Goal: Feedback & Contribution: Submit feedback/report problem

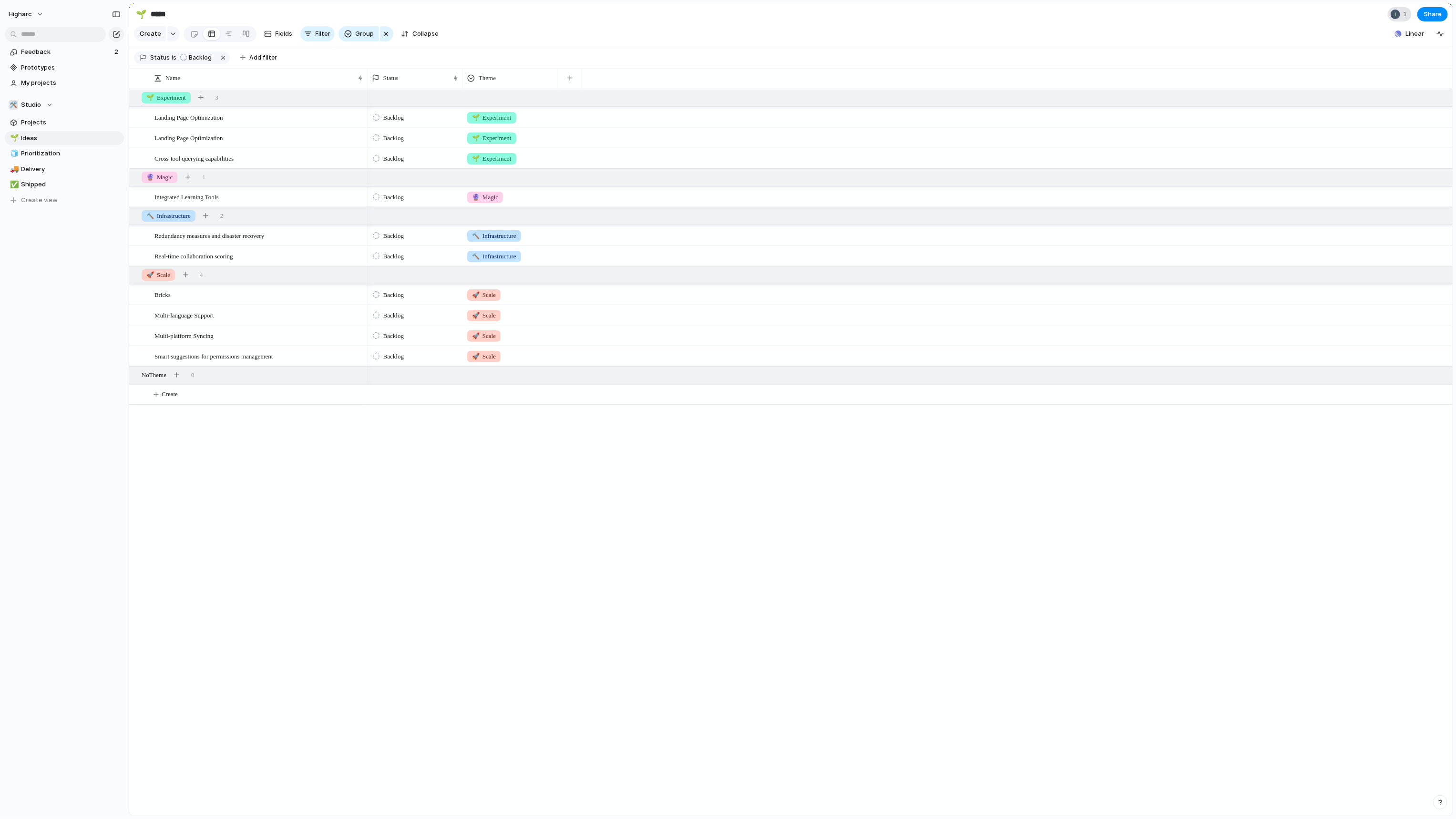
click at [1400, 18] on div "1" at bounding box center [1399, 14] width 24 height 14
click at [1289, 40] on div "Seen by [PERSON_NAME]" at bounding box center [728, 409] width 1456 height 819
click at [1405, 38] on button "Linear" at bounding box center [1409, 34] width 37 height 14
click at [262, 513] on div "Projects 54 Add all Improve Integrity of Mirrored Plans Add Entity Hosted Dimen…" at bounding box center [728, 409] width 1456 height 819
click at [20, 16] on span "higharc" at bounding box center [20, 14] width 23 height 9
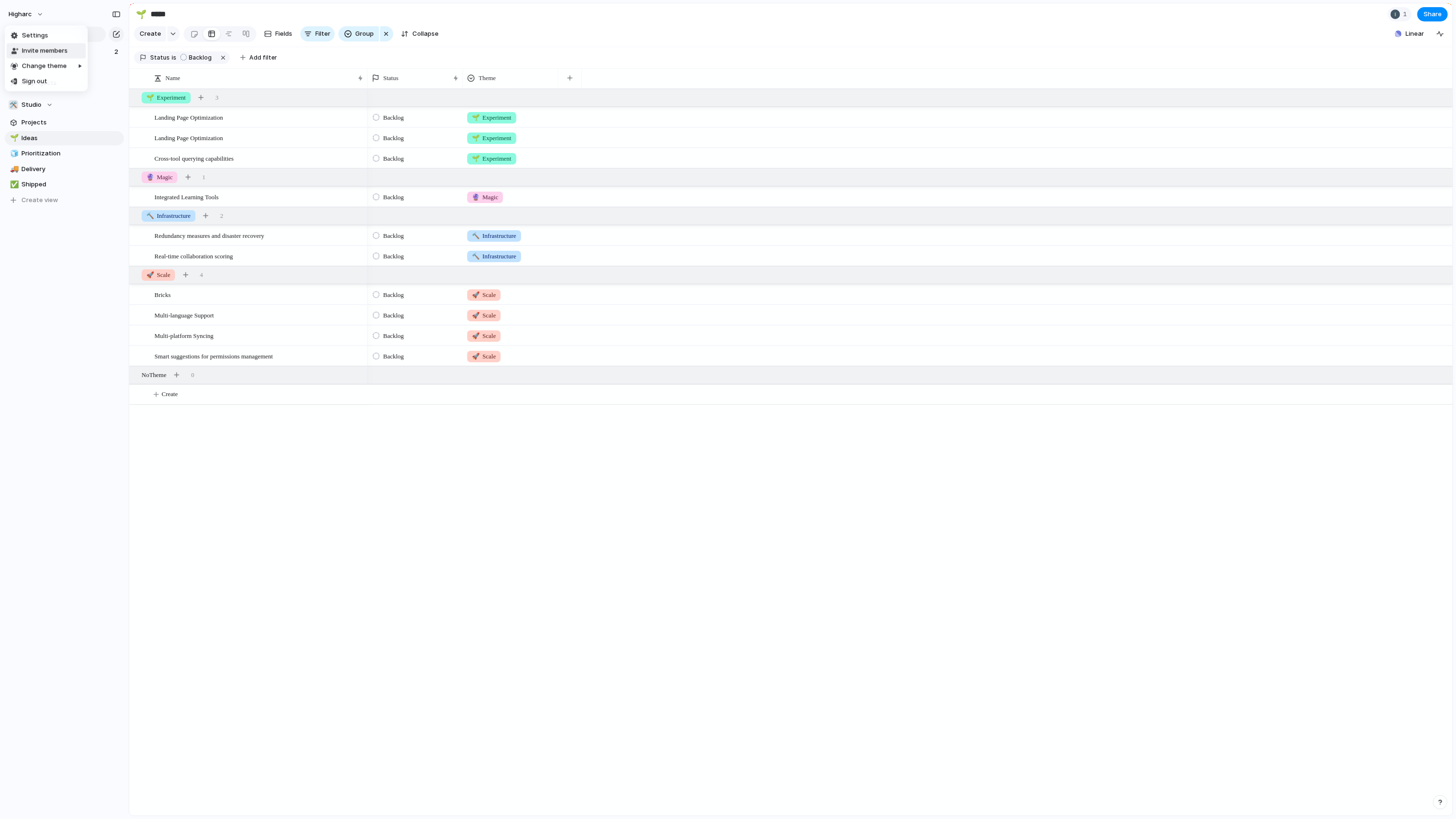
click at [63, 48] on span "Invite members" at bounding box center [44, 51] width 45 height 9
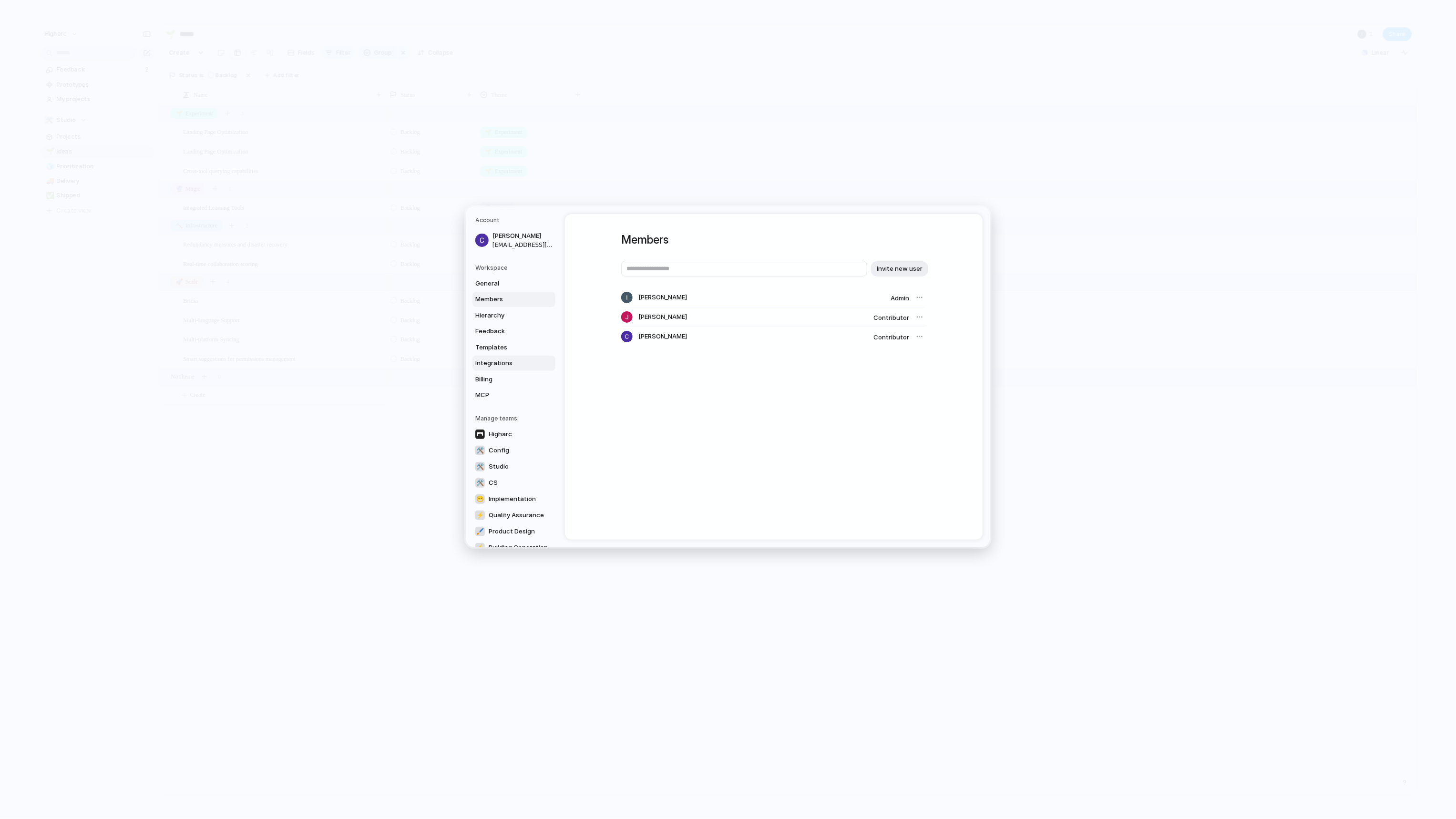
click at [501, 365] on span "Integrations" at bounding box center [506, 363] width 61 height 9
click at [512, 314] on span "Hierarchy" at bounding box center [506, 315] width 61 height 9
click at [890, 397] on div "button" at bounding box center [895, 397] width 9 height 9
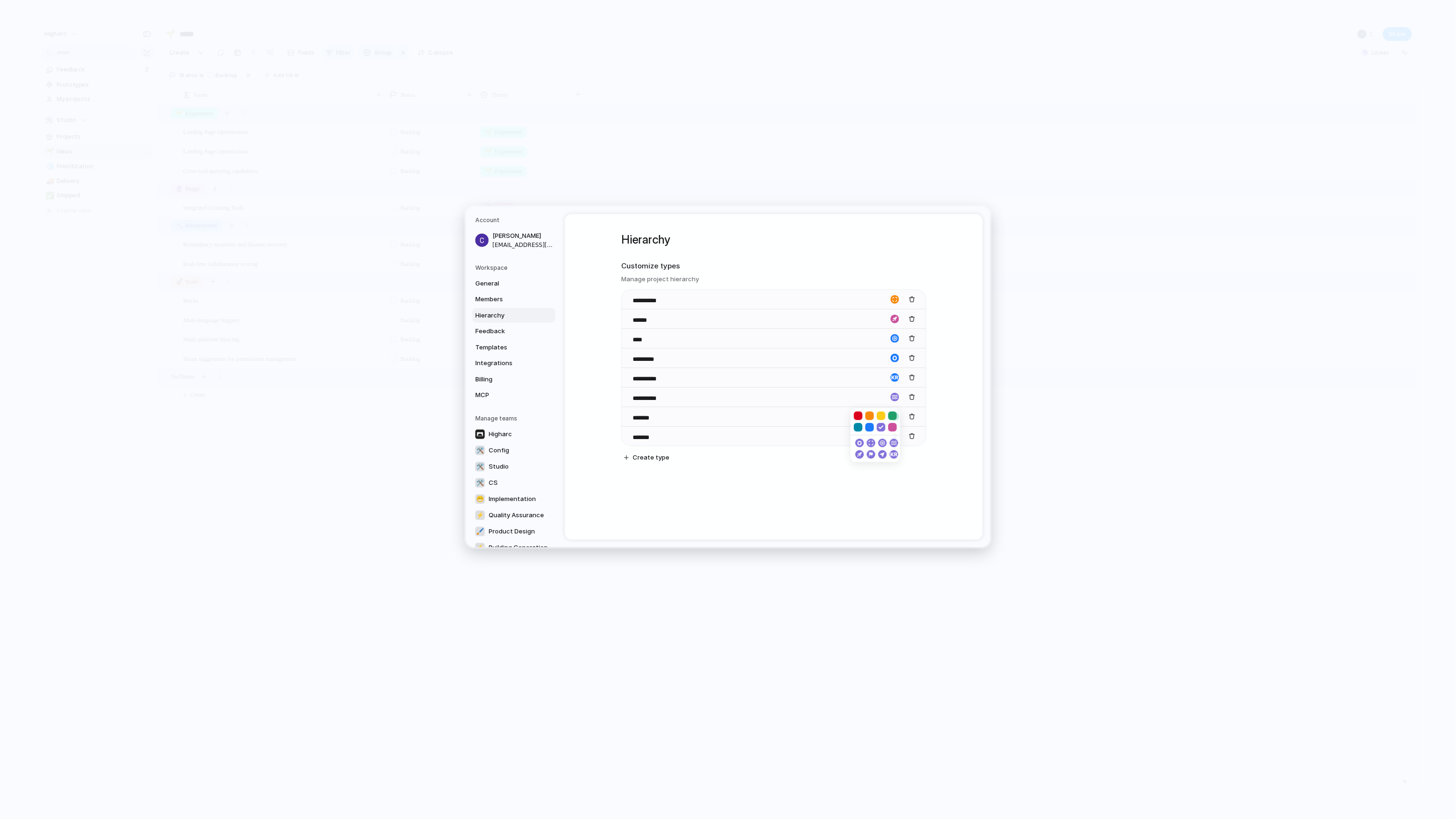
click at [817, 486] on div at bounding box center [728, 409] width 1456 height 819
click at [893, 377] on div "button" at bounding box center [895, 377] width 9 height 9
click at [851, 469] on div at bounding box center [728, 409] width 1456 height 819
click at [510, 438] on link "Higharc" at bounding box center [514, 434] width 83 height 15
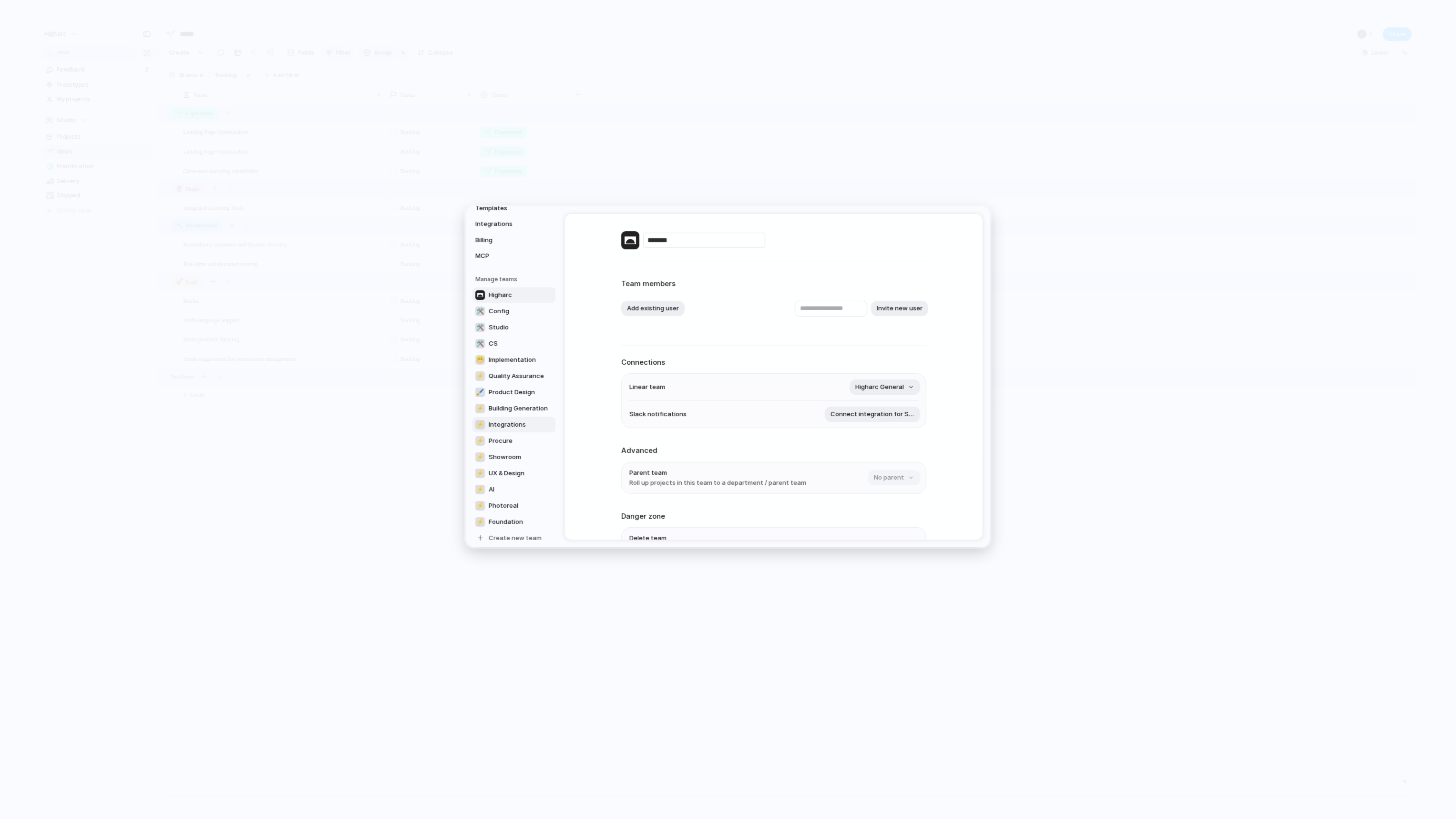
scroll to position [147, 0]
click at [874, 386] on span "Higharc General" at bounding box center [879, 387] width 48 height 9
click at [956, 389] on div "Remove team ⚡ Product Feedback ⚡ Quality Assurance ⚡ Higharc General 🖌 Product …" at bounding box center [728, 409] width 1456 height 819
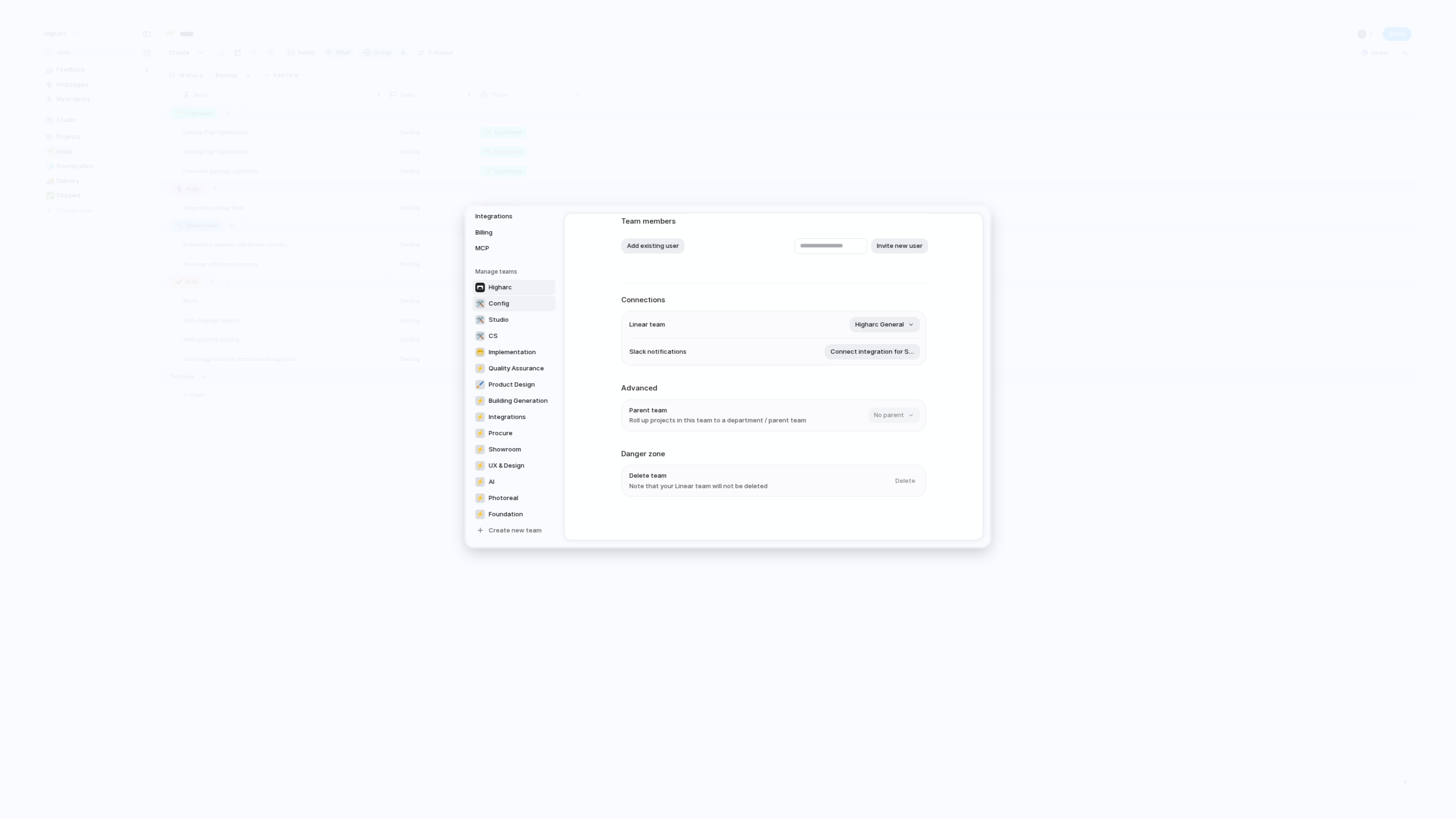
click at [494, 302] on span "Config" at bounding box center [499, 303] width 20 height 9
type input "******"
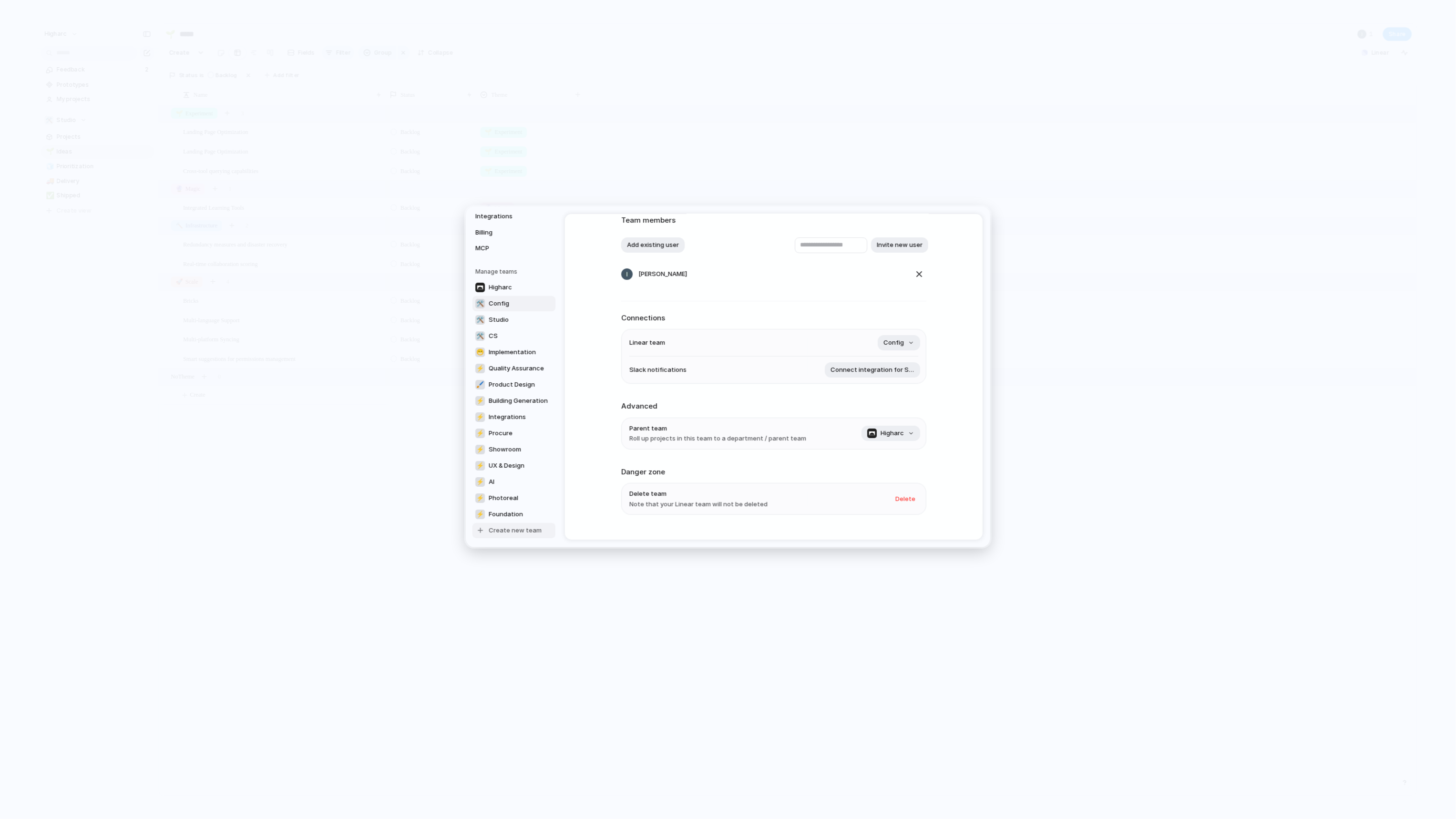
click at [499, 528] on span "Create new team" at bounding box center [514, 530] width 53 height 9
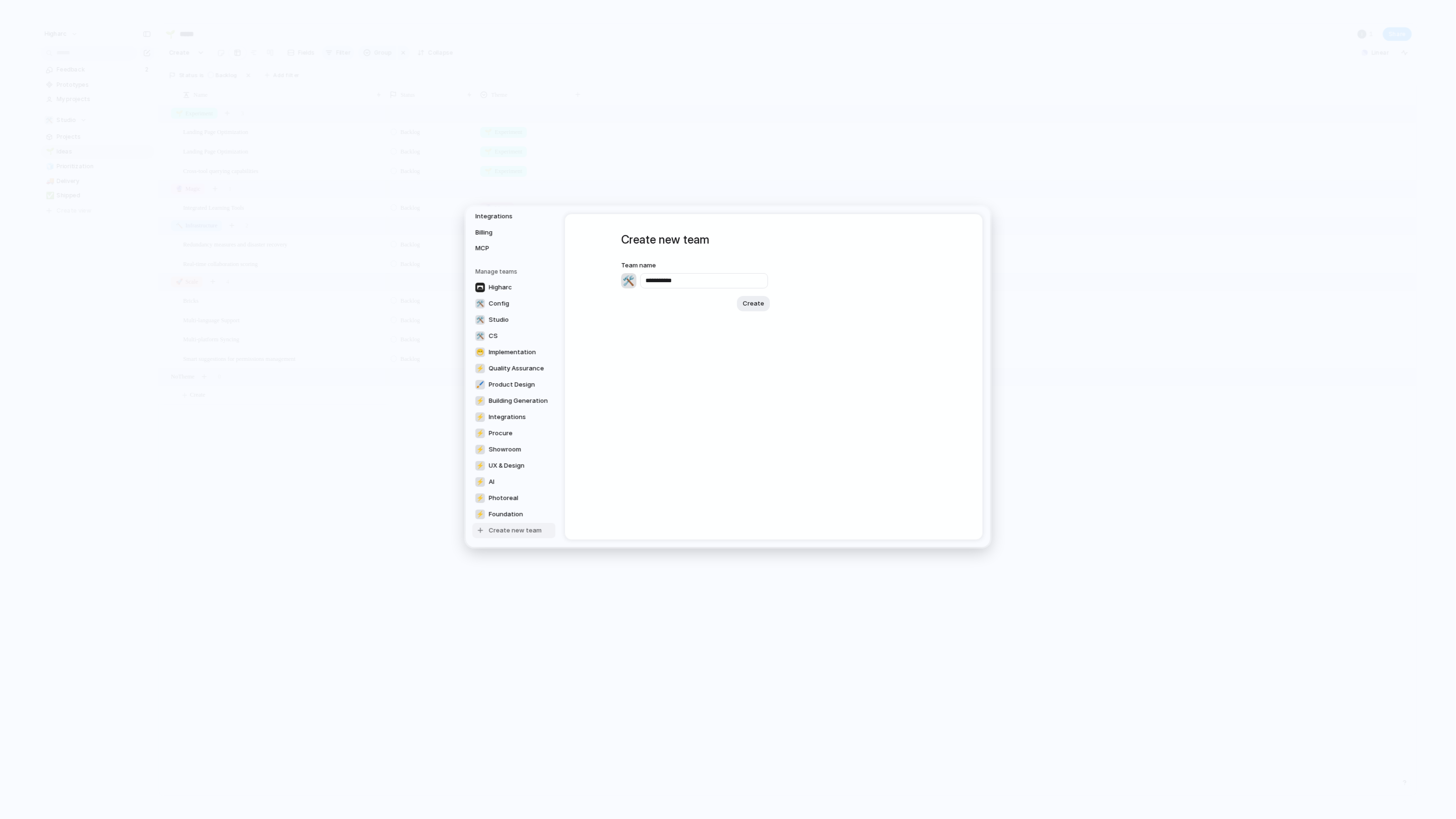
type input "**********"
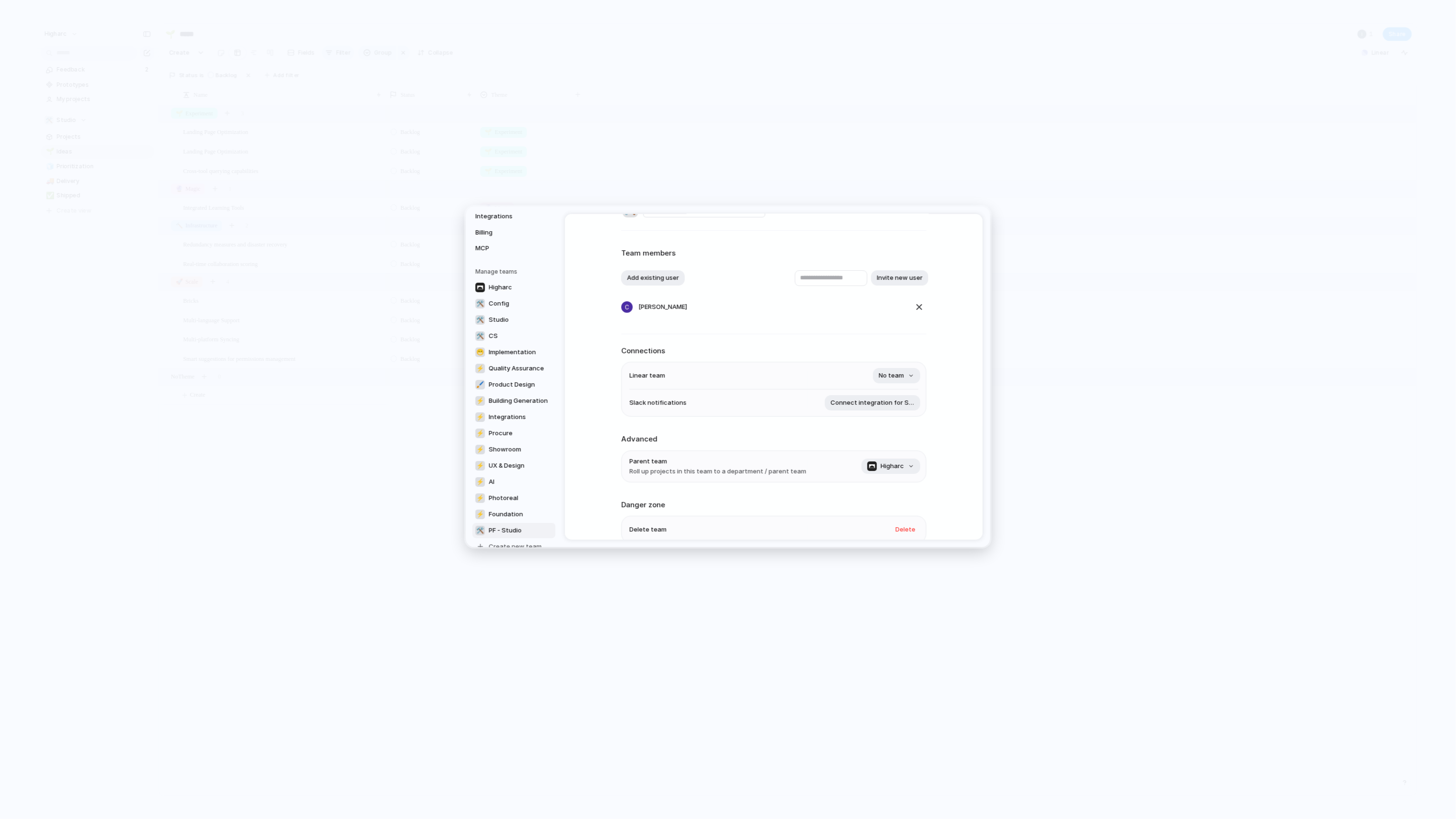
scroll to position [78, 0]
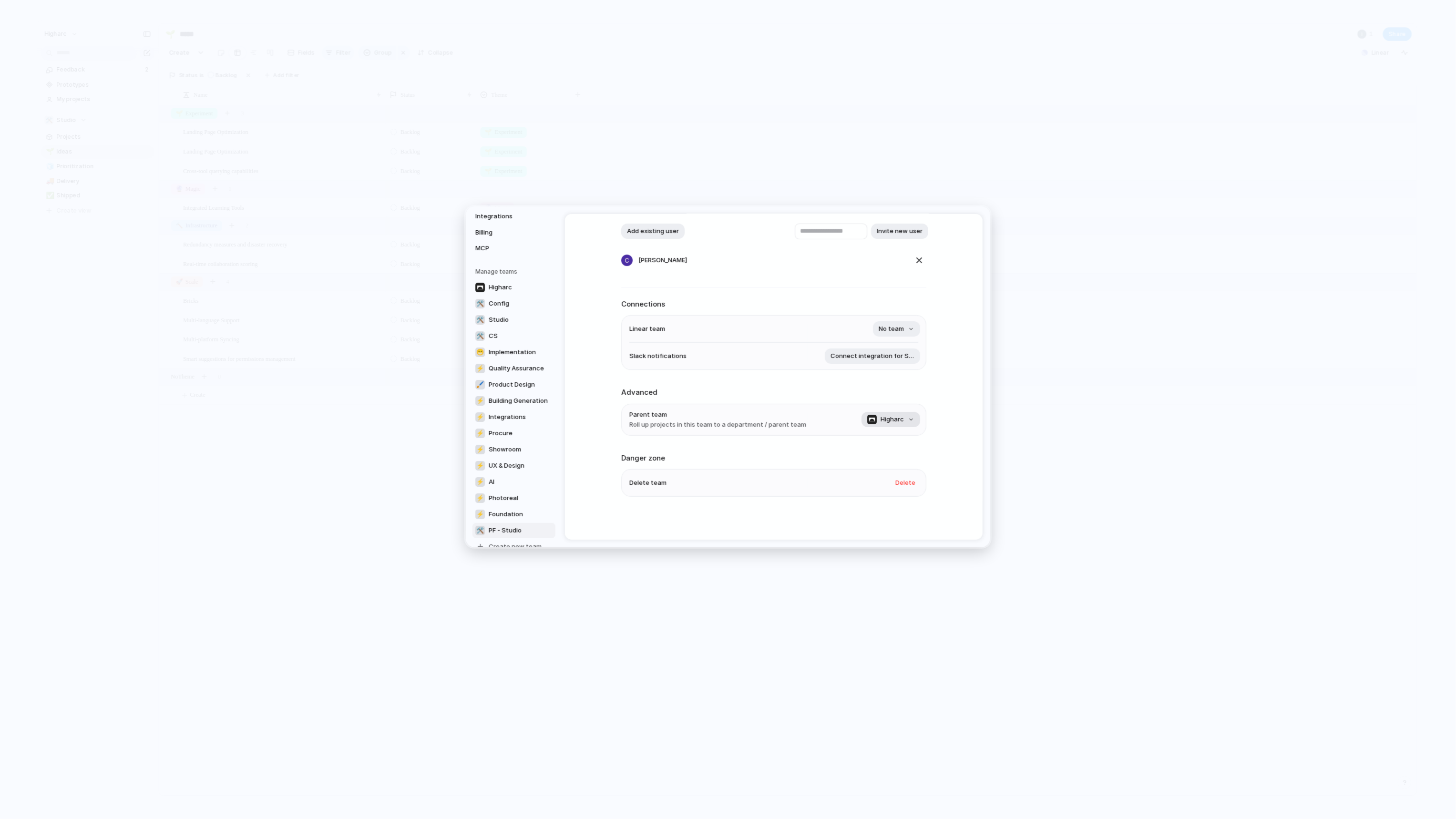
click at [893, 421] on span "Higharc" at bounding box center [892, 419] width 23 height 9
type input "***"
click at [958, 398] on div "**********" at bounding box center [773, 377] width 418 height 325
click at [513, 362] on span "Integrations" at bounding box center [506, 363] width 61 height 9
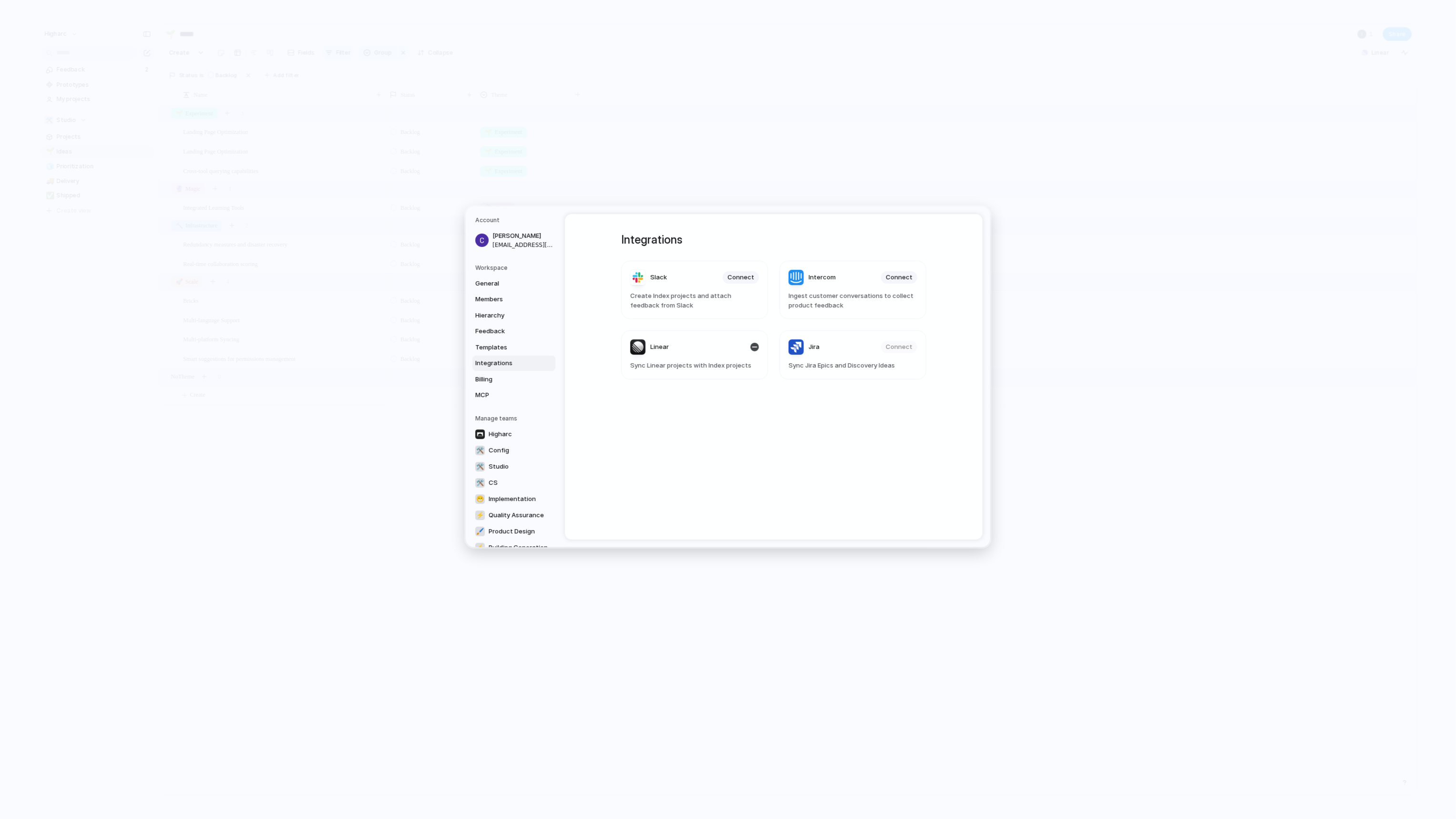
click at [709, 364] on span "Sync Linear projects with Index projects" at bounding box center [695, 365] width 128 height 9
click at [652, 346] on span "Linear" at bounding box center [659, 346] width 19 height 9
click at [494, 310] on span "Hierarchy" at bounding box center [506, 315] width 61 height 9
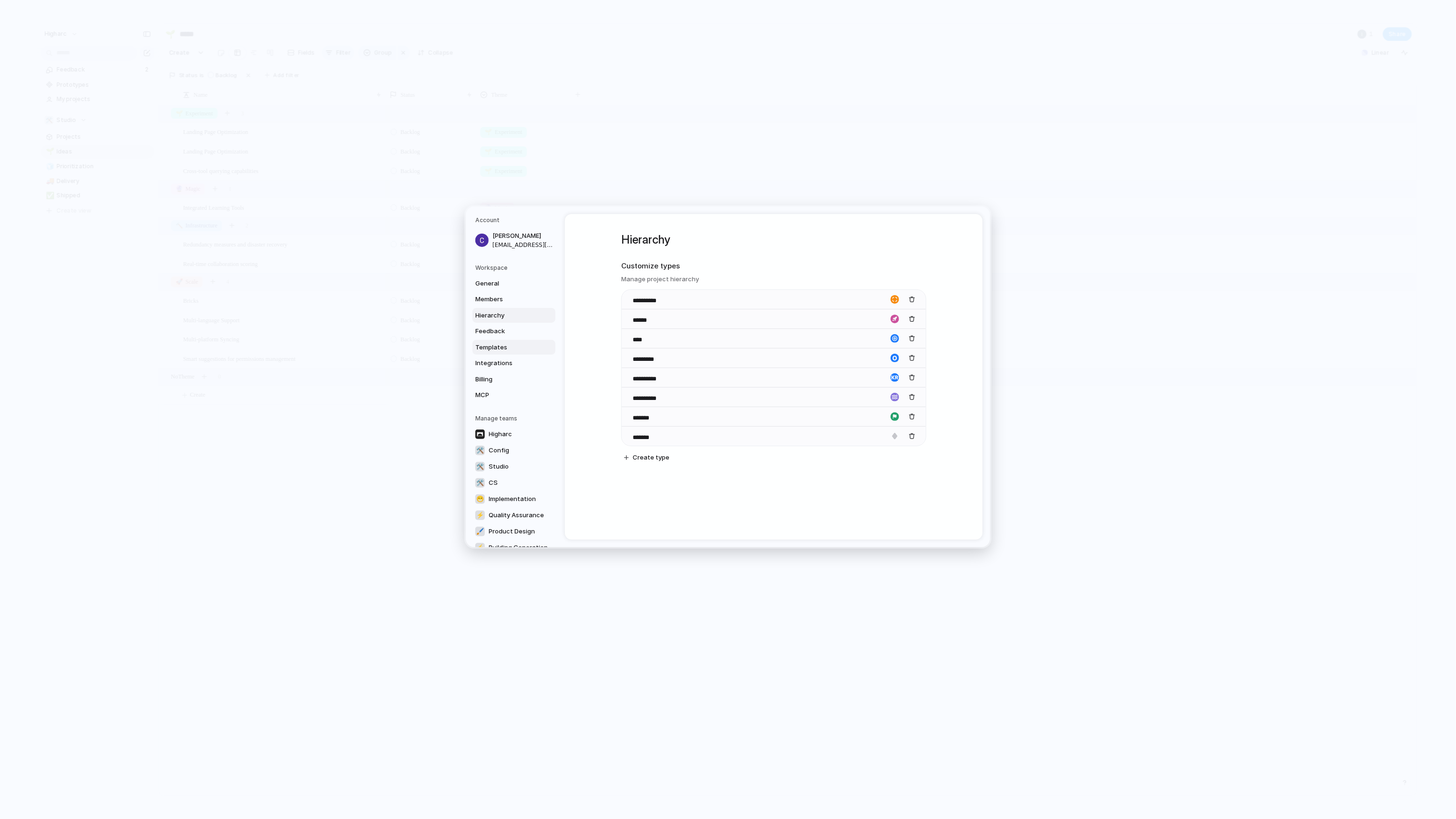
click at [494, 339] on link "Templates" at bounding box center [514, 346] width 83 height 15
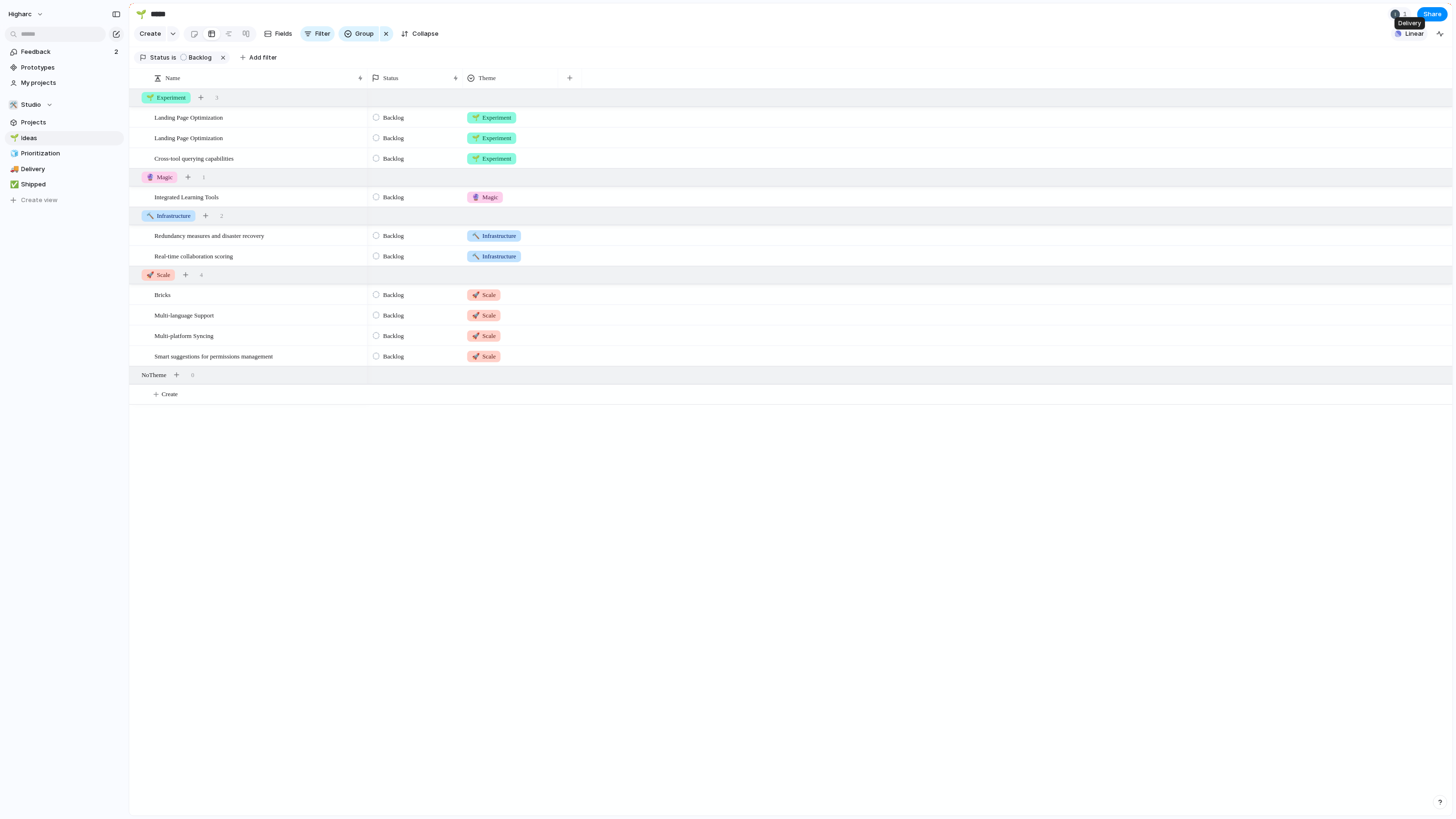
click at [1409, 38] on span "Linear" at bounding box center [1415, 33] width 19 height 9
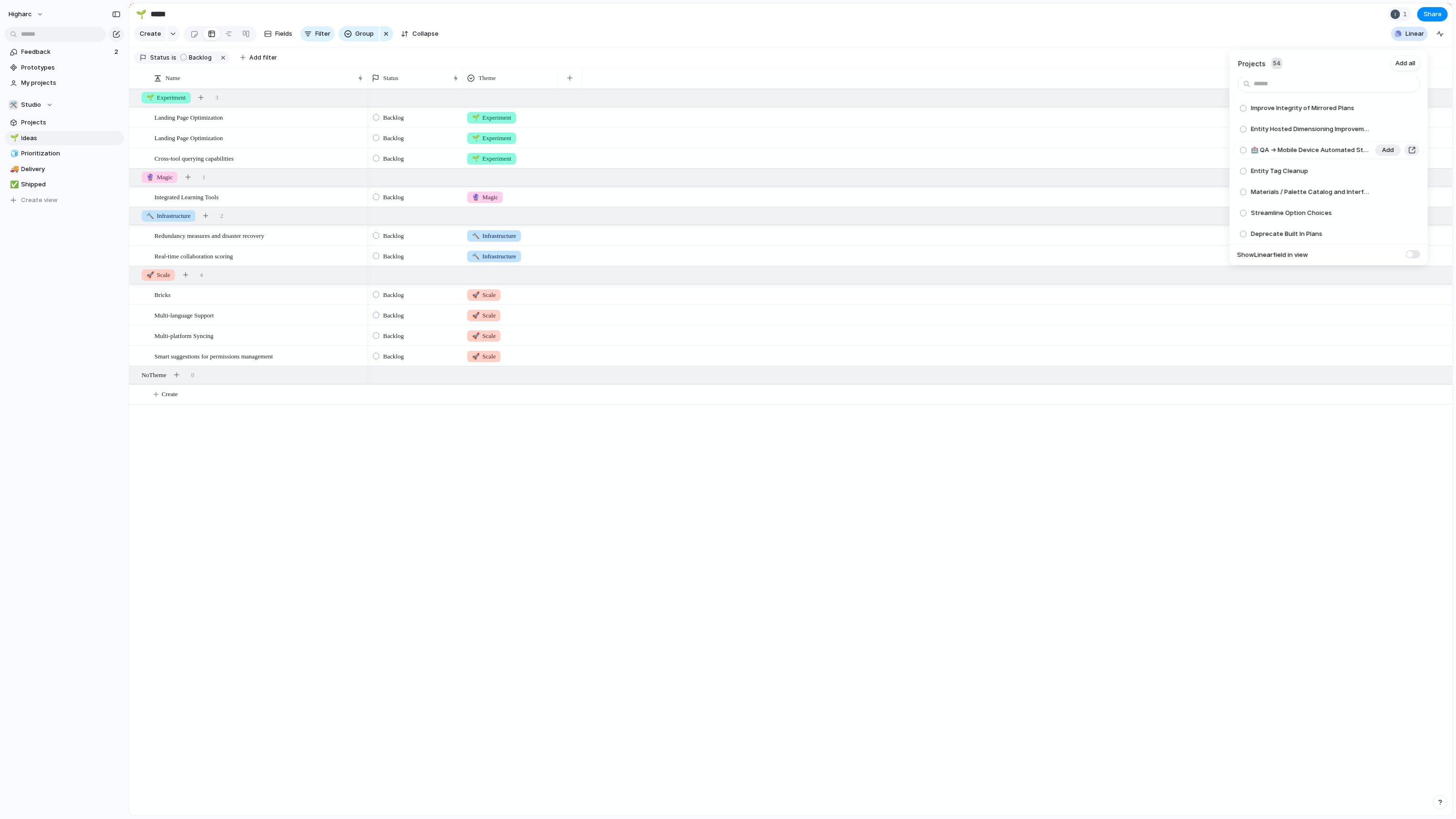
scroll to position [1, 0]
click at [46, 110] on div "Projects 54 Add all Improve Integrity of Mirrored Plans Add Entity Hosted Dimen…" at bounding box center [728, 409] width 1456 height 819
click at [45, 102] on div "🛠️ Studio" at bounding box center [30, 105] width 44 height 9
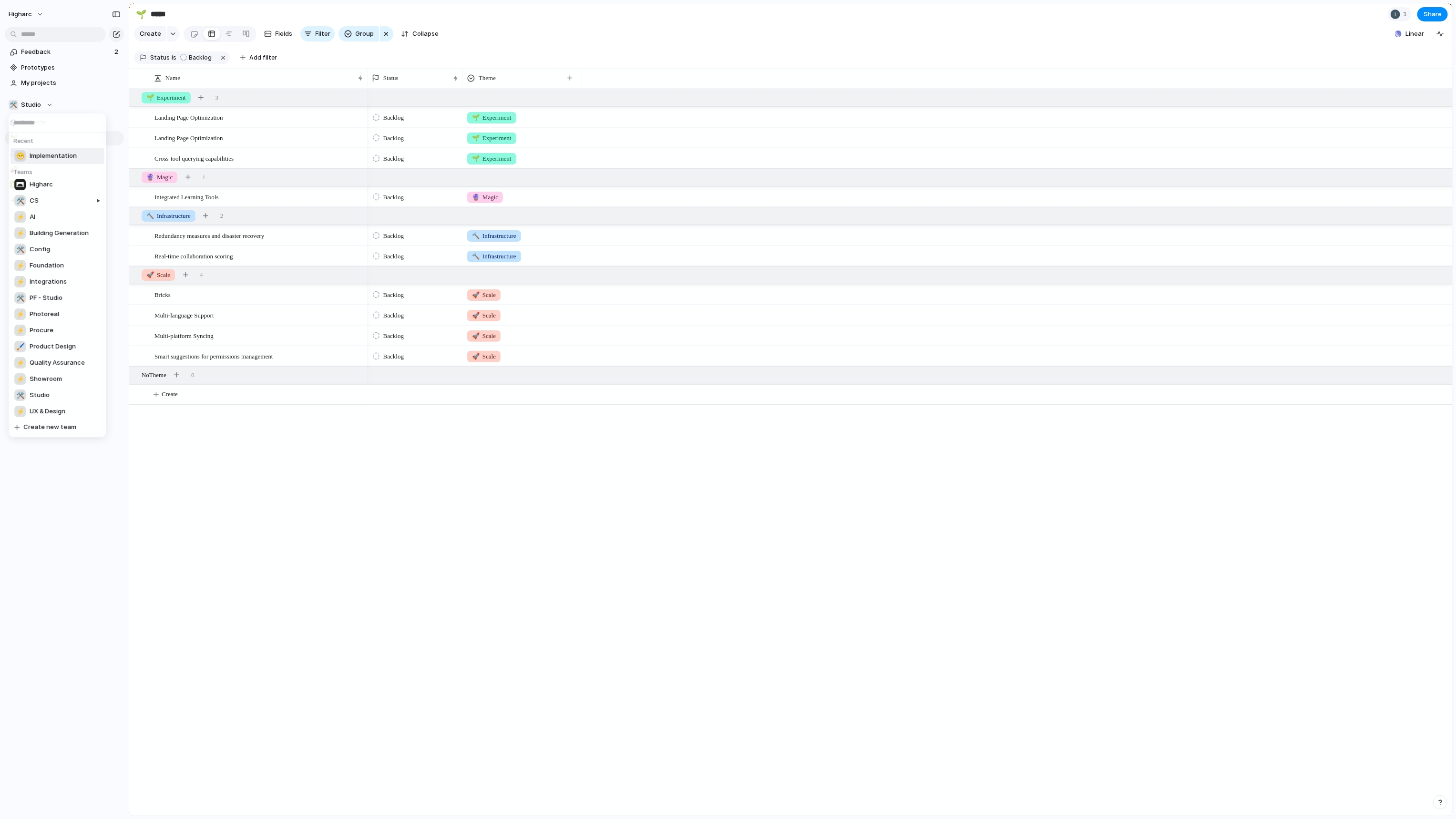
click at [66, 147] on ul "Recent 😁 Implementation Teams Higharc 🛠️ CS ⚡ AI ⚡ Building Generation 🛠️ Confi…" at bounding box center [57, 285] width 97 height 305
click at [66, 152] on span "Implementation" at bounding box center [53, 155] width 47 height 9
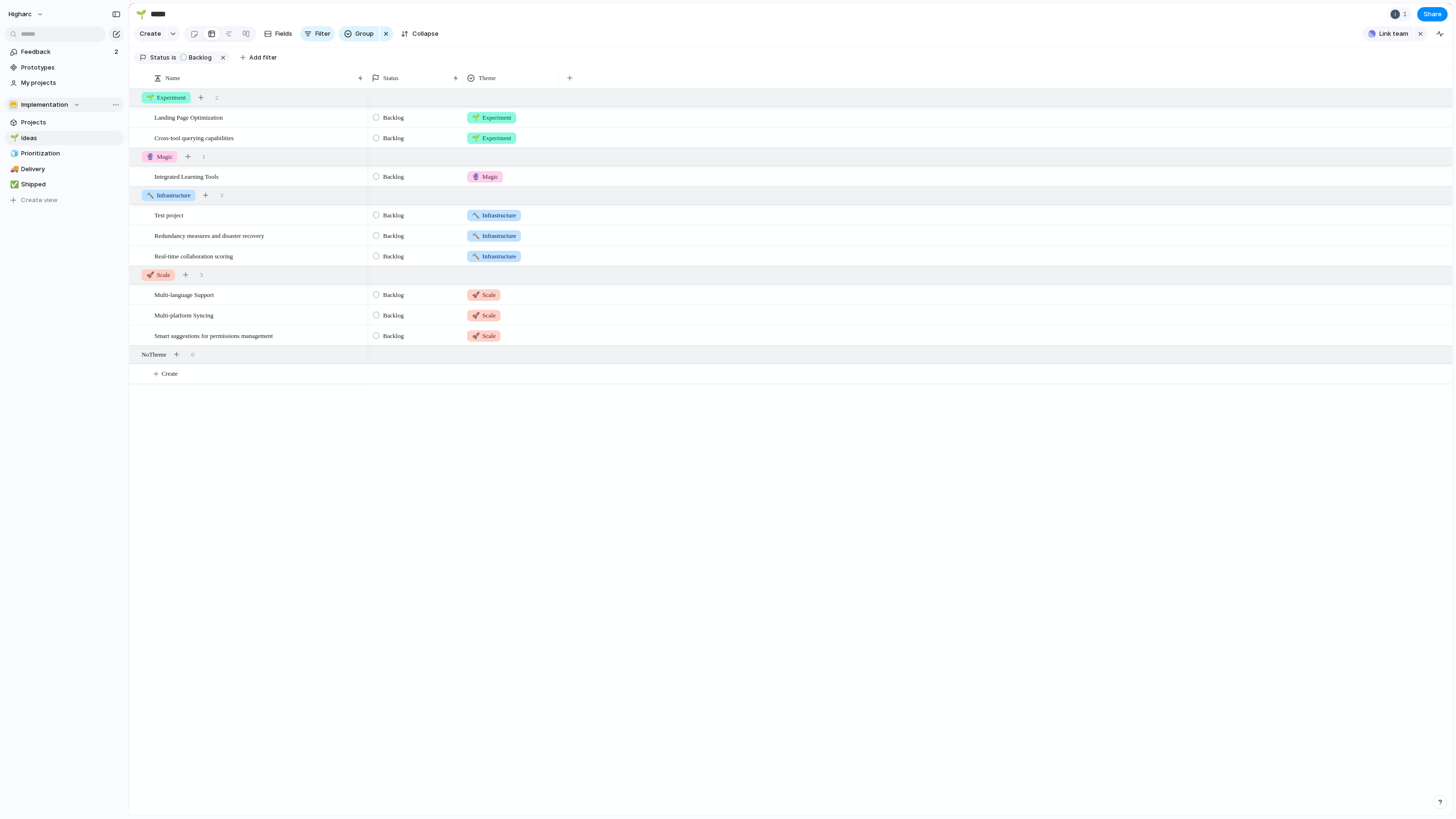
click at [63, 101] on span "Implementation" at bounding box center [45, 105] width 47 height 9
click at [51, 299] on span "PF - Studio" at bounding box center [46, 297] width 33 height 9
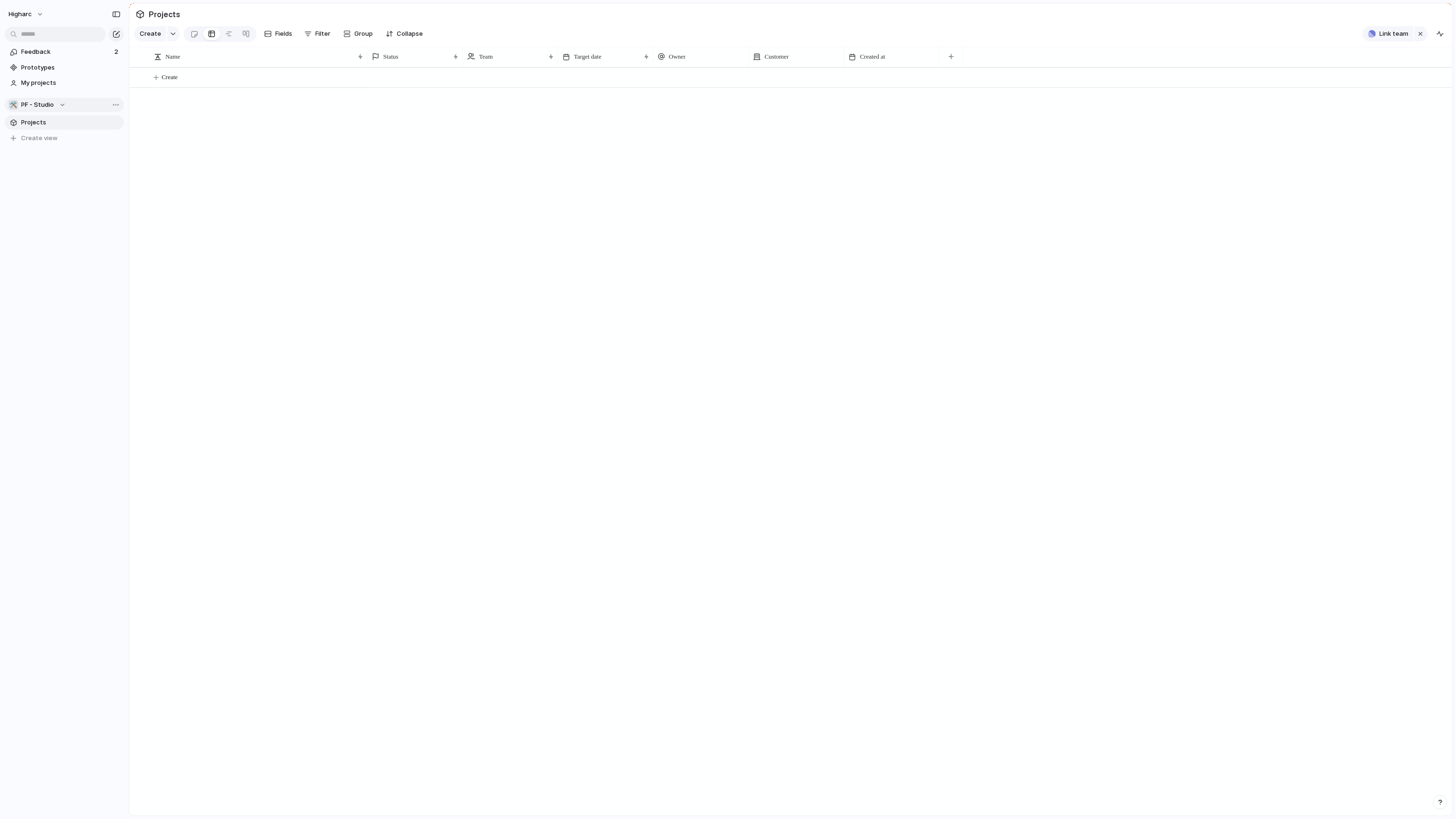
click at [53, 99] on button "🛠️ PF - Studio" at bounding box center [64, 105] width 119 height 14
click at [32, 48] on div "Recent 😁 Implementation 🛠️ Studio Teams Higharc 🛠️ CS ⚡ AI ⚡ Building Generatio…" at bounding box center [728, 409] width 1456 height 819
click at [40, 48] on span "Feedback" at bounding box center [66, 51] width 90 height 9
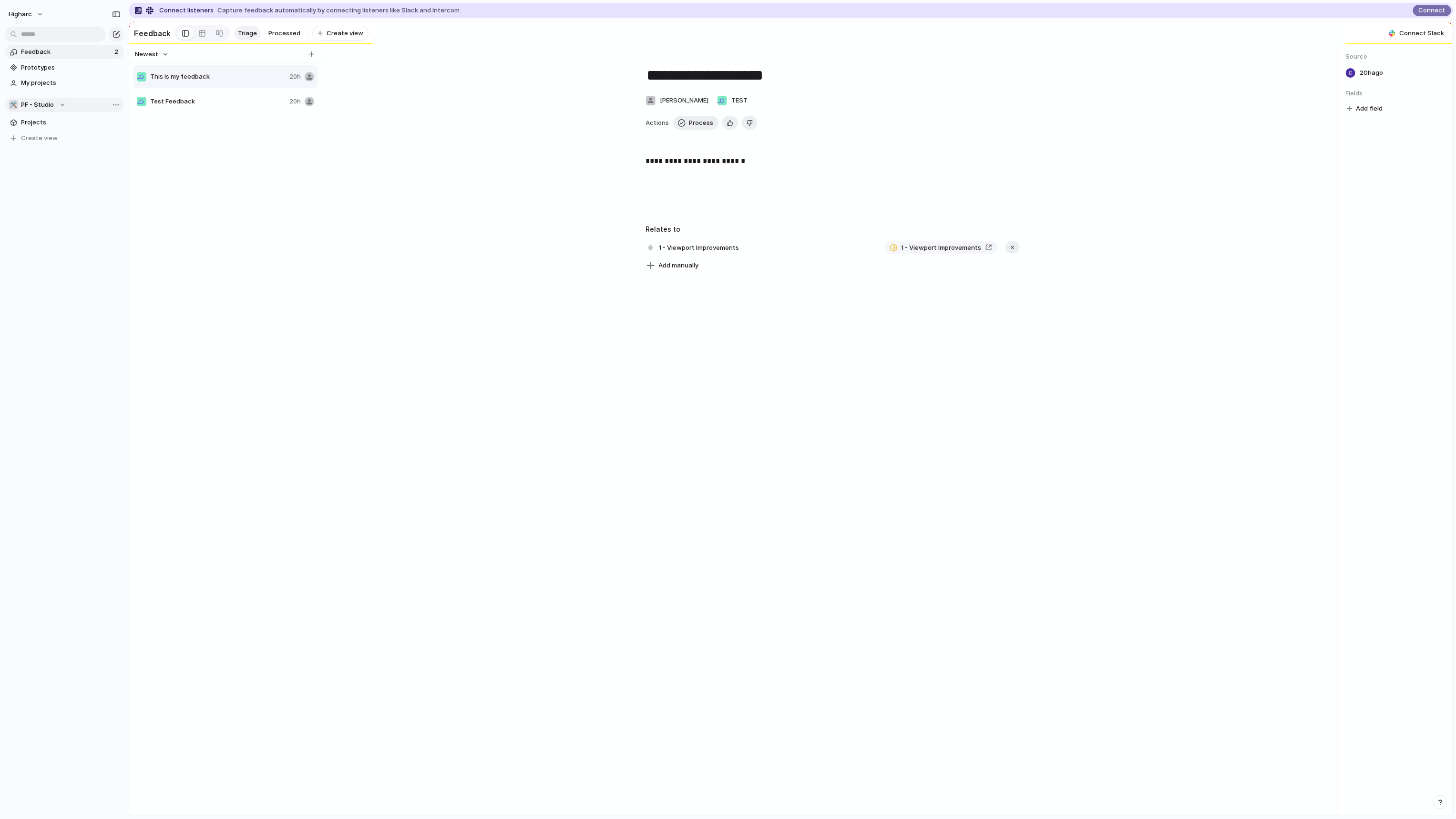
click at [34, 106] on span "PF - Studio" at bounding box center [38, 105] width 33 height 9
click at [245, 286] on div "Recent 😁 Implementation 🛠️ Studio Teams Higharc 🛠️ CS ⚡ AI ⚡ Building Generatio…" at bounding box center [728, 409] width 1456 height 819
click at [43, 19] on button "higharc" at bounding box center [26, 14] width 44 height 15
click at [39, 39] on span "Settings" at bounding box center [35, 35] width 26 height 9
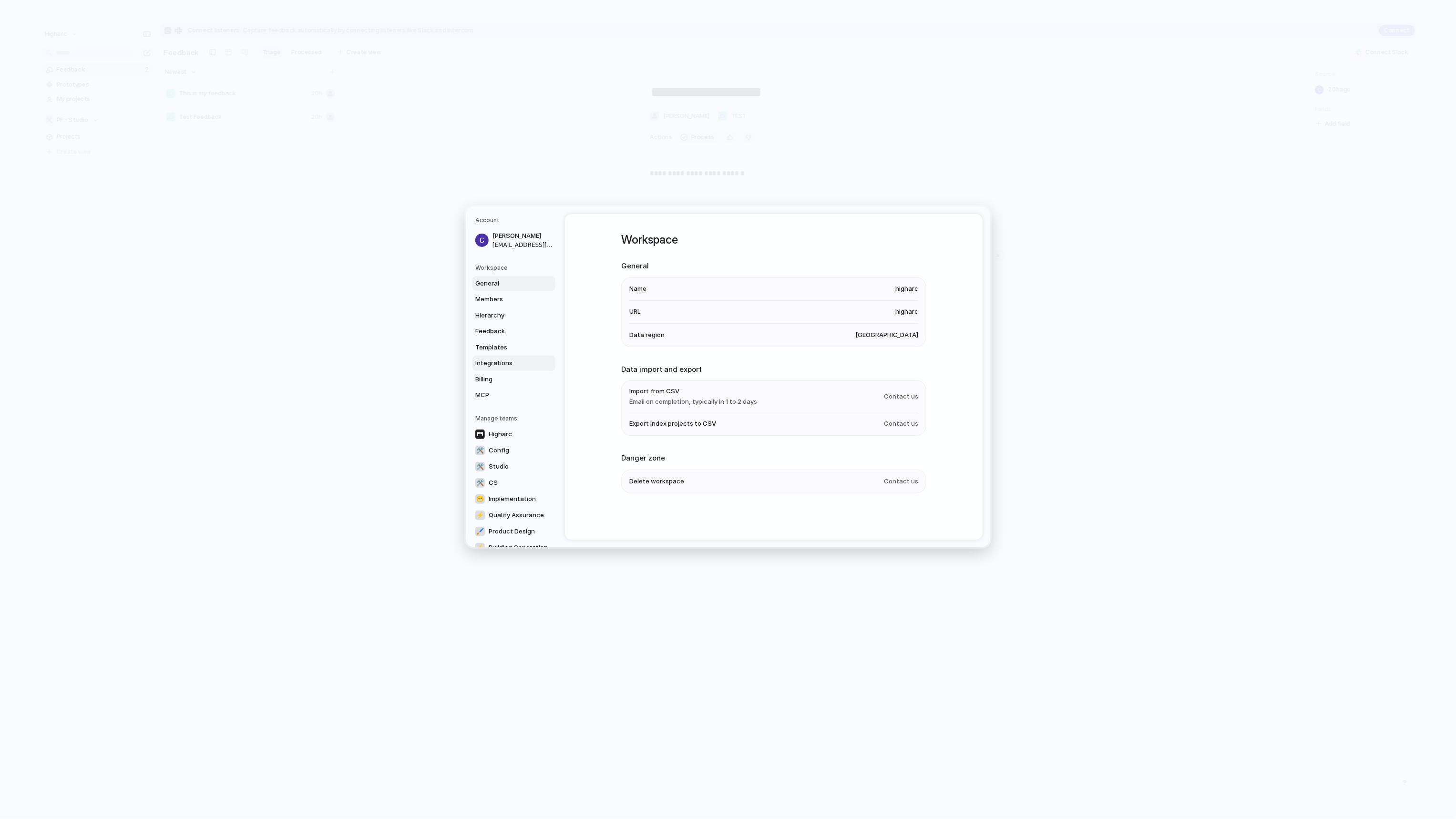
click at [496, 359] on span "Integrations" at bounding box center [506, 363] width 61 height 9
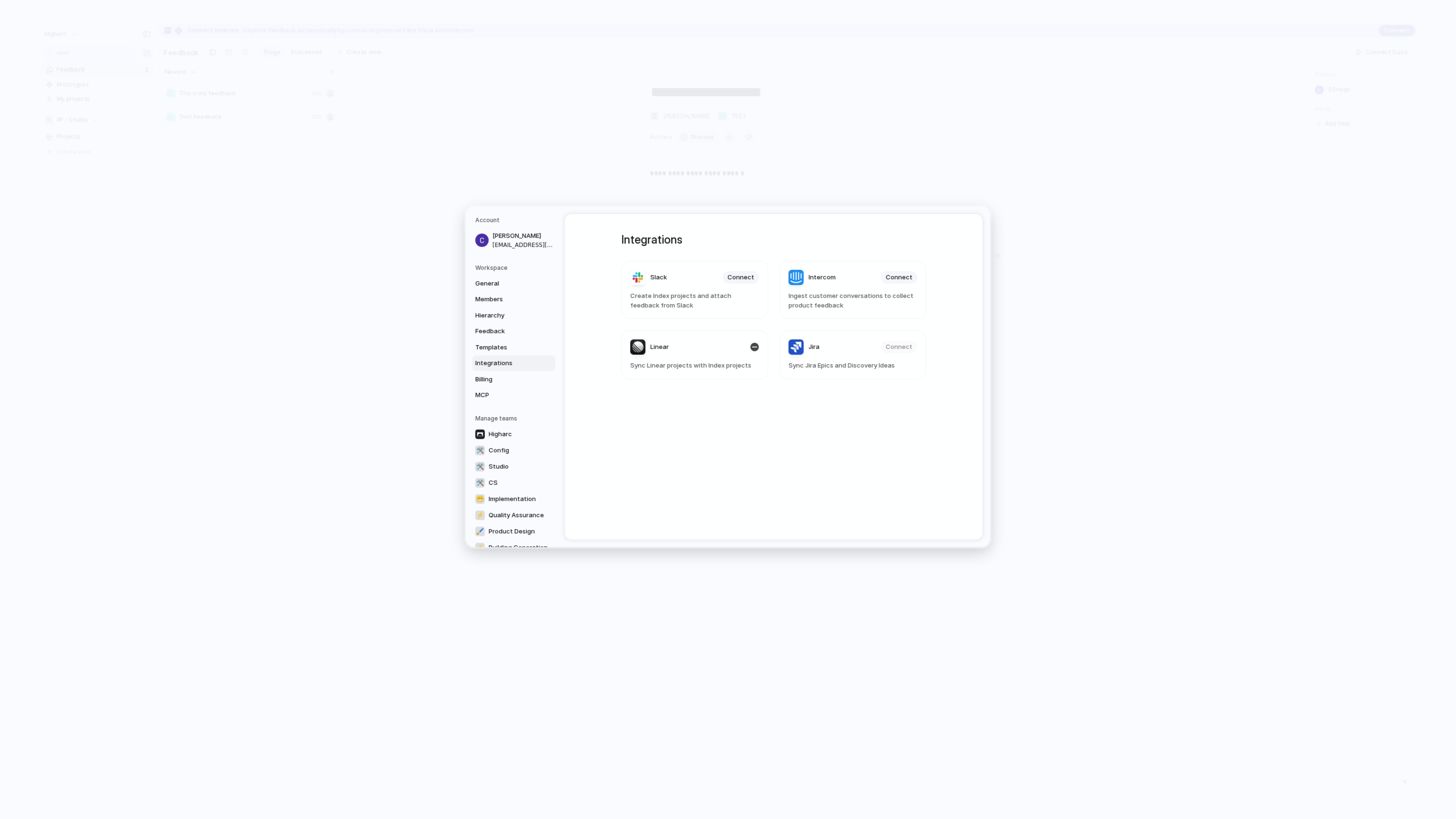
click at [732, 347] on header "Linear" at bounding box center [695, 346] width 128 height 15
click at [751, 346] on div "button" at bounding box center [755, 347] width 9 height 9
click at [753, 349] on div "button" at bounding box center [755, 347] width 9 height 9
click at [642, 342] on div "Linear" at bounding box center [650, 346] width 39 height 15
click at [654, 345] on span "Linear" at bounding box center [659, 346] width 19 height 9
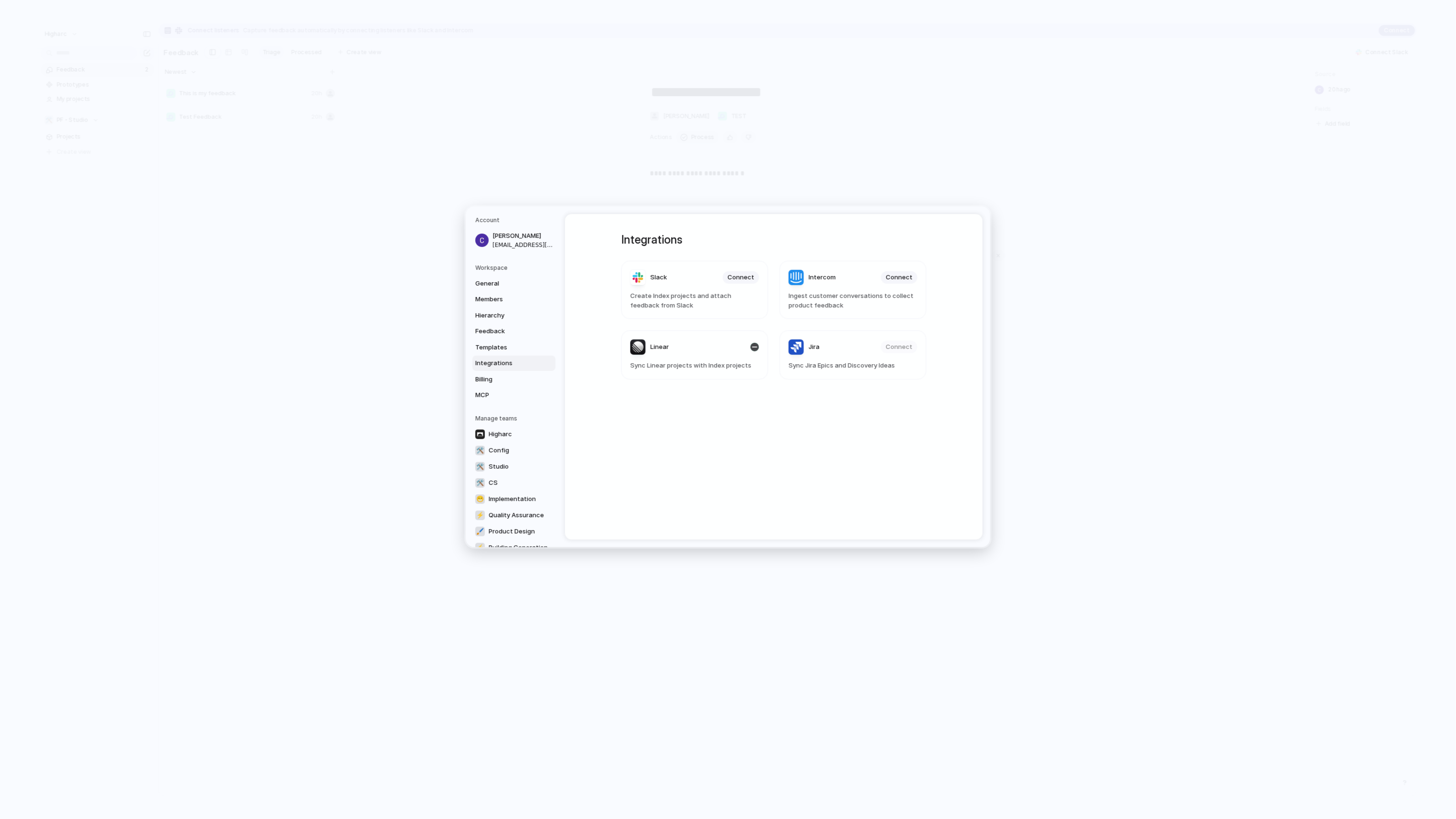
click at [635, 351] on div "Linear" at bounding box center [650, 346] width 39 height 15
click at [513, 286] on span "General" at bounding box center [506, 283] width 61 height 9
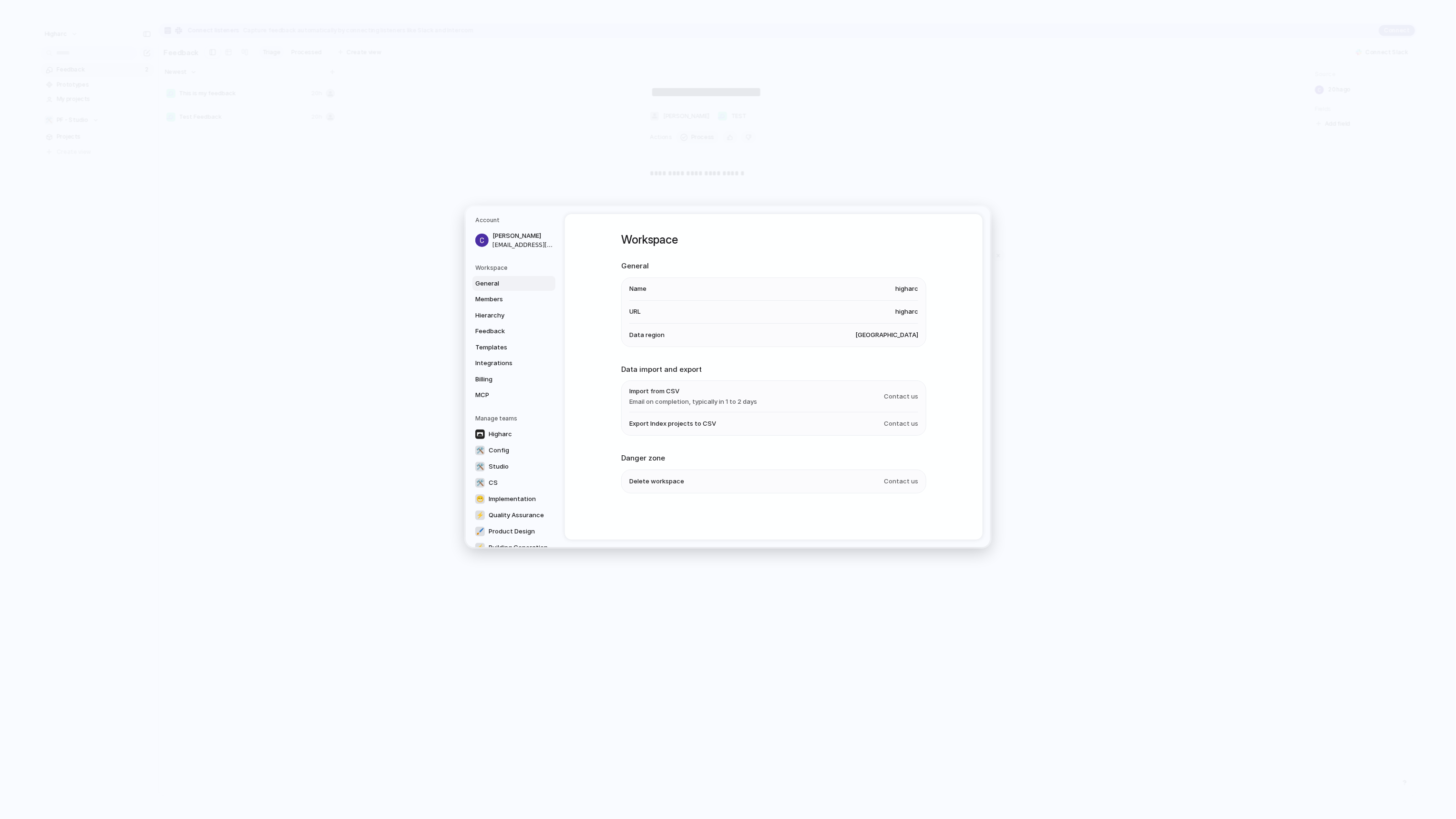
click at [511, 270] on h5 "Workspace" at bounding box center [515, 268] width 80 height 9
click at [501, 268] on h5 "Workspace" at bounding box center [515, 268] width 80 height 9
click at [491, 268] on h5 "Workspace" at bounding box center [515, 268] width 80 height 9
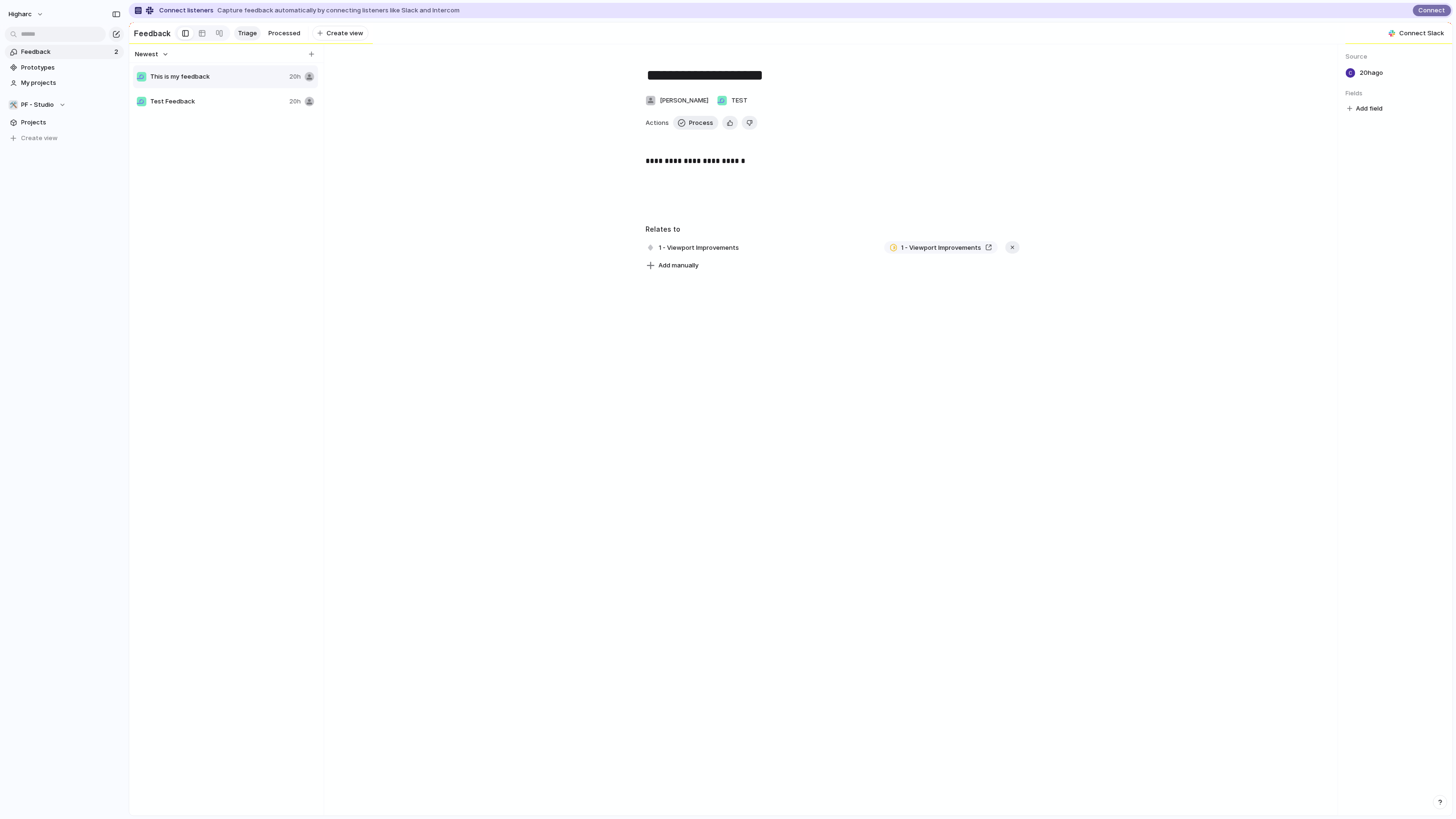
click at [51, 113] on section "🛠️ PF - Studio Projects To pick up a draggable item, press the space bar. While…" at bounding box center [64, 118] width 128 height 56
click at [51, 106] on span "PF - Studio" at bounding box center [38, 105] width 33 height 9
click at [58, 199] on li "Higharc" at bounding box center [58, 201] width 94 height 16
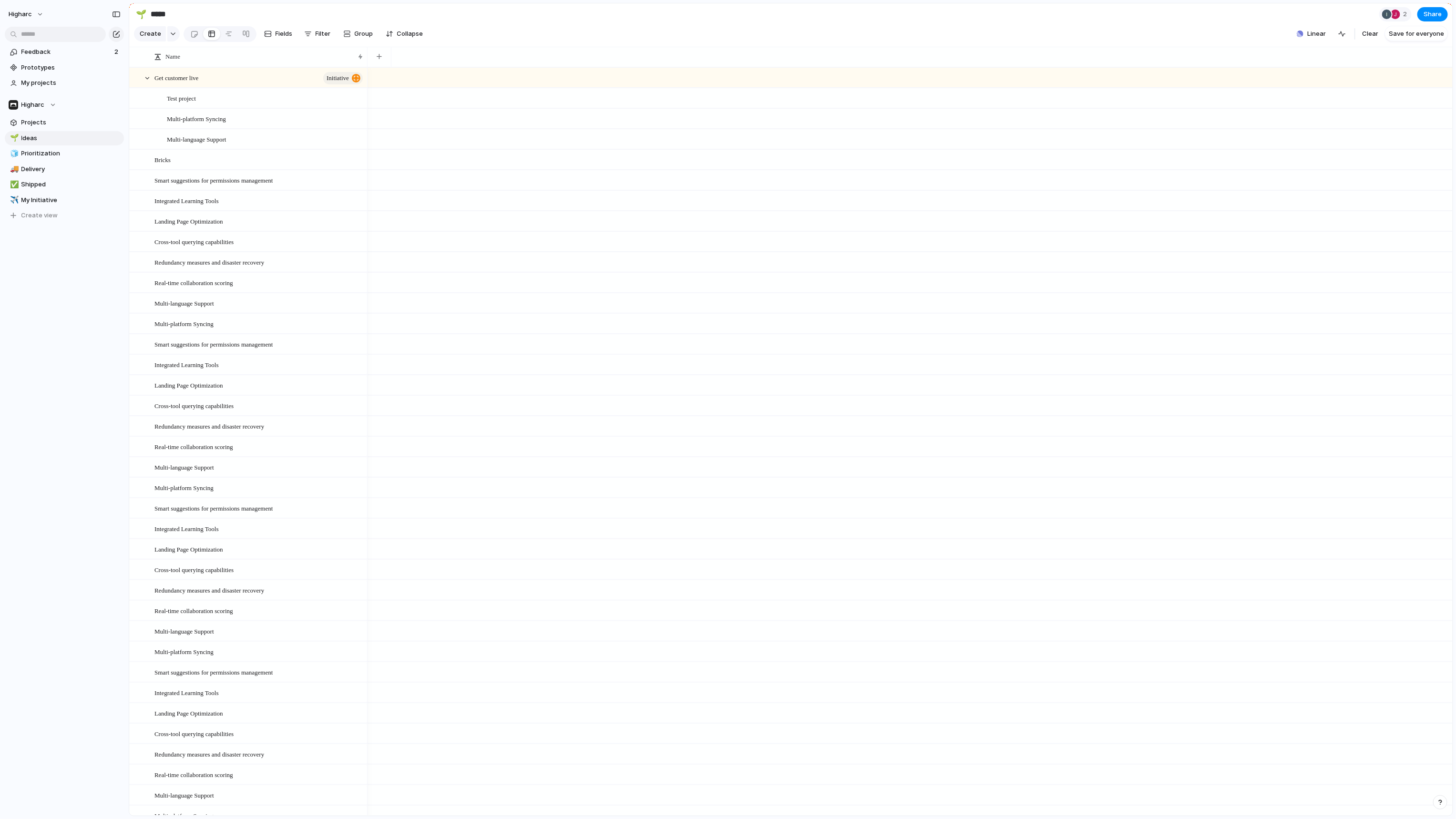
drag, startPoint x: 1341, startPoint y: 40, endPoint x: 1330, endPoint y: 94, distance: 55.1
click at [1330, 94] on main "🌱 ***** 2 Share Create Fields Filter Group Zoom Collapse Linear Clear Save for …" at bounding box center [791, 409] width 1325 height 813
click at [1344, 37] on div "button" at bounding box center [1342, 34] width 8 height 8
click at [1317, 36] on span "Linear" at bounding box center [1317, 33] width 19 height 9
click at [53, 103] on div "Projects 215 Initiatives 46 Add all Improve Integrity of Mirrored Plans Add Mul…" at bounding box center [728, 409] width 1456 height 819
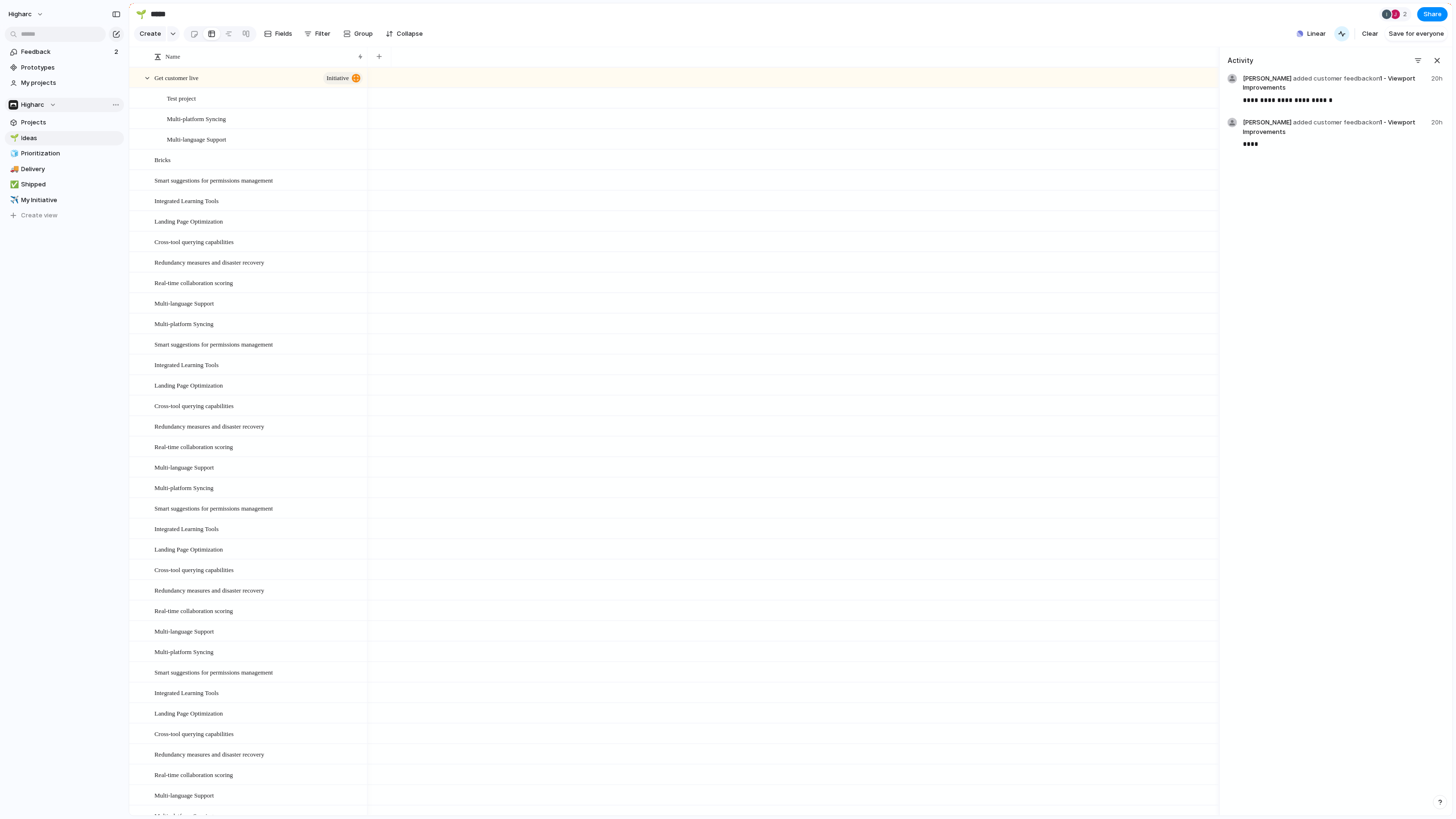
click at [44, 106] on div "Higharc" at bounding box center [32, 105] width 48 height 9
click at [57, 384] on div "⚡ Quality Assurance" at bounding box center [50, 379] width 71 height 12
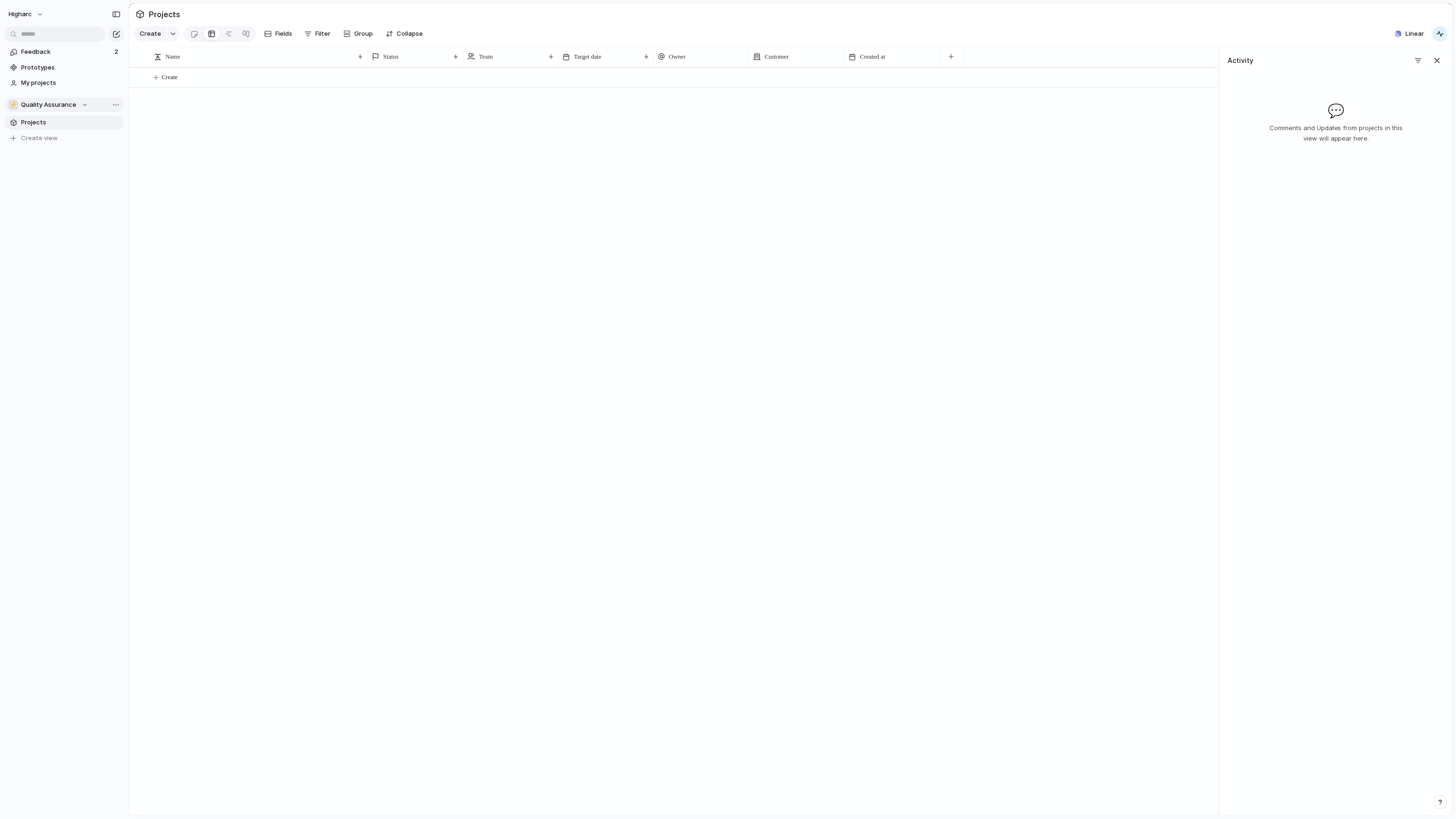
click at [30, 104] on span "Quality Assurance" at bounding box center [49, 105] width 56 height 9
click at [1395, 45] on div "Recent Higharc 🛠️ PF - Studio 😁 Implementation Teams 🛠️ CS ⚡ AI ⚡ Building Gene…" at bounding box center [728, 409] width 1456 height 819
click at [1405, 33] on button "Linear" at bounding box center [1409, 34] width 37 height 14
click at [490, 223] on div "Projects 1 Add all 🏥 QA -> Config & Showroom Manual Regression Test Suite Add S…" at bounding box center [728, 409] width 1456 height 819
click at [45, 107] on span "Quality Assurance" at bounding box center [49, 105] width 56 height 9
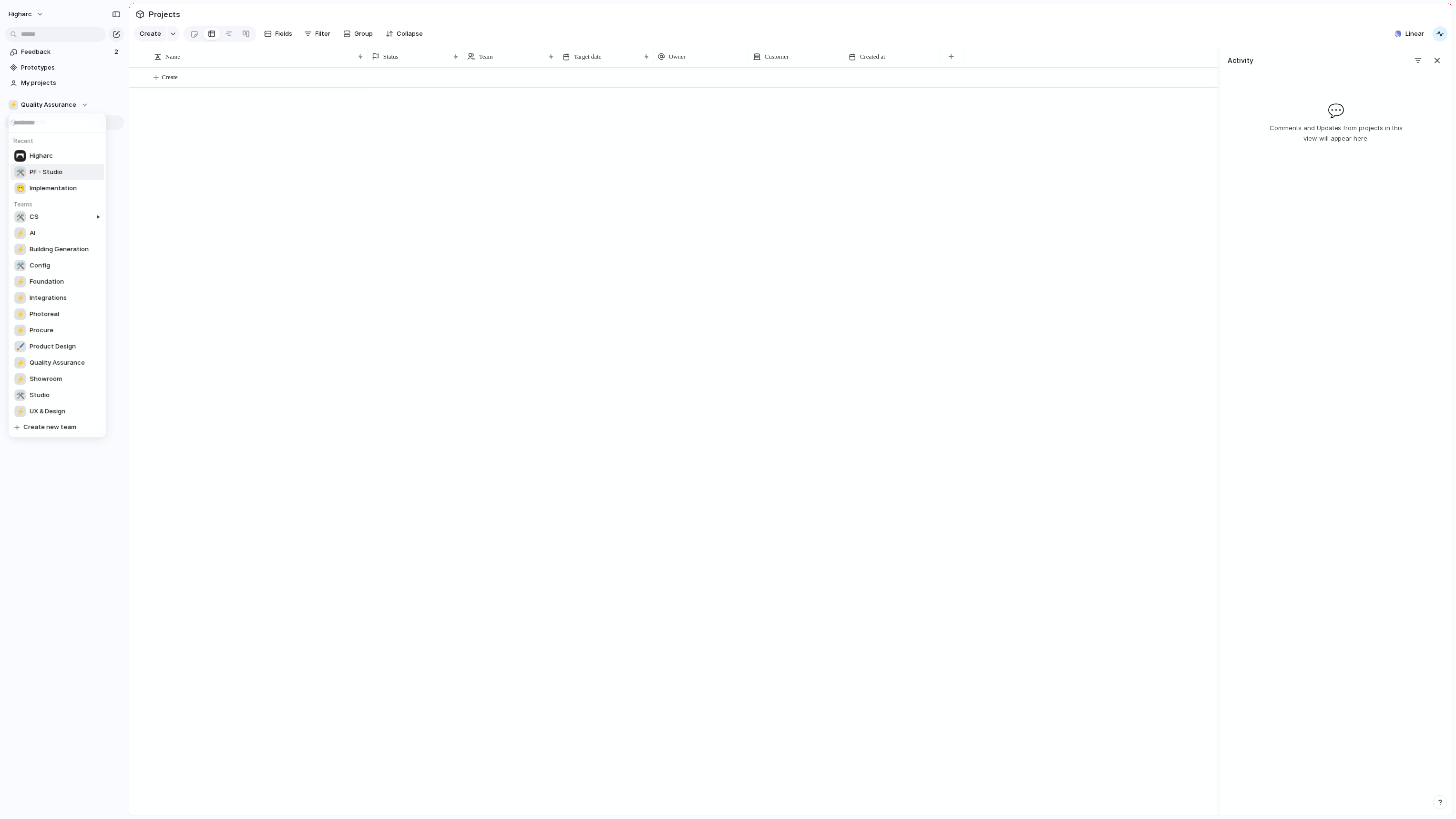
click at [56, 172] on span "PF - Studio" at bounding box center [46, 172] width 33 height 9
click at [45, 105] on span "PF - Studio" at bounding box center [38, 105] width 33 height 9
click at [1386, 39] on div "Recent ⚡ Quality Assurance Higharc 😁 Implementation Teams 🛠️ CS ⚡ AI ⚡ Building…" at bounding box center [728, 409] width 1456 height 819
click at [1379, 39] on button "Link team" at bounding box center [1387, 33] width 51 height 15
click at [548, 299] on div "⚡ Product Feedback ⚡ Quality Assurance ⚡ Higharc General 🖌 Product Design ⚡ Bui…" at bounding box center [728, 409] width 1456 height 819
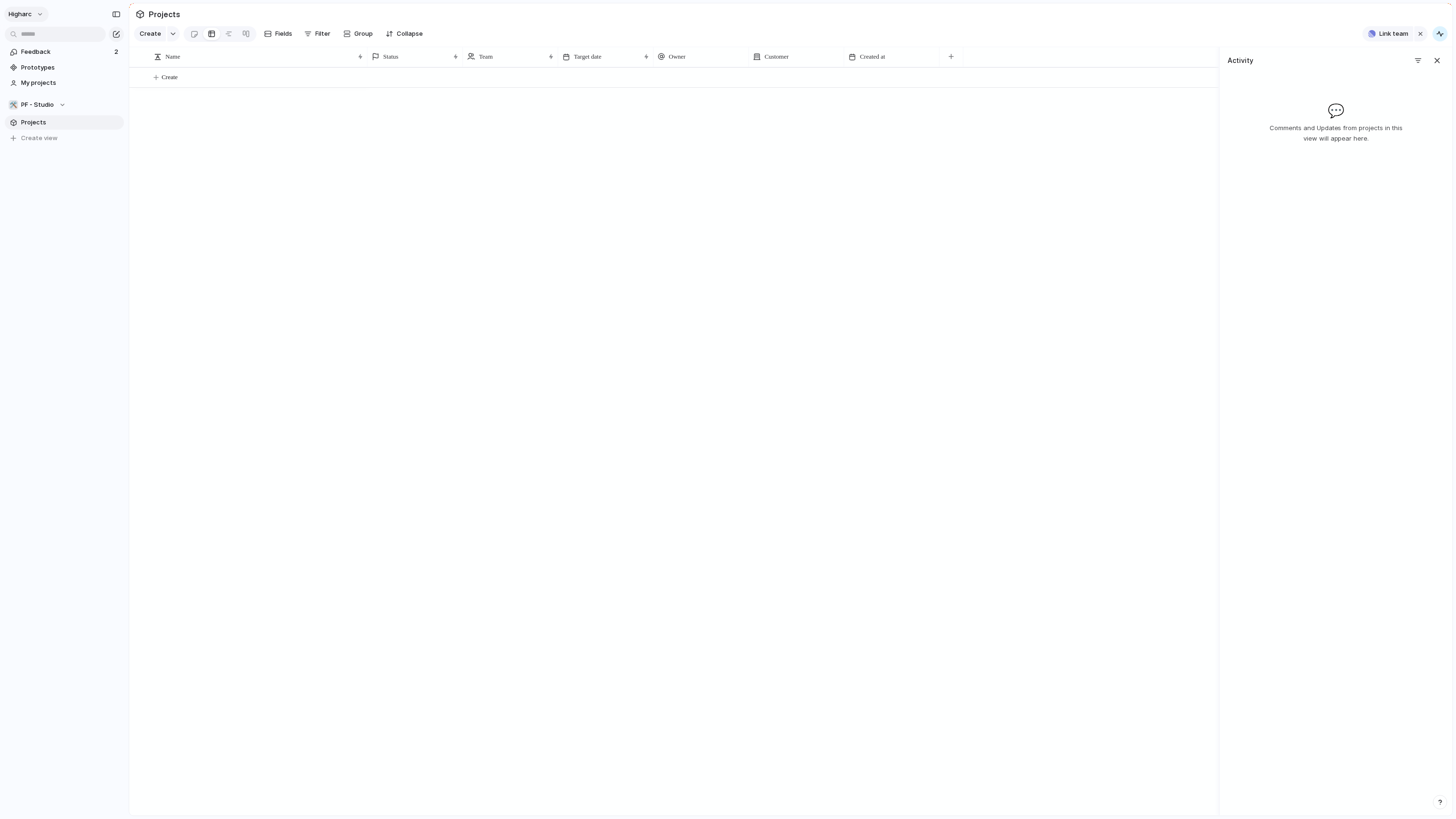
click at [30, 14] on span "higharc" at bounding box center [20, 14] width 23 height 9
click at [29, 26] on ul "Settings Invite members Change theme Sign out" at bounding box center [46, 58] width 83 height 66
click at [29, 30] on li "Settings" at bounding box center [46, 35] width 79 height 15
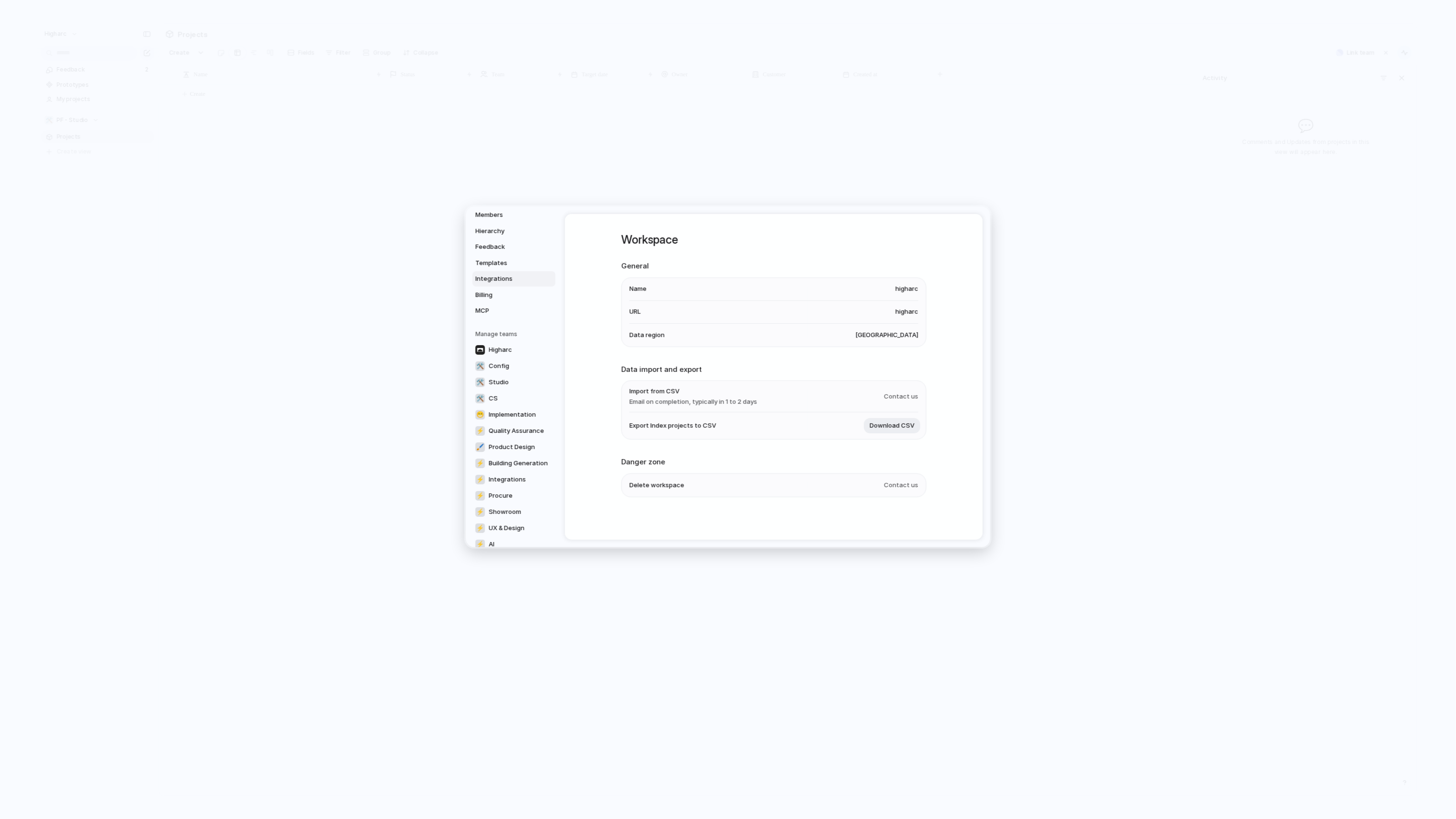
scroll to position [163, 0]
click at [524, 521] on div "Higharc 🛠️ Config 🛠️ Studio 🛠️ CS 😁 Implementation ⚡ Quality Assurance 🖌 Produc…" at bounding box center [515, 400] width 80 height 275
click at [522, 531] on span "Create new team" at bounding box center [514, 530] width 53 height 9
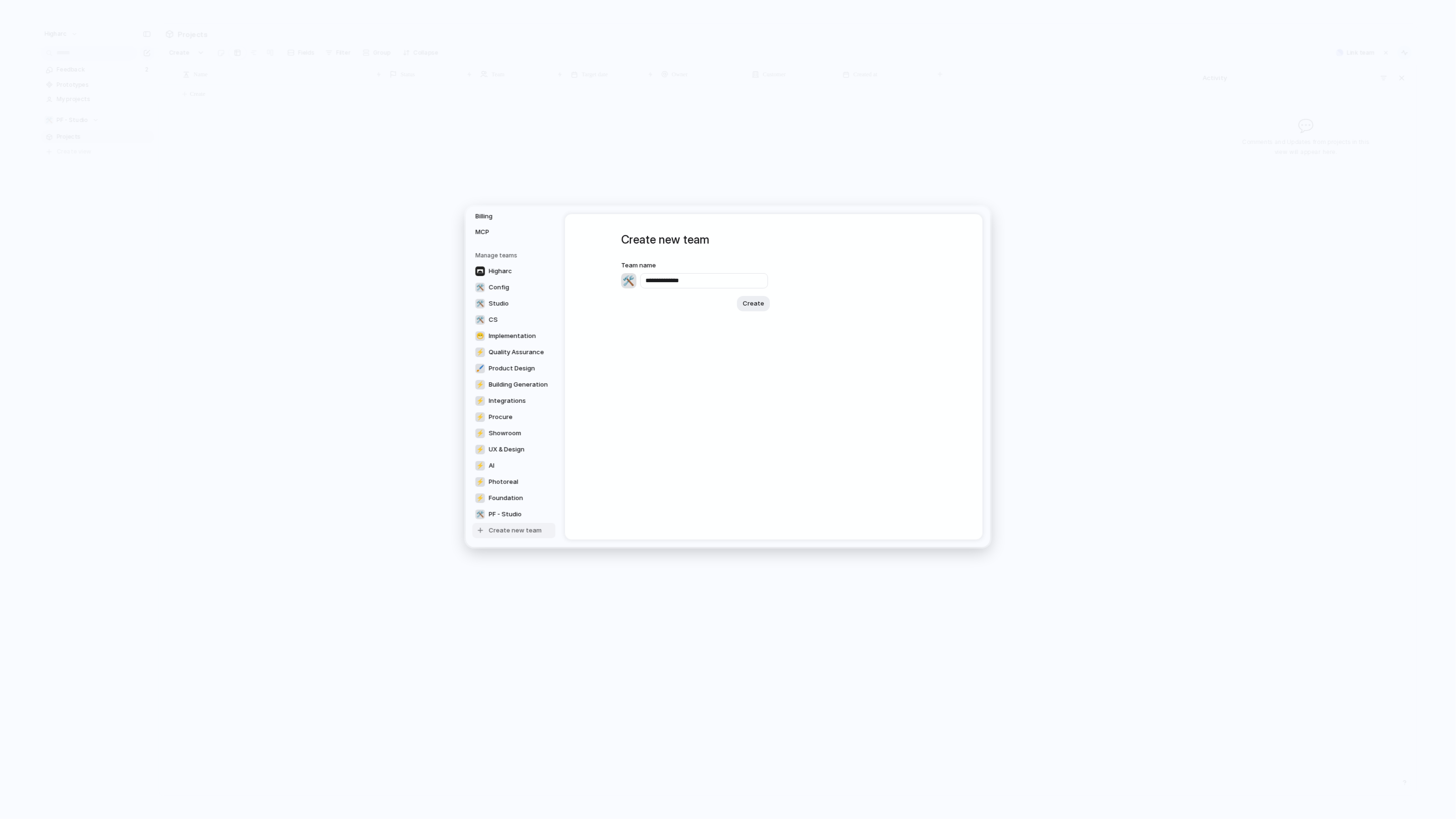
type input "**********"
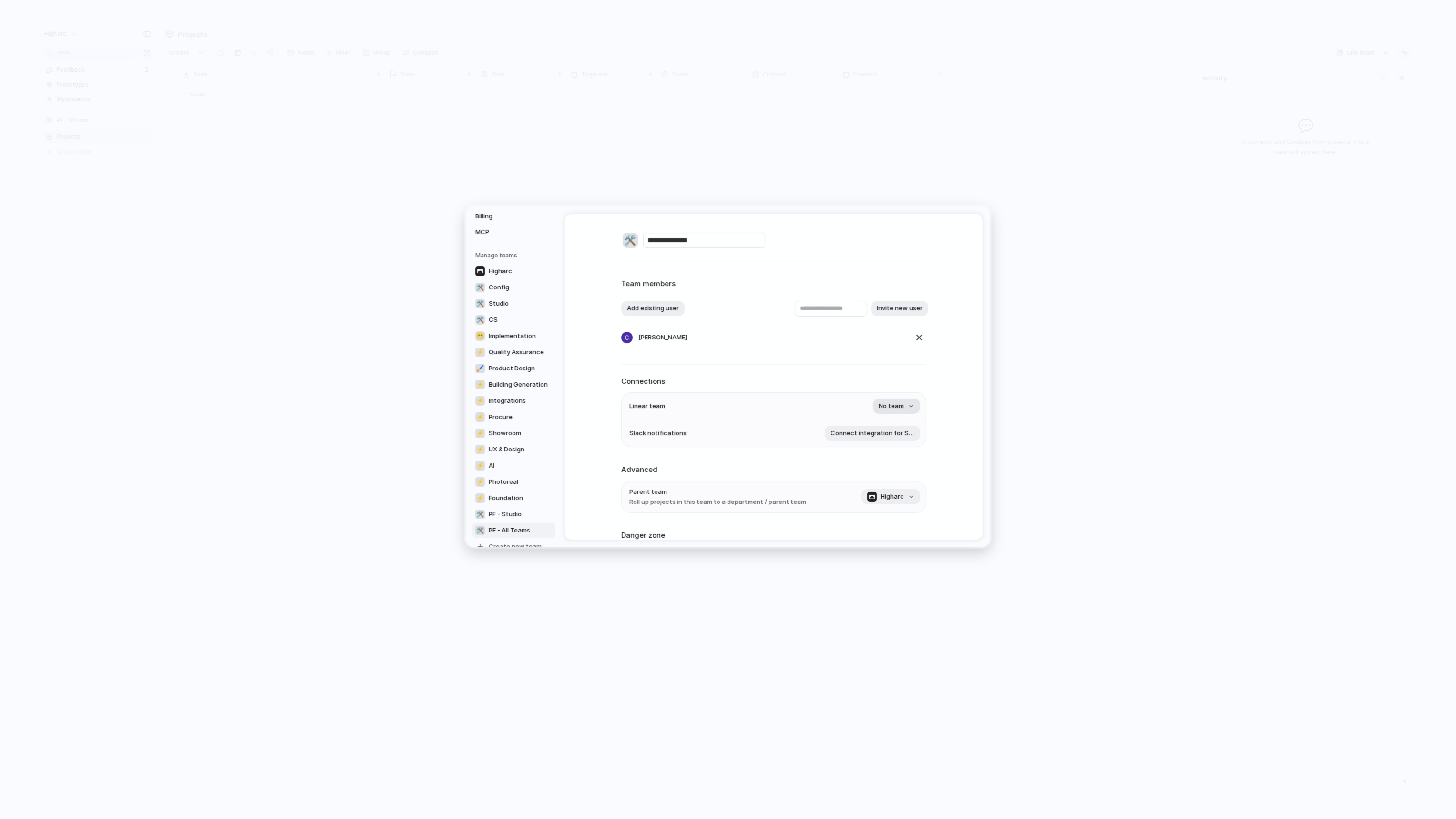
click at [893, 408] on span "No team" at bounding box center [891, 406] width 25 height 9
click at [870, 447] on span "Product Feedback" at bounding box center [882, 447] width 56 height 9
click at [728, 309] on div "Add existing user Invite new user" at bounding box center [773, 308] width 305 height 16
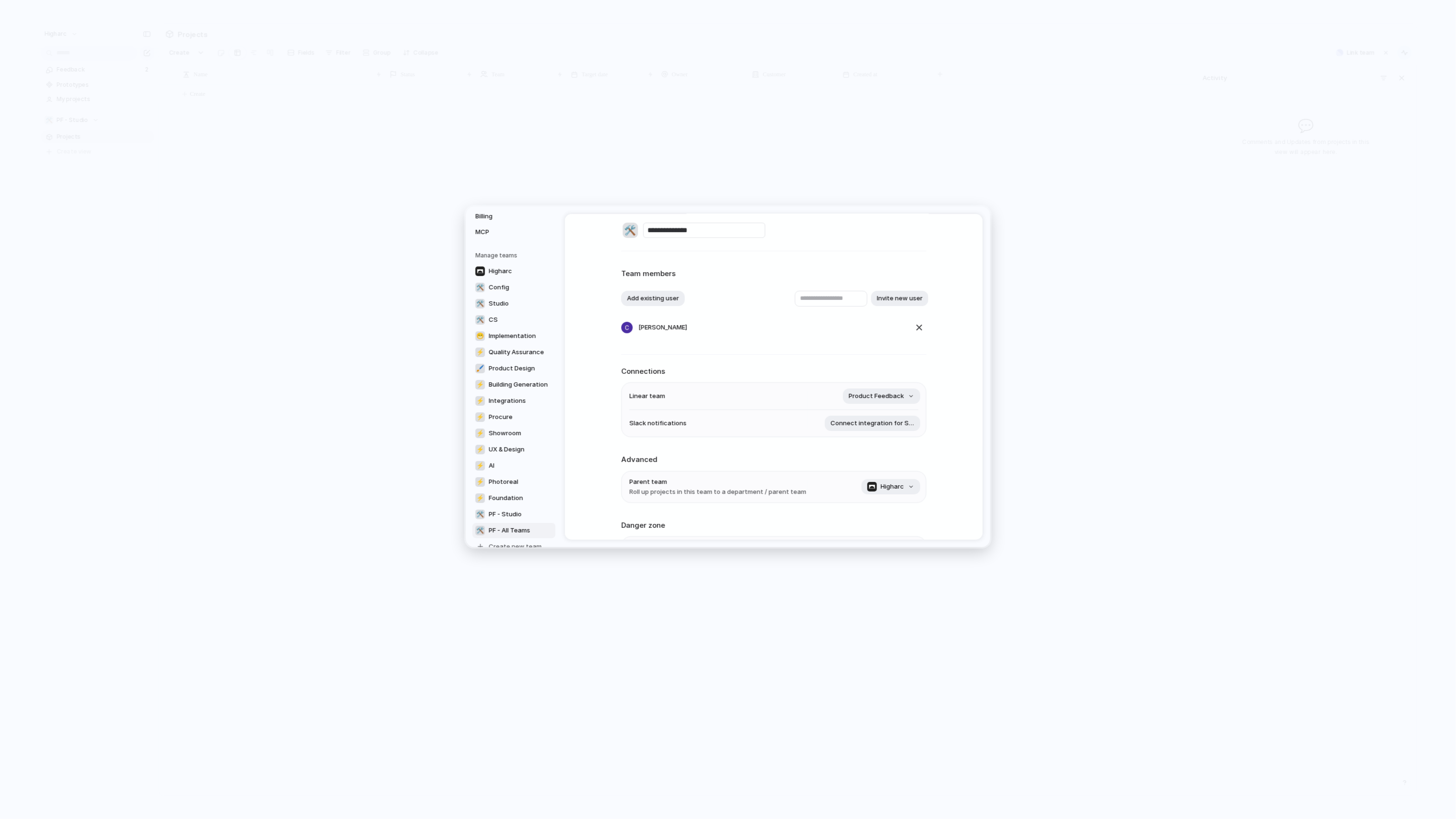
scroll to position [75, 0]
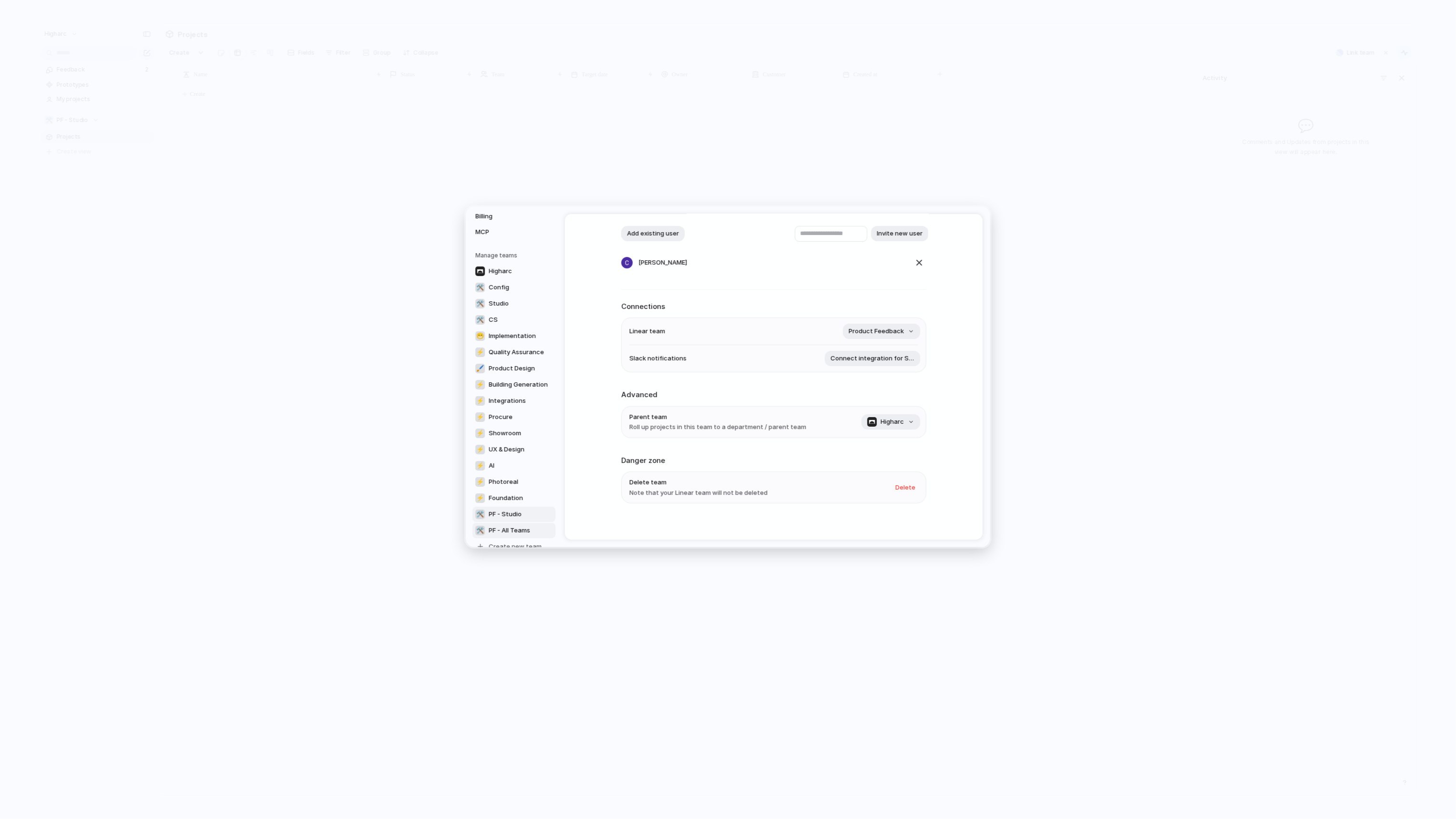
click at [518, 514] on span "PF - Studio" at bounding box center [505, 514] width 33 height 9
type input "**********"
click at [900, 421] on span "Higharc" at bounding box center [892, 421] width 23 height 9
click at [861, 710] on span "PF - All Teams" at bounding box center [874, 708] width 41 height 9
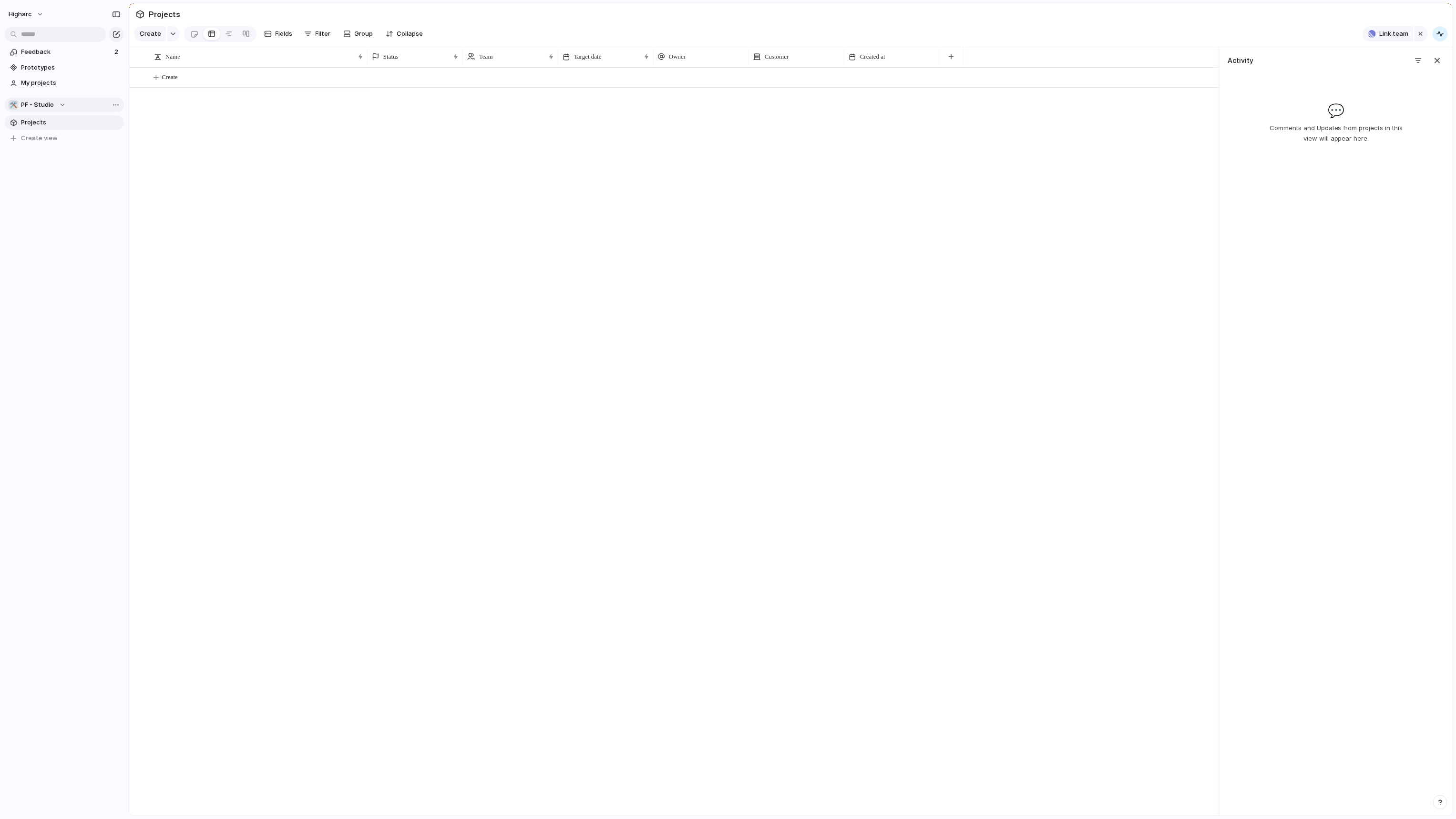
click at [64, 105] on div "🛠️ PF - Studio" at bounding box center [37, 105] width 57 height 9
click at [67, 235] on span "PF - All Teams" at bounding box center [50, 233] width 41 height 9
click at [37, 123] on span "Projects" at bounding box center [71, 122] width 99 height 9
click at [41, 104] on span "PF - All Teams" at bounding box center [42, 105] width 41 height 9
click at [128, 233] on span "PF - Studio" at bounding box center [142, 233] width 33 height 9
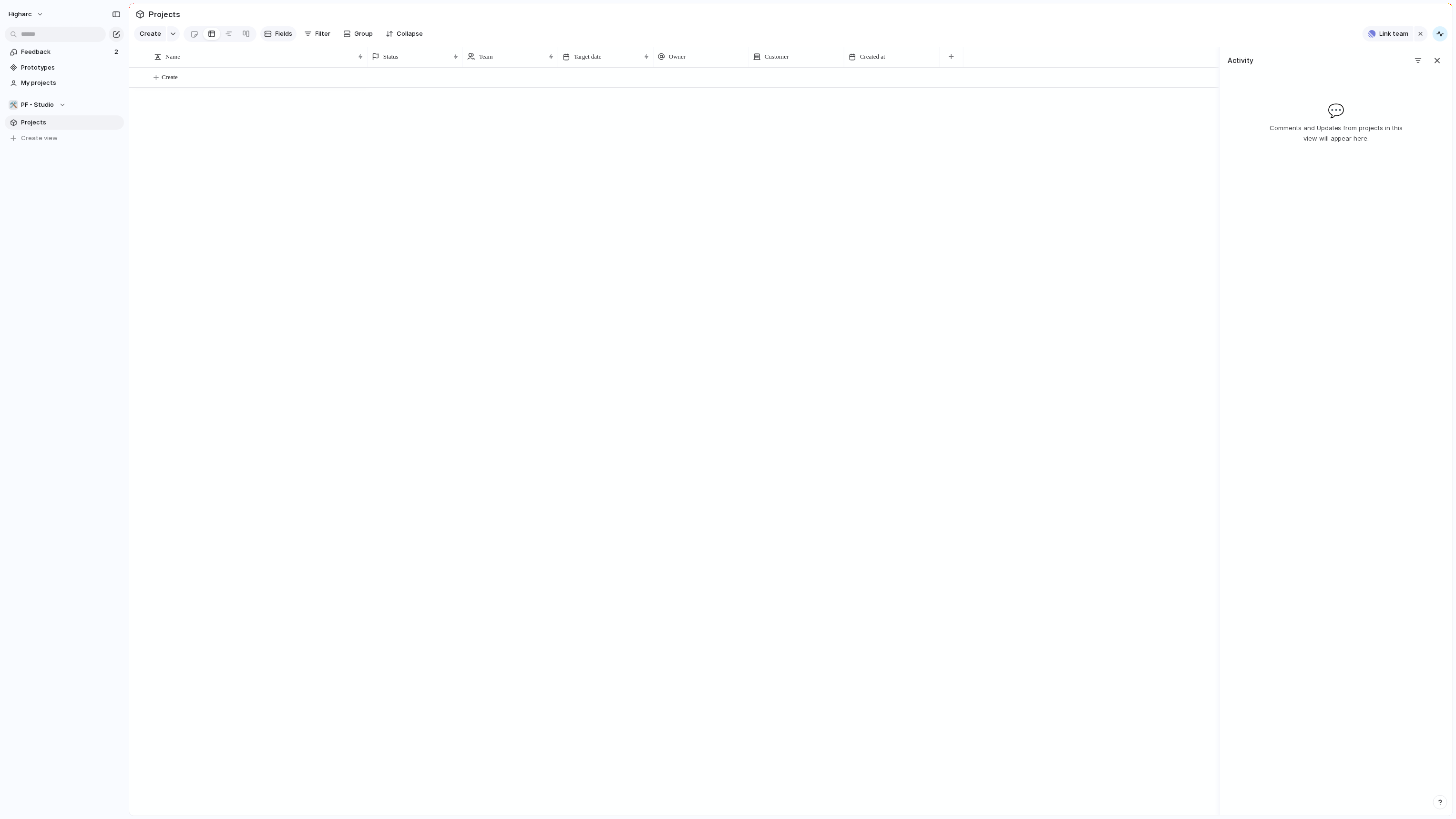
click at [279, 33] on span "Fields" at bounding box center [284, 33] width 17 height 9
drag, startPoint x: 1034, startPoint y: 515, endPoint x: 1420, endPoint y: 512, distance: 386.0
click at [1045, 518] on div at bounding box center [910, 441] width 1085 height 748
click at [43, 56] on span "Feedback" at bounding box center [66, 51] width 90 height 9
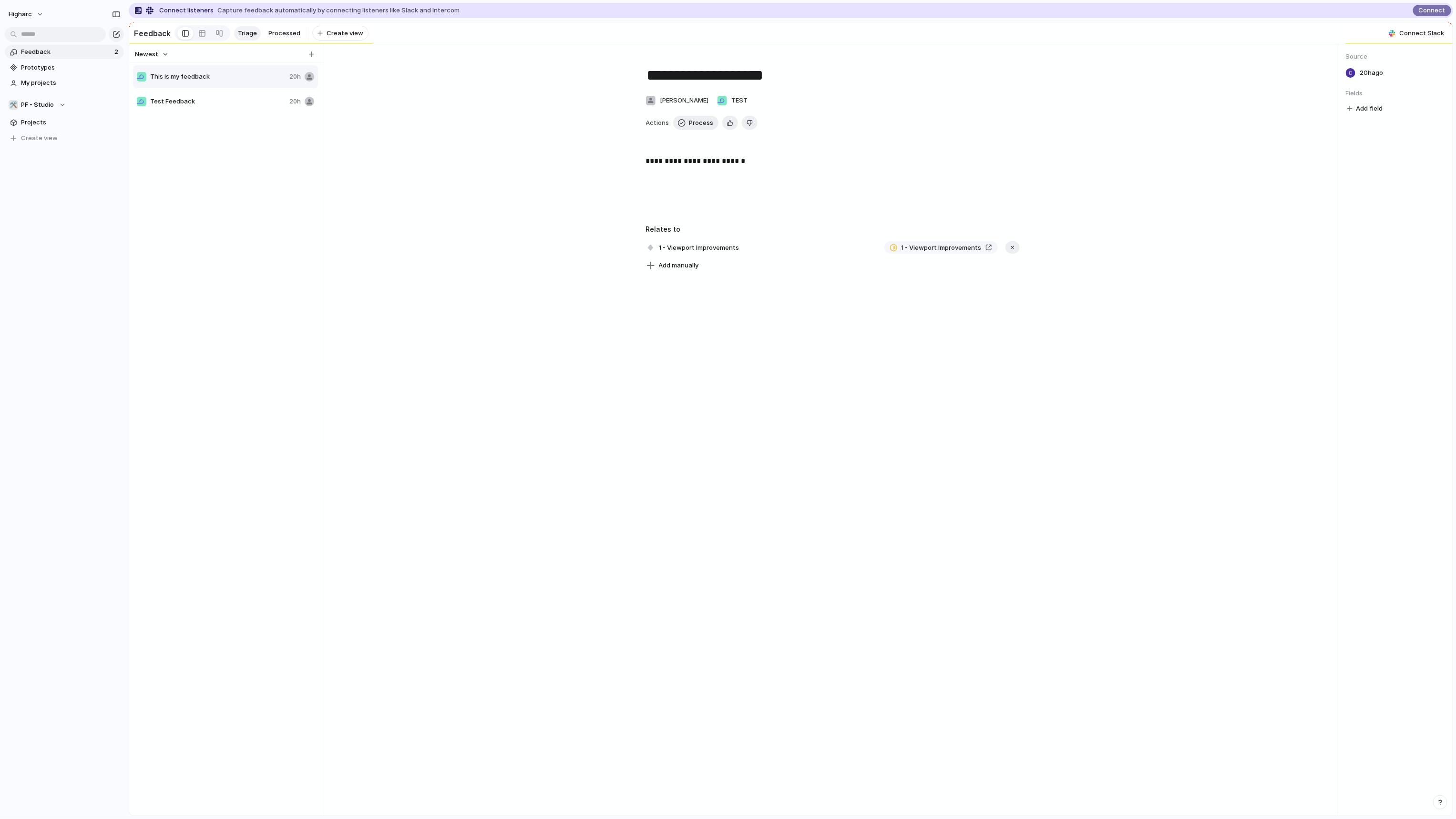
click at [219, 82] on span "This is my feedback" at bounding box center [218, 76] width 136 height 9
click at [39, 125] on span "Projects" at bounding box center [71, 122] width 99 height 9
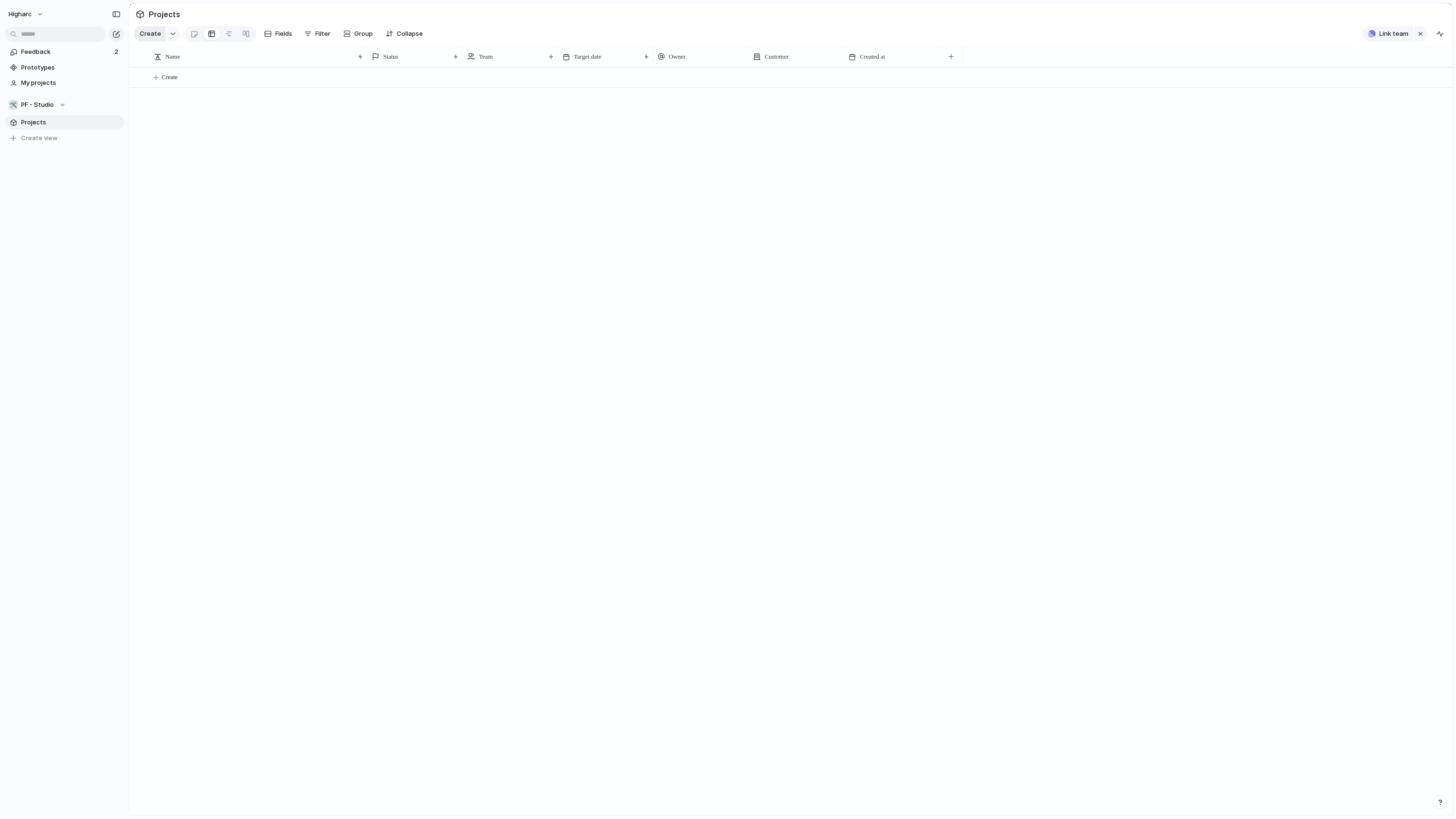
click at [152, 30] on div "Create" at bounding box center [150, 33] width 32 height 15
click at [172, 36] on div "button" at bounding box center [172, 33] width 6 height 4
click at [153, 40] on div "Workstream Initiative Launch Goal Objective Key result Program Project Customize" at bounding box center [728, 409] width 1456 height 819
click at [151, 39] on span "Create" at bounding box center [151, 33] width 22 height 9
type input "*"
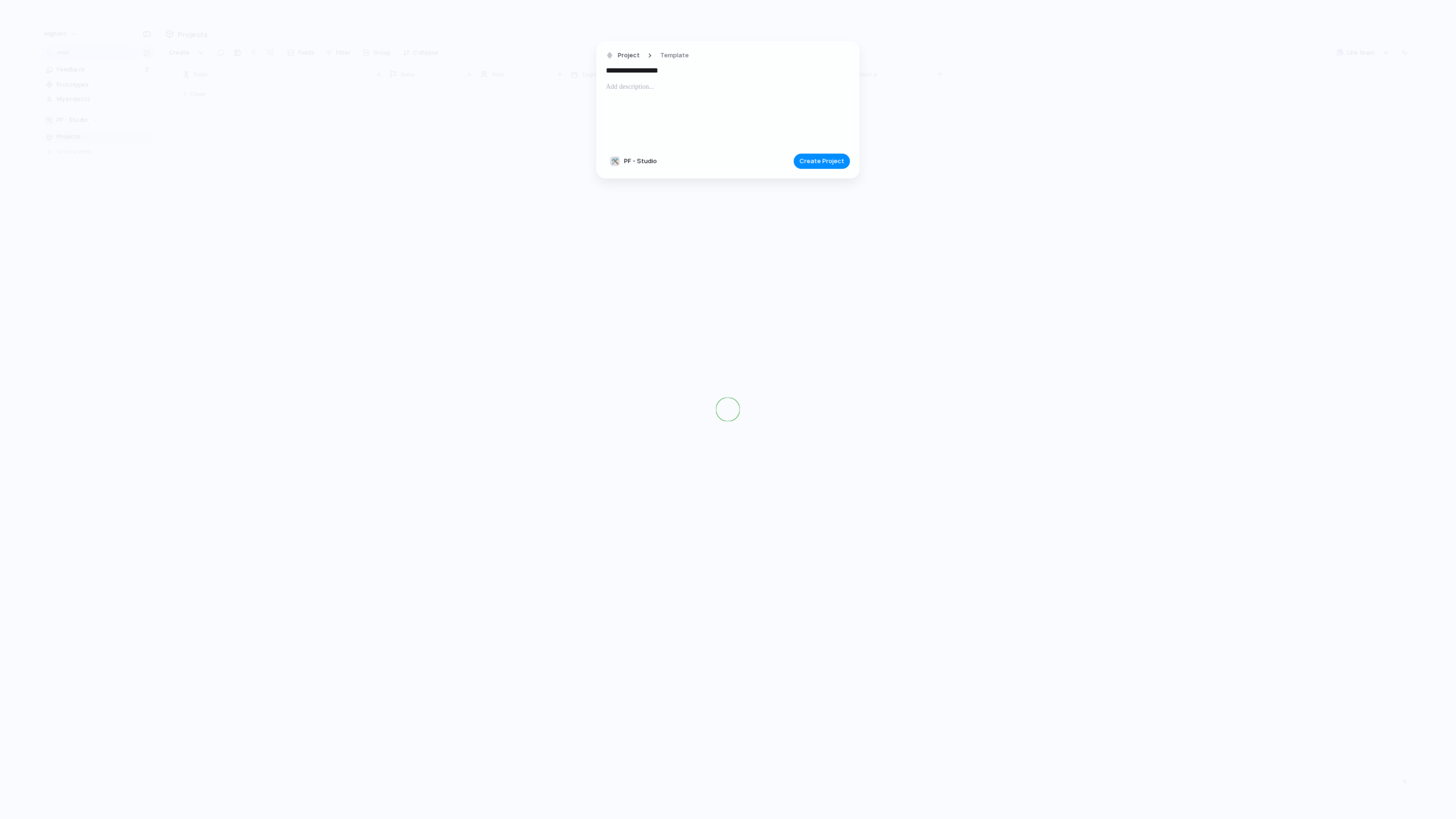
type input "**********"
click at [820, 159] on span "Create Project" at bounding box center [822, 161] width 45 height 9
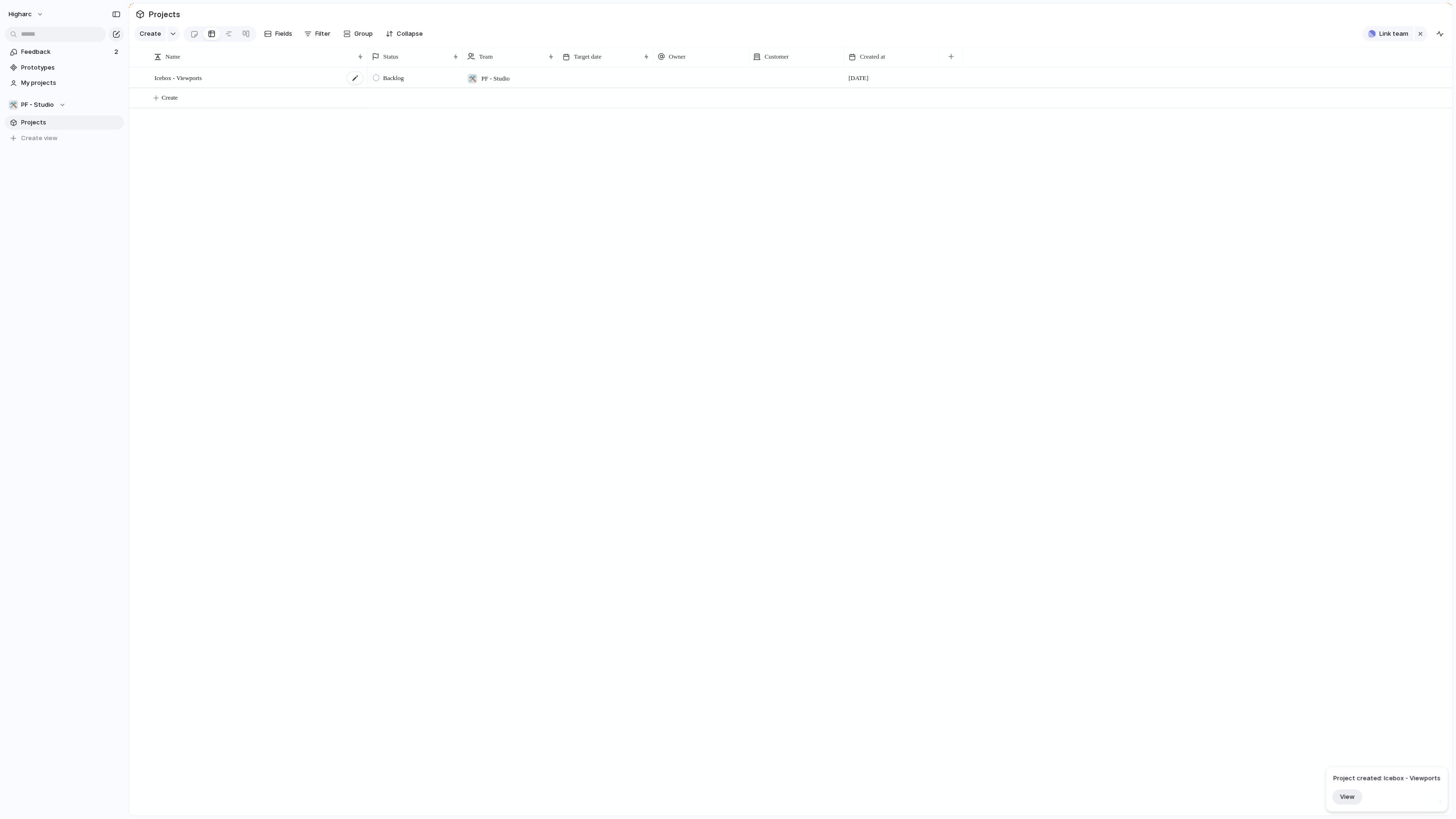
click at [297, 81] on div "Icebox - Viewports" at bounding box center [259, 77] width 210 height 19
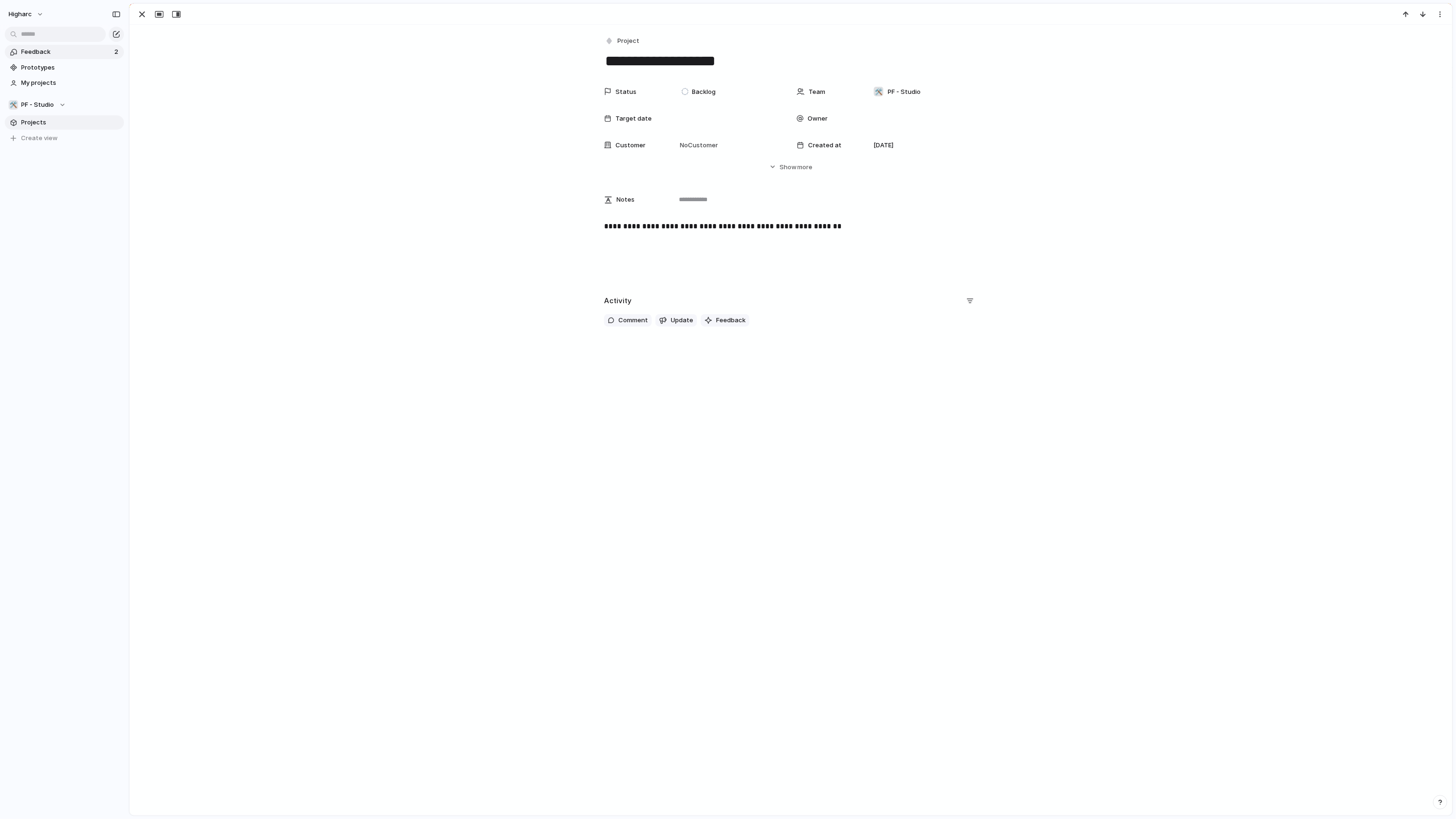
click at [49, 47] on span "Feedback" at bounding box center [66, 51] width 90 height 9
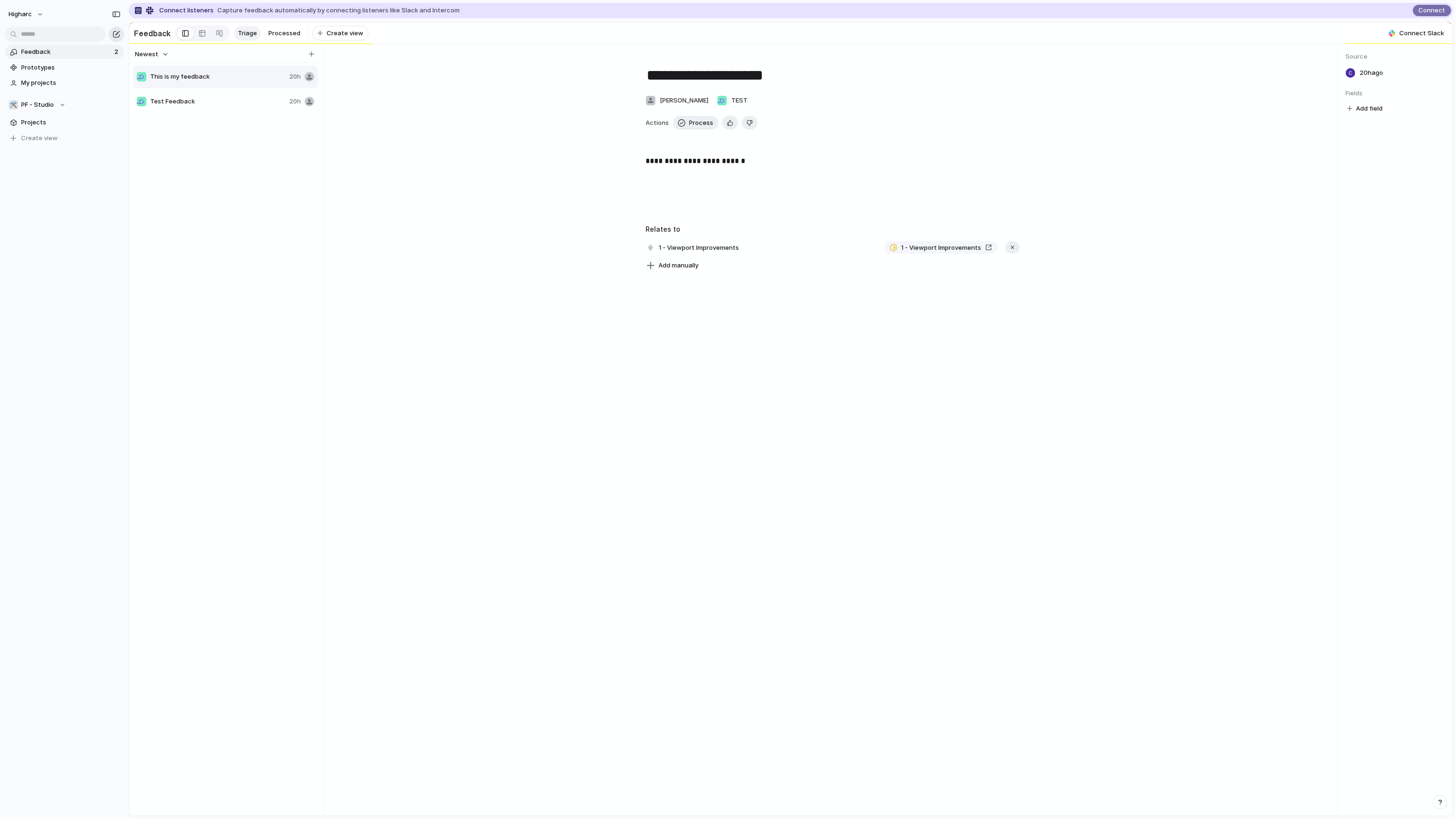
click at [118, 37] on div "button" at bounding box center [116, 34] width 8 height 8
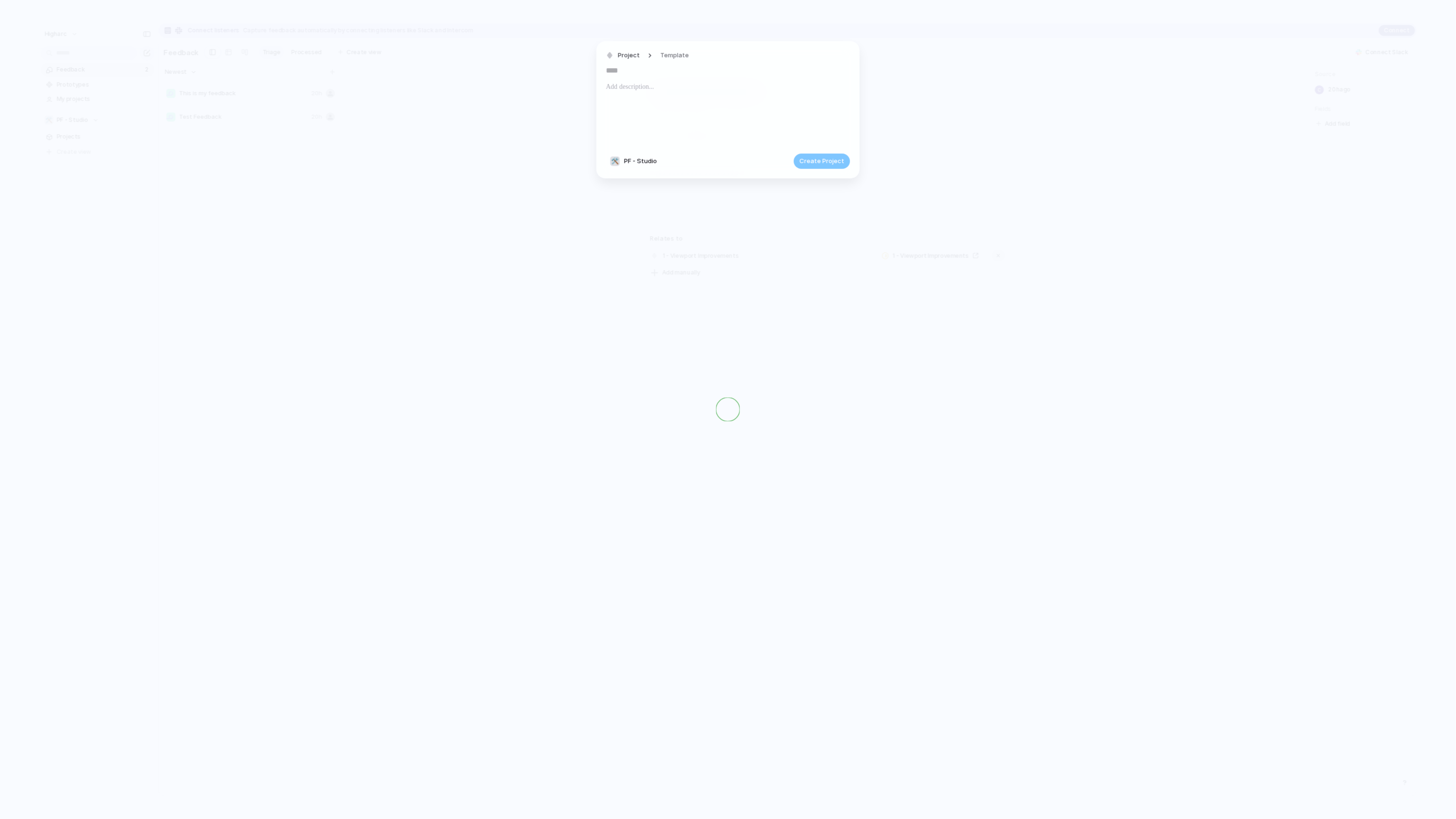
click at [650, 159] on span "PF - Studio" at bounding box center [641, 161] width 33 height 9
click at [675, 96] on div "Higharc 🛠️ Config 🛠️ Studio 🛠️ CS 😁 Implementation ⚡ Quality Assurance 🖌 Produc…" at bounding box center [728, 409] width 1456 height 819
click at [668, 57] on span "Template" at bounding box center [675, 56] width 29 height 9
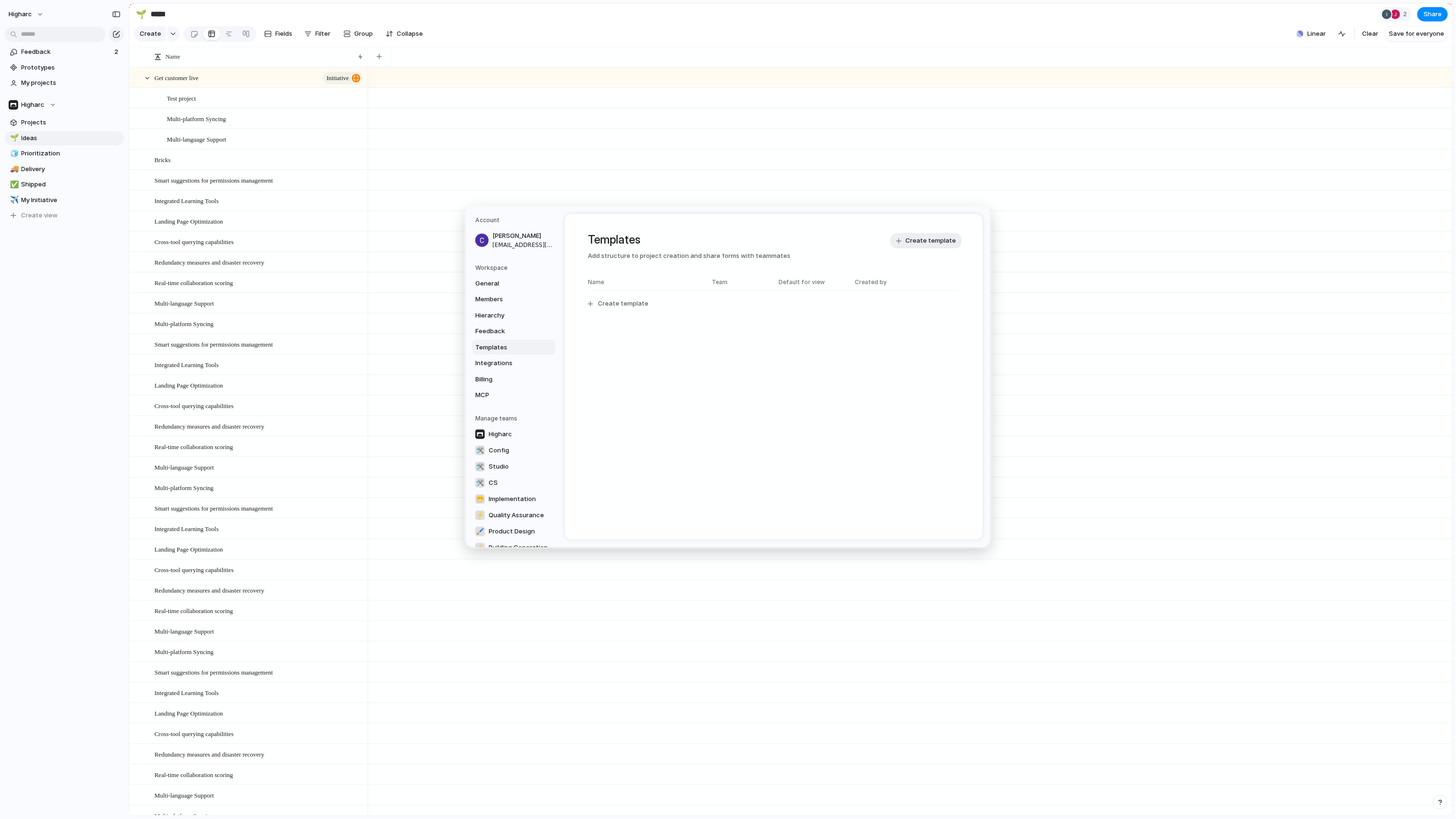
drag, startPoint x: 643, startPoint y: 178, endPoint x: 642, endPoint y: 190, distance: 12.0
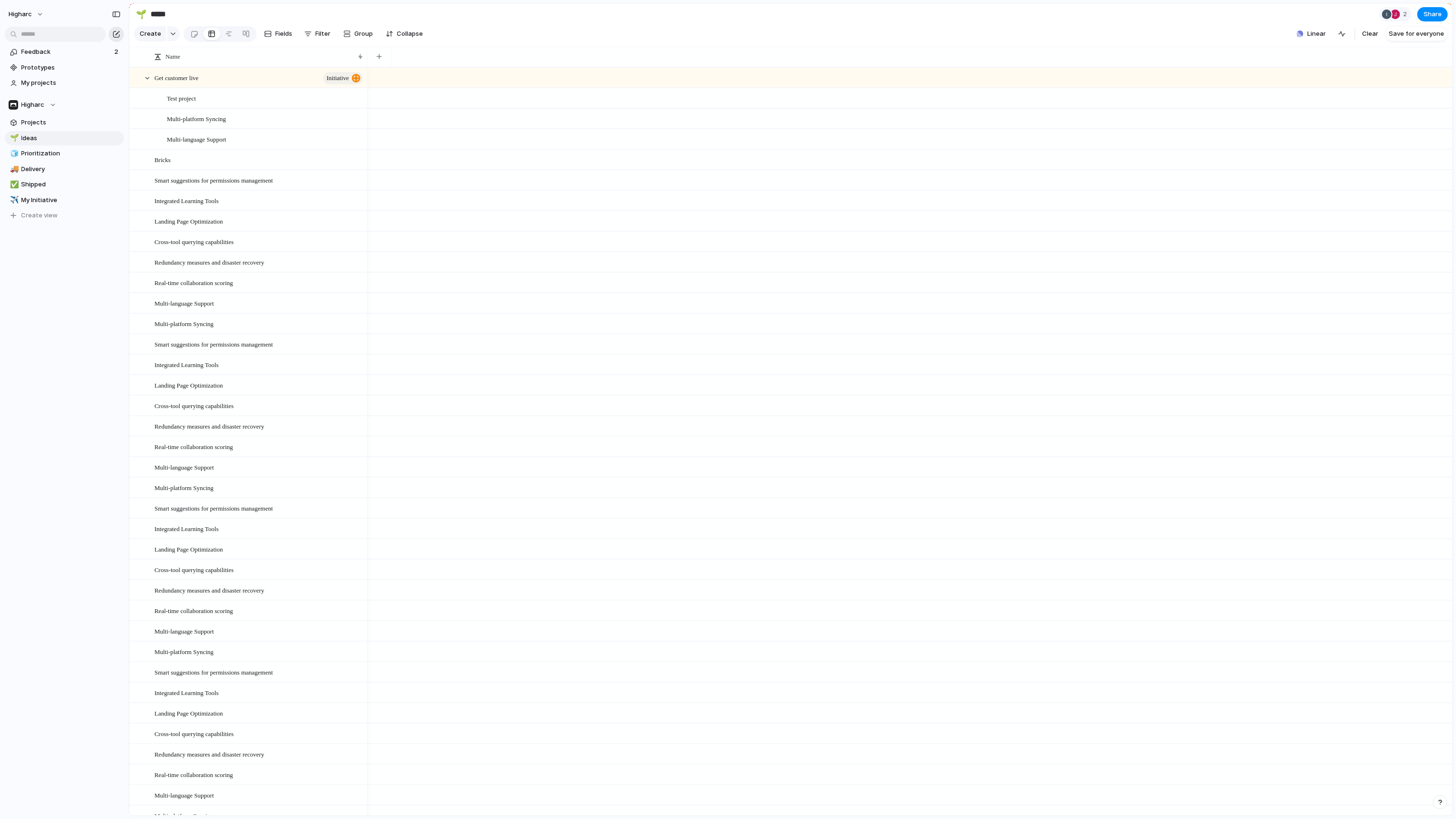
click at [116, 38] on button "button" at bounding box center [116, 34] width 15 height 15
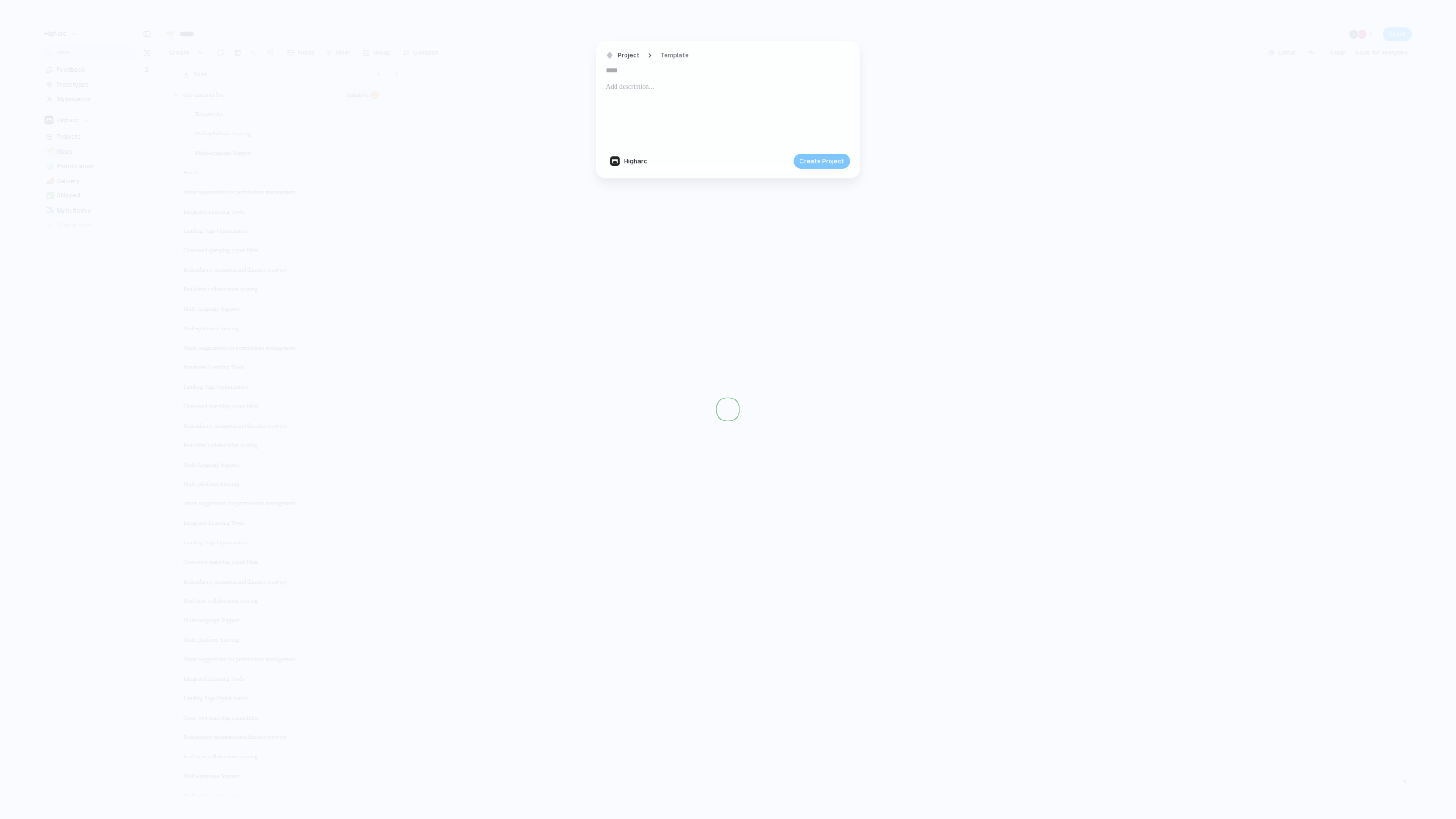
click at [641, 159] on span "Higharc" at bounding box center [636, 161] width 23 height 9
click at [657, 432] on span "PF - Studio" at bounding box center [643, 428] width 33 height 9
click at [633, 94] on div at bounding box center [728, 113] width 244 height 65
click at [636, 76] on input "text" at bounding box center [728, 70] width 244 height 15
type input "**********"
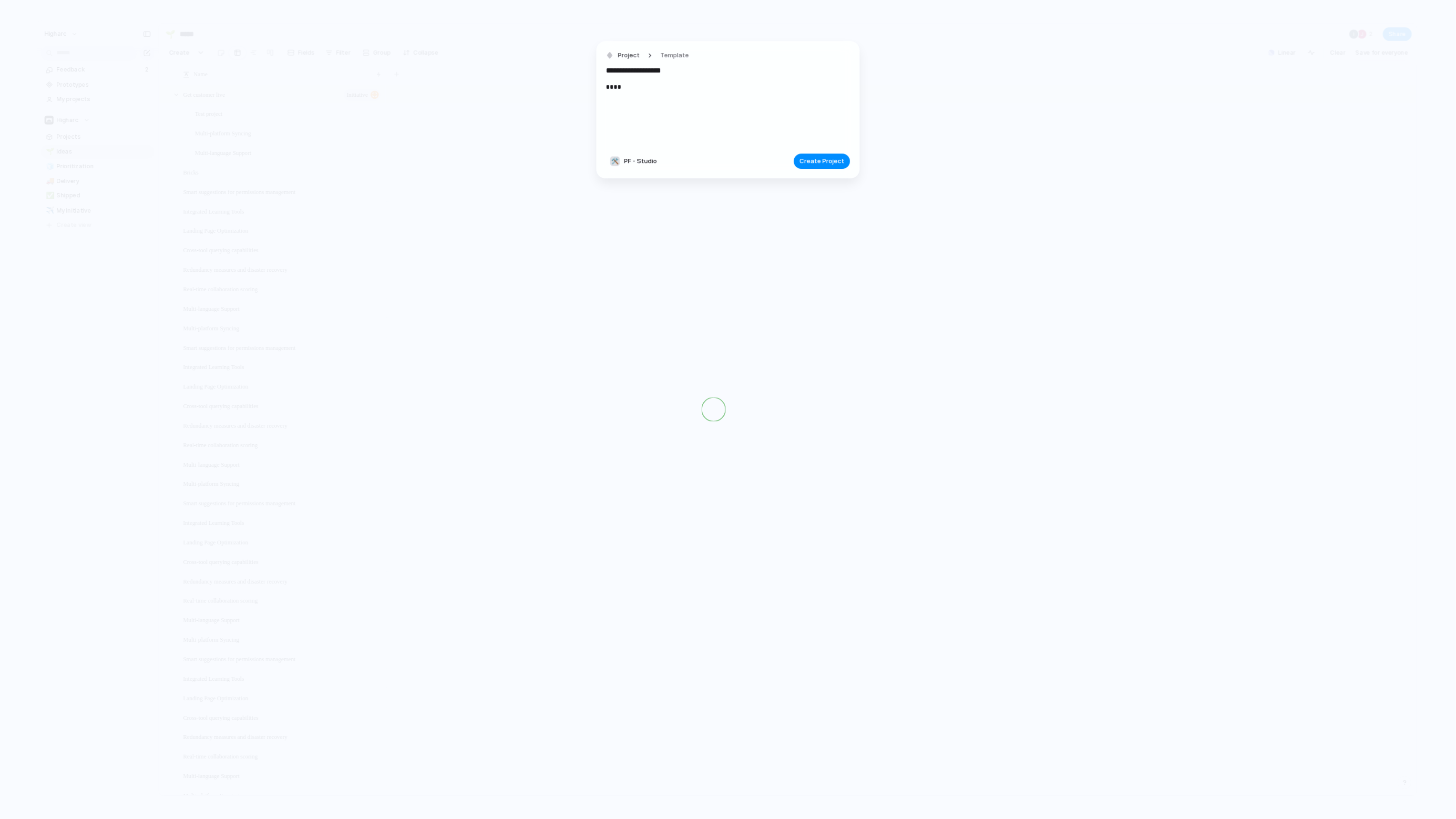
click at [660, 91] on p "****" at bounding box center [728, 87] width 244 height 12
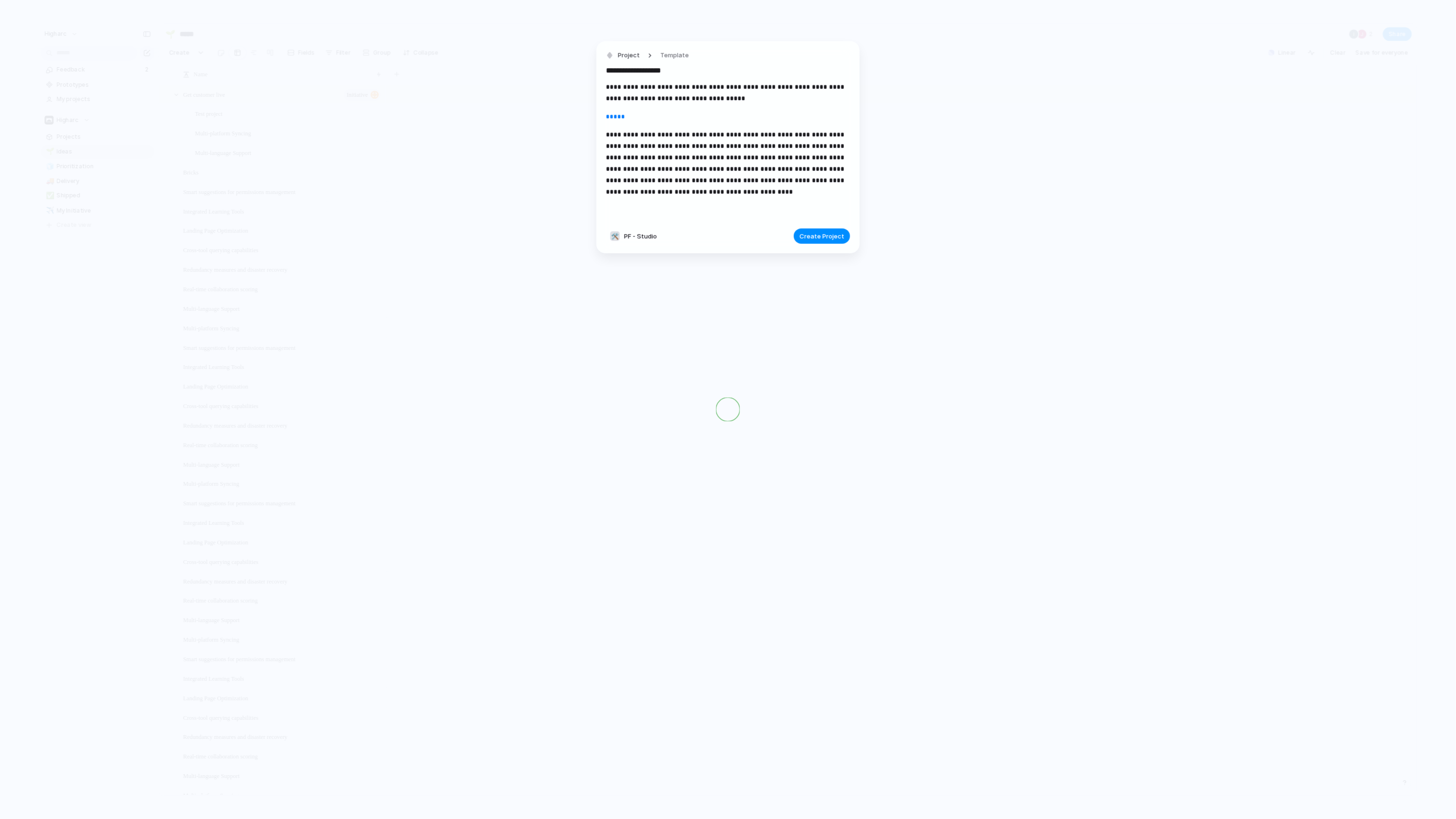
click at [632, 142] on p "**********" at bounding box center [728, 162] width 244 height 69
click at [647, 128] on p "**********" at bounding box center [728, 162] width 244 height 69
click at [648, 118] on p "*****" at bounding box center [728, 116] width 244 height 12
drag, startPoint x: 823, startPoint y: 222, endPoint x: 738, endPoint y: 232, distance: 85.6
click at [753, 248] on div "**********" at bounding box center [728, 409] width 1456 height 819
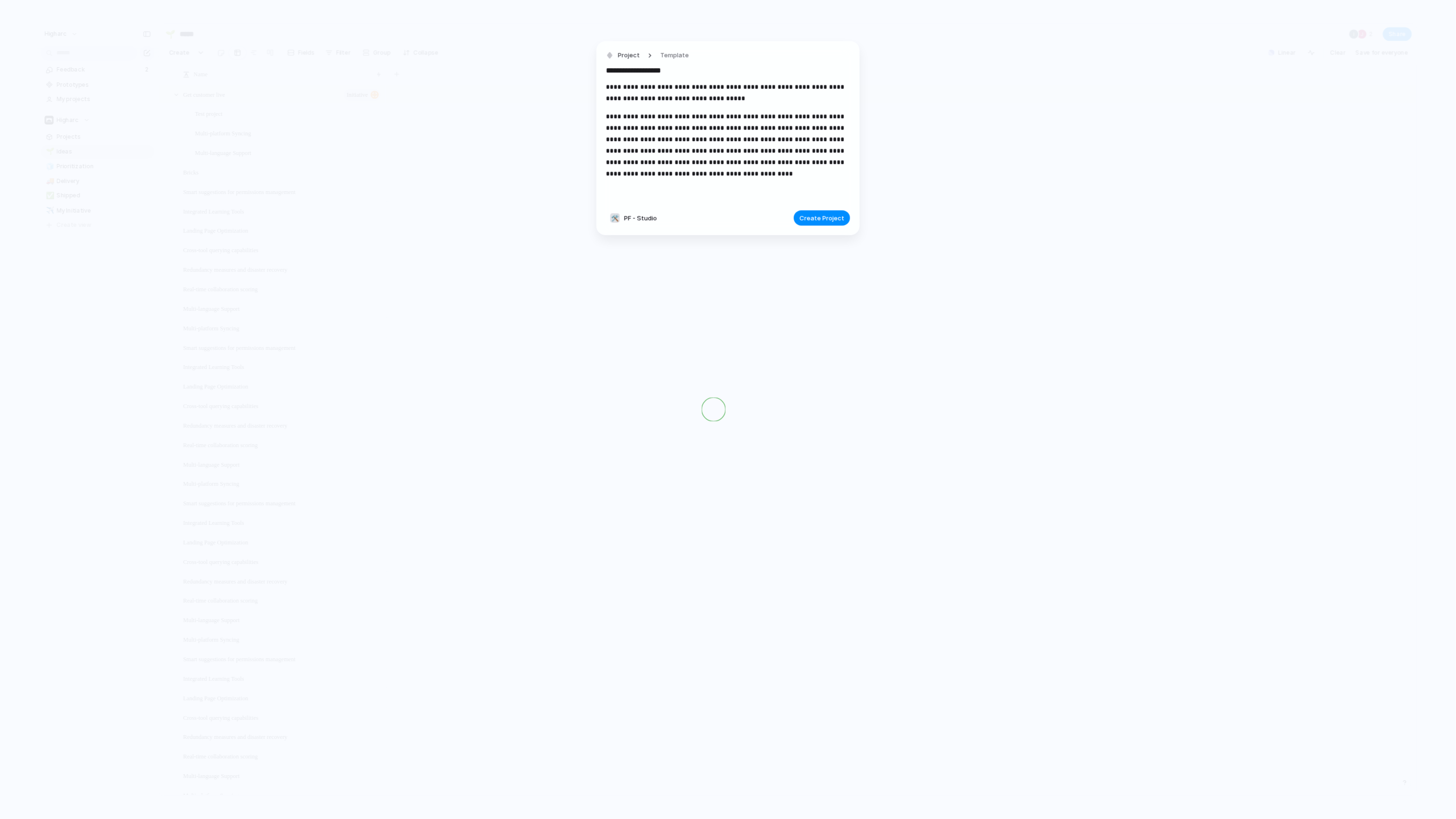
click at [732, 164] on p "**********" at bounding box center [728, 144] width 244 height 69
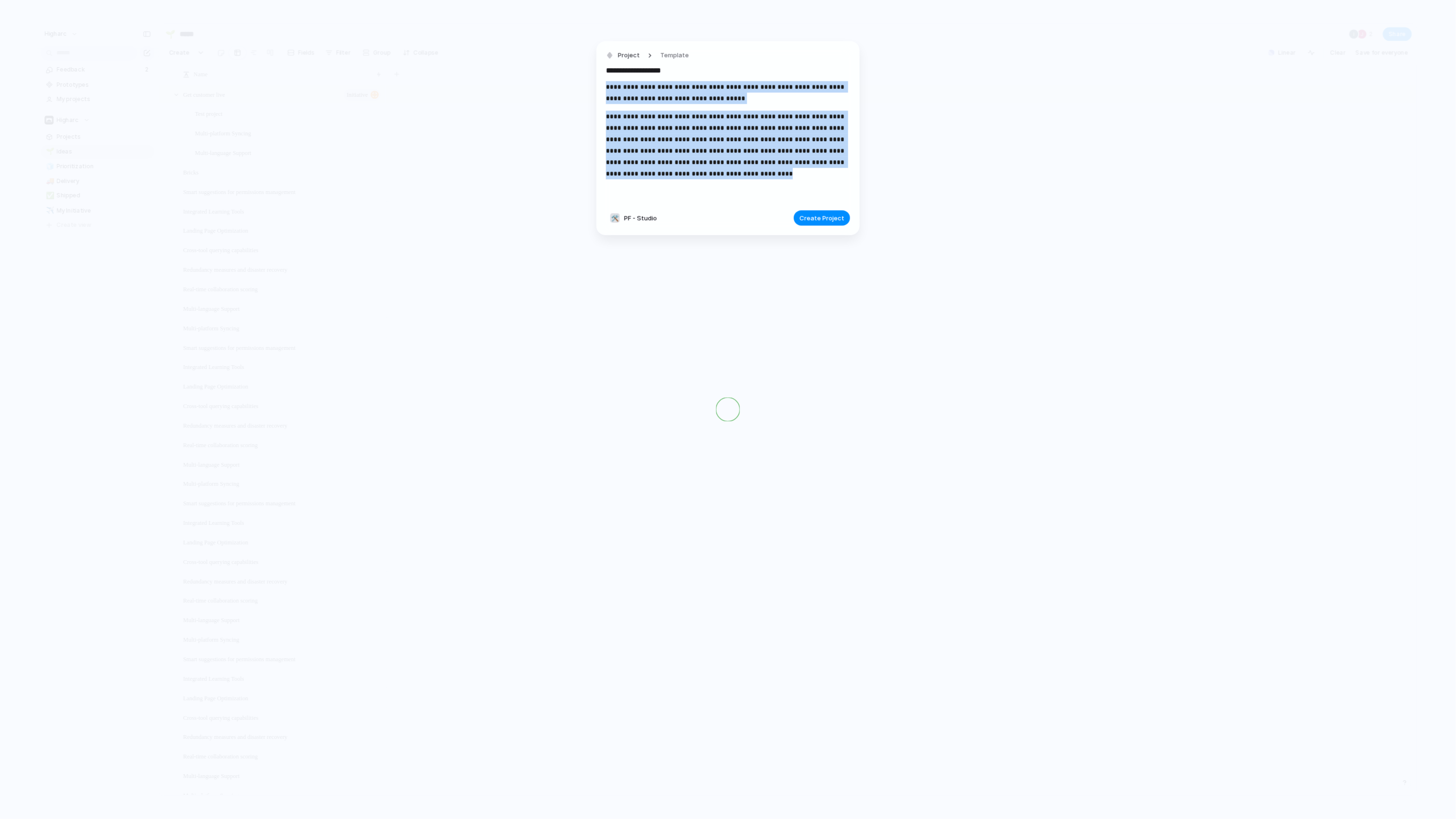
drag, startPoint x: 668, startPoint y: 146, endPoint x: 600, endPoint y: 78, distance: 96.2
click at [600, 78] on div "**********" at bounding box center [728, 139] width 263 height 195
copy div "**********"
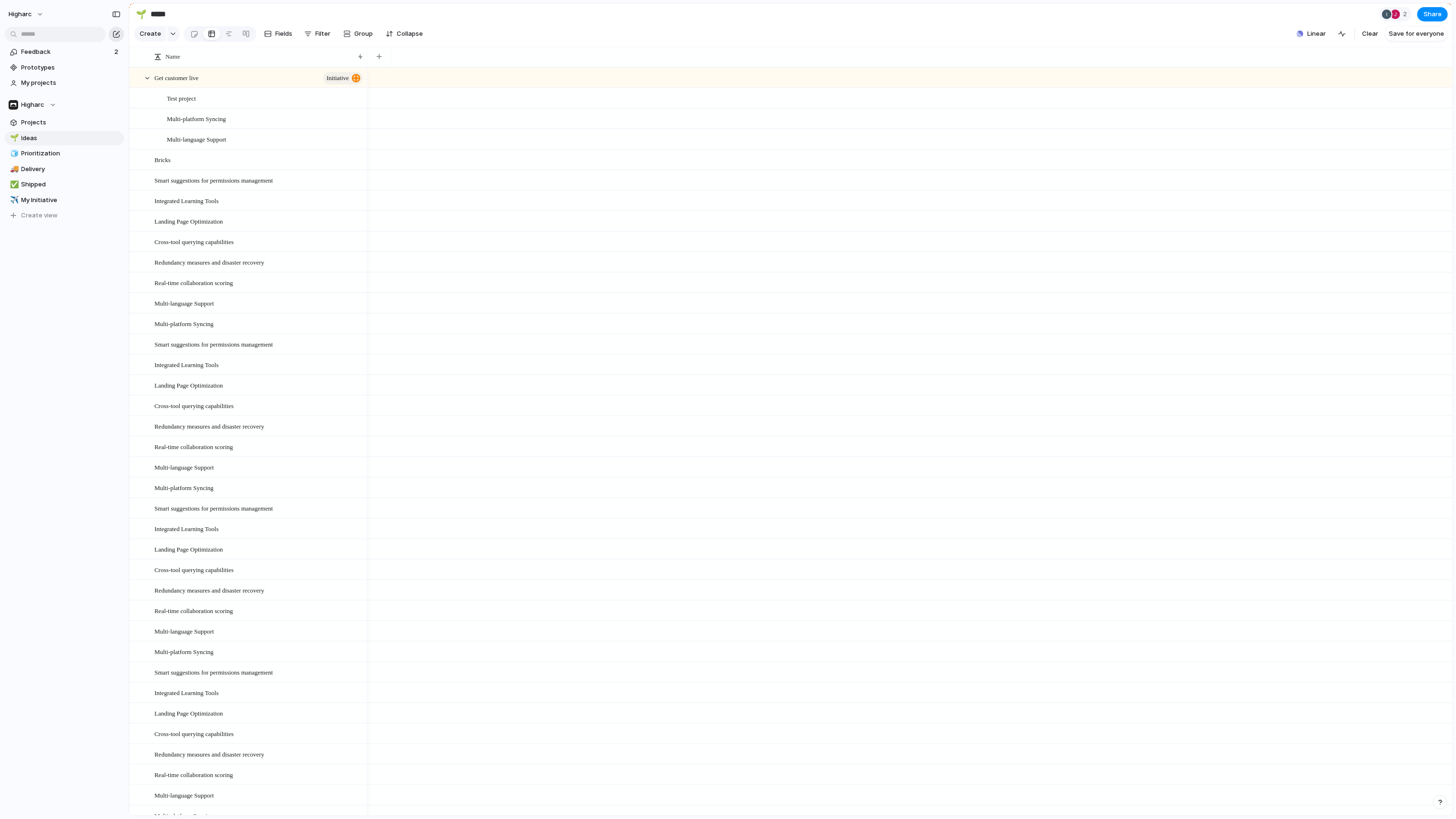
click at [120, 36] on div "button" at bounding box center [116, 34] width 8 height 8
click at [63, 57] on link "Feedback 2" at bounding box center [64, 52] width 119 height 14
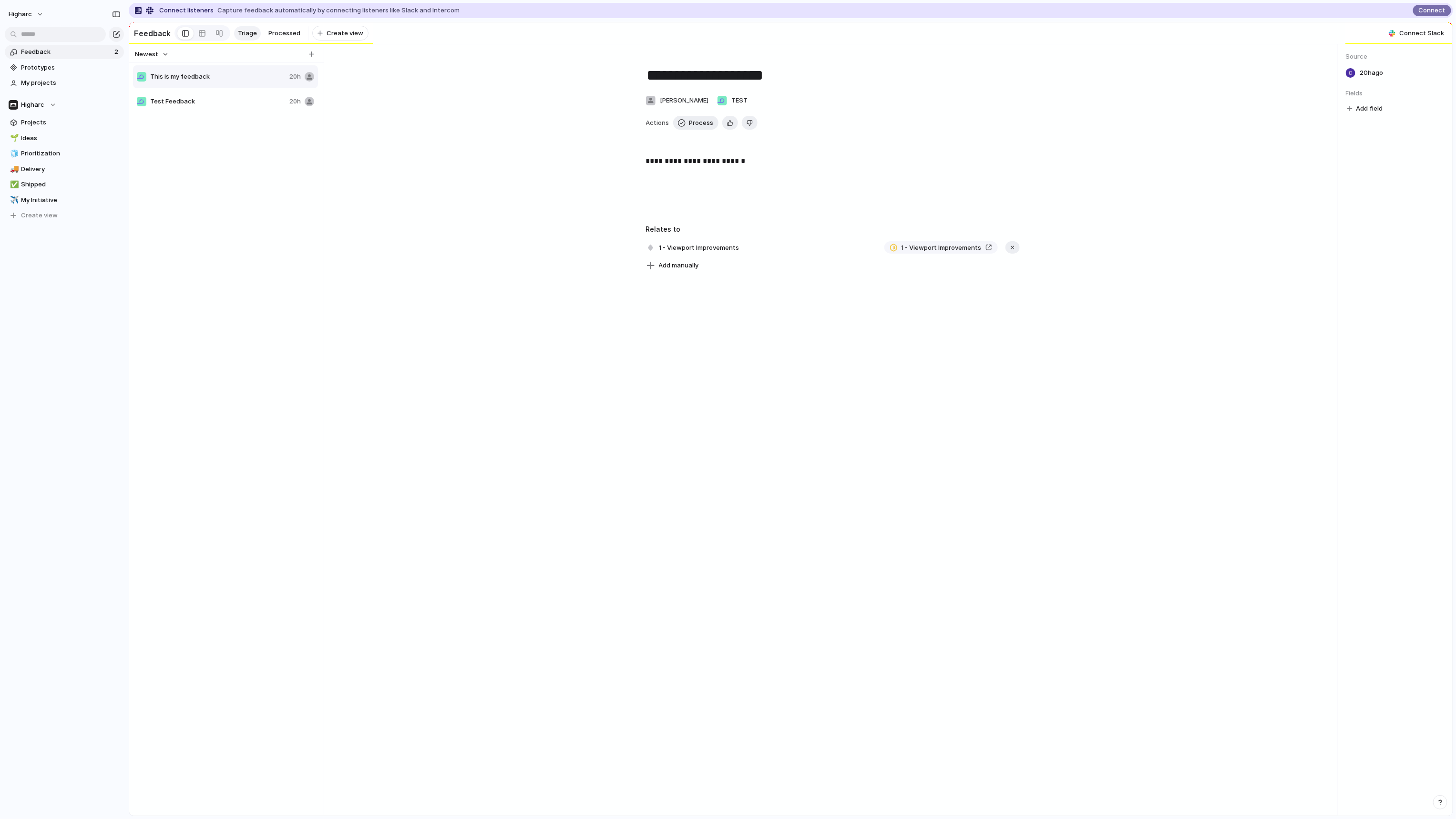
click at [563, 192] on div "**********" at bounding box center [832, 185] width 972 height 61
click at [307, 59] on button "button" at bounding box center [311, 54] width 9 height 9
click at [312, 57] on div "button" at bounding box center [311, 53] width 5 height 5
type input "**********"
click at [698, 102] on span "No Company" at bounding box center [701, 100] width 37 height 8
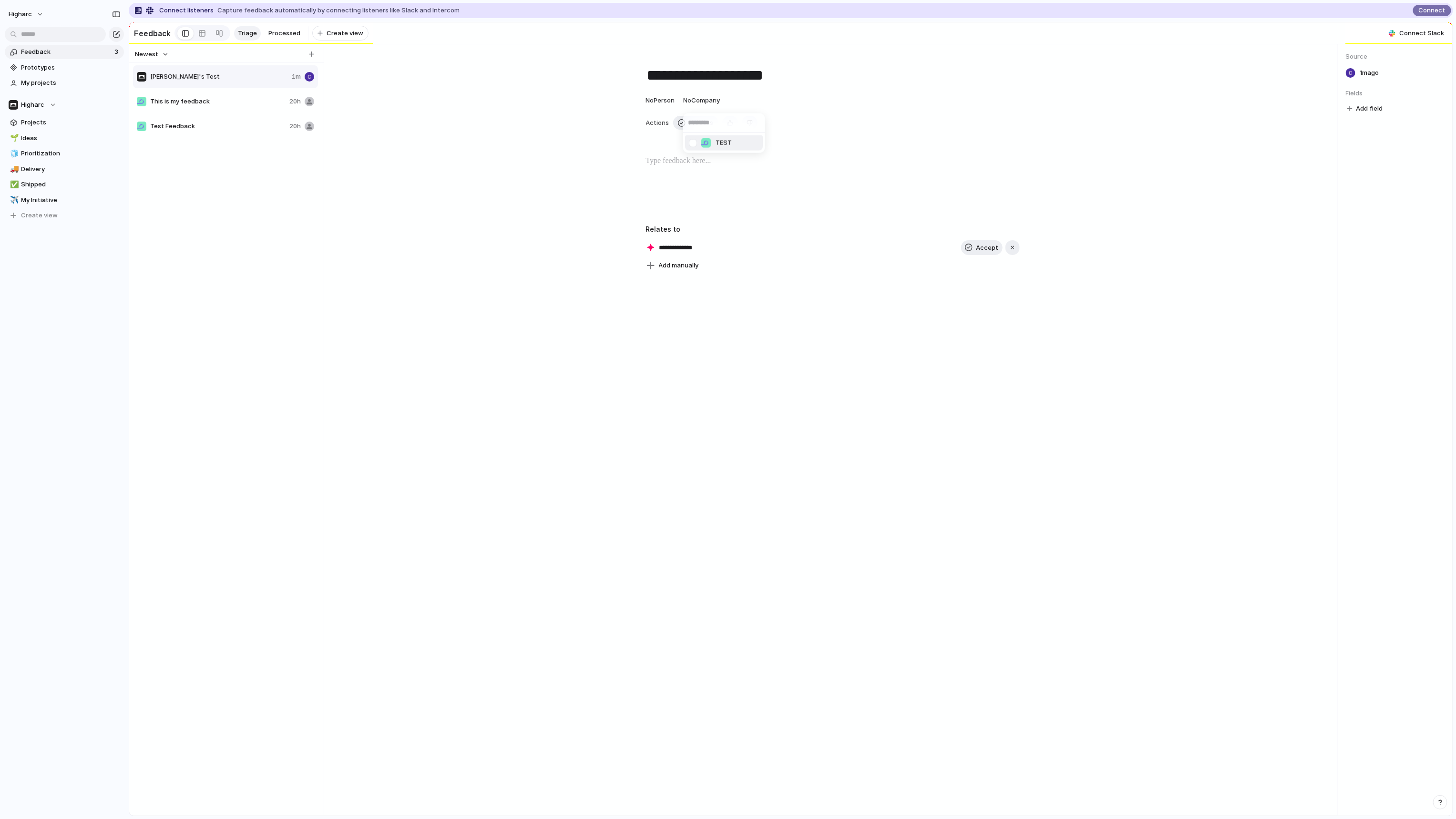
click at [710, 144] on div at bounding box center [706, 143] width 9 height 9
click at [671, 108] on button "No Person" at bounding box center [659, 100] width 34 height 15
drag, startPoint x: 660, startPoint y: 89, endPoint x: 661, endPoint y: 94, distance: 5.1
click at [660, 85] on textarea "**********" at bounding box center [833, 76] width 374 height 20
click at [659, 108] on button "No Person" at bounding box center [659, 100] width 34 height 15
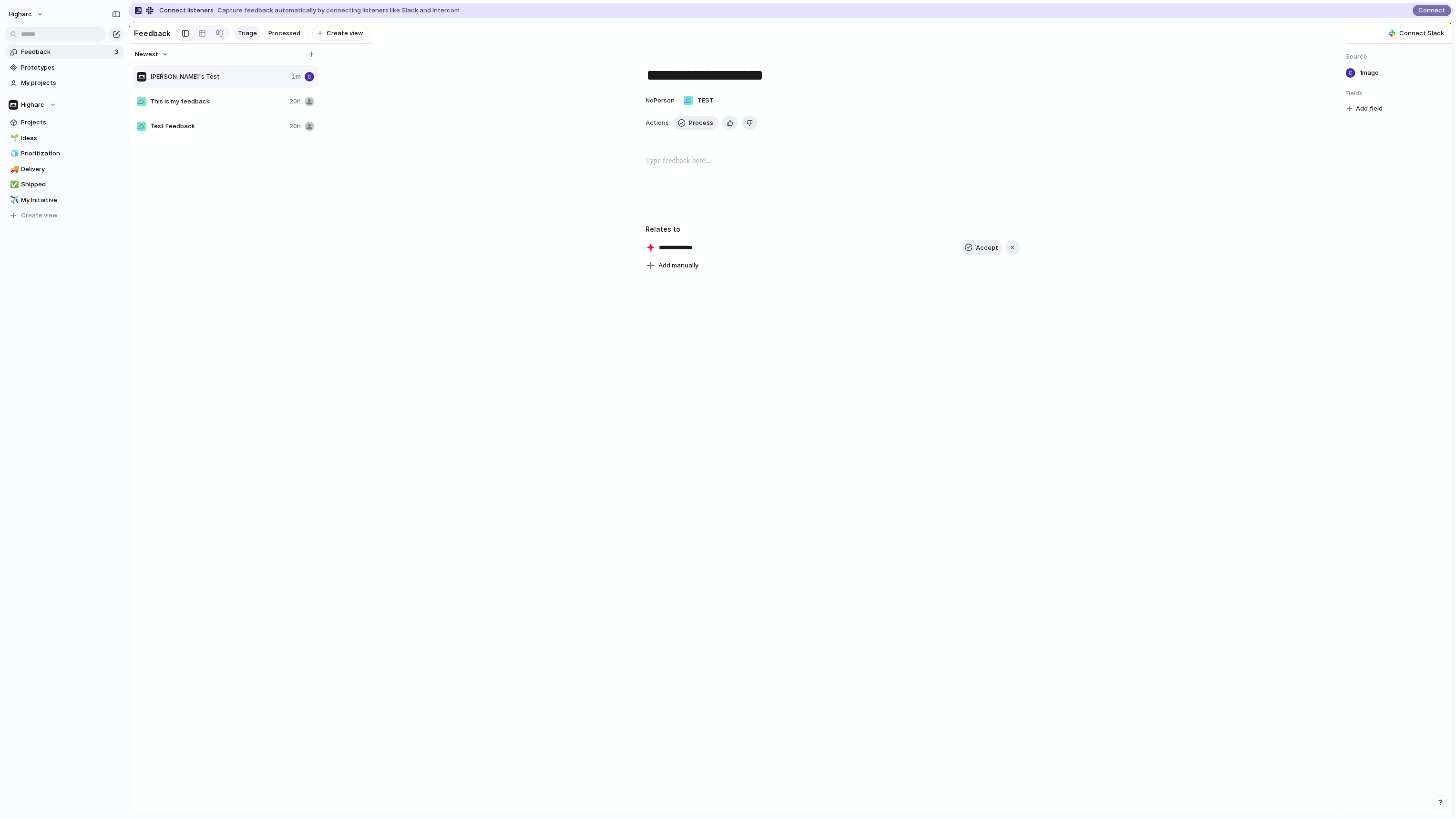
click at [680, 165] on p at bounding box center [833, 161] width 374 height 12
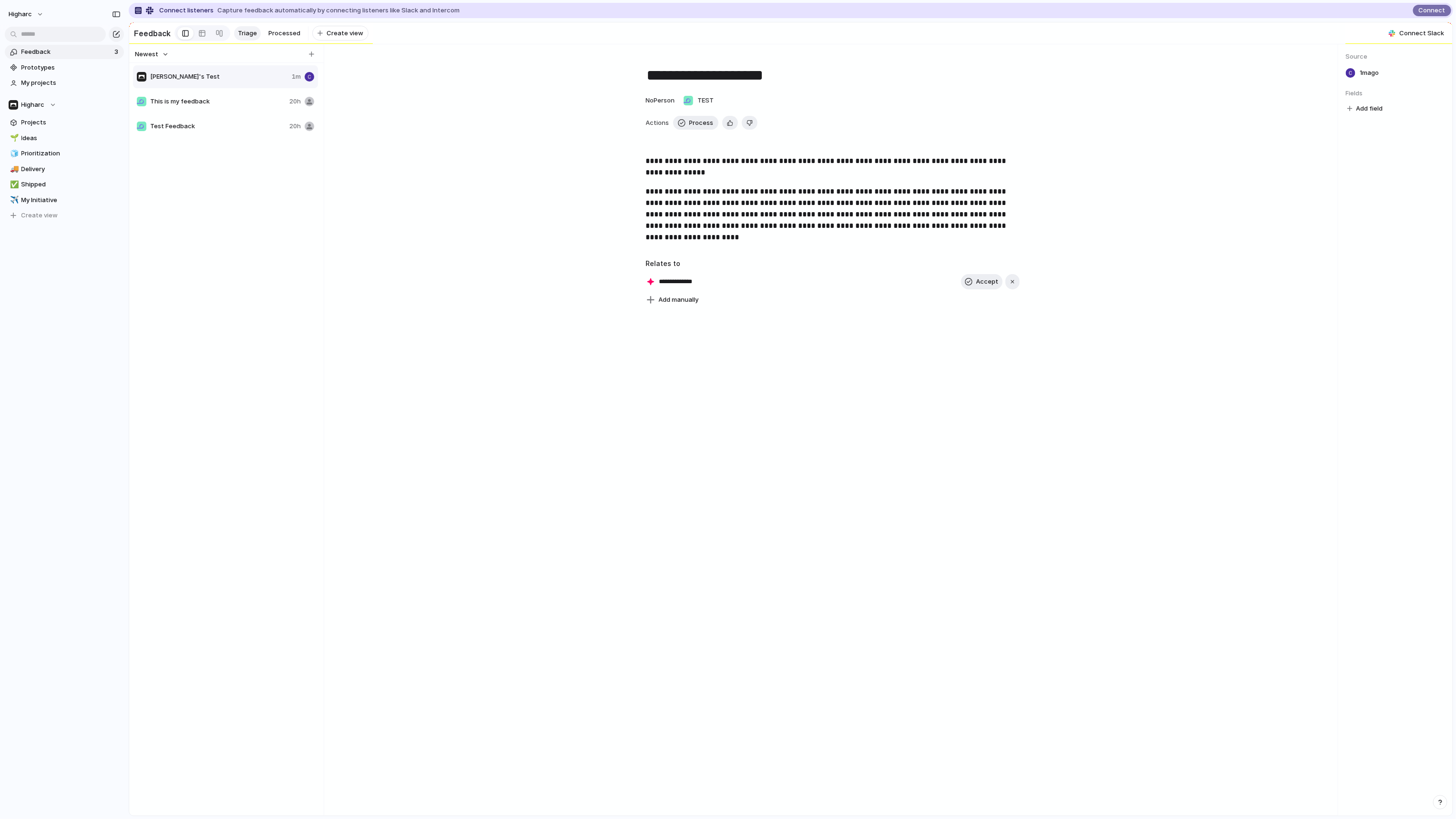
click at [697, 359] on div "**********" at bounding box center [833, 429] width 1010 height 771
click at [674, 289] on div "**********" at bounding box center [833, 281] width 374 height 15
click at [739, 422] on div "**********" at bounding box center [833, 429] width 1010 height 771
drag, startPoint x: 699, startPoint y: 190, endPoint x: 759, endPoint y: 223, distance: 68.5
click at [759, 223] on p "**********" at bounding box center [833, 214] width 374 height 57
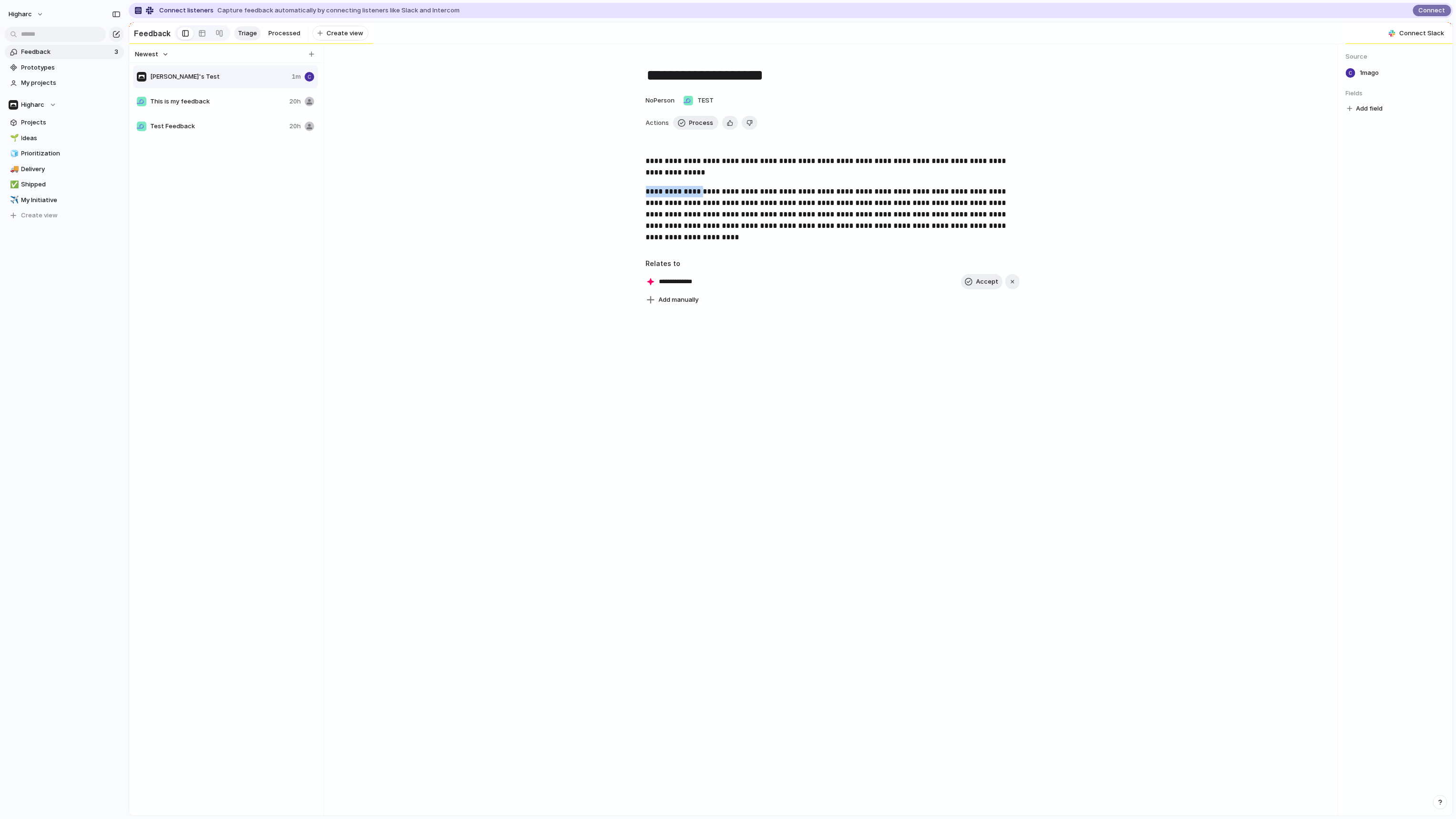
click at [659, 185] on div "**********" at bounding box center [832, 203] width 972 height 95
click at [680, 404] on div "**********" at bounding box center [833, 429] width 1010 height 771
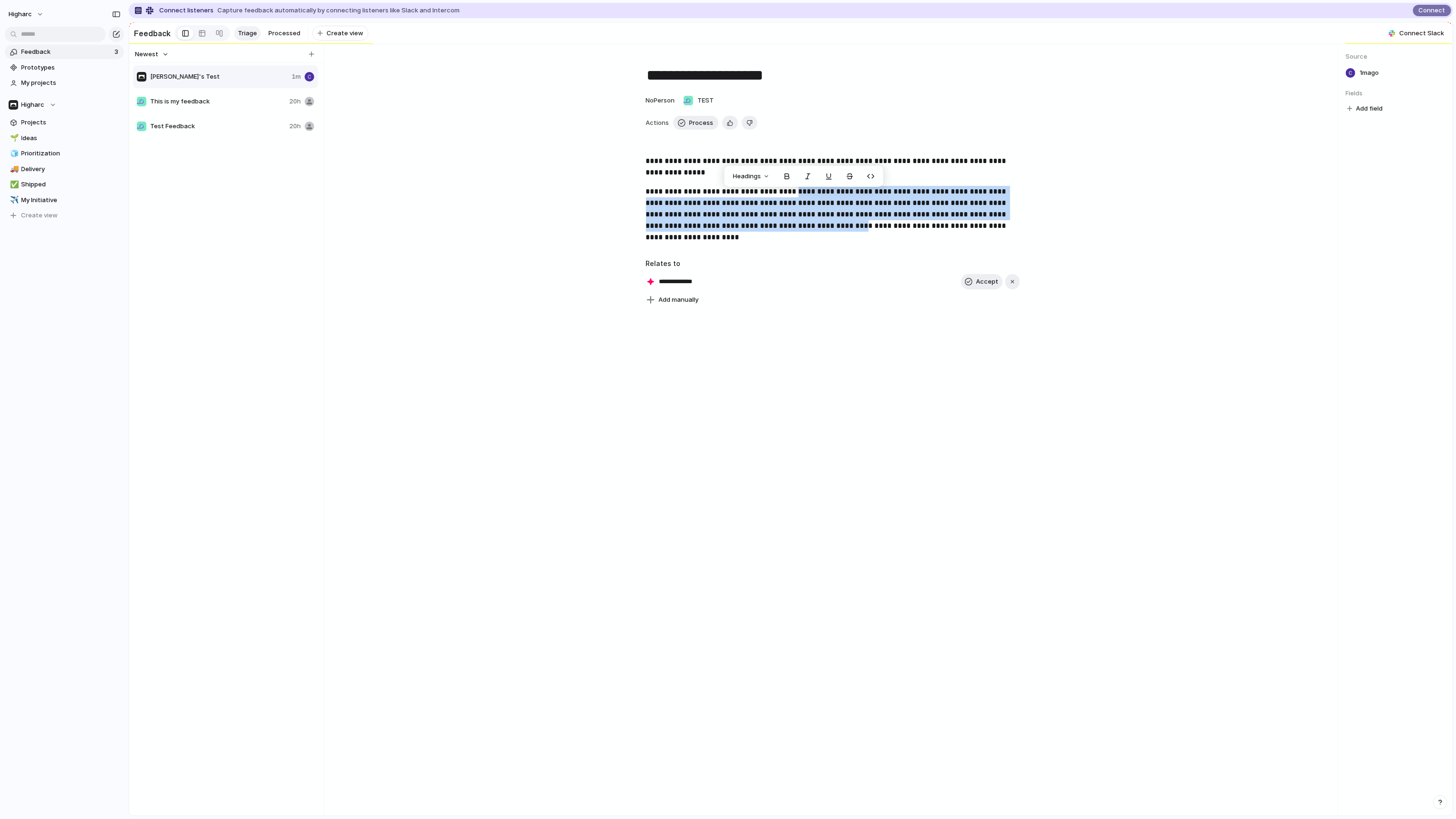
drag, startPoint x: 794, startPoint y: 214, endPoint x: 804, endPoint y: 225, distance: 14.9
click at [804, 225] on p "**********" at bounding box center [833, 214] width 374 height 57
click at [763, 182] on button "Headings" at bounding box center [751, 176] width 48 height 15
click at [872, 174] on div "H1 H2 H3 Text" at bounding box center [728, 409] width 1456 height 819
click at [874, 176] on button "button" at bounding box center [871, 176] width 19 height 15
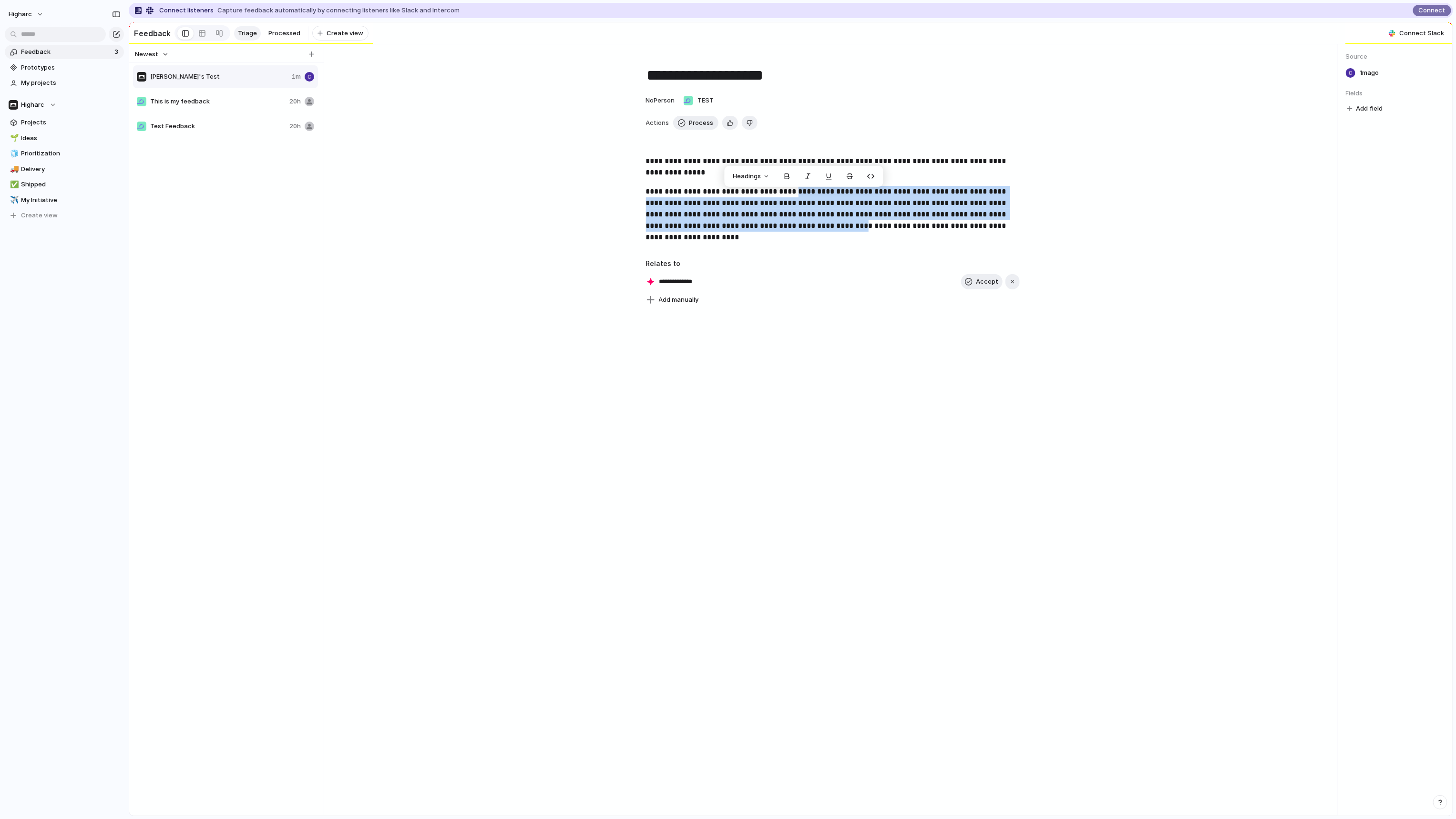
click at [786, 413] on div "**********" at bounding box center [833, 429] width 1010 height 771
drag, startPoint x: 834, startPoint y: 110, endPoint x: 821, endPoint y: 113, distance: 13.3
click at [828, 108] on div "No Person TEST" at bounding box center [832, 100] width 379 height 15
click at [810, 130] on div "Actions Process Delete" at bounding box center [833, 123] width 374 height 14
click at [783, 223] on p "**********" at bounding box center [833, 214] width 374 height 57
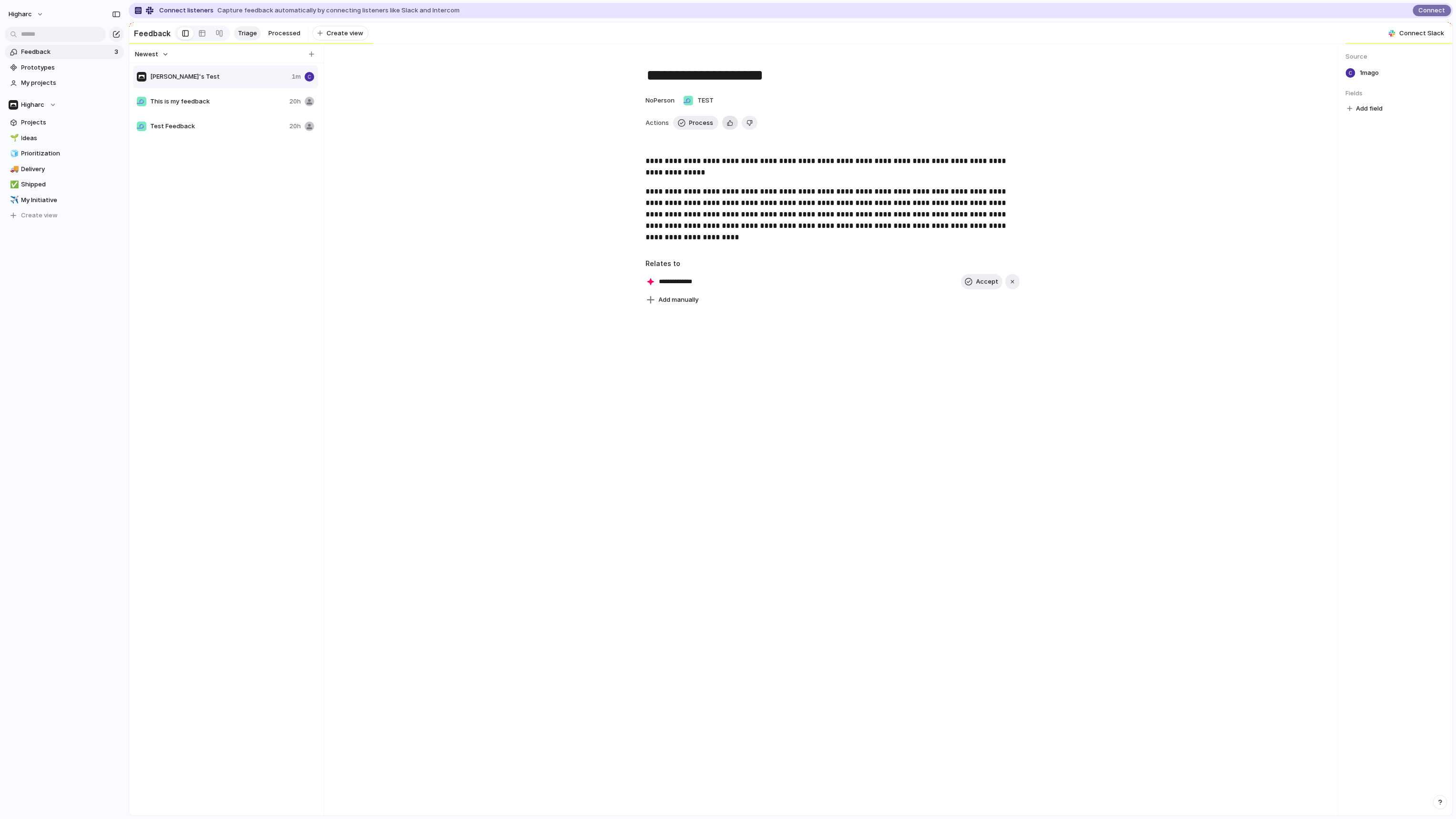
click at [727, 126] on div "button" at bounding box center [730, 123] width 6 height 9
click at [221, 106] on span "This is my feedback" at bounding box center [218, 101] width 136 height 9
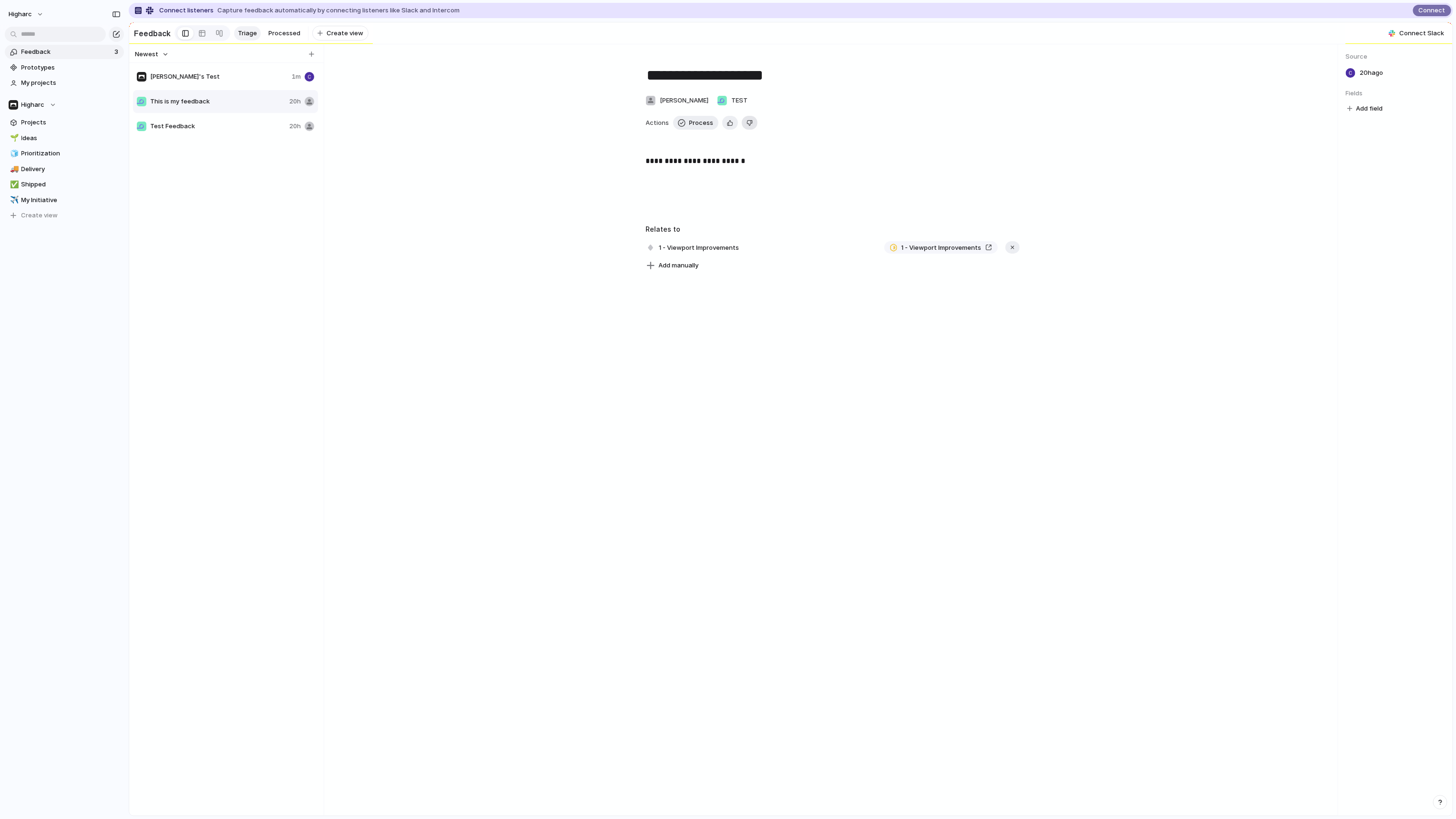
click at [742, 128] on button "Delete" at bounding box center [750, 123] width 16 height 14
click at [734, 175] on div "**********" at bounding box center [832, 185] width 972 height 61
drag, startPoint x: 843, startPoint y: 126, endPoint x: 836, endPoint y: 128, distance: 7.3
click at [841, 127] on div "Actions Process Delete" at bounding box center [833, 123] width 374 height 14
click at [421, 229] on div "**********" at bounding box center [833, 164] width 995 height 216
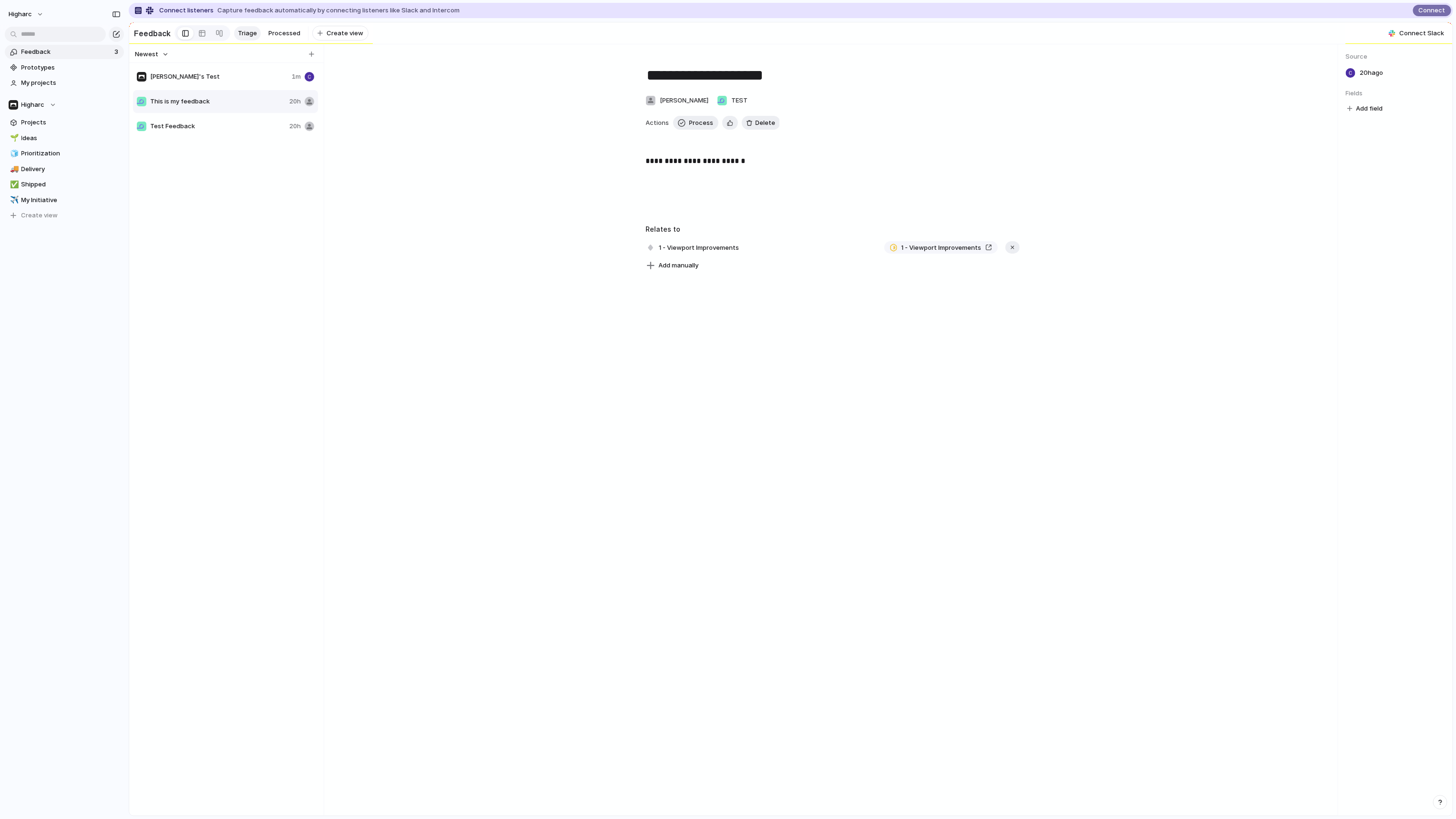
click at [229, 82] on span "Carsons's Test" at bounding box center [219, 76] width 138 height 9
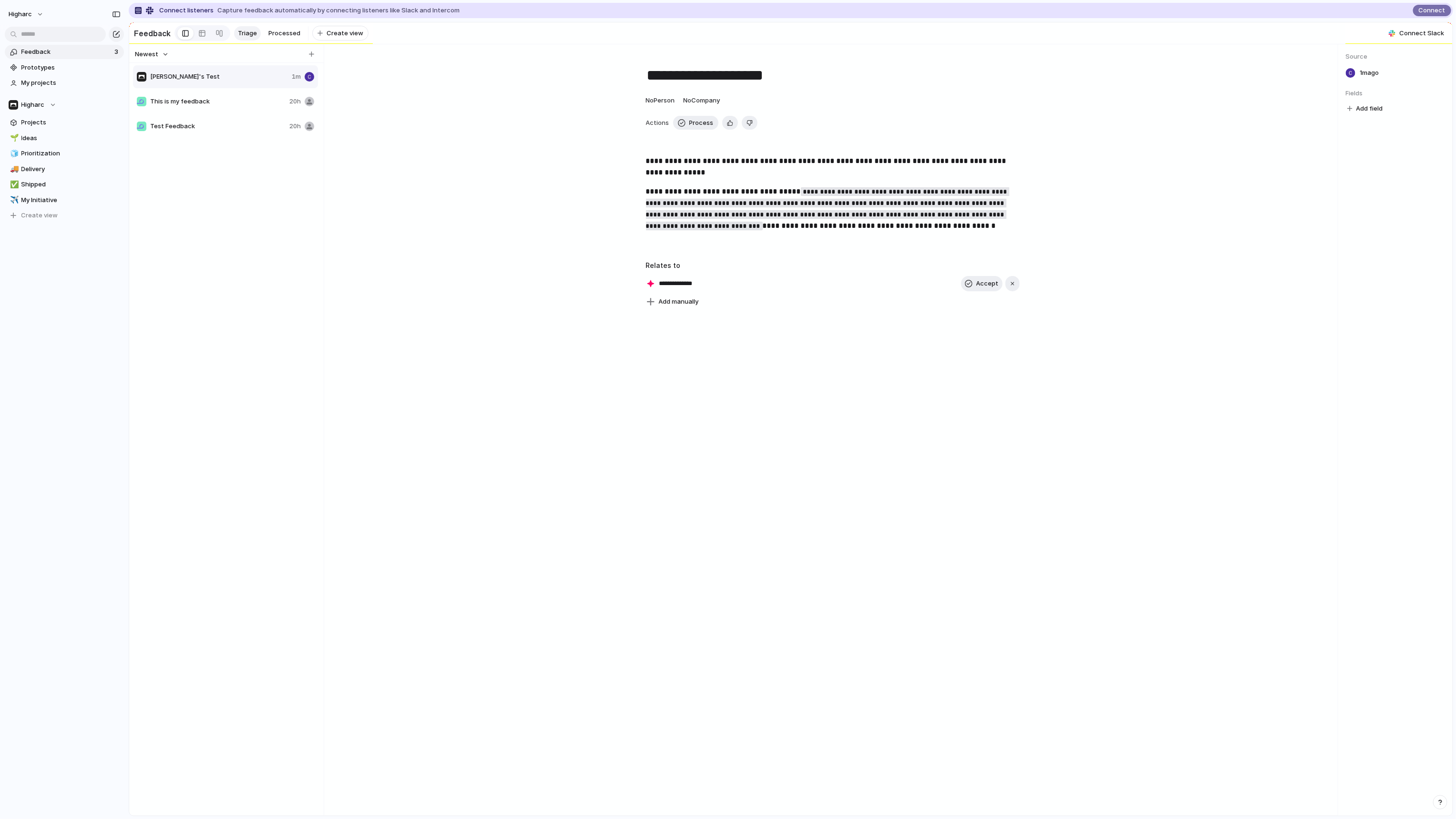
click at [685, 289] on input "**********" at bounding box center [686, 284] width 54 height 9
click at [659, 289] on input "**********" at bounding box center [686, 284] width 54 height 9
click at [637, 289] on div "**********" at bounding box center [833, 182] width 995 height 253
click at [987, 463] on div "**********" at bounding box center [833, 429] width 1010 height 771
click at [273, 27] on link "Processed" at bounding box center [284, 33] width 40 height 14
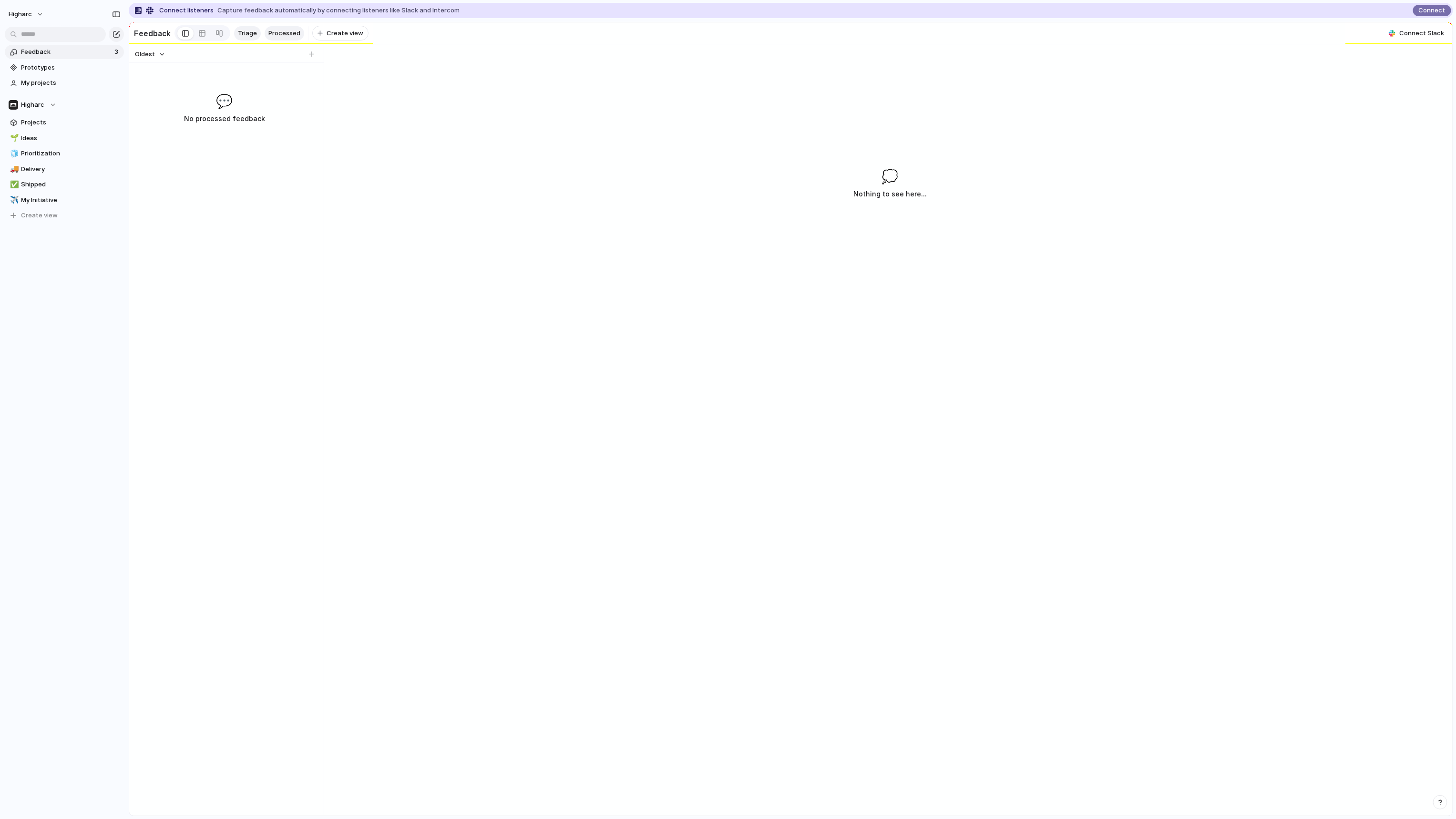
click at [247, 35] on span "Triage" at bounding box center [247, 33] width 19 height 9
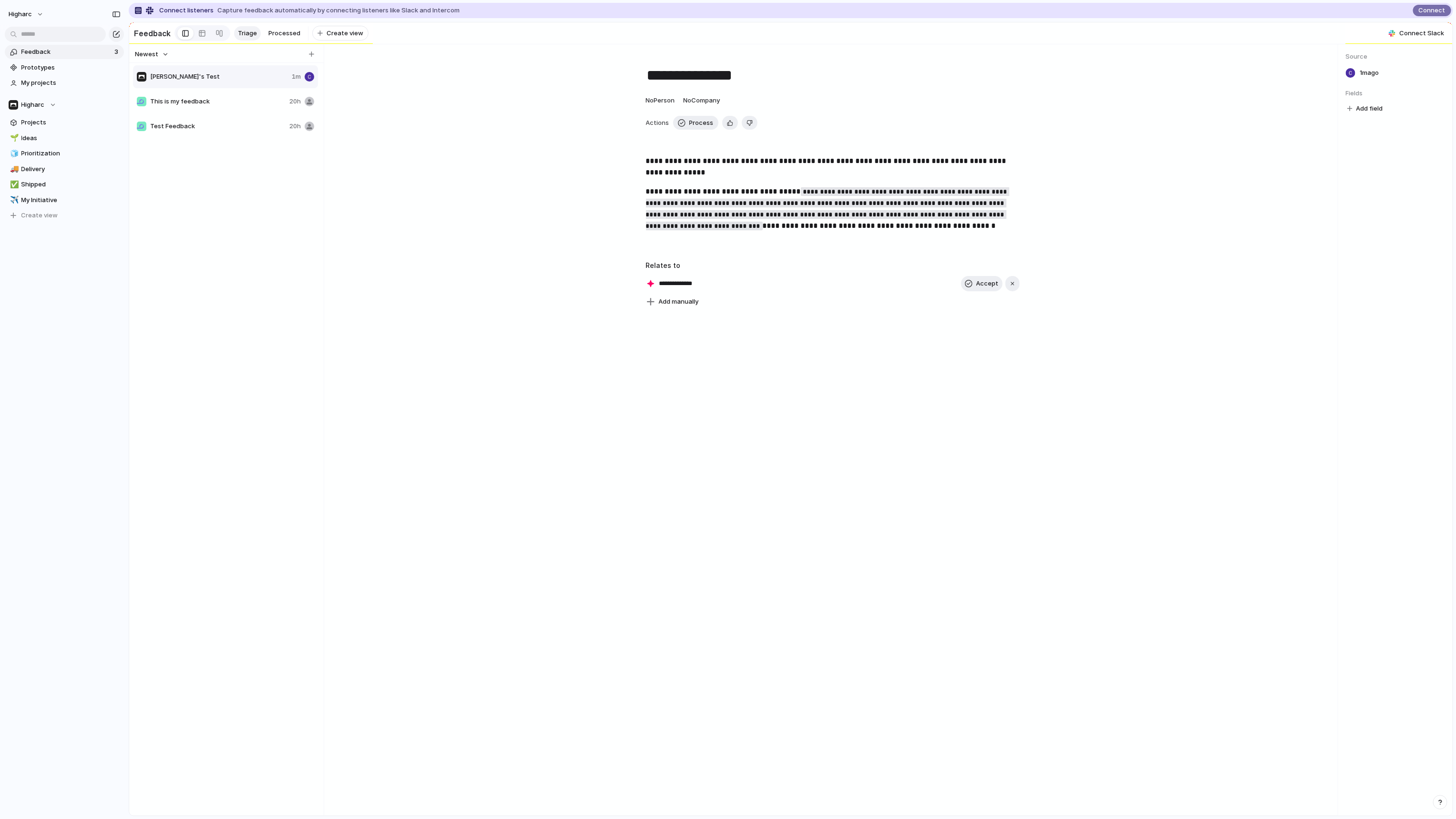
click at [813, 227] on code "**********" at bounding box center [827, 209] width 363 height 43
click at [772, 266] on h3 "Relates to" at bounding box center [833, 266] width 374 height 10
drag, startPoint x: 759, startPoint y: 245, endPoint x: 732, endPoint y: 244, distance: 27.0
click at [732, 244] on p "**********" at bounding box center [833, 216] width 374 height 59
click at [758, 349] on div "**********" at bounding box center [833, 429] width 1010 height 771
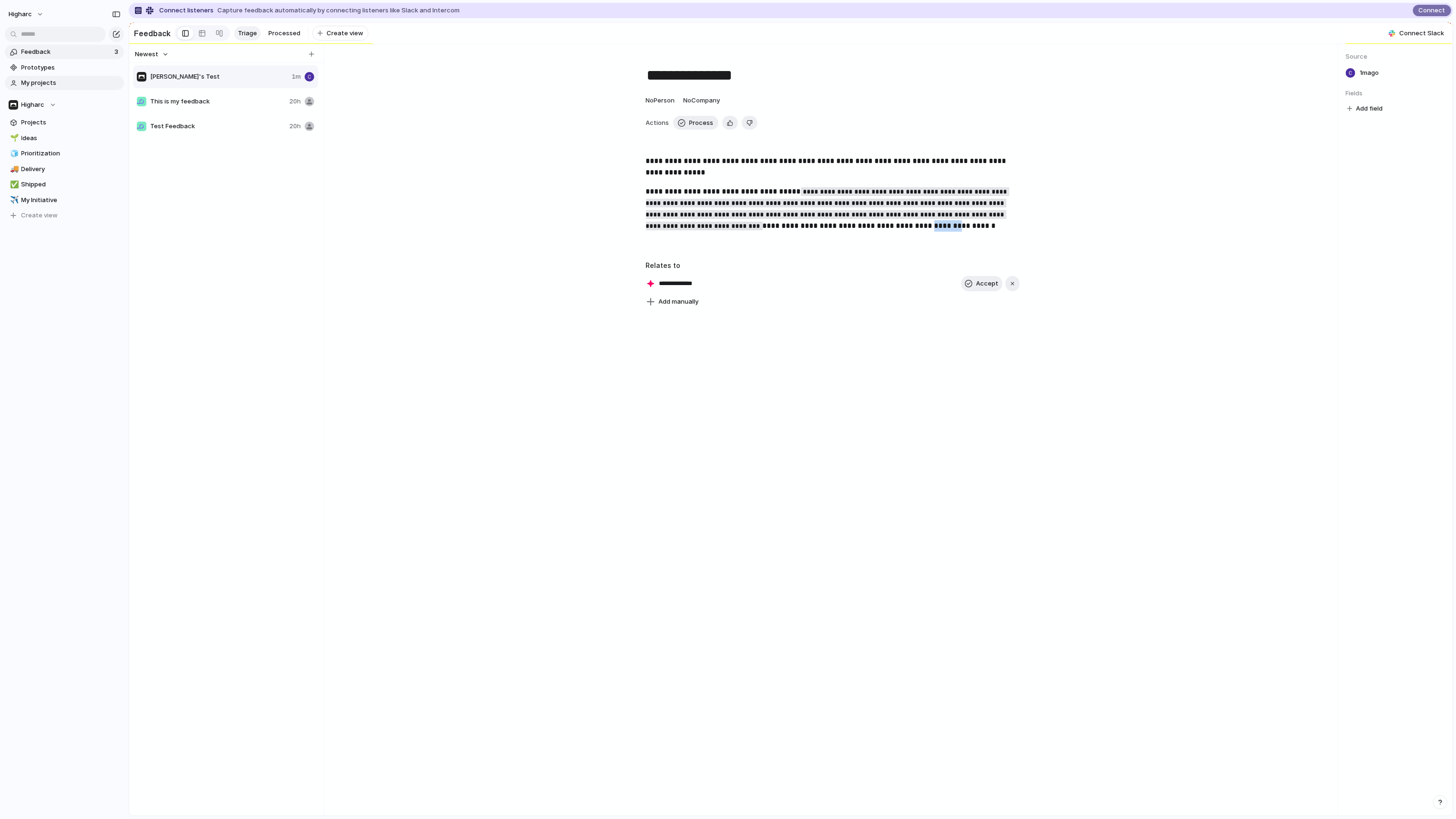
click at [40, 78] on link "My projects" at bounding box center [64, 83] width 119 height 14
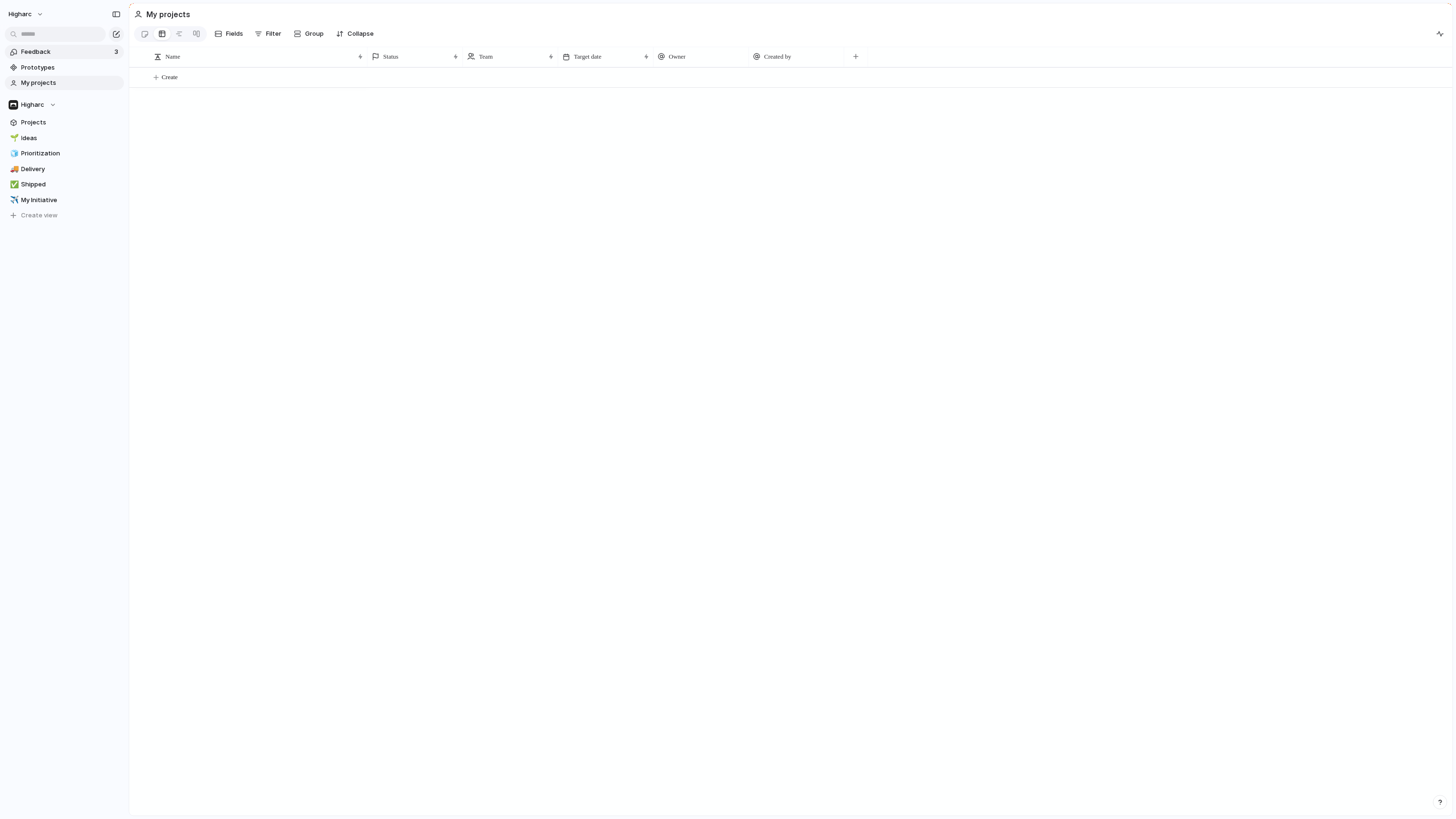
click at [32, 48] on span "Feedback" at bounding box center [66, 51] width 90 height 9
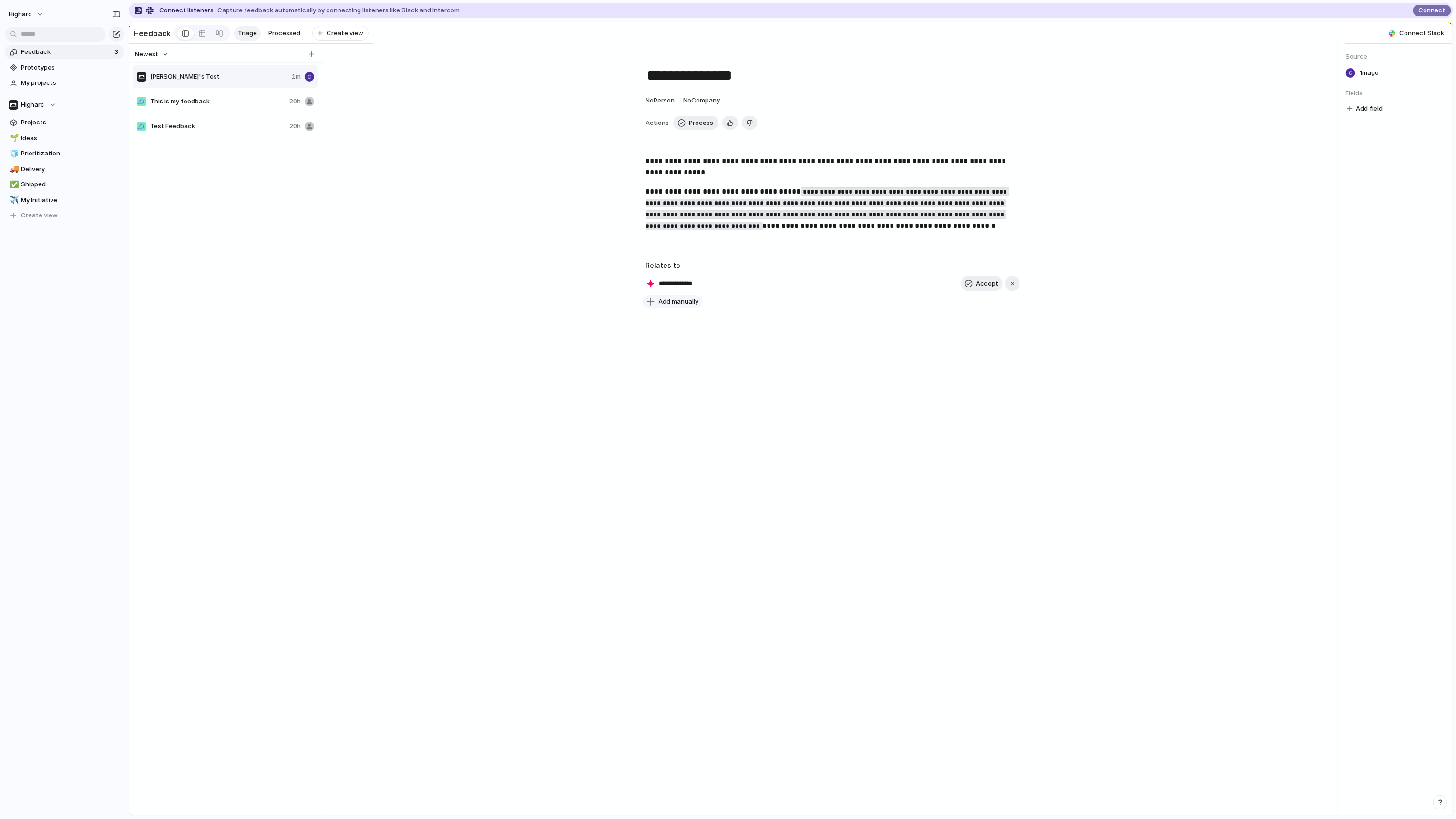
click at [664, 307] on span "Add manually" at bounding box center [679, 302] width 40 height 9
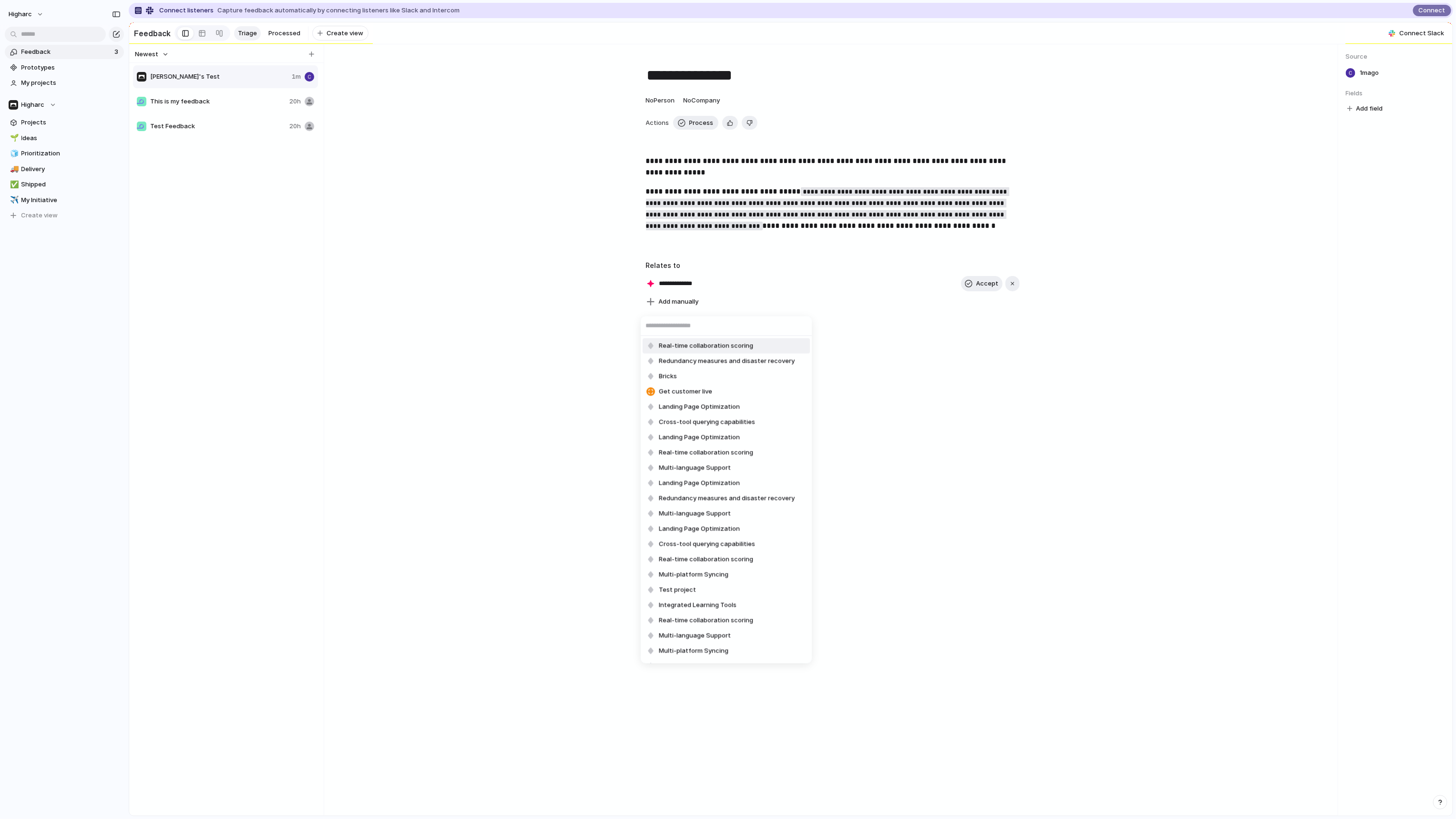
click at [489, 380] on div "Real-time collaboration scoring Redundancy measures and disaster recovery Brick…" at bounding box center [728, 409] width 1456 height 819
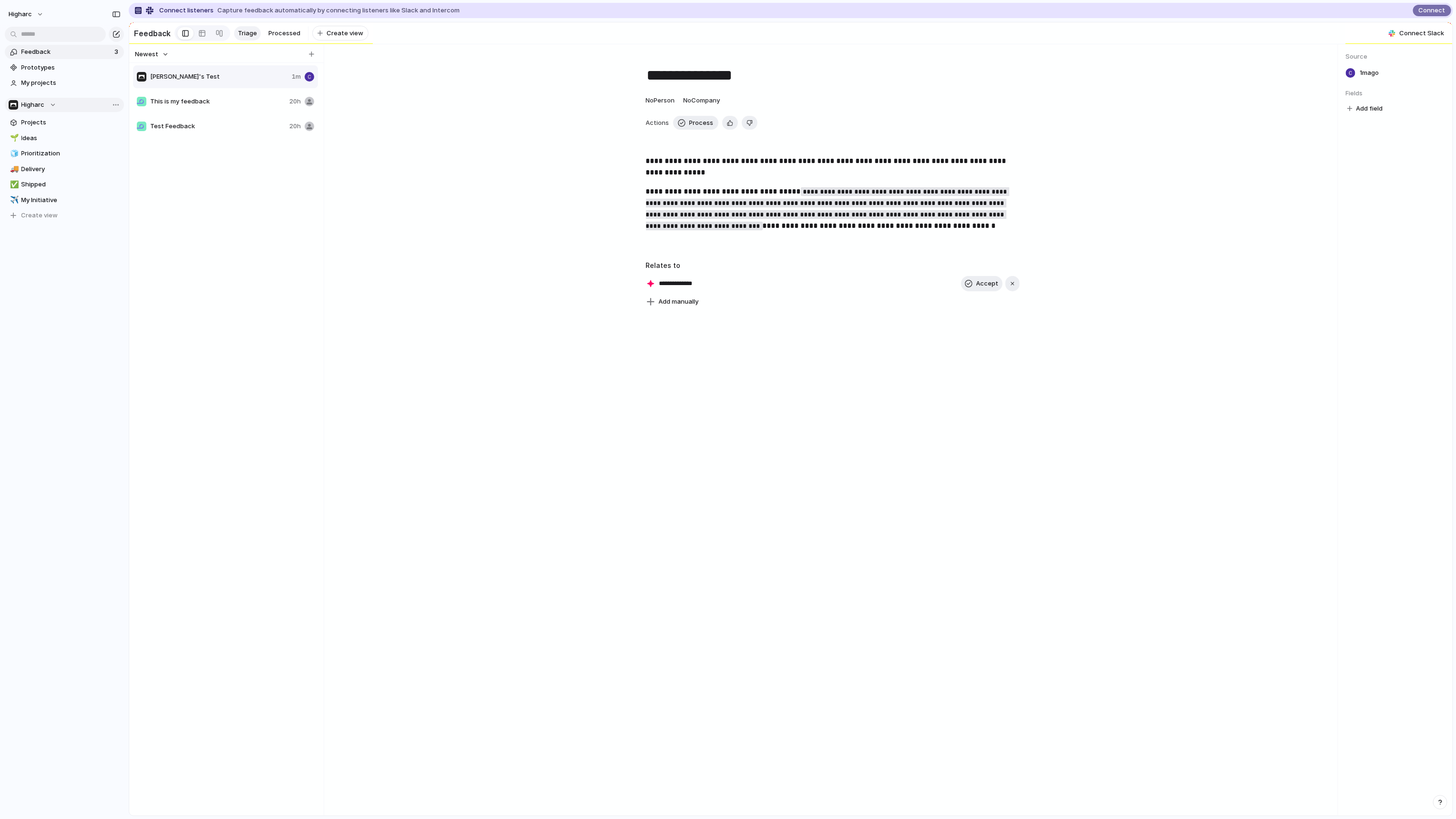
click at [39, 109] on span "Higharc" at bounding box center [33, 105] width 23 height 9
click at [140, 174] on span "PF - Studio" at bounding box center [142, 172] width 33 height 9
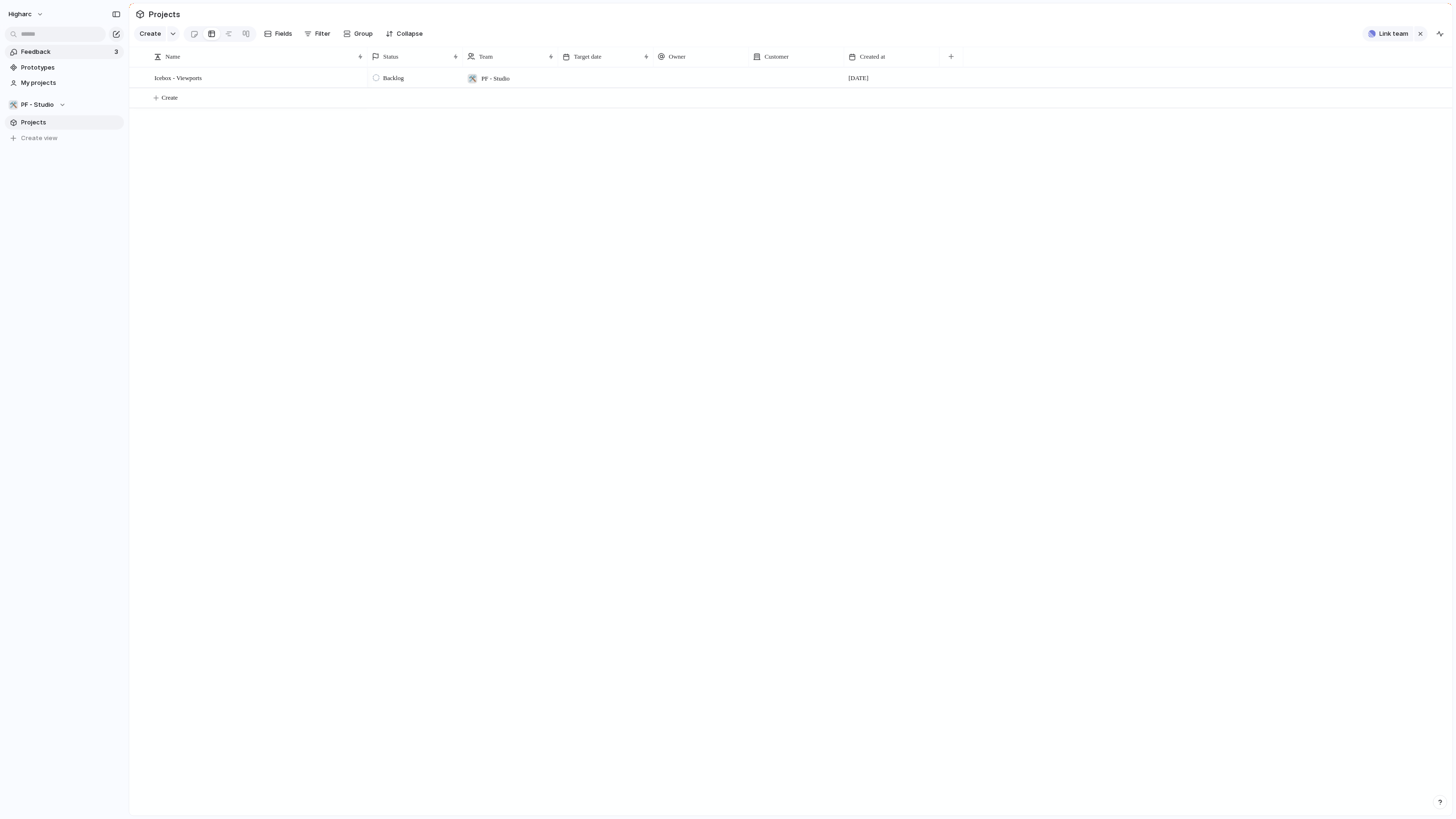
click at [32, 51] on span "Feedback" at bounding box center [66, 51] width 90 height 9
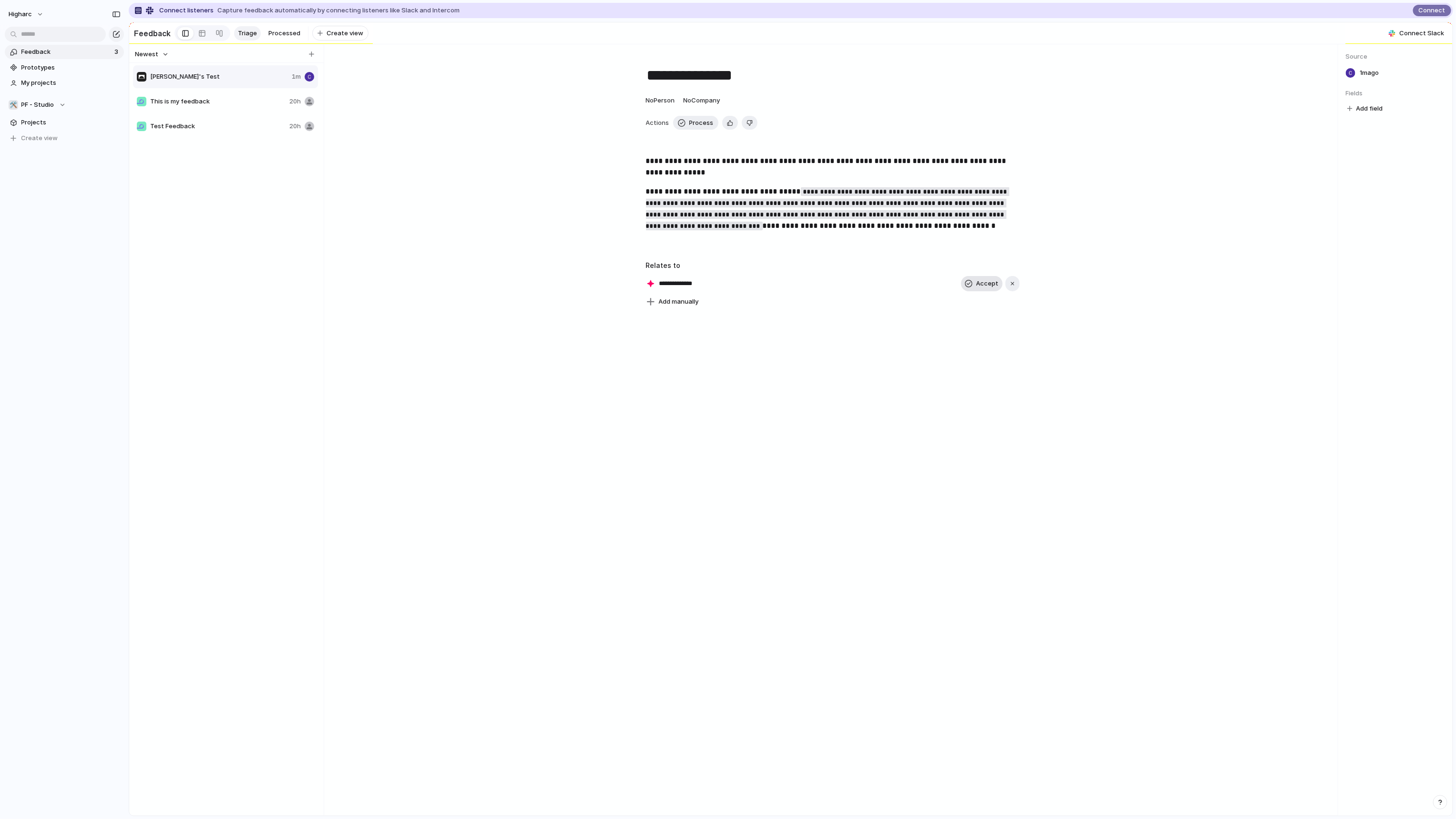
click at [975, 286] on button "Accept" at bounding box center [981, 284] width 41 height 15
click at [677, 290] on span "Carsons's Test" at bounding box center [694, 284] width 75 height 14
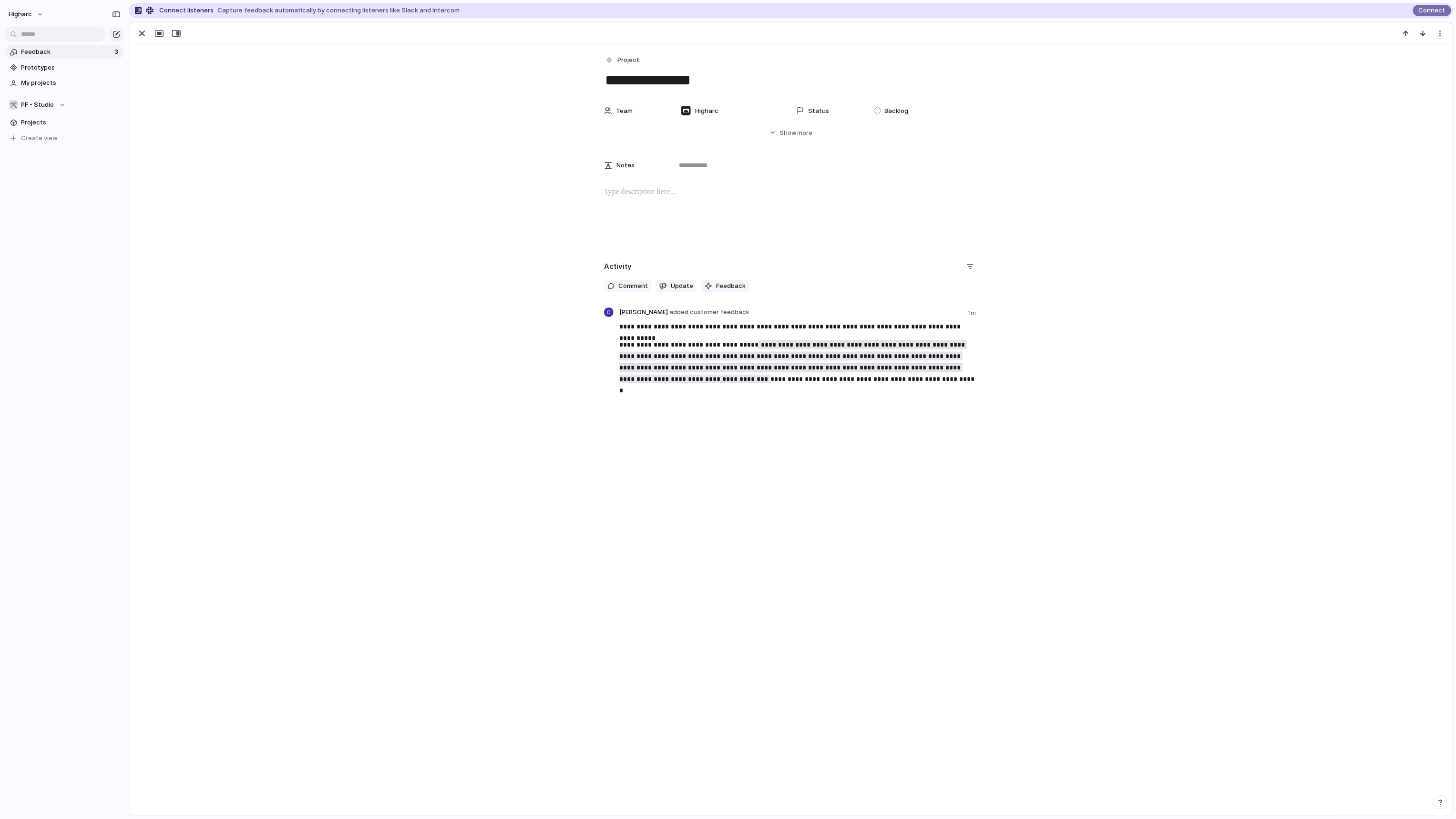
click at [424, 250] on div "**********" at bounding box center [791, 229] width 1323 height 372
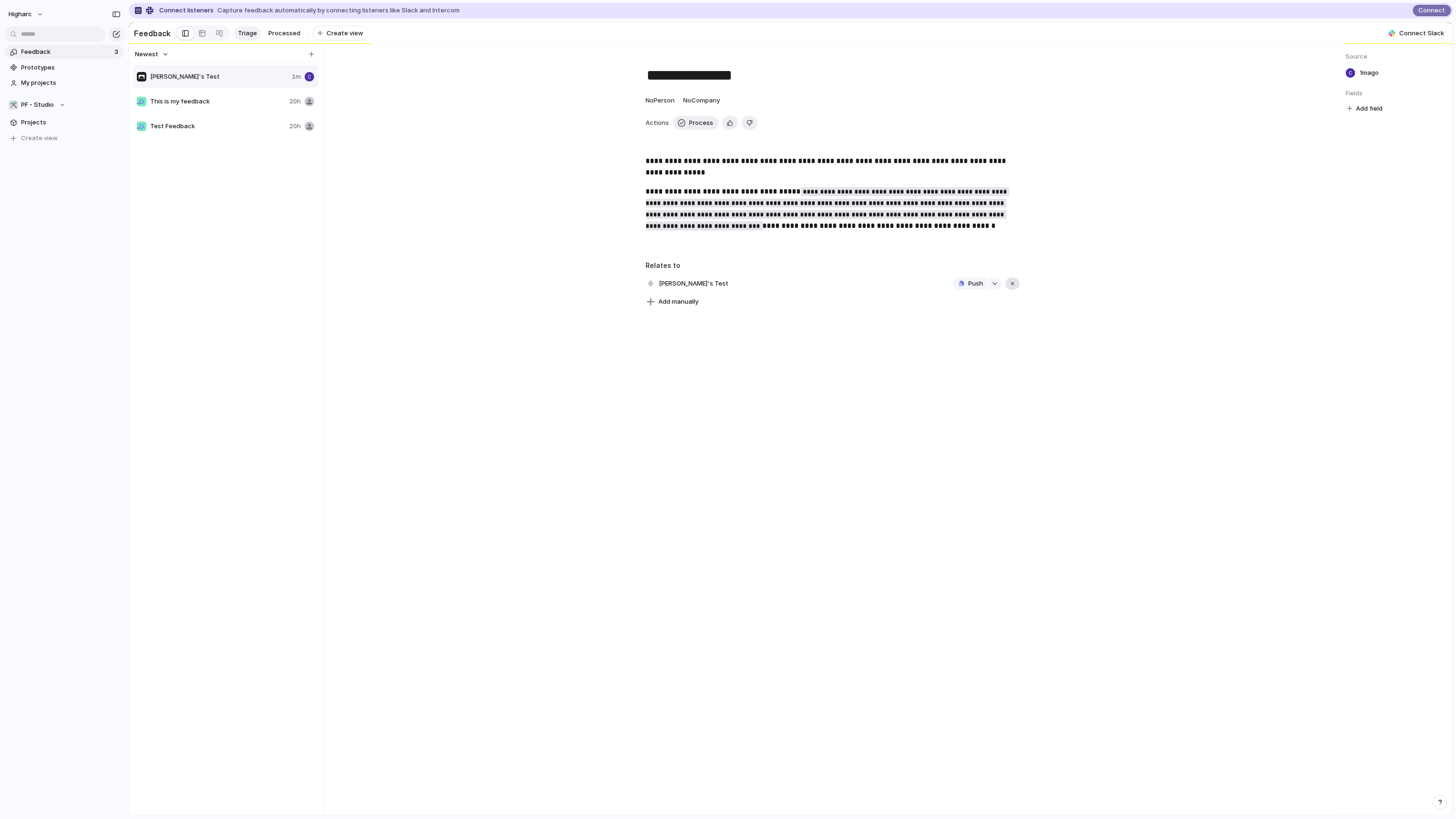
click at [1009, 289] on button "button" at bounding box center [1013, 284] width 14 height 12
click at [1009, 287] on div "button" at bounding box center [1012, 284] width 6 height 6
click at [686, 286] on span "Add manually" at bounding box center [679, 282] width 40 height 9
type input "****"
click at [996, 289] on button "button" at bounding box center [995, 284] width 12 height 12
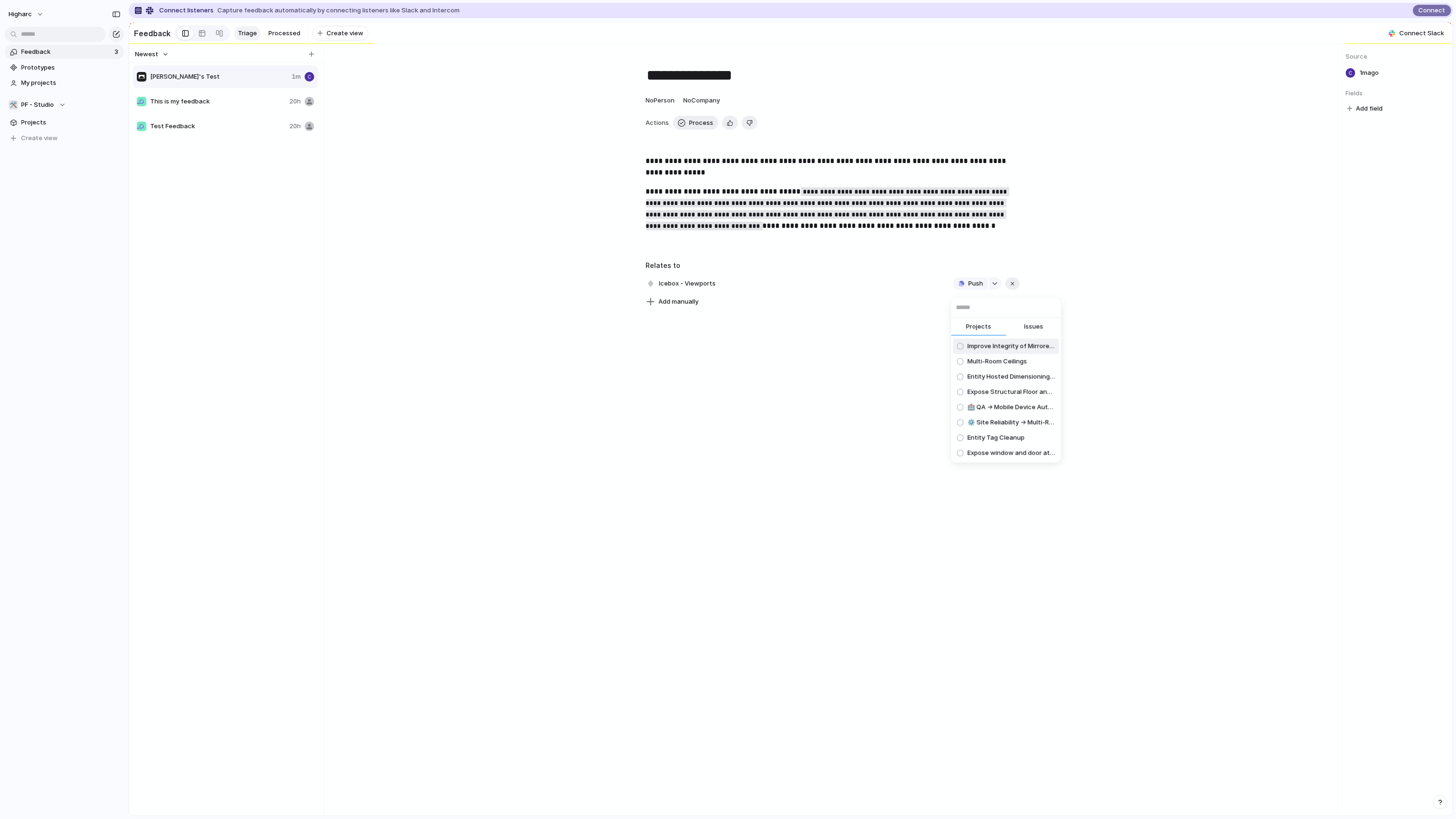
click at [1027, 337] on div "Projects Issues Improve Integrity of Mirrored Plans Multi-Room Ceilings Entity …" at bounding box center [1006, 379] width 110 height 162
click at [1035, 325] on span "Issues" at bounding box center [1033, 327] width 19 height 9
click at [757, 389] on div "Projects Issues [Sentry] Cannot read properties of undefined (reading 'message'…" at bounding box center [728, 409] width 1456 height 819
click at [722, 289] on div "Icebox - Viewports Push" at bounding box center [833, 284] width 374 height 15
click at [688, 290] on span "Icebox - Viewports" at bounding box center [688, 284] width 63 height 14
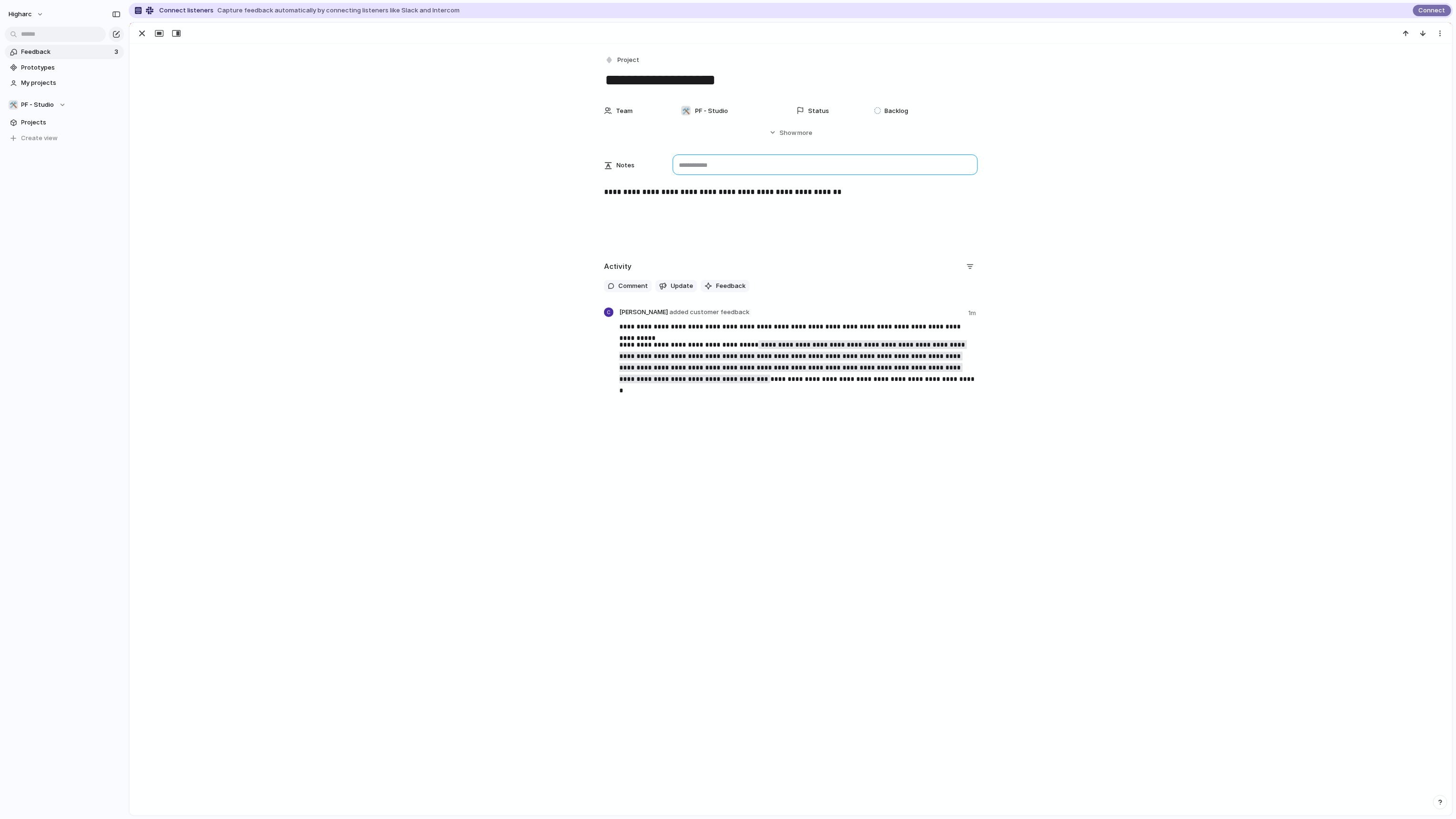
click at [679, 163] on textarea at bounding box center [825, 165] width 305 height 20
click at [616, 165] on span "Notes" at bounding box center [625, 165] width 18 height 9
click at [722, 170] on textarea at bounding box center [825, 165] width 305 height 20
click at [794, 134] on div "Hide Show more" at bounding box center [797, 133] width 33 height 9
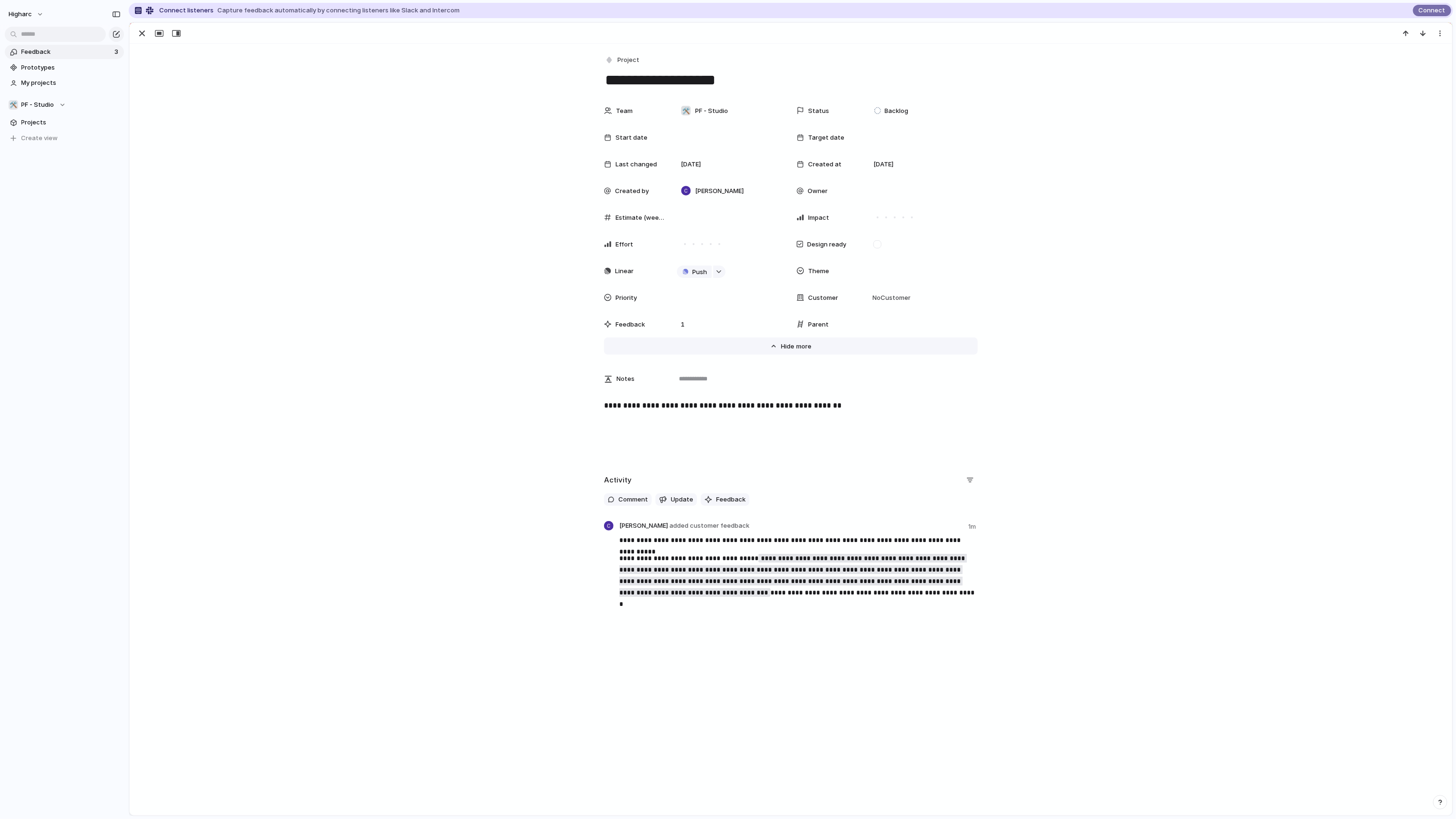
click at [807, 354] on button "Hide Show more" at bounding box center [791, 346] width 374 height 17
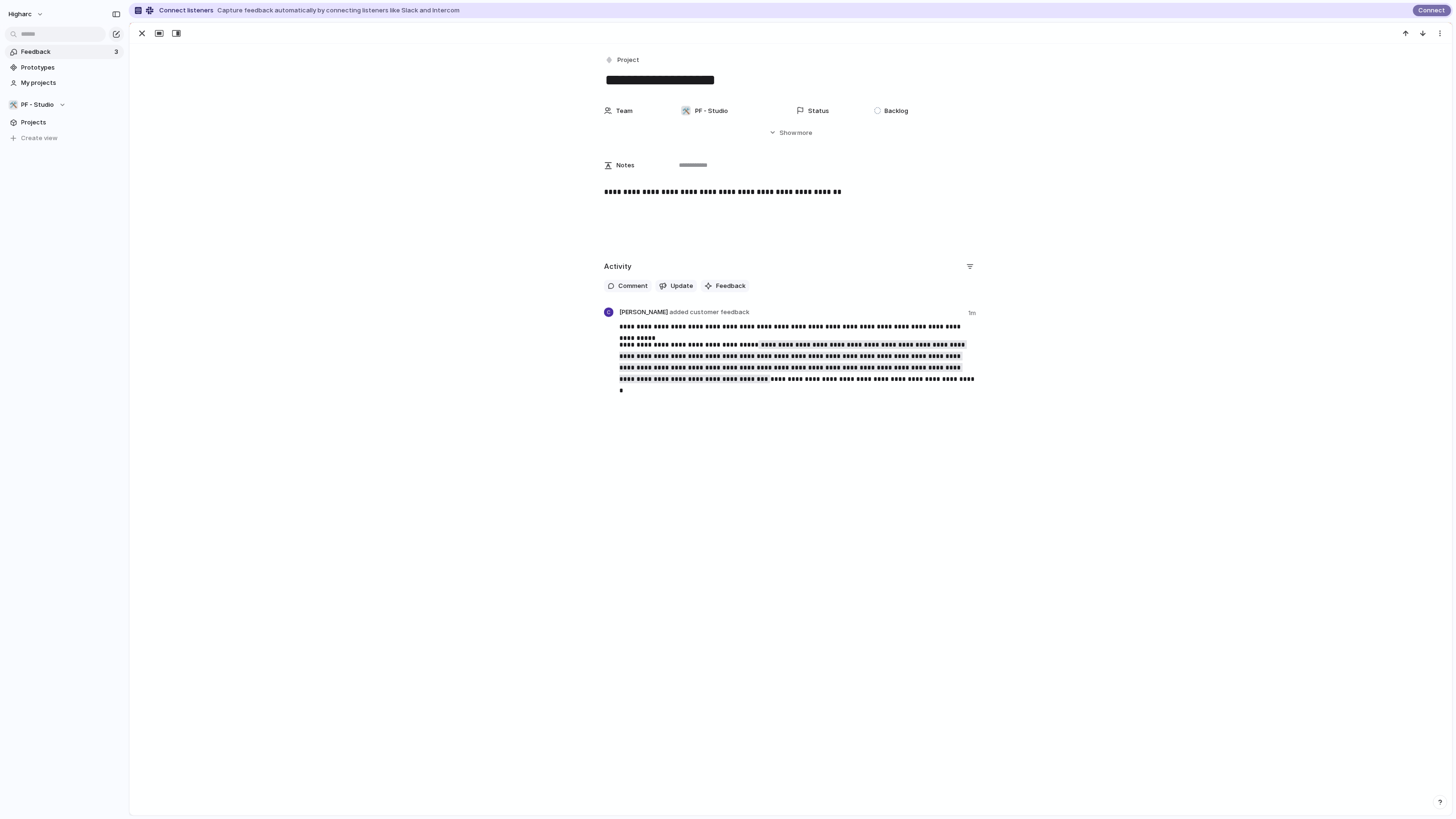
click at [82, 49] on span "Feedback" at bounding box center [66, 51] width 90 height 9
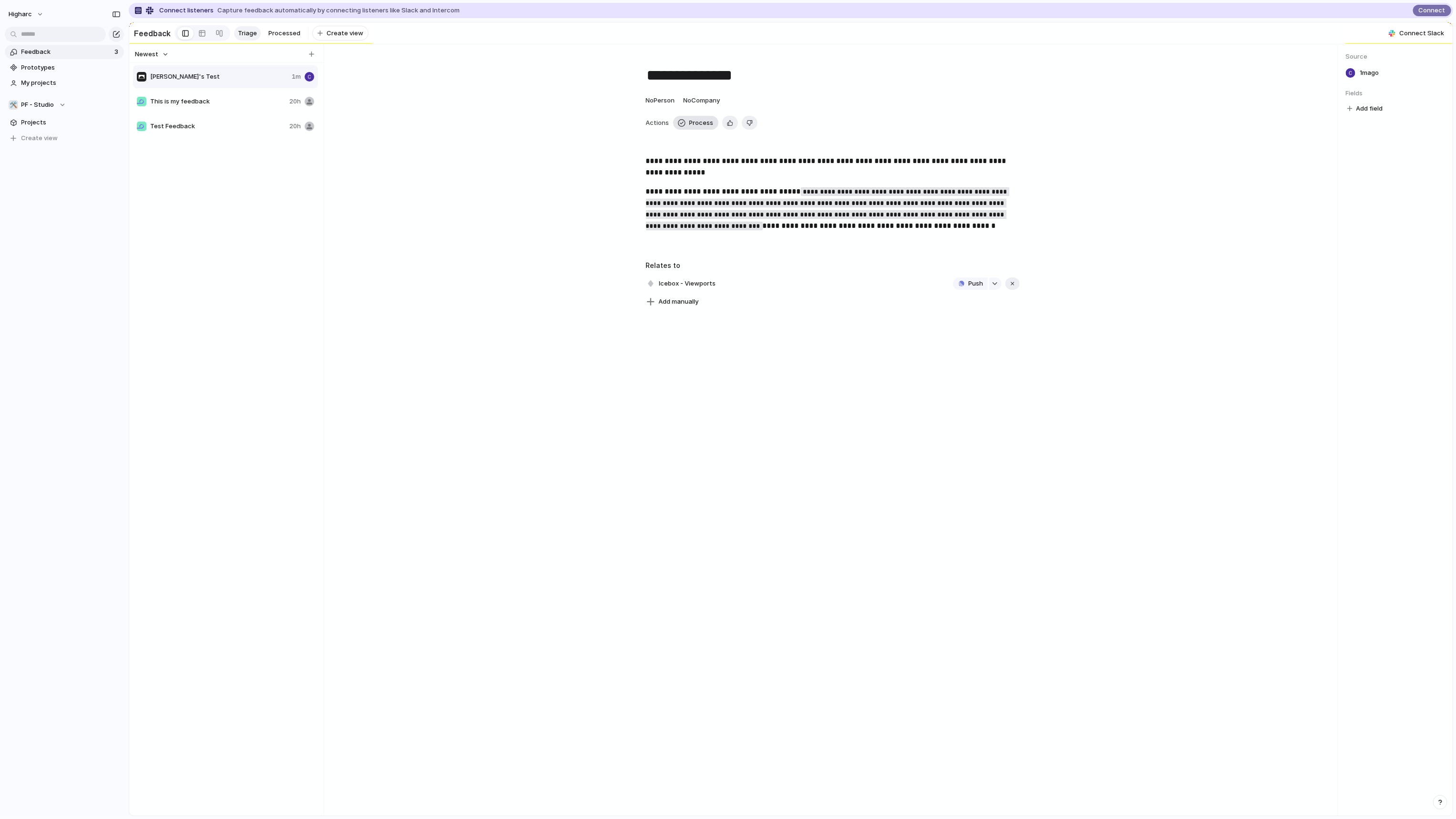
click at [690, 128] on span "Process" at bounding box center [701, 123] width 25 height 9
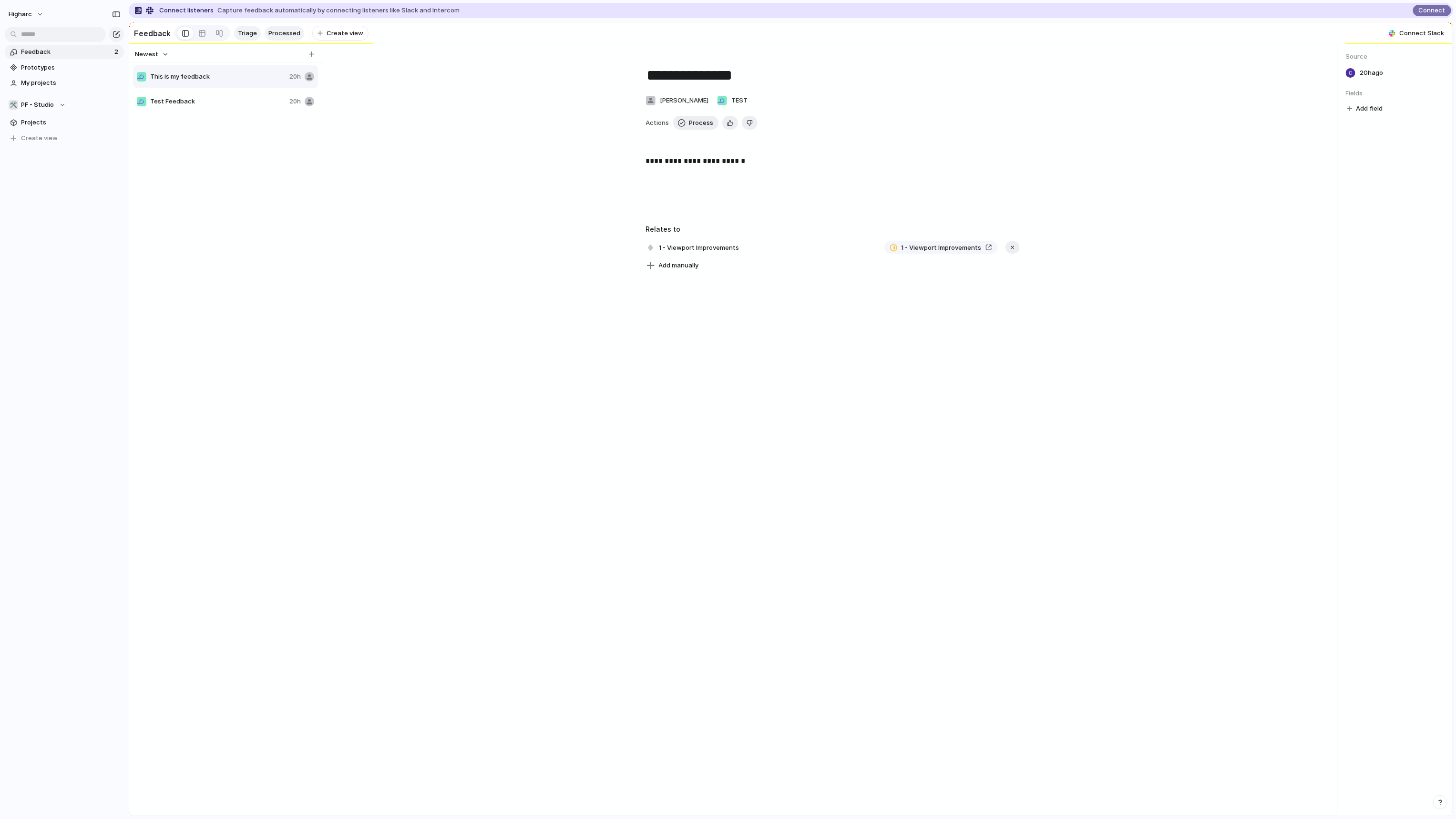
click at [276, 32] on span "Processed" at bounding box center [284, 33] width 32 height 9
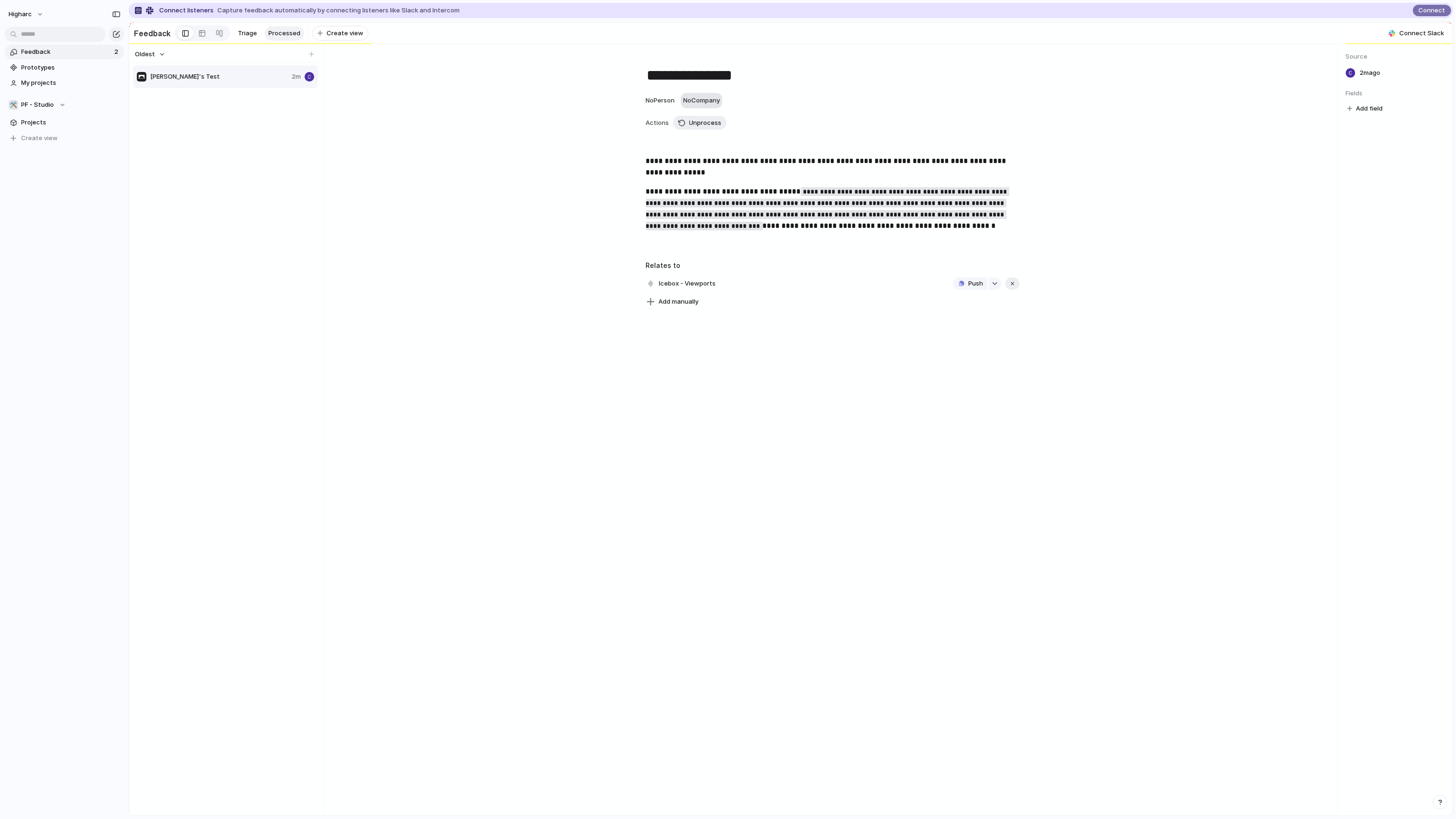
click at [703, 104] on span "No Company" at bounding box center [701, 100] width 37 height 8
click at [706, 139] on div at bounding box center [706, 143] width 9 height 9
click at [880, 461] on div "**********" at bounding box center [833, 429] width 1010 height 771
click at [683, 346] on div "**********" at bounding box center [833, 429] width 1010 height 771
click at [688, 287] on span "Icebox - Viewports" at bounding box center [688, 284] width 63 height 14
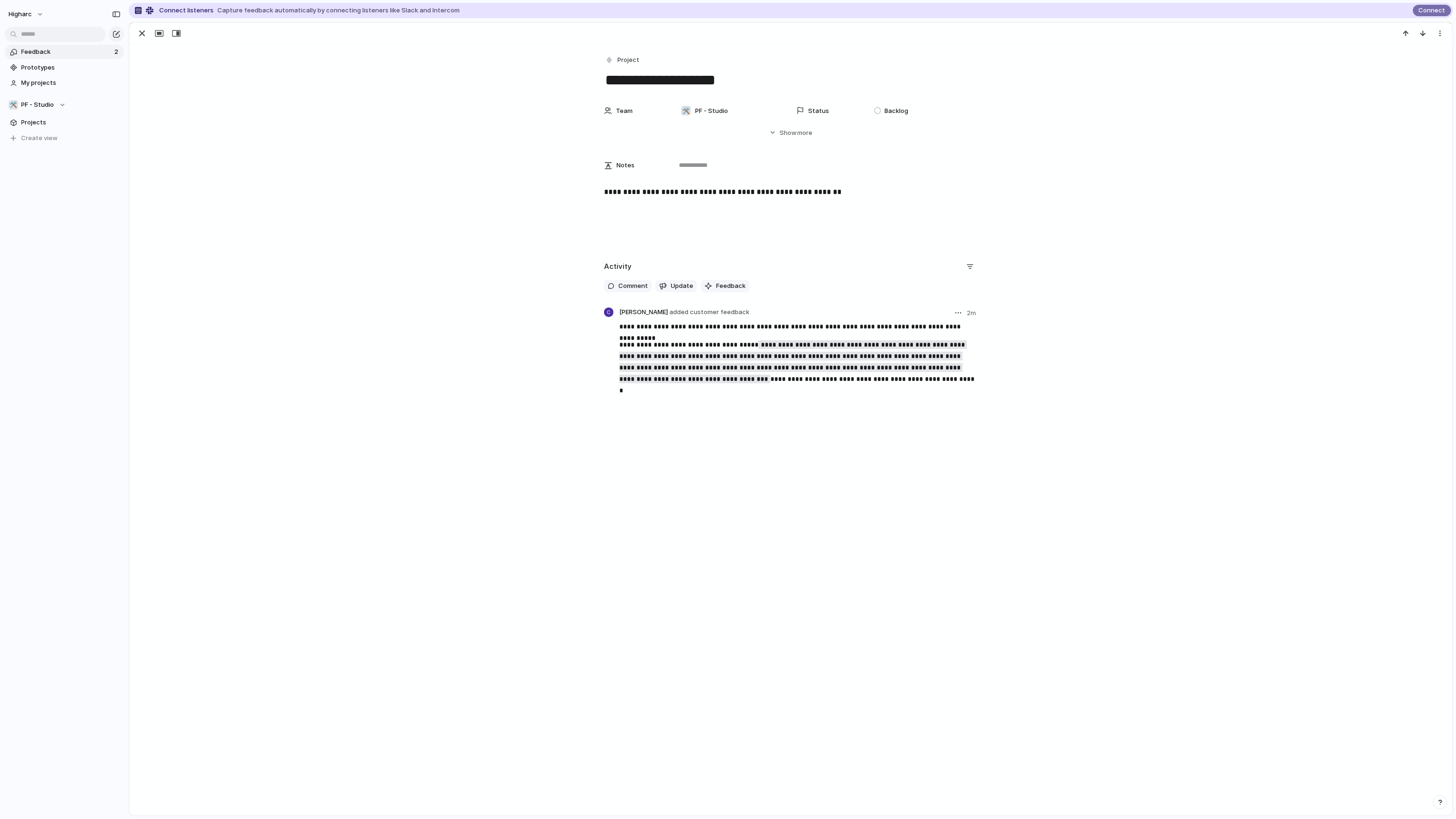
click at [661, 411] on div at bounding box center [798, 410] width 359 height 11
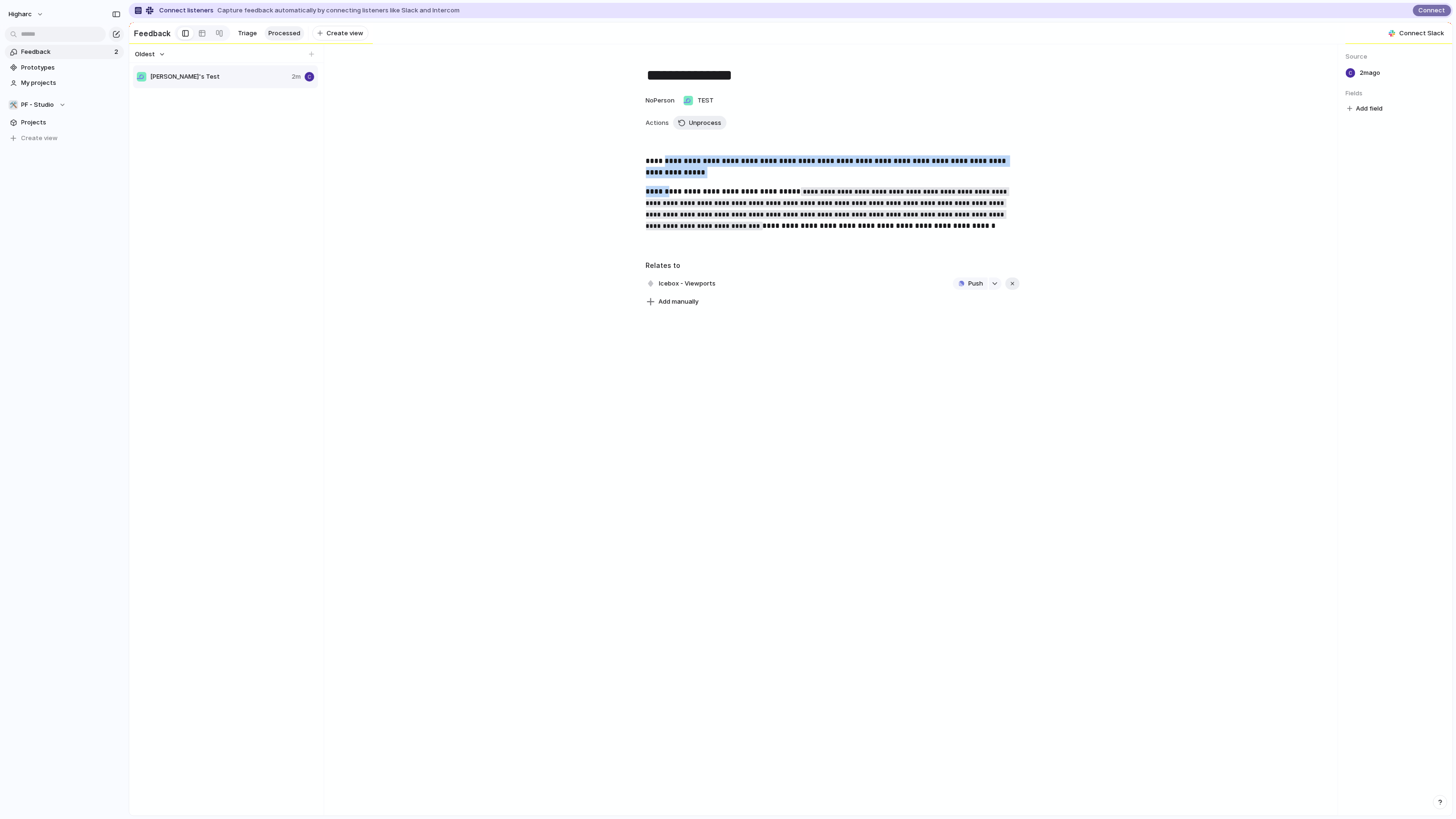
drag, startPoint x: 665, startPoint y: 167, endPoint x: 668, endPoint y: 202, distance: 35.1
click at [668, 202] on div "**********" at bounding box center [832, 203] width 972 height 97
click at [670, 289] on span "Icebox - Viewports" at bounding box center [688, 284] width 63 height 14
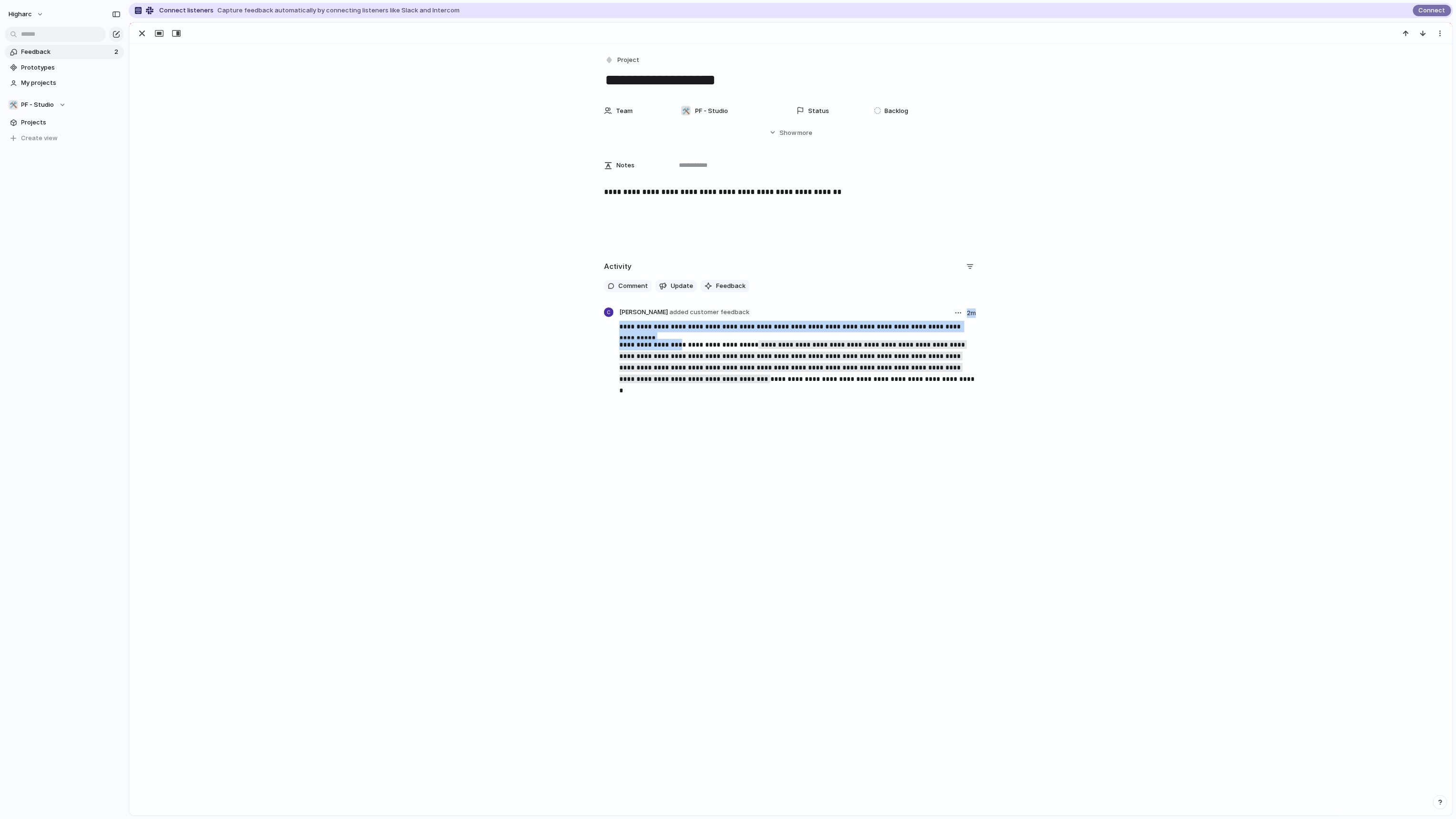
drag, startPoint x: 678, startPoint y: 318, endPoint x: 675, endPoint y: 343, distance: 25.2
click at [675, 343] on div "**********" at bounding box center [798, 361] width 359 height 108
click at [771, 341] on code "**********" at bounding box center [793, 362] width 348 height 43
drag, startPoint x: 782, startPoint y: 328, endPoint x: 671, endPoint y: 319, distance: 111.4
click at [671, 319] on div "**********" at bounding box center [798, 361] width 359 height 108
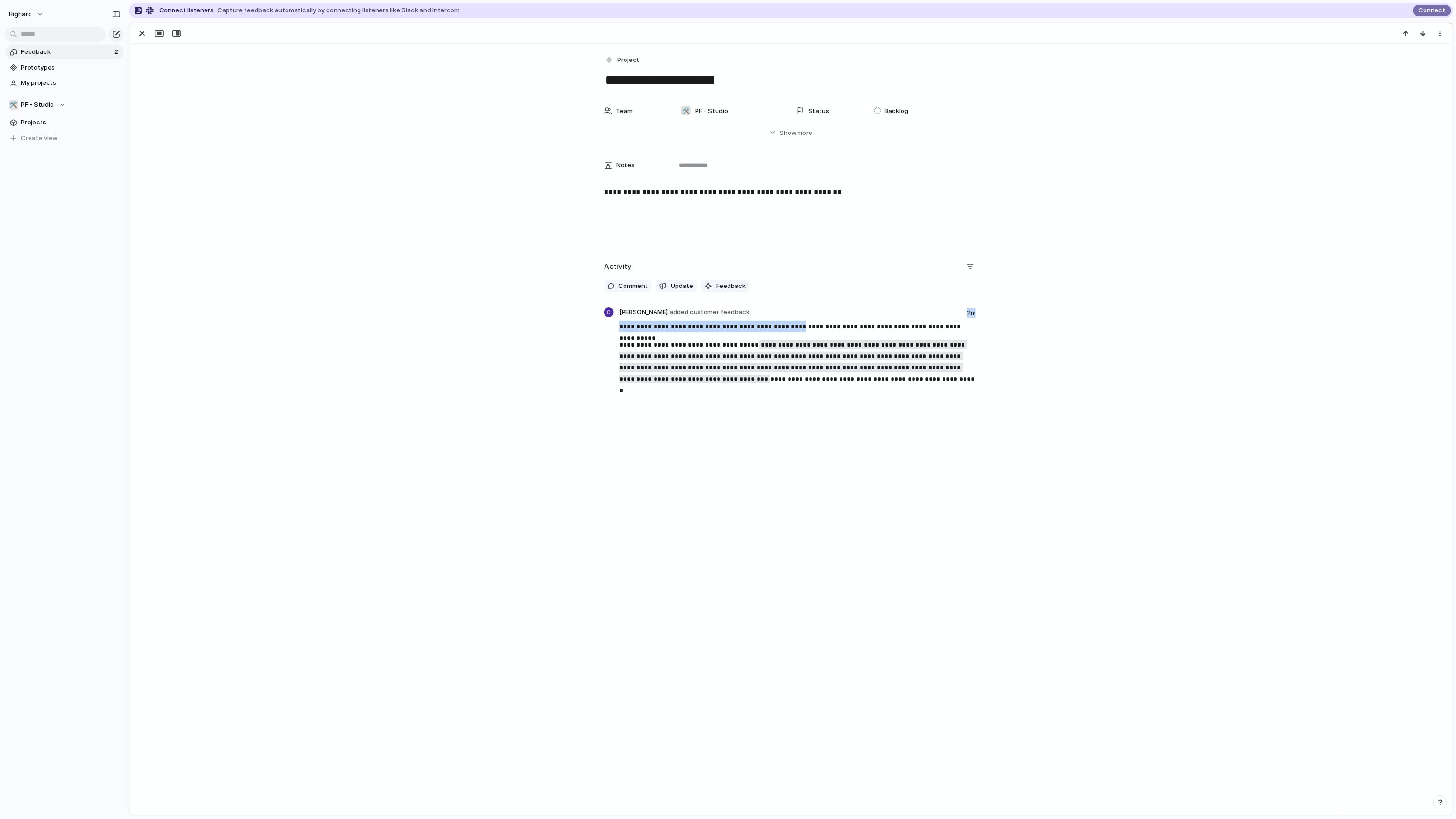
click at [976, 312] on div "**********" at bounding box center [791, 337] width 1299 height 156
click at [959, 312] on button "button" at bounding box center [958, 313] width 12 height 12
click at [928, 338] on li "Edit" at bounding box center [931, 333] width 54 height 15
drag, startPoint x: 706, startPoint y: 333, endPoint x: 634, endPoint y: 323, distance: 72.7
click at [634, 323] on div "**********" at bounding box center [798, 359] width 359 height 75
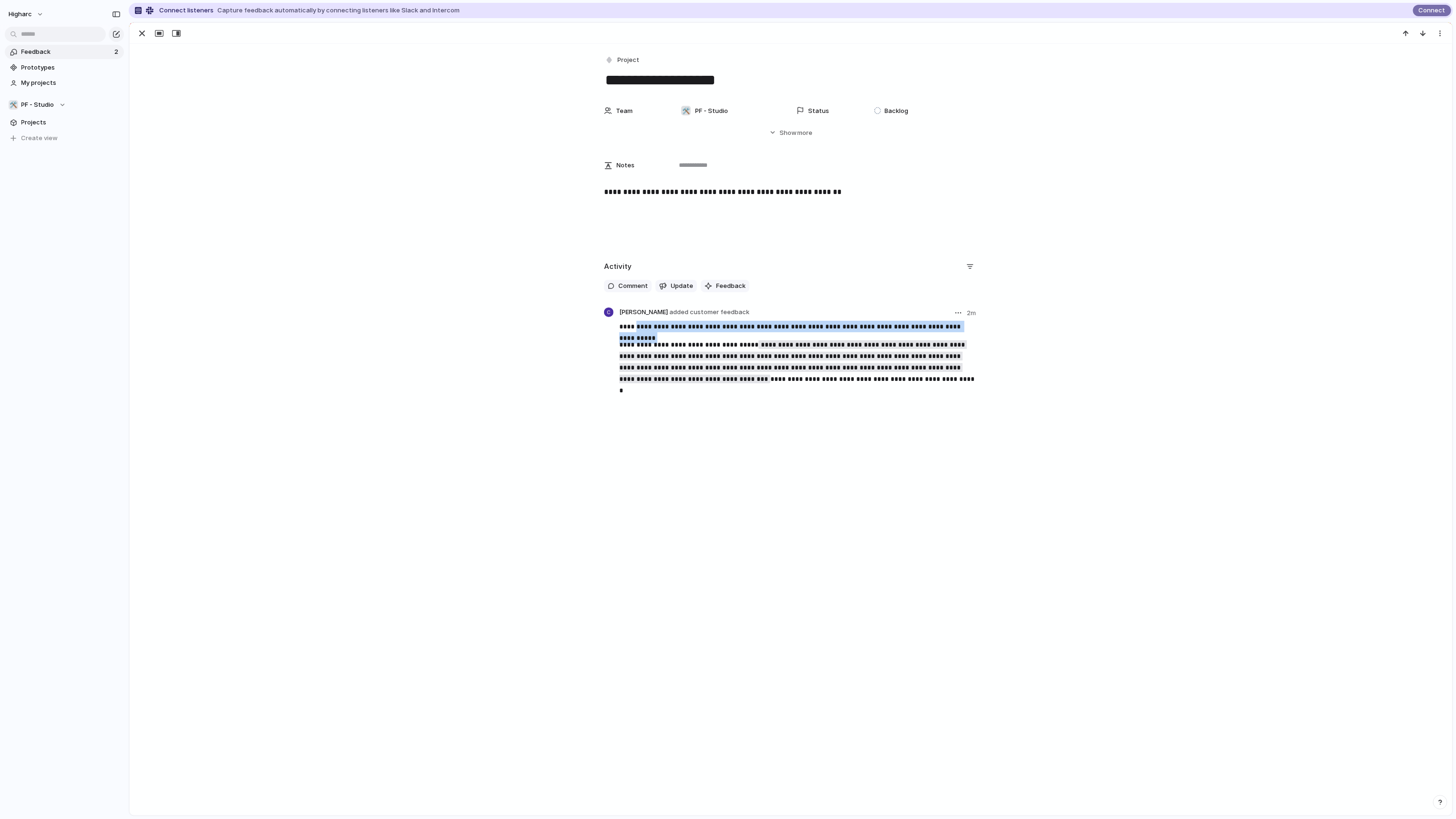
click at [666, 332] on p "**********" at bounding box center [798, 327] width 359 height 12
click at [667, 330] on p "**********" at bounding box center [798, 327] width 359 height 12
click at [827, 681] on div "**********" at bounding box center [791, 429] width 1323 height 771
click at [1118, 429] on div "**********" at bounding box center [791, 429] width 1323 height 771
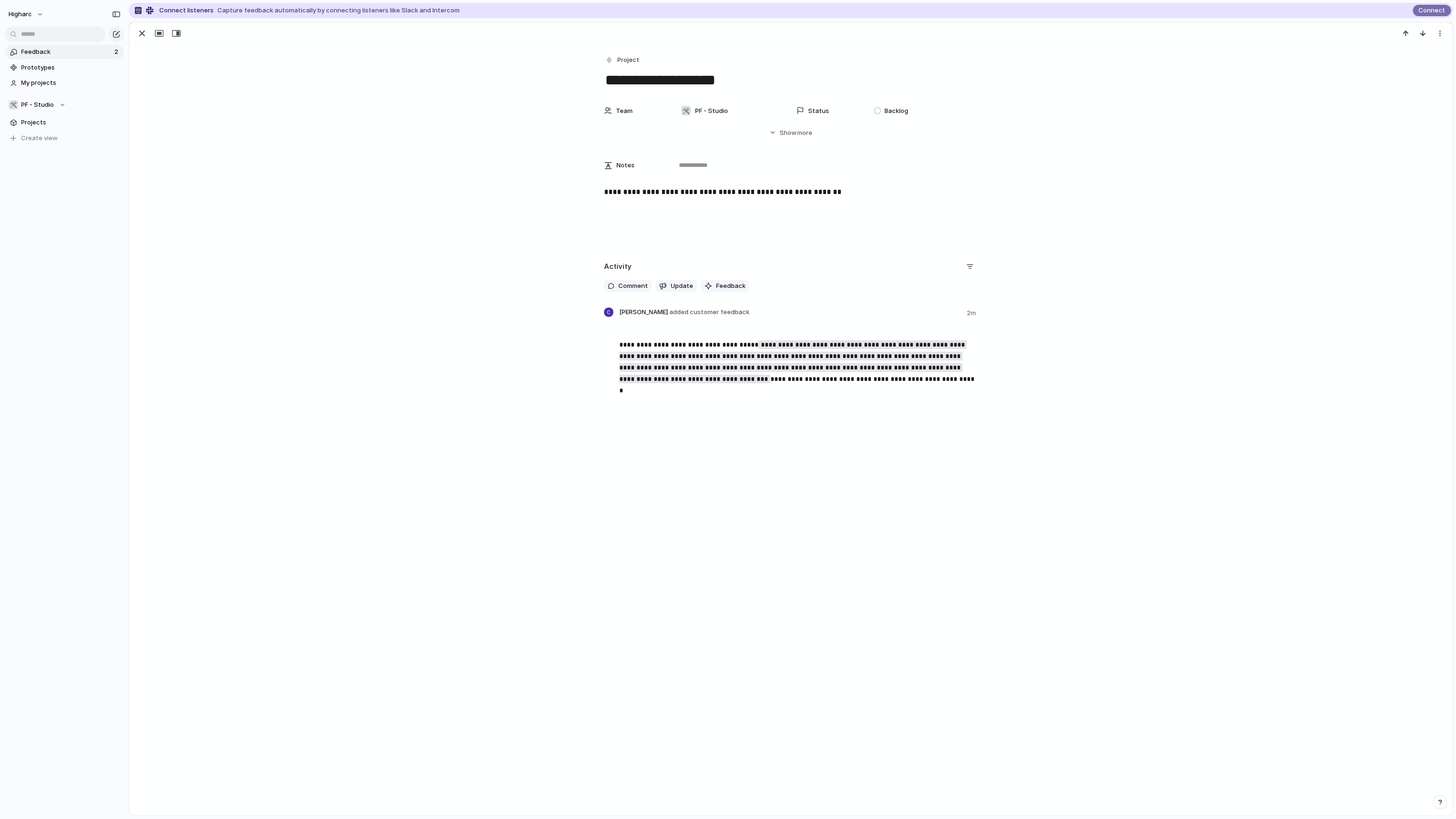
click at [82, 54] on span "Feedback" at bounding box center [66, 51] width 90 height 9
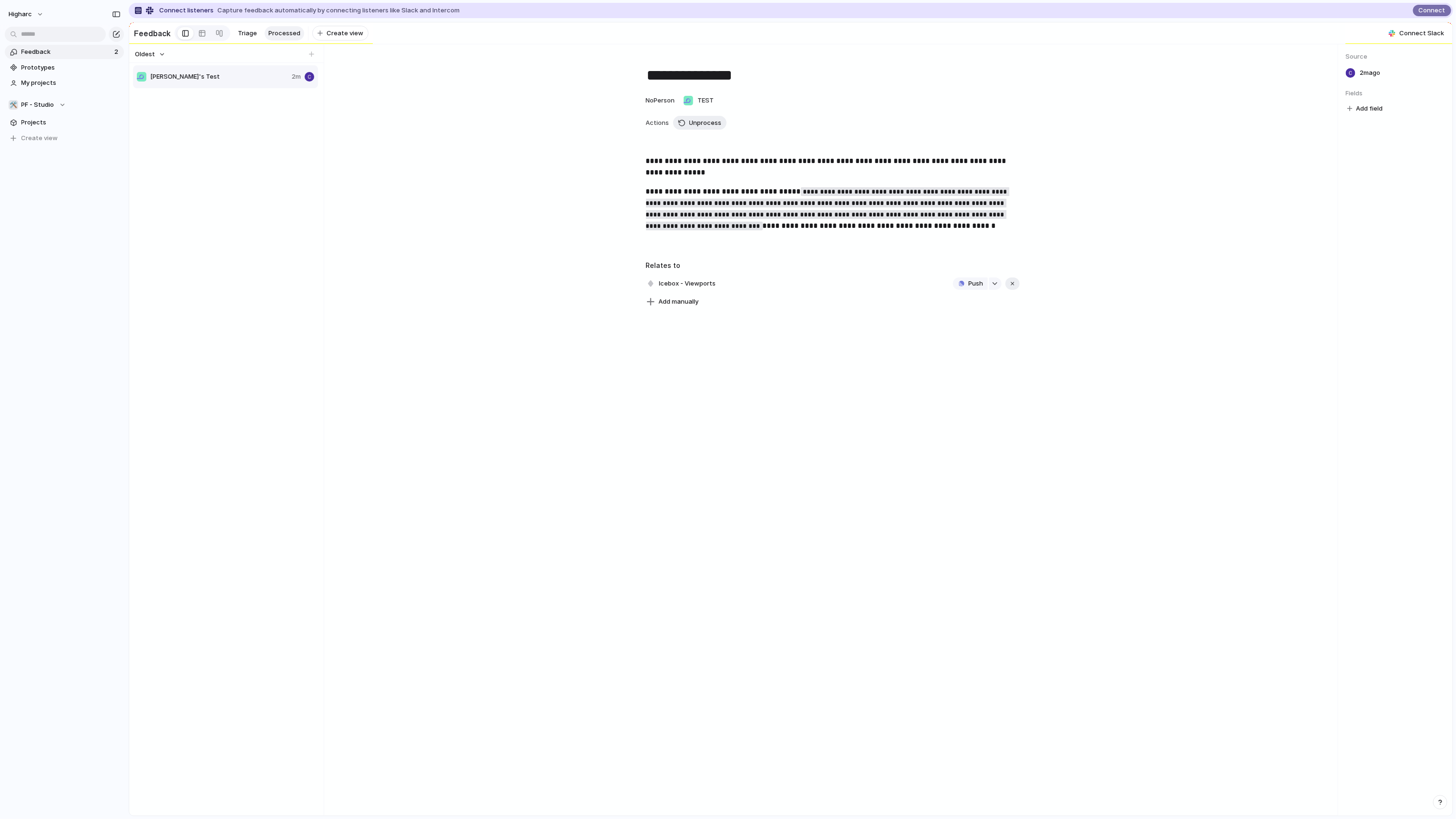
click at [405, 289] on div "**********" at bounding box center [833, 182] width 995 height 253
click at [960, 208] on code "**********" at bounding box center [827, 209] width 363 height 43
click at [688, 299] on div "Add manually" at bounding box center [833, 302] width 374 height 14
click at [652, 305] on div "button" at bounding box center [651, 302] width 9 height 9
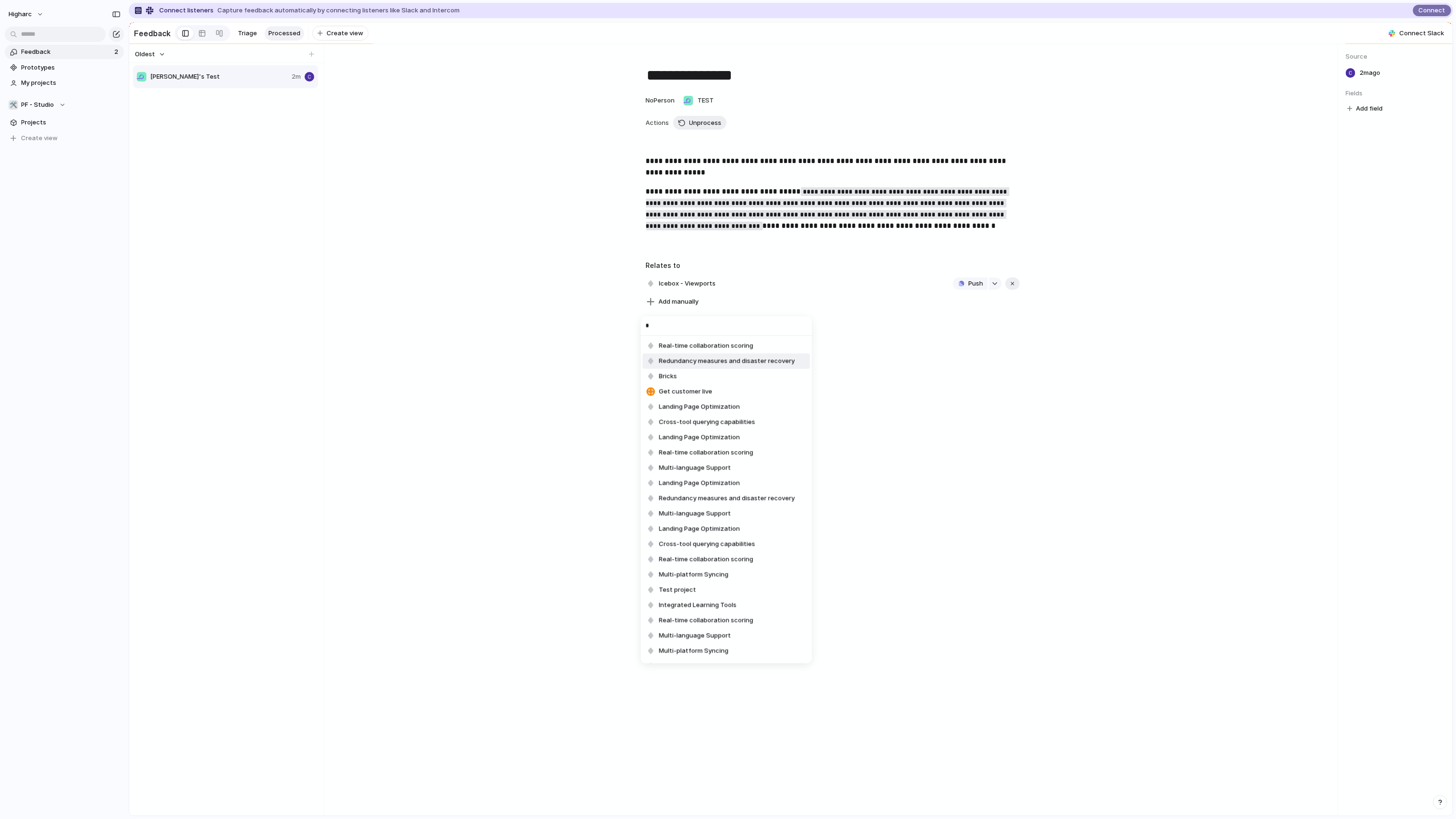
type input "**"
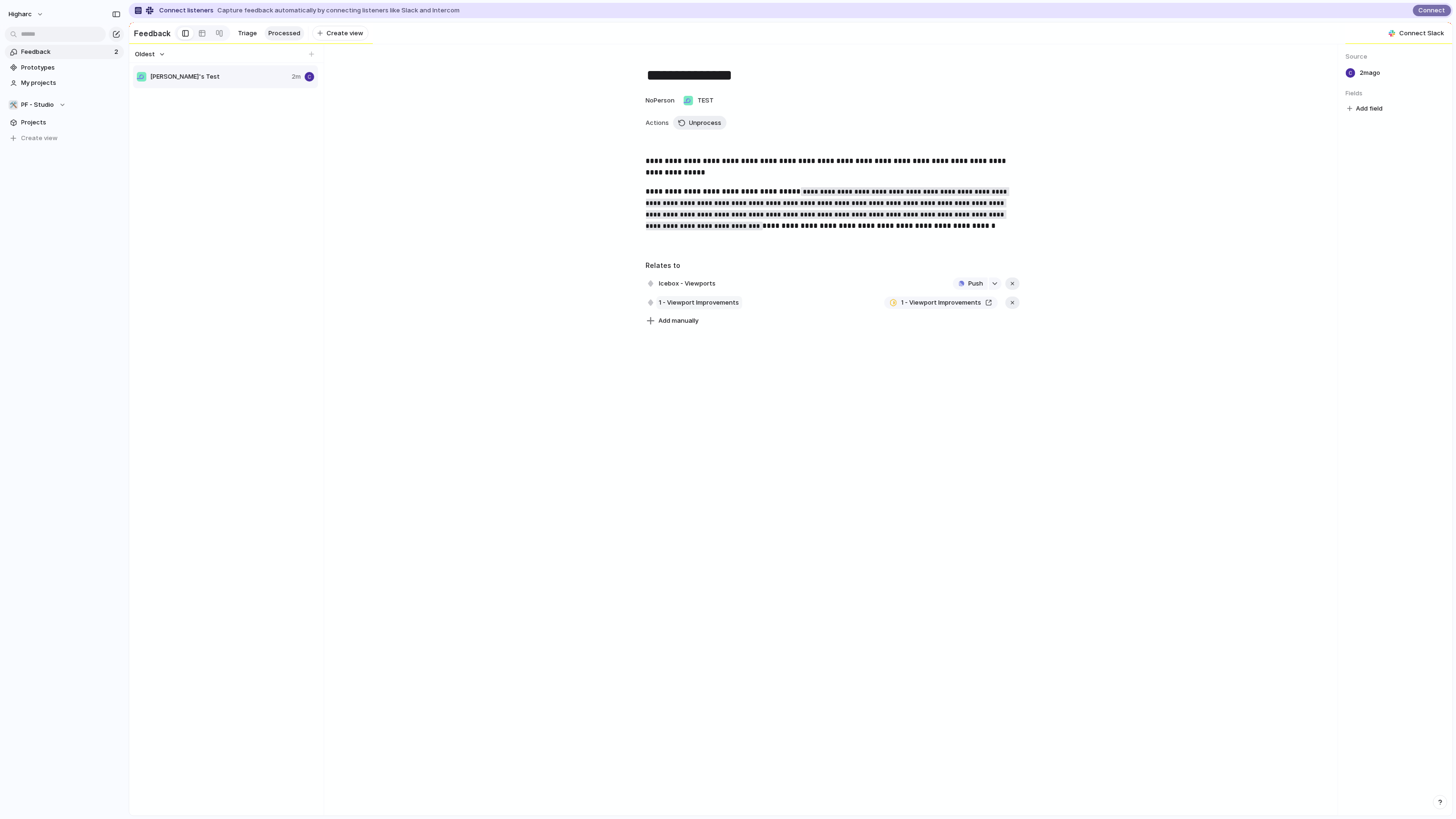
click at [719, 307] on span "1 - Viewport Improvements" at bounding box center [699, 302] width 86 height 14
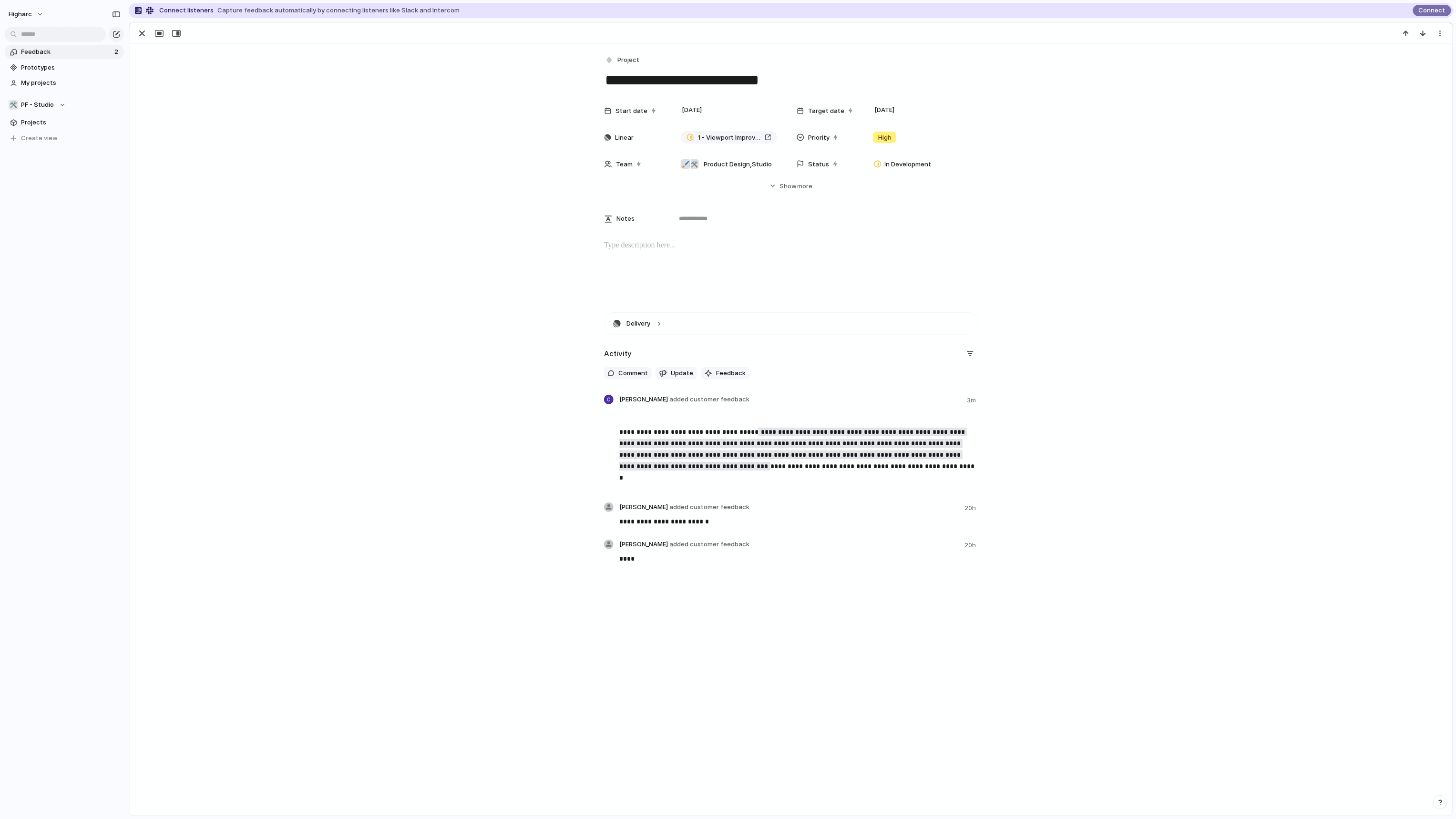
click at [1132, 294] on div at bounding box center [791, 270] width 1299 height 61
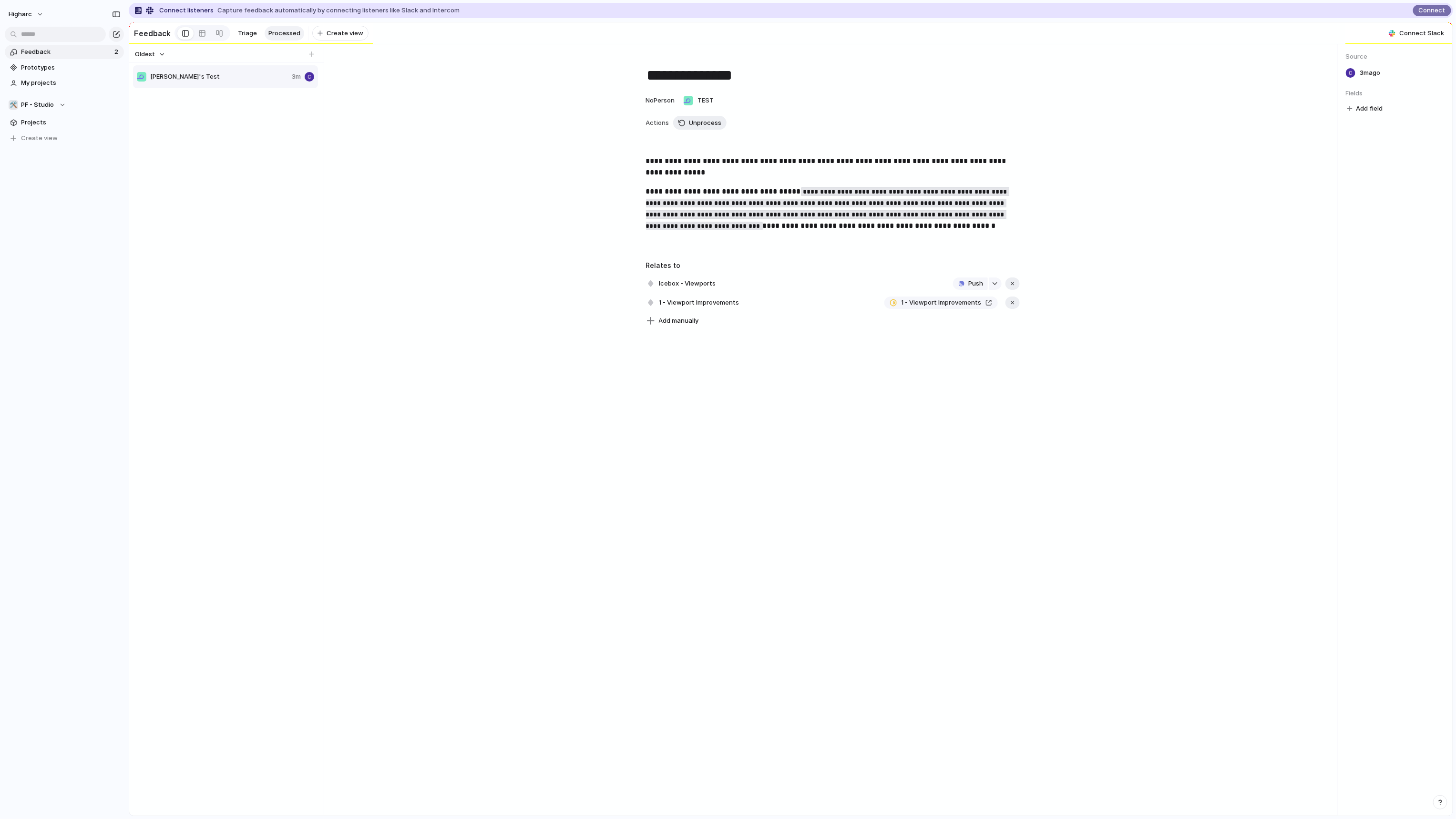
drag, startPoint x: 977, startPoint y: 577, endPoint x: 977, endPoint y: 583, distance: 6.0
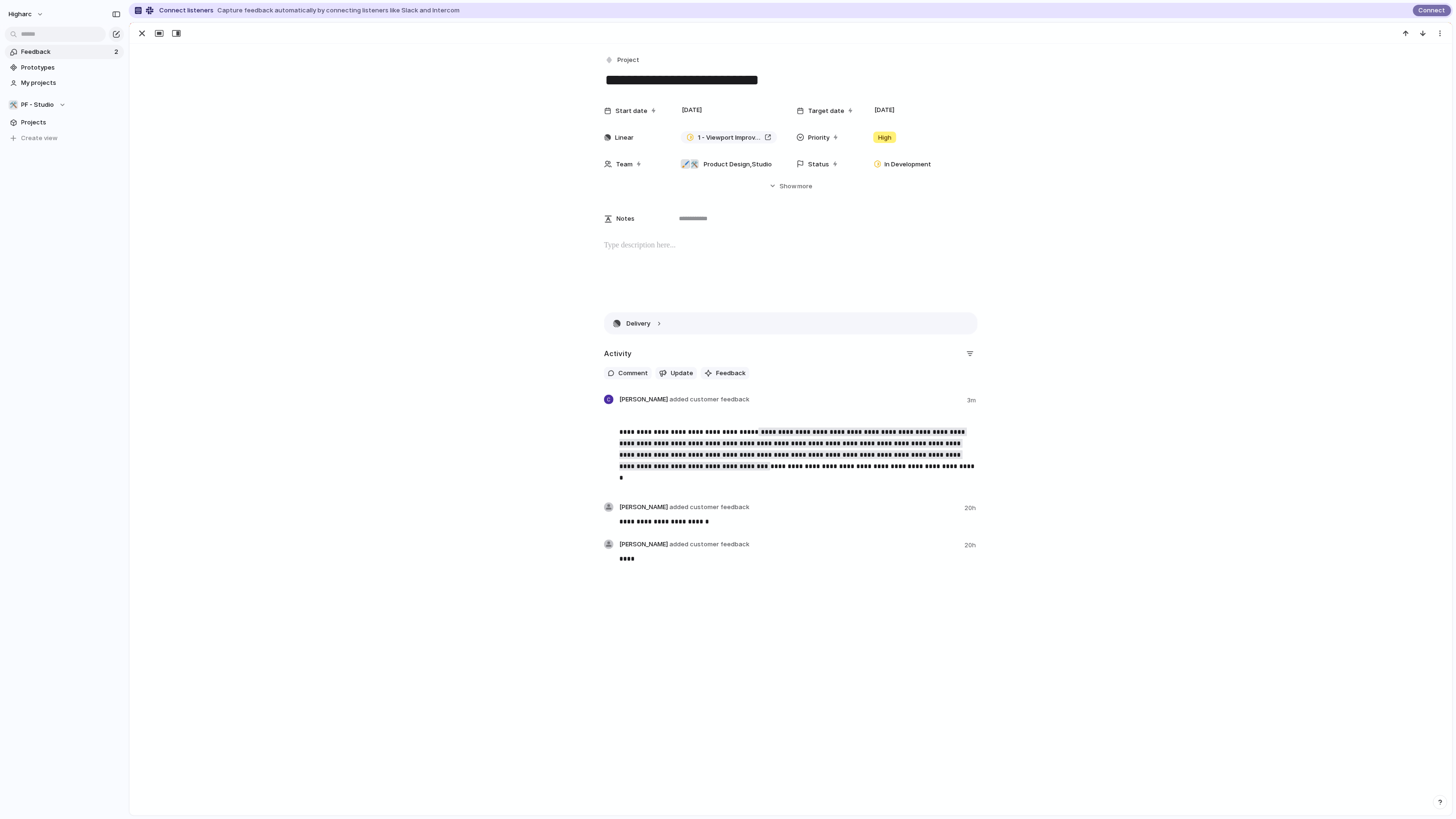
click at [639, 327] on button "Delivery" at bounding box center [791, 323] width 373 height 22
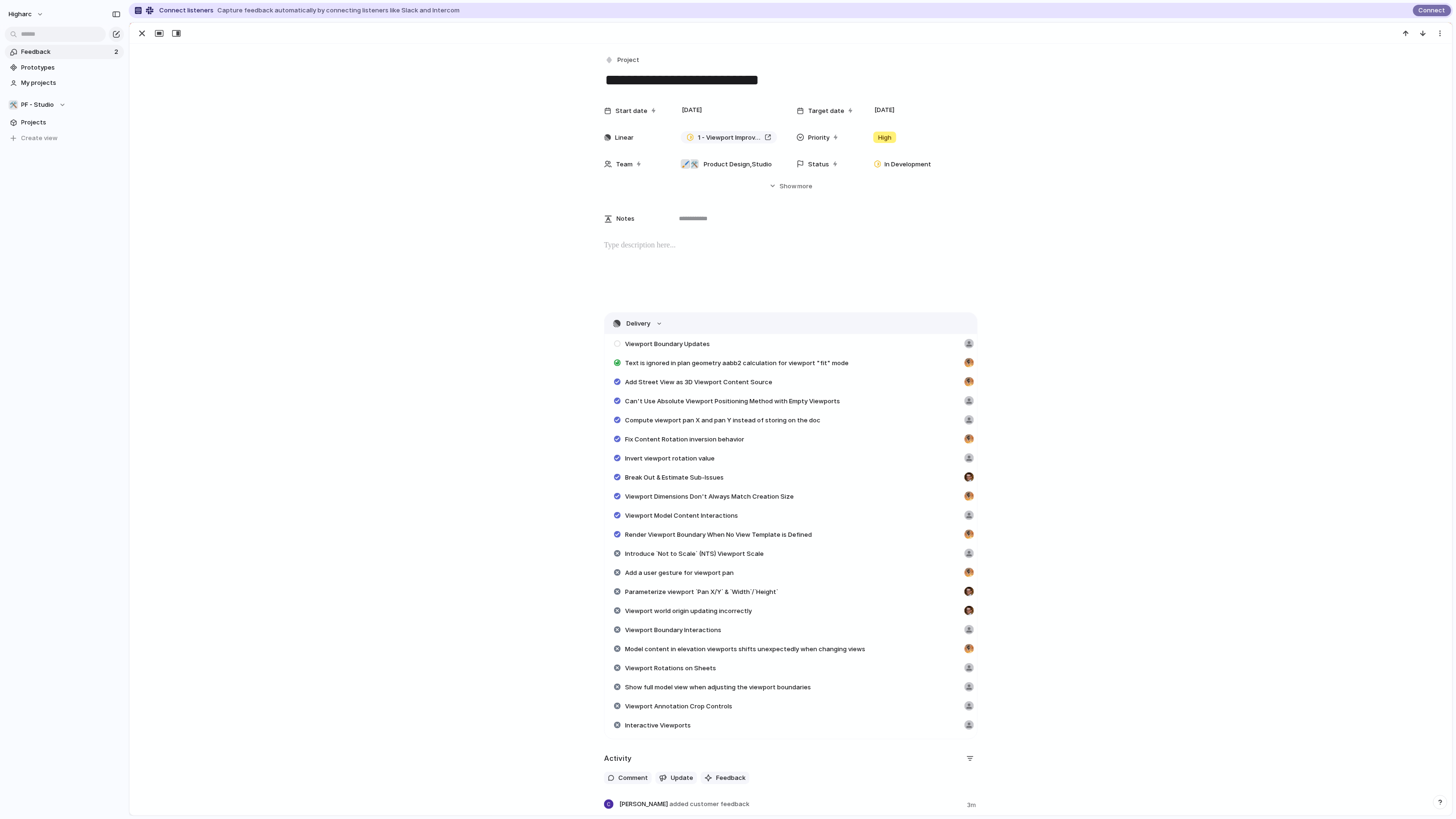
click at [639, 327] on button "Delivery" at bounding box center [791, 323] width 373 height 22
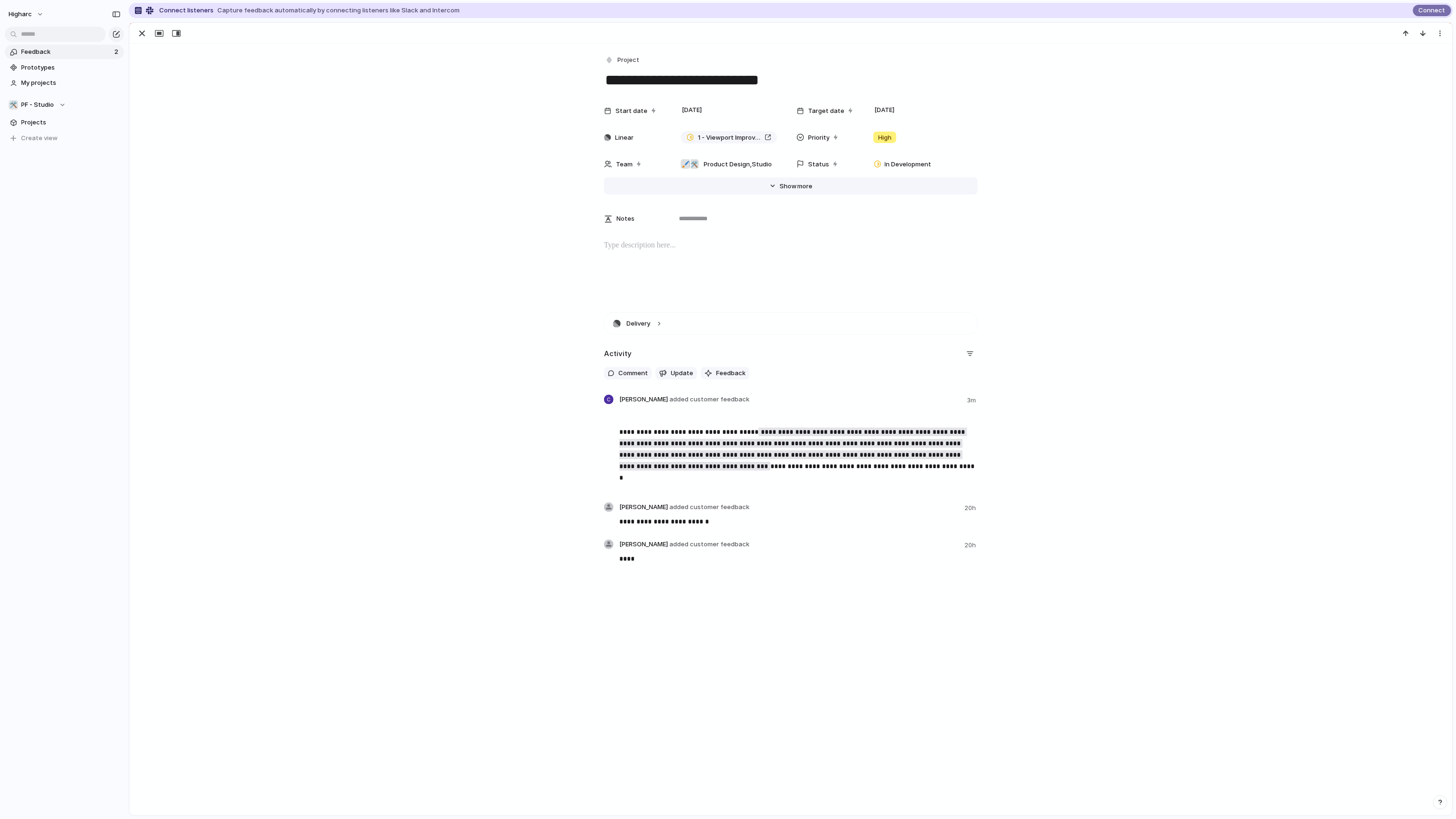
click at [799, 183] on span "more" at bounding box center [804, 186] width 15 height 9
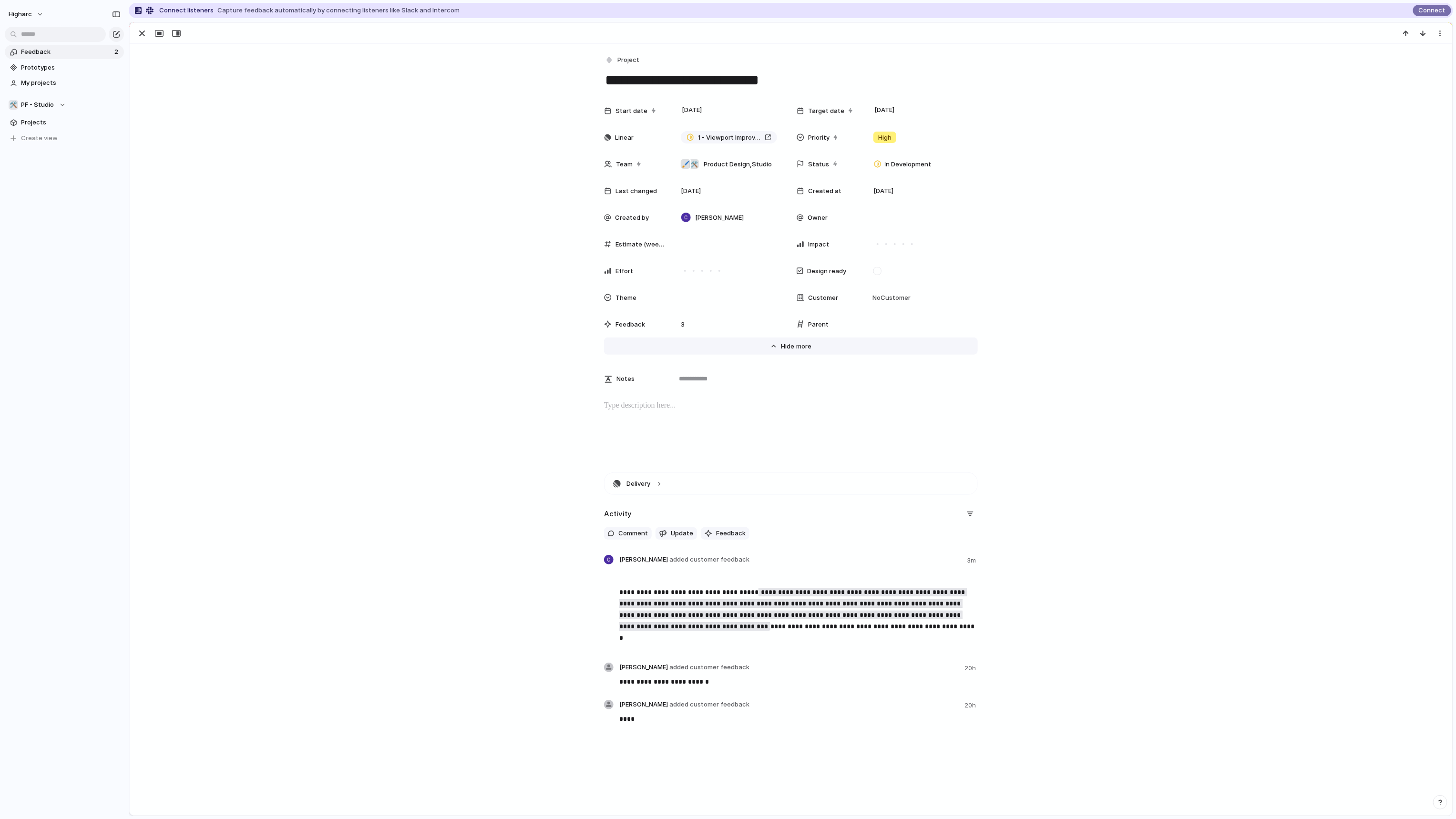
click at [790, 347] on span "Show" at bounding box center [789, 346] width 17 height 9
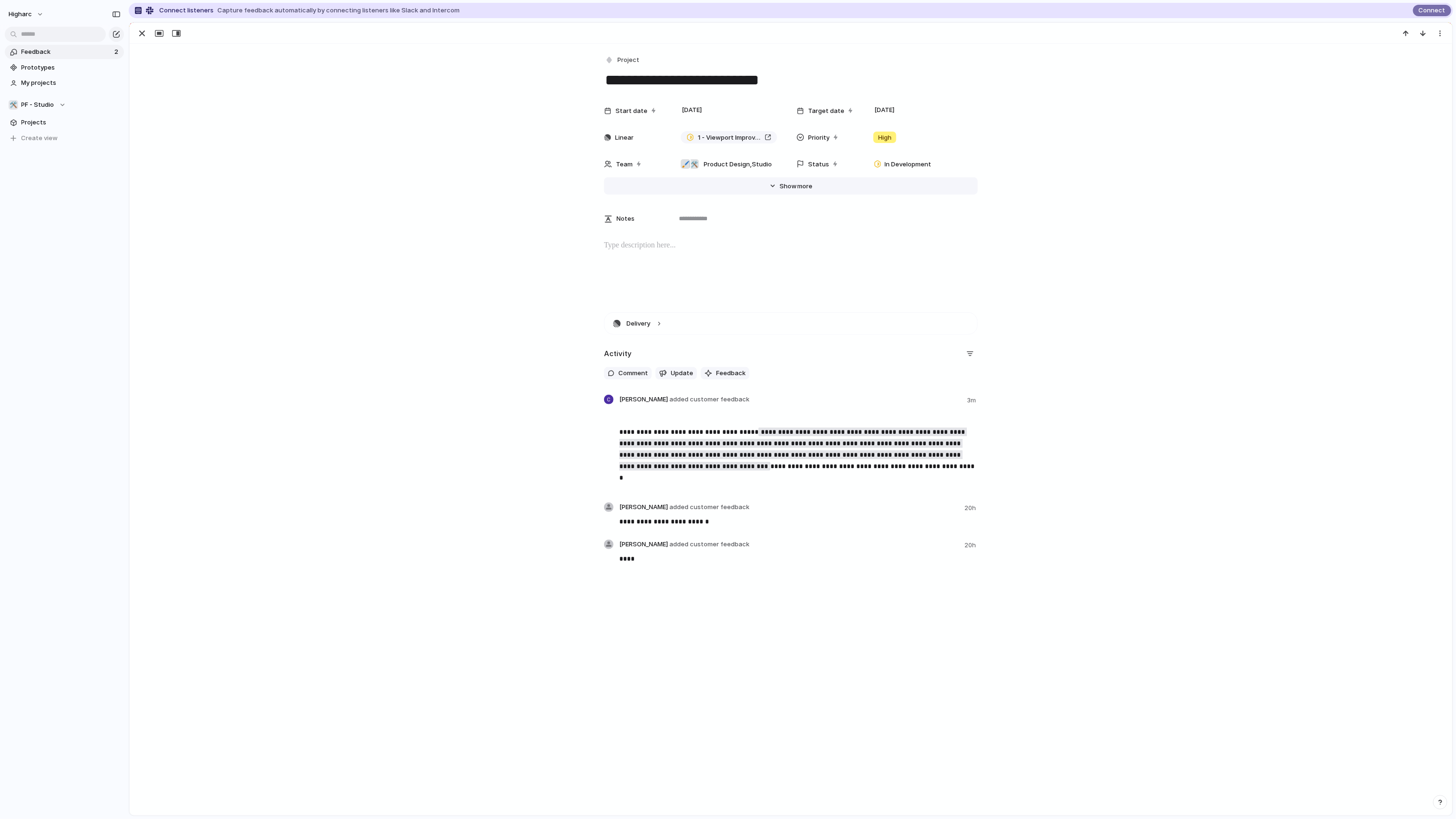
click at [766, 184] on button "Hide Show more" at bounding box center [791, 186] width 374 height 17
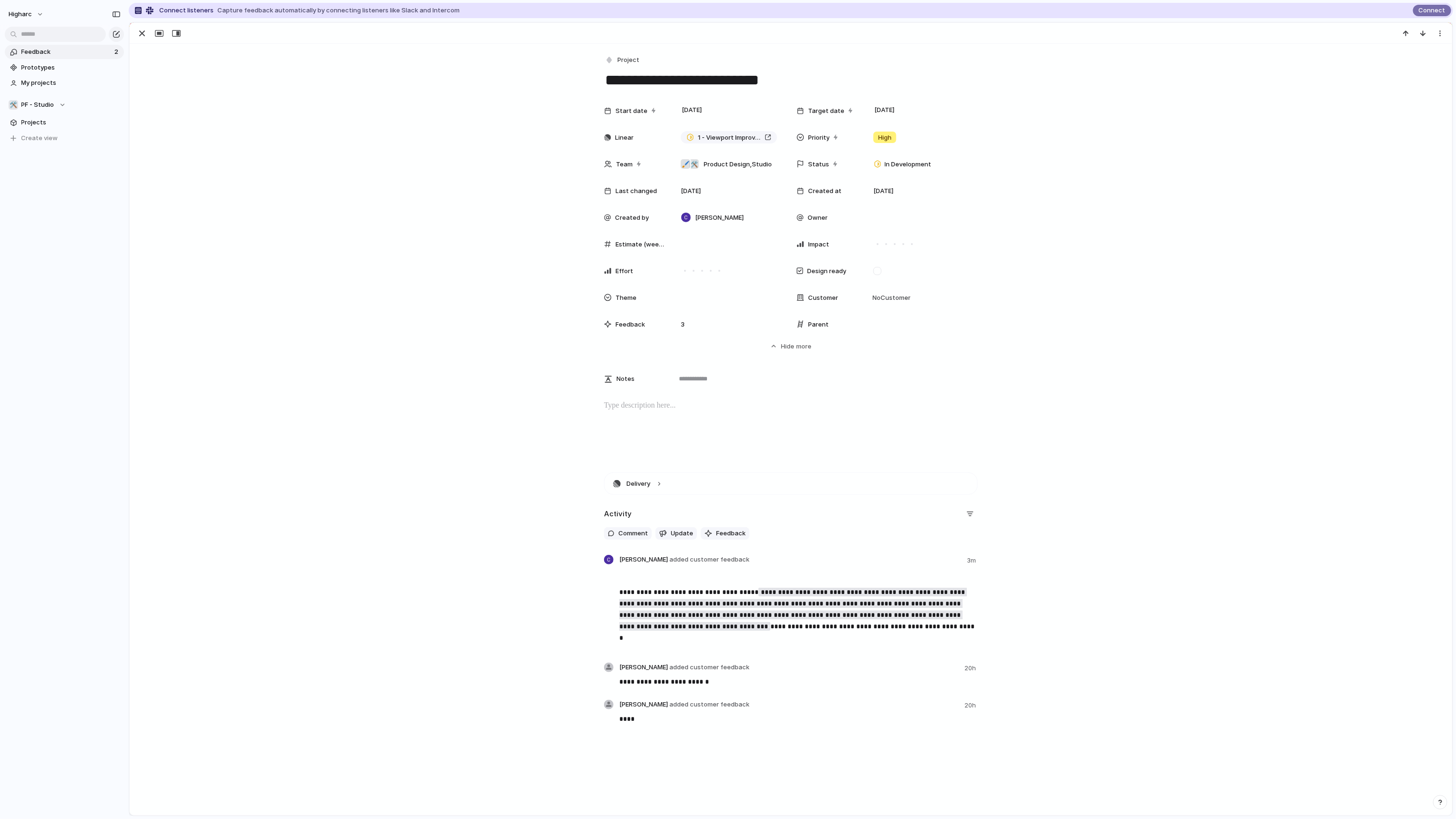
click at [291, 356] on div "Start date 23 June Target date 5 September Linear 1 - Viewport Improvements Pri…" at bounding box center [791, 245] width 1299 height 287
click at [51, 51] on span "Feedback" at bounding box center [66, 51] width 90 height 9
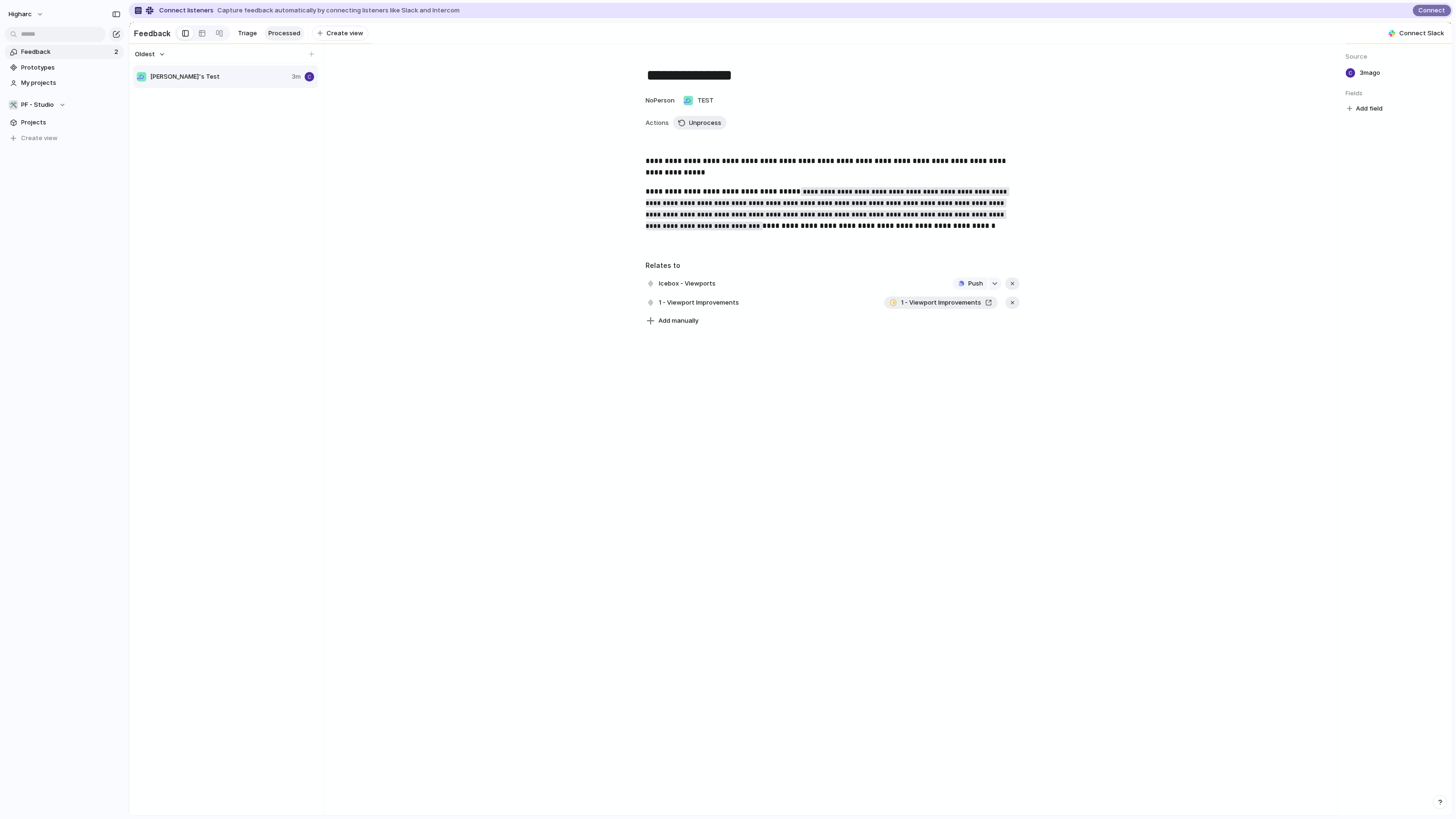
click at [972, 302] on link "1 - Viewport Improvements" at bounding box center [941, 302] width 113 height 12
click at [685, 310] on span "1 - Viewport Improvements" at bounding box center [699, 302] width 86 height 14
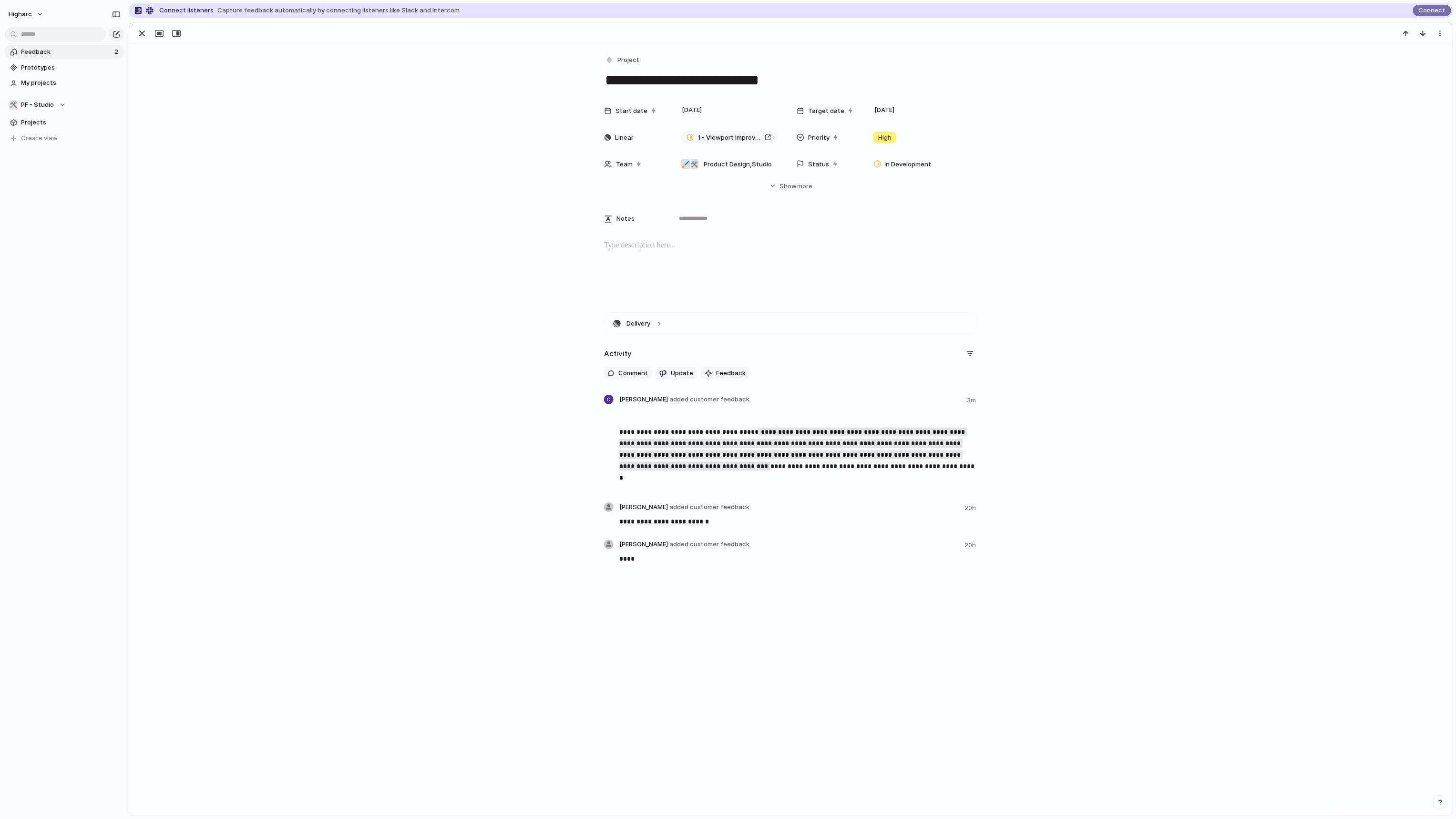
click at [644, 652] on div "**********" at bounding box center [791, 429] width 1323 height 771
click at [1440, 35] on div "button" at bounding box center [1440, 33] width 8 height 8
click at [1172, 408] on div "Mark as duplicate Delete" at bounding box center [728, 409] width 1456 height 819
click at [717, 370] on span "Feedback" at bounding box center [730, 373] width 30 height 9
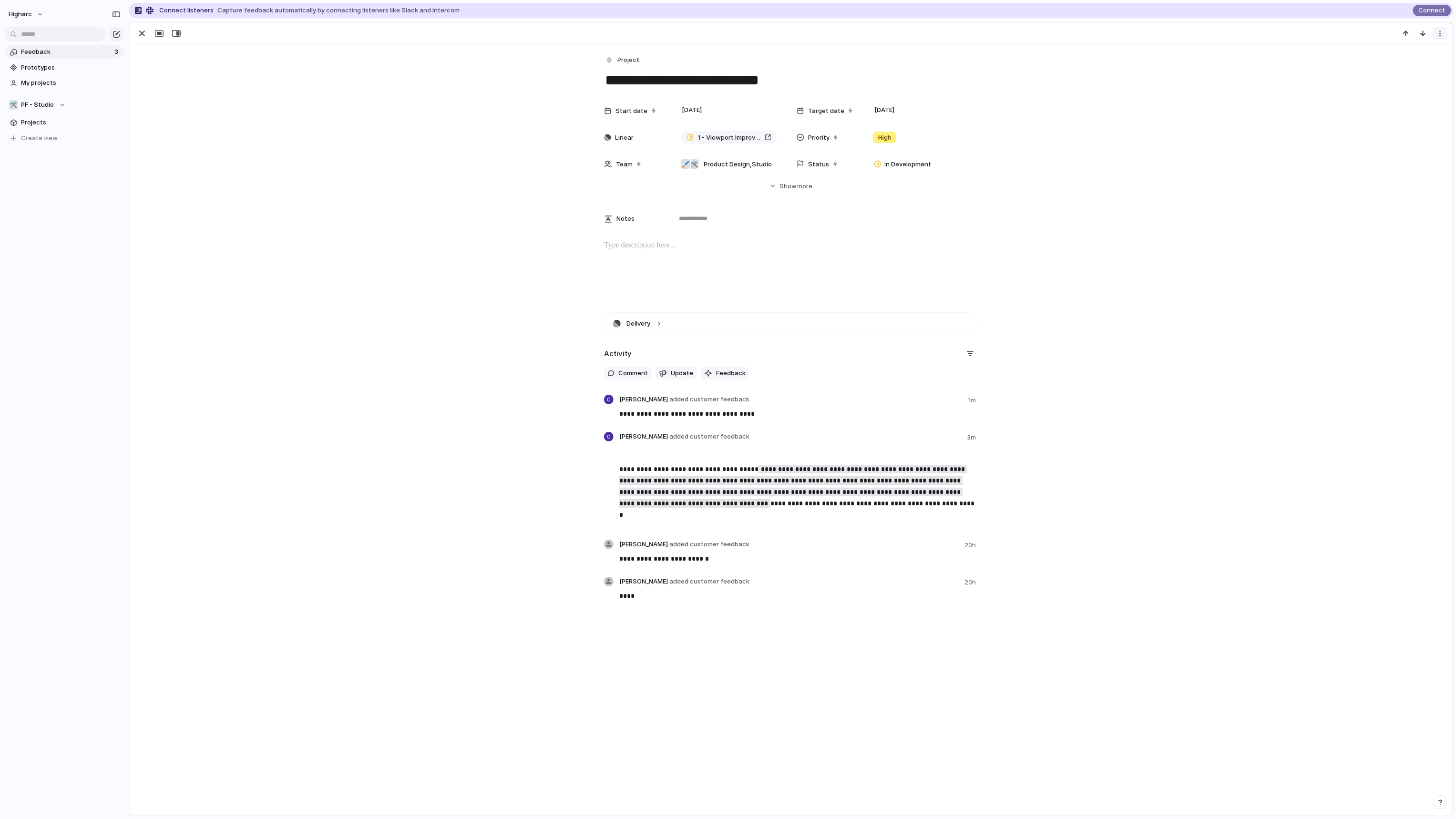
click at [1444, 36] on button "button" at bounding box center [1440, 33] width 15 height 12
click at [449, 217] on div "Mark as duplicate Delete" at bounding box center [728, 409] width 1456 height 819
click at [690, 136] on div "1 - Viewport Improvements" at bounding box center [729, 137] width 85 height 9
click at [748, 149] on span "Unlink" at bounding box center [745, 149] width 18 height 9
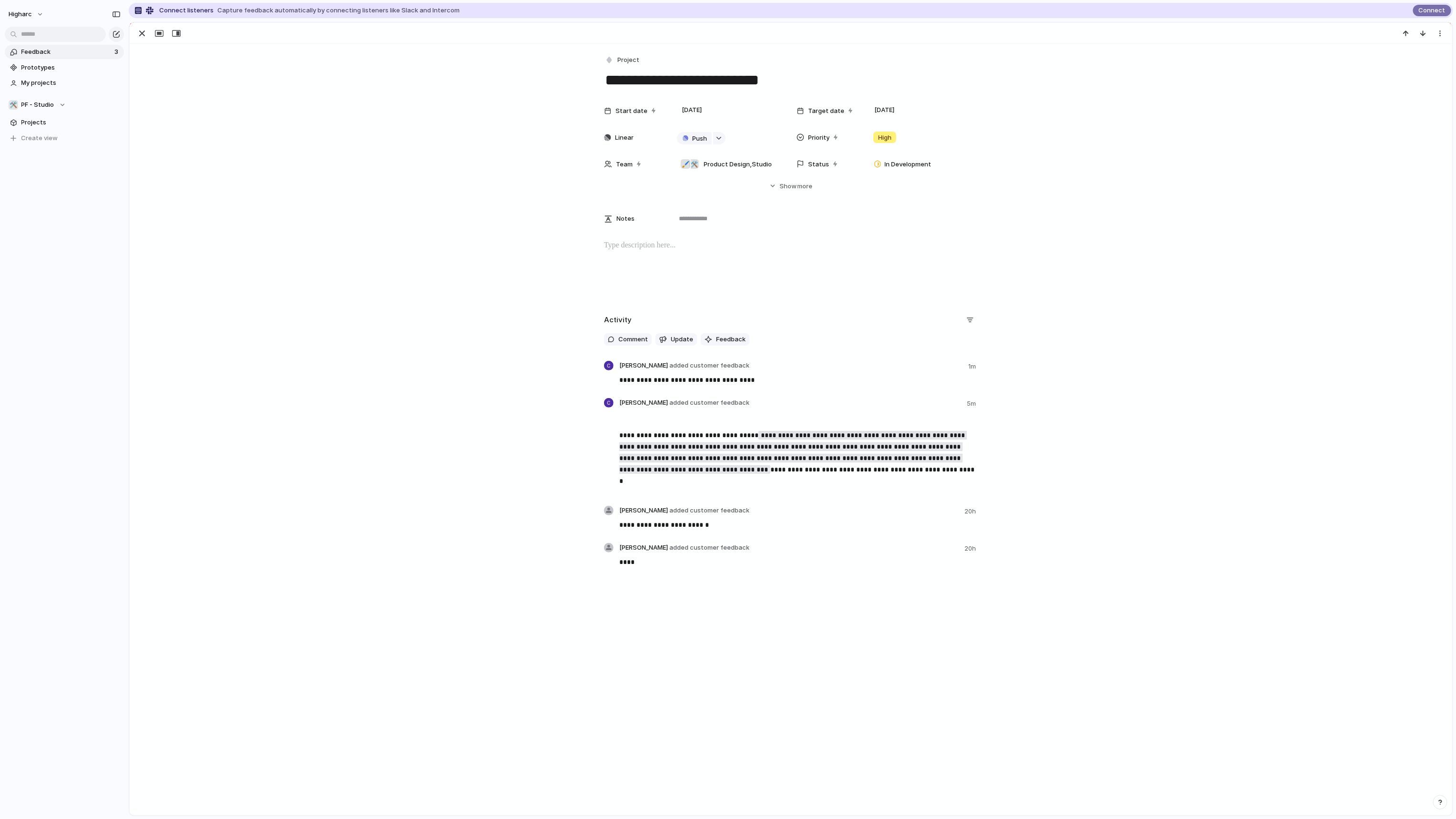
click at [1160, 334] on div "**********" at bounding box center [791, 446] width 1299 height 268
click at [1442, 37] on div "button" at bounding box center [1440, 33] width 8 height 8
drag, startPoint x: 1070, startPoint y: 142, endPoint x: 1025, endPoint y: 164, distance: 50.1
click at [1070, 144] on div "Mark as duplicate Delete" at bounding box center [728, 409] width 1456 height 819
click at [803, 188] on span "more" at bounding box center [804, 186] width 15 height 9
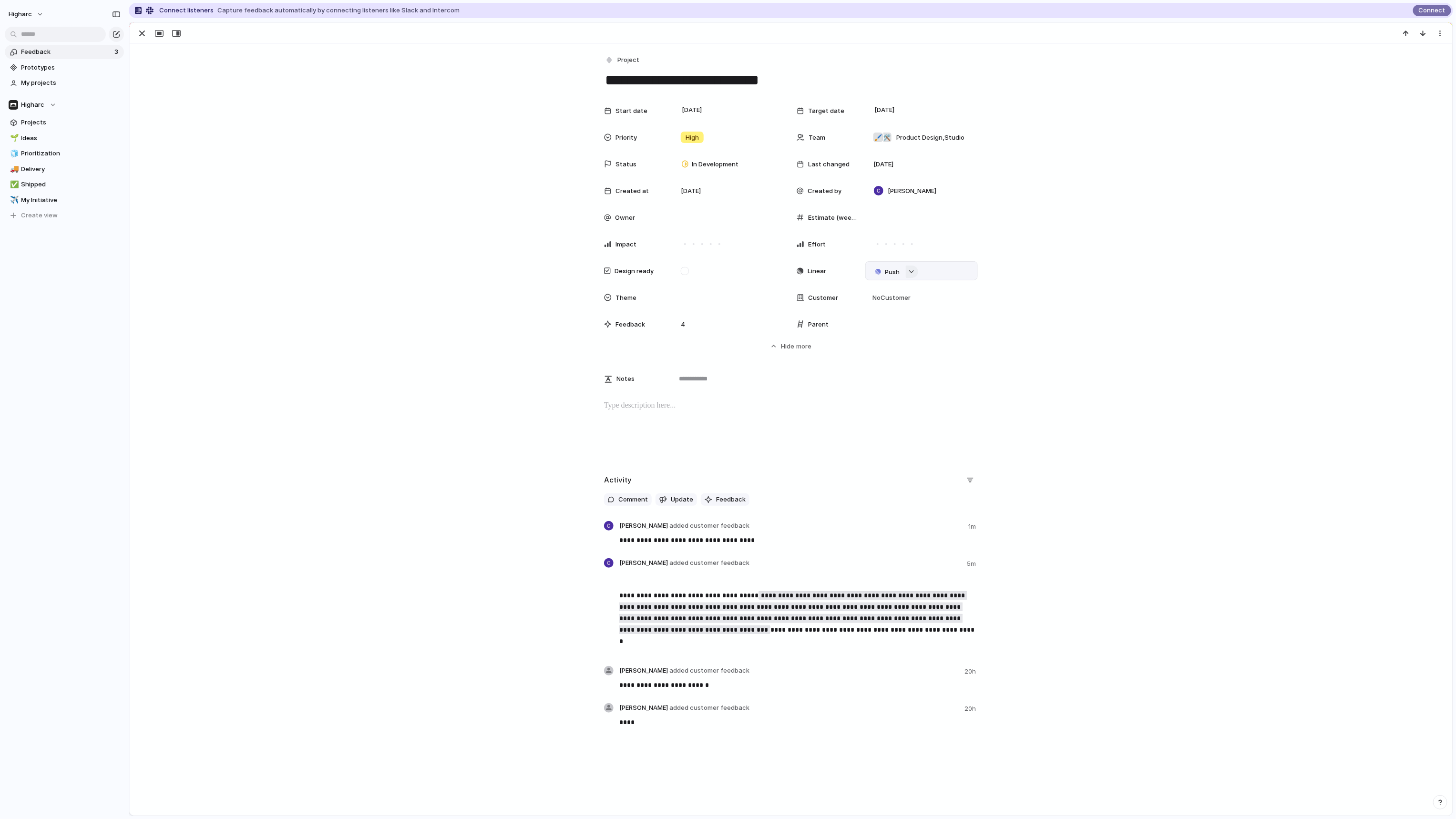
click at [908, 273] on div "button" at bounding box center [911, 271] width 6 height 4
type input "*"
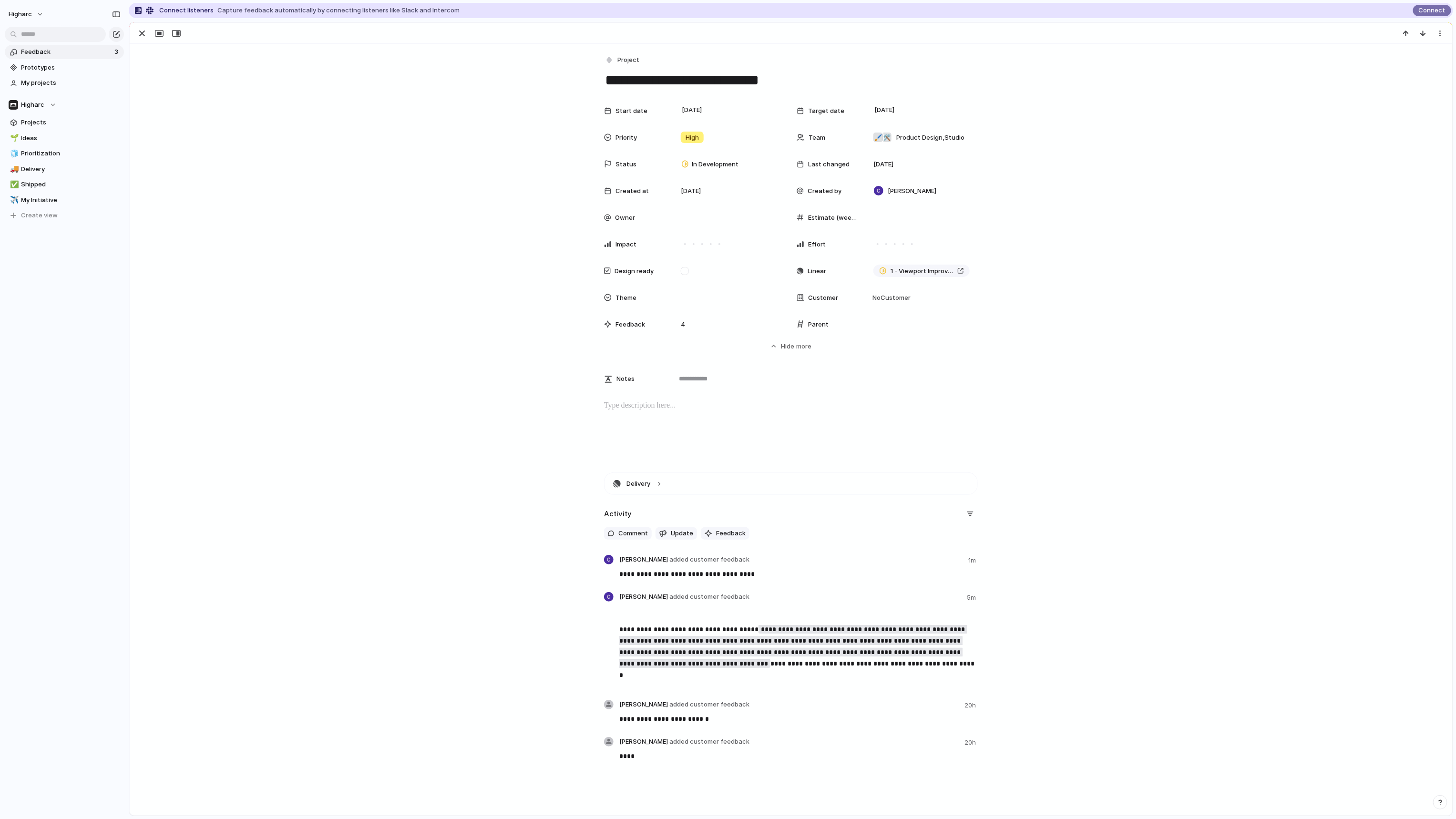
click at [1153, 502] on div "**********" at bounding box center [791, 623] width 1299 height 302
click at [438, 555] on div "**********" at bounding box center [791, 623] width 1299 height 302
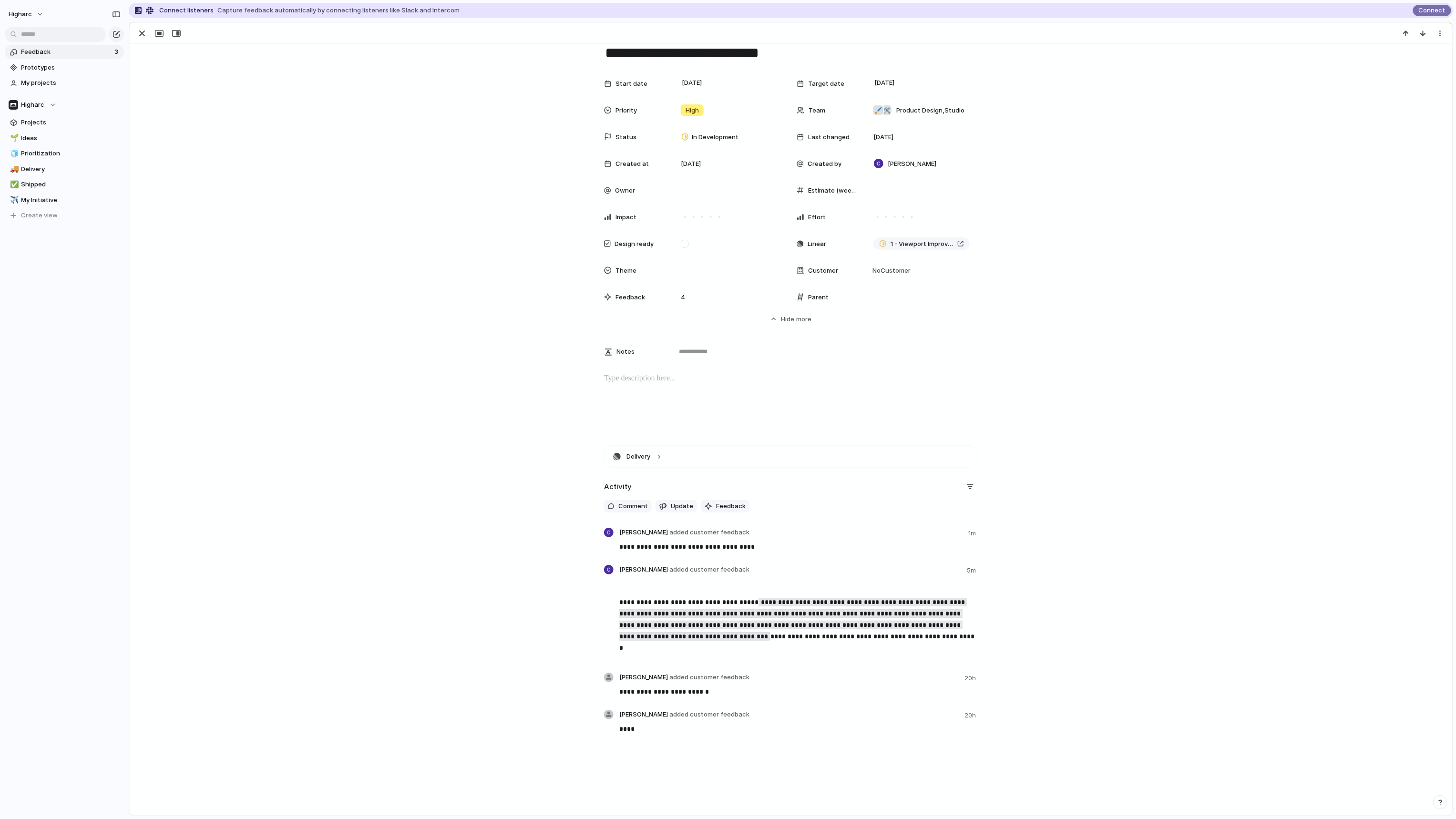
click at [665, 797] on div "**********" at bounding box center [791, 429] width 1323 height 771
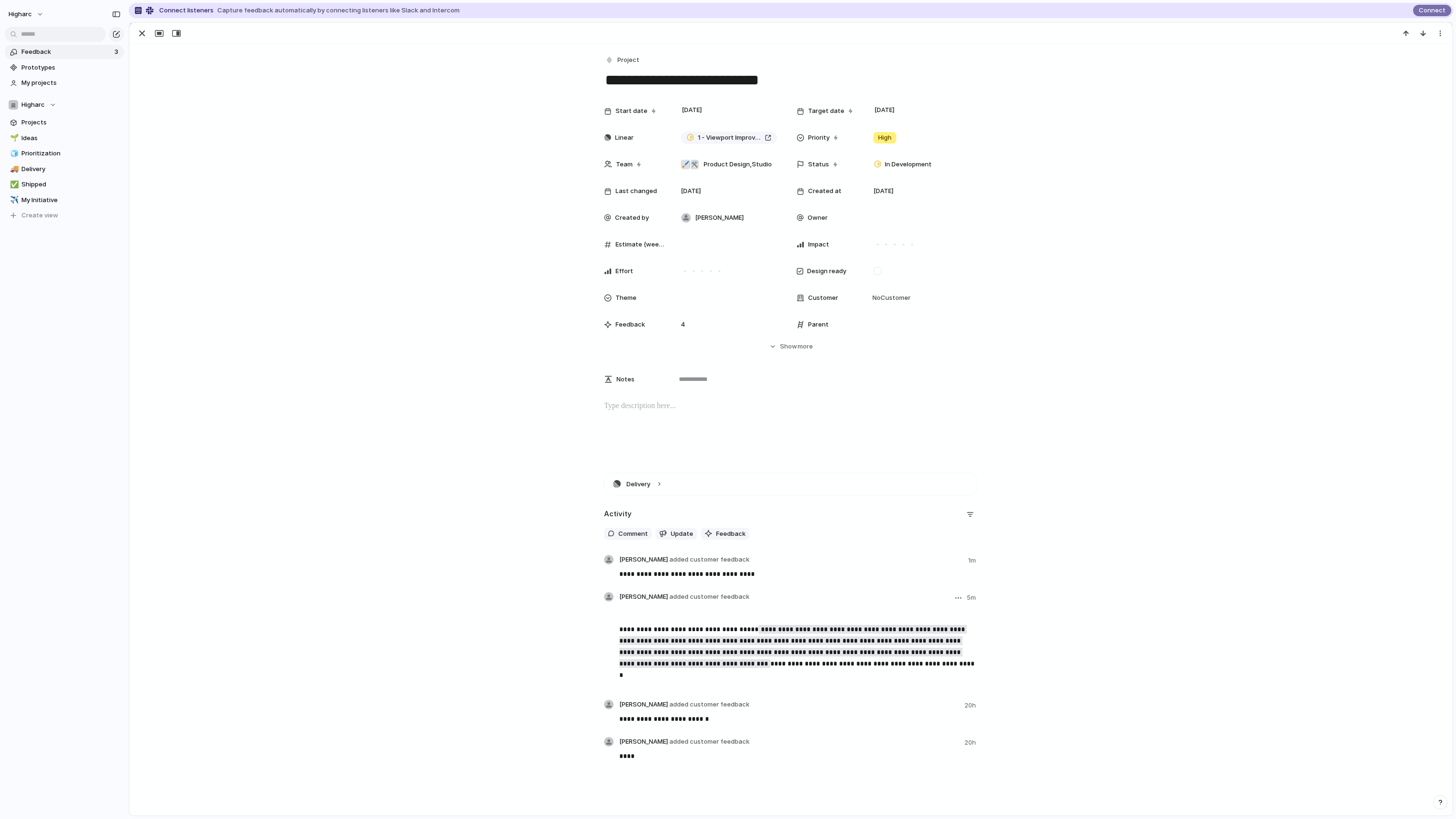
type textarea "**********"
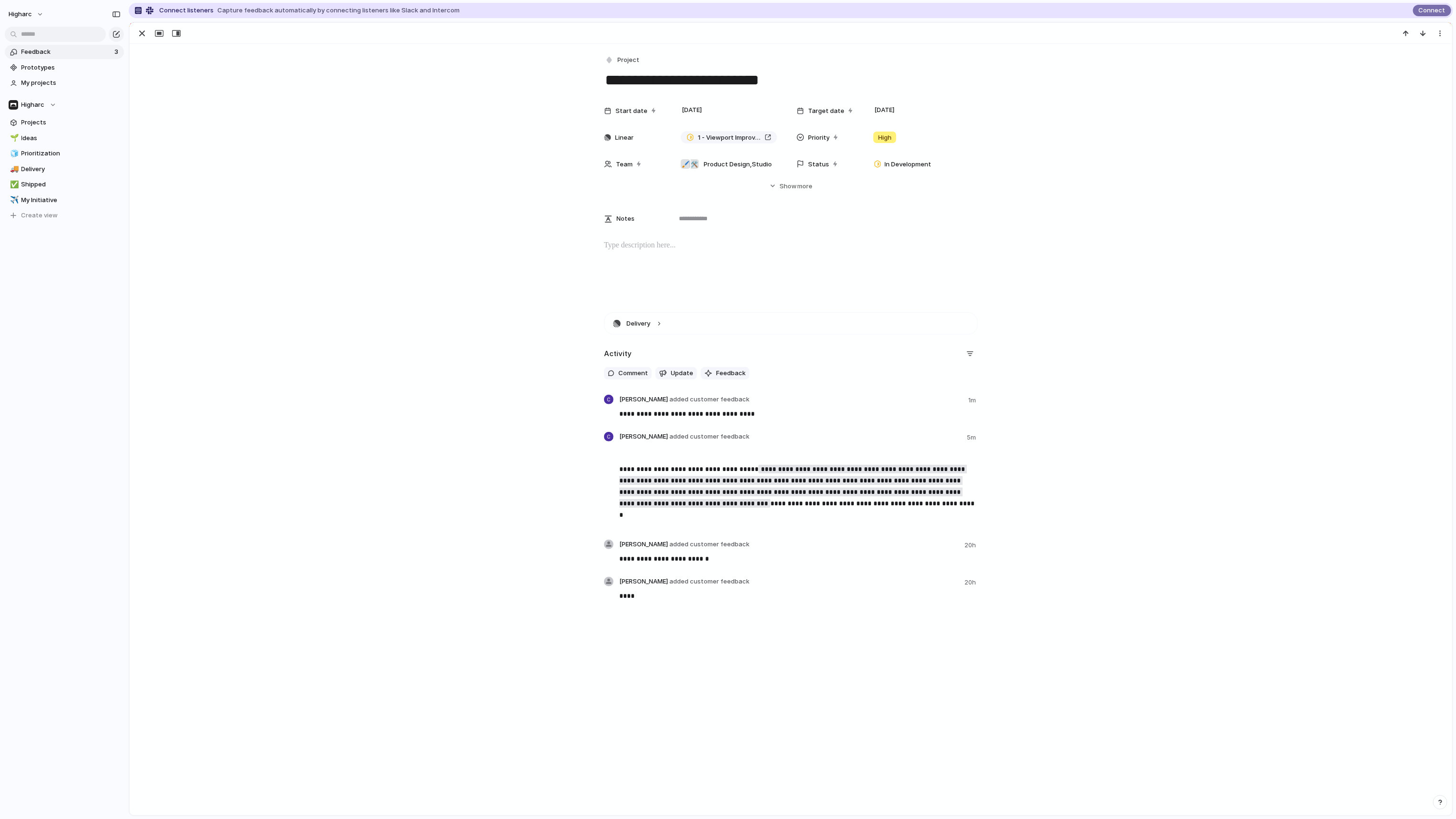
drag, startPoint x: 1134, startPoint y: 341, endPoint x: 459, endPoint y: 204, distance: 688.8
click at [1128, 341] on div "**********" at bounding box center [791, 463] width 1299 height 302
click at [40, 79] on span "My projects" at bounding box center [71, 82] width 99 height 9
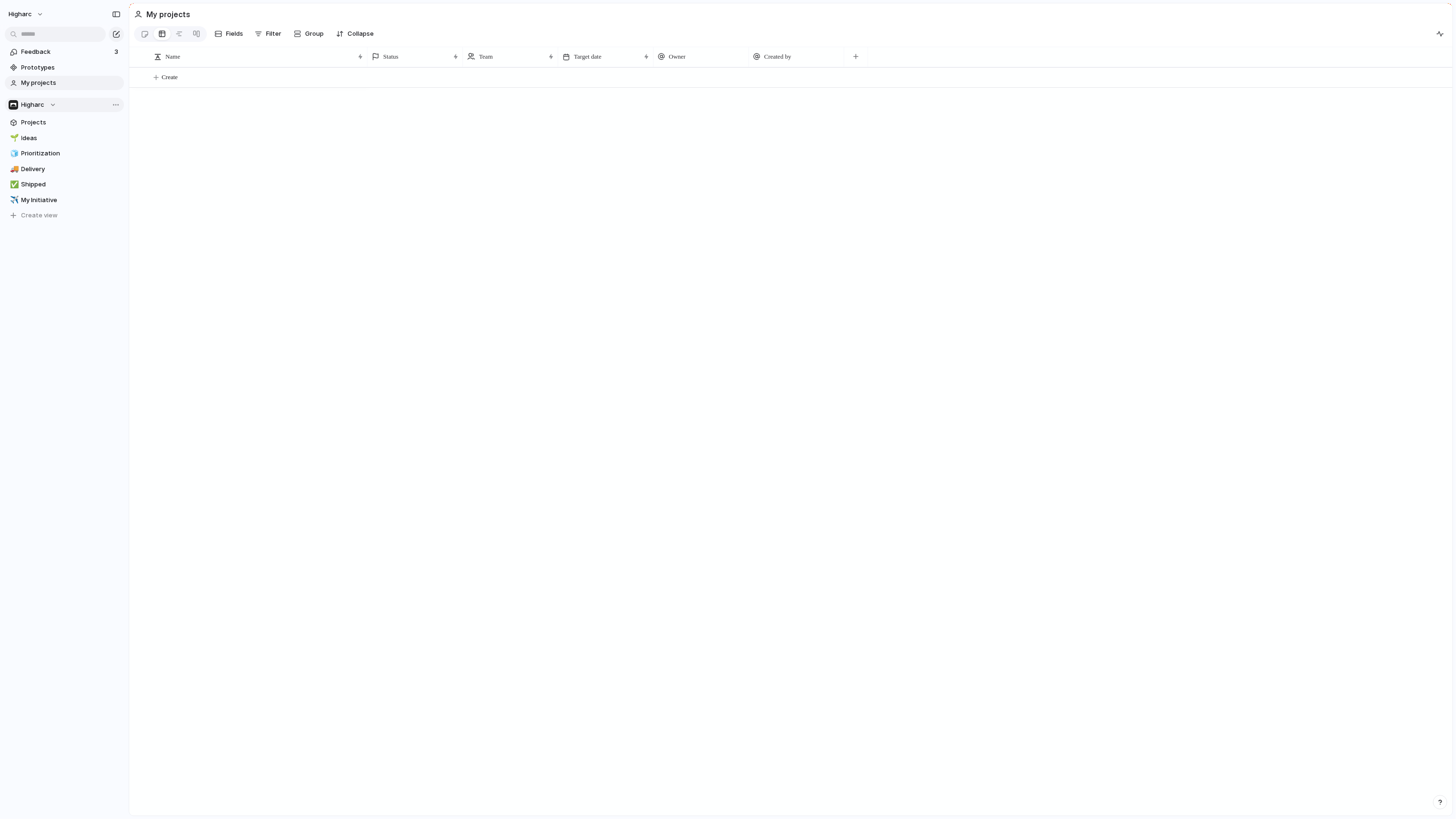
click at [46, 110] on button "Higharc" at bounding box center [64, 105] width 119 height 14
click at [232, 139] on div "Recent 🛠️ PF - Studio 🛠️ PF - All Teams ⚡ Quality Assurance Teams Higharc 🛠️ CS…" at bounding box center [728, 409] width 1456 height 819
click at [51, 120] on span "Projects" at bounding box center [71, 122] width 99 height 9
type input "******"
click at [219, 83] on span "1 - Viewport Improvements" at bounding box center [188, 77] width 69 height 11
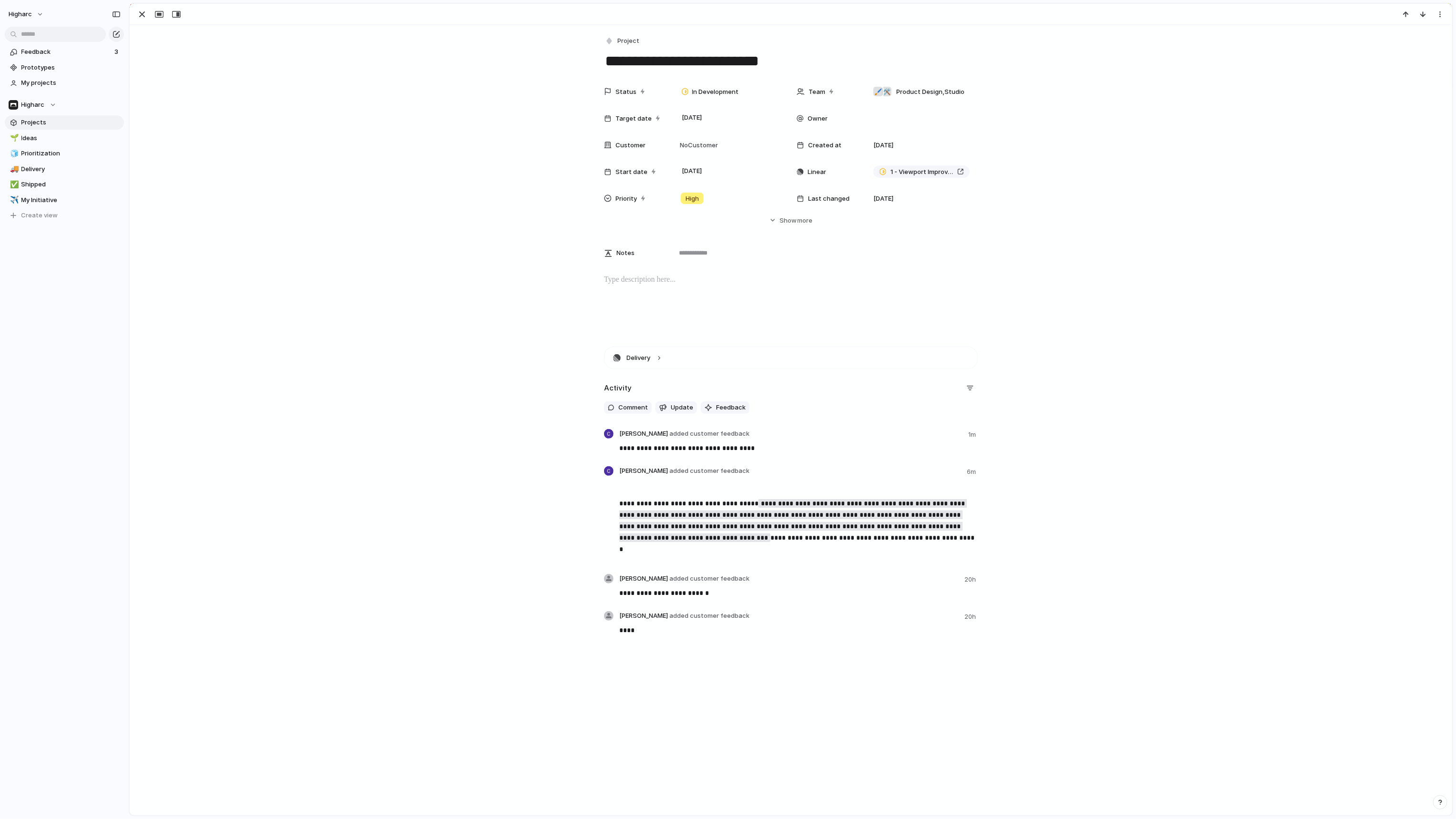
drag, startPoint x: 1212, startPoint y: 460, endPoint x: 1102, endPoint y: 448, distance: 110.7
click at [1212, 460] on div "**********" at bounding box center [791, 497] width 1299 height 302
click at [671, 403] on span "Update" at bounding box center [682, 407] width 22 height 9
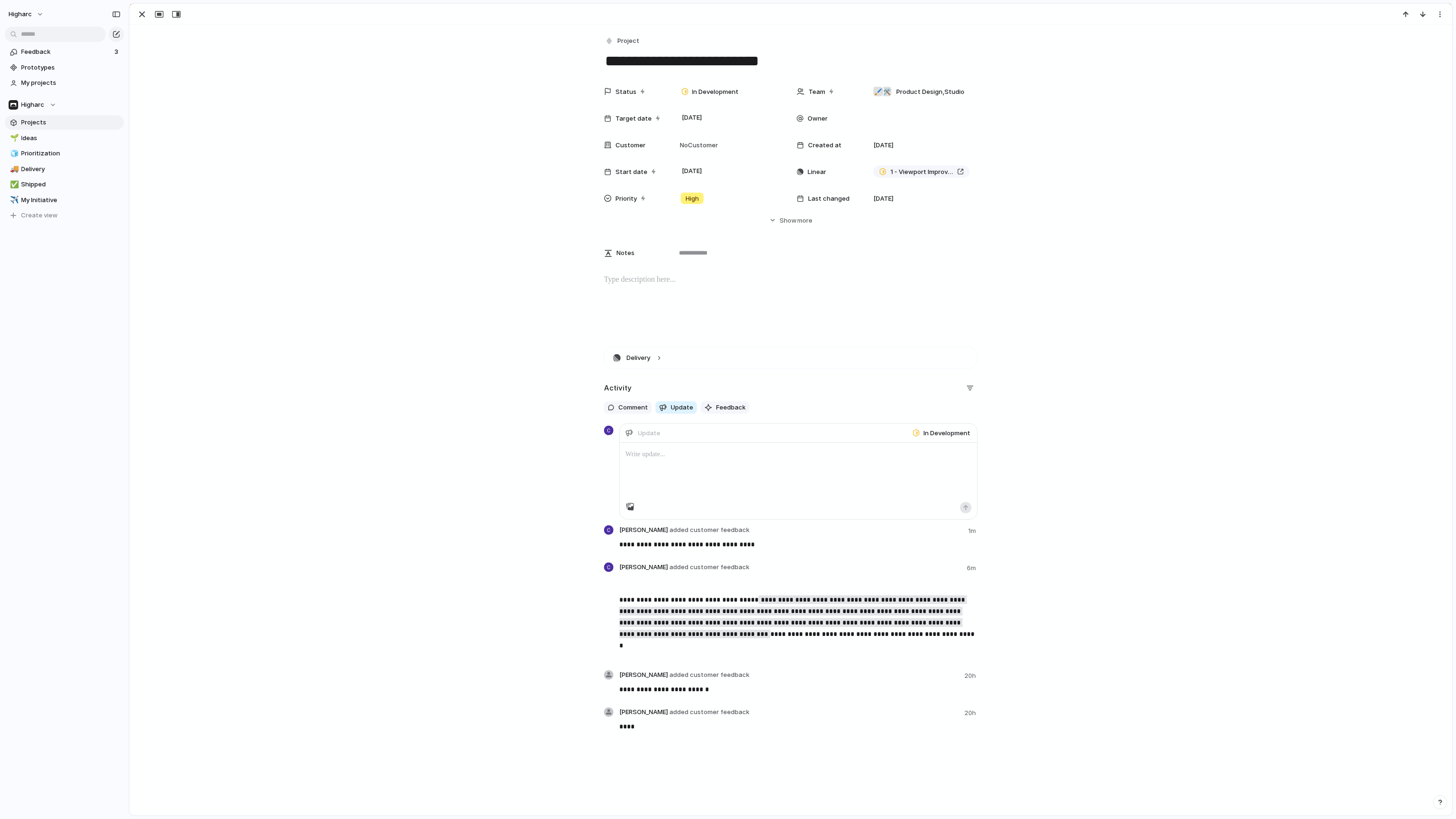
click at [657, 435] on div "Update" at bounding box center [644, 433] width 37 height 12
click at [657, 434] on div "Update" at bounding box center [644, 433] width 37 height 12
click at [950, 433] on span "In Development" at bounding box center [947, 433] width 47 height 9
click at [852, 452] on div "Backlog Planned Design & Scoping Paused In Development Completed Canceled Plann…" at bounding box center [728, 409] width 1456 height 819
click at [655, 480] on div at bounding box center [799, 473] width 358 height 59
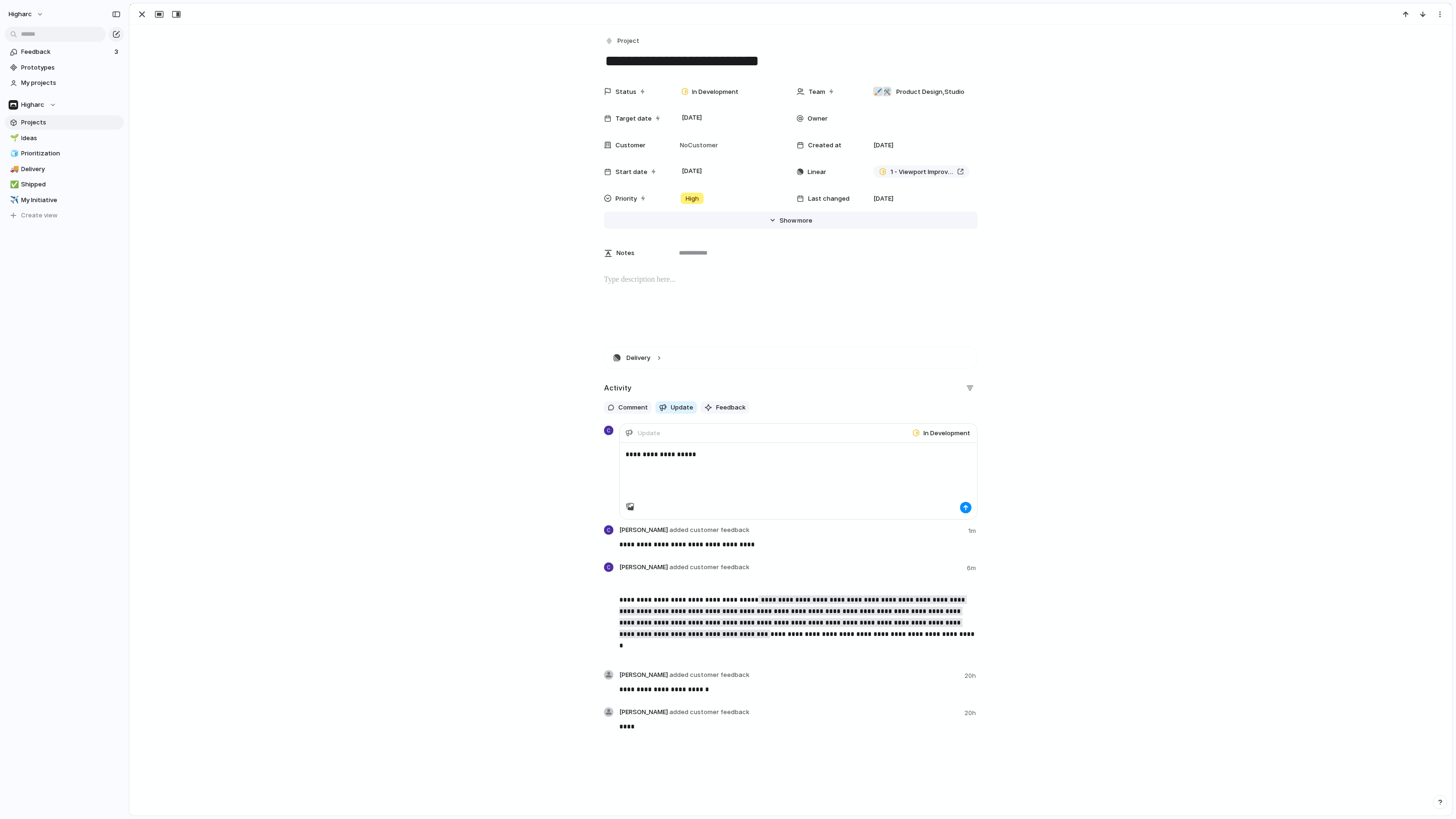
click at [768, 217] on button "Hide Show more" at bounding box center [791, 220] width 374 height 17
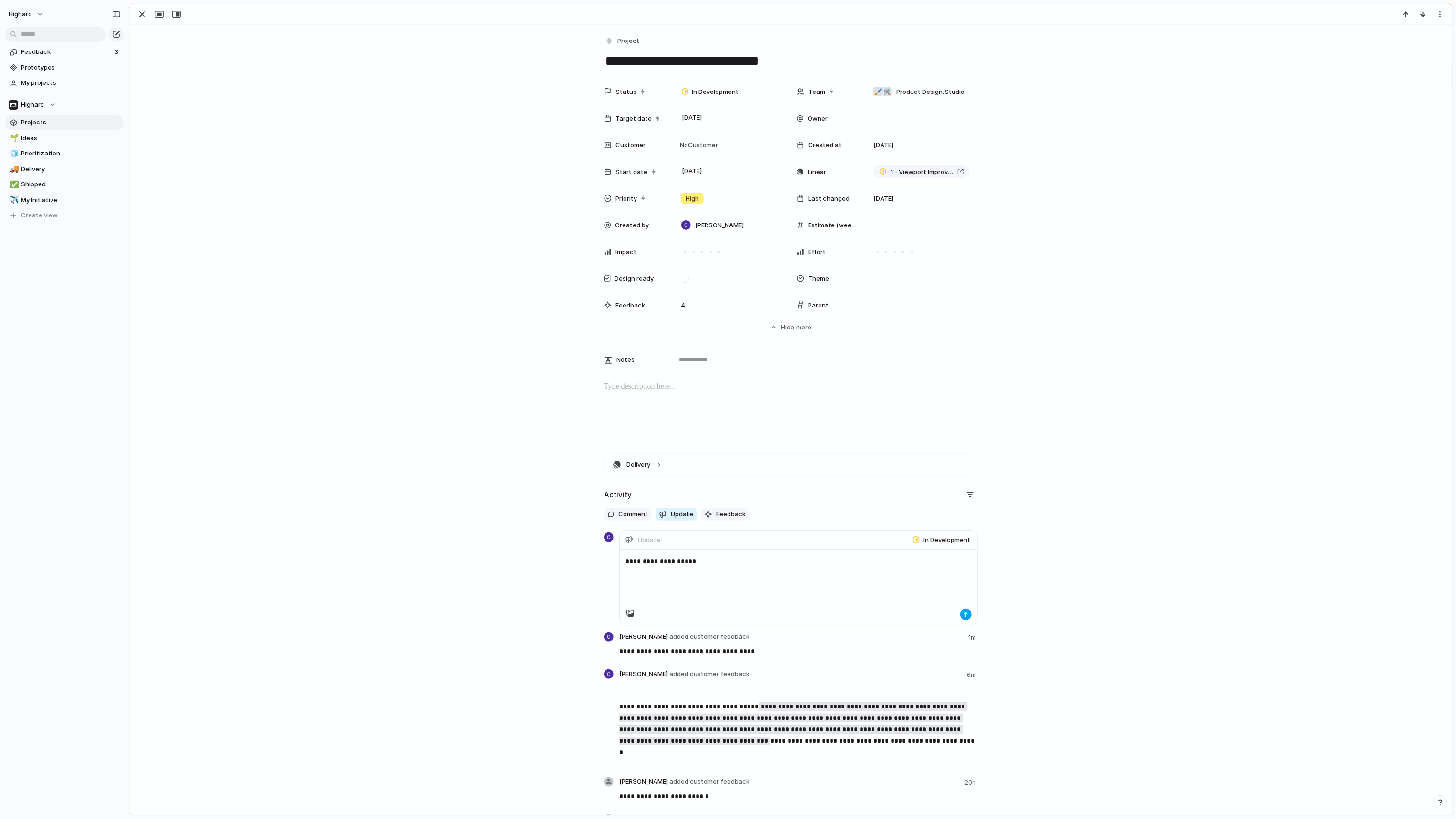
click at [963, 612] on div "button" at bounding box center [966, 615] width 6 height 6
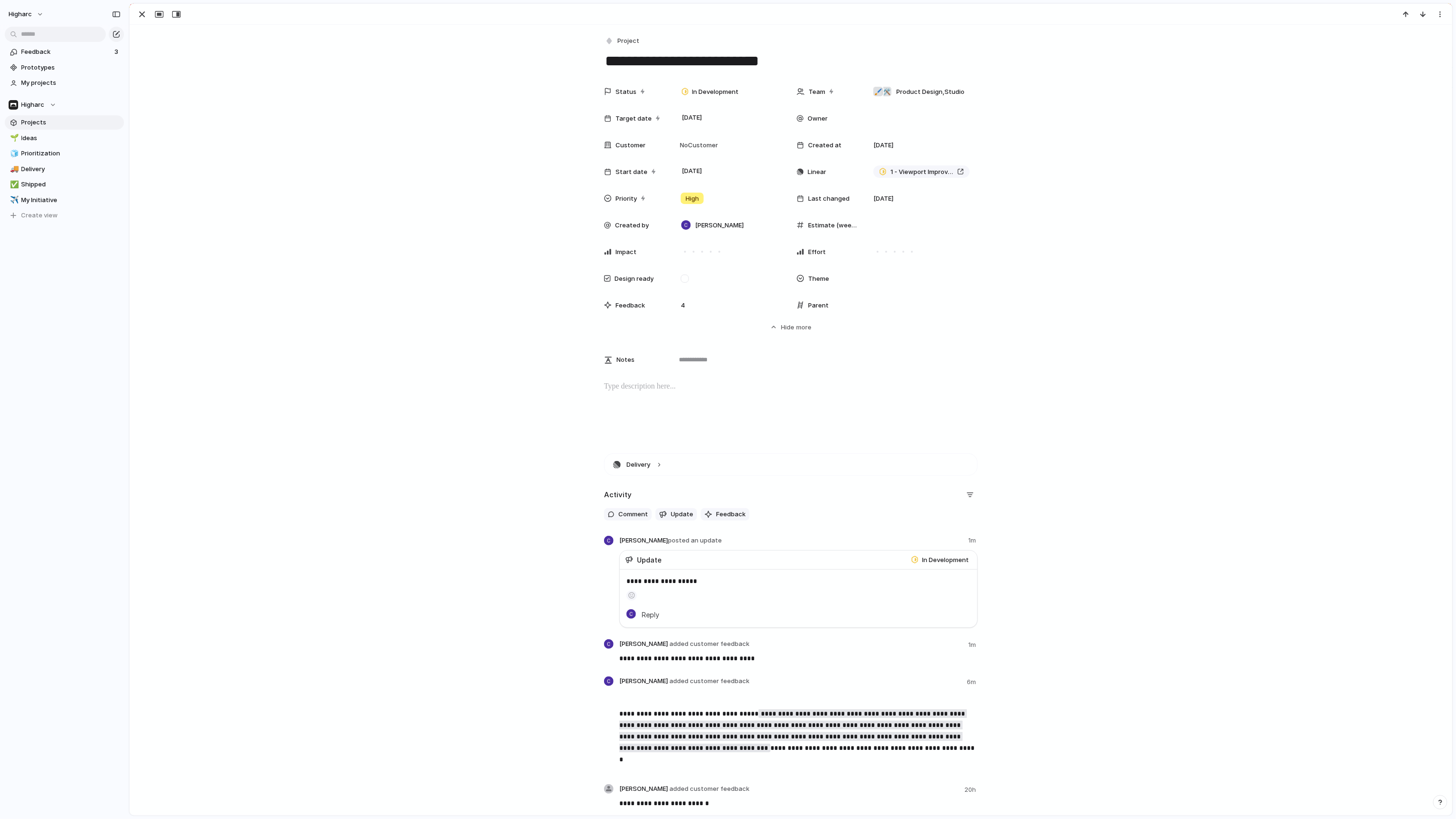
click at [674, 535] on div "**********" at bounding box center [791, 673] width 374 height 371
click at [668, 542] on span "posted an update" at bounding box center [695, 540] width 54 height 8
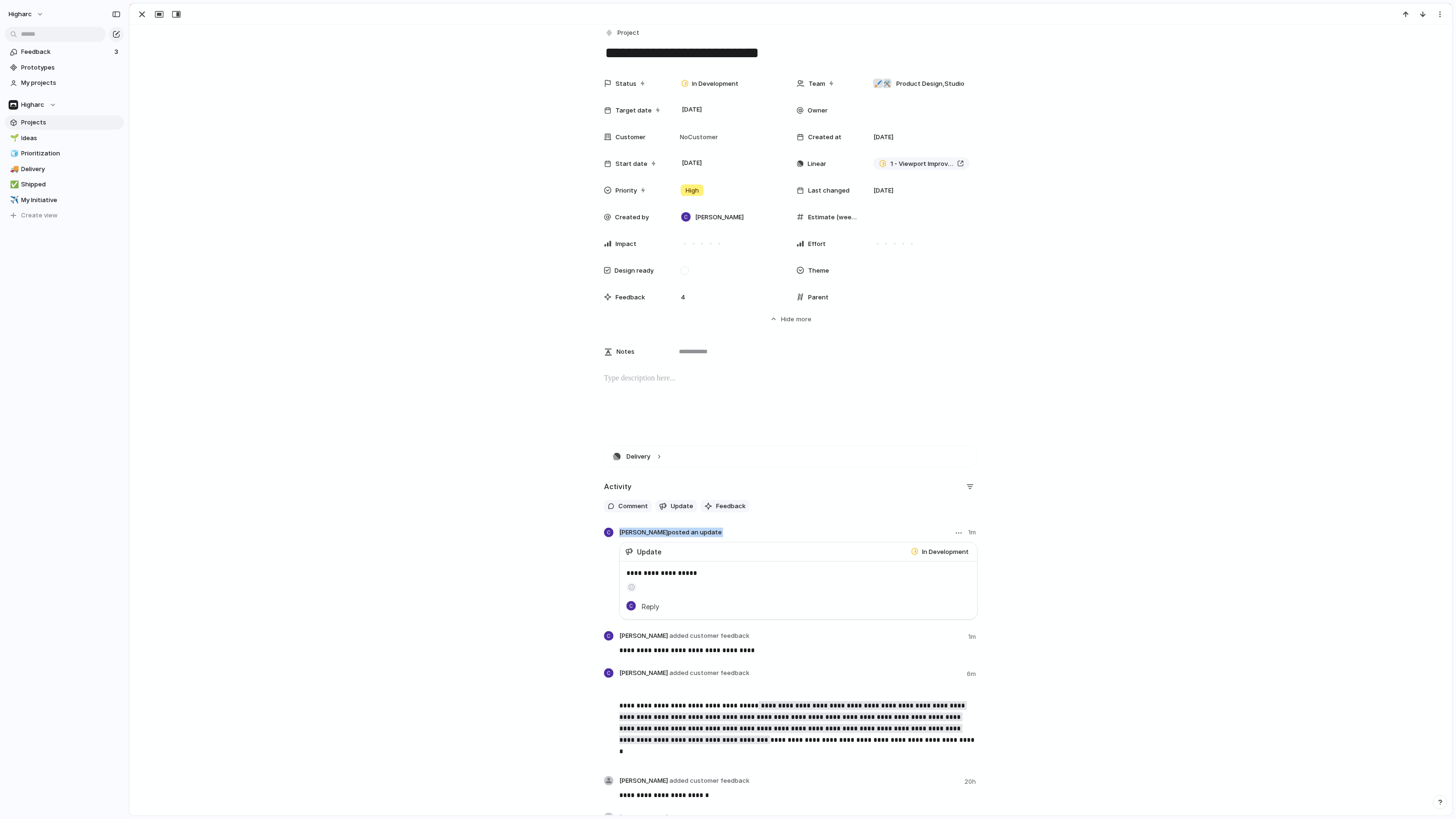
scroll to position [19, 0]
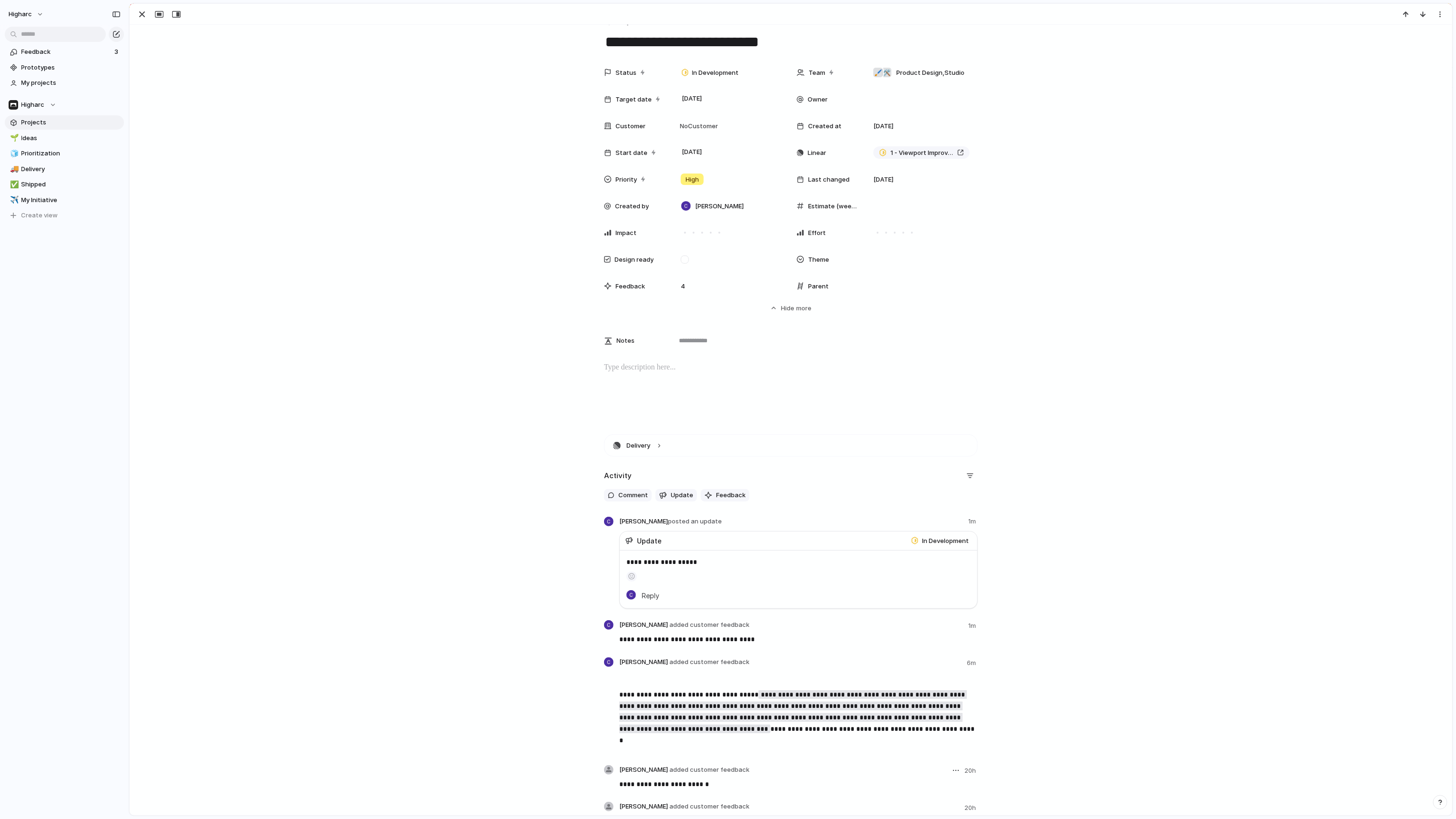
click at [654, 772] on span "Justin Hattendorf added customer feedback" at bounding box center [684, 770] width 130 height 9
click at [645, 772] on span "Justin Hattendorf added customer feedback" at bounding box center [684, 770] width 130 height 9
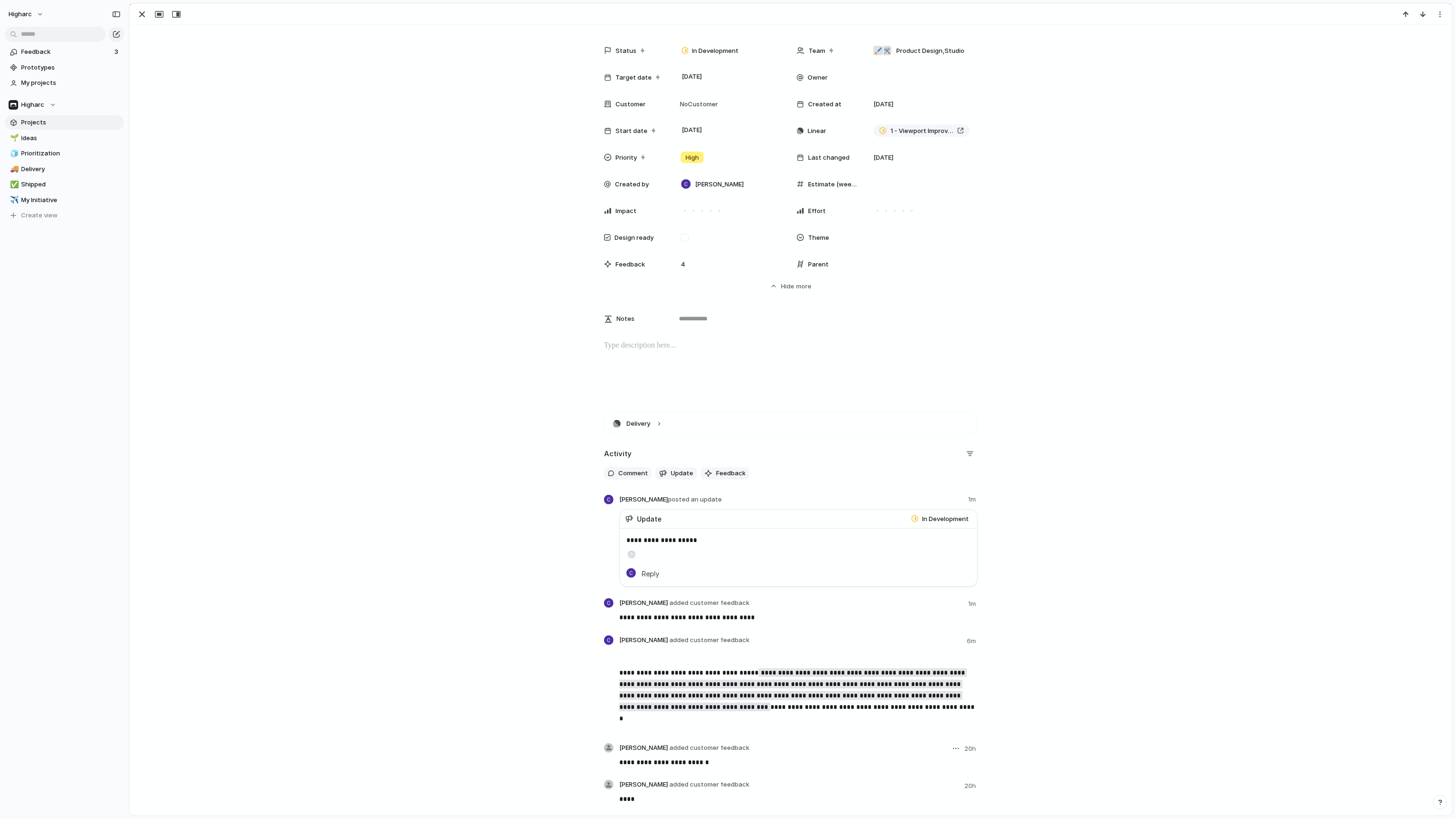
click at [950, 748] on button "button" at bounding box center [956, 749] width 12 height 12
drag, startPoint x: 1175, startPoint y: 647, endPoint x: 1069, endPoint y: 630, distance: 107.4
click at [1172, 646] on div "Edit Reassign Delete" at bounding box center [728, 409] width 1456 height 819
click at [673, 674] on p "**********" at bounding box center [798, 695] width 359 height 57
click at [604, 636] on div at bounding box center [608, 640] width 9 height 9
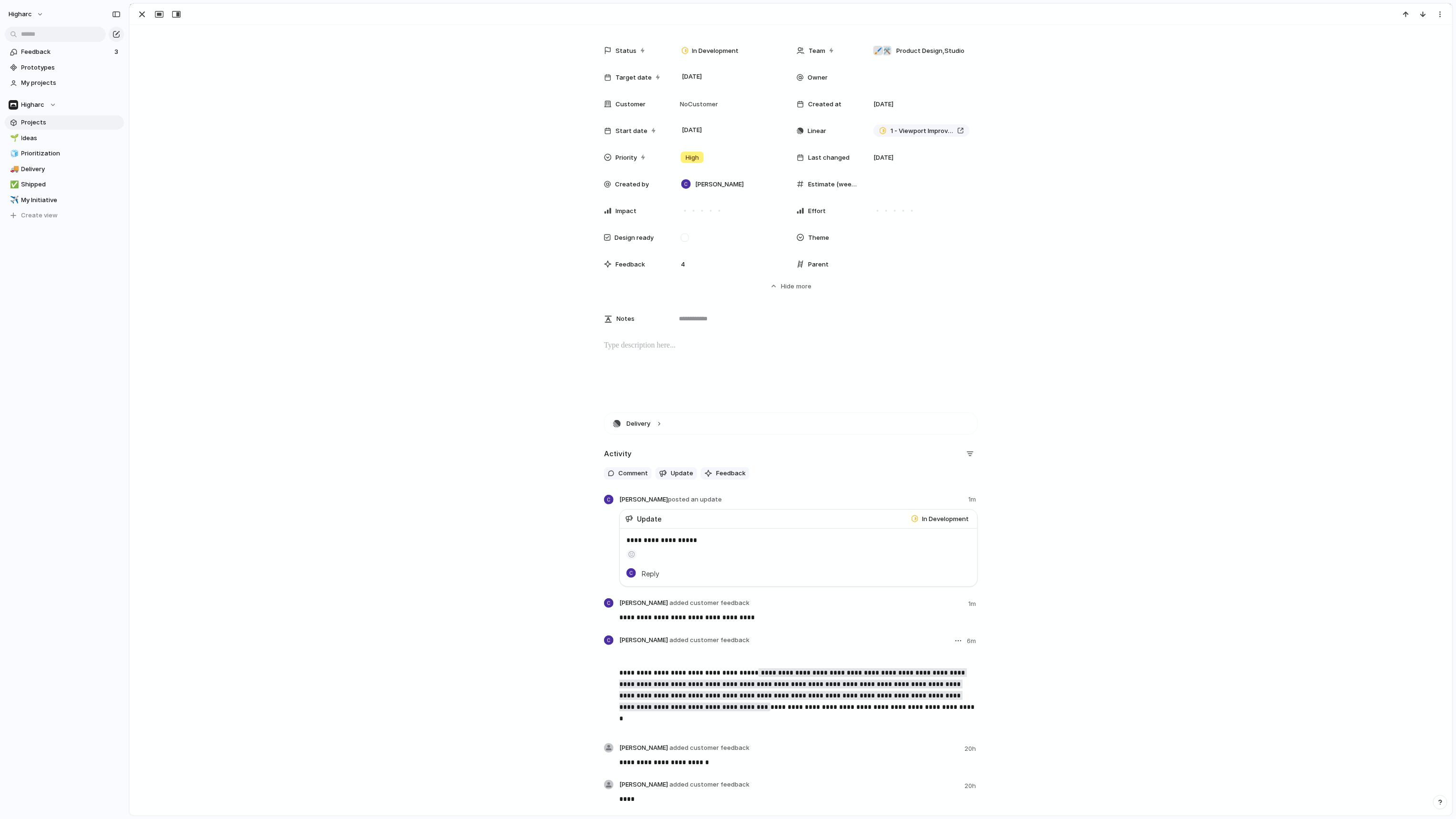
click at [604, 641] on div at bounding box center [608, 640] width 9 height 9
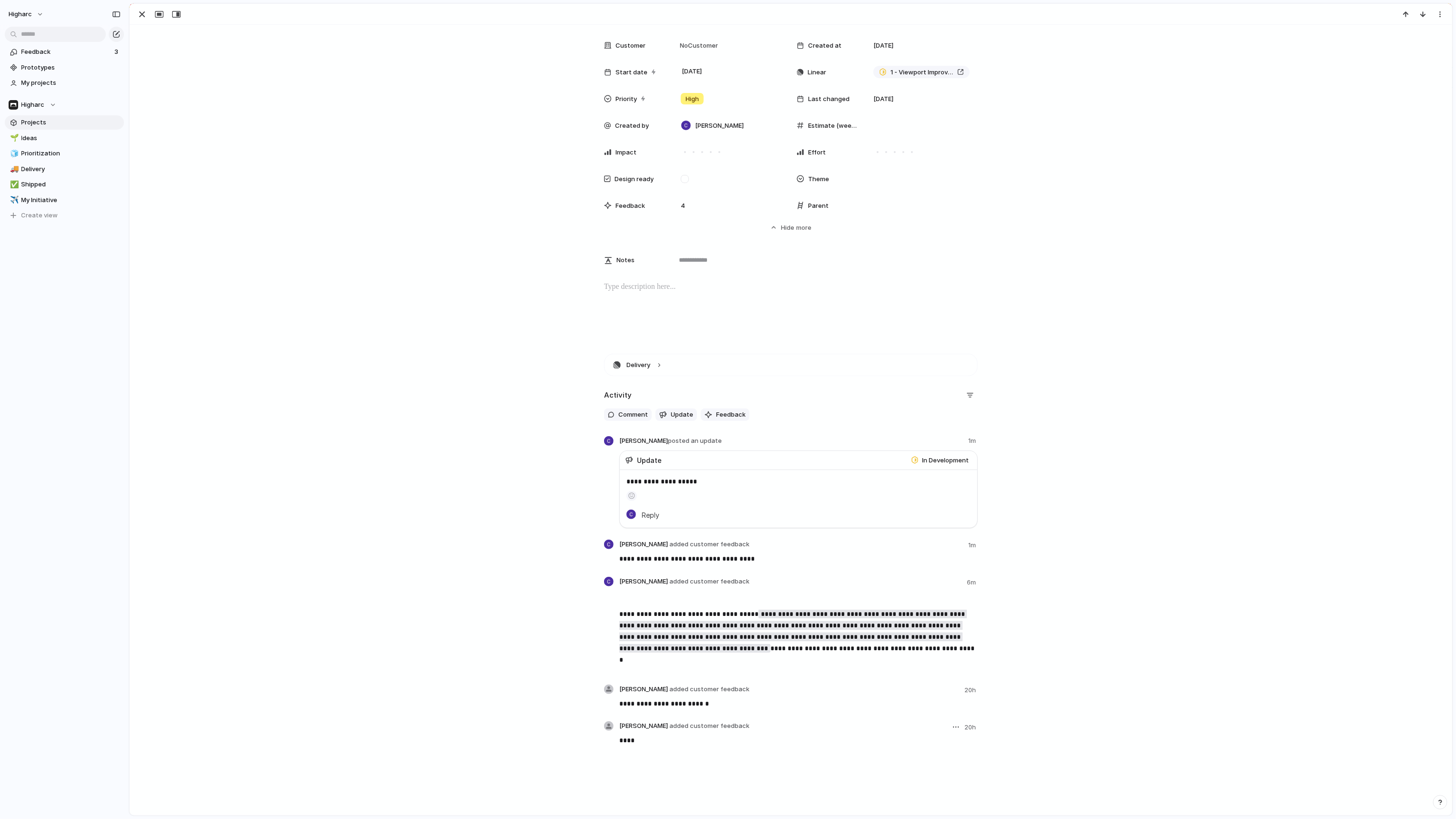
scroll to position [112, 0]
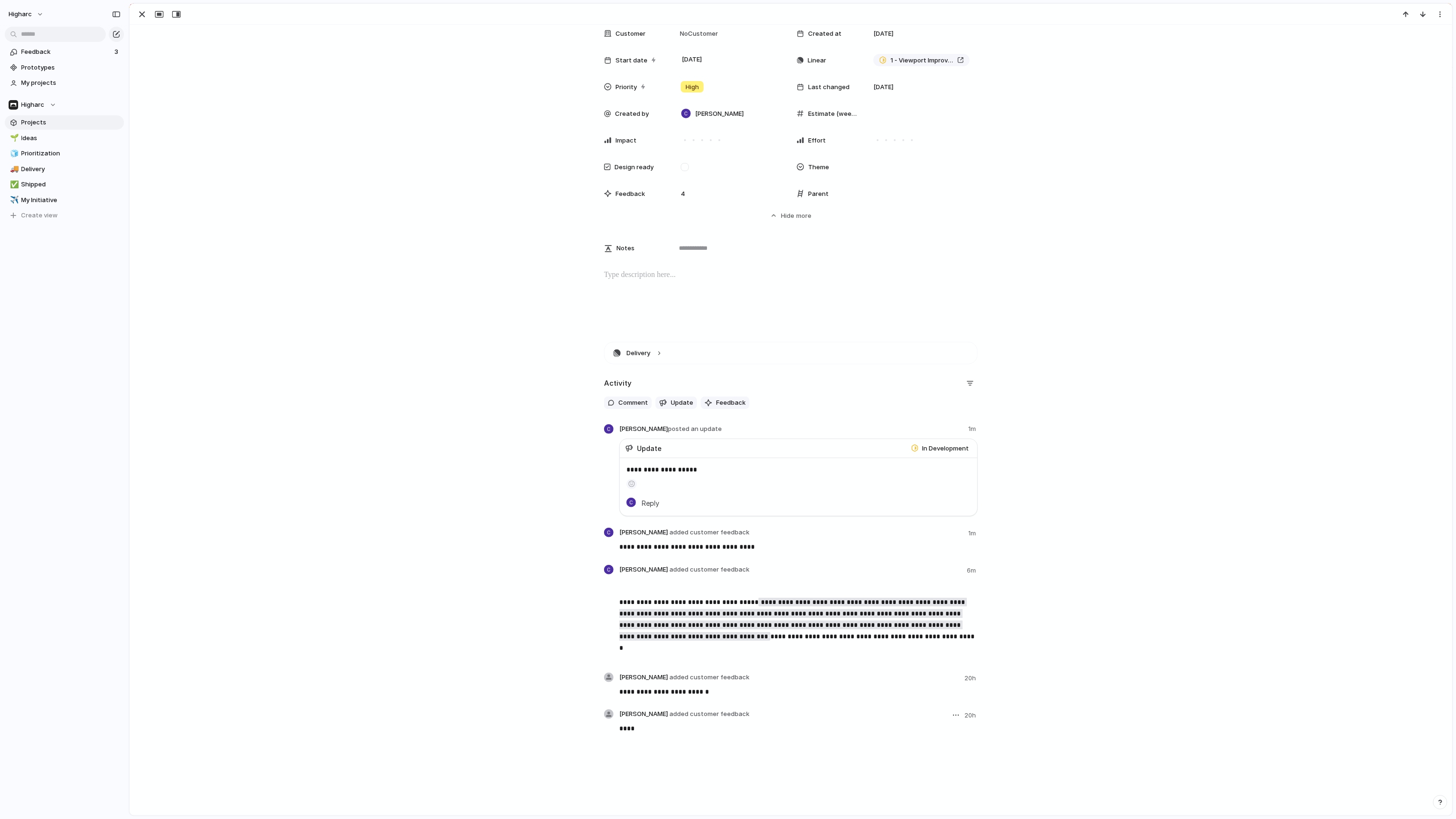
click at [609, 724] on article "Carson Dallas added customer feedback 20h ****" at bounding box center [791, 728] width 374 height 38
drag, startPoint x: 314, startPoint y: 253, endPoint x: 101, endPoint y: 95, distance: 265.2
click at [308, 240] on div "Status In Development Team 🛠️ 🖌 Product Design , Studio Target date 5 September…" at bounding box center [791, 114] width 1299 height 287
click at [36, 50] on span "Feedback" at bounding box center [66, 51] width 90 height 9
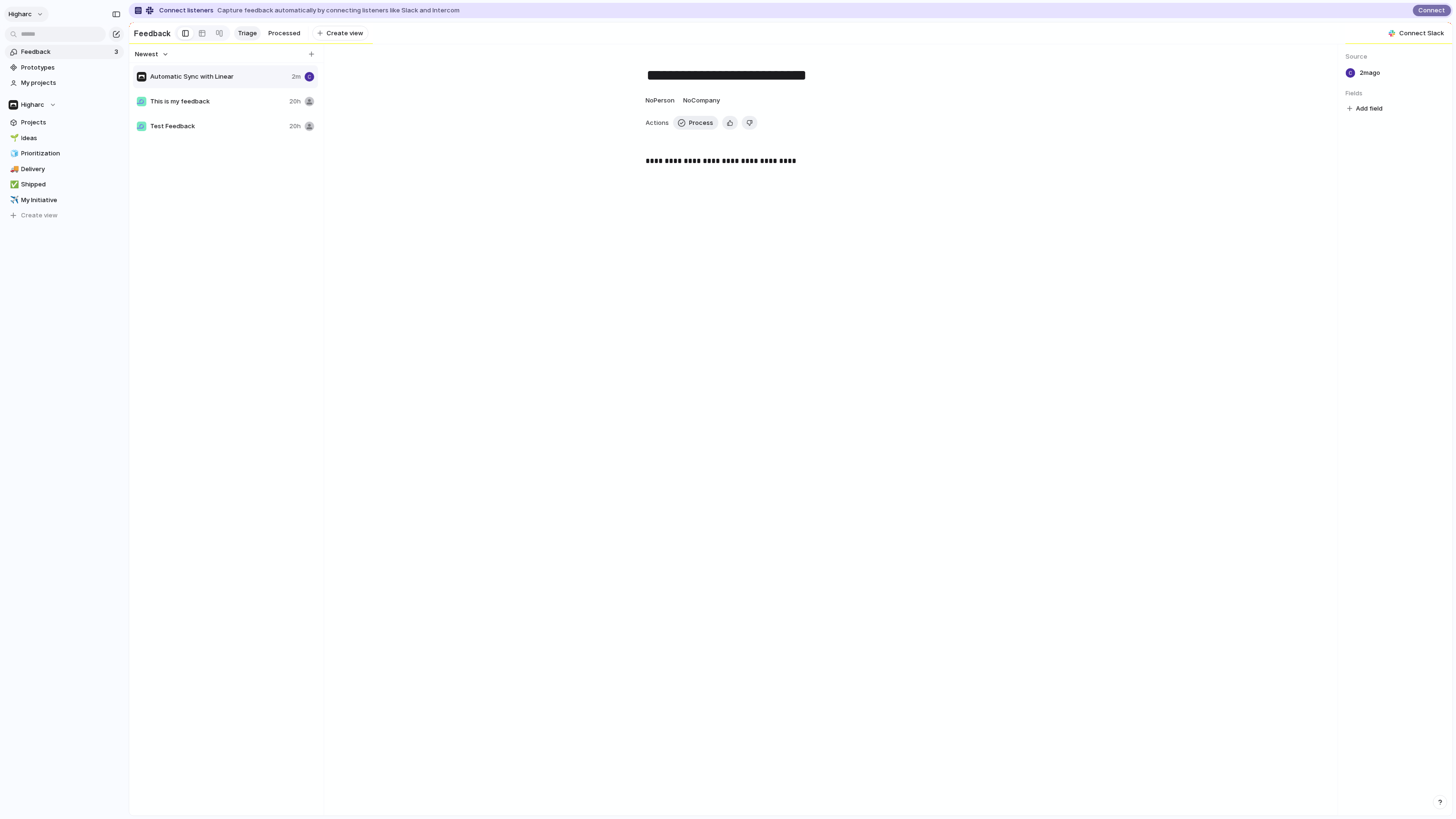
click at [36, 16] on button "higharc" at bounding box center [26, 14] width 44 height 15
click at [190, 362] on div "Settings Invite members Change theme Sign out" at bounding box center [728, 409] width 1456 height 819
click at [144, 82] on div at bounding box center [141, 76] width 9 height 9
click at [188, 101] on span "This is my feedback" at bounding box center [218, 101] width 136 height 9
type textarea "**********"
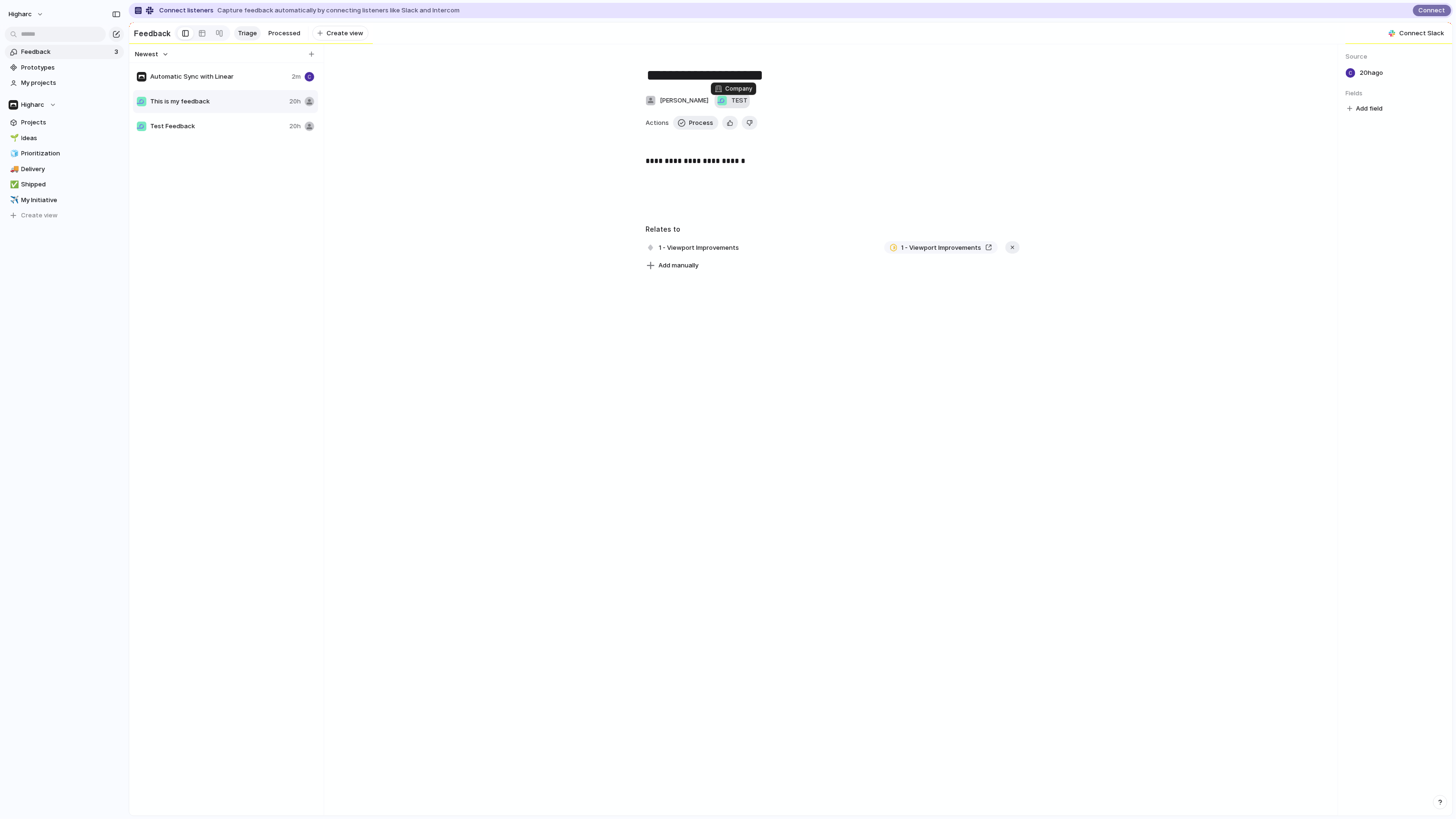
click at [727, 106] on div "button" at bounding box center [722, 100] width 11 height 11
click at [862, 119] on div "TEST" at bounding box center [728, 409] width 1456 height 819
click at [737, 103] on span "TEST" at bounding box center [740, 100] width 16 height 9
click at [574, 148] on div "TEST" at bounding box center [728, 409] width 1456 height 819
click at [65, 30] on input "text" at bounding box center [56, 34] width 101 height 15
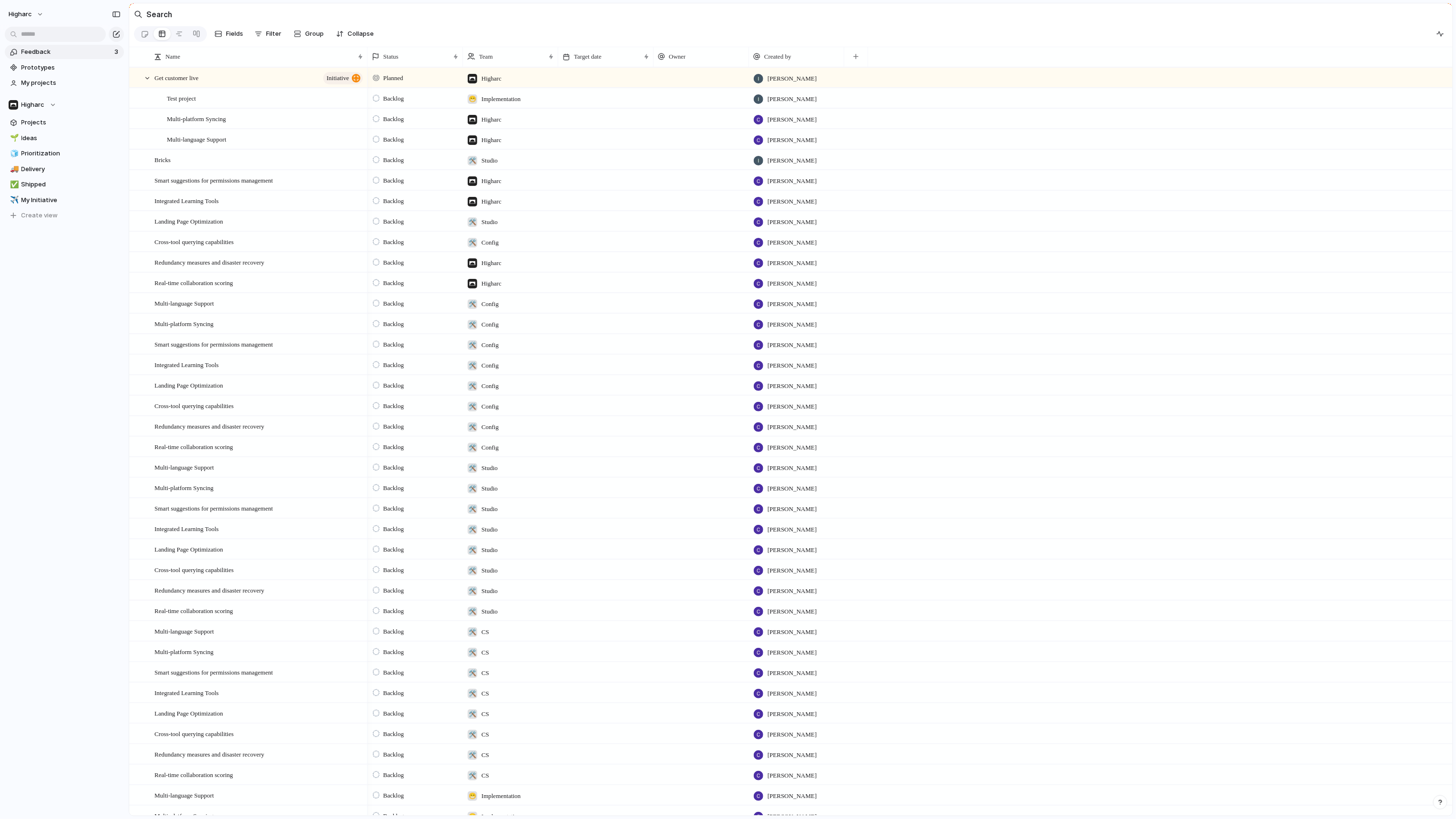
click at [43, 53] on span "Feedback" at bounding box center [66, 51] width 90 height 9
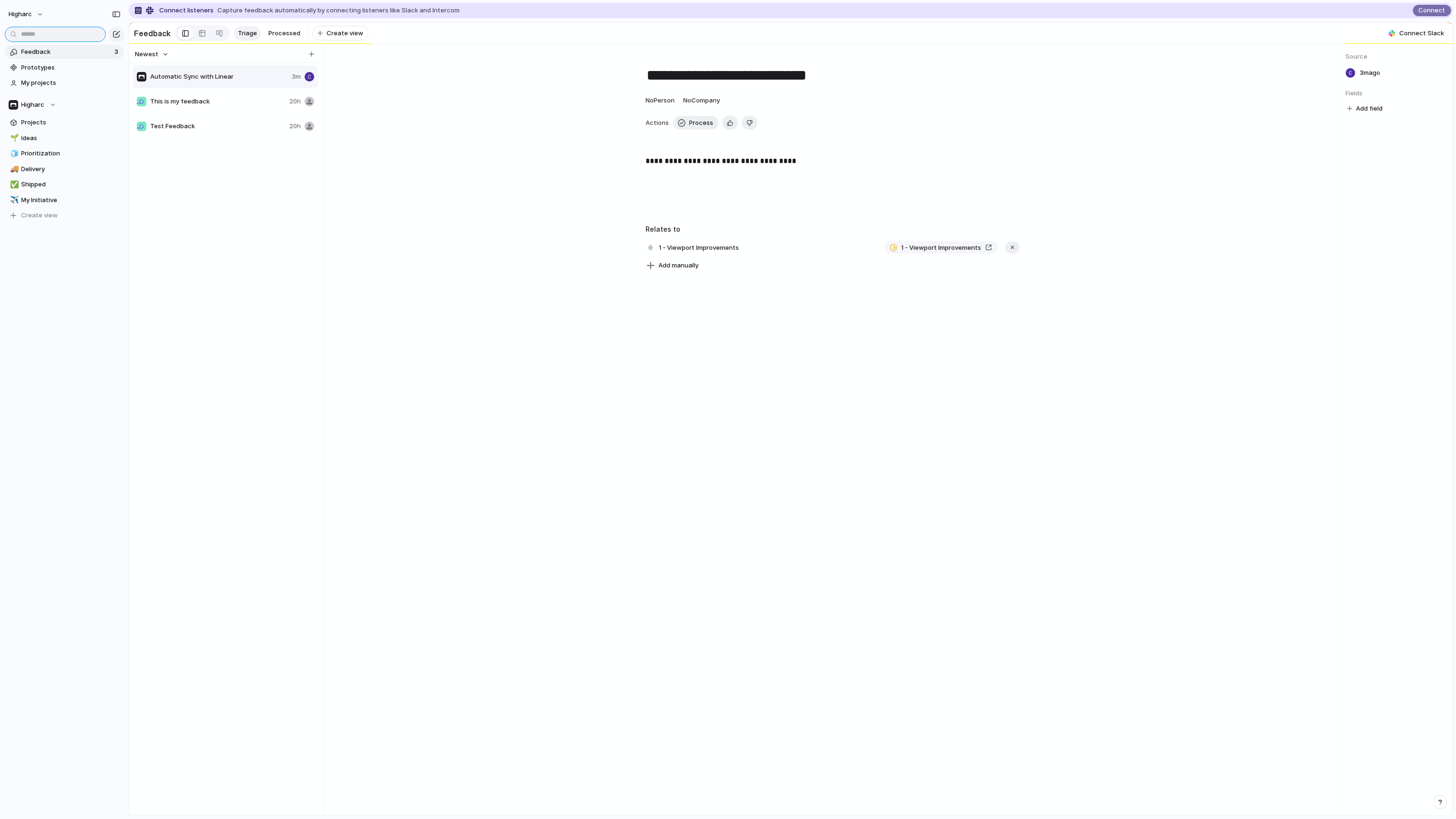
click at [75, 35] on input "text" at bounding box center [56, 34] width 101 height 15
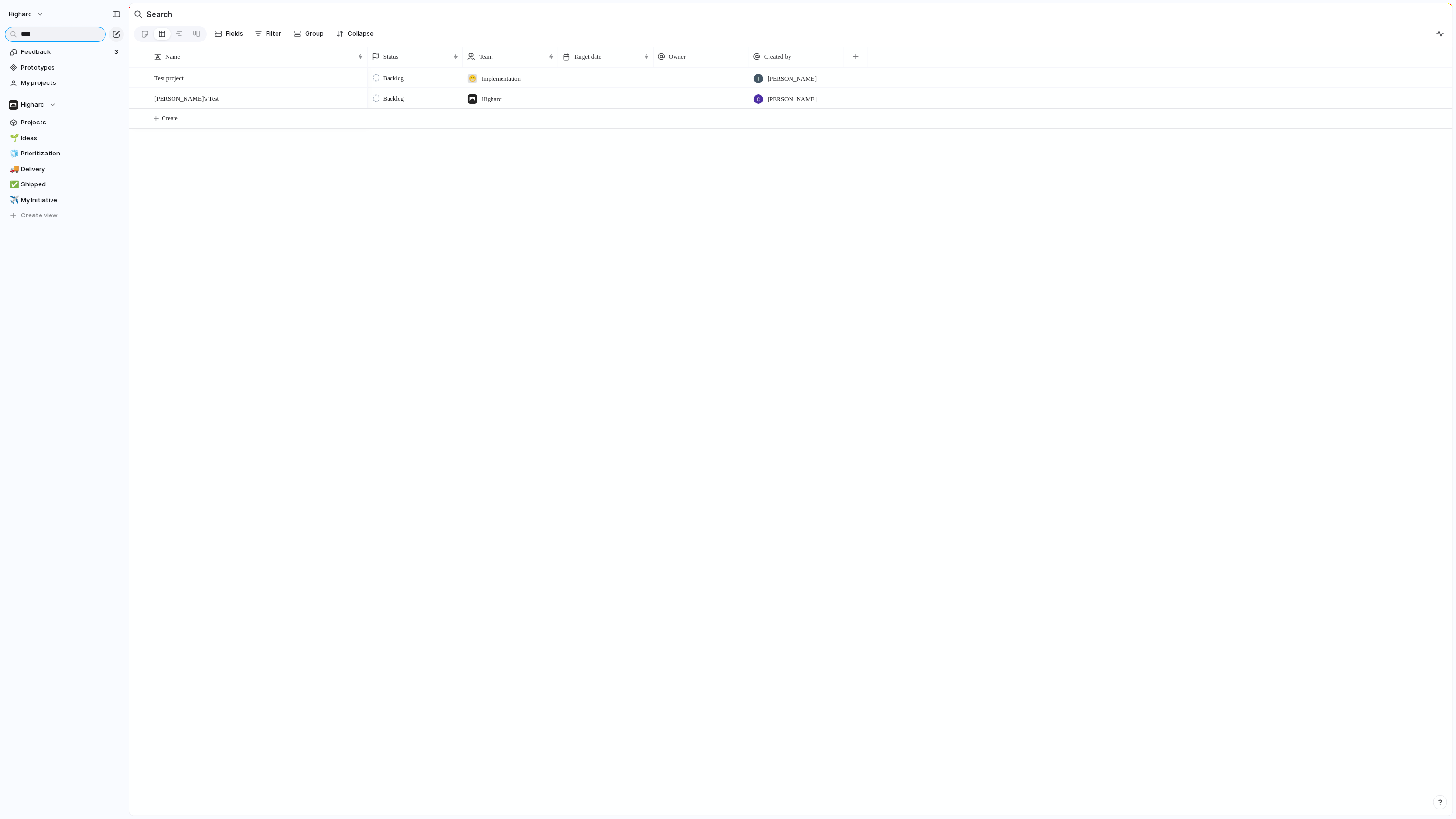
type input "****"
click at [16, 17] on span "higharc" at bounding box center [20, 14] width 23 height 9
click at [45, 31] on span "Settings" at bounding box center [35, 35] width 26 height 9
click at [1434, 35] on button "button" at bounding box center [1440, 33] width 15 height 15
click at [305, 454] on div "Test project Carsons's Test Backlog 😁 Implementation Inga Hakobyan Backlog High…" at bounding box center [674, 441] width 1089 height 748
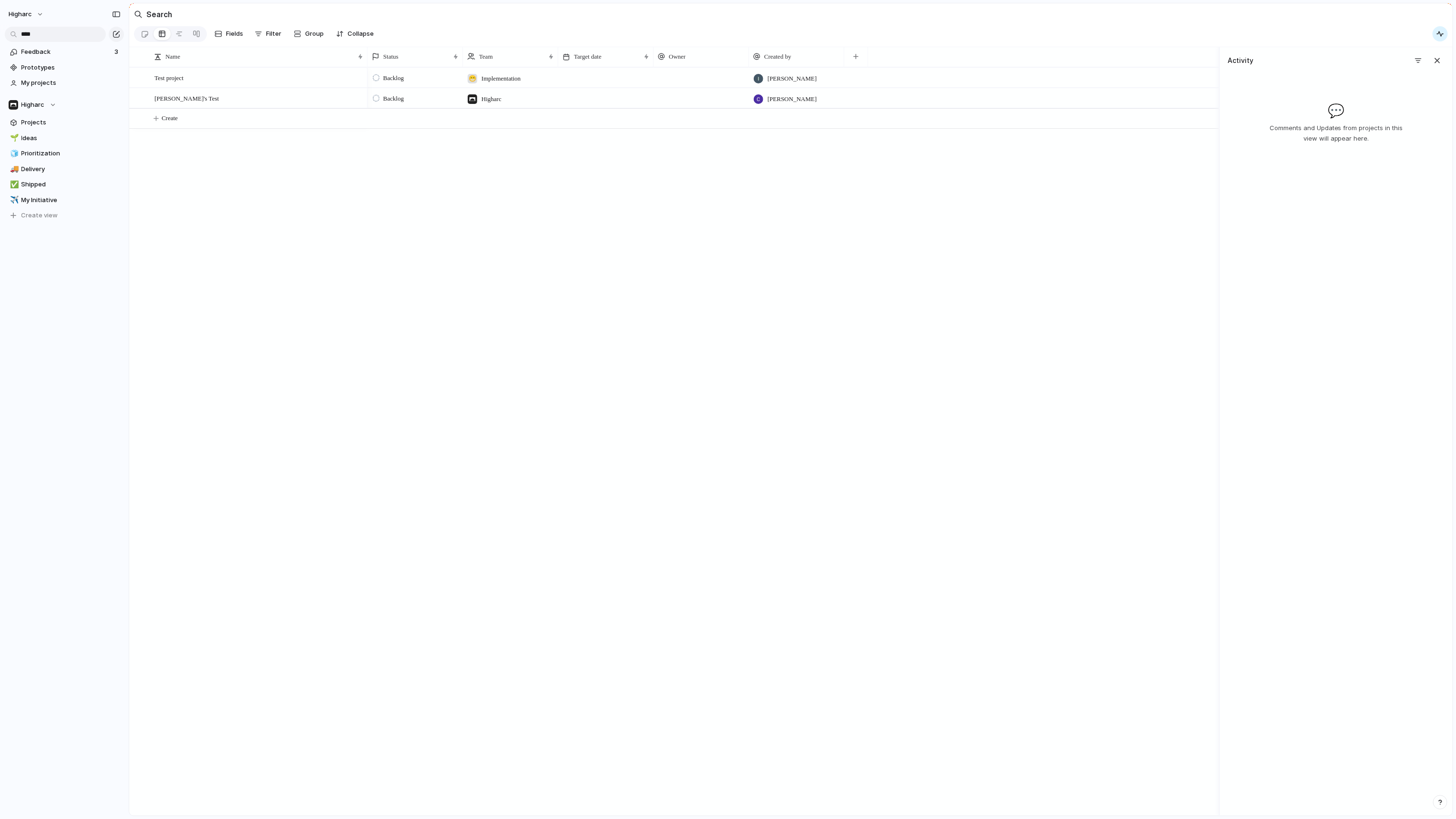
click at [297, 394] on div "Test project Carsons's Test Backlog 😁 Implementation Inga Hakobyan Backlog High…" at bounding box center [674, 441] width 1089 height 748
click at [42, 82] on span "My projects" at bounding box center [71, 82] width 99 height 9
click at [58, 206] on link "✈️ My Initiative" at bounding box center [64, 201] width 119 height 14
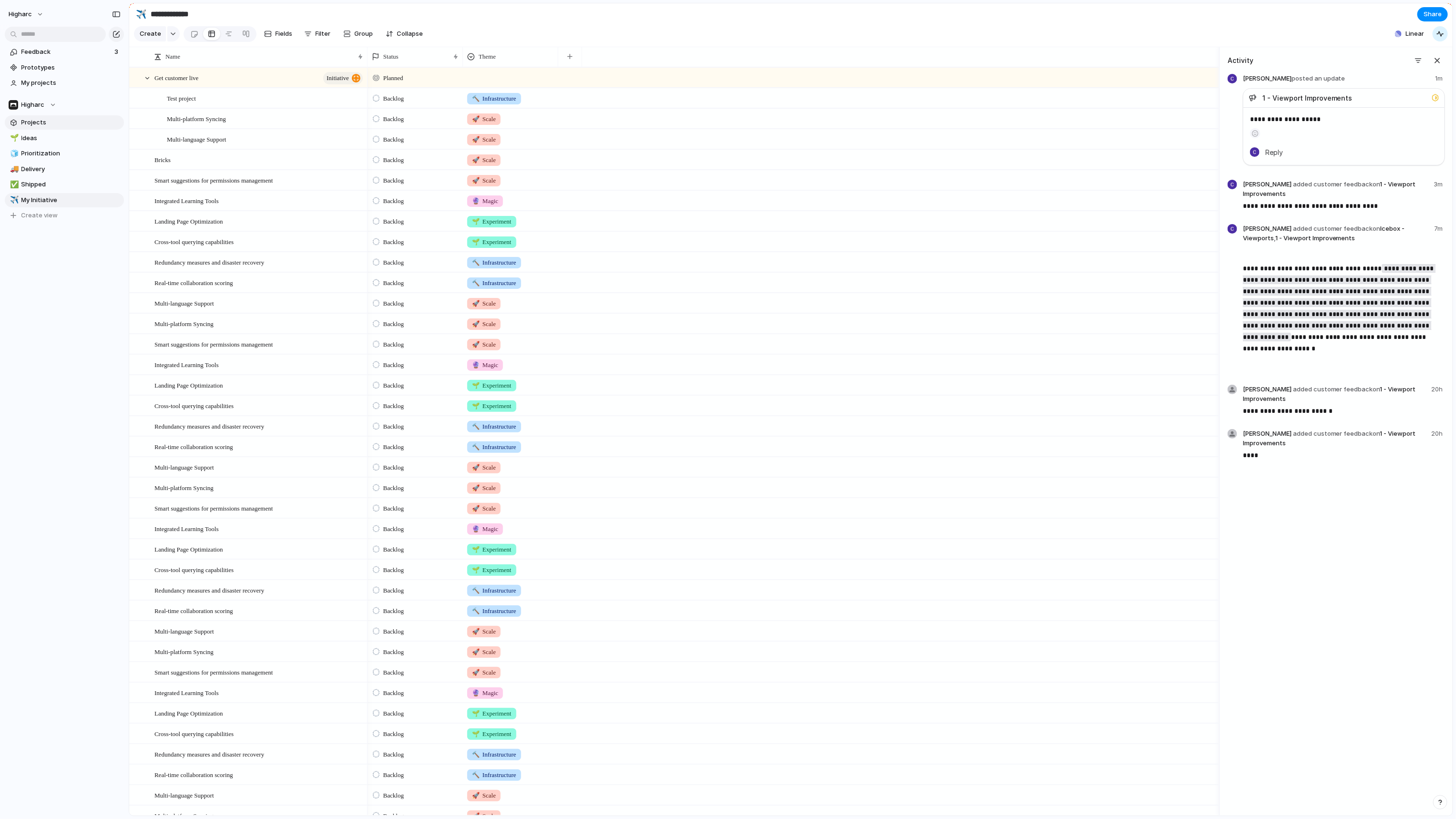
click at [49, 121] on span "Projects" at bounding box center [71, 122] width 99 height 9
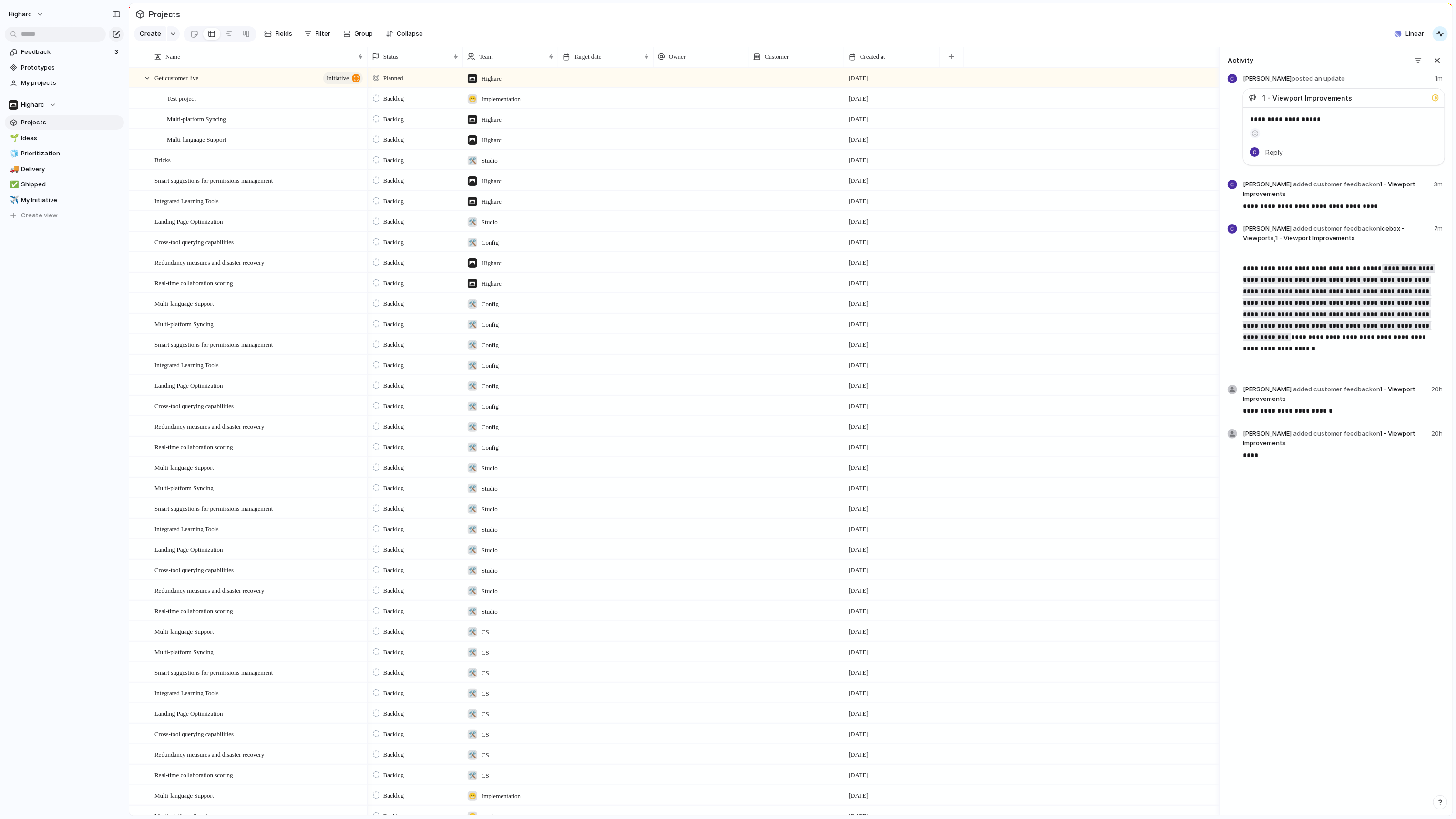
click at [1250, 400] on span "Justin Hattendorf added customer feedback on 1 - Viewport Improvements" at bounding box center [1335, 394] width 183 height 19
click at [1254, 403] on span "Justin Hattendorf added customer feedback on 1 - Viewport Improvements" at bounding box center [1335, 394] width 183 height 19
click at [41, 50] on span "Feedback" at bounding box center [66, 51] width 90 height 9
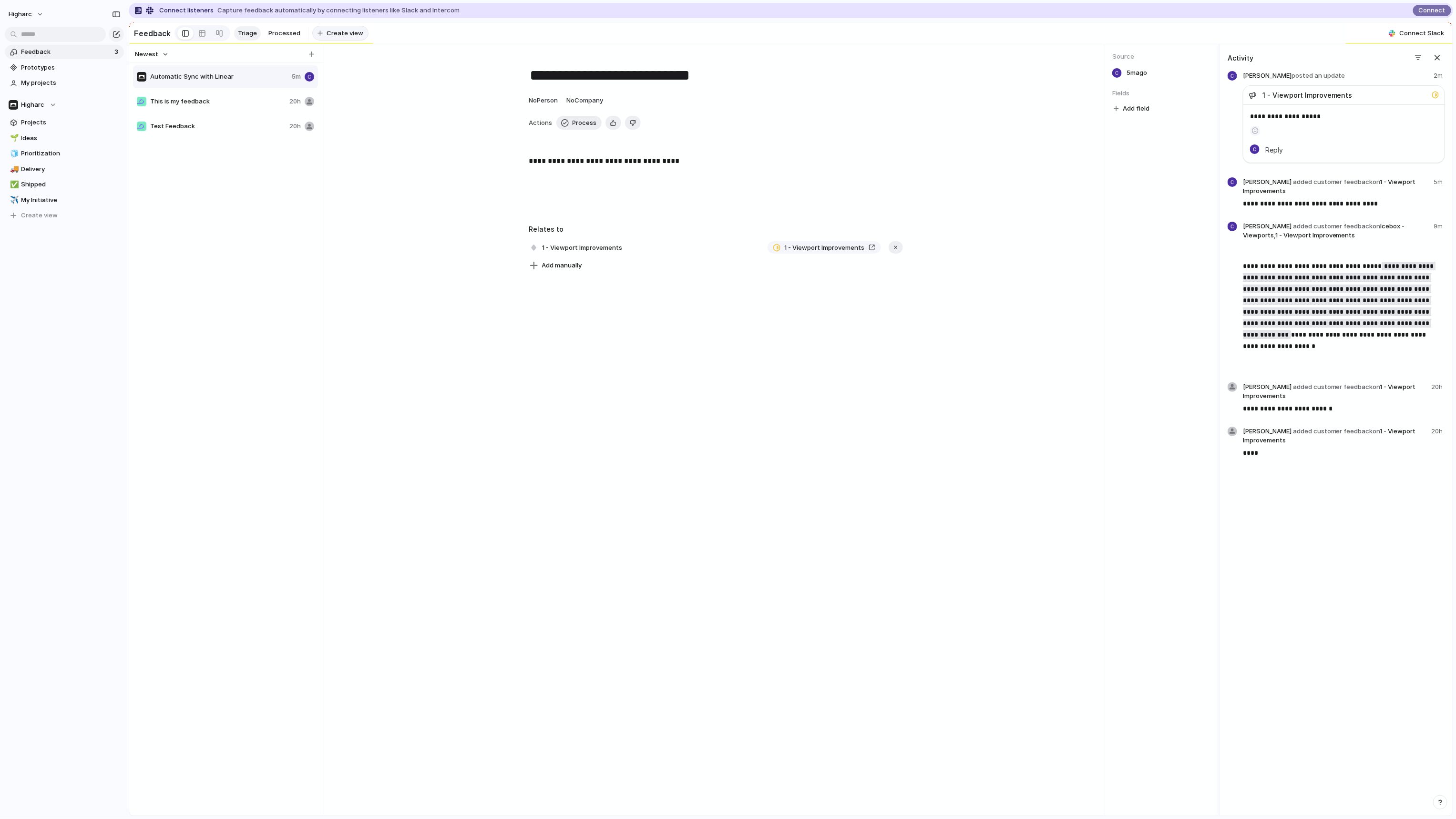
click at [335, 38] on button "Create view" at bounding box center [341, 33] width 56 height 15
type input "**********"
click at [361, 33] on span "Customer View" at bounding box center [352, 33] width 46 height 9
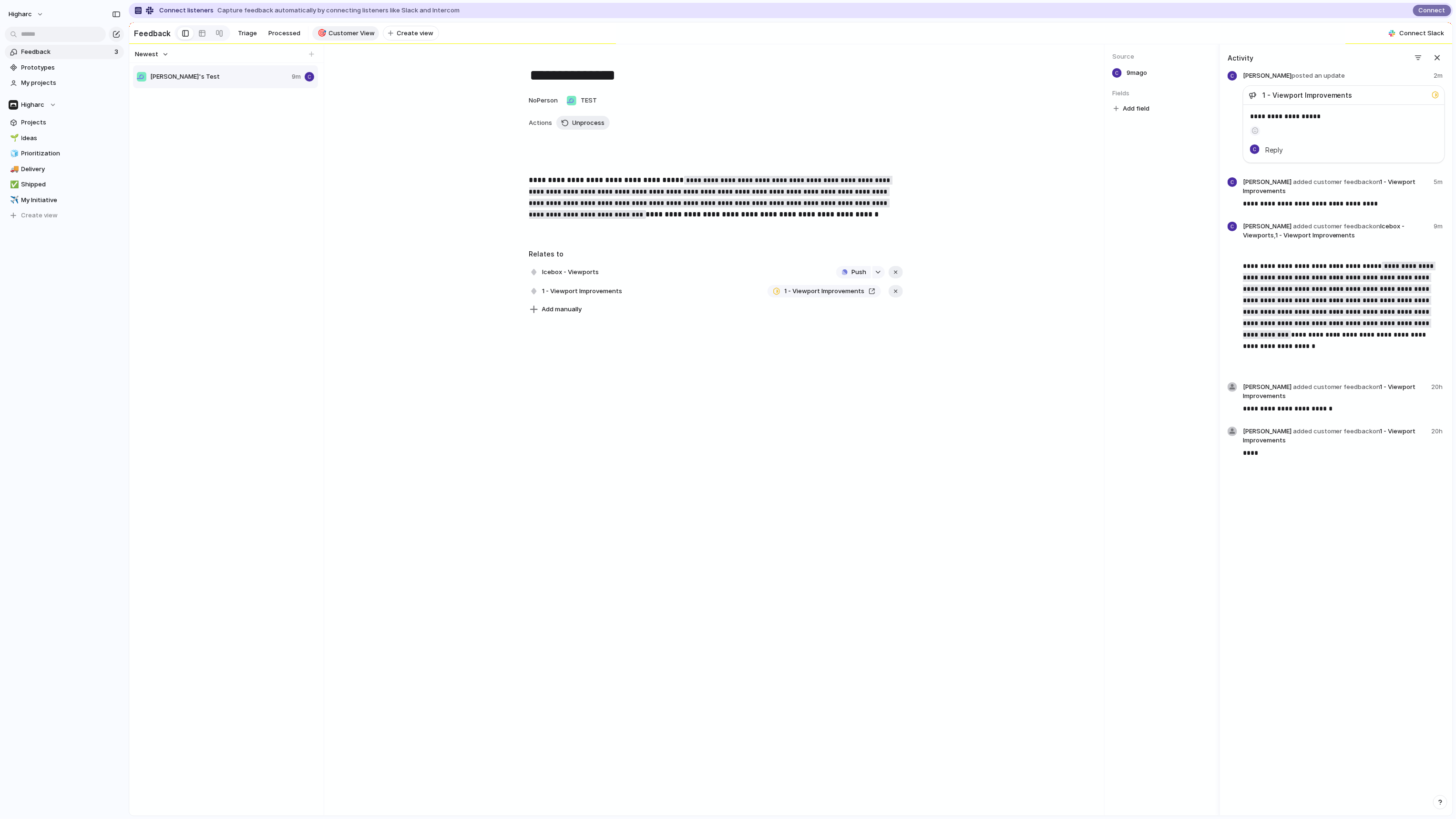
click at [201, 82] on span "Carsons's Test" at bounding box center [219, 76] width 138 height 9
click at [385, 87] on li "Rename view" at bounding box center [385, 92] width 68 height 15
click at [1434, 63] on div "button" at bounding box center [1437, 58] width 11 height 11
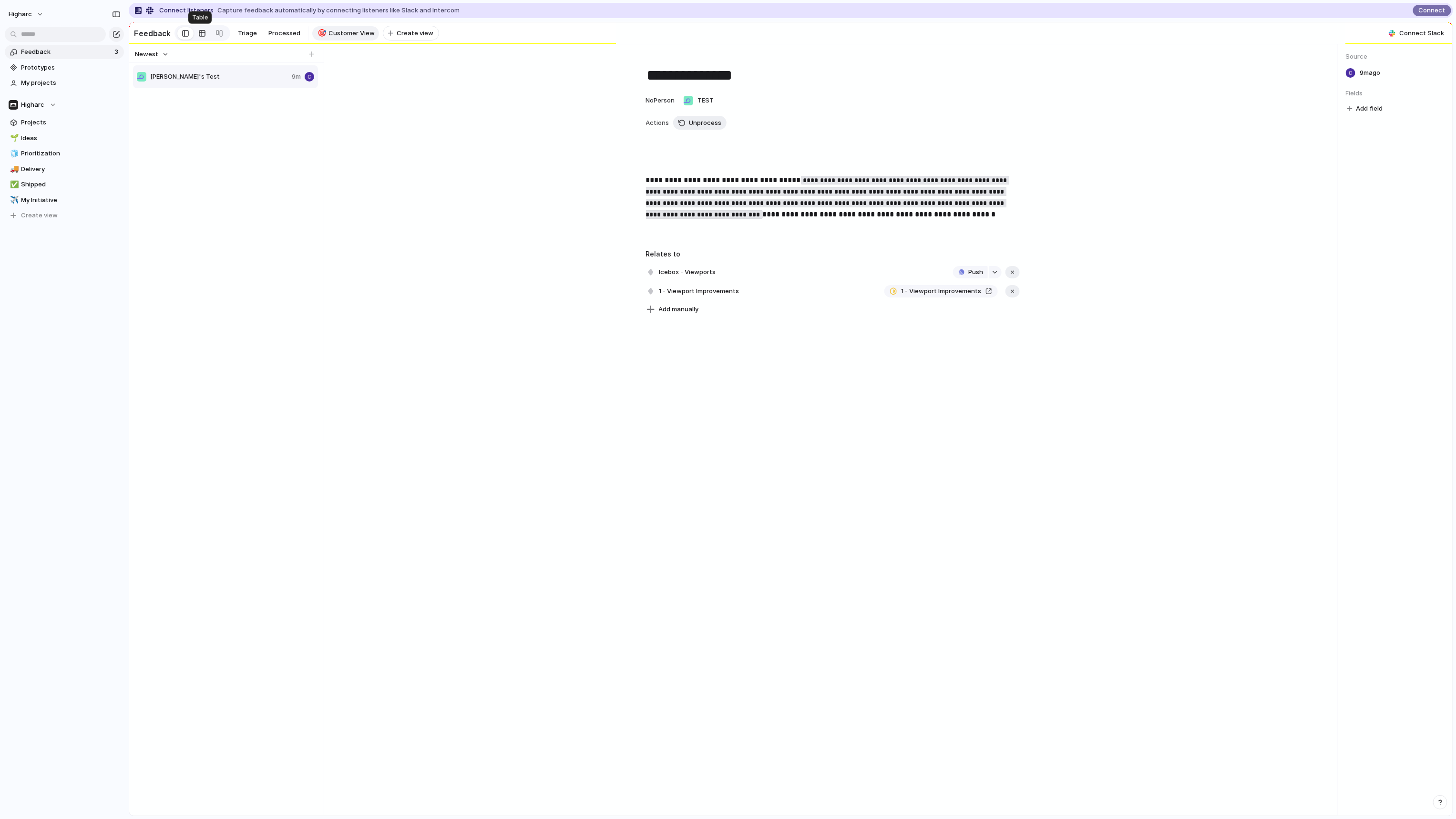
click at [201, 32] on div at bounding box center [202, 33] width 8 height 15
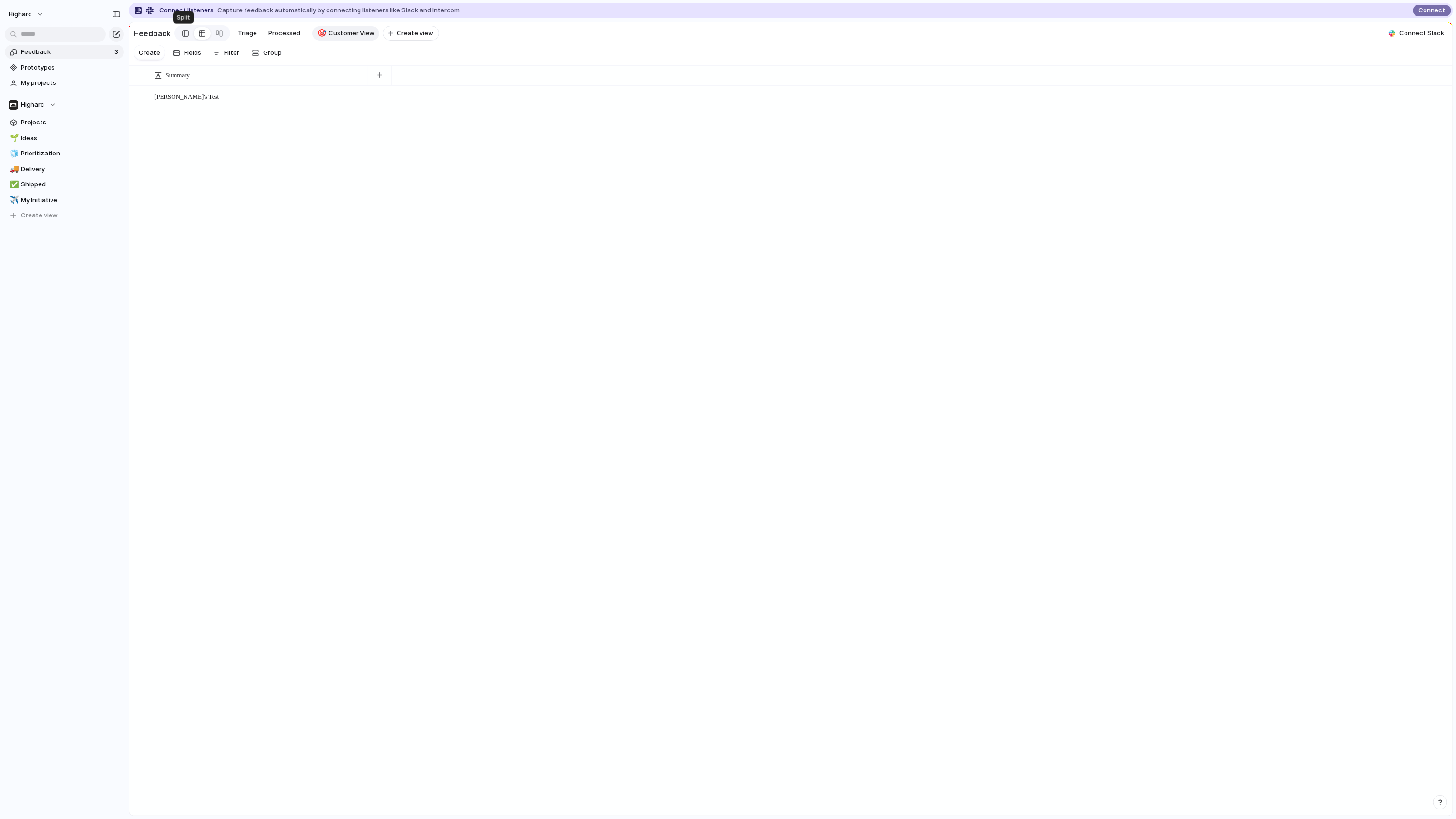
click at [188, 35] on link at bounding box center [185, 33] width 16 height 15
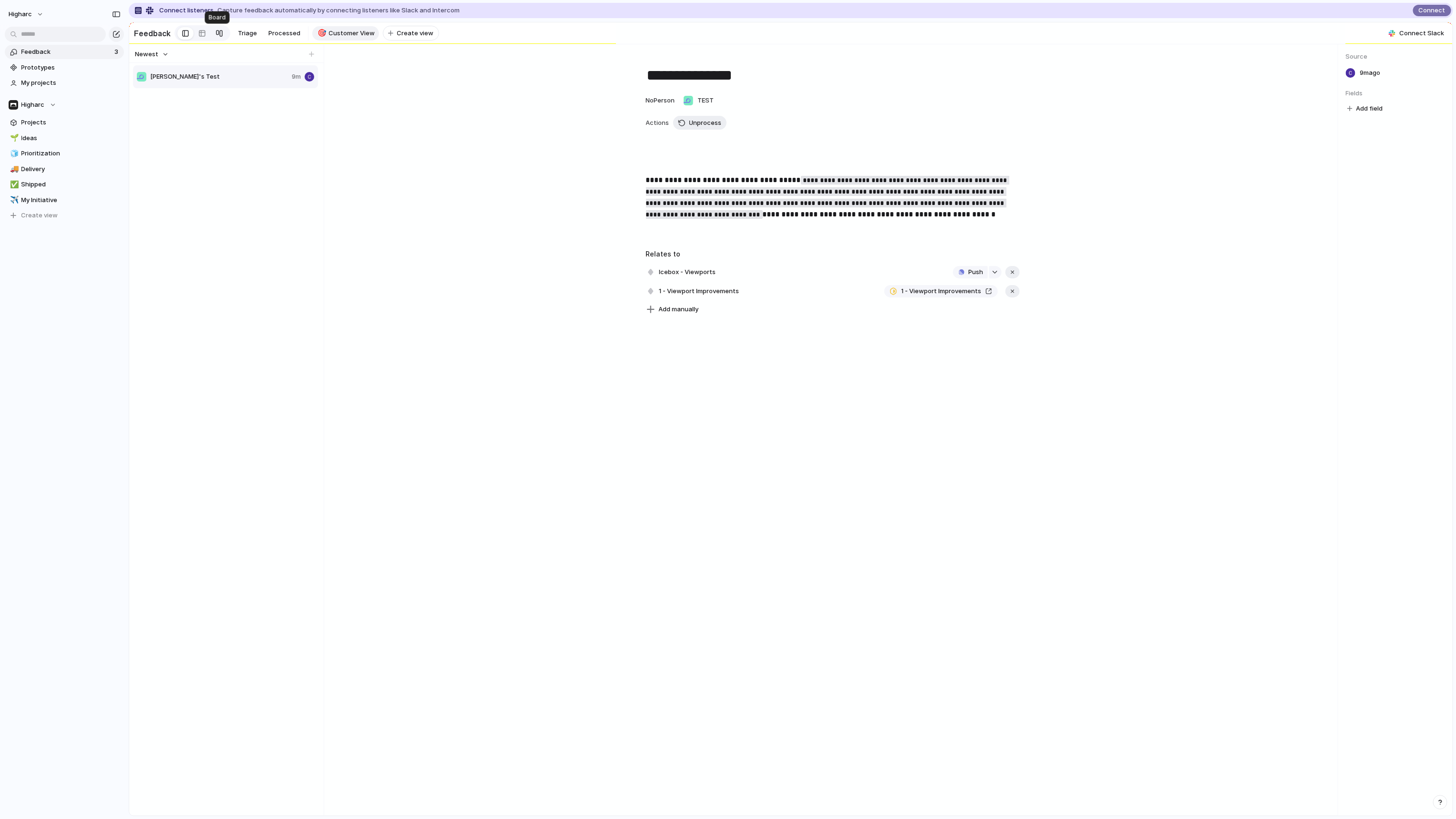
click at [216, 35] on div at bounding box center [219, 33] width 8 height 15
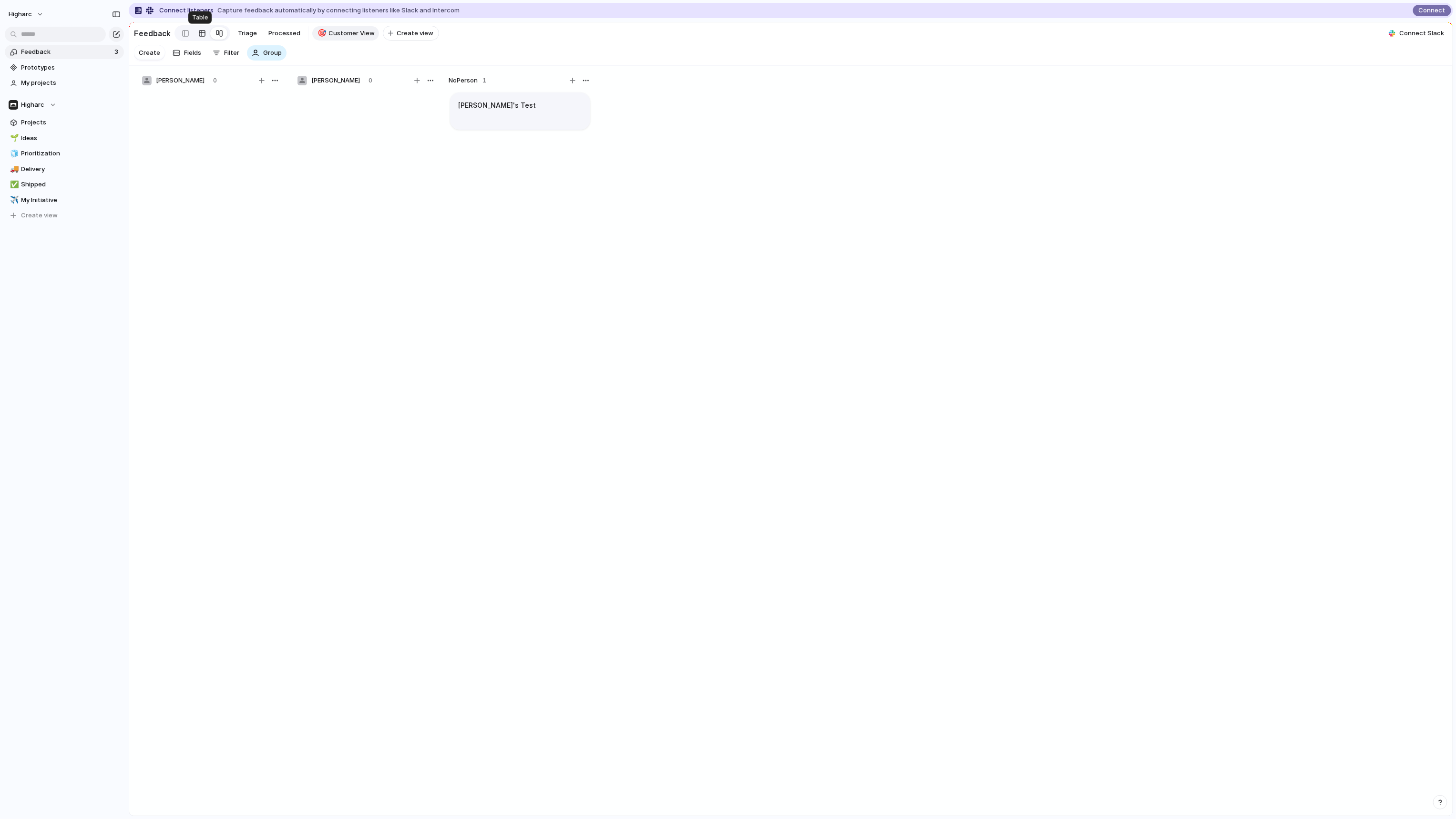
click at [199, 35] on div at bounding box center [202, 33] width 8 height 15
click at [222, 56] on button "Filter" at bounding box center [226, 53] width 35 height 15
click at [271, 147] on li "Company" at bounding box center [263, 150] width 78 height 15
click at [267, 89] on span "TEST" at bounding box center [263, 89] width 16 height 9
click at [344, 123] on span "Open" at bounding box center [351, 118] width 14 height 9
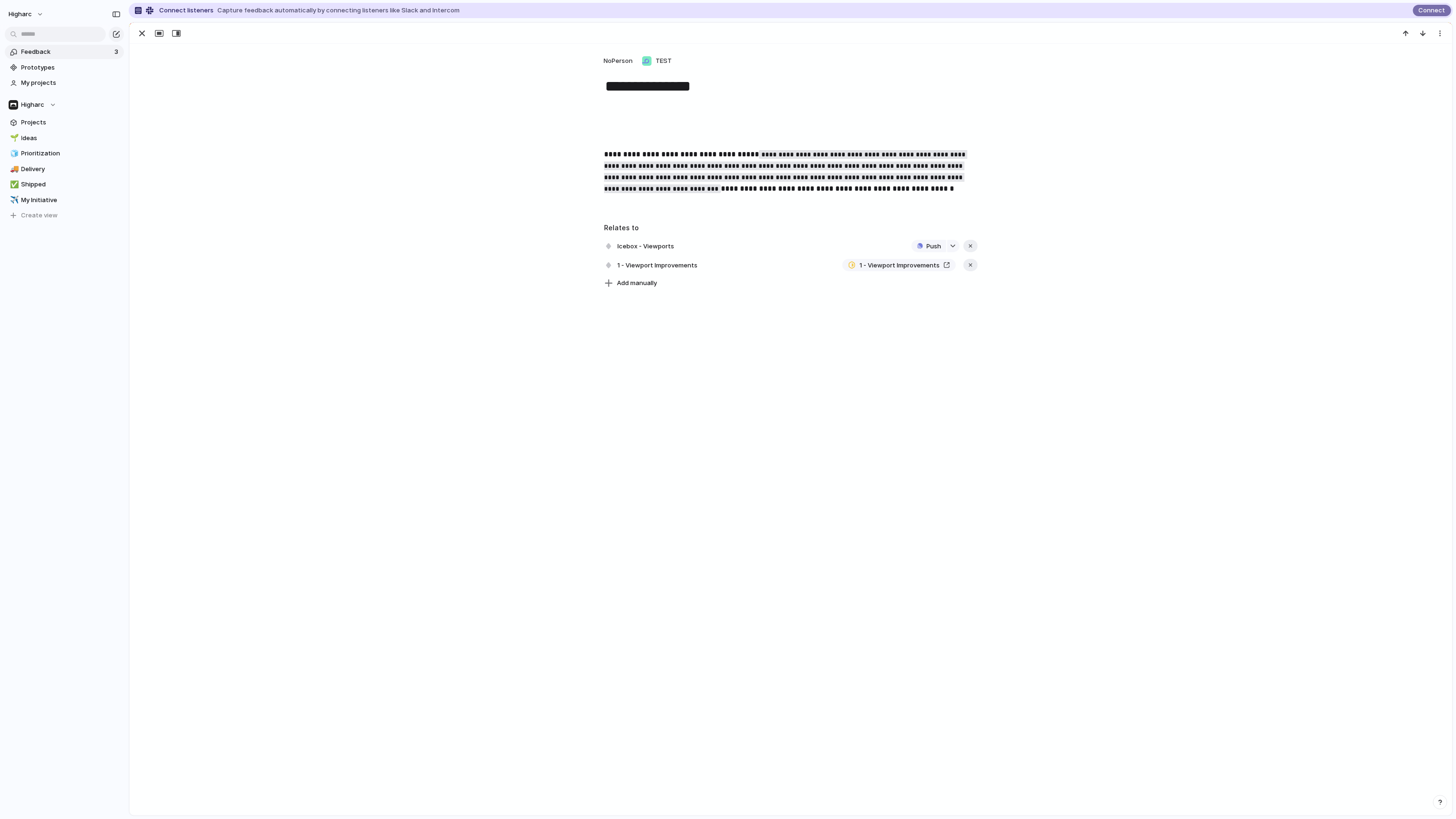
click at [470, 290] on div at bounding box center [791, 294] width 1323 height 9
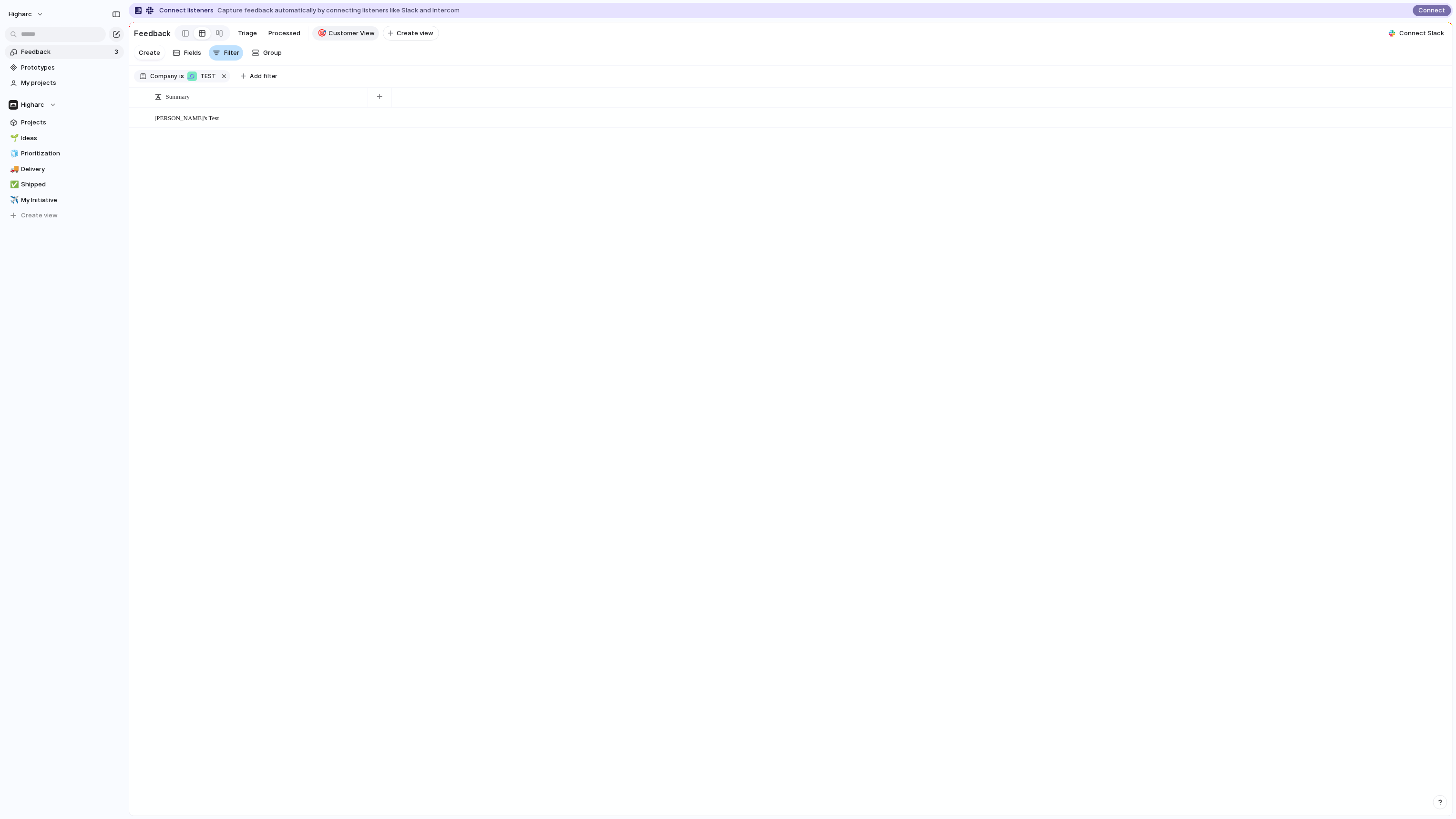
click at [224, 57] on span "Filter" at bounding box center [232, 53] width 15 height 9
click at [196, 57] on span "Fields" at bounding box center [193, 53] width 17 height 9
click at [1413, 196] on div "Commentary" at bounding box center [1383, 188] width 125 height 17
click at [1403, 247] on button "Created by" at bounding box center [1387, 239] width 118 height 15
click at [1326, 84] on div "button" at bounding box center [1326, 79] width 9 height 9
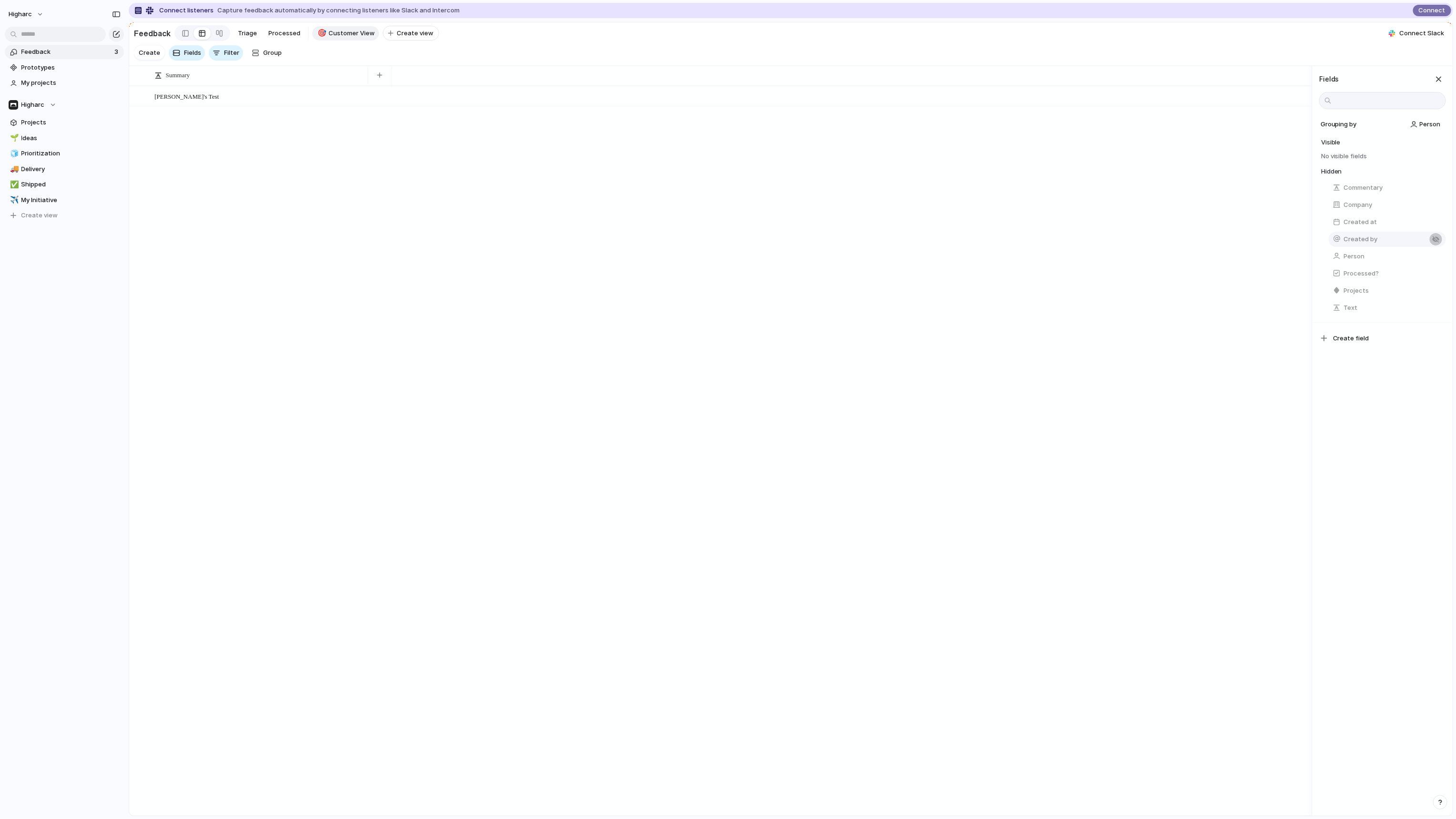
click at [1435, 245] on button "button" at bounding box center [1436, 239] width 12 height 12
click at [1434, 250] on button "button" at bounding box center [1436, 245] width 12 height 12
click at [1434, 266] on div "button" at bounding box center [1436, 262] width 8 height 8
click at [1434, 283] on div "button" at bounding box center [1436, 279] width 8 height 8
click at [1434, 300] on div "button" at bounding box center [1436, 297] width 8 height 8
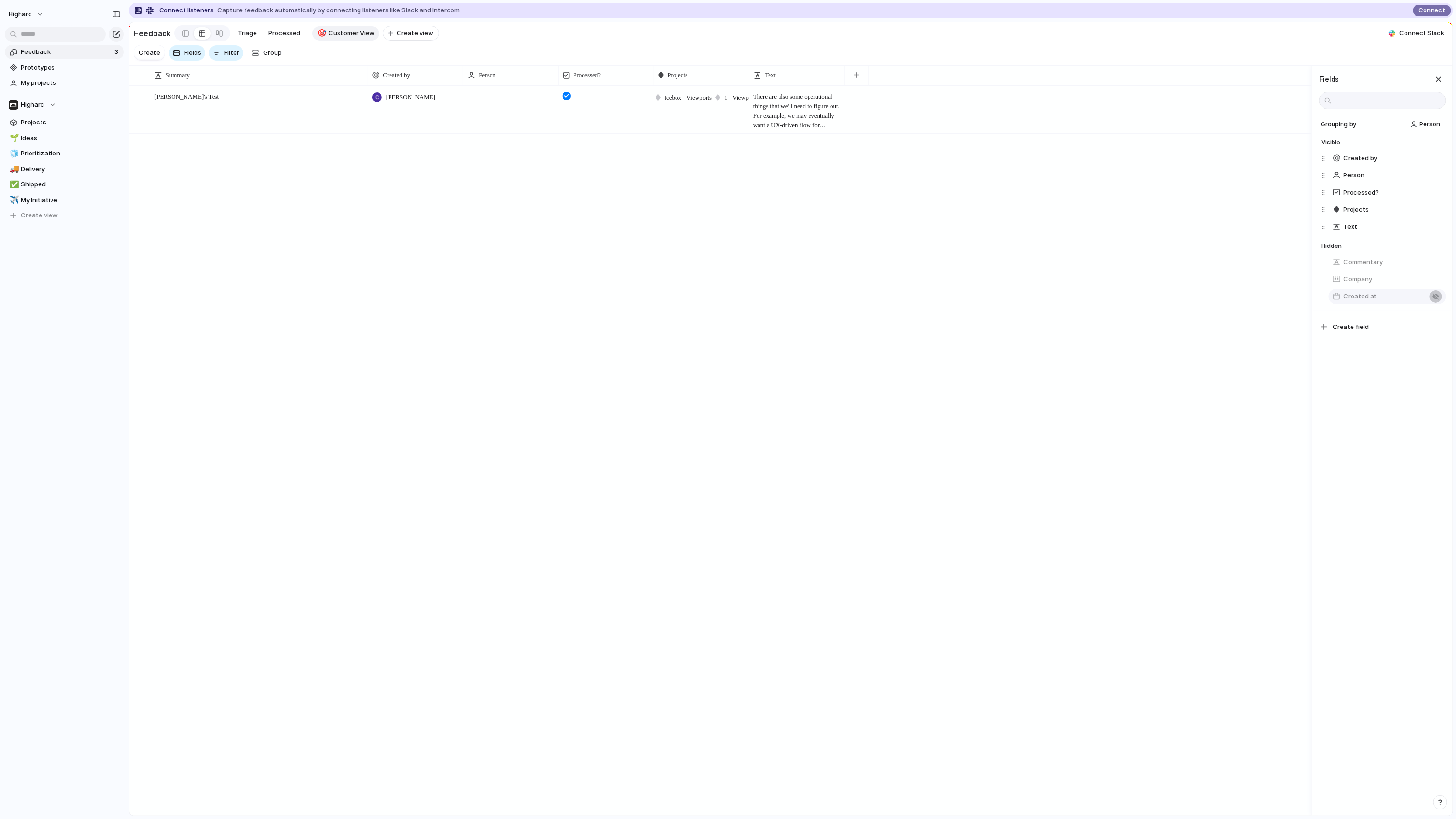
click at [1431, 299] on button "button" at bounding box center [1436, 296] width 12 height 12
click at [1432, 283] on div "button" at bounding box center [1436, 279] width 8 height 8
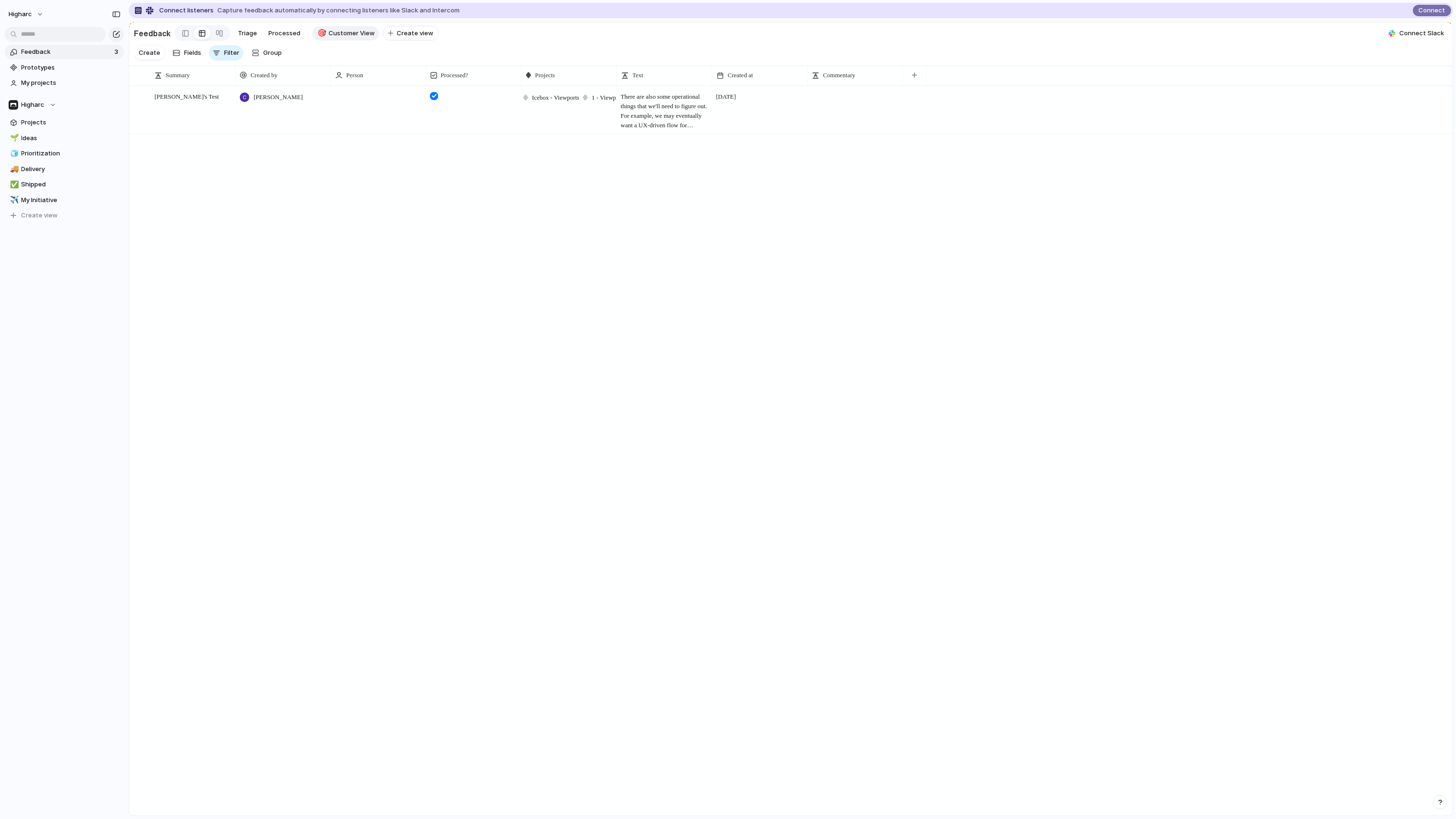
drag, startPoint x: 367, startPoint y: 82, endPoint x: 234, endPoint y: 76, distance: 133.1
click at [234, 76] on div at bounding box center [234, 76] width 5 height 20
drag, startPoint x: 330, startPoint y: 84, endPoint x: 385, endPoint y: 92, distance: 55.6
click at [385, 85] on div at bounding box center [385, 76] width 5 height 20
click at [231, 56] on span "Filter" at bounding box center [232, 53] width 15 height 9
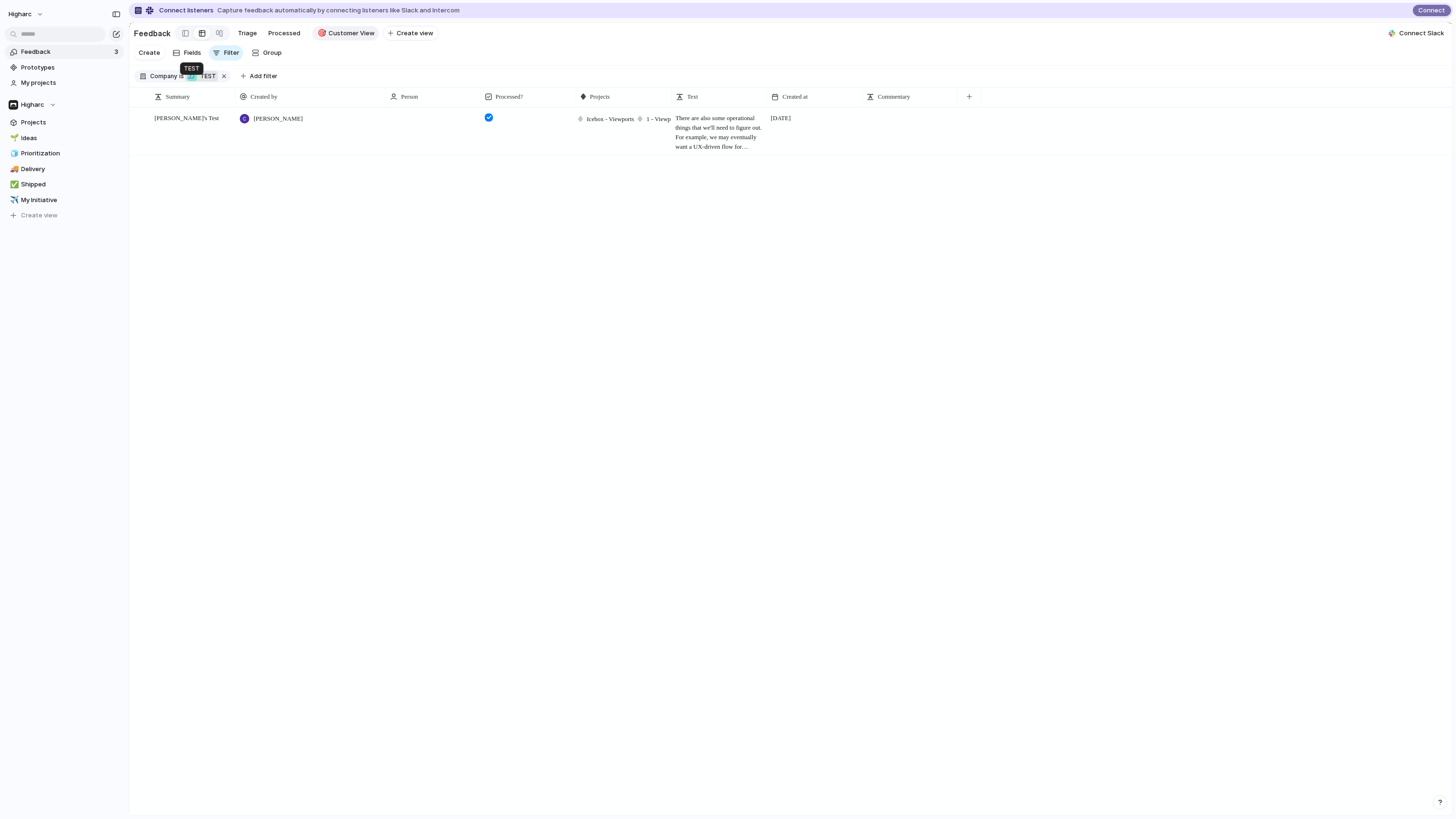
click at [196, 81] on div "button" at bounding box center [192, 76] width 9 height 9
click at [265, 185] on div "TEST" at bounding box center [728, 409] width 1456 height 819
click at [187, 82] on div "button" at bounding box center [192, 76] width 11 height 11
click at [174, 84] on div "TEST" at bounding box center [728, 409] width 1456 height 819
click at [251, 35] on span "Triage" at bounding box center [247, 33] width 19 height 9
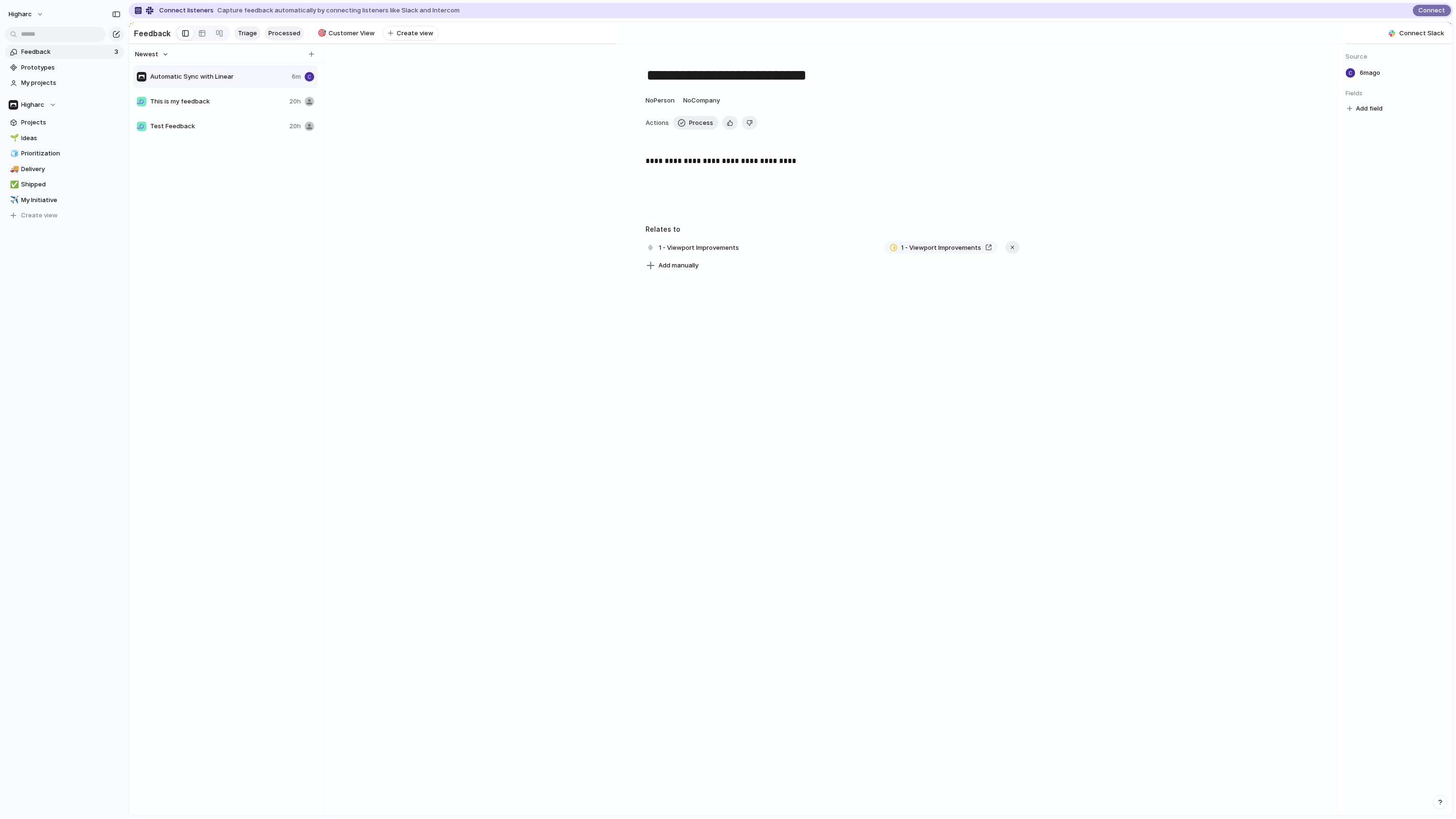
click at [290, 33] on span "Processed" at bounding box center [284, 33] width 32 height 9
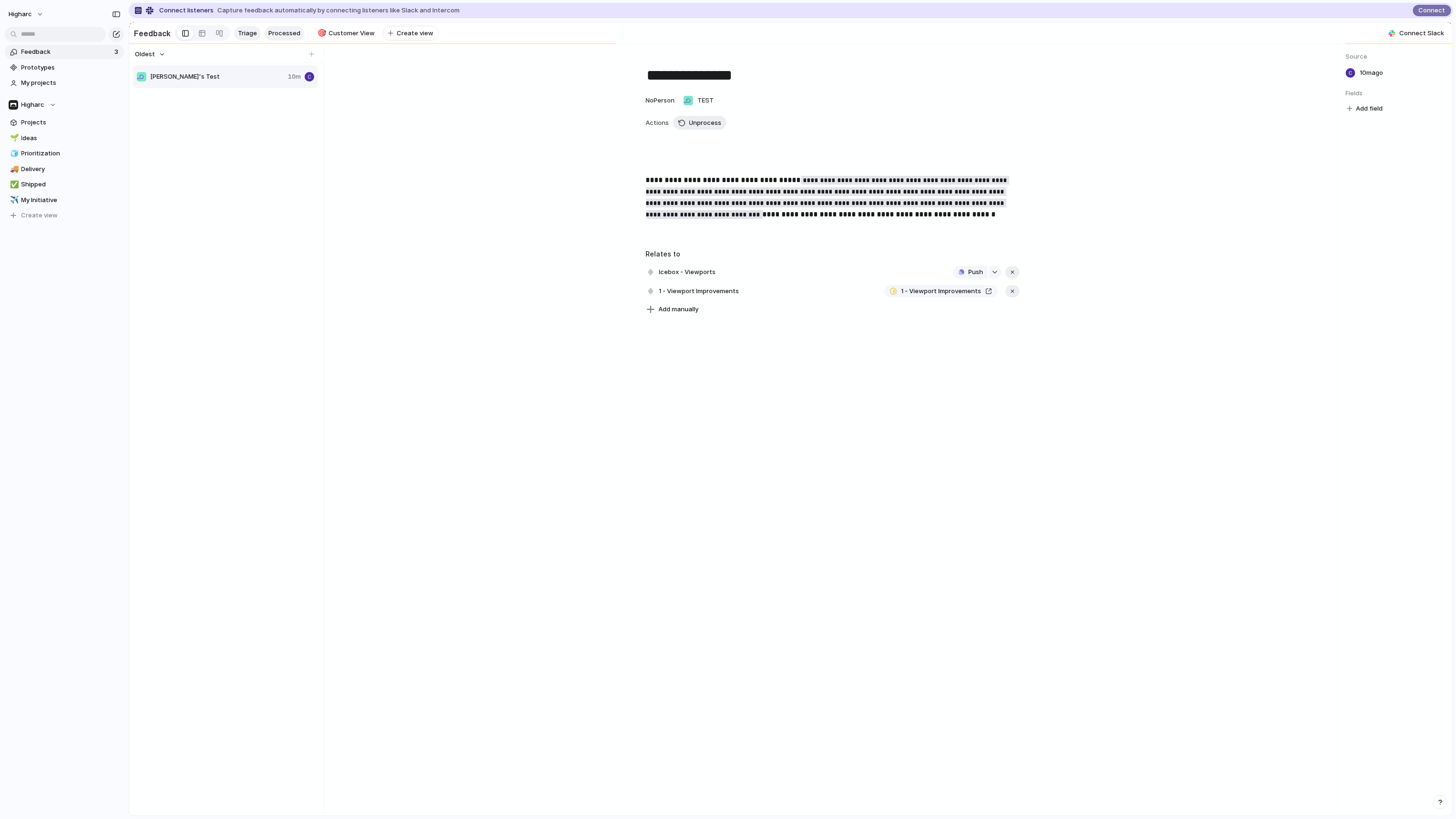
click at [250, 34] on span "Triage" at bounding box center [247, 33] width 19 height 9
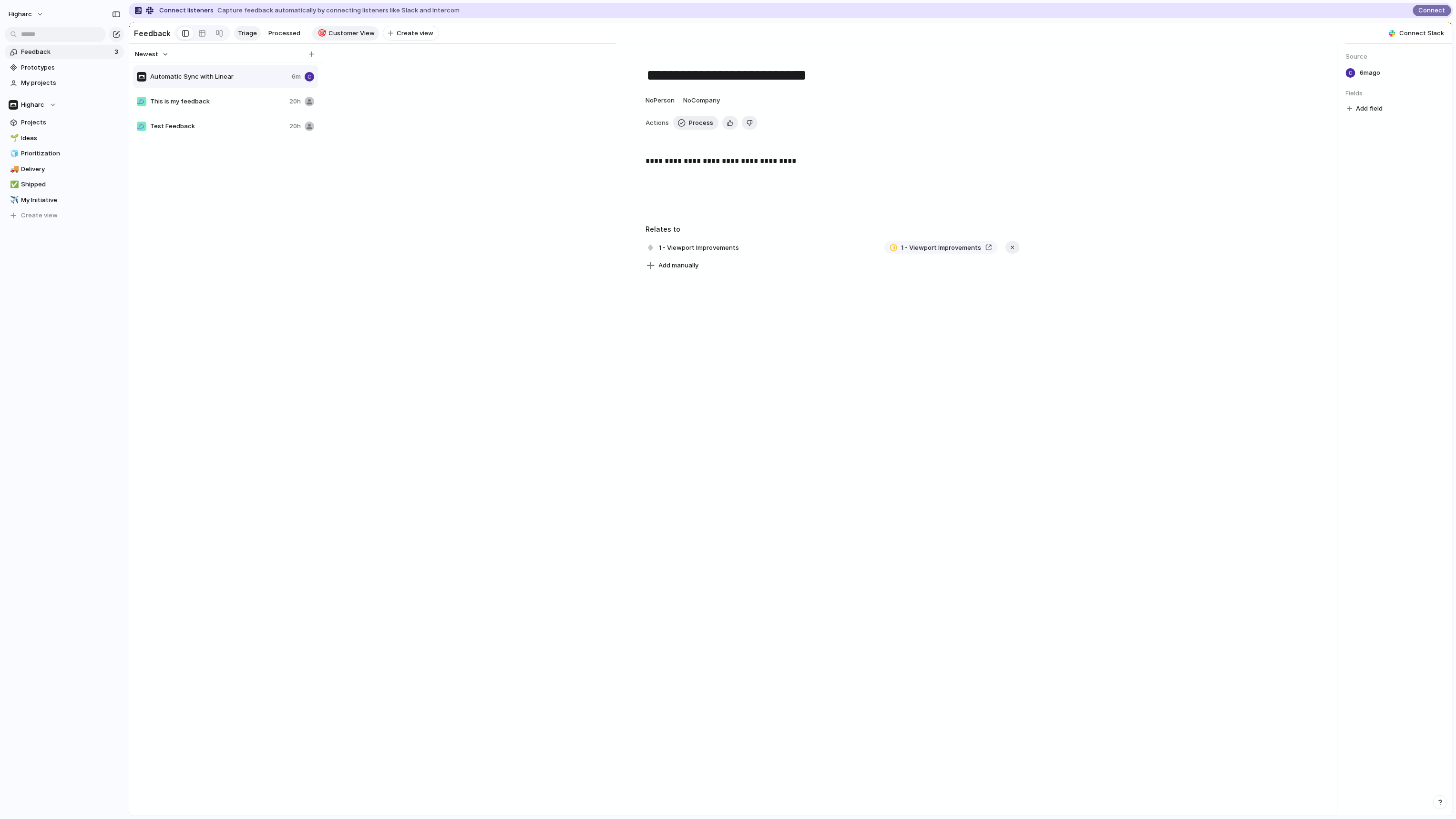
click at [351, 30] on span "Customer View" at bounding box center [352, 33] width 46 height 9
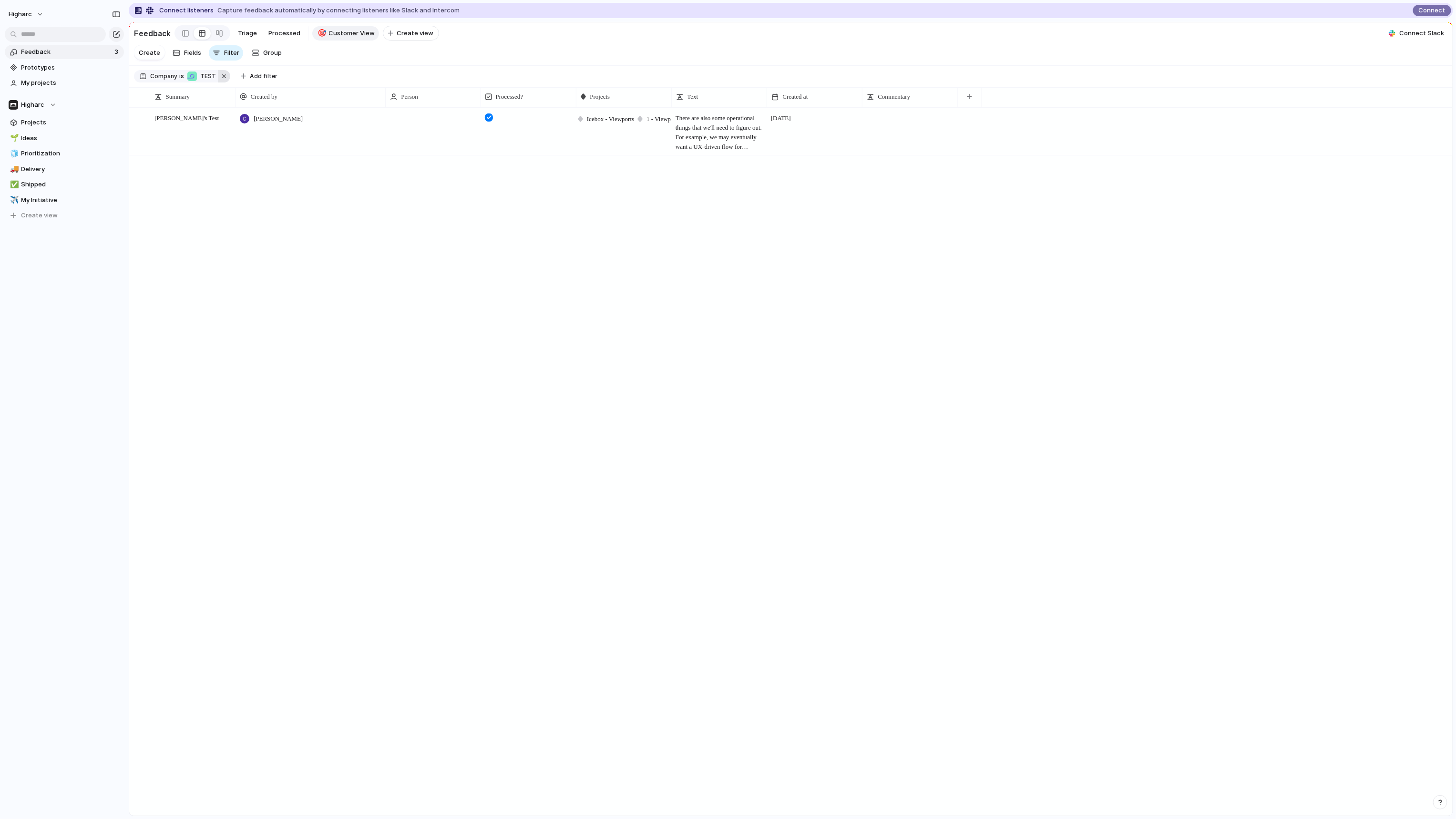
click at [224, 80] on button "button" at bounding box center [224, 76] width 12 height 12
click at [240, 32] on span "Triage" at bounding box center [247, 33] width 19 height 9
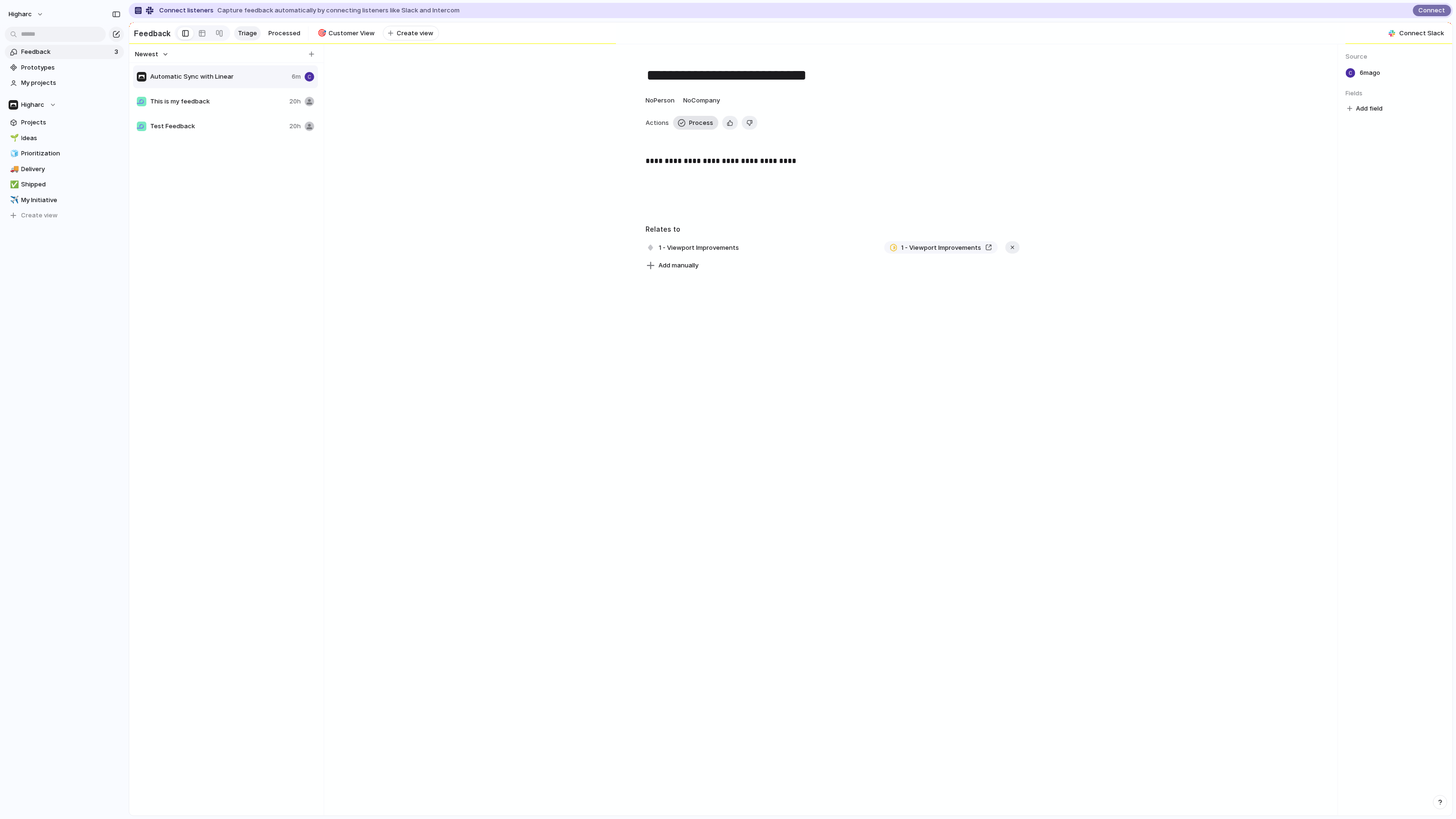
click at [697, 127] on span "Process" at bounding box center [701, 123] width 25 height 9
type textarea "**********"
click at [351, 30] on span "Customer View" at bounding box center [352, 33] width 46 height 9
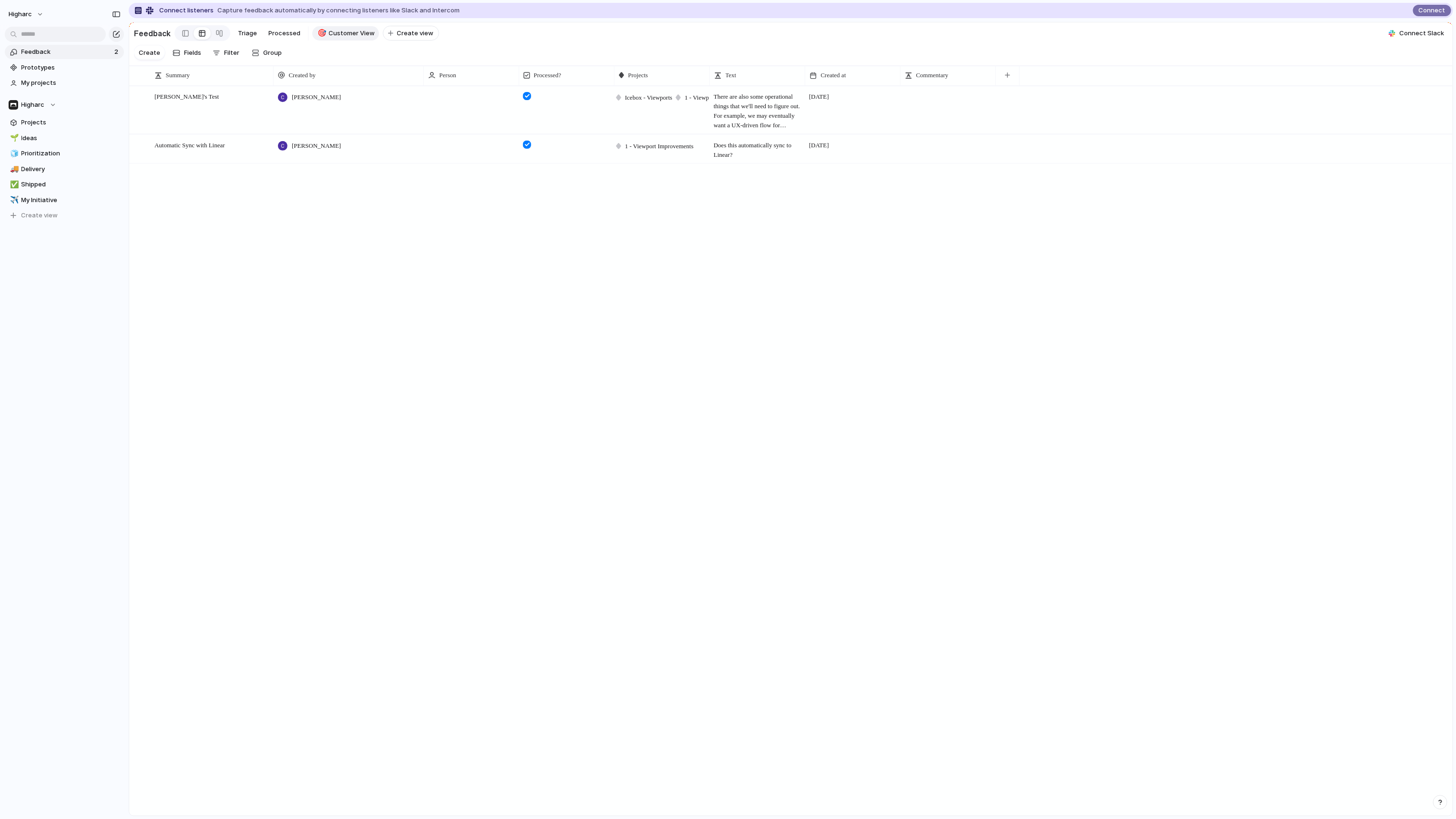
drag, startPoint x: 234, startPoint y: 80, endPoint x: 273, endPoint y: 91, distance: 40.5
click at [273, 85] on div at bounding box center [273, 76] width 5 height 20
drag, startPoint x: 806, startPoint y: 84, endPoint x: 908, endPoint y: 102, distance: 103.6
click at [908, 102] on div "Summary Created by Person Processed? Projects Text Created at Commentary Carson…" at bounding box center [791, 440] width 1323 height 750
click at [190, 54] on span "Fields" at bounding box center [193, 53] width 17 height 9
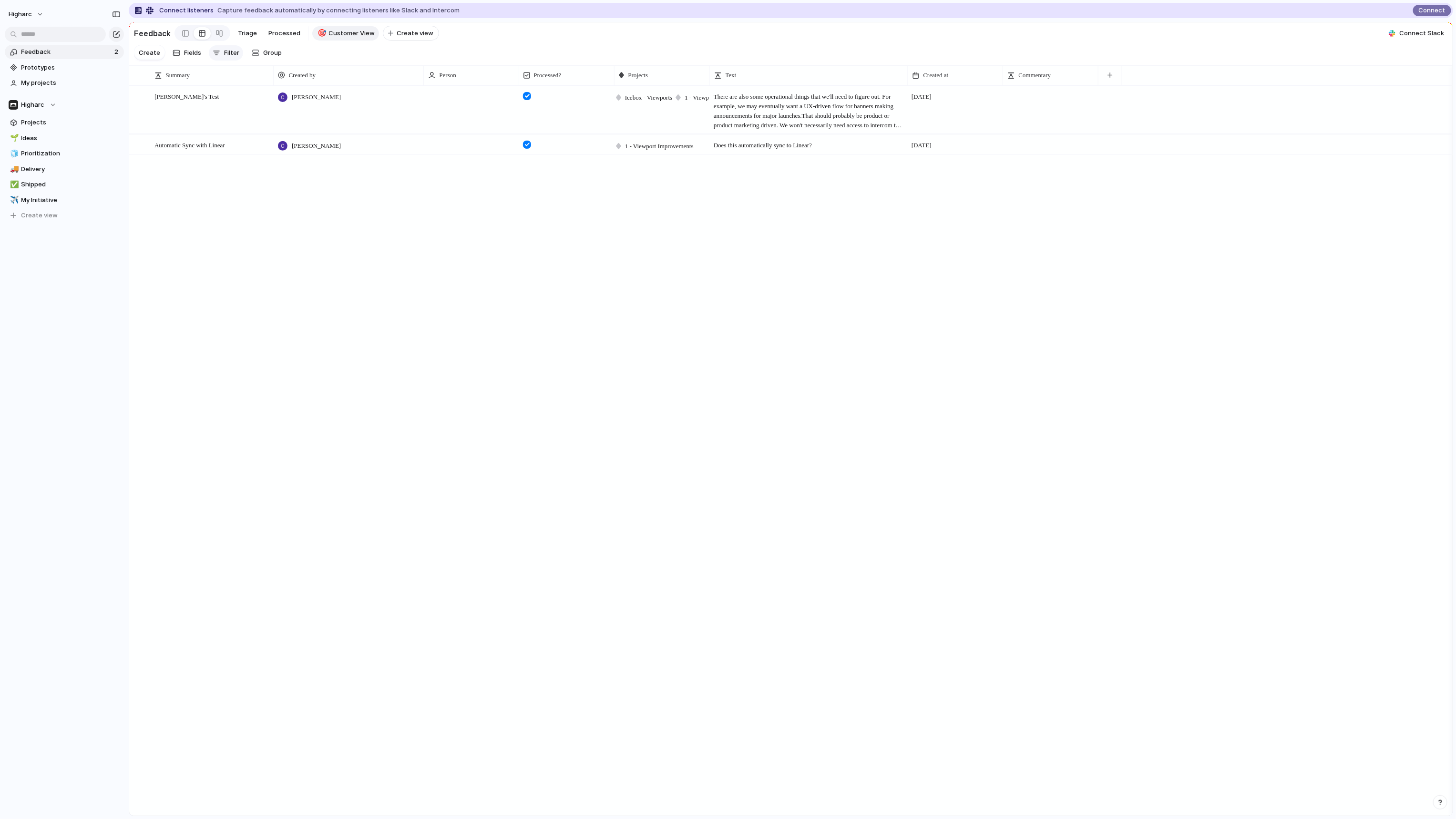
click at [222, 53] on button "Filter" at bounding box center [226, 53] width 35 height 15
drag, startPoint x: 38, startPoint y: 118, endPoint x: 20, endPoint y: 118, distance: 18.0
click at [38, 118] on div "Summary Text Commentary Person Company Processed? Created by Created at" at bounding box center [728, 409] width 1456 height 819
click at [33, 118] on span "Projects" at bounding box center [71, 122] width 99 height 9
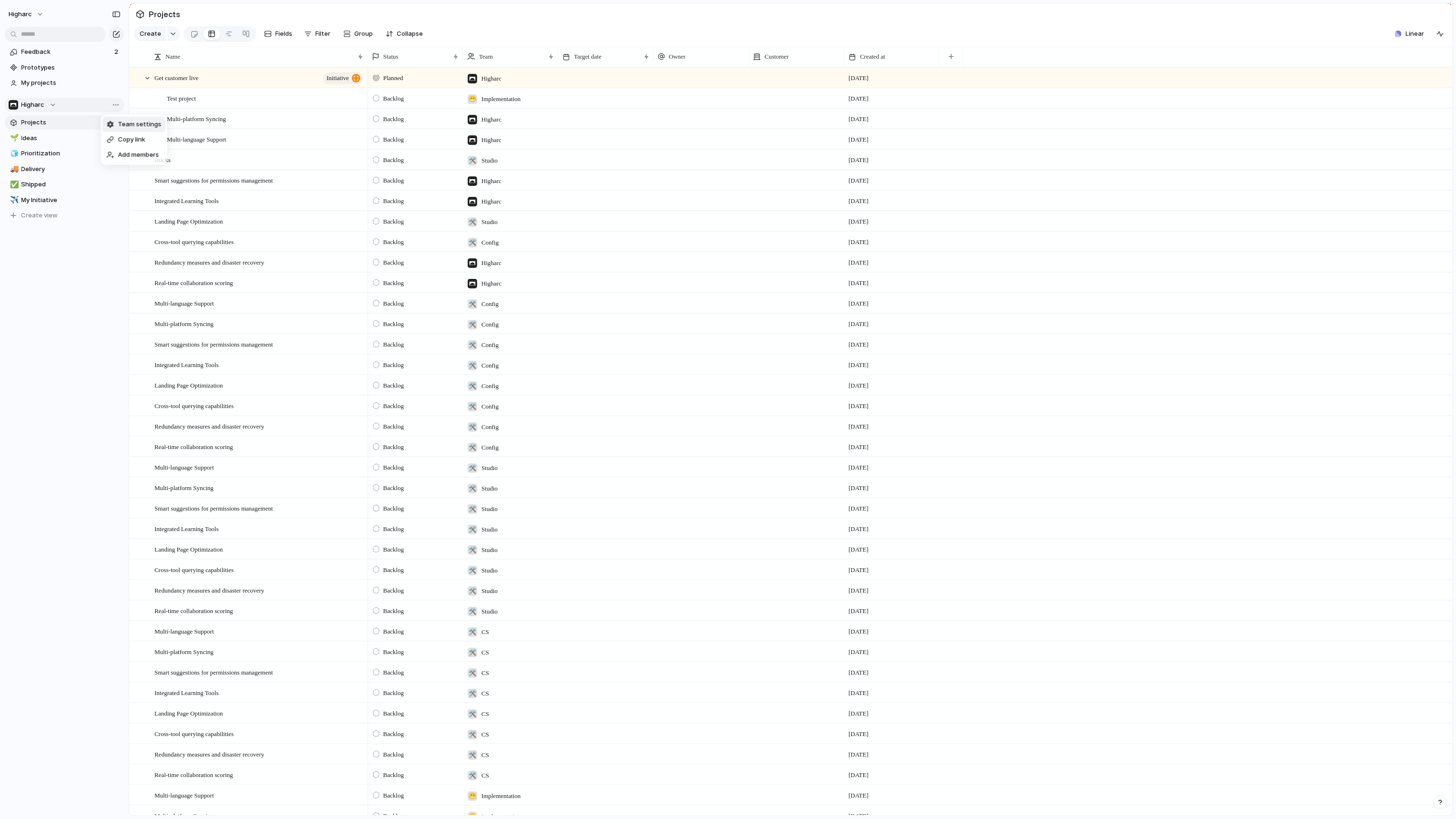
click at [121, 123] on span "Team settings" at bounding box center [139, 124] width 43 height 9
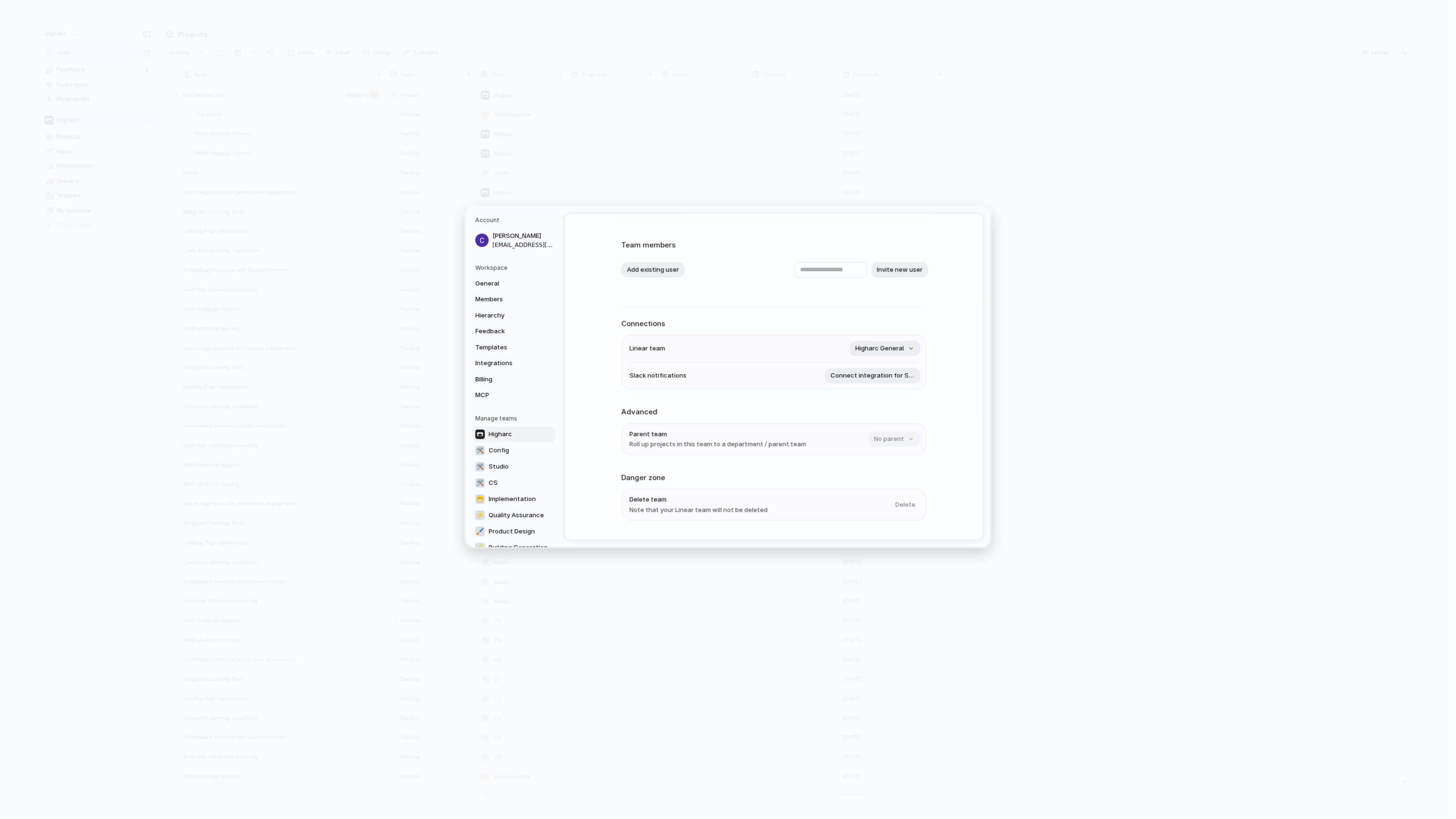
scroll to position [63, 0]
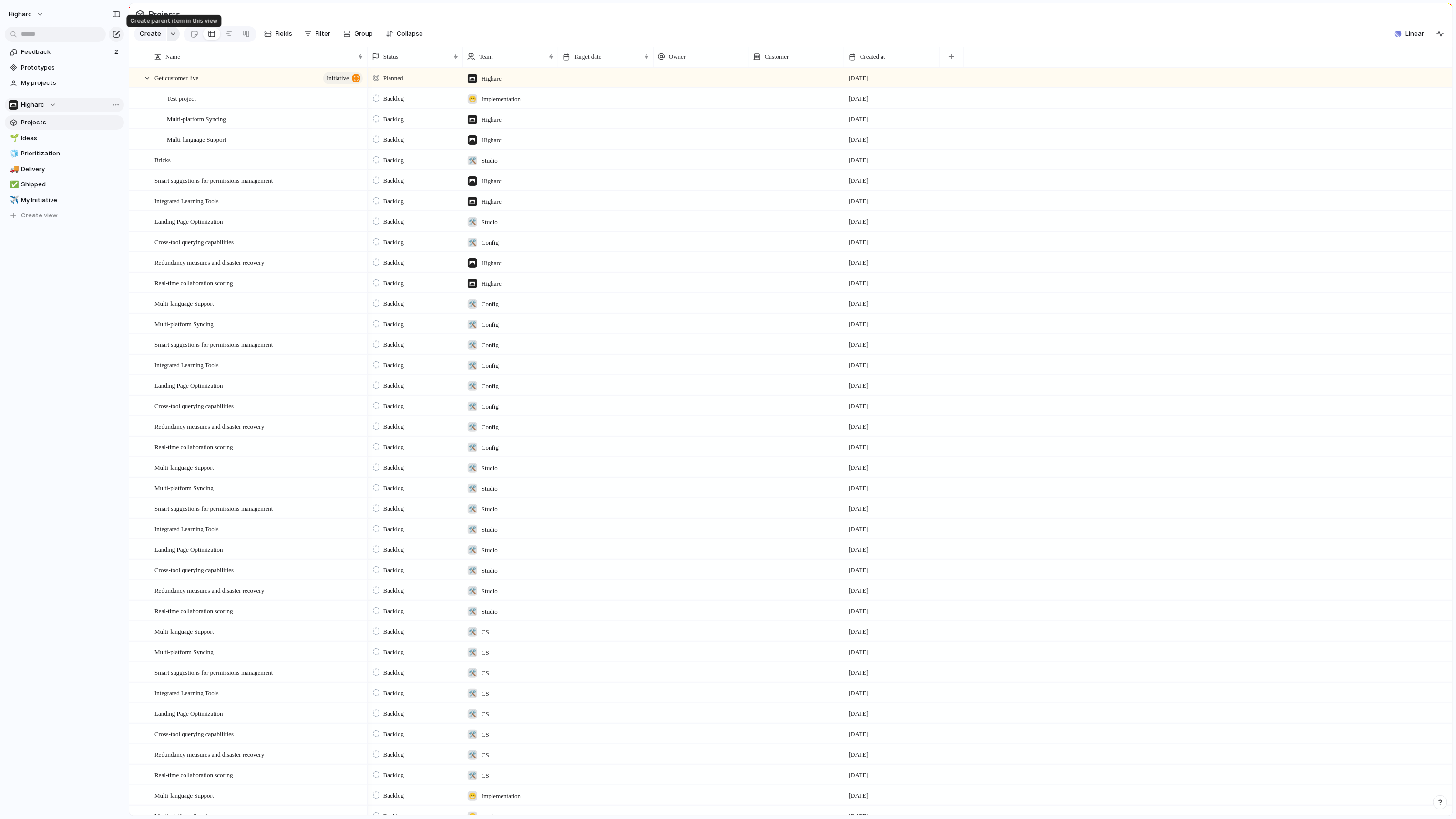
click at [167, 35] on button "button" at bounding box center [173, 33] width 12 height 15
click at [320, 38] on div "Workstream Initiative Launch Goal Objective Key result Program Project Customize" at bounding box center [728, 409] width 1456 height 819
click at [307, 32] on button "Filter" at bounding box center [317, 33] width 35 height 15
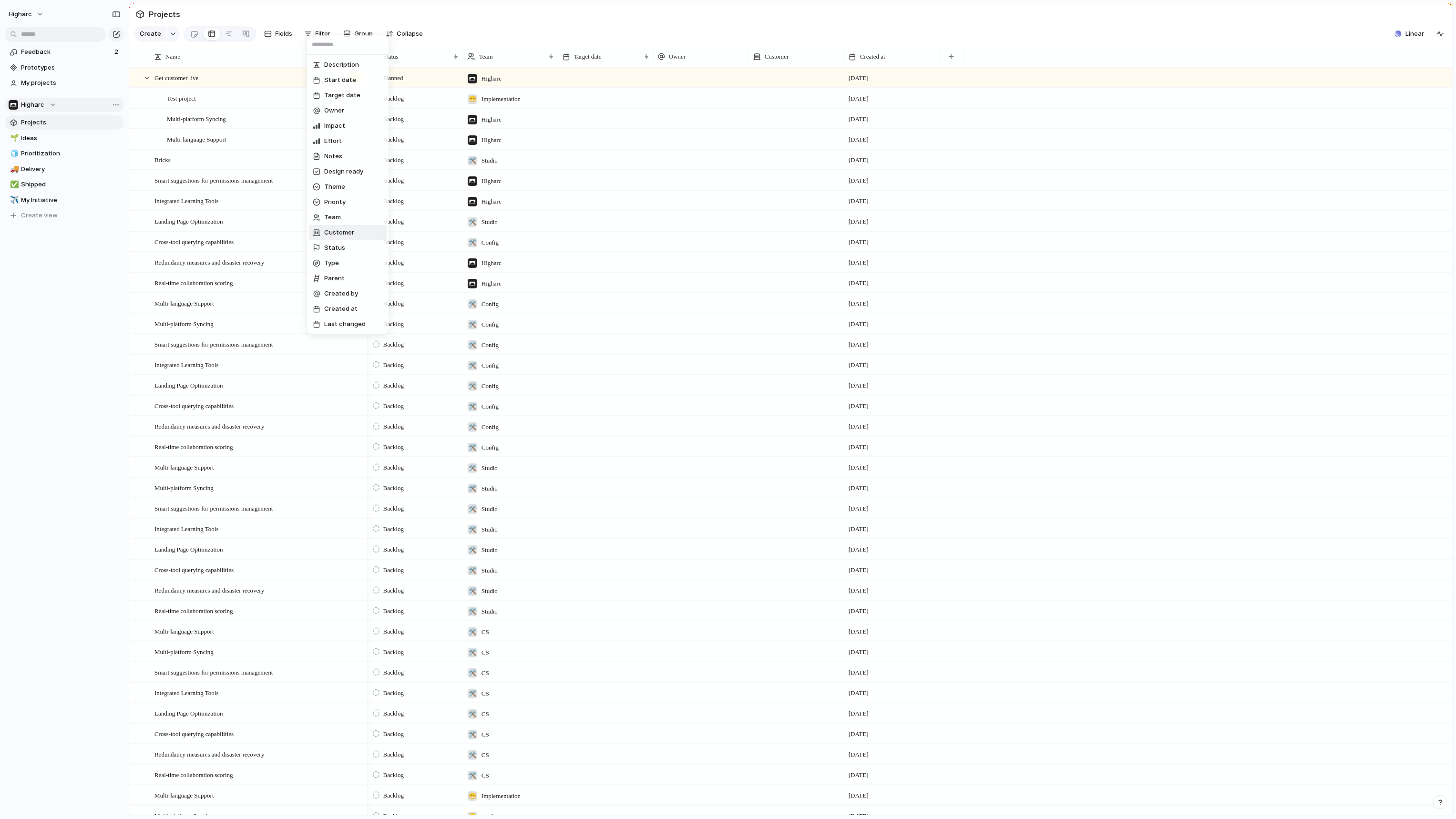
click at [348, 232] on span "Customer" at bounding box center [339, 232] width 30 height 9
click at [321, 63] on div at bounding box center [317, 65] width 17 height 17
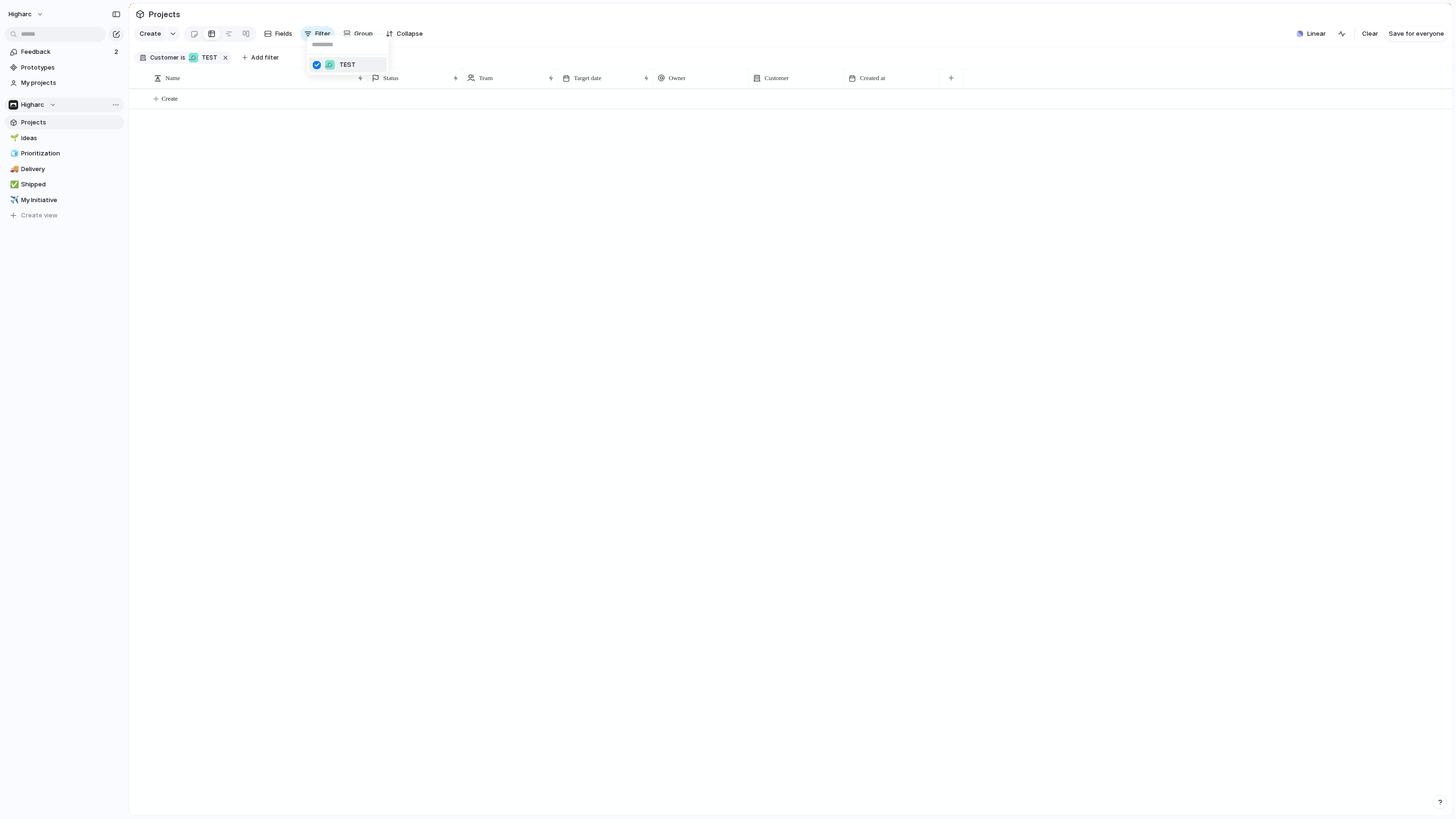
click at [387, 231] on div "TEST" at bounding box center [728, 409] width 1456 height 819
click at [32, 108] on span "Higharc" at bounding box center [33, 105] width 23 height 9
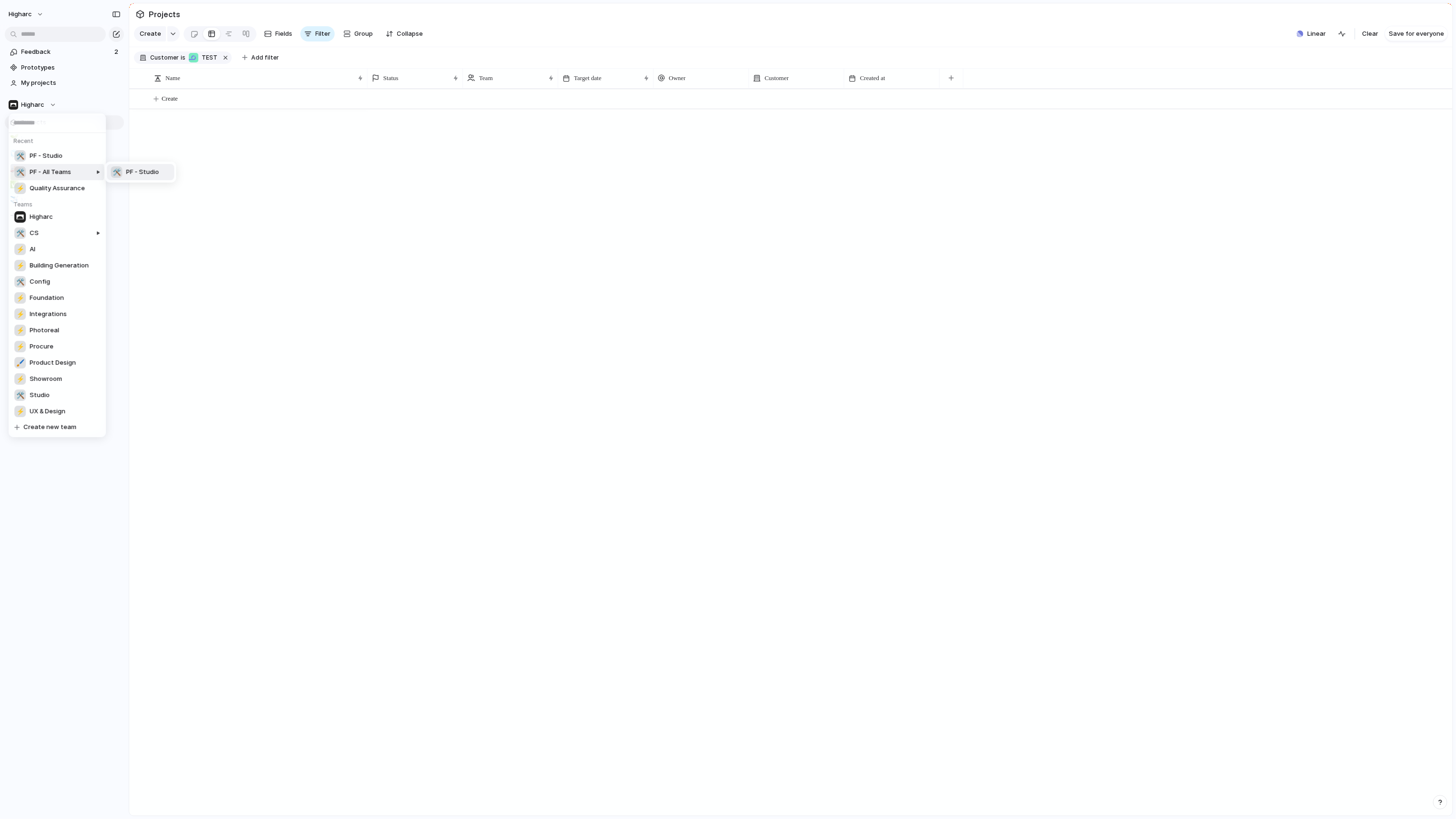
click at [145, 174] on span "PF - Studio" at bounding box center [142, 172] width 33 height 9
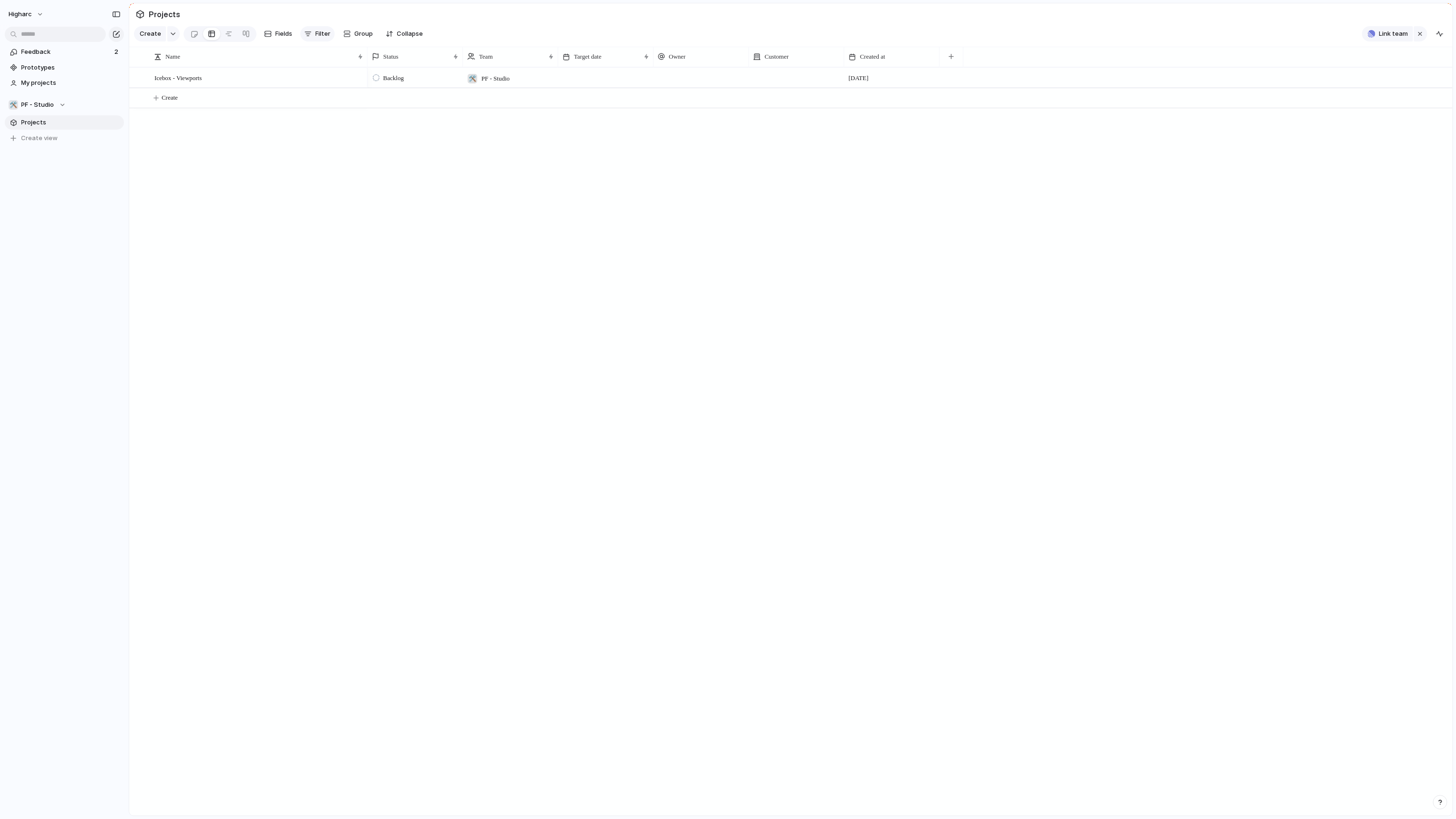
click at [304, 34] on div "button" at bounding box center [308, 34] width 8 height 8
click at [354, 220] on li "Customer" at bounding box center [345, 219] width 78 height 15
click at [333, 68] on div "TEST" at bounding box center [336, 67] width 31 height 11
click at [1374, 39] on span "Clear" at bounding box center [1370, 33] width 16 height 9
click at [628, 336] on div "Backlog 🛠️ PF - Studio 20 September" at bounding box center [910, 441] width 1085 height 748
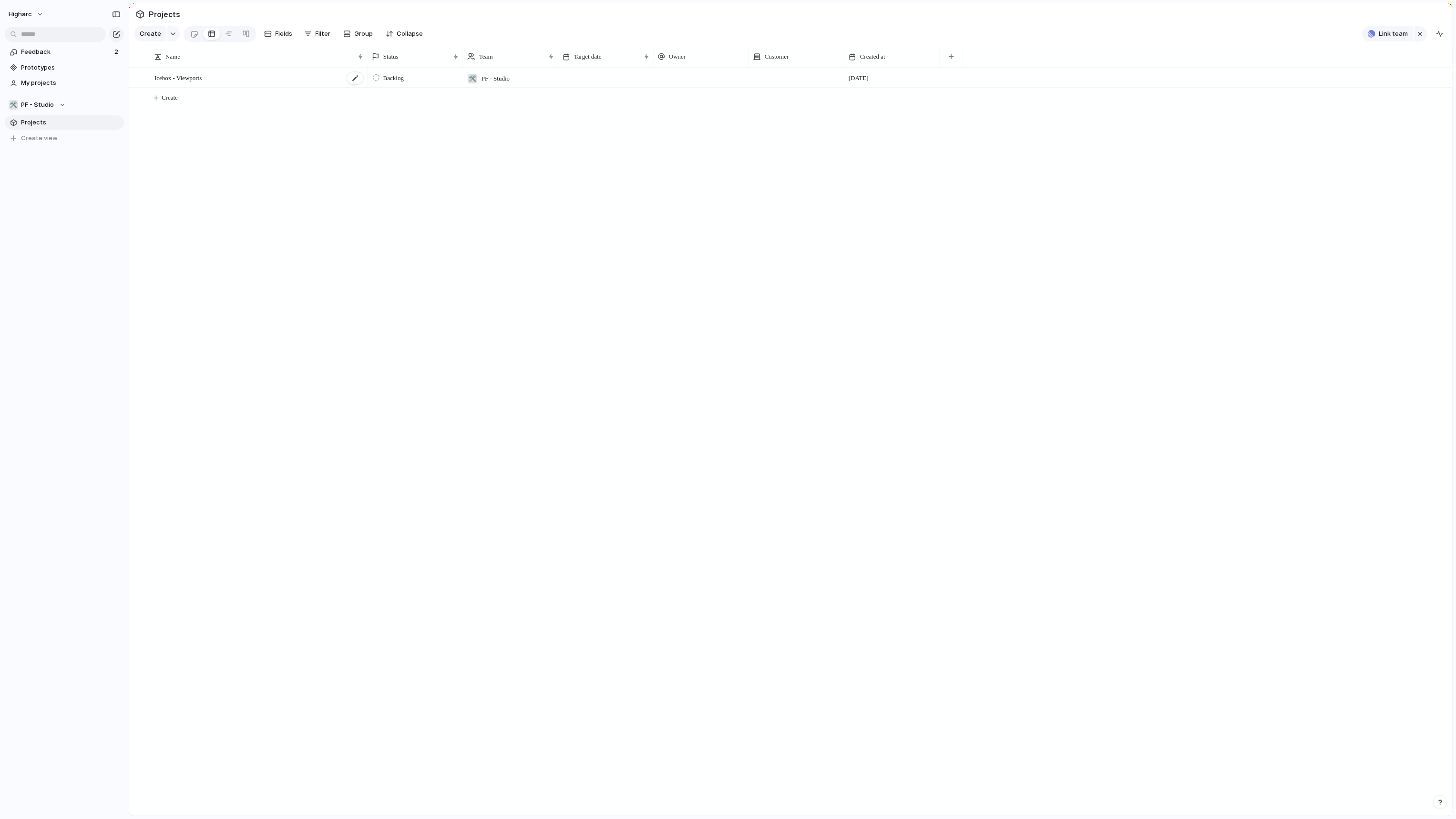
click at [167, 83] on span "Icebox - Viewports" at bounding box center [177, 77] width 47 height 11
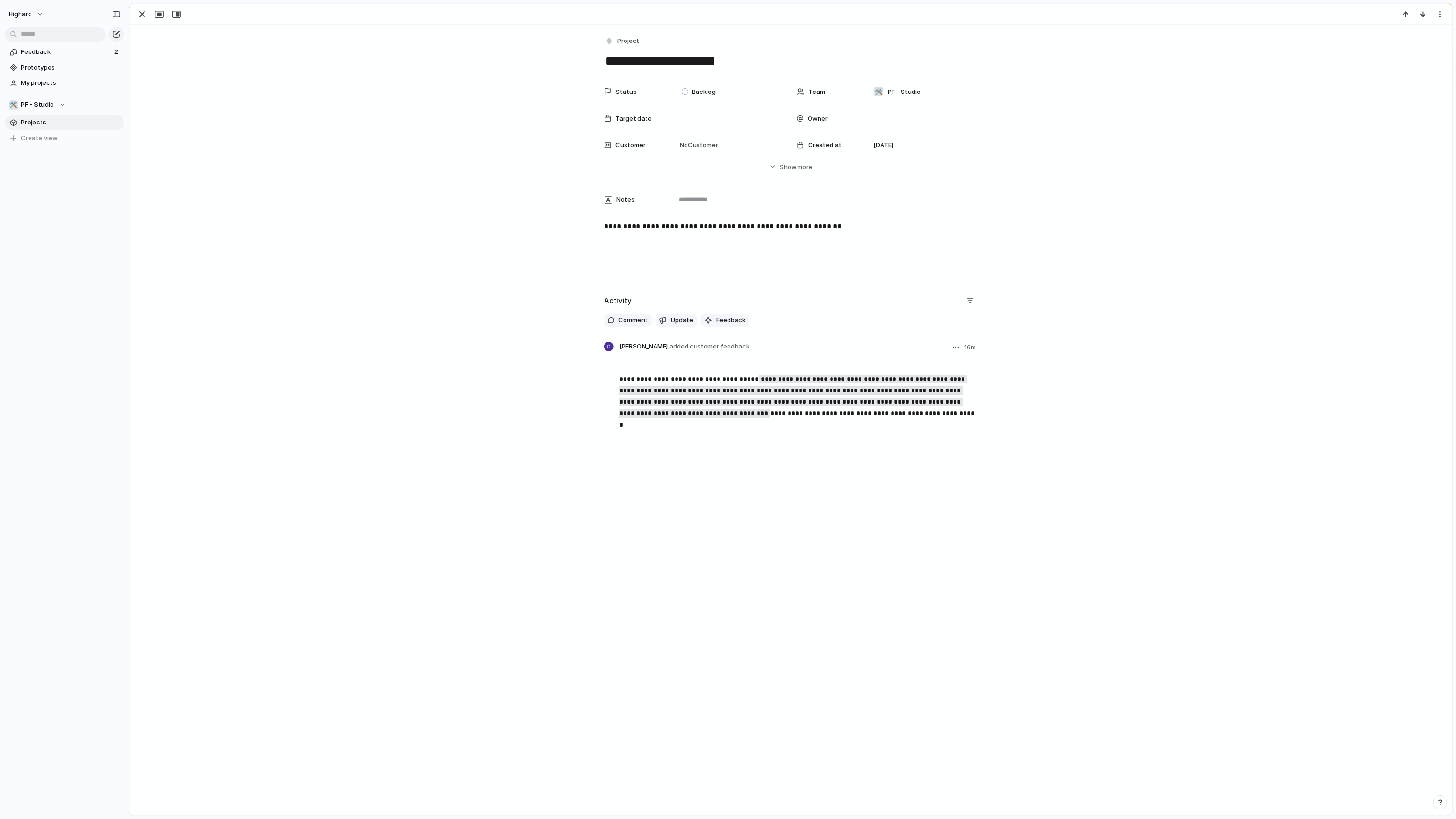
click at [683, 346] on span "added customer feedback" at bounding box center [709, 346] width 80 height 8
click at [51, 46] on link "Feedback 2" at bounding box center [64, 52] width 119 height 14
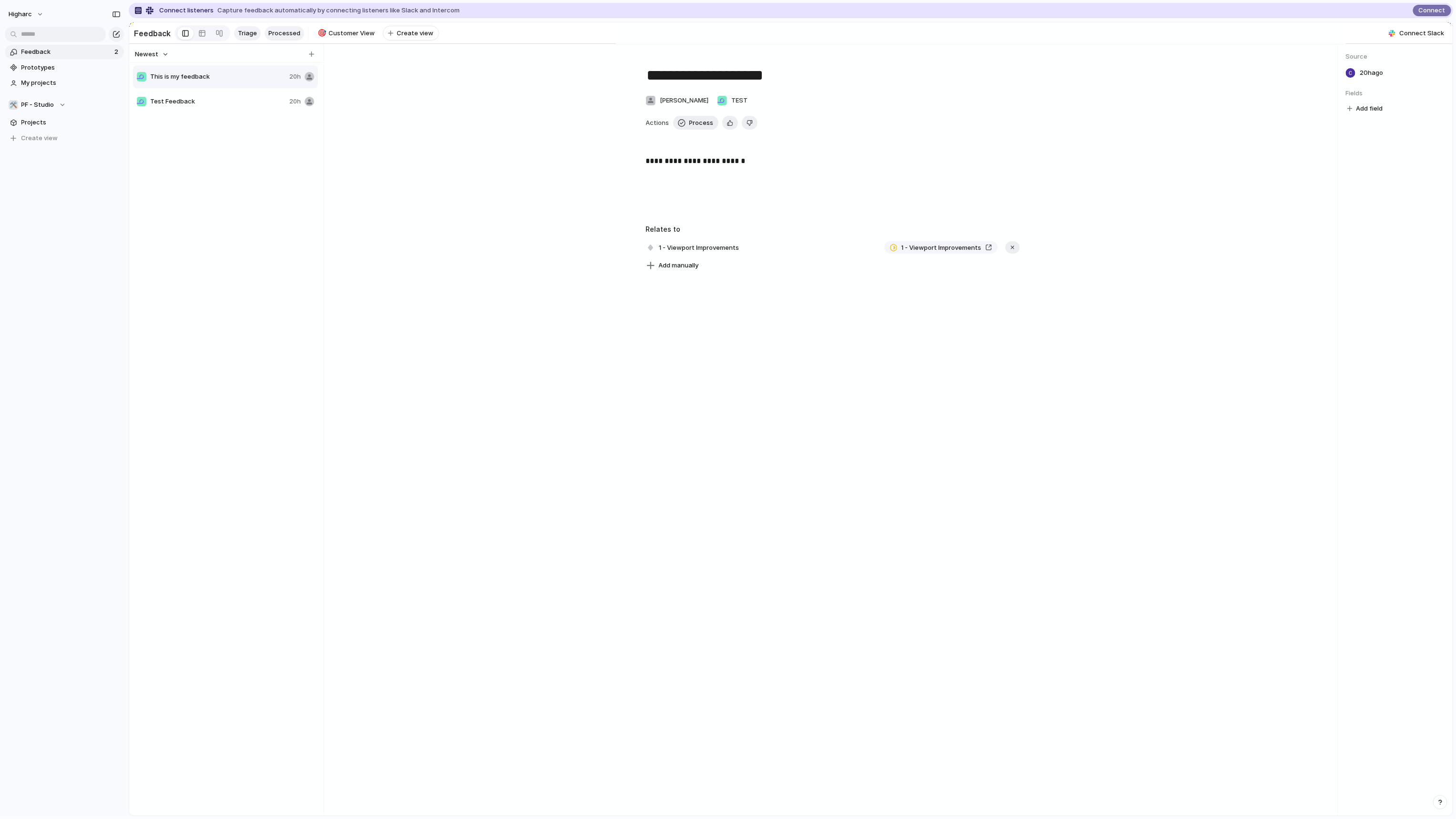
click at [278, 36] on span "Processed" at bounding box center [284, 33] width 32 height 9
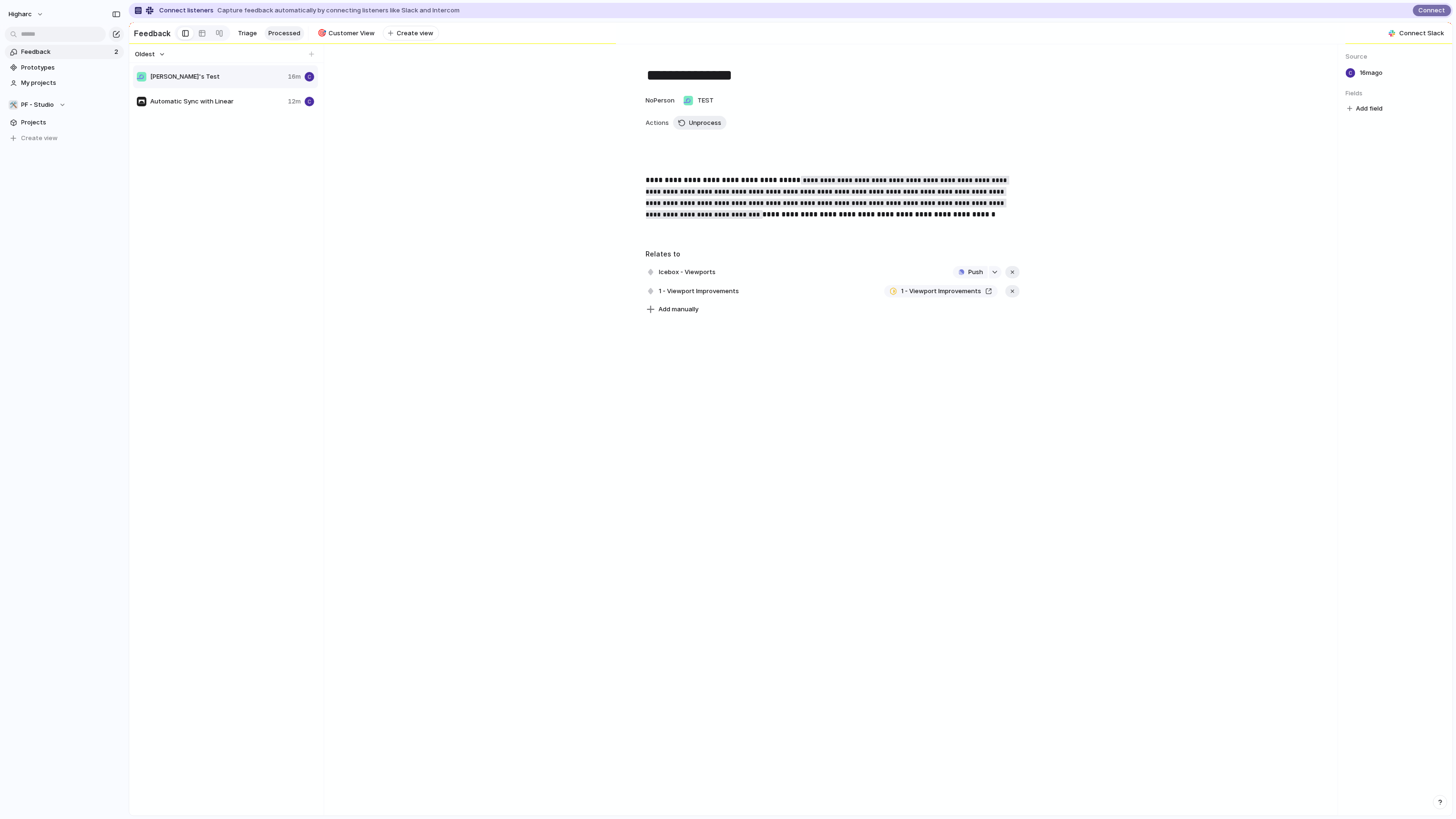
click at [196, 110] on div "Automatic Sync with Linear 12m" at bounding box center [225, 102] width 185 height 23
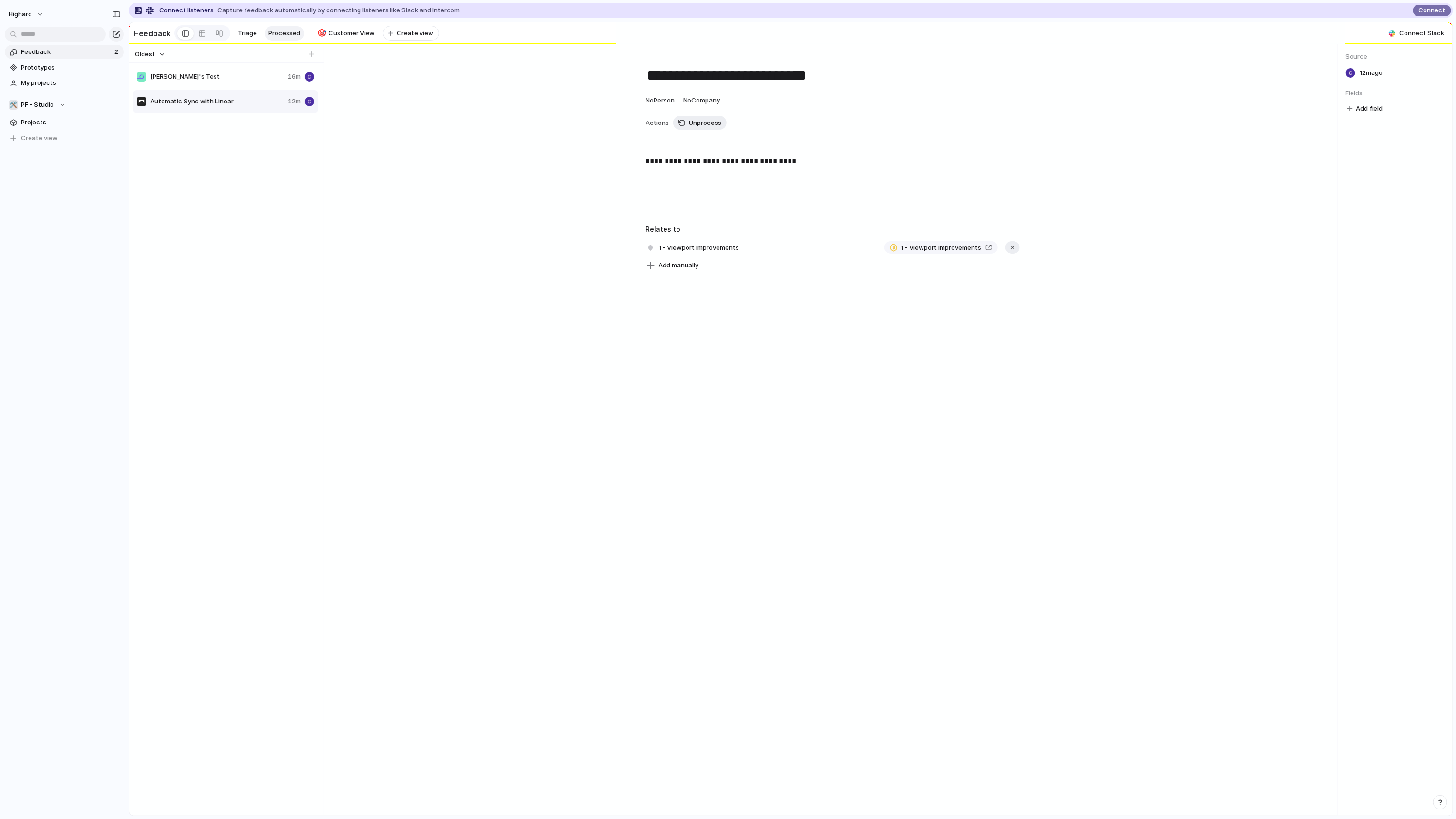
click at [198, 87] on div "Carsons's Test 16m" at bounding box center [225, 77] width 185 height 23
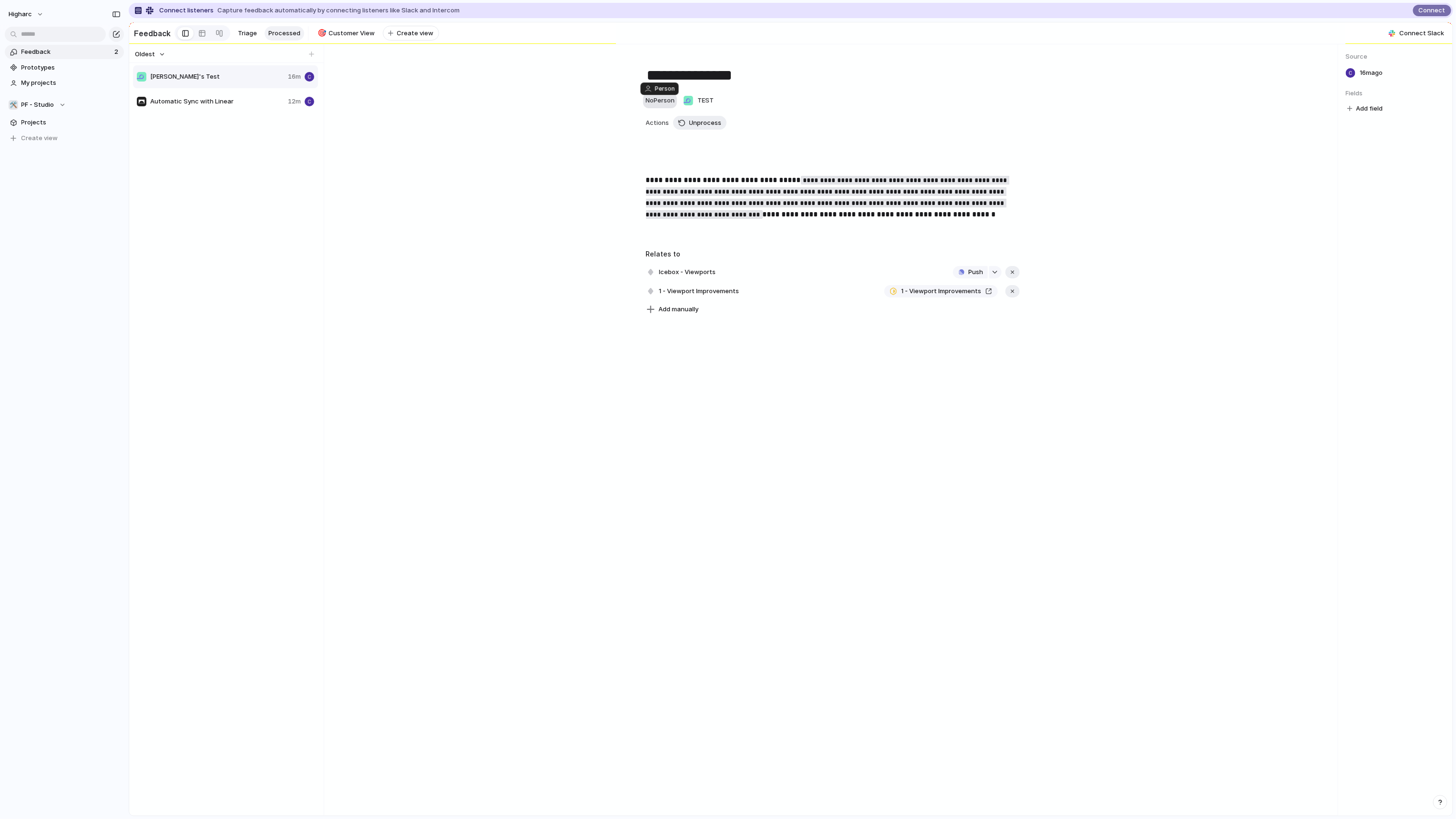
click at [659, 104] on span "No Person" at bounding box center [660, 100] width 29 height 8
click at [683, 144] on span "[PERSON_NAME]" at bounding box center [688, 143] width 48 height 9
click at [231, 106] on span "Automatic Sync with Linear" at bounding box center [217, 101] width 134 height 9
type textarea "**********"
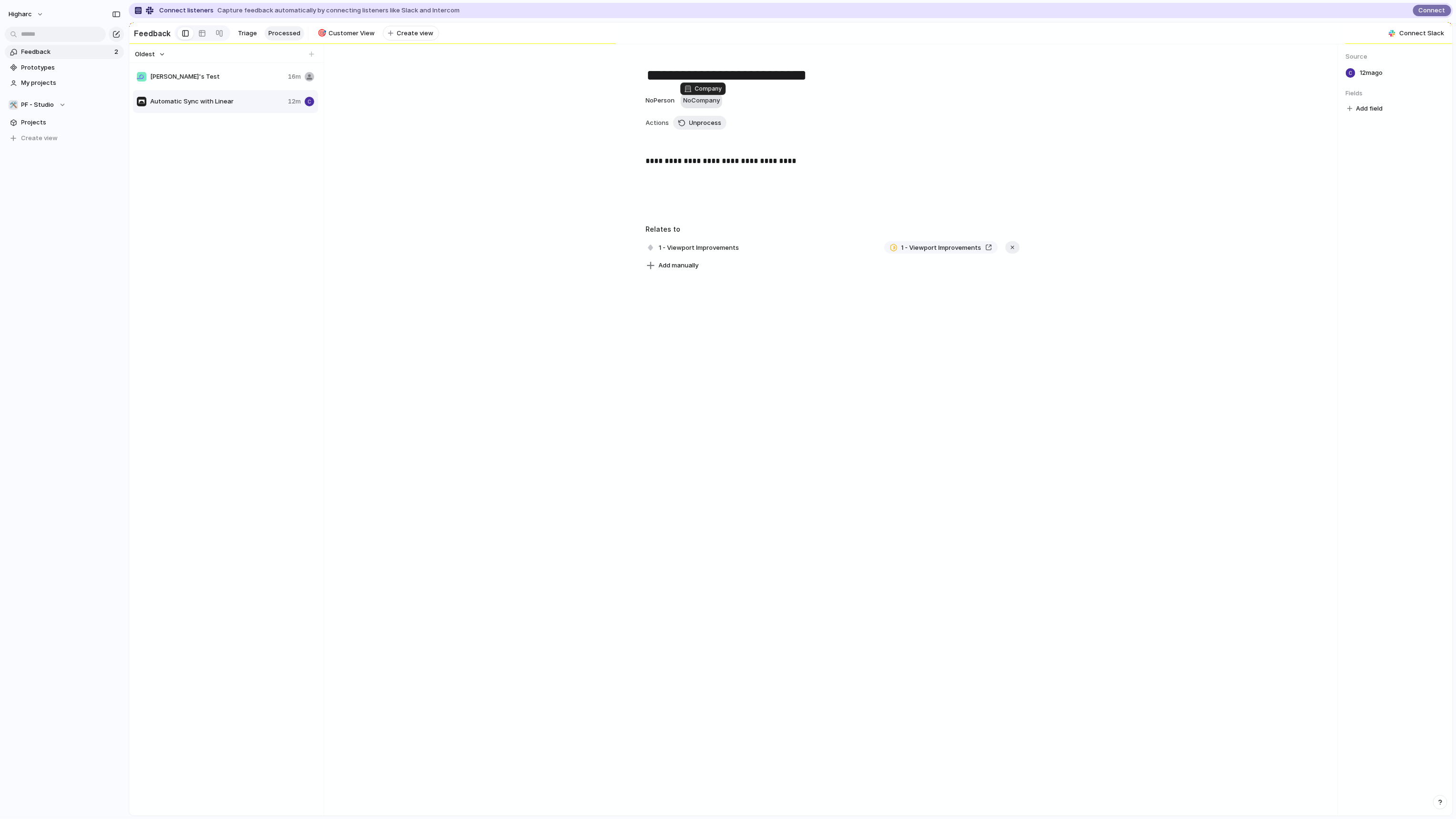
click at [703, 102] on span "No Company" at bounding box center [701, 100] width 37 height 8
click at [717, 139] on span "TEST" at bounding box center [724, 143] width 16 height 9
click at [407, 389] on div "**********" at bounding box center [833, 429] width 1010 height 771
click at [670, 320] on div "**********" at bounding box center [833, 429] width 1010 height 771
click at [705, 253] on span "1 - Viewport Improvements" at bounding box center [699, 248] width 86 height 14
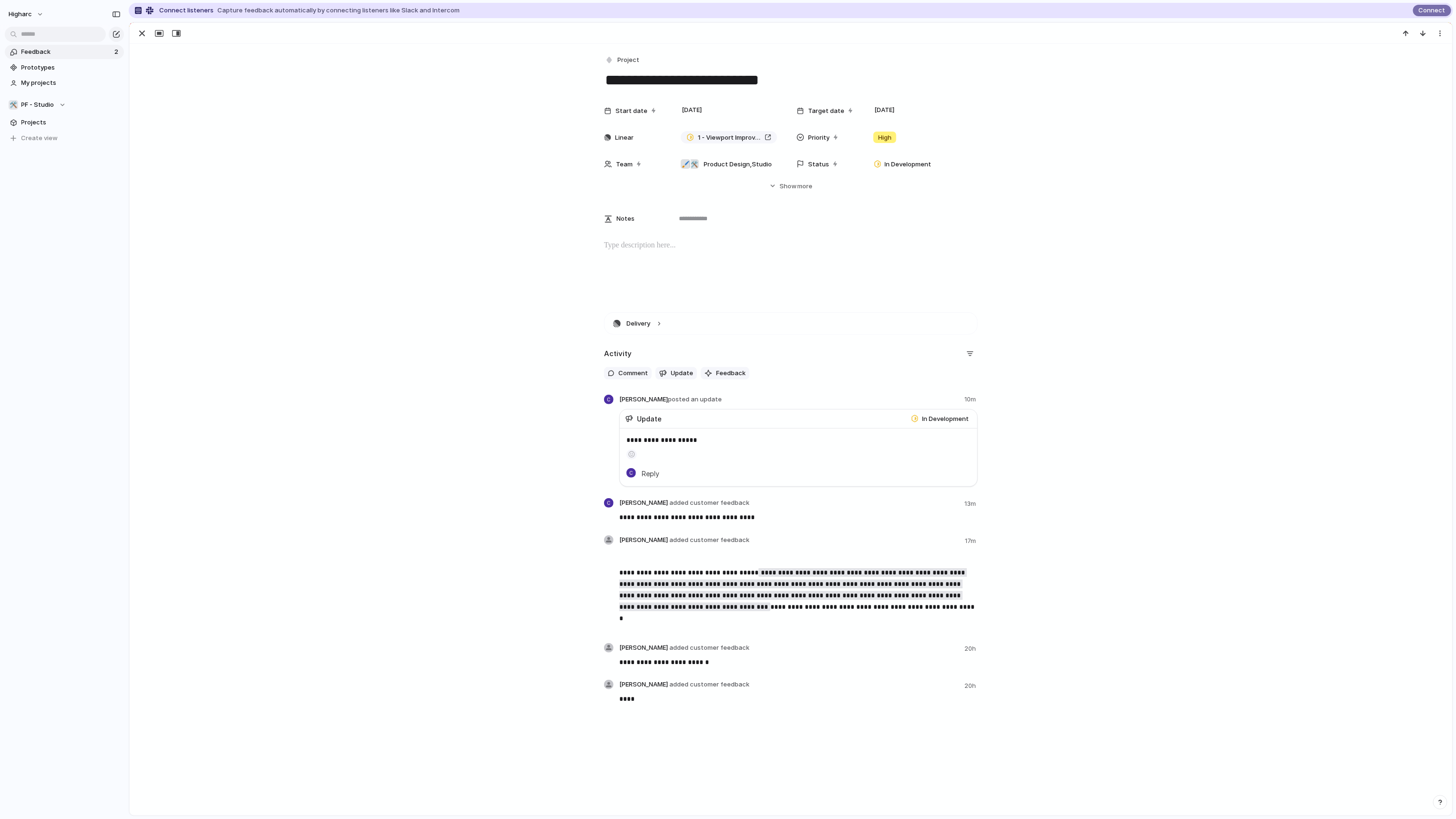
click at [407, 464] on div "**********" at bounding box center [791, 514] width 1299 height 405
click at [1126, 462] on div "**********" at bounding box center [791, 514] width 1299 height 405
click at [439, 338] on div "**********" at bounding box center [791, 514] width 1299 height 405
click at [677, 507] on span "added customer feedback" at bounding box center [709, 502] width 80 height 8
click at [587, 499] on div "**********" at bounding box center [791, 514] width 1299 height 405
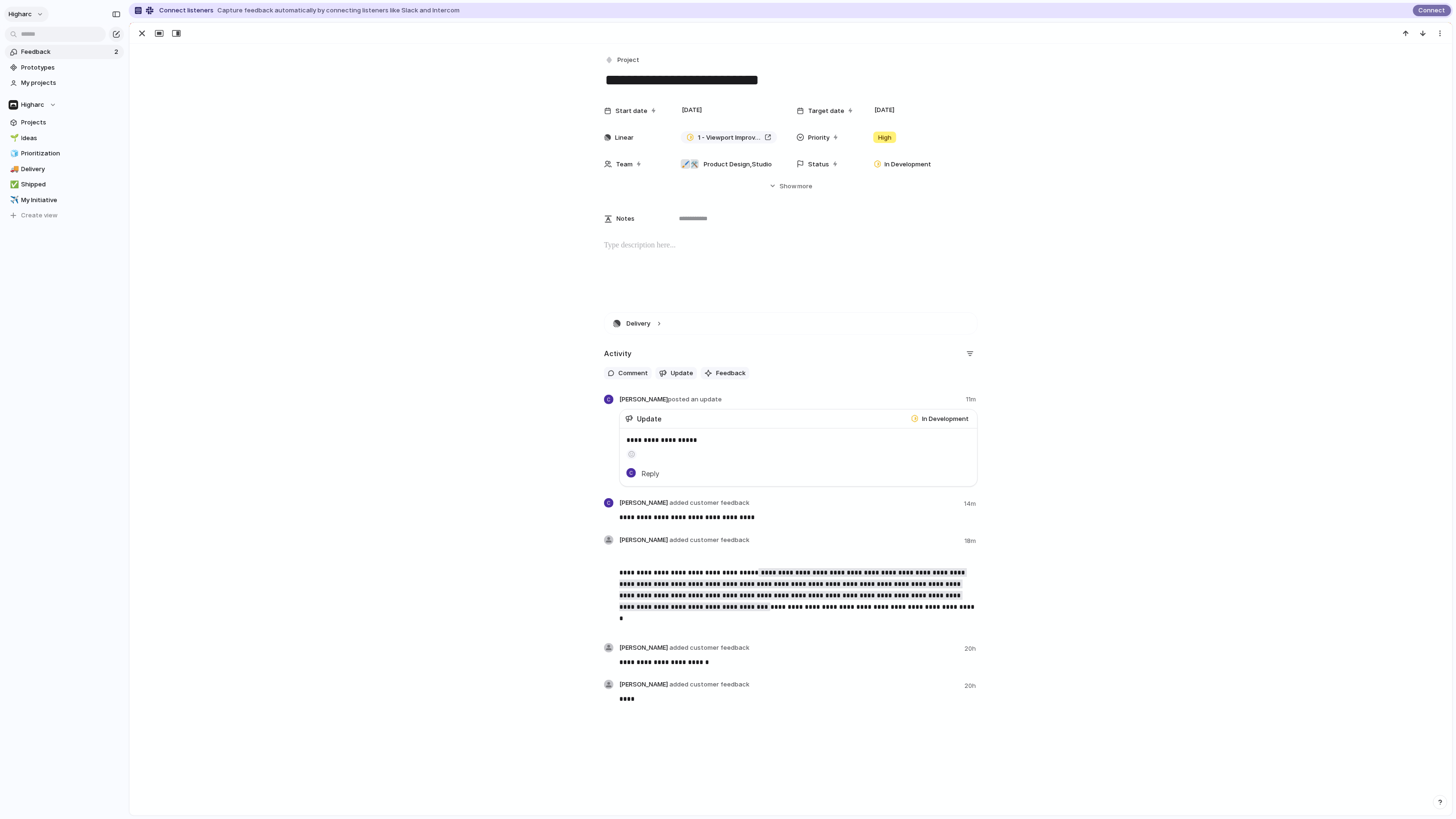
click at [4, 16] on div "higharc" at bounding box center [64, 12] width 128 height 25
click at [226, 106] on div "Start date 23 June Target date 5 September Linear 1 - Viewport Improvements Pri…" at bounding box center [791, 146] width 1299 height 89
click at [141, 34] on div "button" at bounding box center [142, 33] width 12 height 12
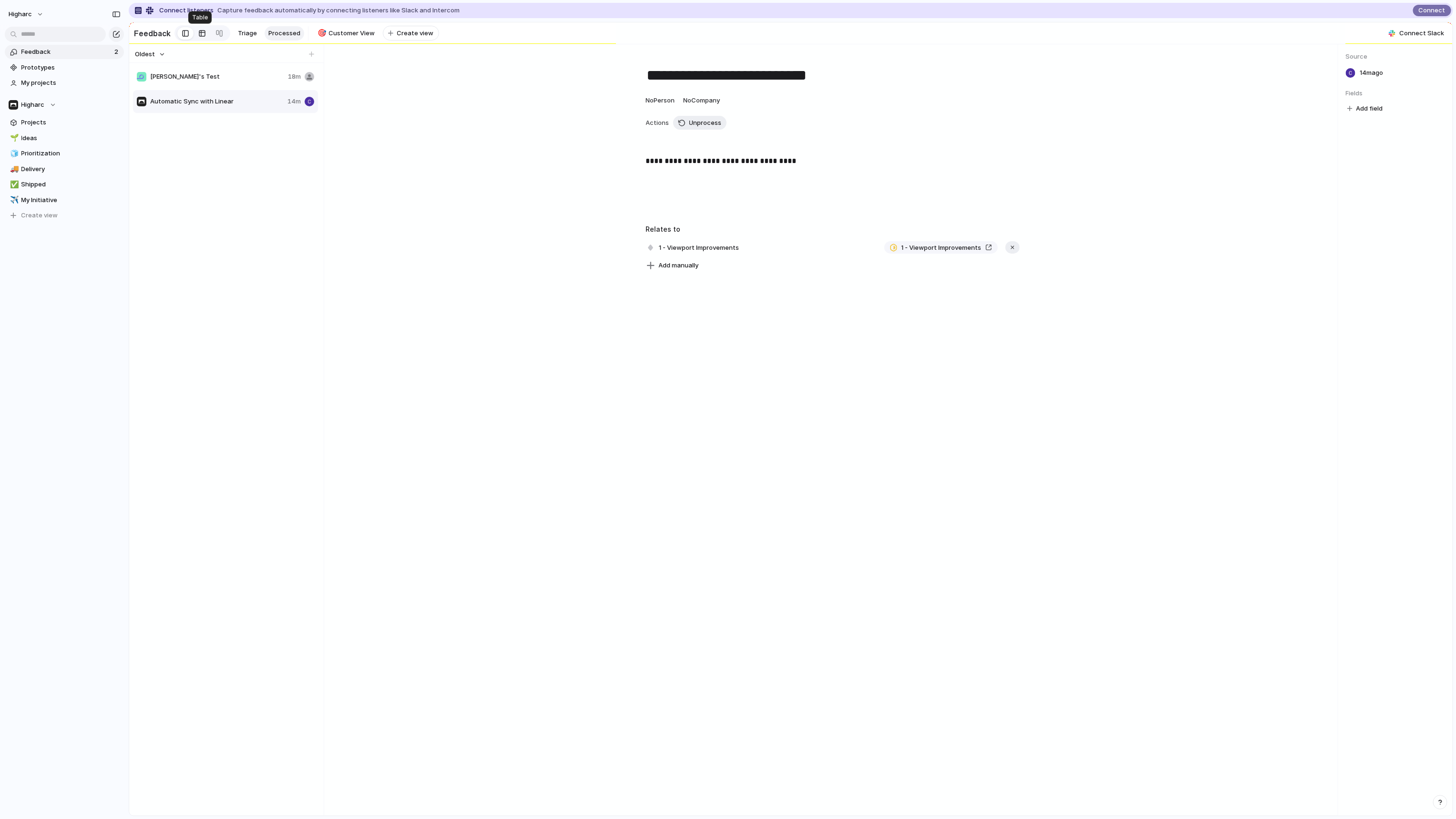
click at [198, 36] on div at bounding box center [202, 33] width 8 height 15
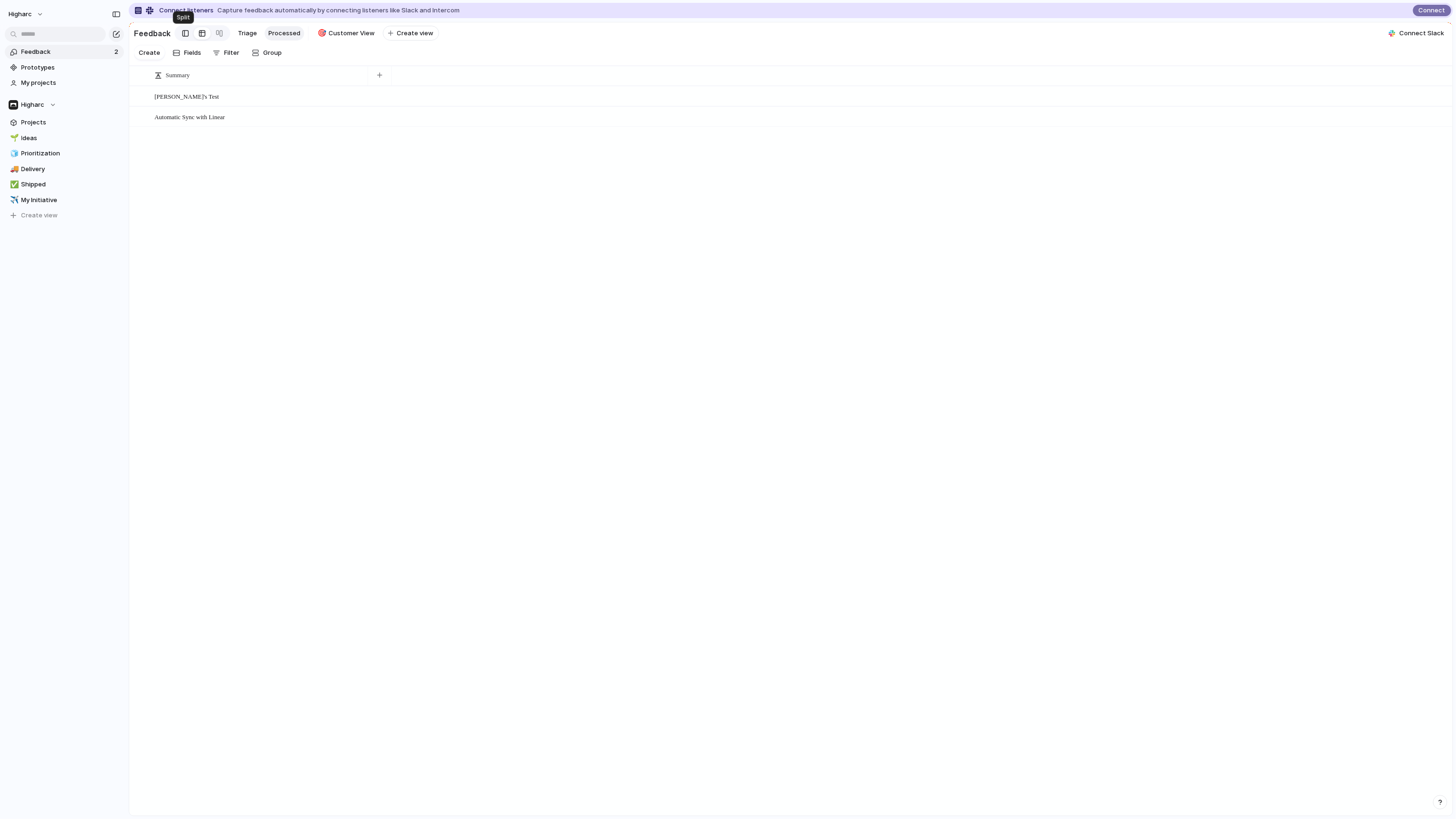
click at [185, 35] on div at bounding box center [185, 33] width 6 height 14
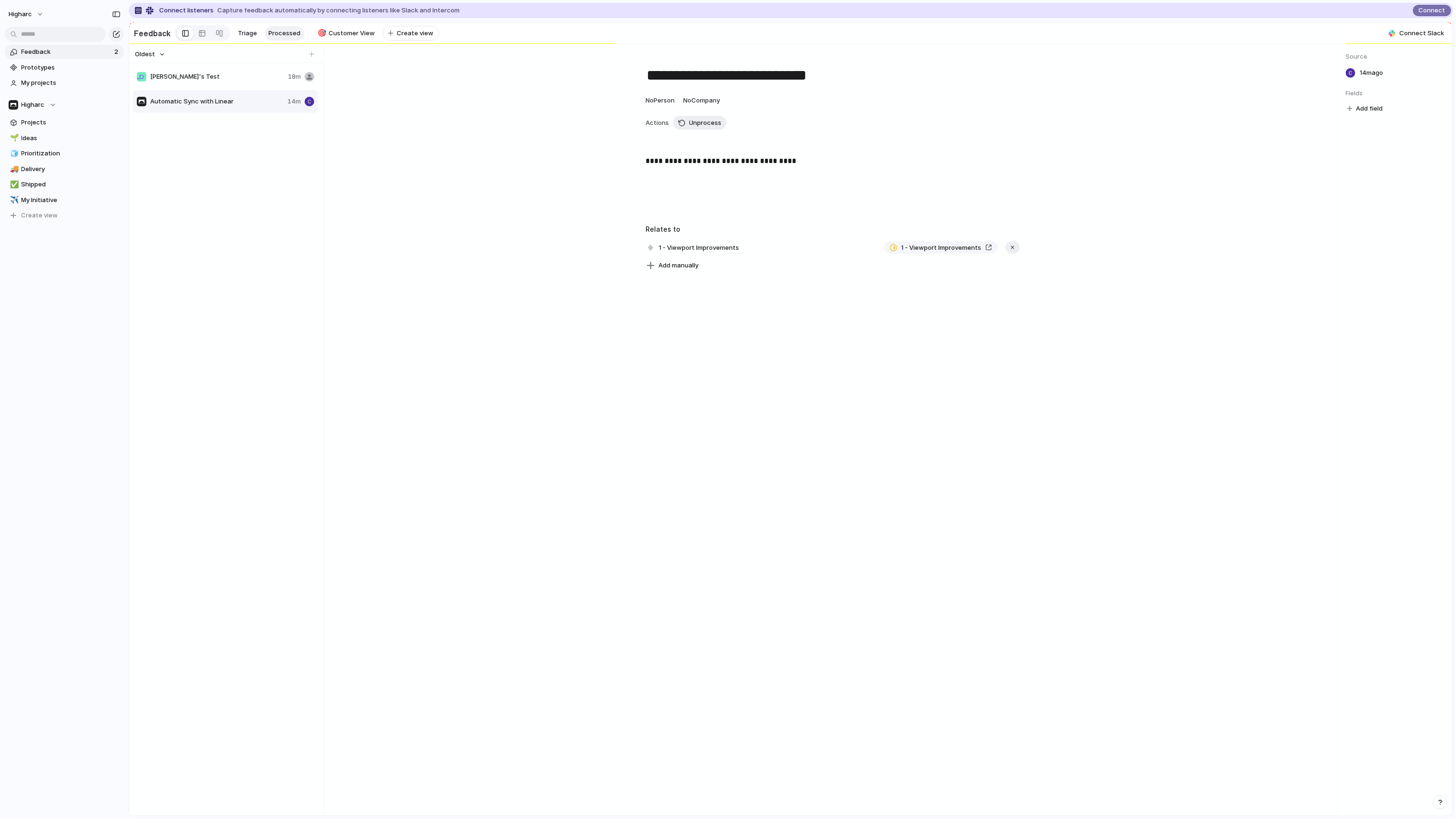
click at [144, 78] on div at bounding box center [141, 76] width 9 height 9
type textarea "**********"
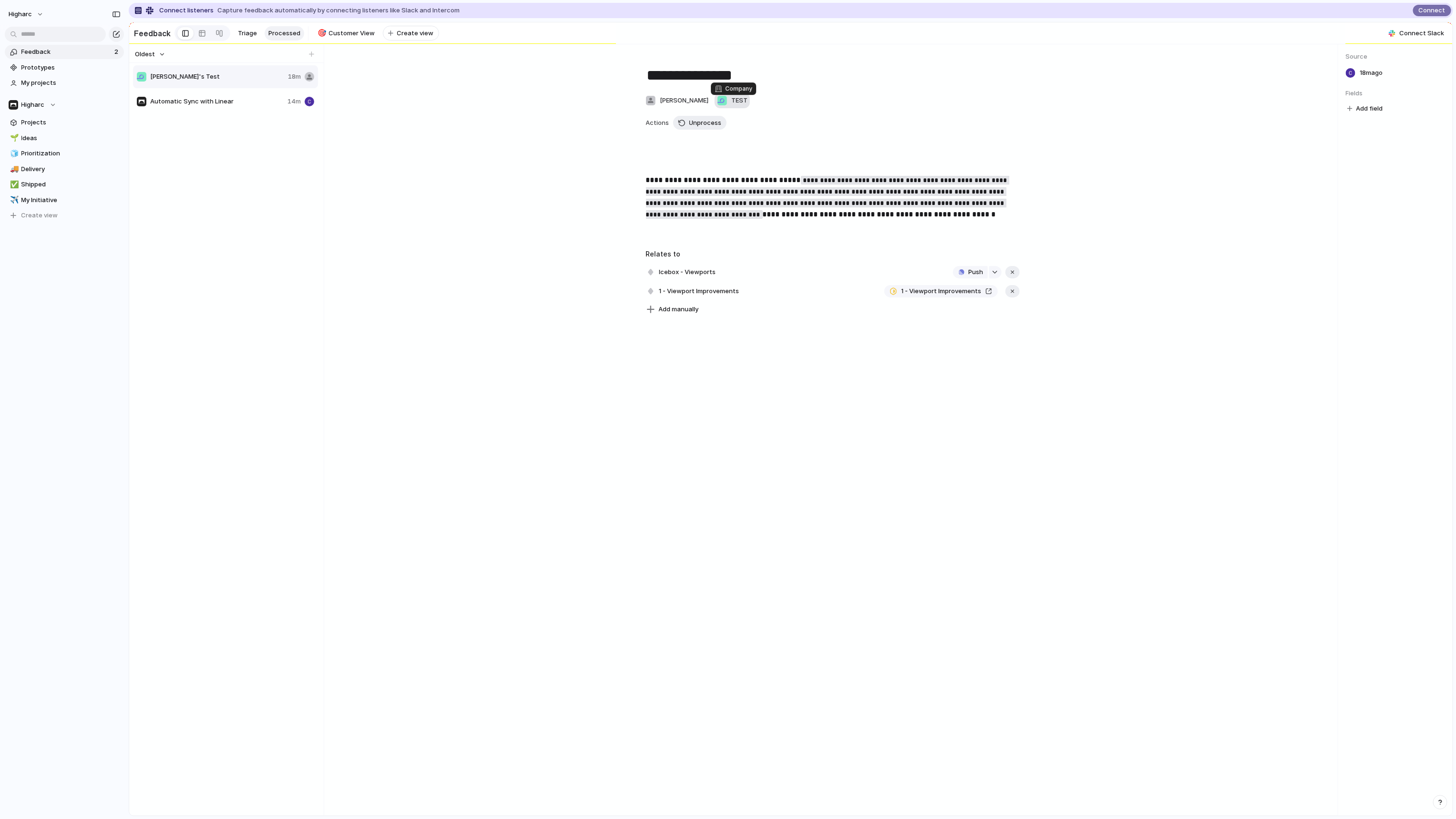
click at [737, 98] on button "TEST" at bounding box center [732, 100] width 35 height 15
click at [549, 155] on div "**********" at bounding box center [833, 185] width 995 height 260
click at [38, 98] on button "Higharc" at bounding box center [64, 105] width 119 height 14
click at [48, 82] on div "Recent 🛠️ PF - Studio 🛠️ PF - All Teams ⚡ Quality Assurance Teams Higharc 🛠️ CS…" at bounding box center [728, 409] width 1456 height 819
click at [30, 83] on span "My projects" at bounding box center [71, 82] width 99 height 9
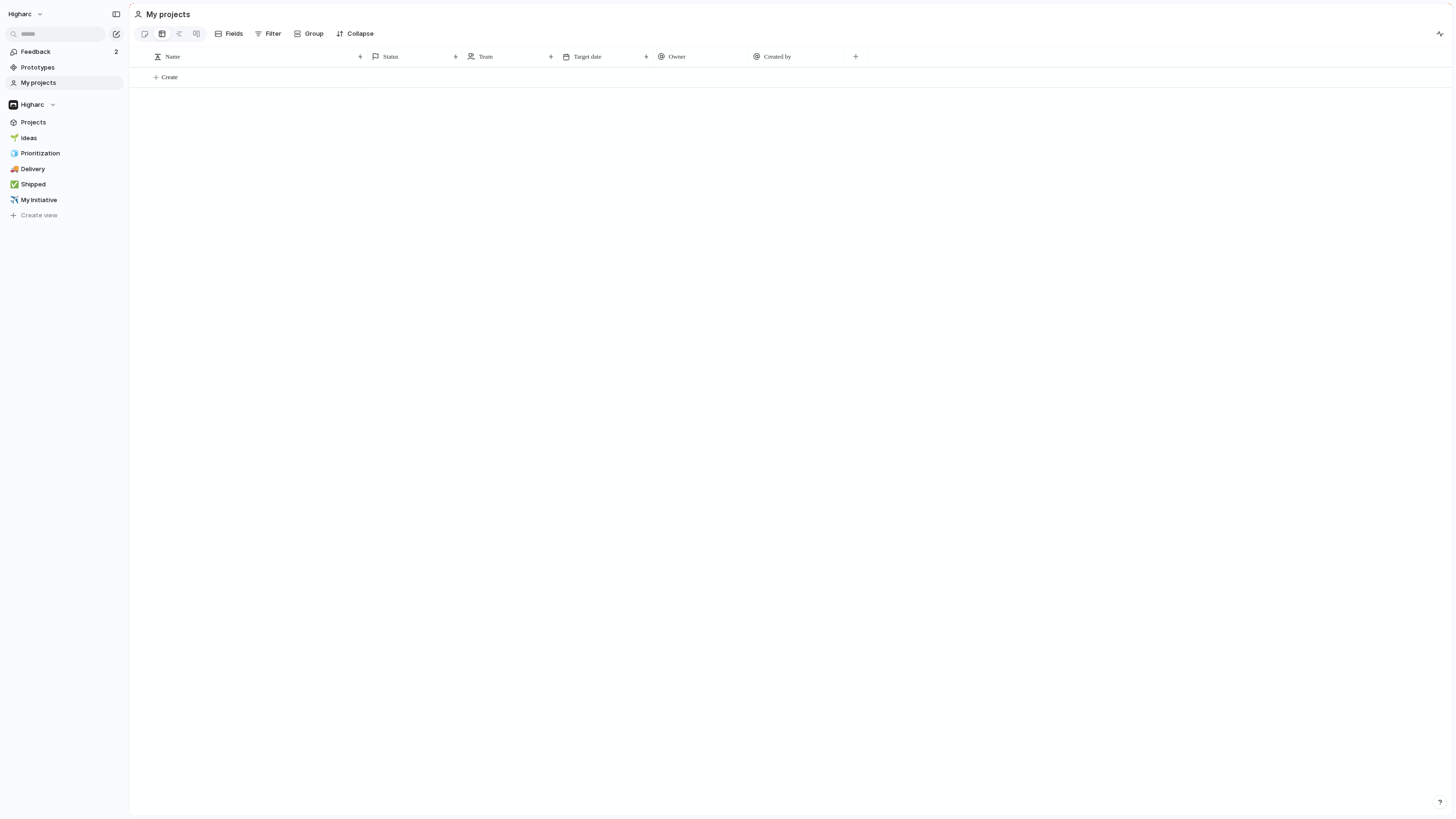
click at [40, 75] on section "Feedback 2 Prototypes My projects" at bounding box center [64, 66] width 128 height 47
click at [38, 64] on span "Prototypes" at bounding box center [71, 67] width 99 height 9
click at [44, 46] on link "Feedback 2" at bounding box center [64, 52] width 119 height 14
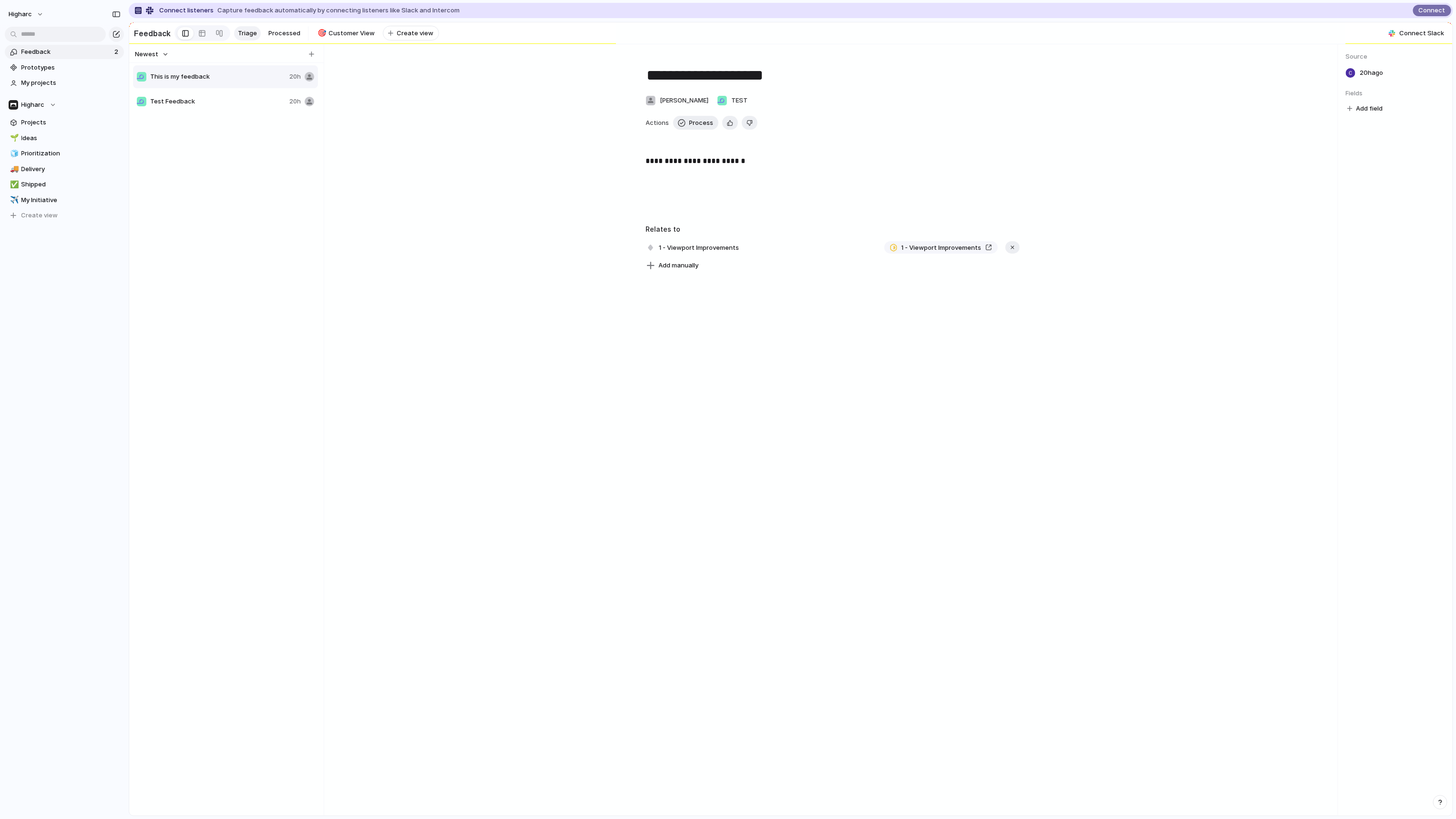
click at [308, 82] on div at bounding box center [309, 76] width 9 height 9
click at [283, 32] on span "Processed" at bounding box center [284, 33] width 32 height 9
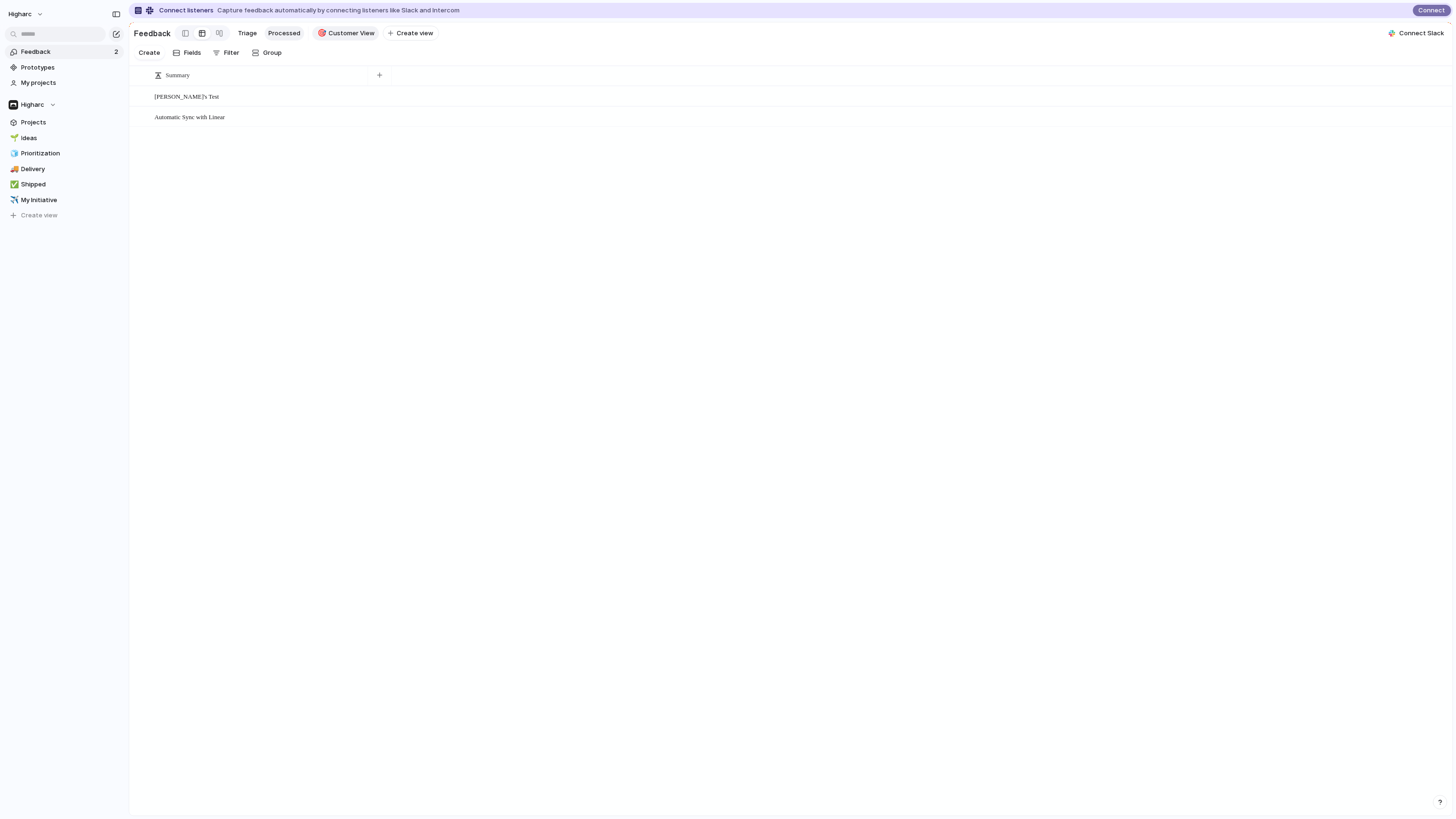
click at [359, 29] on span "Customer View" at bounding box center [352, 33] width 46 height 9
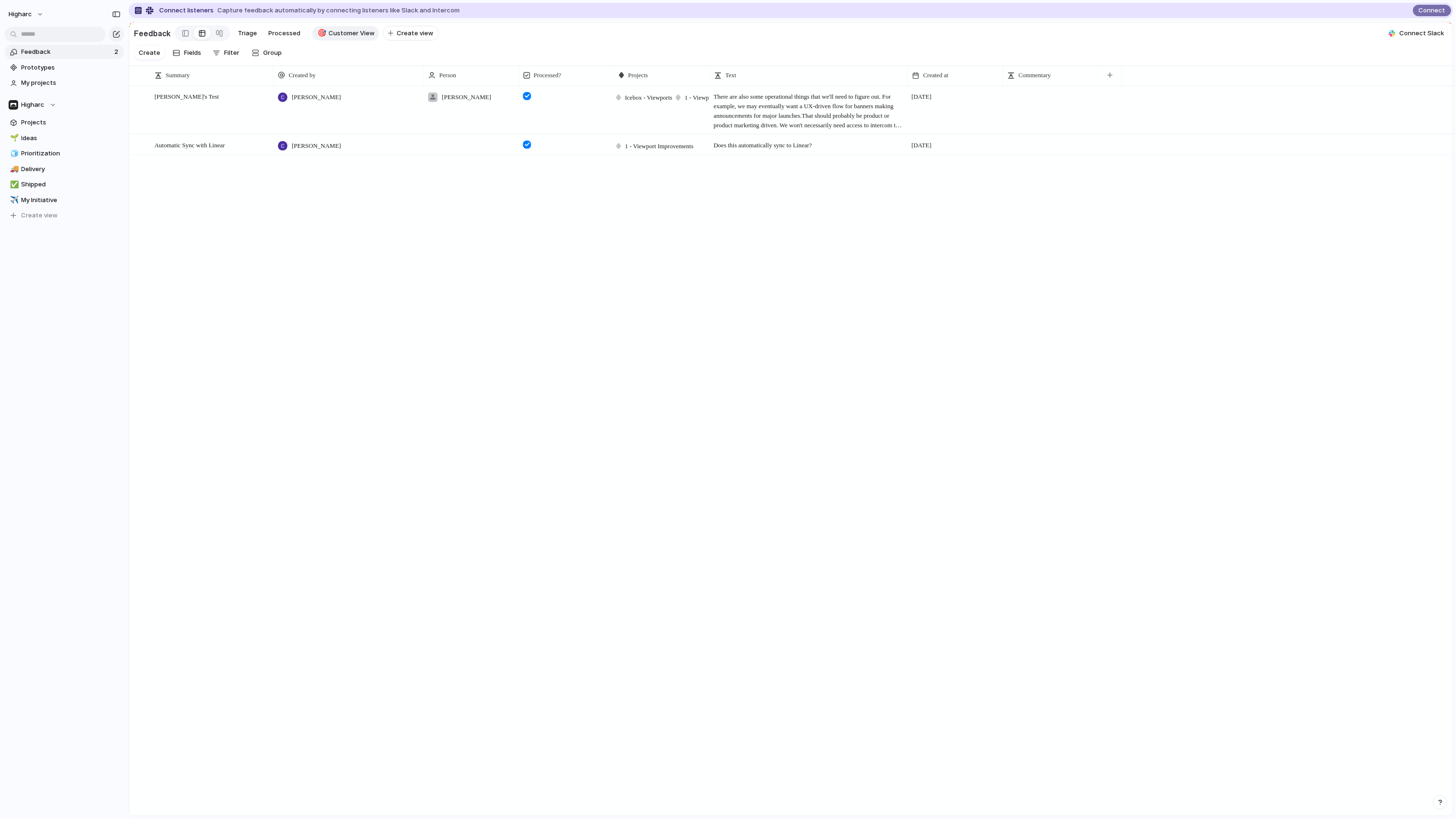
click at [206, 56] on div "Create Fields Filter Group Zoom" at bounding box center [210, 53] width 152 height 19
click at [201, 58] on button "Fields" at bounding box center [187, 53] width 36 height 15
click at [1432, 300] on div "button" at bounding box center [1436, 297] width 8 height 8
click at [886, 222] on div "Carsons's Test Open Carson Dallas Justin Hattendorf Icebox - Viewports 1 - View…" at bounding box center [720, 450] width 1183 height 730
click at [462, 284] on div "Carsons's Test Open Carson Dallas Justin Hattendorf Icebox - Viewports 1 - View…" at bounding box center [791, 450] width 1323 height 730
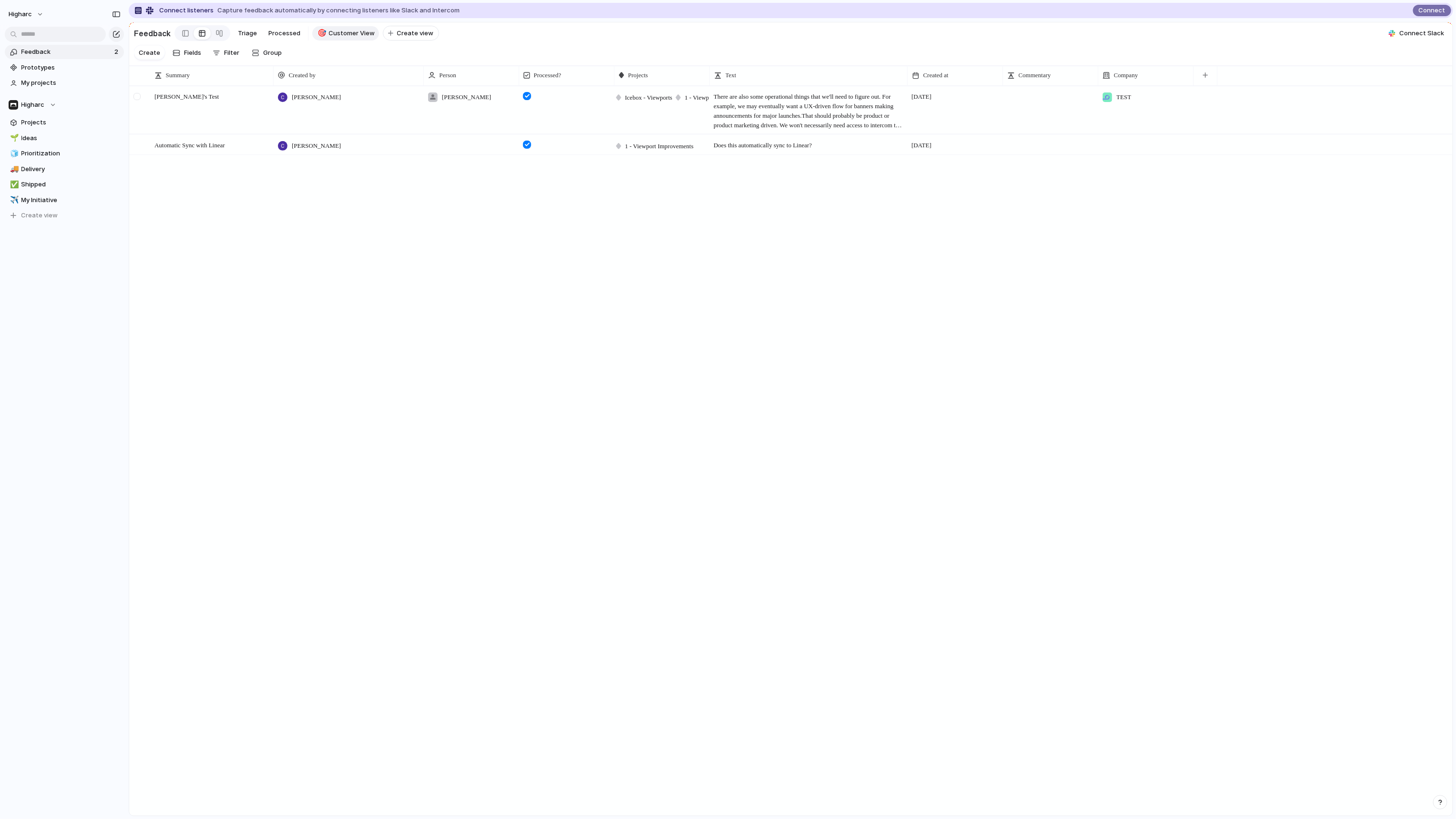
drag, startPoint x: 206, startPoint y: 303, endPoint x: 134, endPoint y: 112, distance: 204.1
click at [206, 303] on div "Carsons's Test Open Carson Dallas Justin Hattendorf Icebox - Viewports 1 - View…" at bounding box center [791, 450] width 1323 height 730
click at [118, 35] on div "button" at bounding box center [116, 34] width 8 height 8
type input "**********"
click at [119, 34] on div "button" at bounding box center [116, 34] width 8 height 8
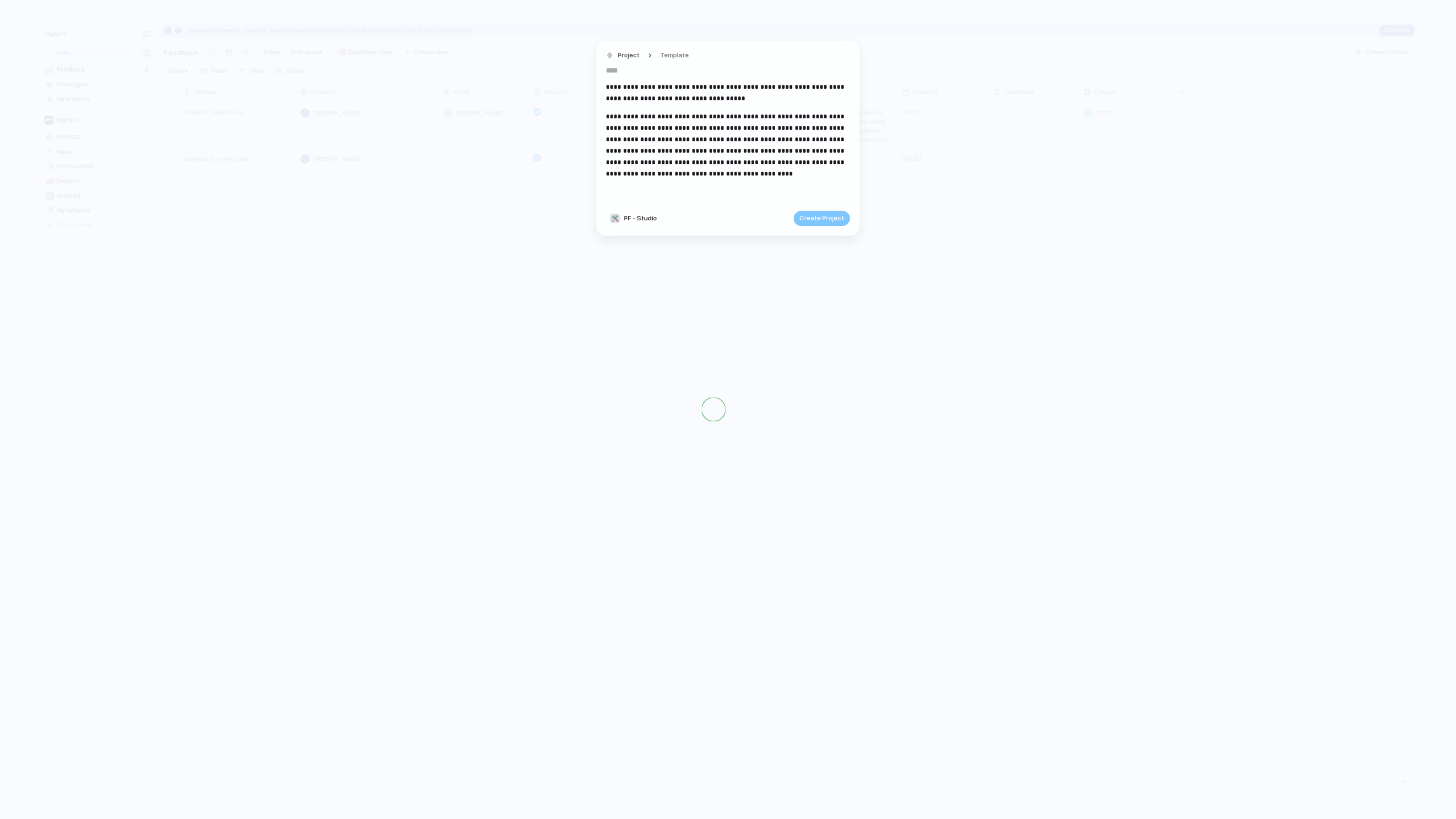
type input "**********"
click at [635, 55] on span "Project" at bounding box center [628, 56] width 22 height 9
click at [766, 63] on div "Workstream Initiative Launch Goal Objective Key result Program Project Customize" at bounding box center [728, 409] width 1456 height 819
click at [837, 56] on span "Clear draft" at bounding box center [828, 56] width 33 height 9
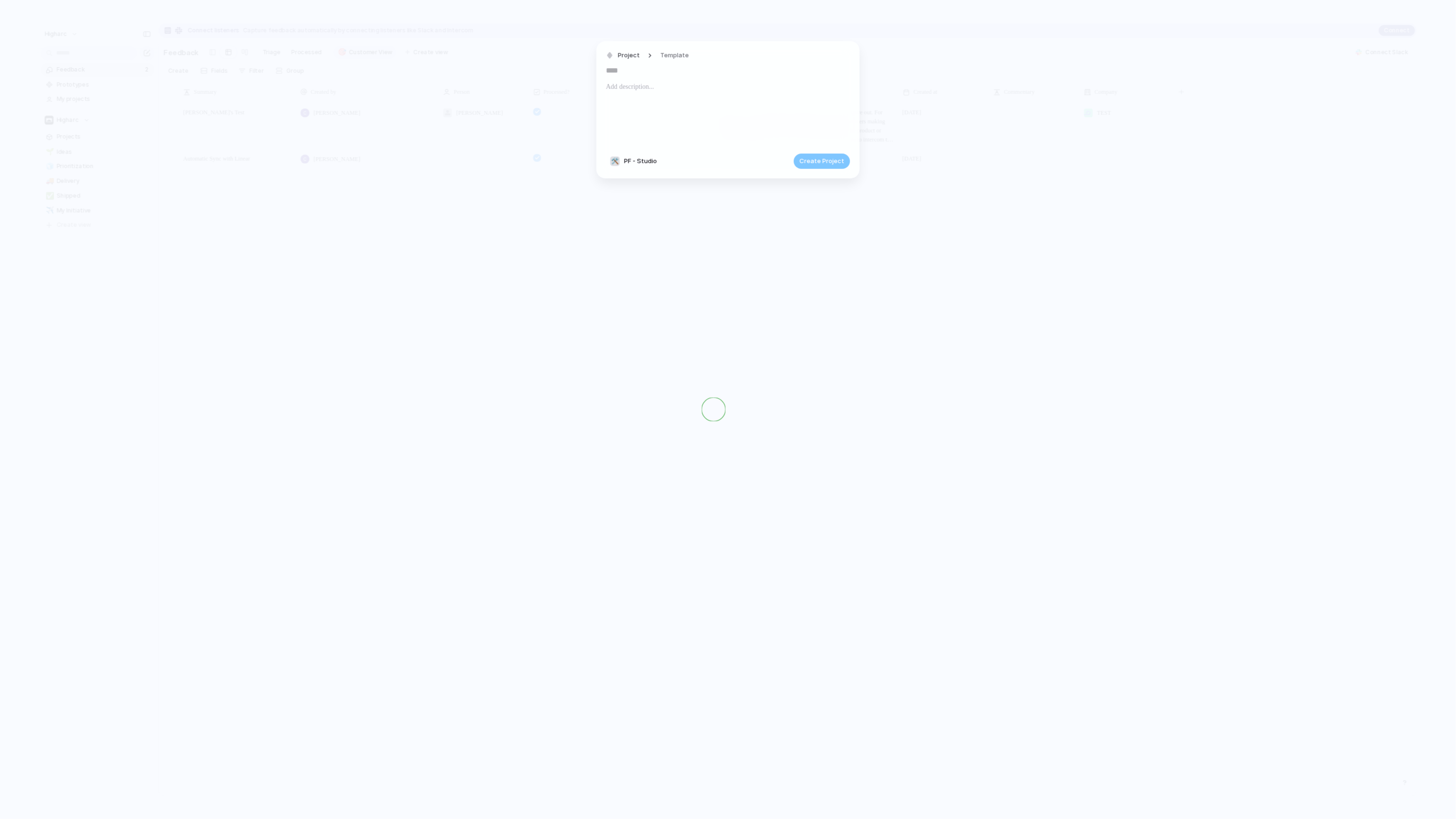
click at [637, 154] on footer "🛠️ PF - Studio Create Project" at bounding box center [728, 161] width 244 height 15
drag, startPoint x: 636, startPoint y: 155, endPoint x: 625, endPoint y: 159, distance: 11.7
click at [634, 156] on footer "🛠️ PF - Studio Create Project" at bounding box center [728, 161] width 244 height 15
click at [622, 160] on div "🛠️ PF - Studio" at bounding box center [633, 161] width 55 height 11
click at [556, 294] on div "Higharc 🛠️ Config 🛠️ Studio 🛠️ CS 😁 Implementation ⚡ Quality Assurance 🖌 Produc…" at bounding box center [728, 409] width 1456 height 819
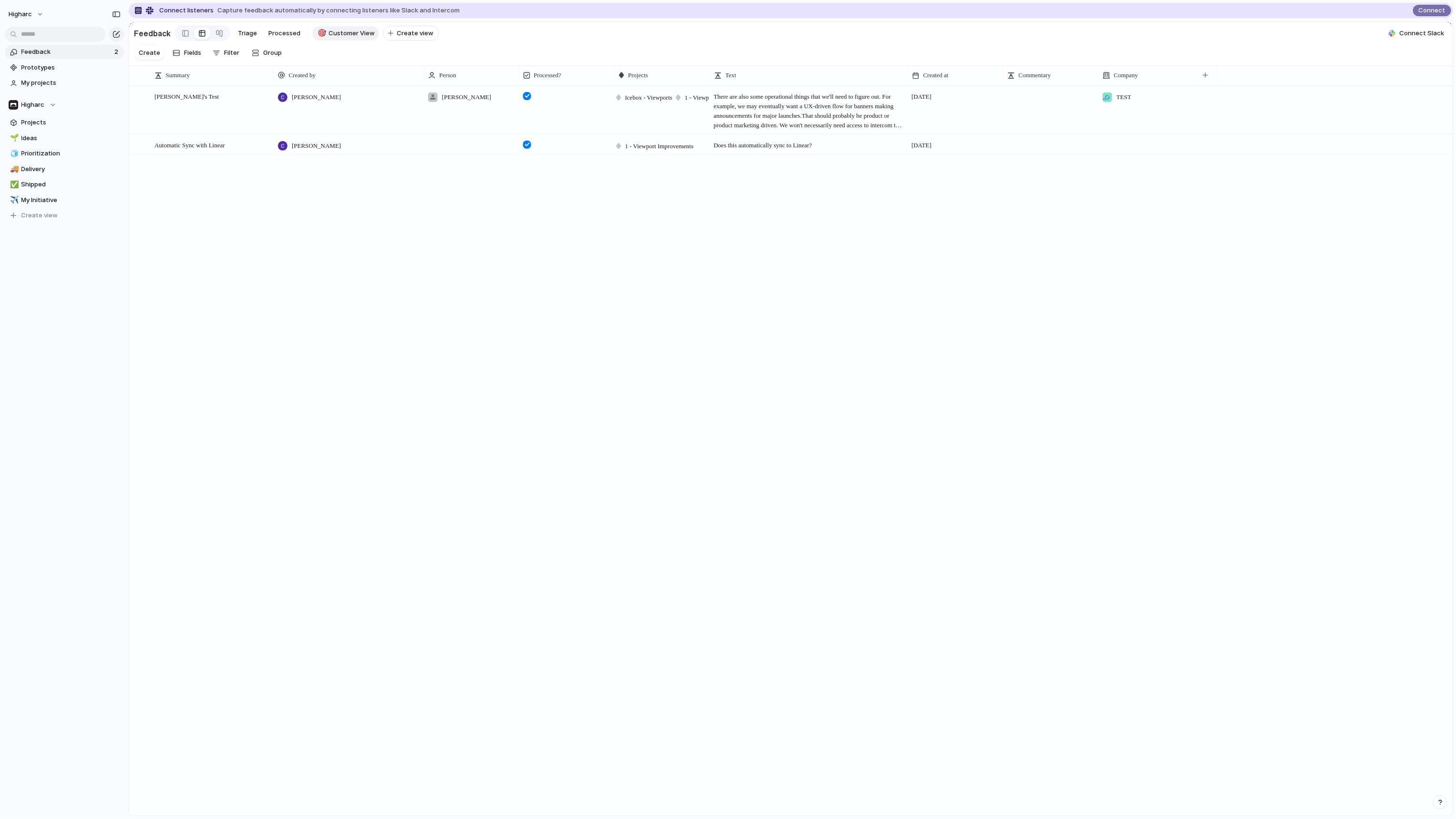
click at [57, 51] on span "Feedback" at bounding box center [66, 51] width 90 height 9
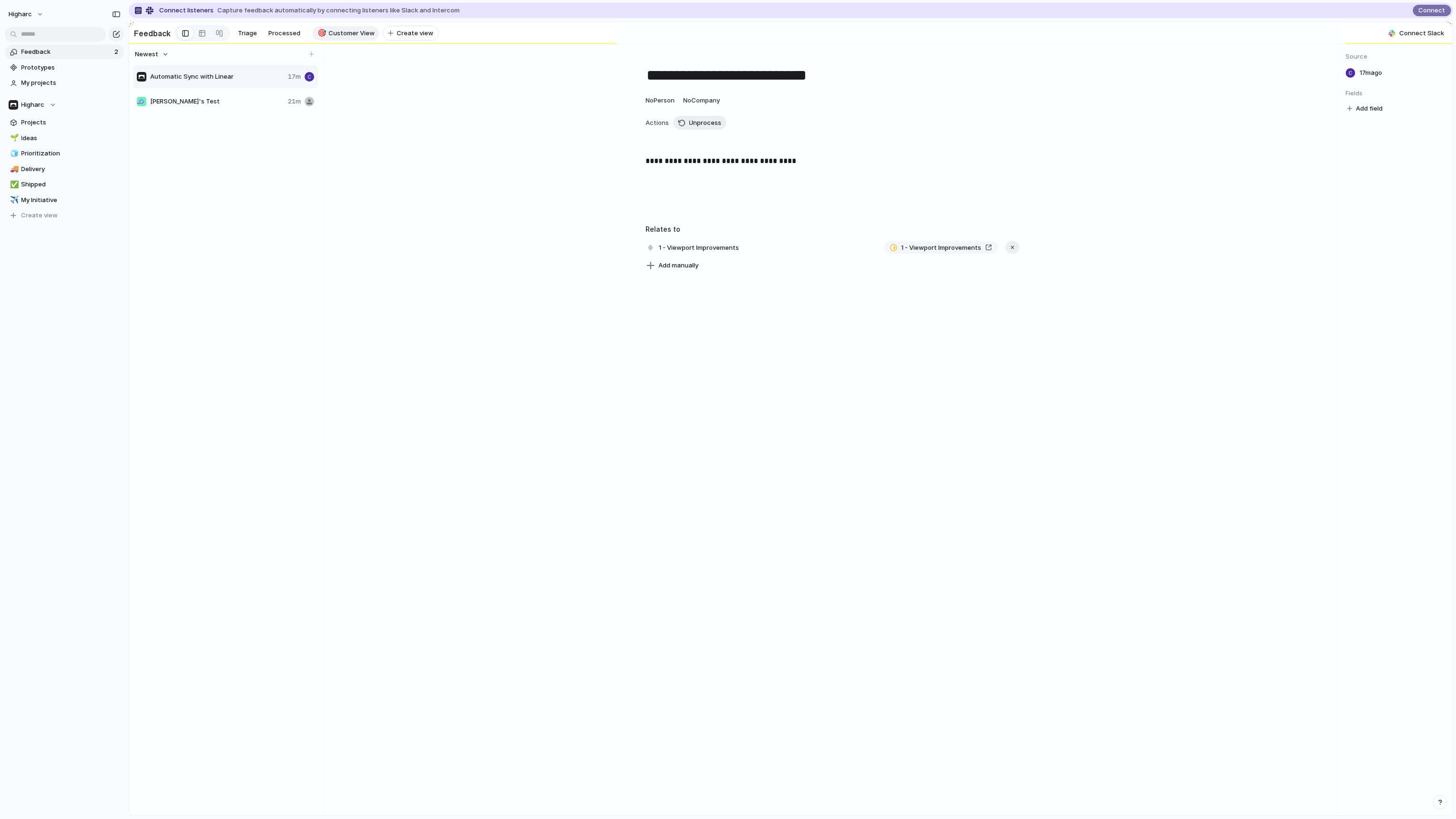
click at [313, 58] on div at bounding box center [311, 54] width 9 height 9
click at [310, 58] on div at bounding box center [311, 54] width 9 height 9
click at [311, 58] on div at bounding box center [311, 54] width 9 height 9
click at [229, 102] on span "Carsons's Test" at bounding box center [217, 101] width 134 height 9
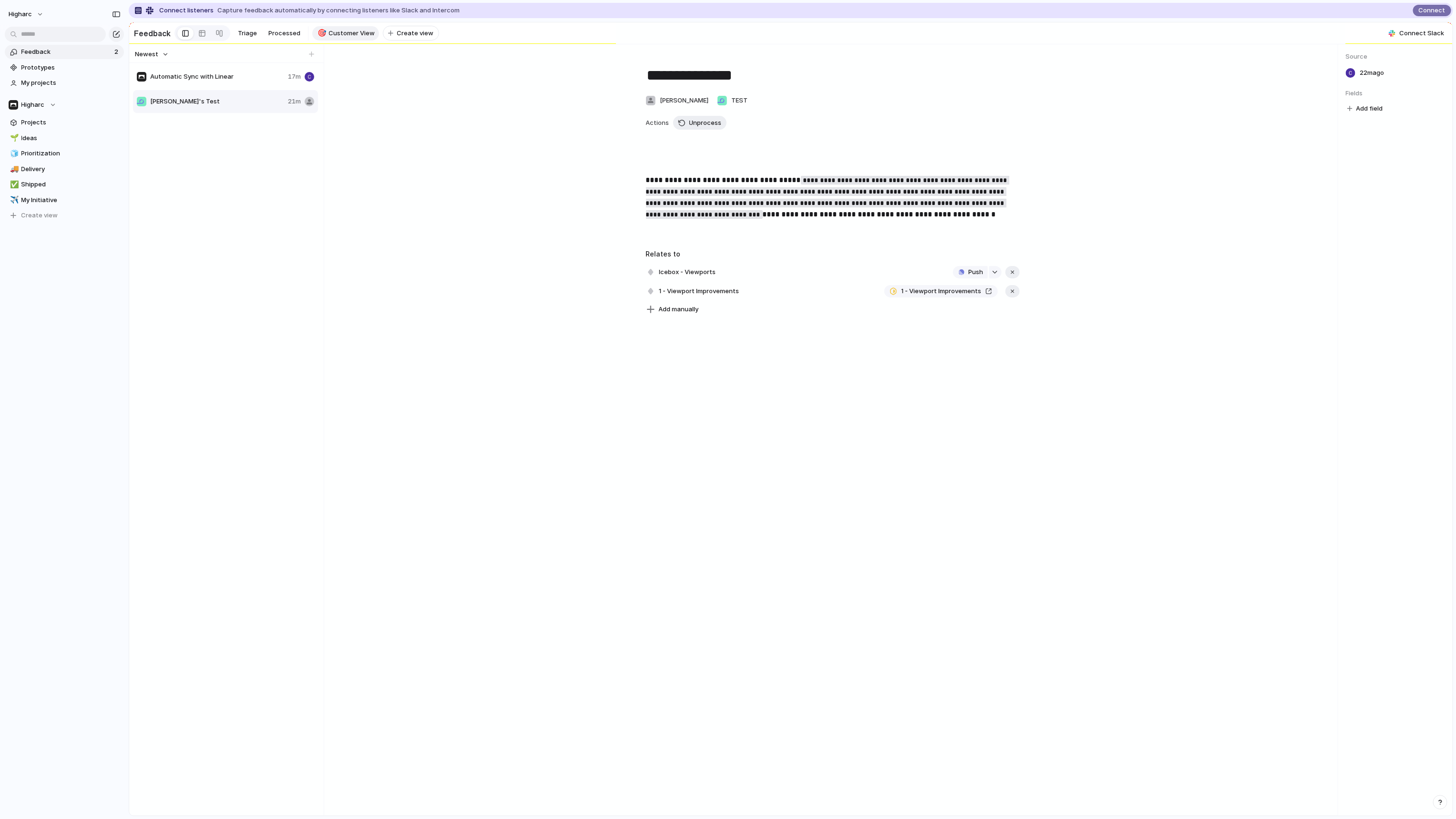
click at [203, 81] on span "Automatic Sync with Linear" at bounding box center [217, 76] width 134 height 9
type textarea "**********"
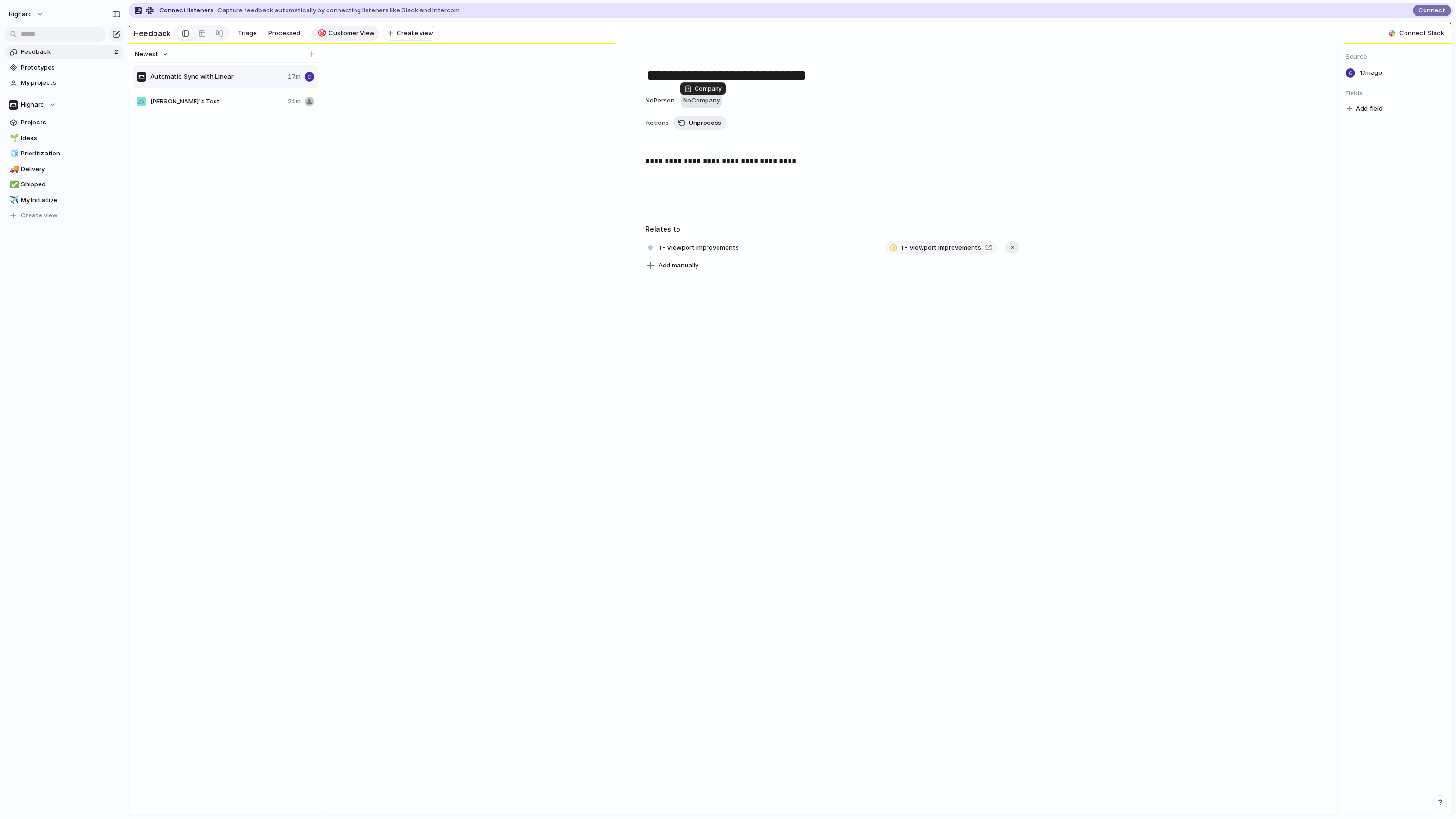
click at [711, 99] on button "No Company" at bounding box center [701, 100] width 41 height 15
click at [706, 104] on span "No Company" at bounding box center [701, 100] width 37 height 8
click at [442, 265] on div "TEST" at bounding box center [728, 409] width 1456 height 819
click at [200, 33] on div at bounding box center [202, 33] width 8 height 15
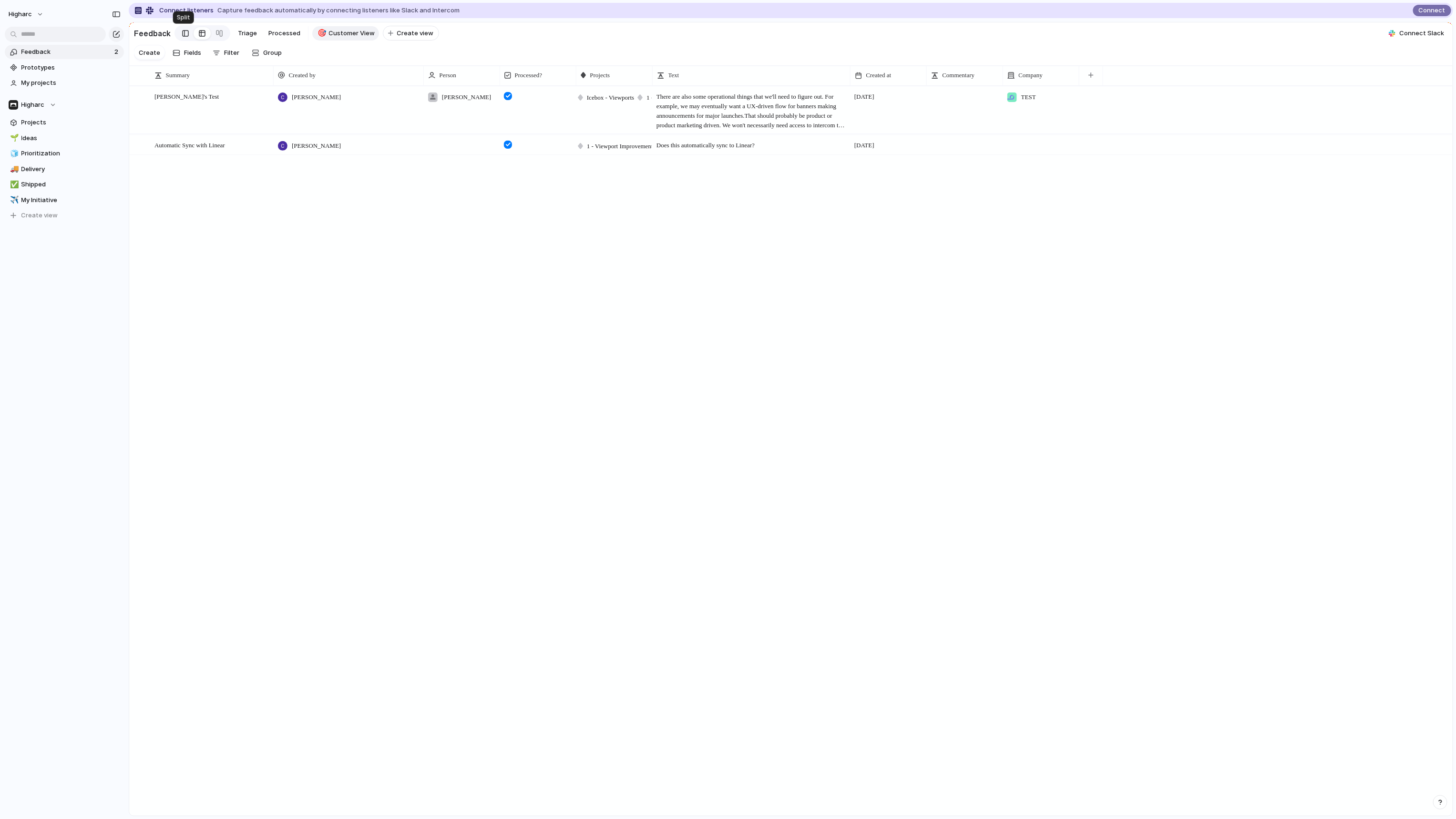
click at [182, 33] on div at bounding box center [185, 33] width 6 height 14
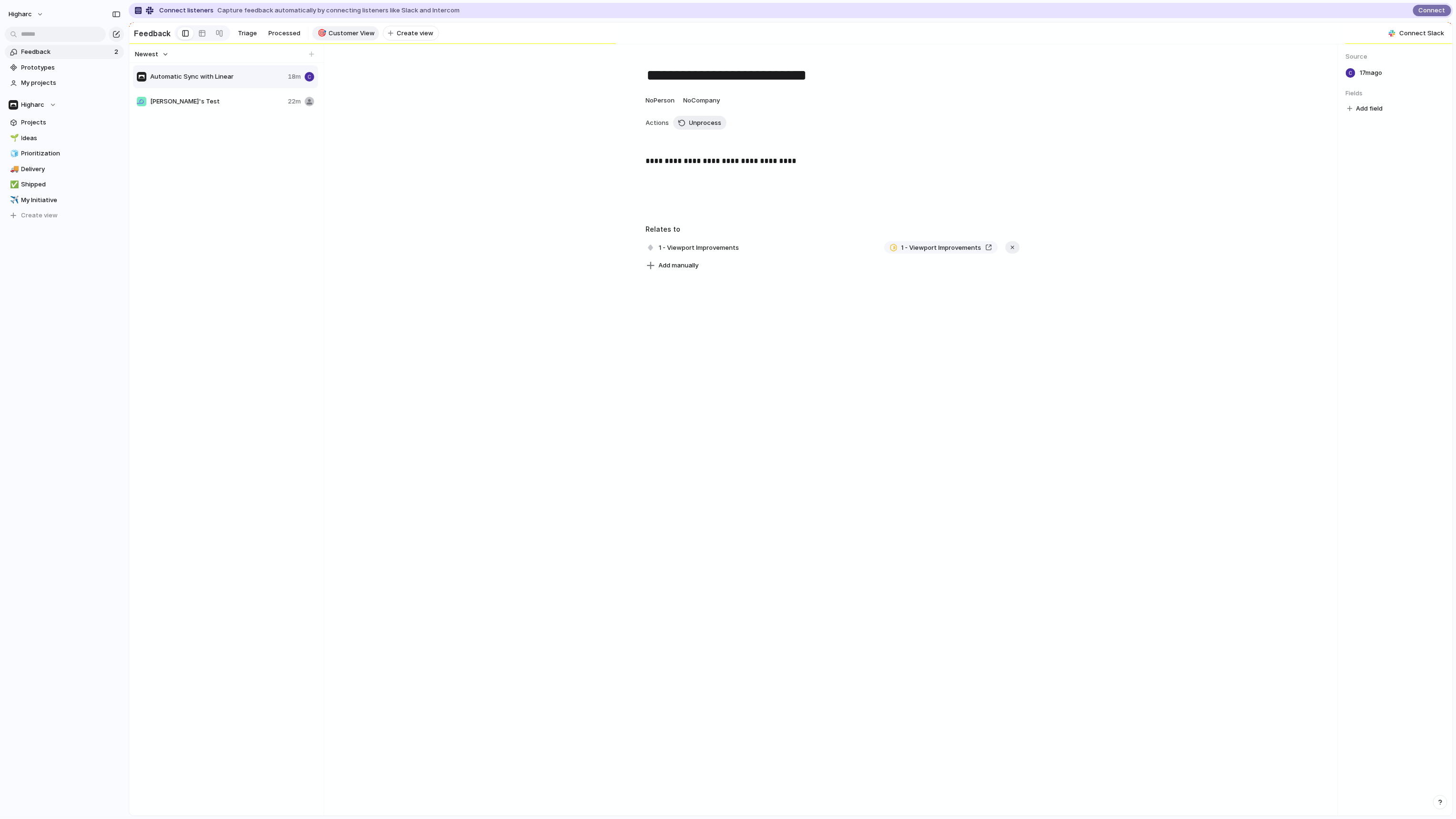
click at [473, 300] on div "**********" at bounding box center [833, 429] width 1010 height 771
click at [39, 97] on section "Higharc Projects 🌱 Ideas 🧊 Prioritization 🚚 Delivery ✅ Shipped ✈️ My Initiative…" at bounding box center [64, 157] width 128 height 133
click at [38, 105] on span "Higharc" at bounding box center [33, 105] width 23 height 9
click at [120, 173] on div "🛠️" at bounding box center [116, 172] width 12 height 12
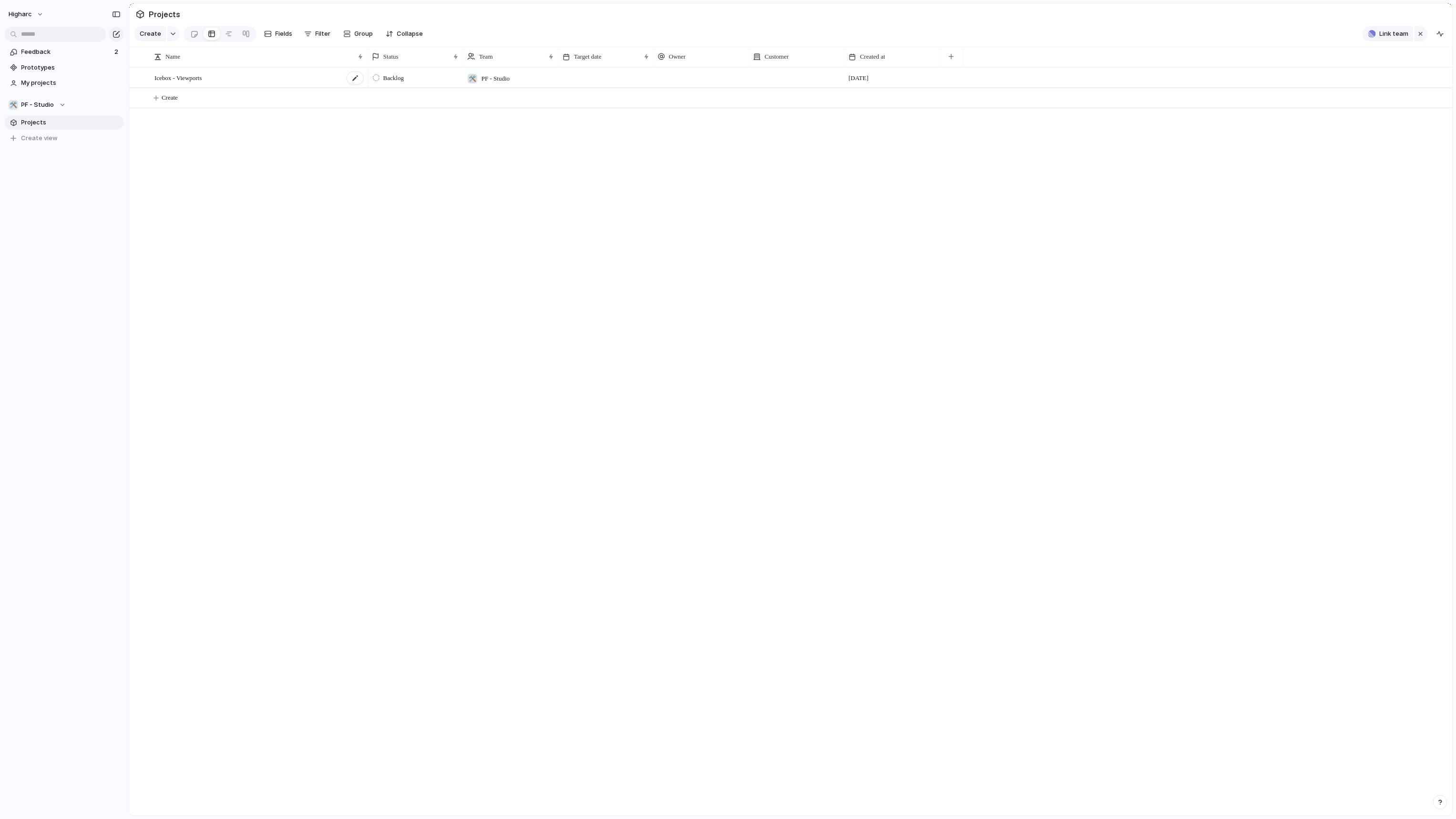
click at [196, 83] on span "Icebox - Viewports" at bounding box center [177, 77] width 47 height 11
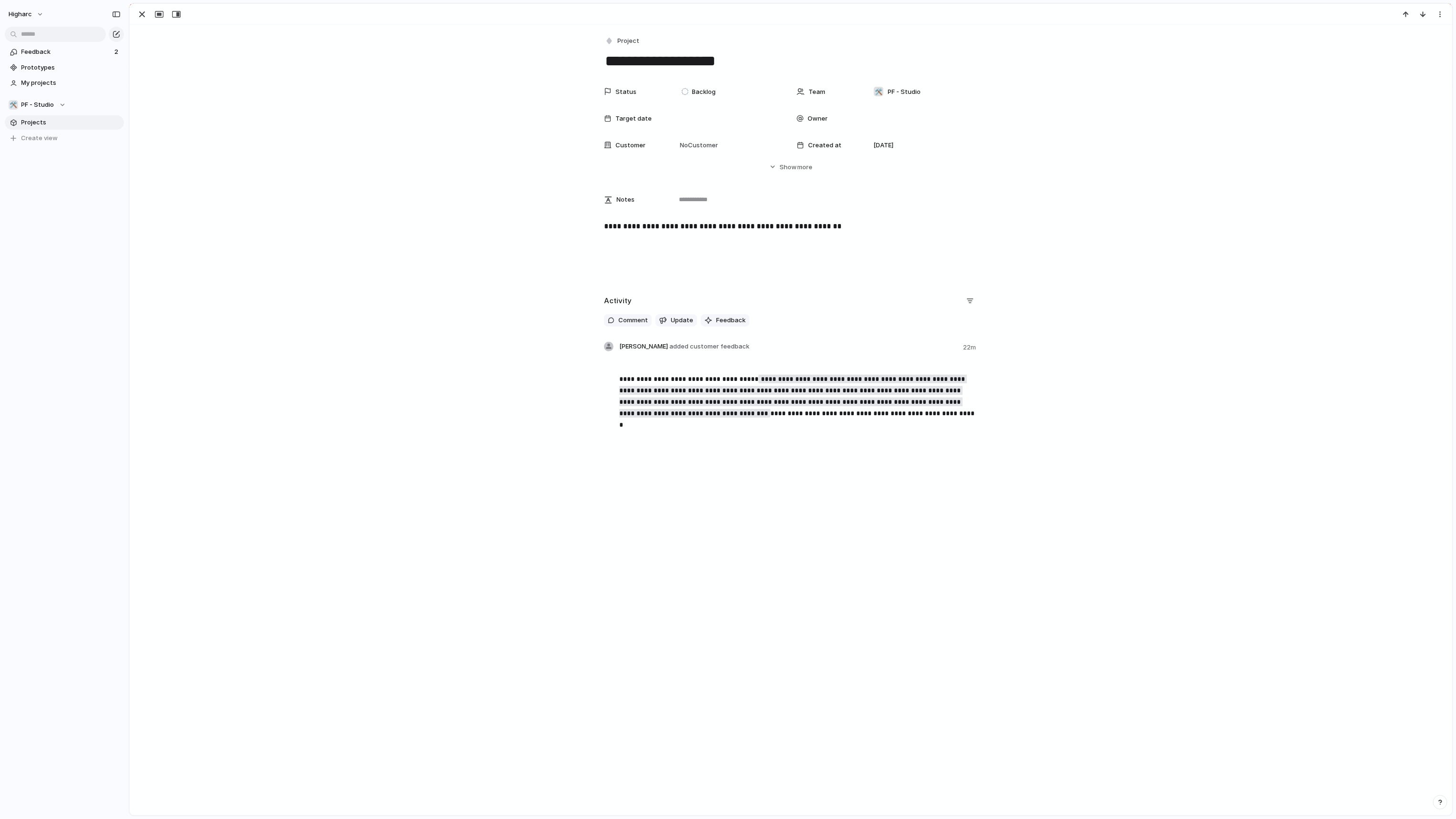
click at [335, 259] on div "**********" at bounding box center [791, 251] width 1299 height 61
click at [144, 19] on div "button" at bounding box center [142, 14] width 12 height 12
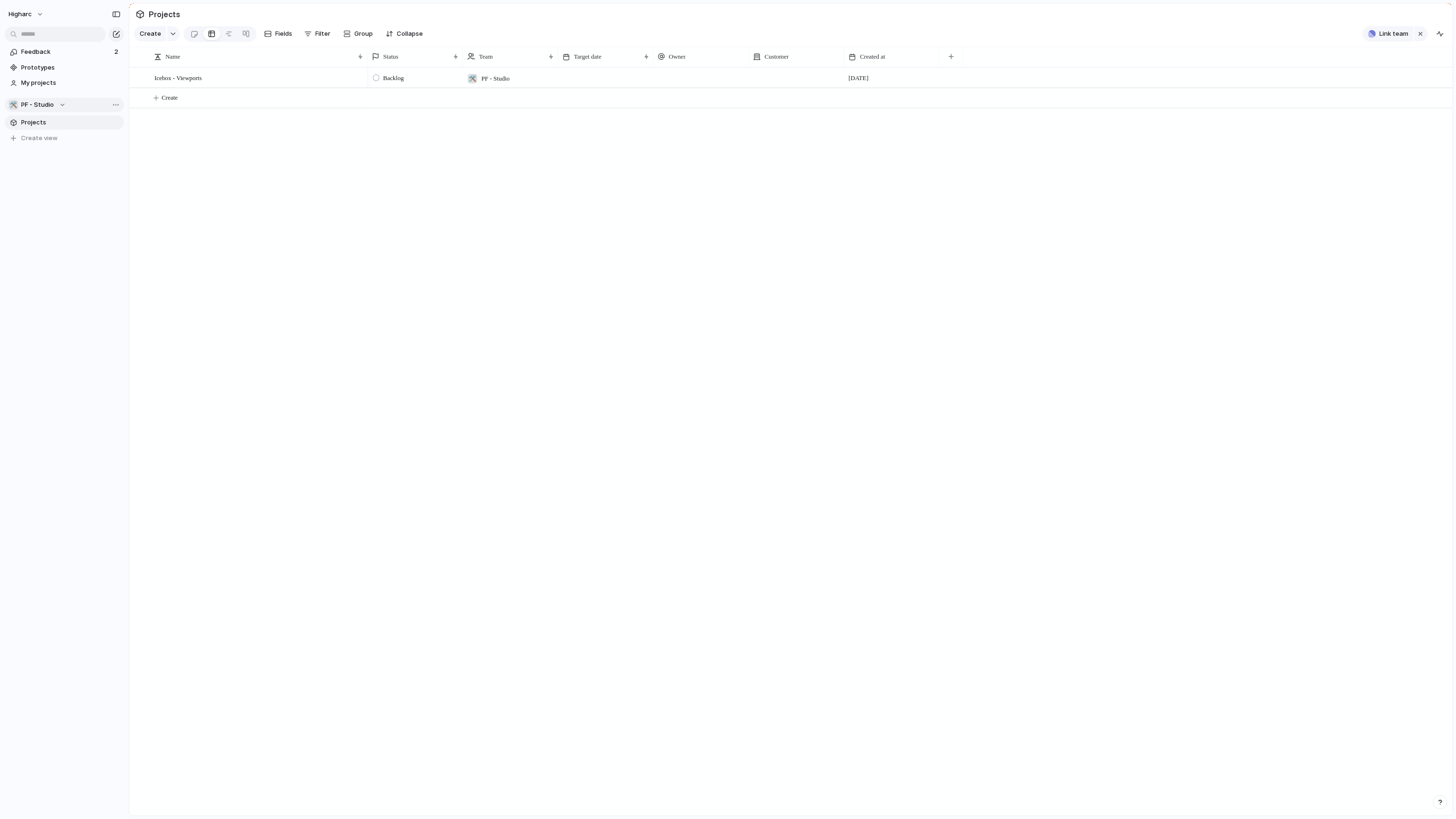
click at [48, 103] on span "PF - Studio" at bounding box center [38, 105] width 33 height 9
click at [47, 385] on li "🛠️ Studio" at bounding box center [58, 379] width 94 height 16
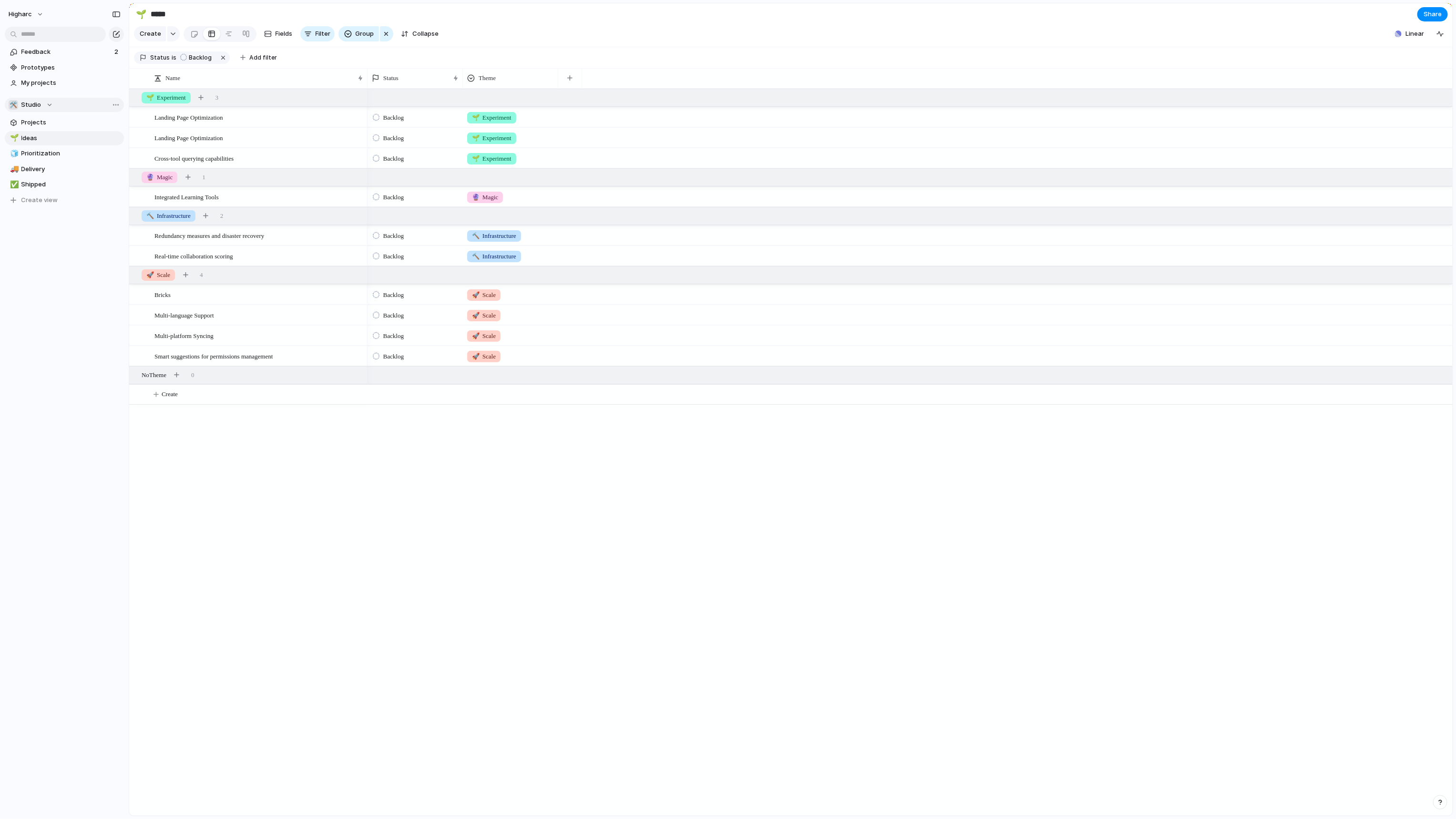
click at [33, 108] on span "Studio" at bounding box center [32, 105] width 20 height 9
click at [45, 30] on input "text" at bounding box center [56, 34] width 101 height 15
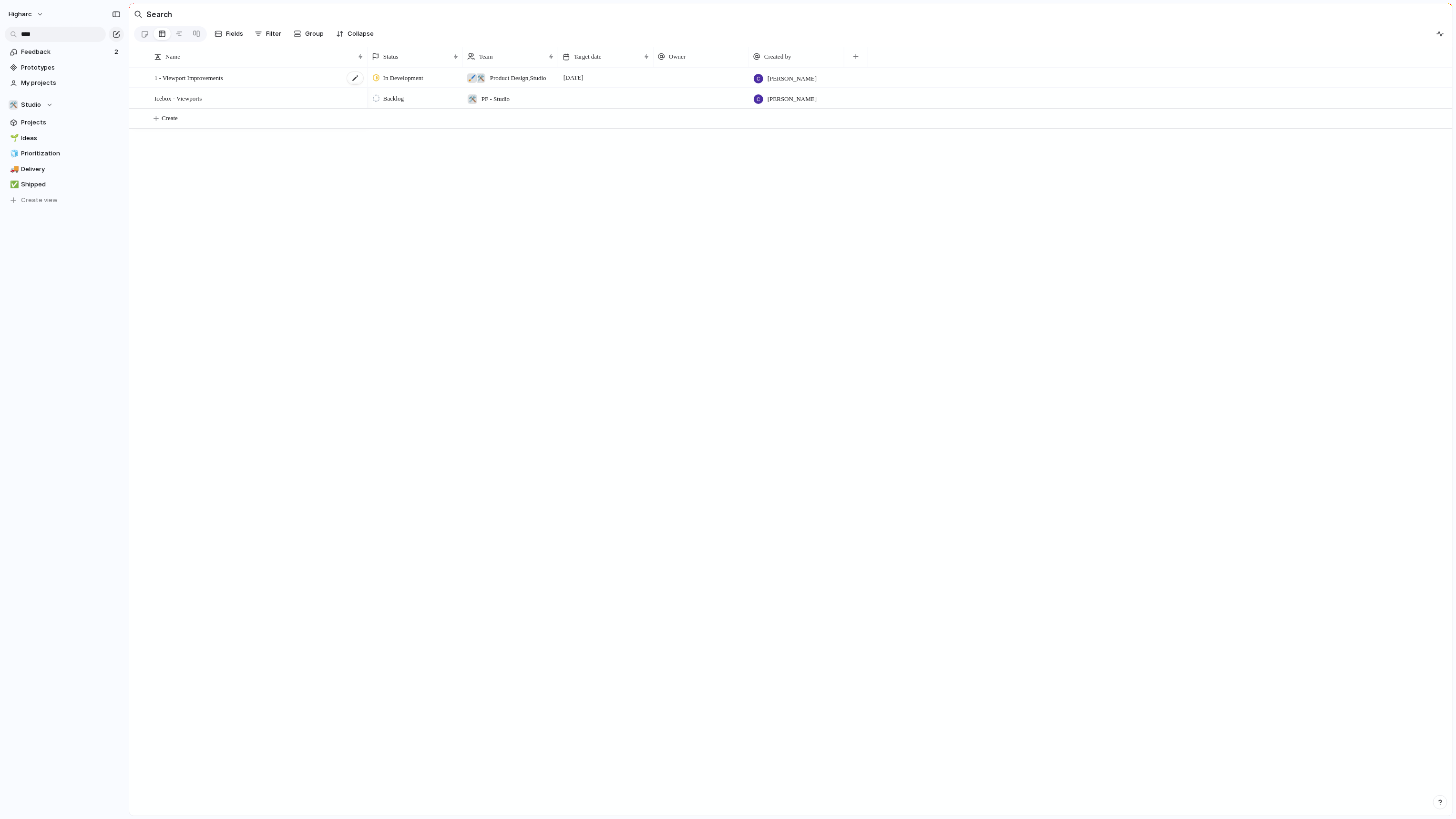
click at [223, 83] on span "1 - Viewport Improvements" at bounding box center [188, 77] width 69 height 11
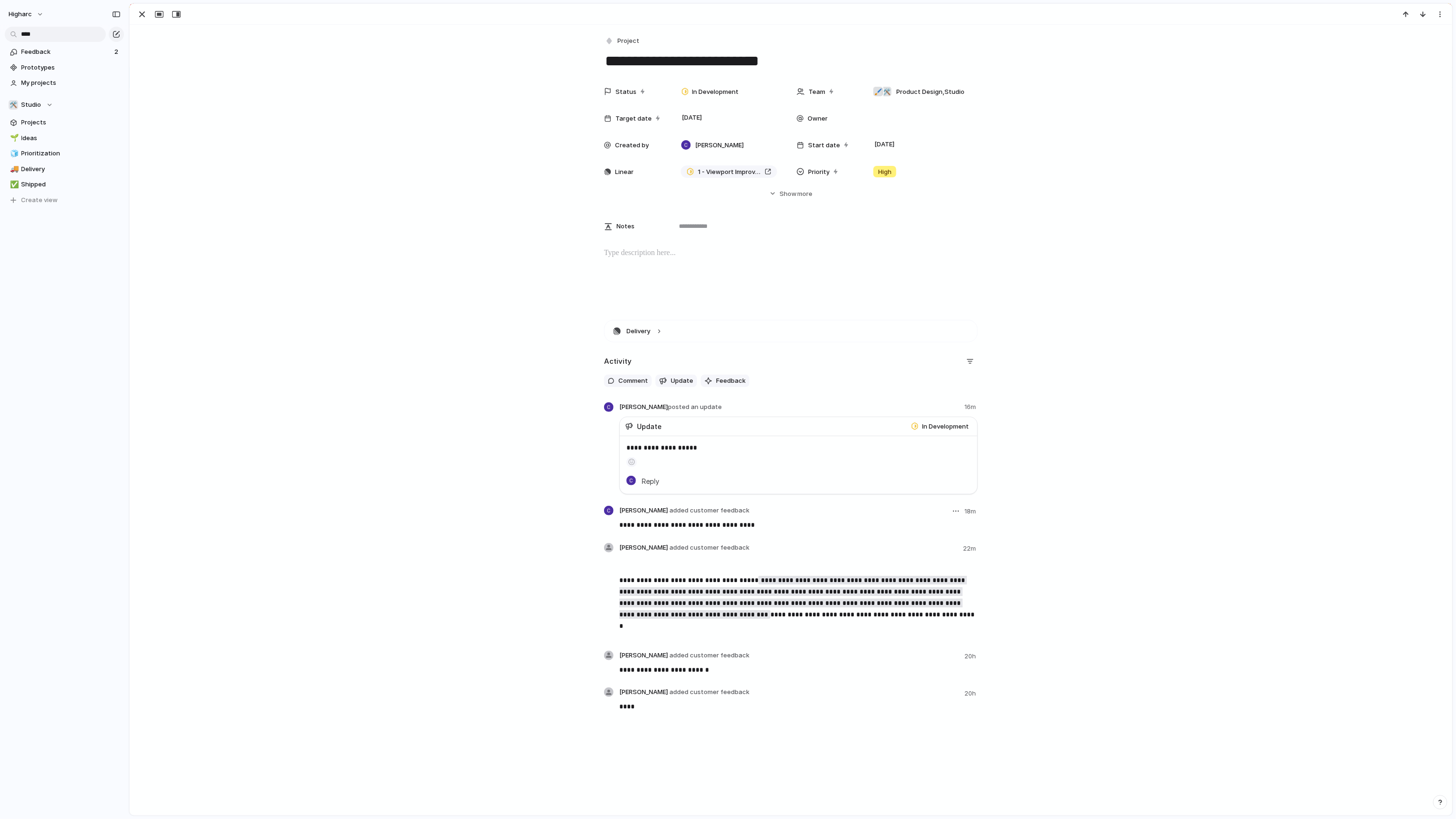
click at [953, 512] on div "button" at bounding box center [956, 512] width 6 height 1
click at [934, 544] on span "Reassign" at bounding box center [931, 546] width 27 height 9
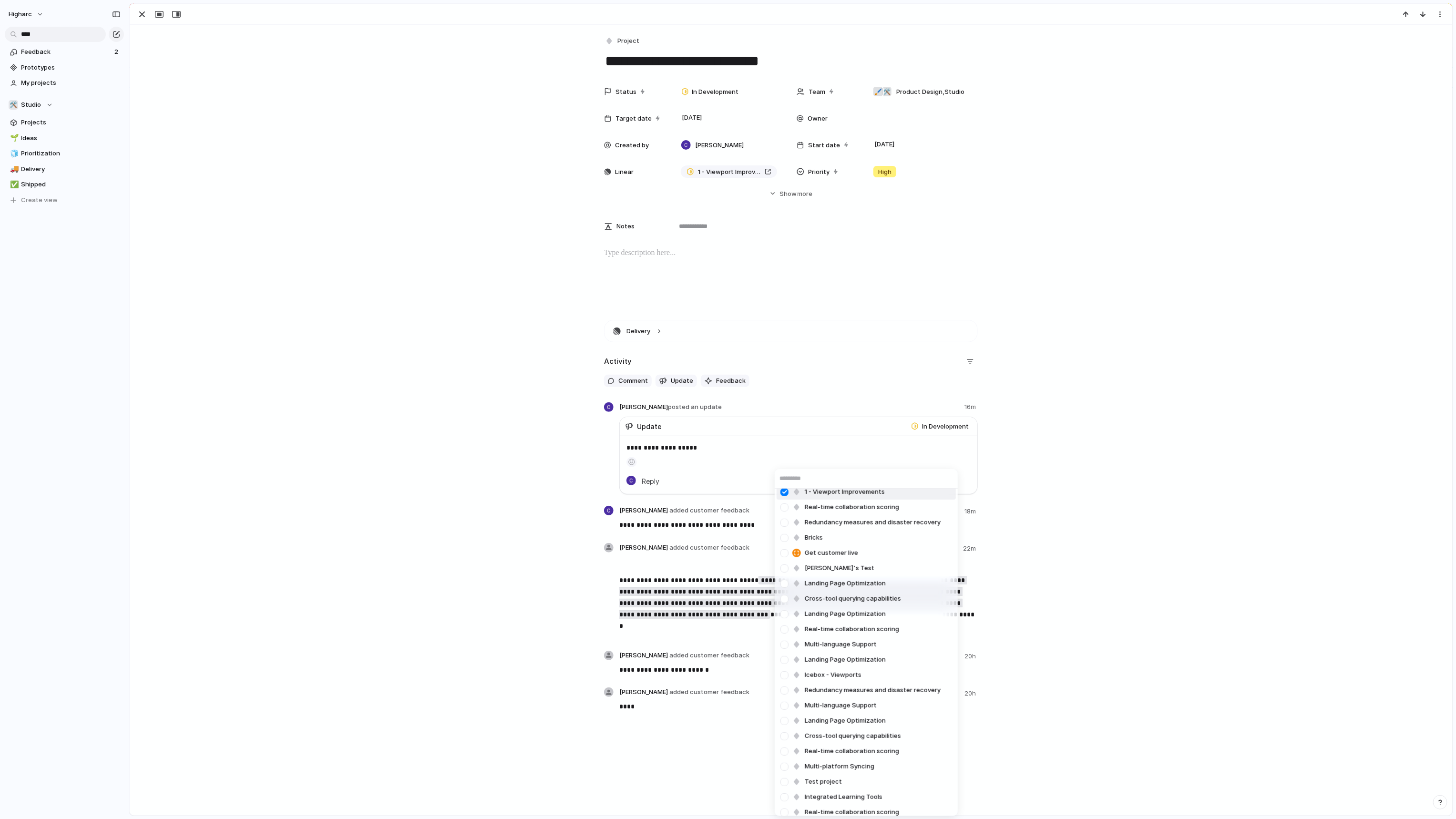
scroll to position [17, 0]
click at [849, 768] on li "Test project" at bounding box center [866, 771] width 179 height 15
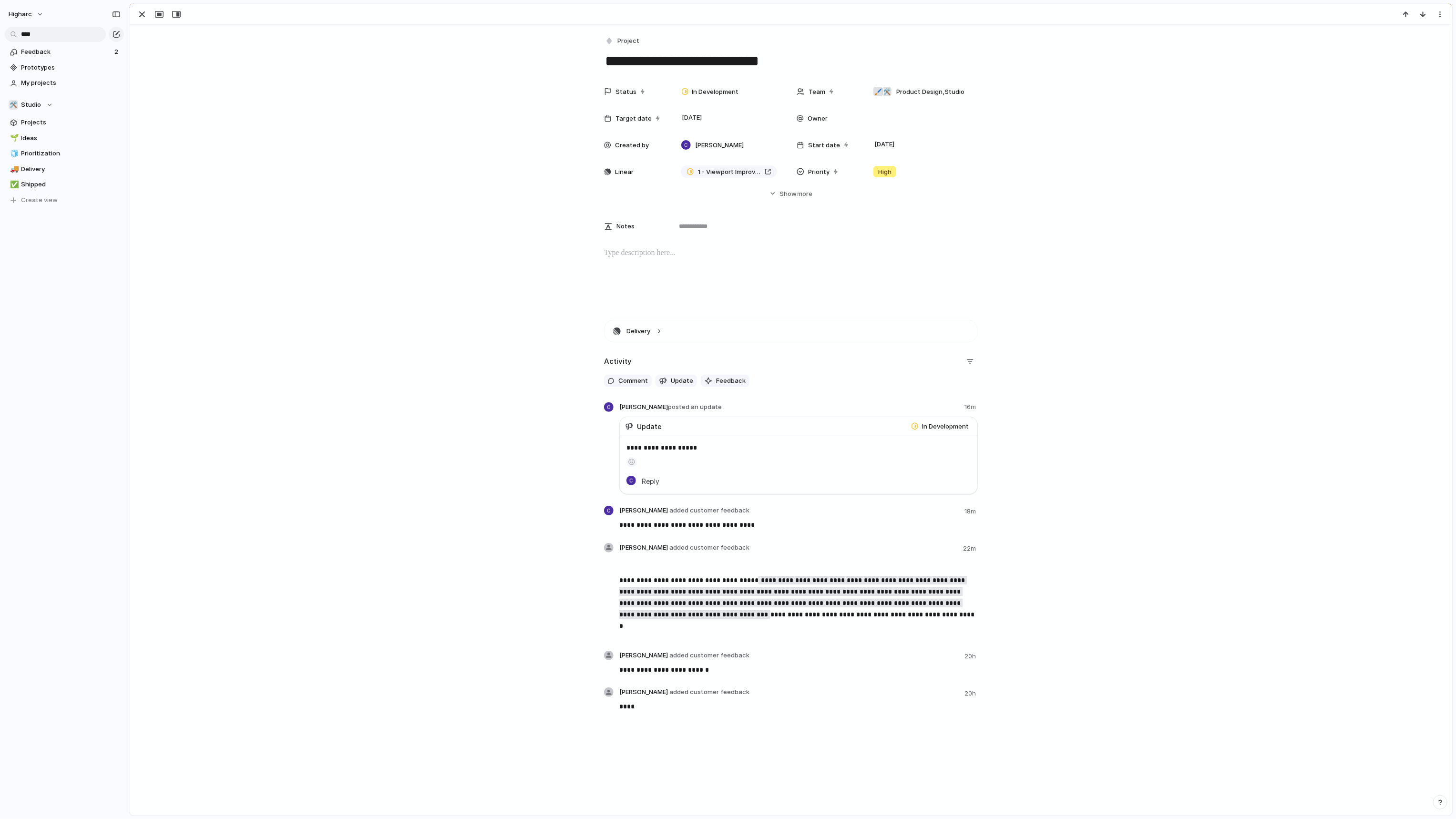
click at [1039, 522] on div "**********" at bounding box center [791, 522] width 1299 height 405
click at [813, 517] on header "Carson Dallas added customer feedback 18m" at bounding box center [798, 512] width 359 height 12
click at [705, 514] on span "Carson Dallas added customer feedback" at bounding box center [684, 510] width 130 height 9
click at [956, 511] on button "button" at bounding box center [956, 512] width 12 height 12
click at [924, 542] on li "Reassign" at bounding box center [928, 546] width 54 height 15
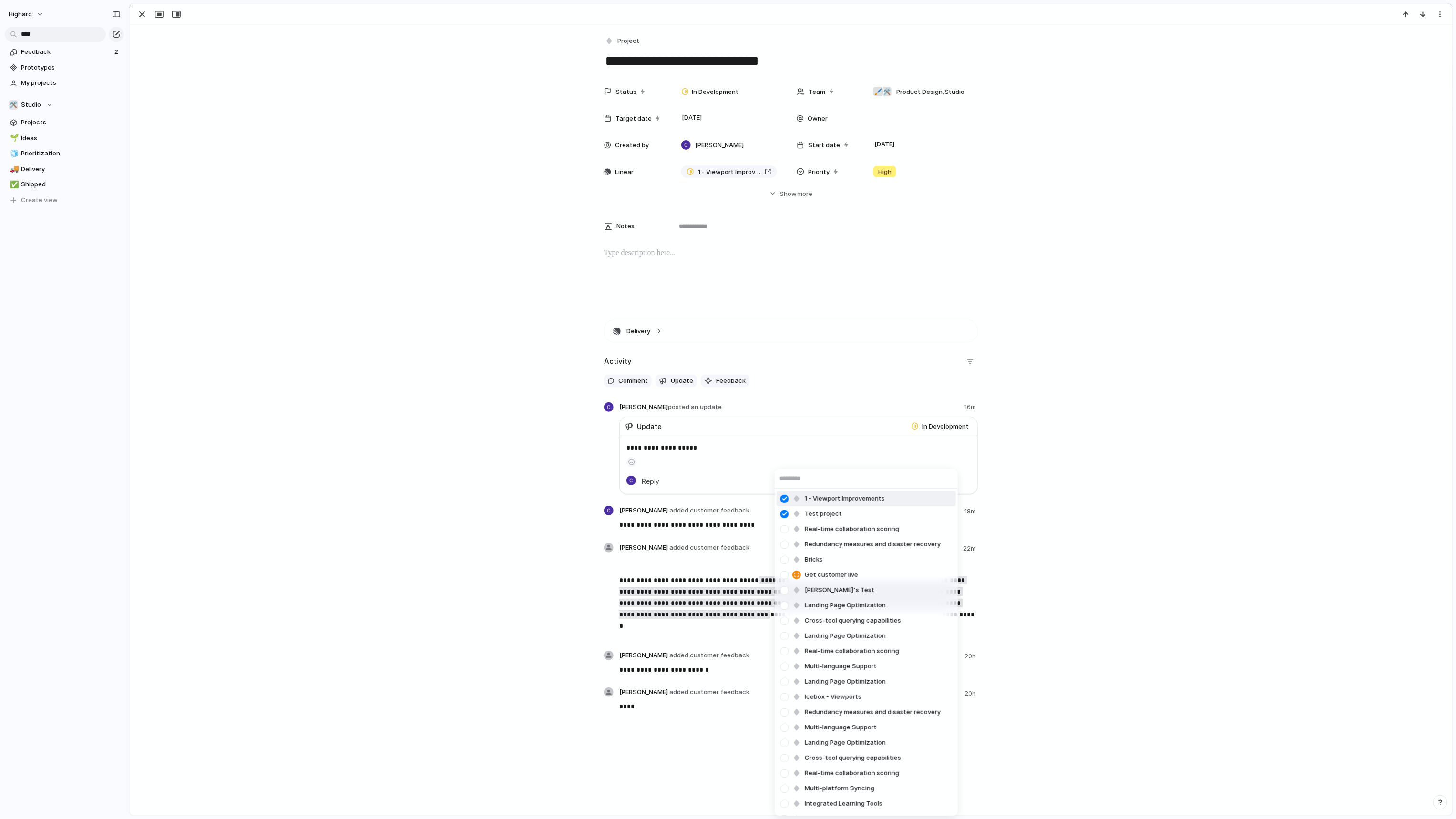
click at [845, 496] on span "1 - Viewport Improvements" at bounding box center [844, 499] width 80 height 9
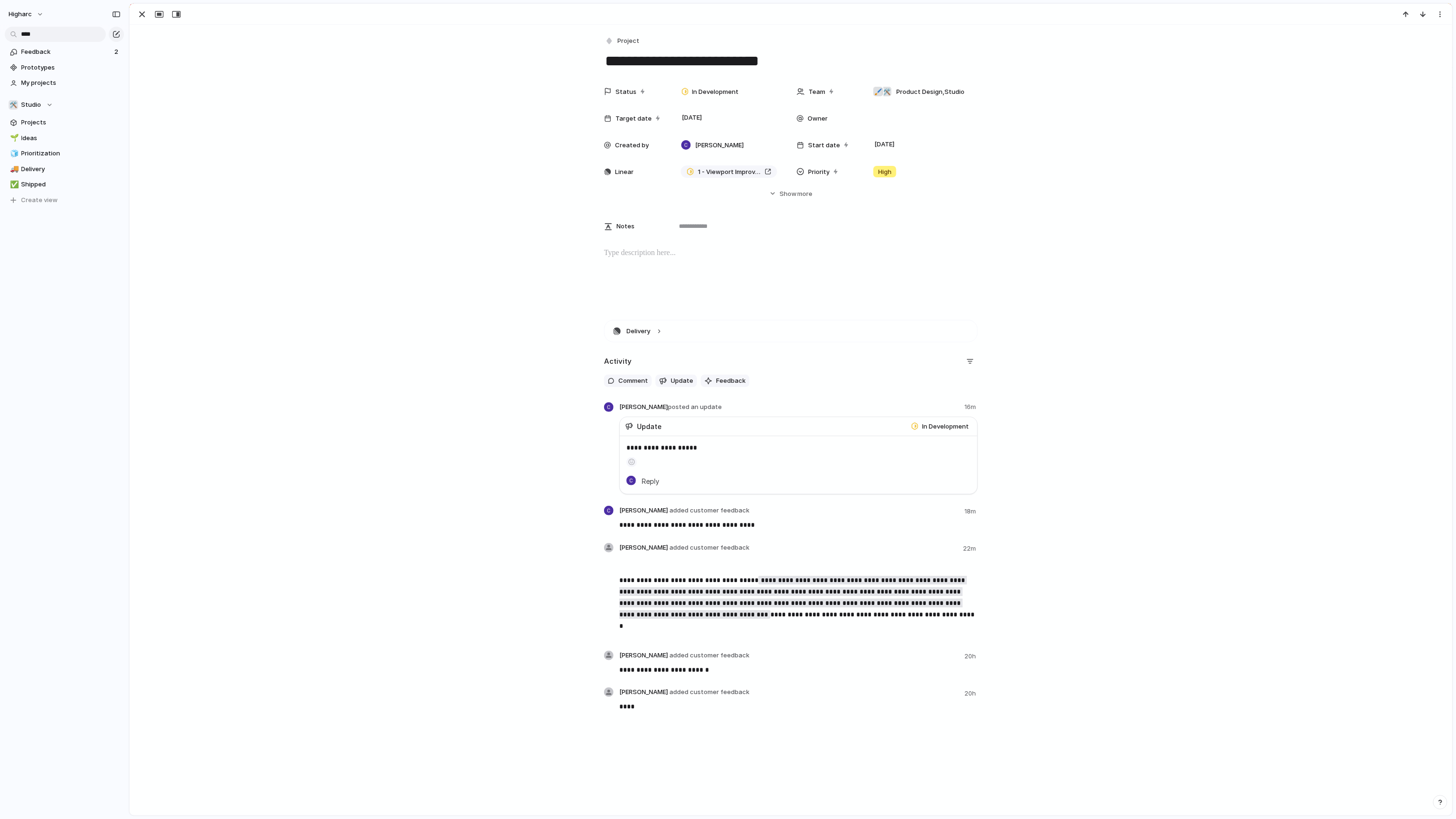
click at [1086, 493] on div "**********" at bounding box center [791, 522] width 1299 height 405
click at [952, 511] on button "button" at bounding box center [956, 512] width 12 height 12
click at [923, 548] on span "Reassign" at bounding box center [931, 546] width 27 height 9
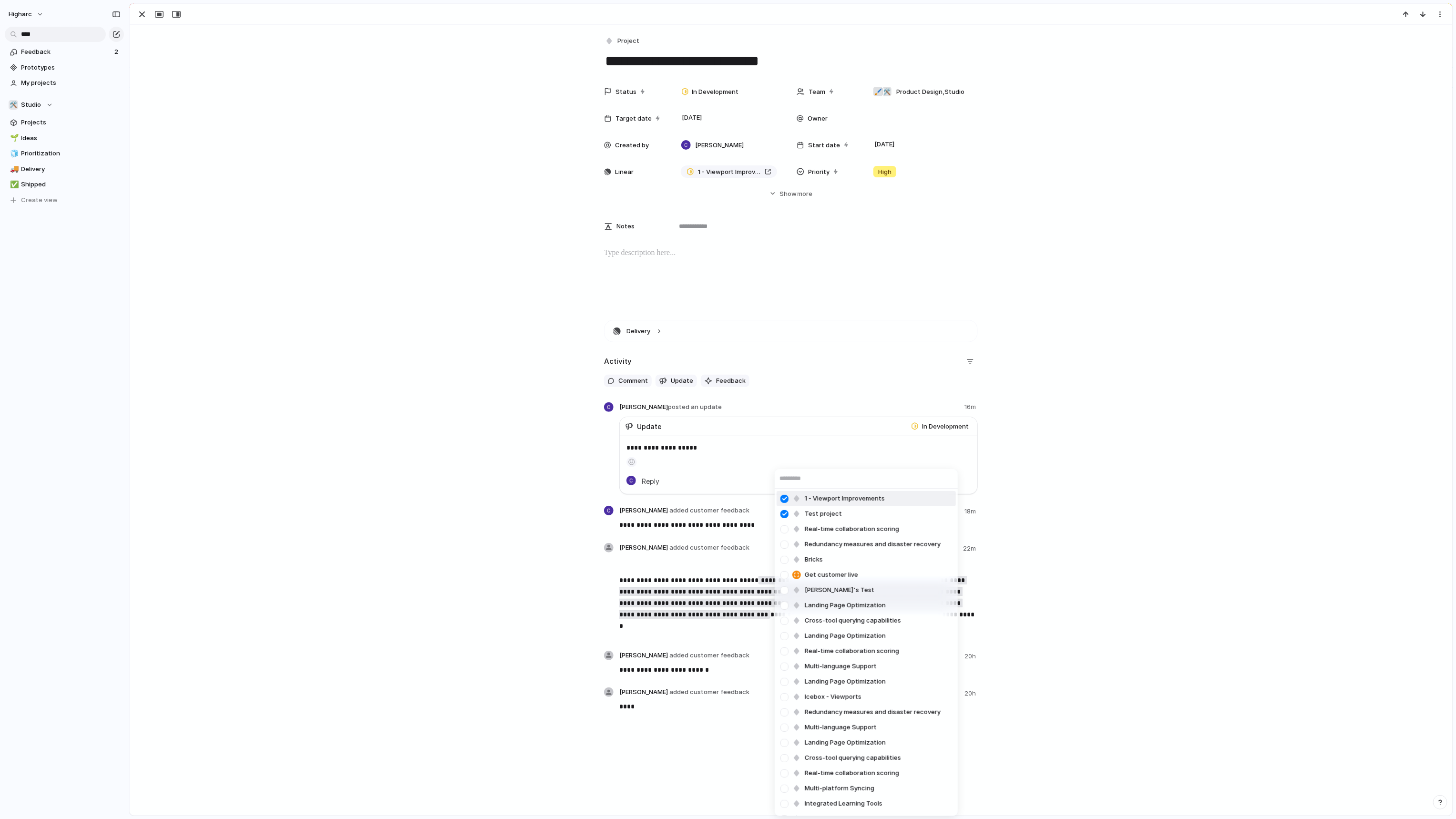
click at [783, 498] on div at bounding box center [784, 499] width 17 height 17
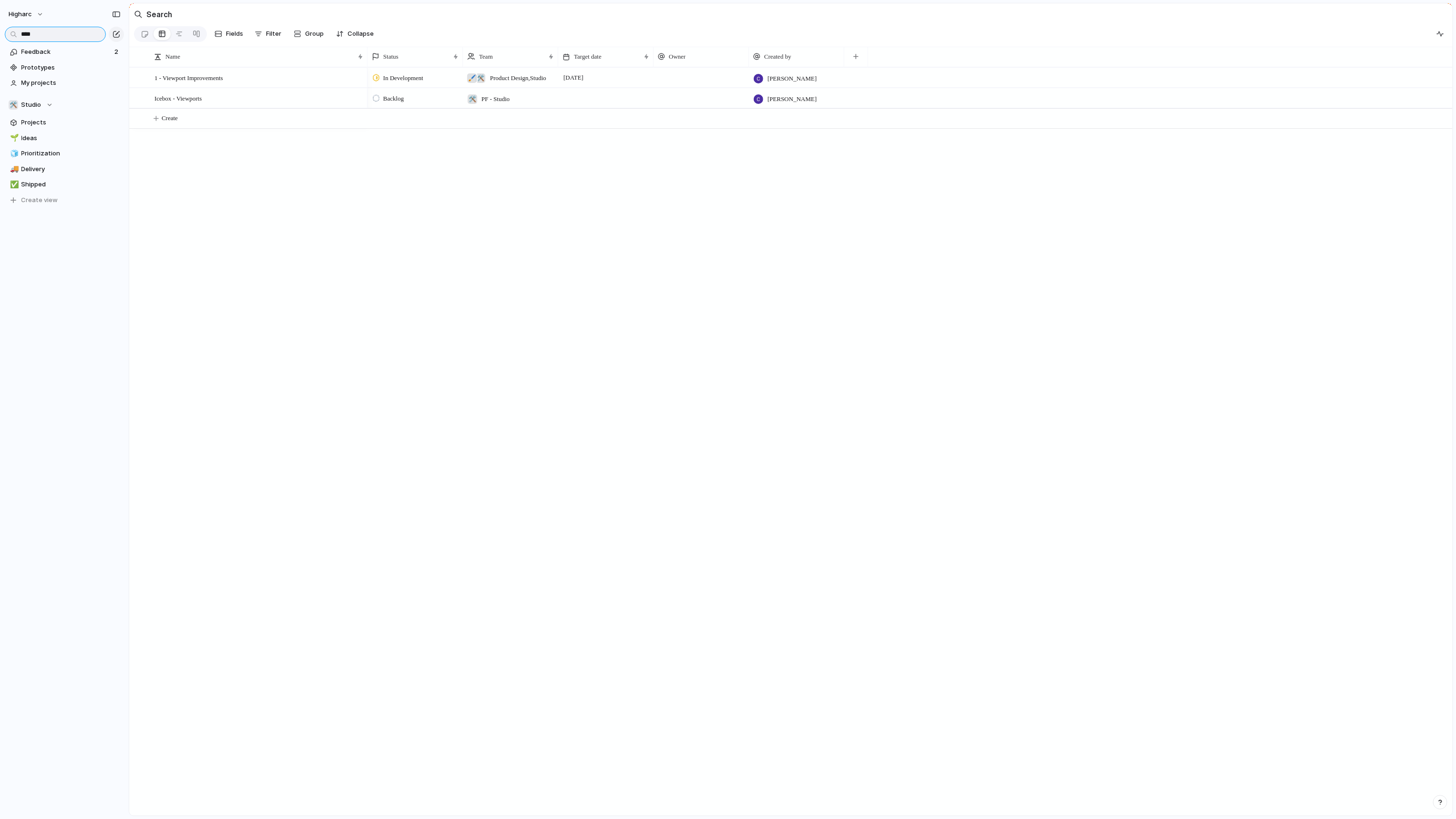
click at [60, 39] on input "****" at bounding box center [56, 34] width 101 height 15
type input "****"
click at [172, 81] on span "Test project" at bounding box center [169, 77] width 29 height 11
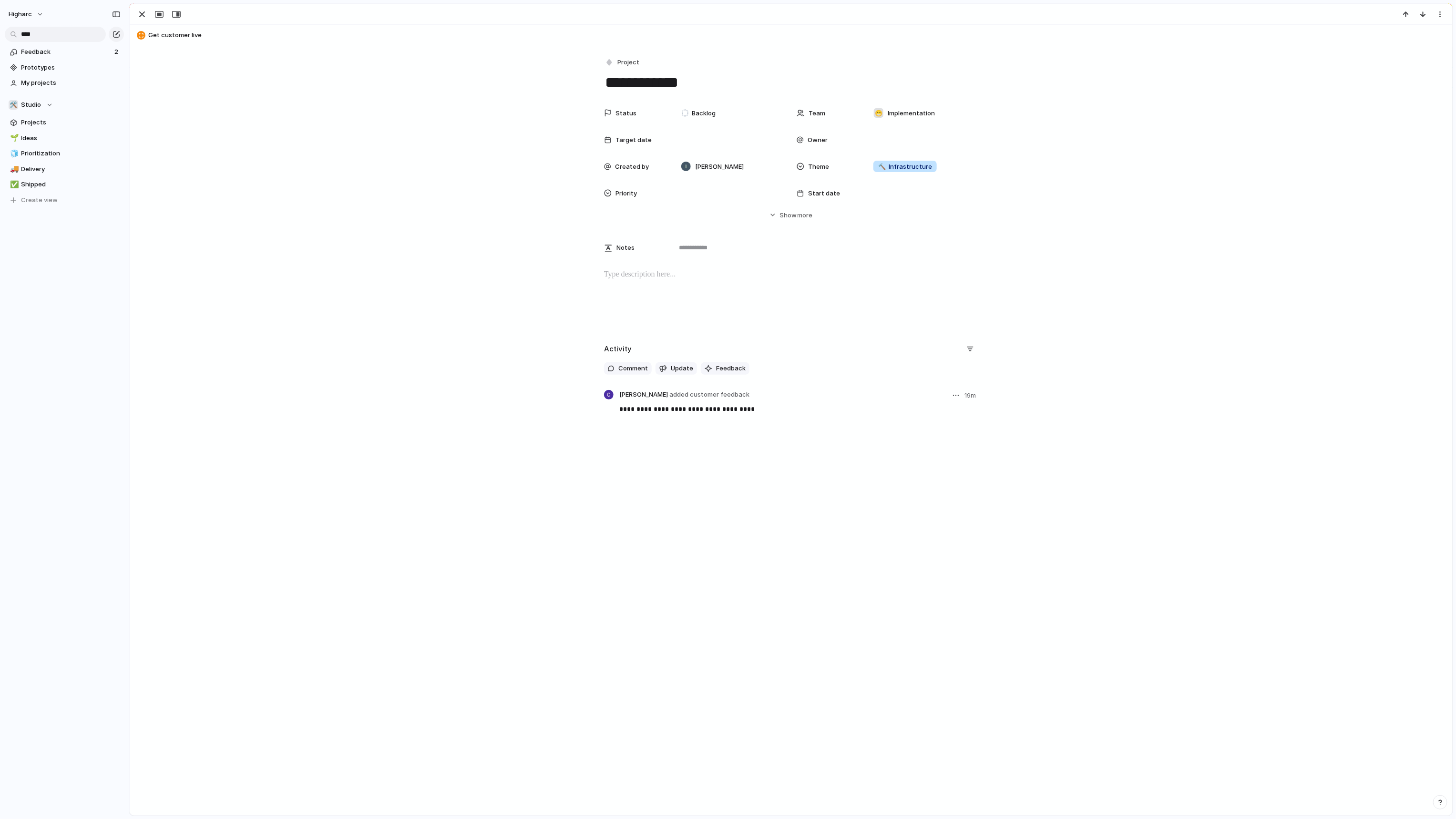
click at [951, 394] on button "button" at bounding box center [956, 395] width 12 height 12
click at [929, 429] on span "Reassign" at bounding box center [931, 431] width 27 height 9
type input "****"
click at [786, 451] on div at bounding box center [784, 450] width 17 height 17
click at [818, 421] on input "****" at bounding box center [867, 415] width 183 height 19
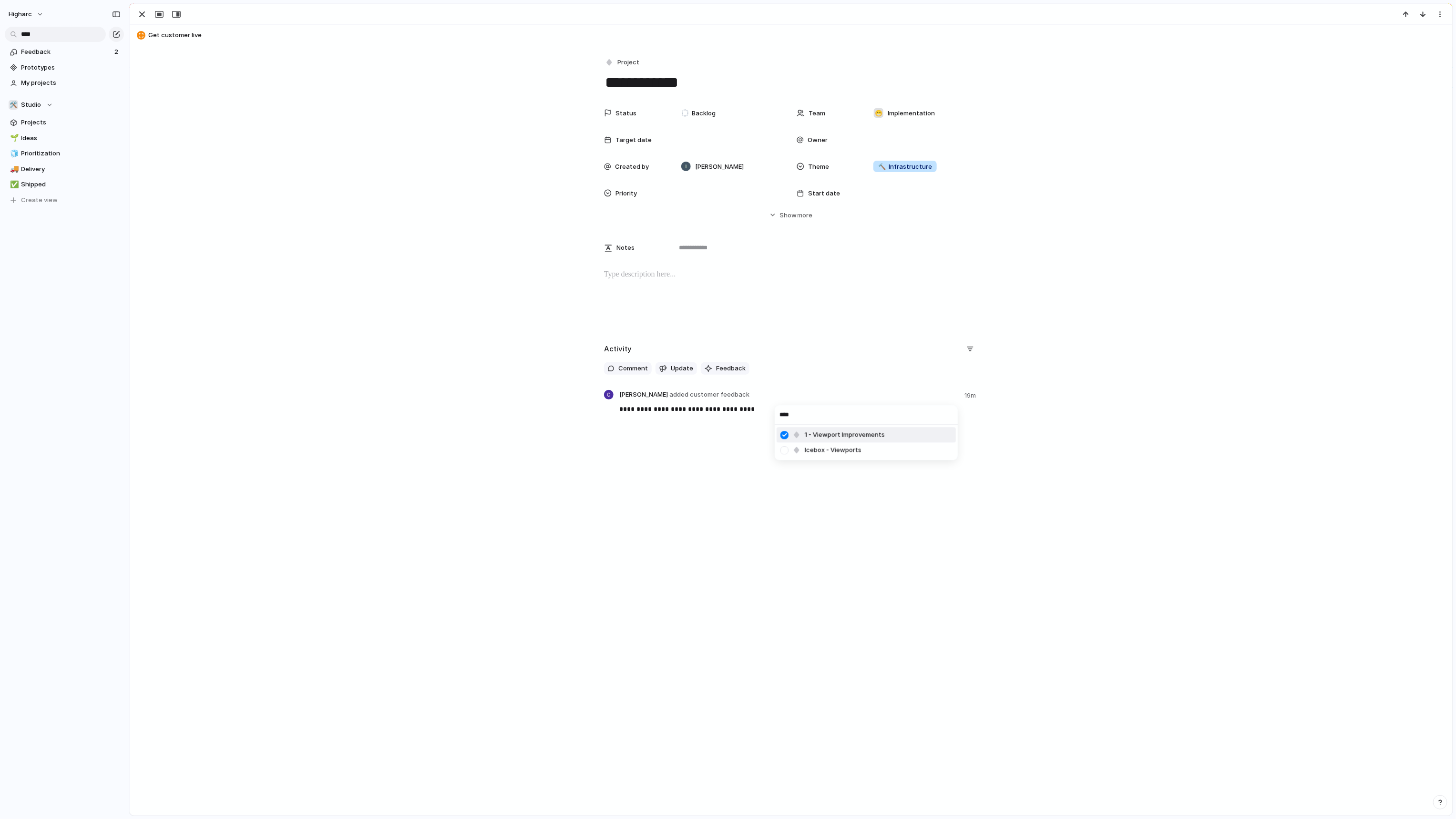
click at [818, 421] on input "****" at bounding box center [867, 415] width 183 height 19
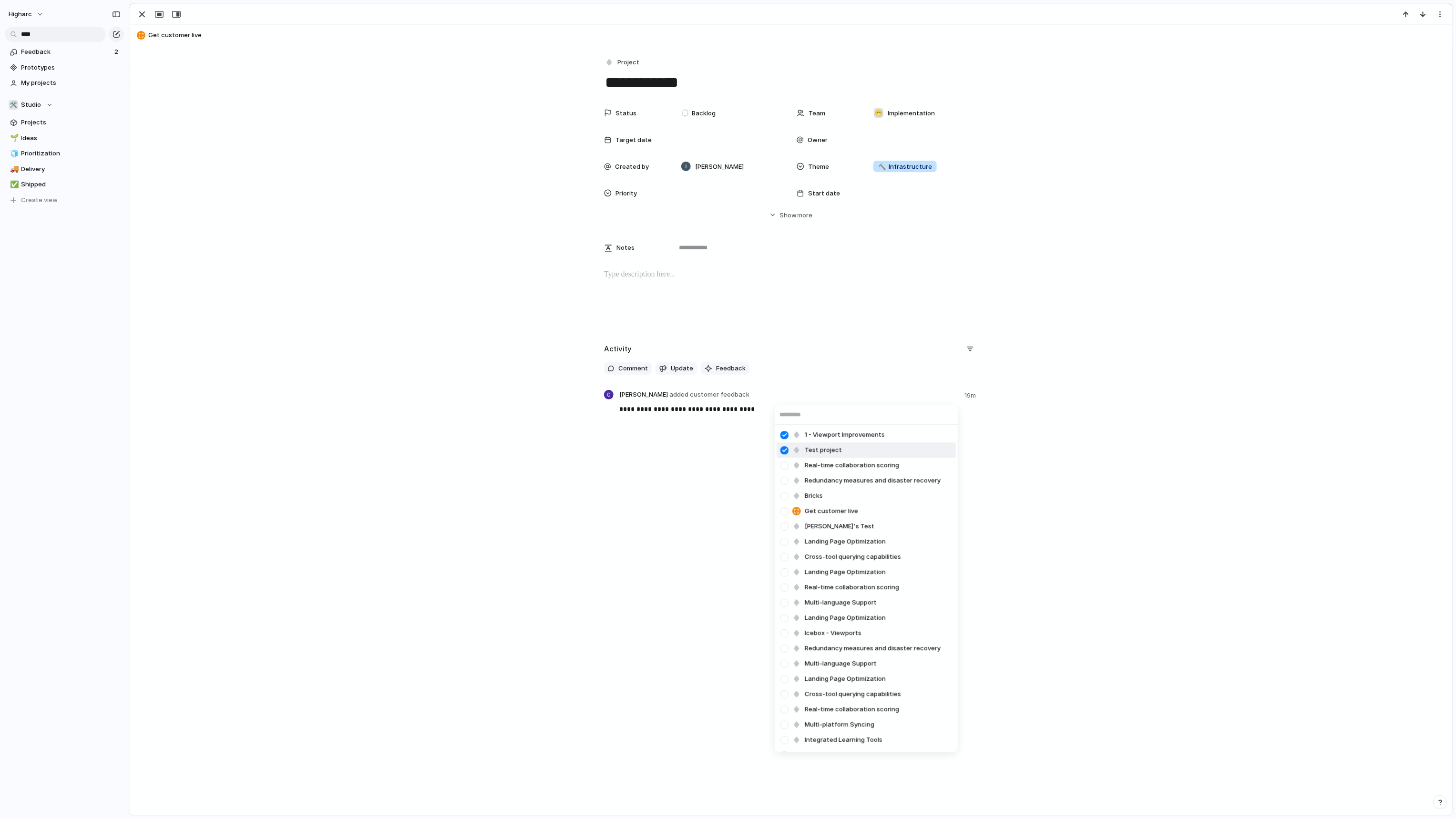
click at [784, 452] on div at bounding box center [784, 450] width 17 height 17
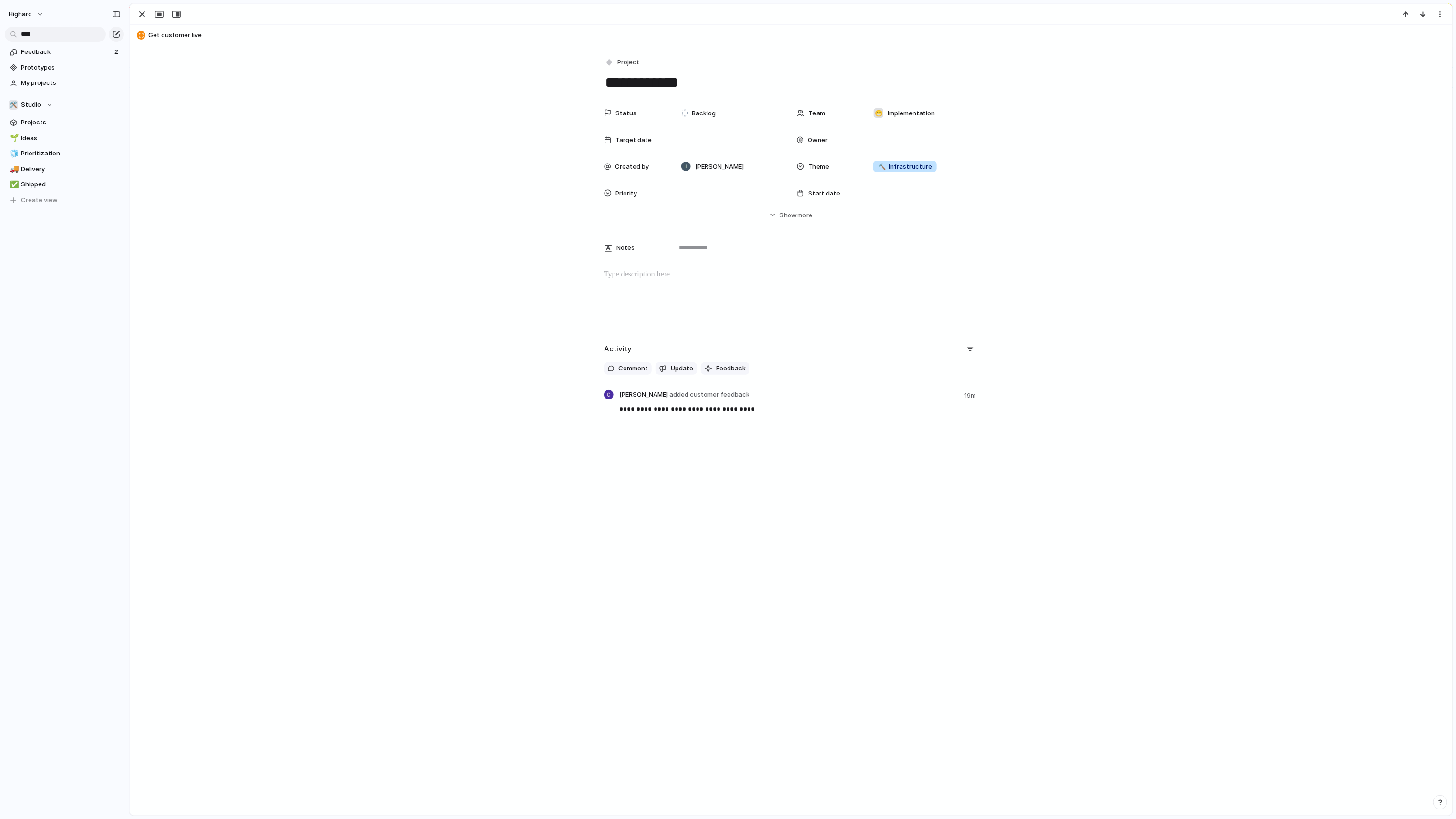
click at [1024, 466] on div "1 - Viewport Improvements Real-time collaboration scoring Redundancy measures a…" at bounding box center [728, 409] width 1456 height 819
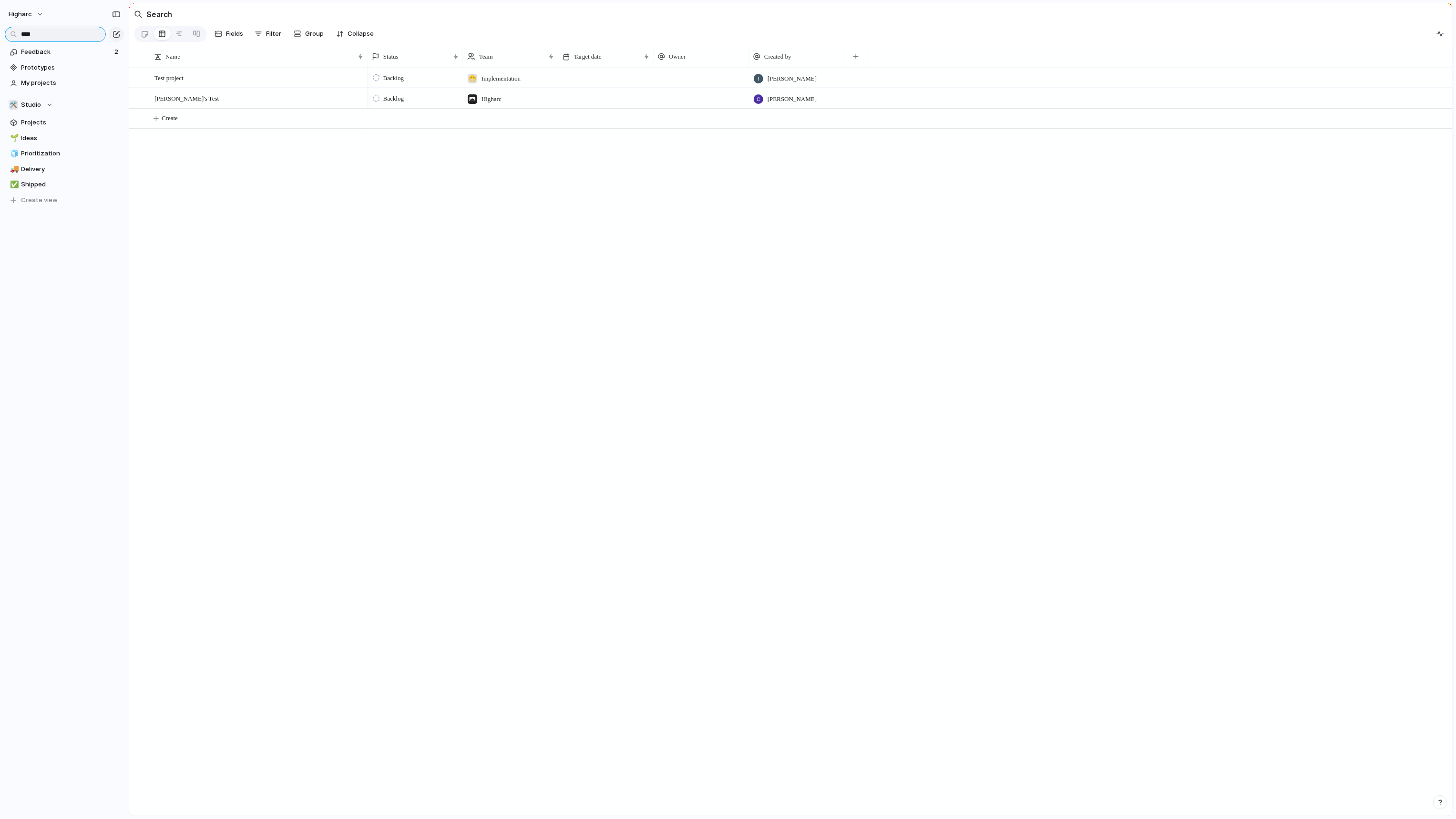
click at [51, 35] on input "****" at bounding box center [56, 34] width 101 height 15
type input "*****"
click at [262, 83] on div "1 - Viewport Improvements" at bounding box center [259, 77] width 210 height 19
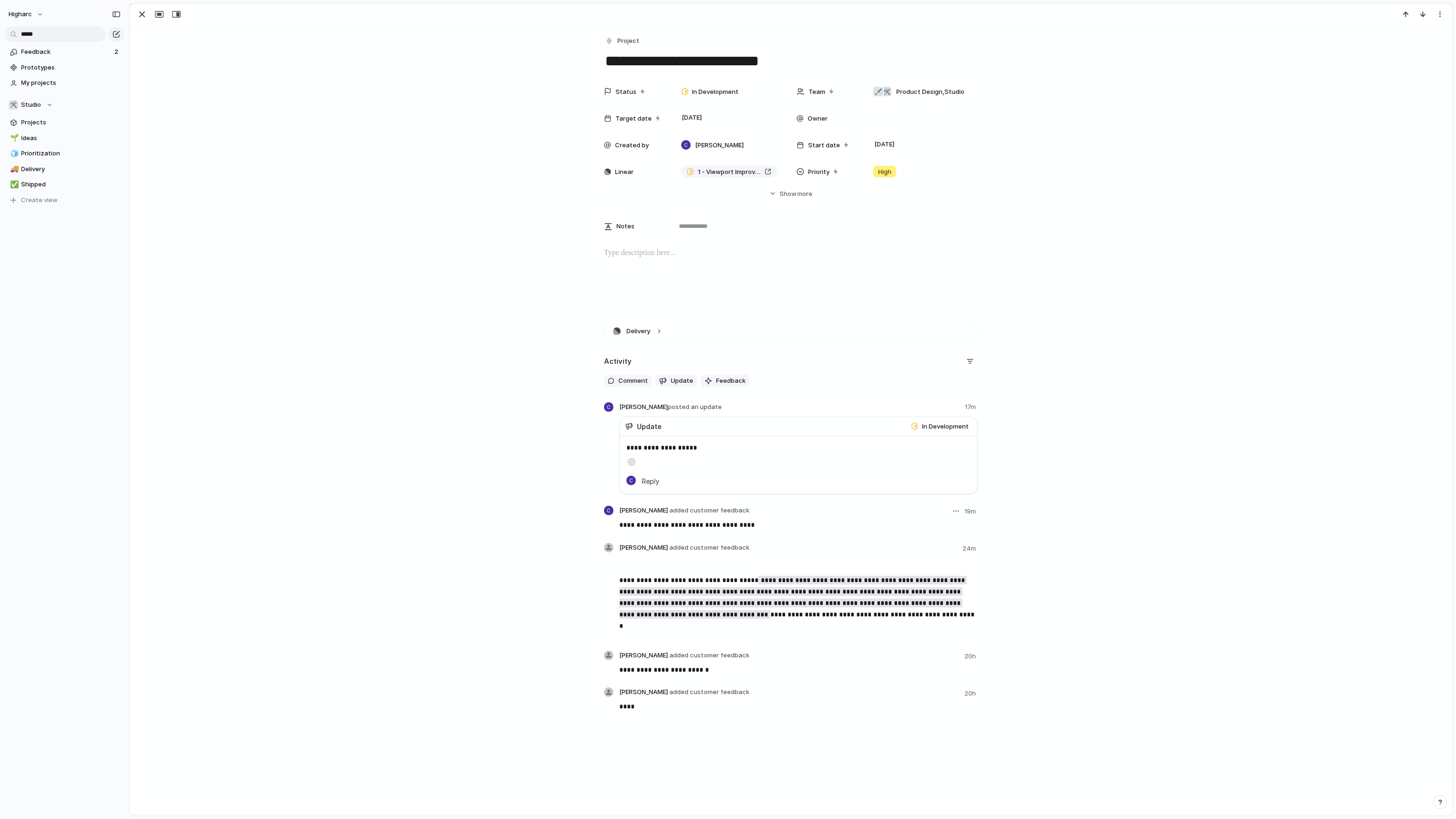
click at [969, 512] on span "19m" at bounding box center [971, 511] width 14 height 9
click at [953, 513] on button "button" at bounding box center [956, 512] width 12 height 12
click at [935, 536] on li "Edit" at bounding box center [928, 531] width 54 height 15
click at [629, 512] on span "Carson Dallas added customer feedback" at bounding box center [684, 510] width 130 height 9
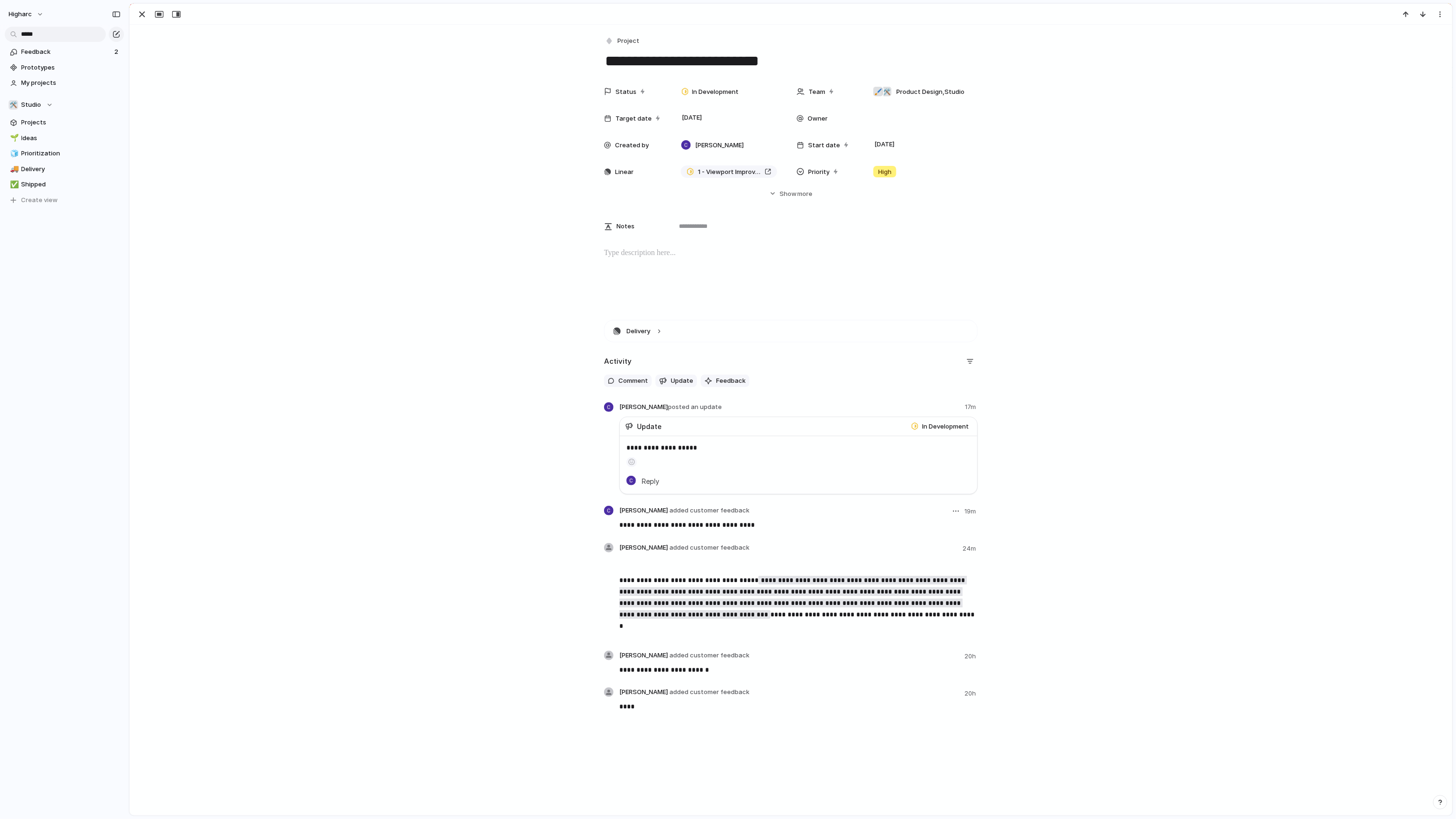
click at [609, 512] on div at bounding box center [608, 510] width 9 height 9
click at [608, 512] on div at bounding box center [608, 510] width 9 height 9
click at [637, 512] on span "Carson Dallas added customer feedback" at bounding box center [684, 510] width 130 height 9
click at [639, 512] on span "Carson Dallas added customer feedback" at bounding box center [684, 510] width 130 height 9
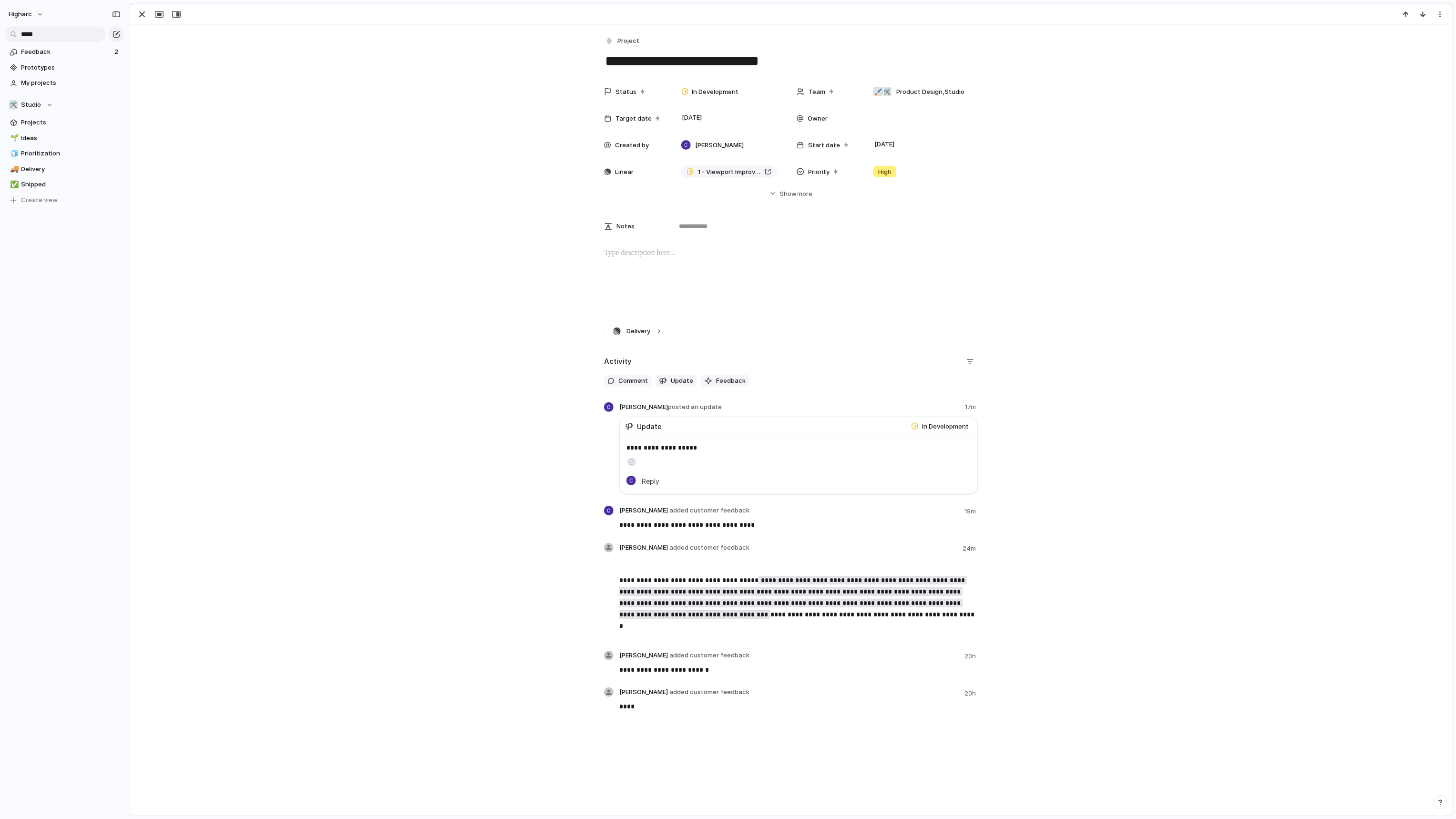
click at [1167, 460] on div "**********" at bounding box center [791, 522] width 1299 height 405
click at [1097, 483] on div "**********" at bounding box center [791, 522] width 1299 height 405
click at [66, 53] on span "Feedback" at bounding box center [66, 51] width 90 height 9
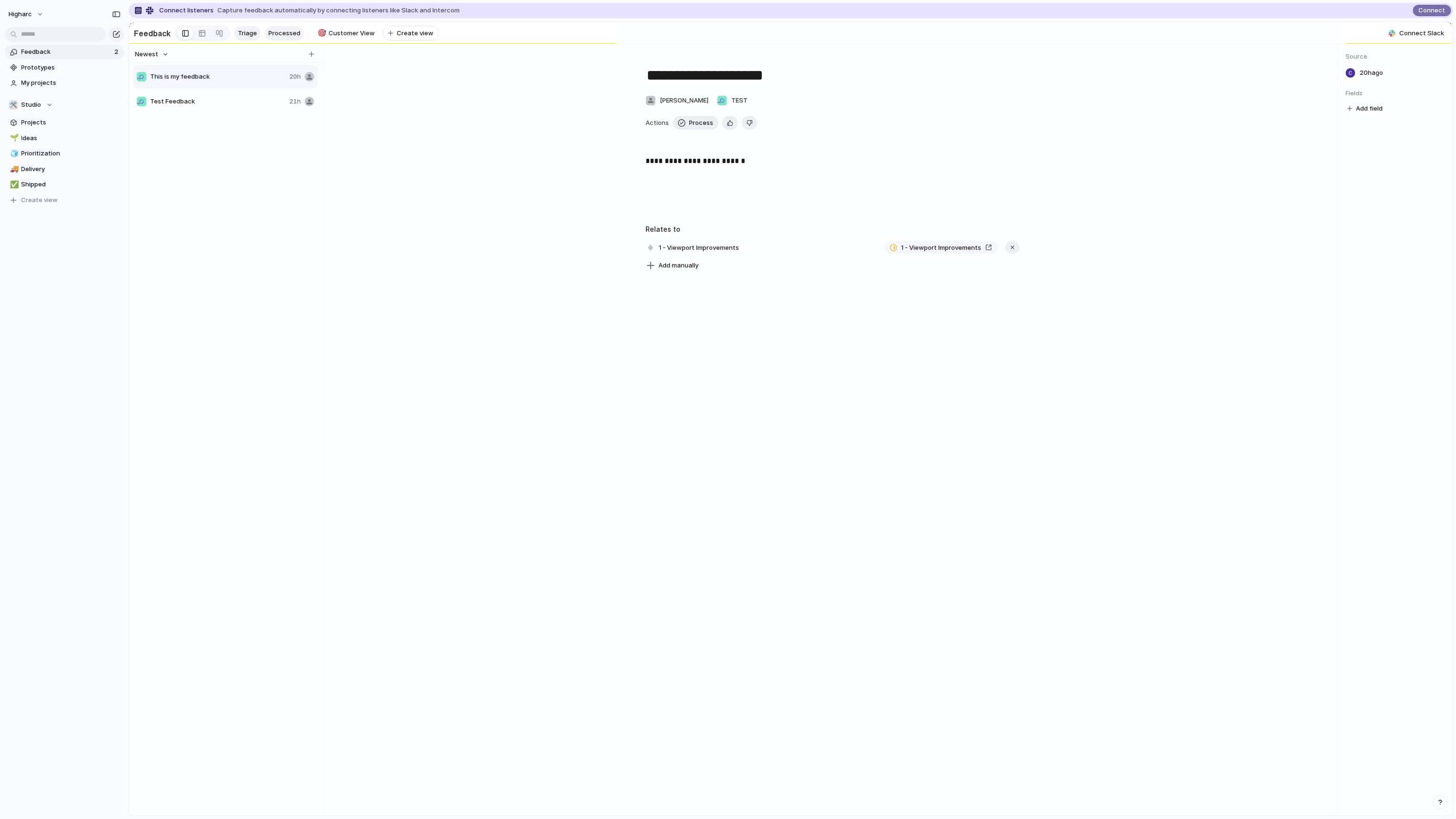
click at [281, 29] on span "Processed" at bounding box center [284, 33] width 32 height 9
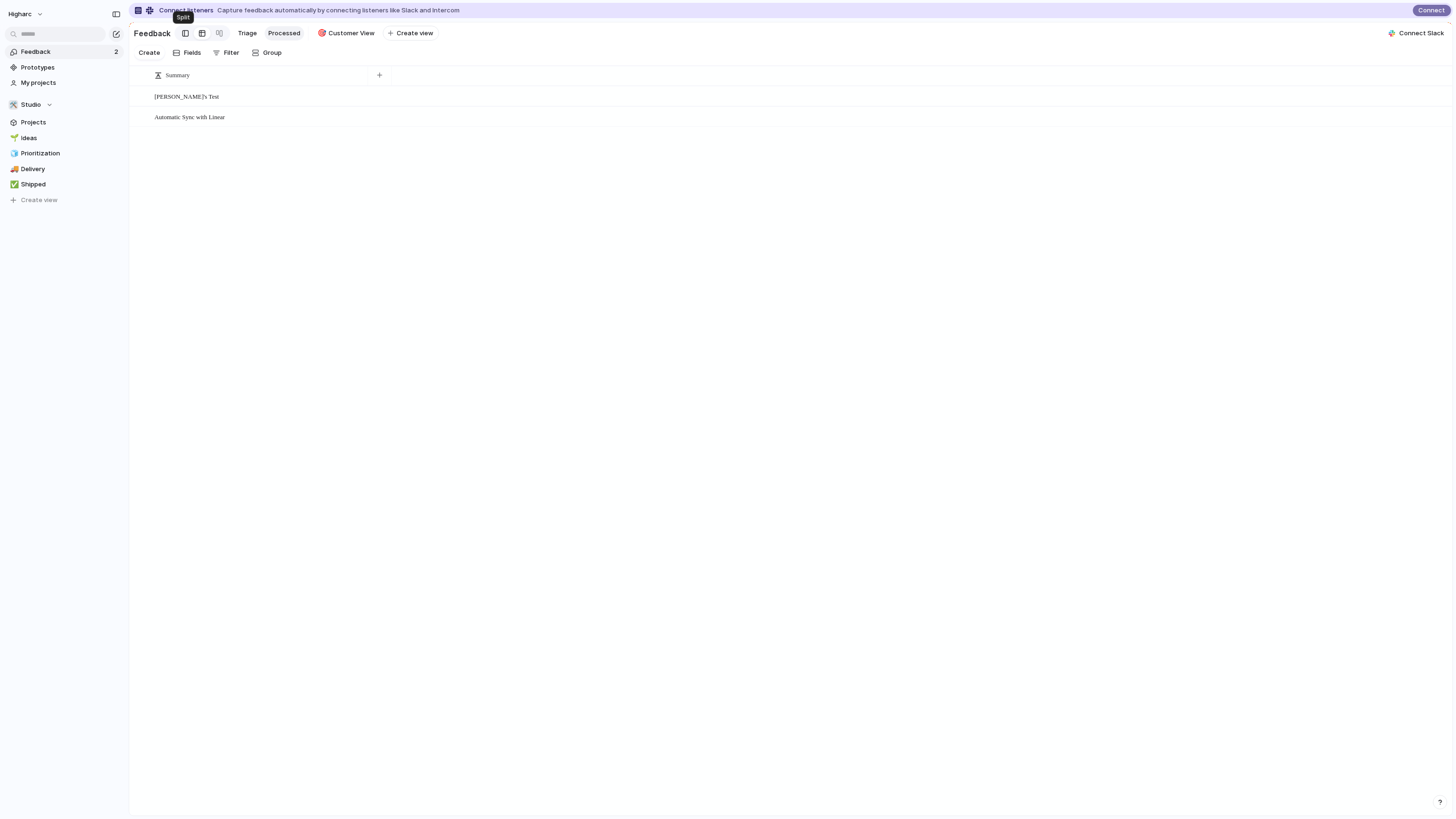
click at [186, 34] on link at bounding box center [185, 33] width 16 height 15
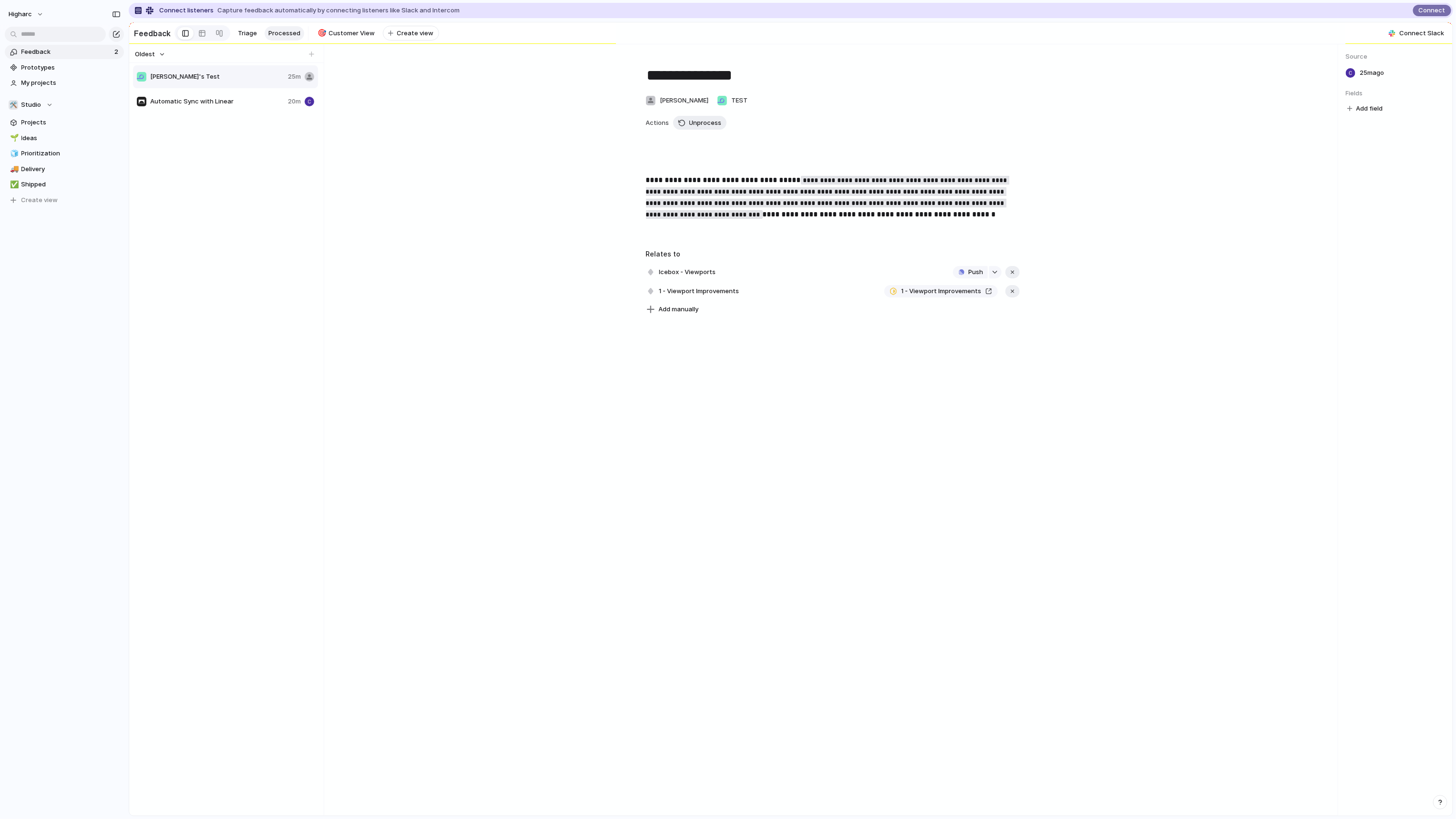
click at [225, 102] on span "Automatic Sync with Linear" at bounding box center [217, 101] width 134 height 9
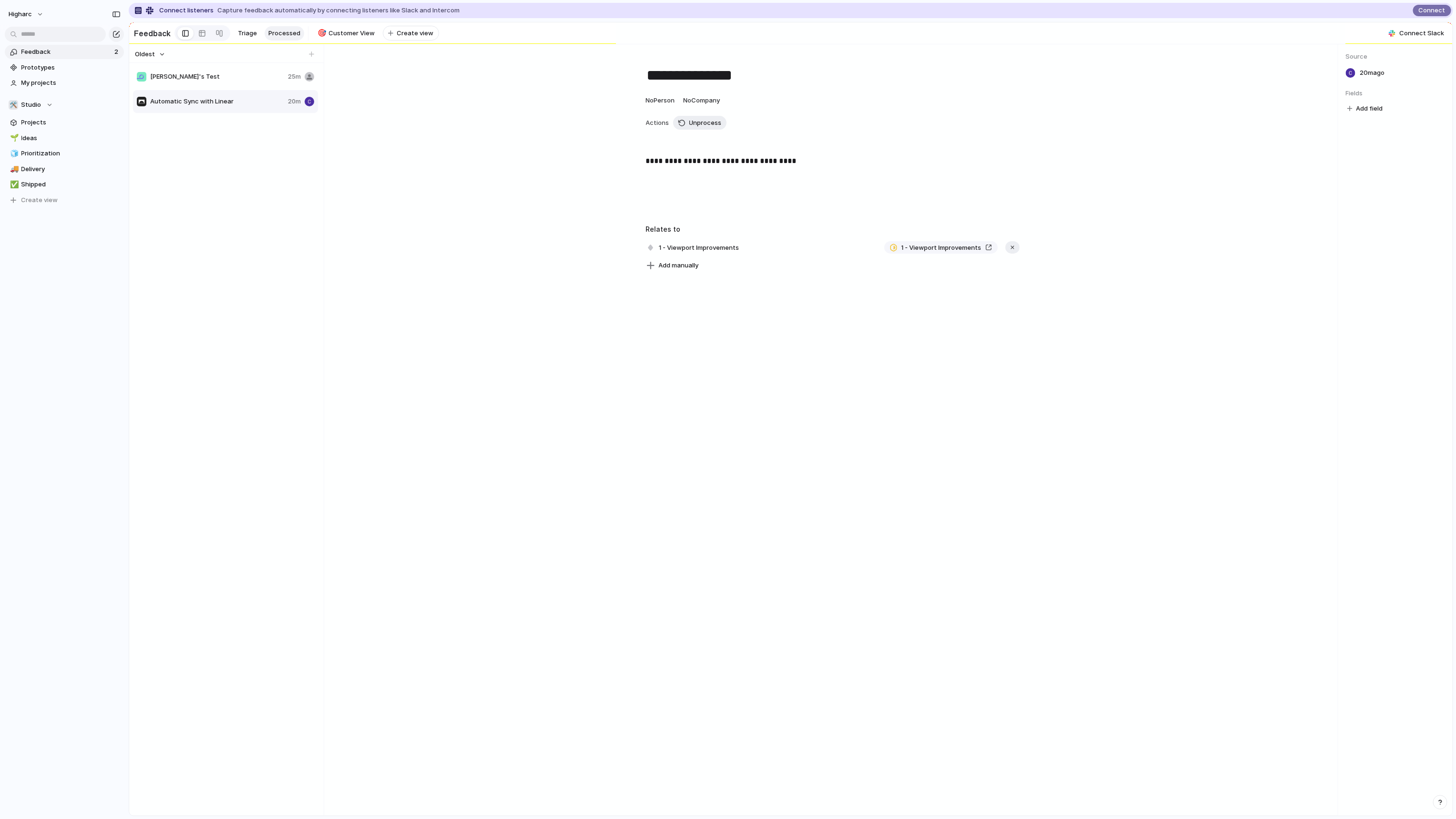
type textarea "**********"
click at [711, 104] on span "No Company" at bounding box center [701, 100] width 37 height 8
click at [722, 142] on span "TEST" at bounding box center [724, 143] width 16 height 9
click at [771, 483] on div "**********" at bounding box center [833, 429] width 1010 height 771
click at [653, 104] on span "No Person" at bounding box center [660, 100] width 29 height 8
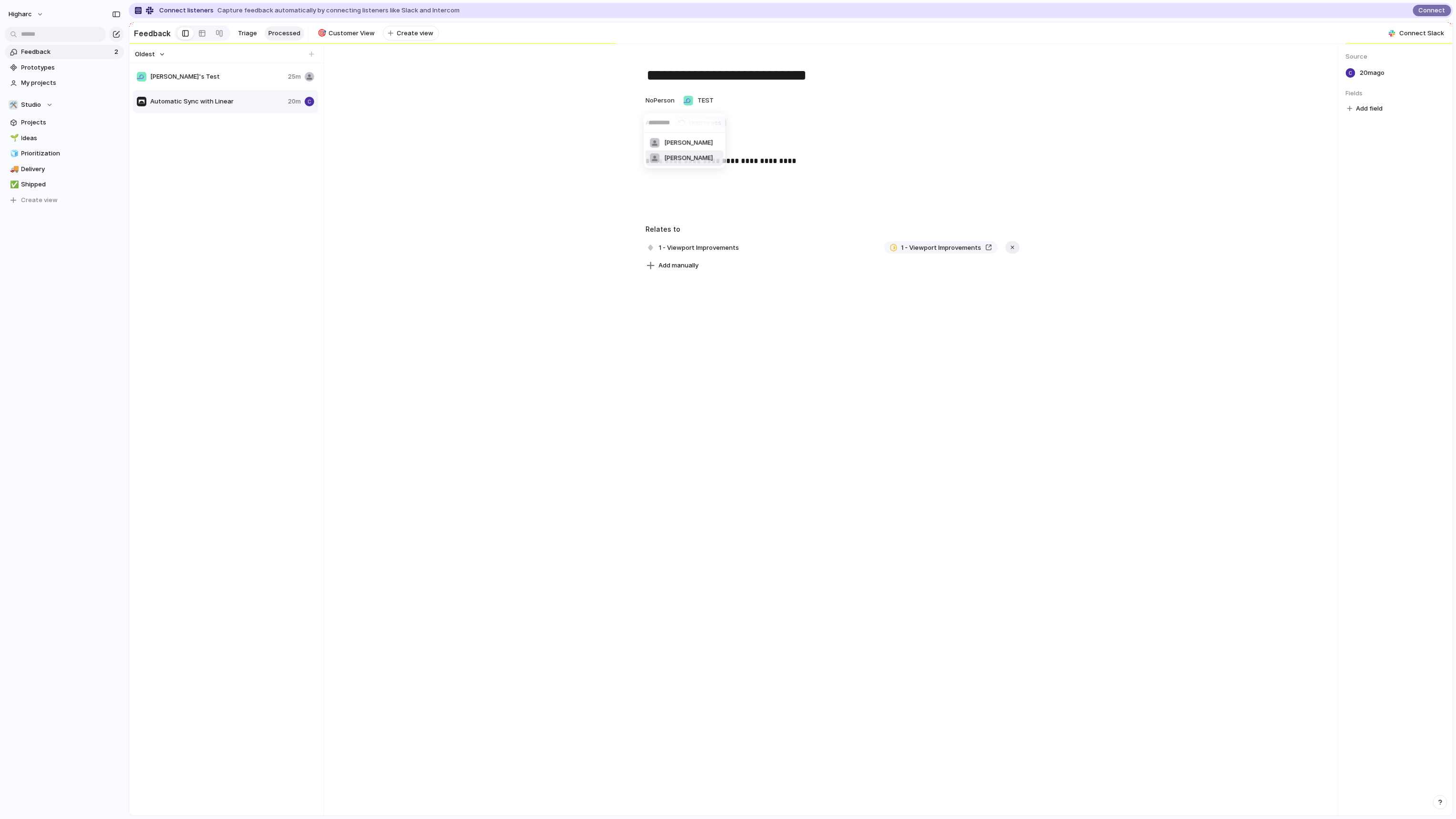
click at [687, 154] on span "[PERSON_NAME]" at bounding box center [688, 158] width 48 height 9
click at [680, 449] on div "**********" at bounding box center [833, 429] width 1010 height 771
click at [1375, 113] on span "Add field" at bounding box center [1369, 108] width 27 height 9
click at [1220, 336] on div "No results found" at bounding box center [728, 409] width 1456 height 819
click at [653, 126] on span "Actions" at bounding box center [657, 123] width 23 height 9
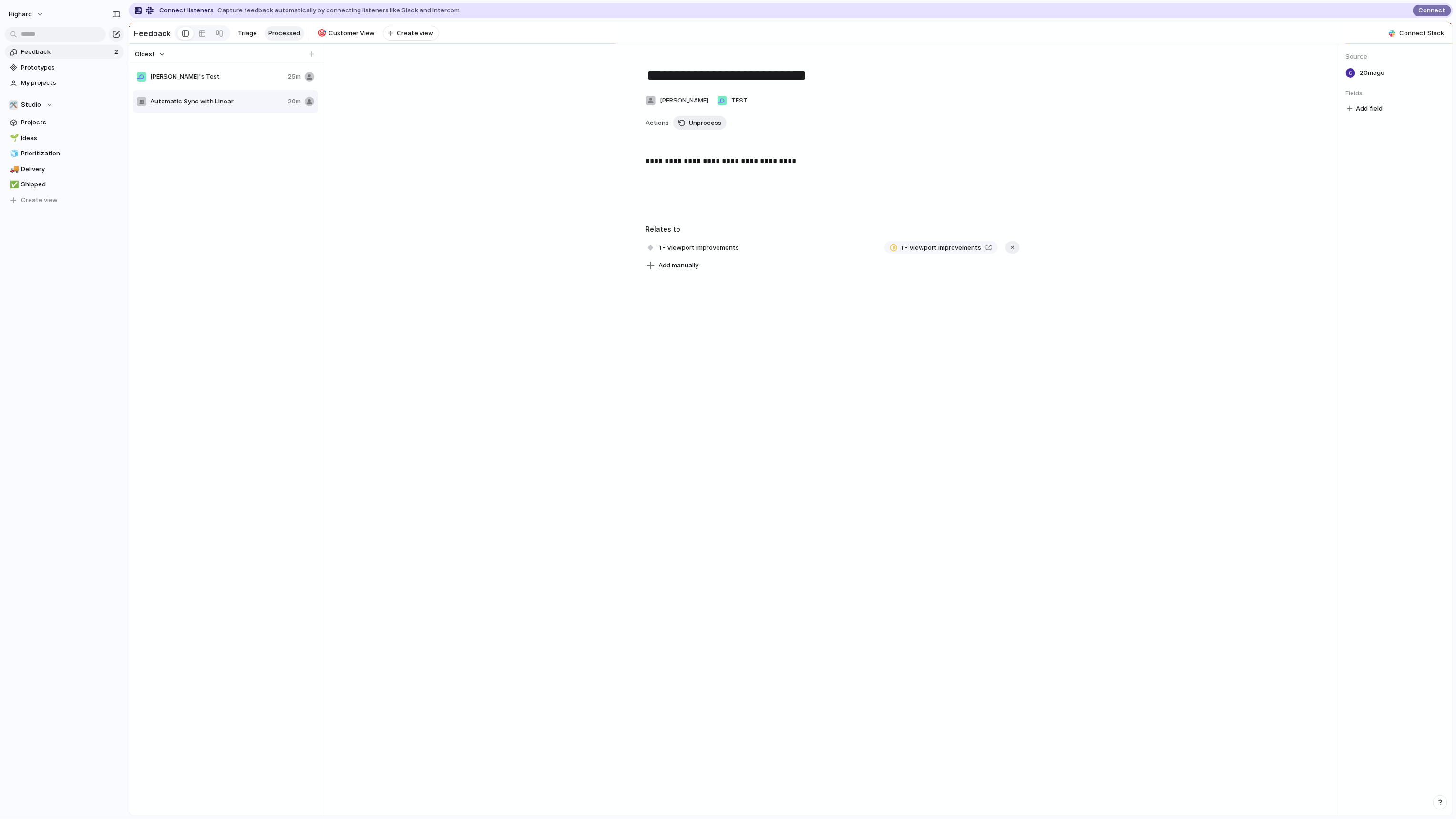
click at [666, 128] on span "Actions" at bounding box center [657, 123] width 23 height 9
click at [291, 136] on span "Delete" at bounding box center [292, 136] width 20 height 9
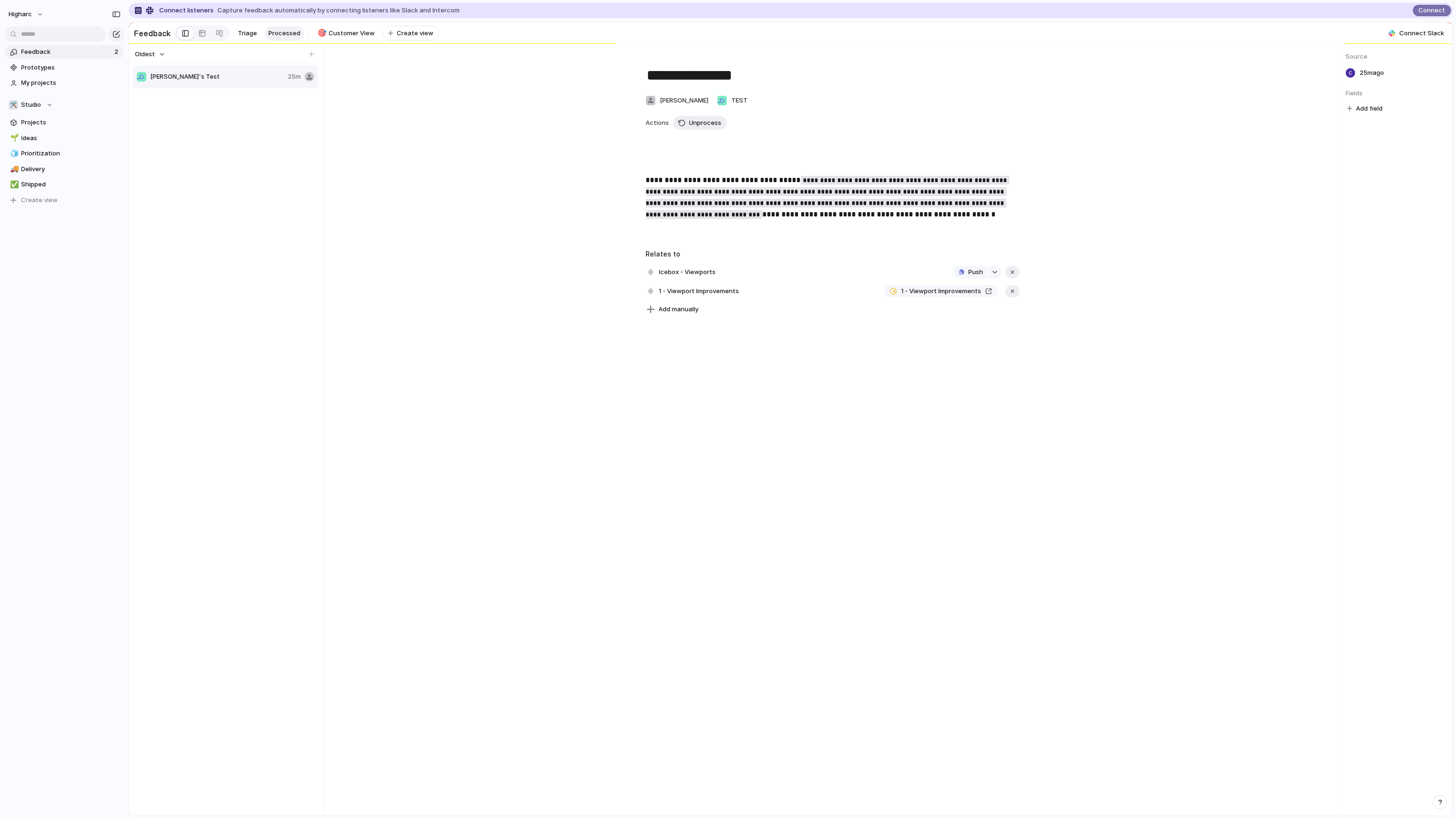
click at [449, 248] on div "**********" at bounding box center [833, 185] width 995 height 260
click at [740, 232] on p "**********" at bounding box center [833, 204] width 374 height 59
click at [722, 196] on code "**********" at bounding box center [827, 197] width 363 height 43
drag, startPoint x: 983, startPoint y: 222, endPoint x: 991, endPoint y: 235, distance: 15.3
click at [991, 234] on p "**********" at bounding box center [833, 204] width 374 height 59
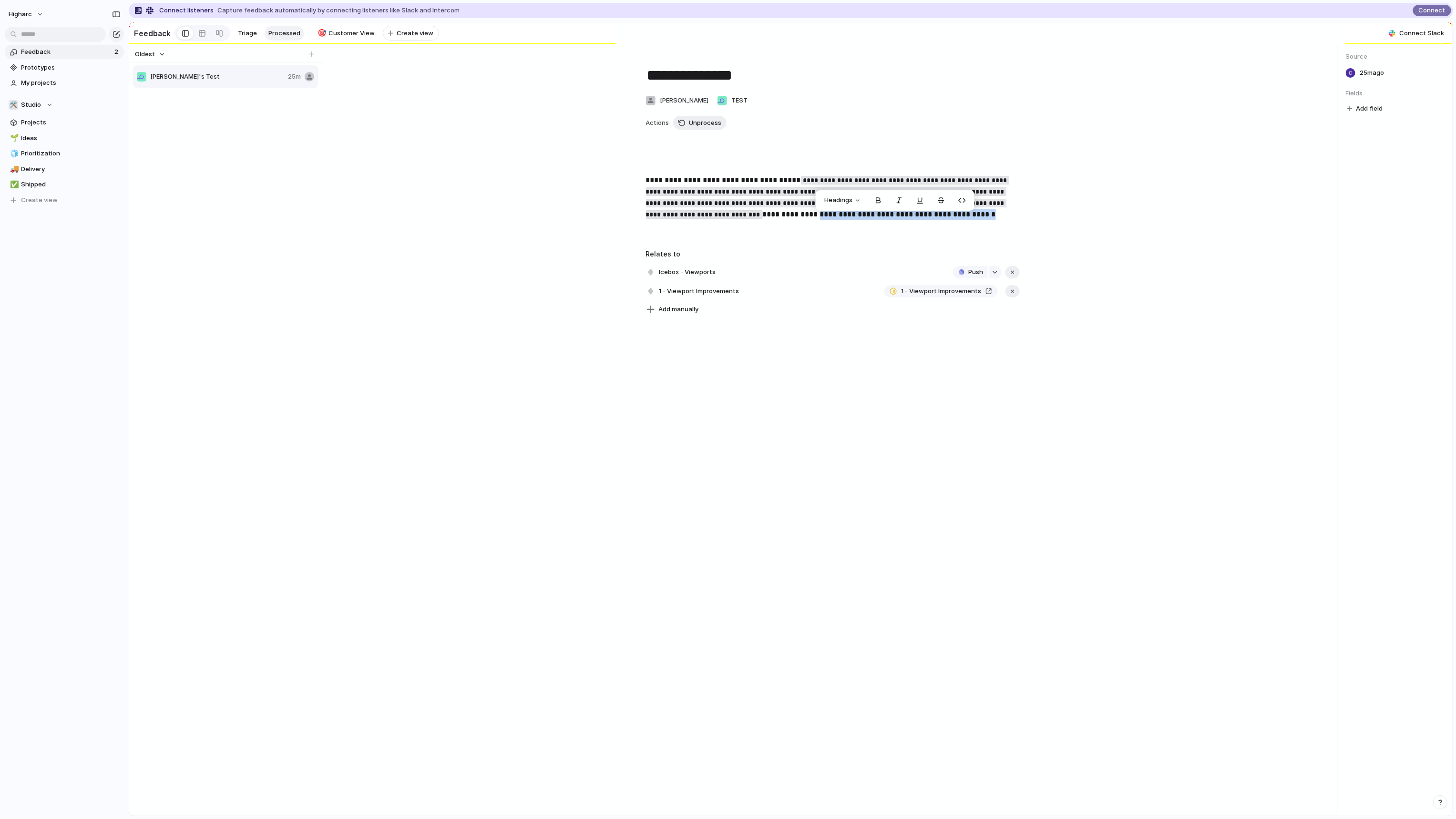
click at [896, 473] on div "**********" at bounding box center [833, 429] width 1010 height 771
click at [605, 478] on div "**********" at bounding box center [833, 429] width 1010 height 771
click at [688, 298] on span "1 - Viewport Improvements" at bounding box center [699, 291] width 86 height 14
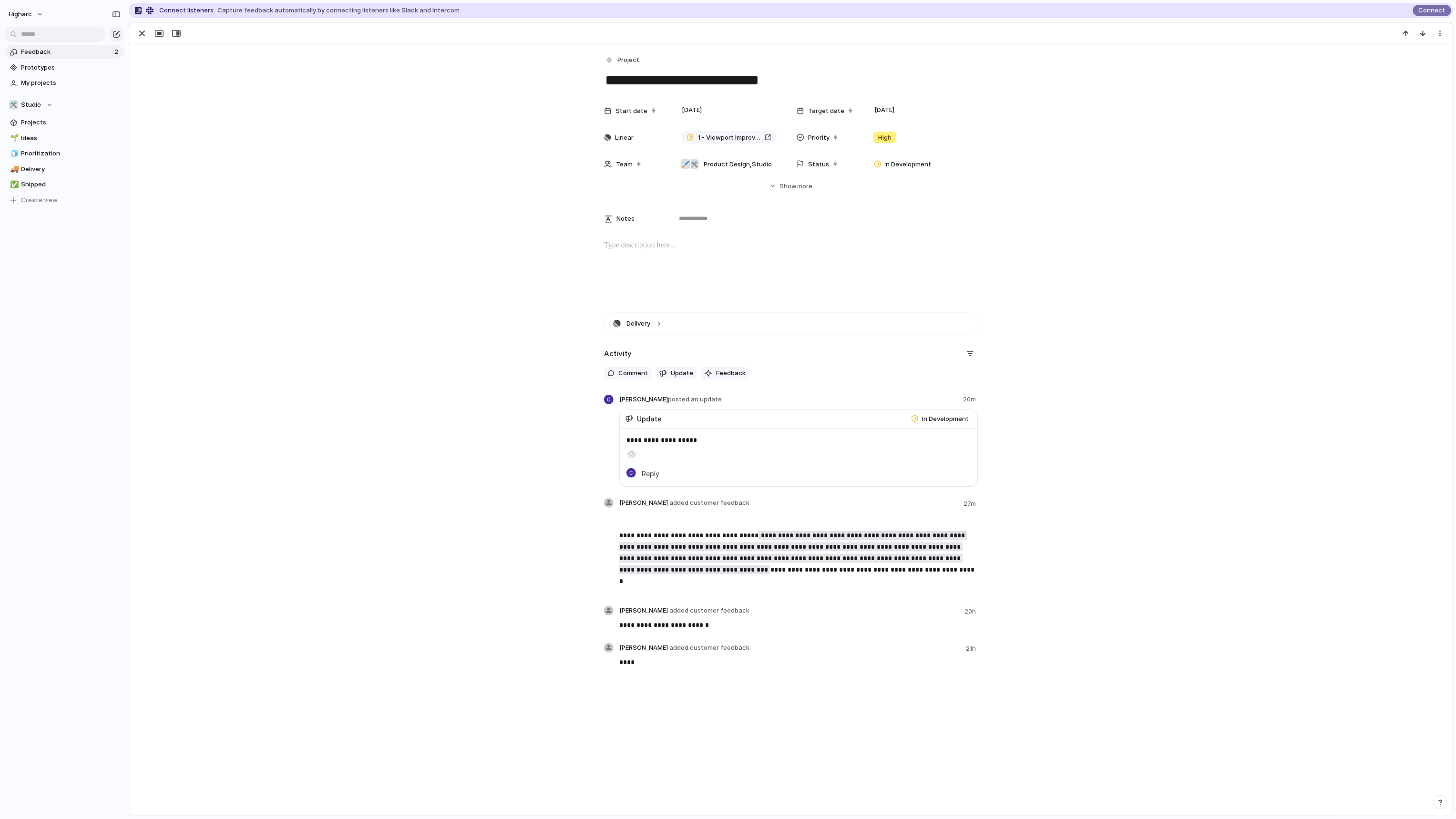
click at [452, 309] on div "**********" at bounding box center [791, 362] width 1323 height 636
drag, startPoint x: 445, startPoint y: 167, endPoint x: 445, endPoint y: 162, distance: 5.0
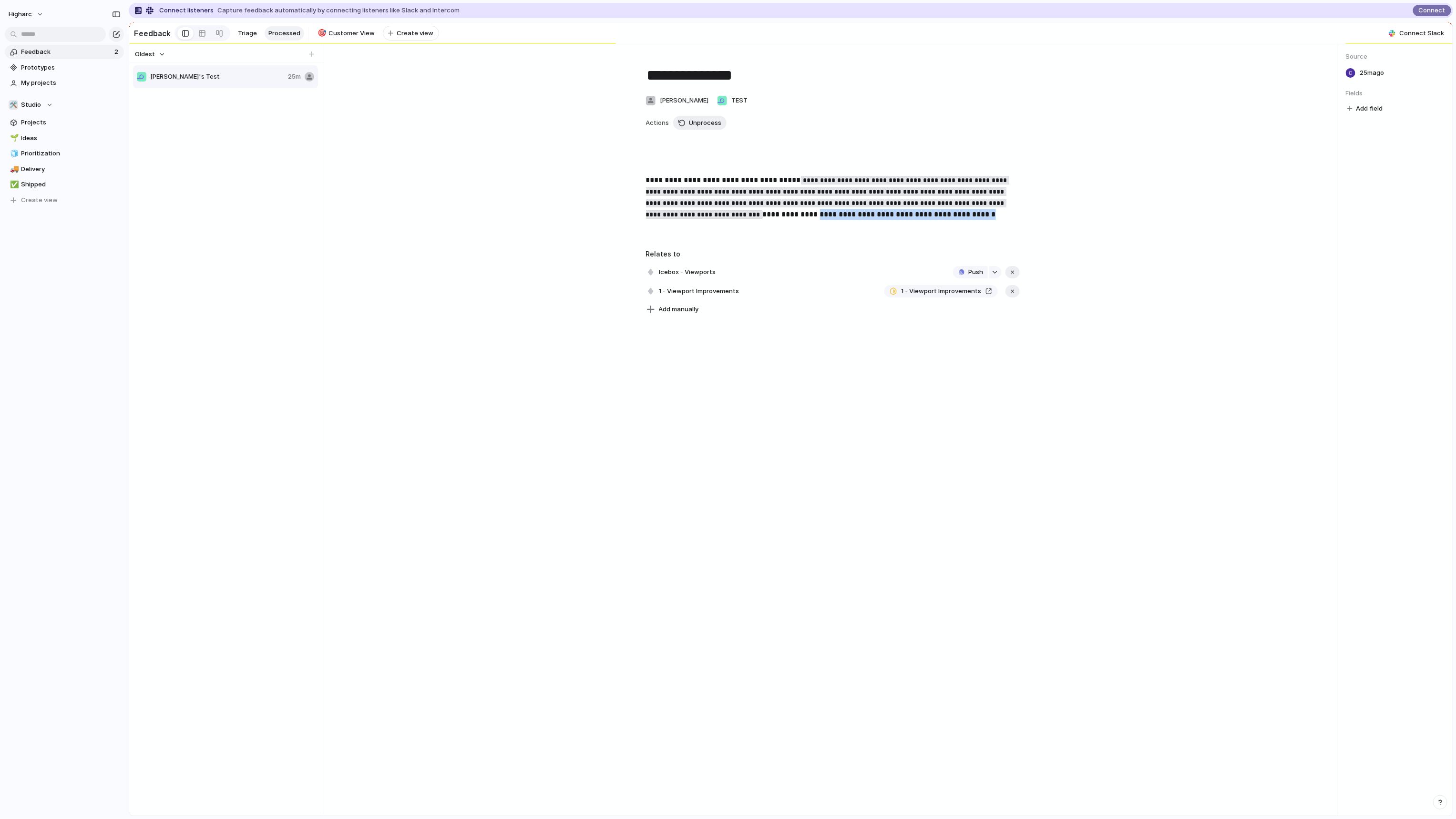
click at [1117, 305] on div "**********" at bounding box center [833, 185] width 995 height 260
click at [39, 82] on span "My projects" at bounding box center [71, 82] width 99 height 9
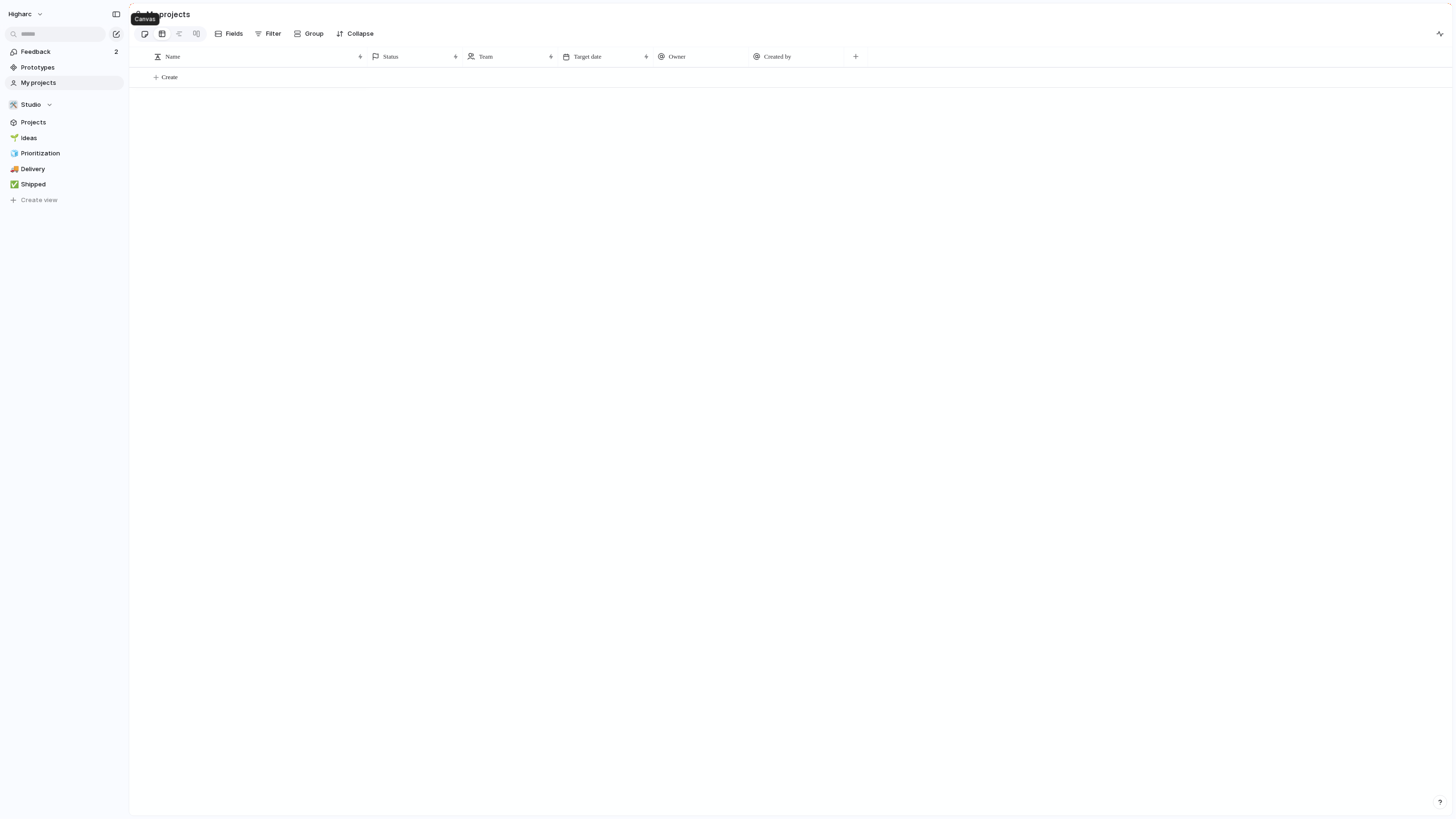
click at [150, 34] on link at bounding box center [144, 33] width 17 height 15
click at [162, 30] on div at bounding box center [162, 33] width 8 height 15
click at [177, 35] on div at bounding box center [179, 33] width 8 height 15
click at [35, 102] on span "Studio" at bounding box center [32, 105] width 20 height 9
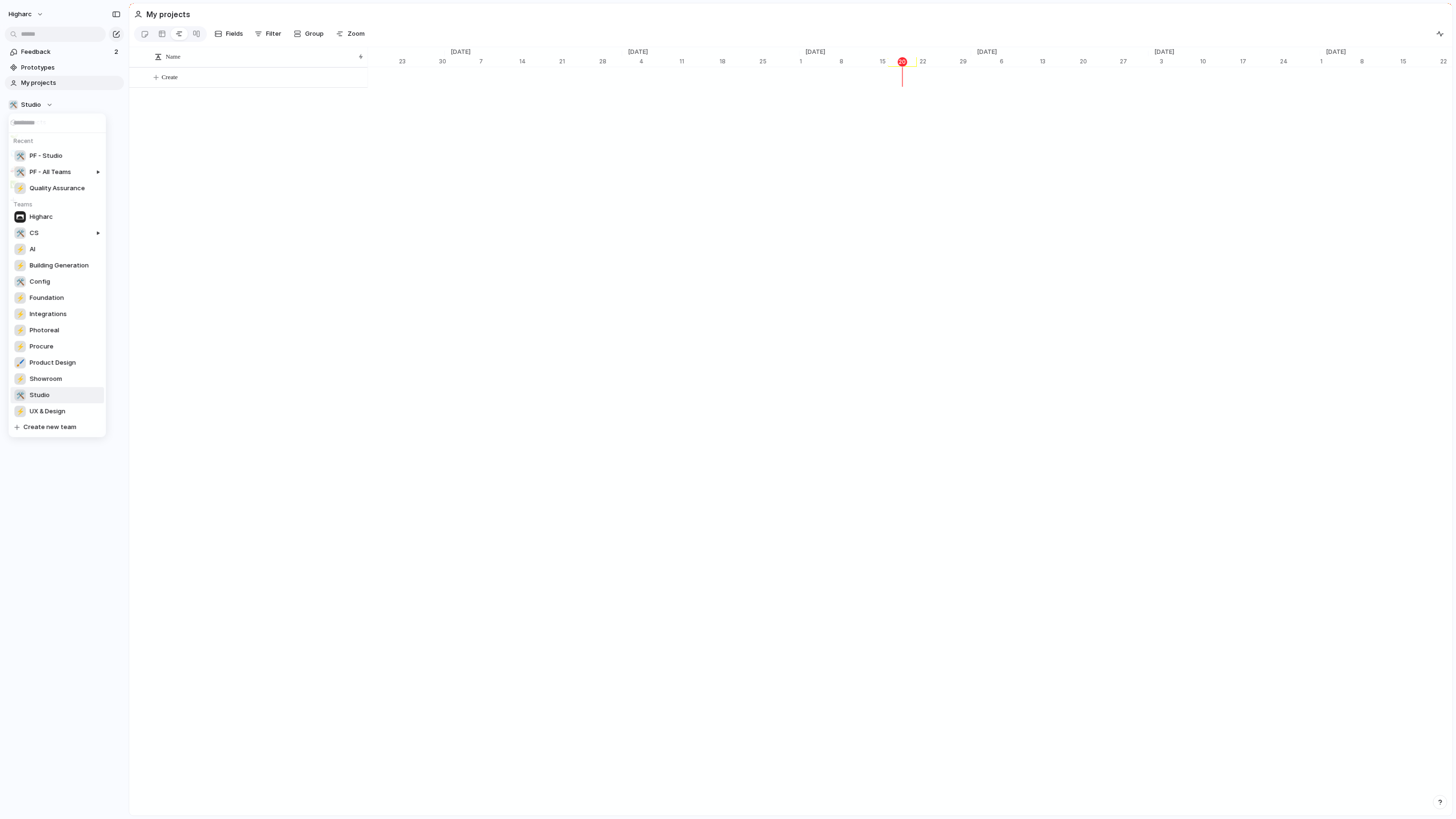
click at [61, 394] on li "🛠️ Studio" at bounding box center [58, 395] width 94 height 16
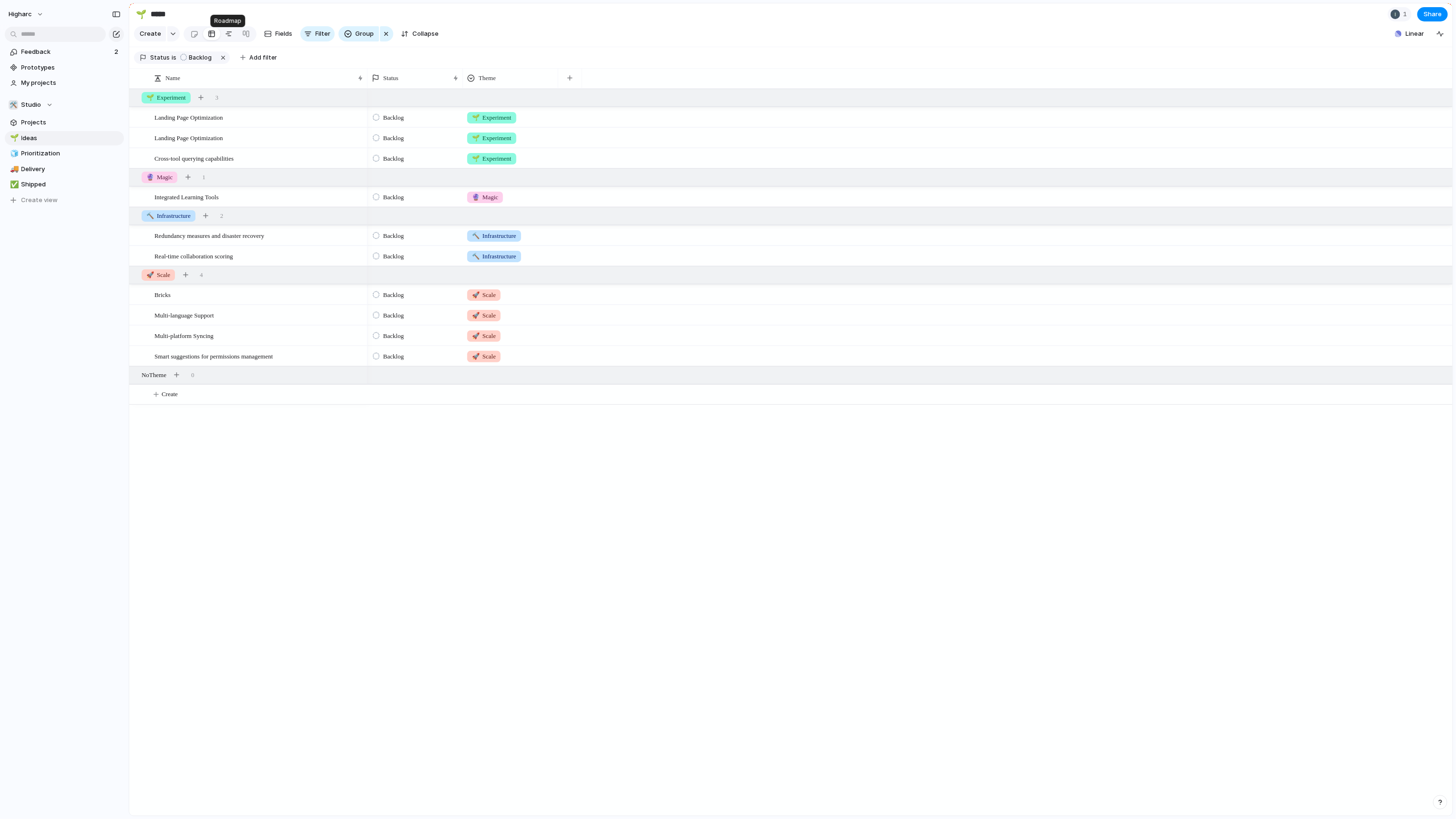
click at [220, 38] on link at bounding box center [229, 33] width 17 height 15
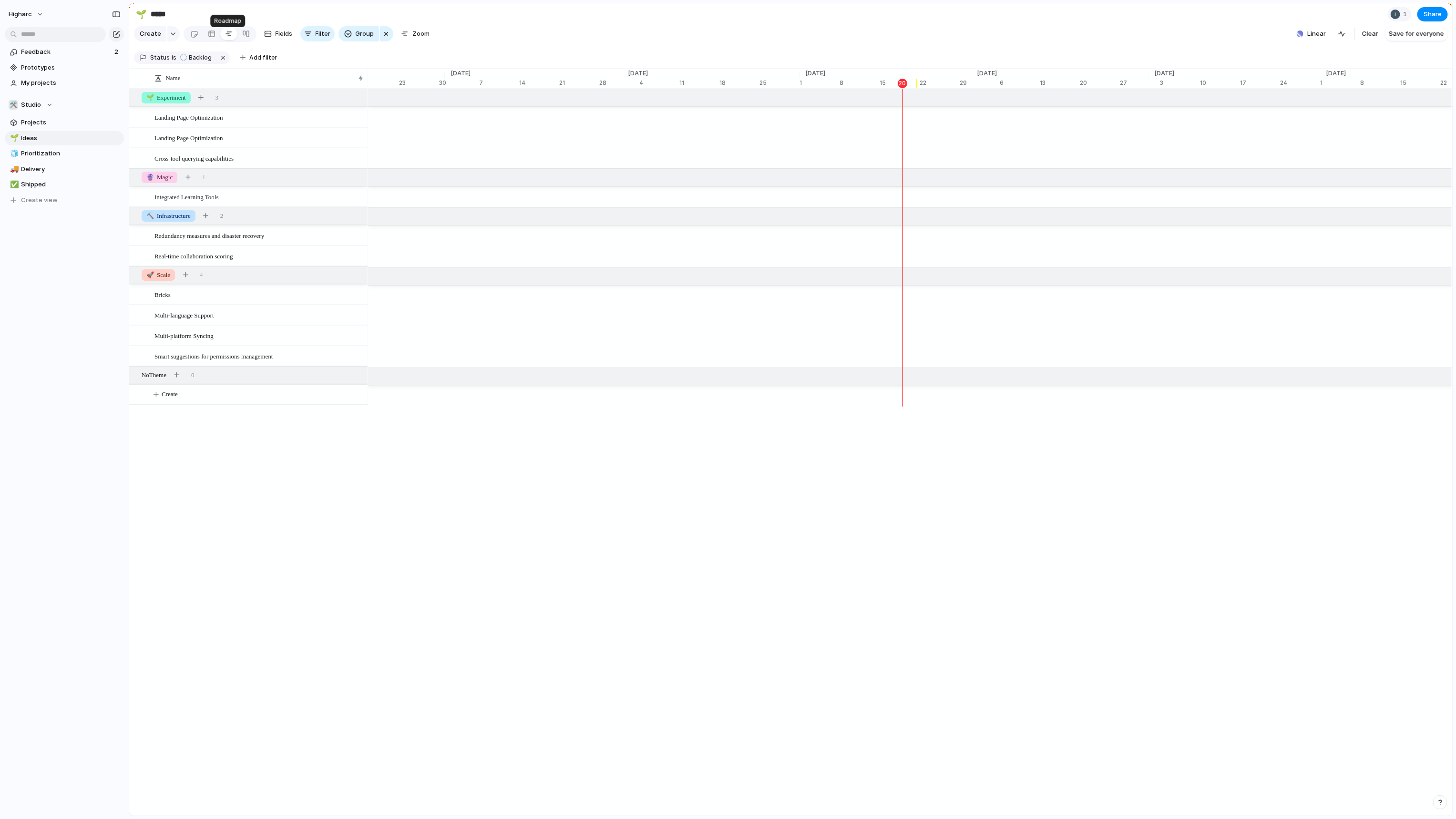
scroll to position [0, 5838]
click at [1317, 38] on span "Linear" at bounding box center [1317, 33] width 19 height 9
click at [1286, 140] on span "Add" at bounding box center [1291, 140] width 12 height 9
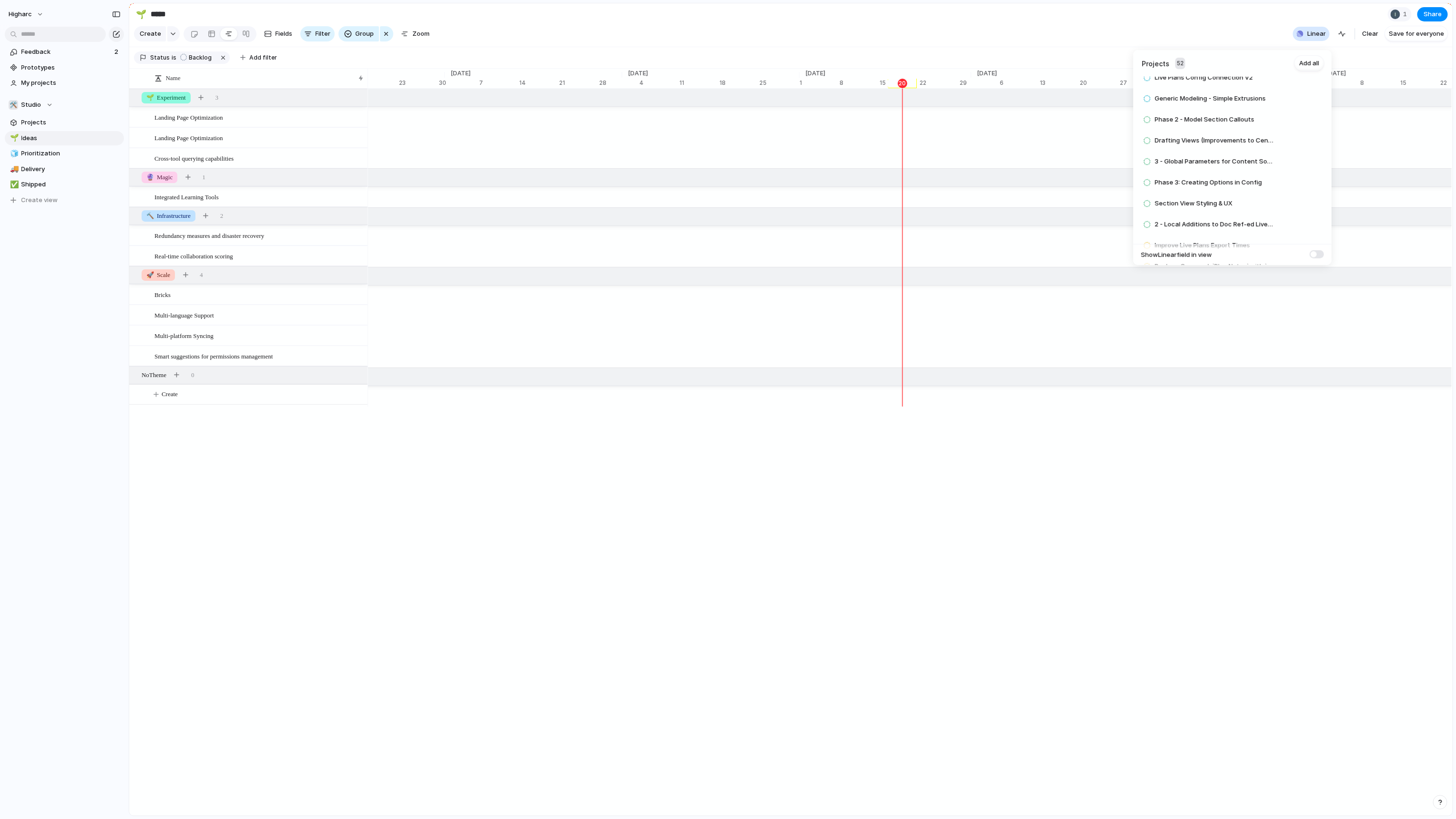
drag, startPoint x: 1001, startPoint y: 530, endPoint x: 970, endPoint y: 494, distance: 47.5
click at [1001, 530] on div "Projects 52 Add all Improve Integrity of Mirrored Plans Add Entity Hosted Dimen…" at bounding box center [728, 409] width 1456 height 819
click at [1326, 39] on span "Linear" at bounding box center [1317, 33] width 19 height 9
click at [1232, 85] on input "text" at bounding box center [1233, 85] width 182 height 17
click at [1178, 82] on input "******" at bounding box center [1233, 85] width 182 height 17
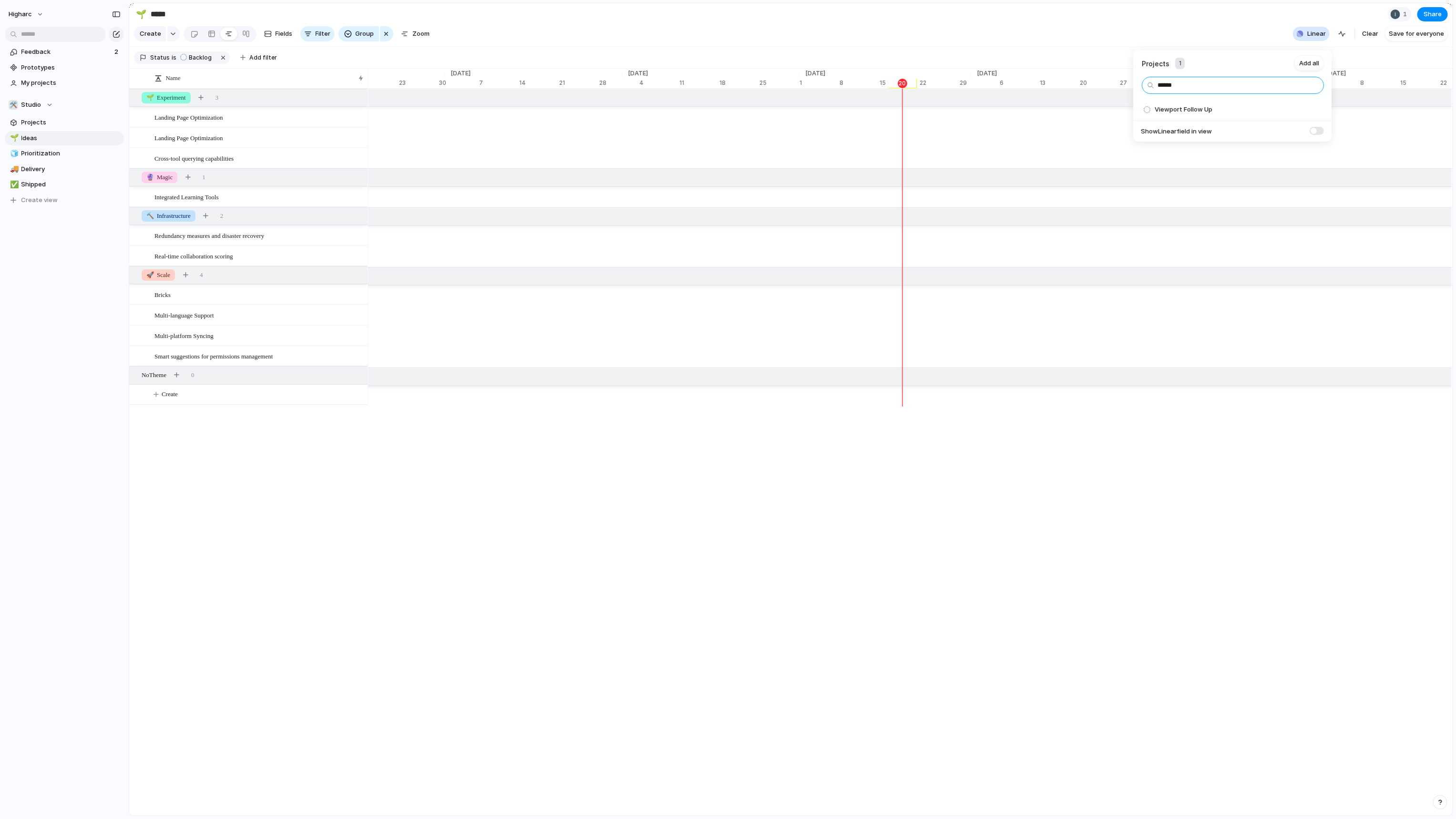
click at [1178, 82] on input "******" at bounding box center [1233, 85] width 182 height 17
type input "******"
click at [1032, 699] on div "Projects 1 Add all ****** Viewport Follow Up Add Show Linear field in view" at bounding box center [728, 409] width 1456 height 819
click at [272, 527] on div "Name Landing Page Optimization Landing Page Optimization Cross-tool querying ca…" at bounding box center [791, 442] width 1323 height 748
click at [223, 61] on button "button" at bounding box center [223, 57] width 12 height 12
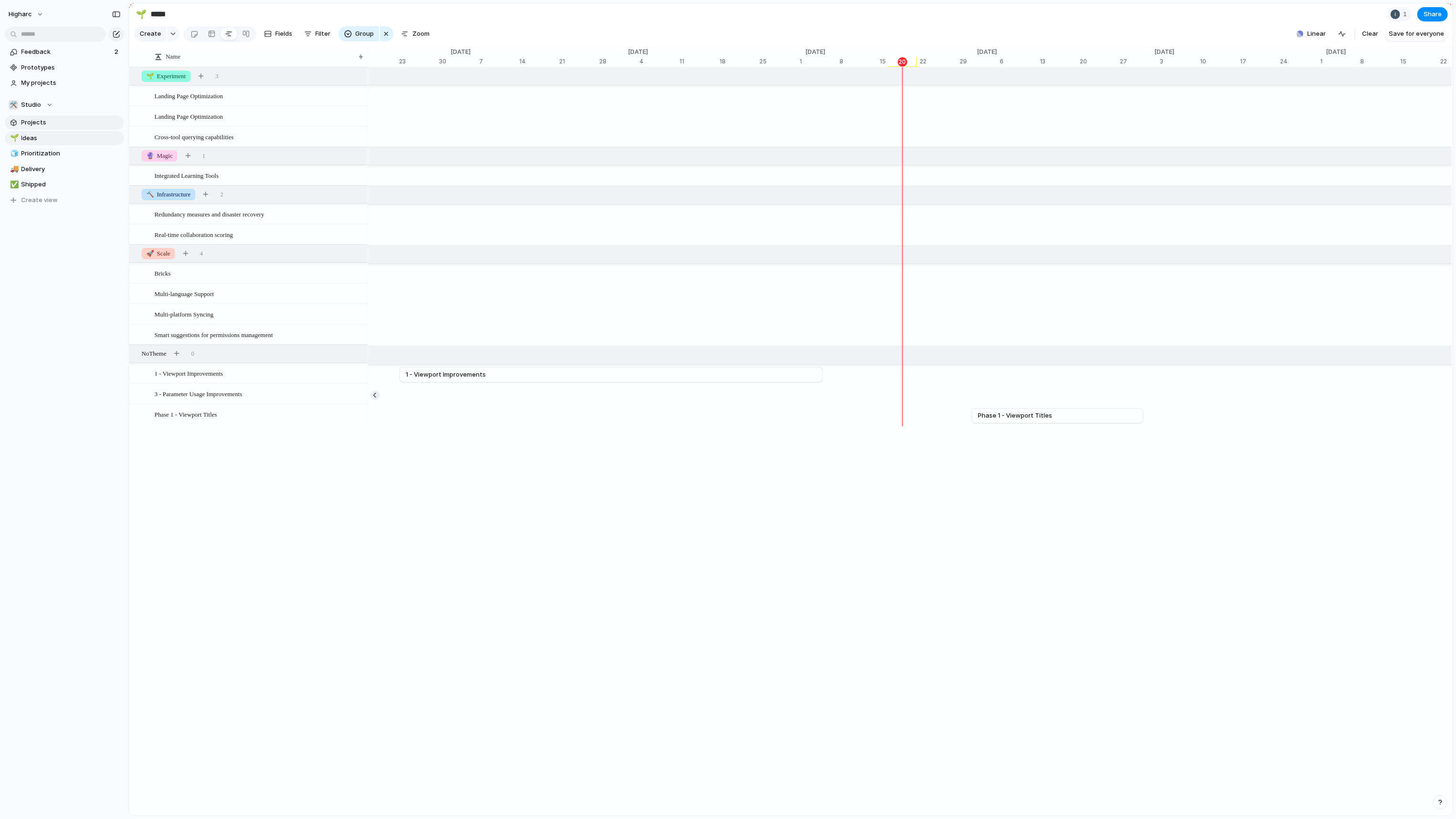
click at [40, 123] on span "Projects" at bounding box center [71, 122] width 99 height 9
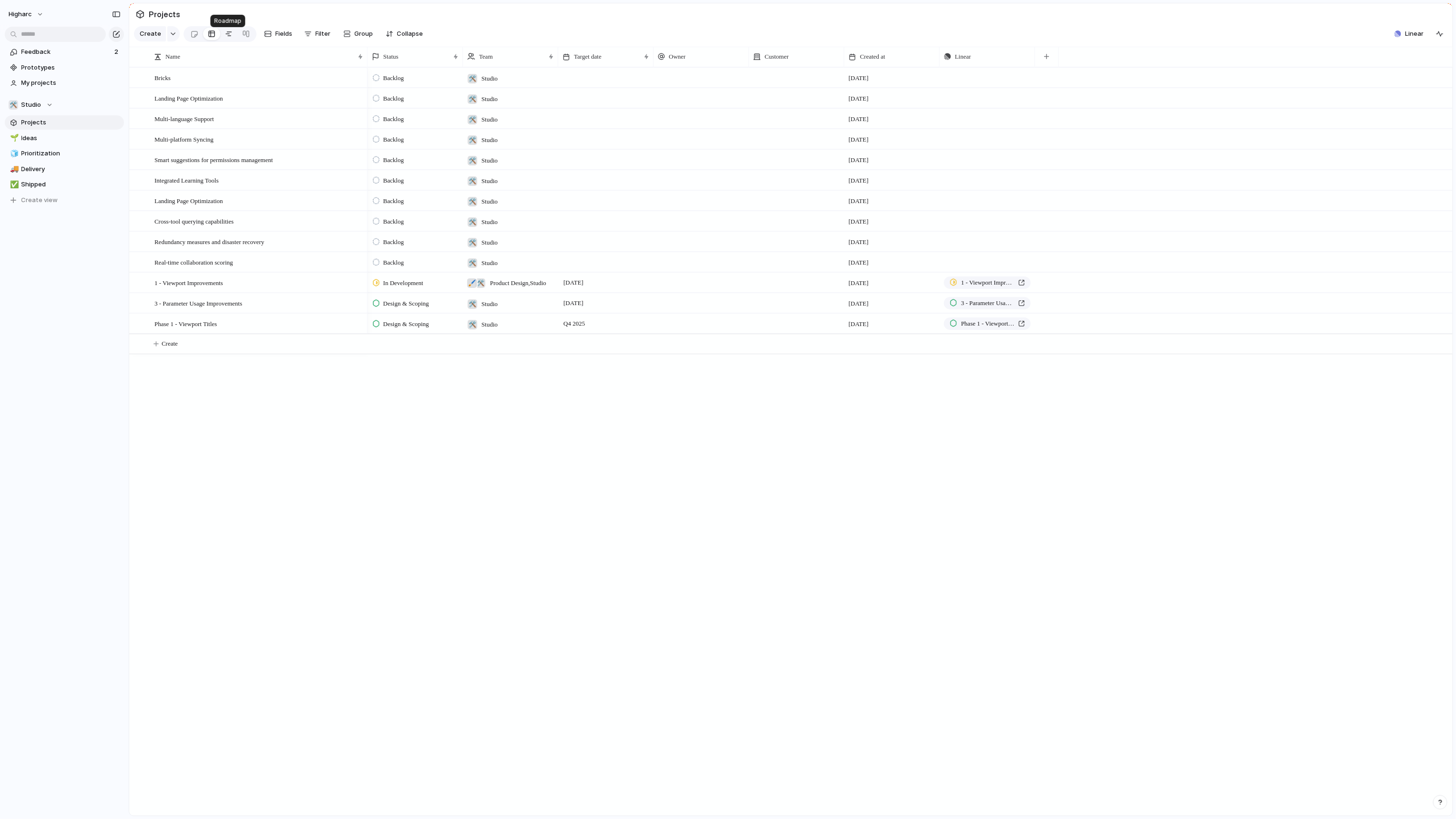
click at [229, 37] on div at bounding box center [229, 33] width 8 height 15
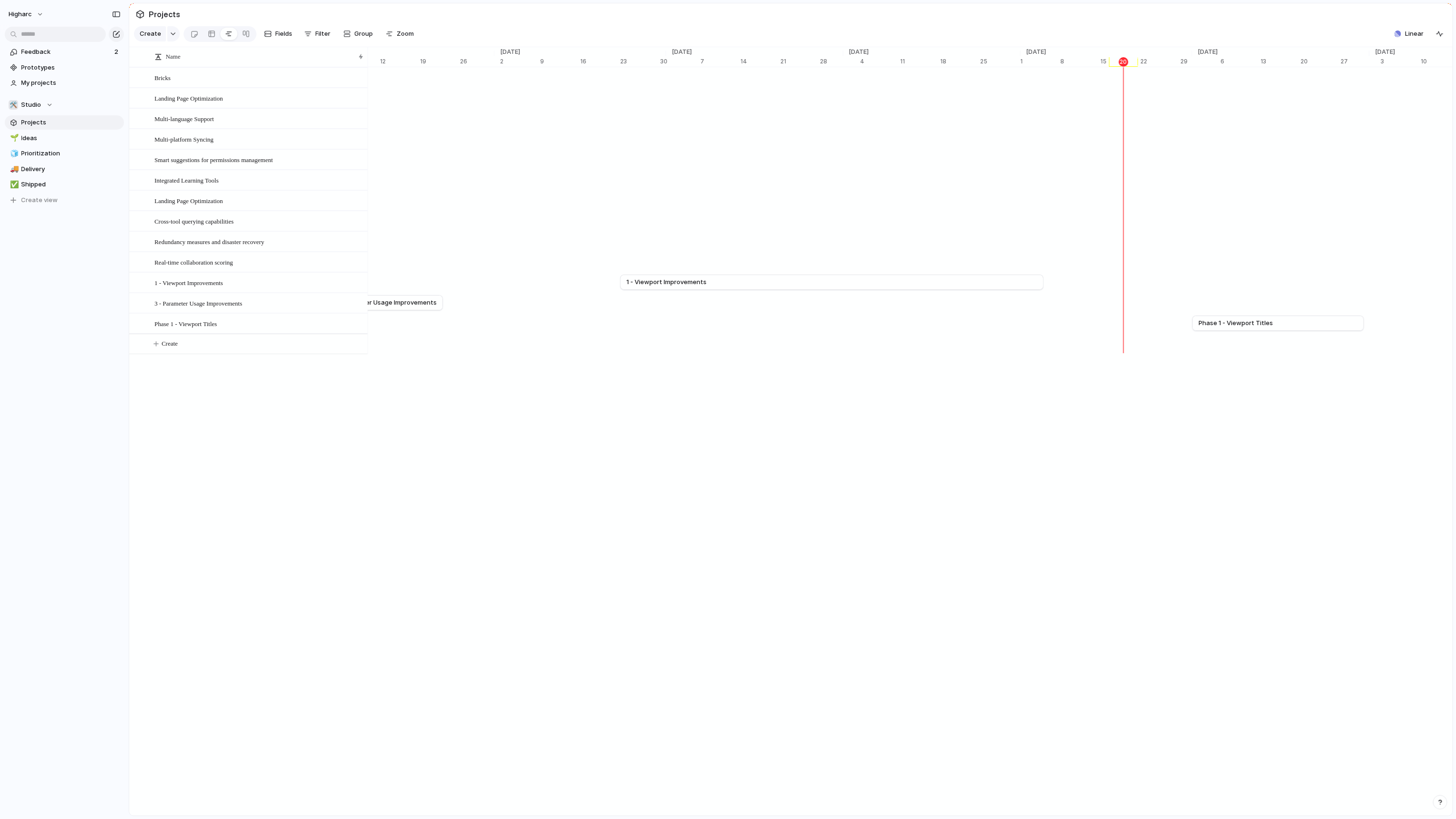
scroll to position [0, 5629]
click at [872, 457] on div "Name Bricks Landing Page Optimization Multi-language Support Multi-platform Syn…" at bounding box center [791, 432] width 1323 height 769
click at [247, 40] on div at bounding box center [246, 33] width 8 height 15
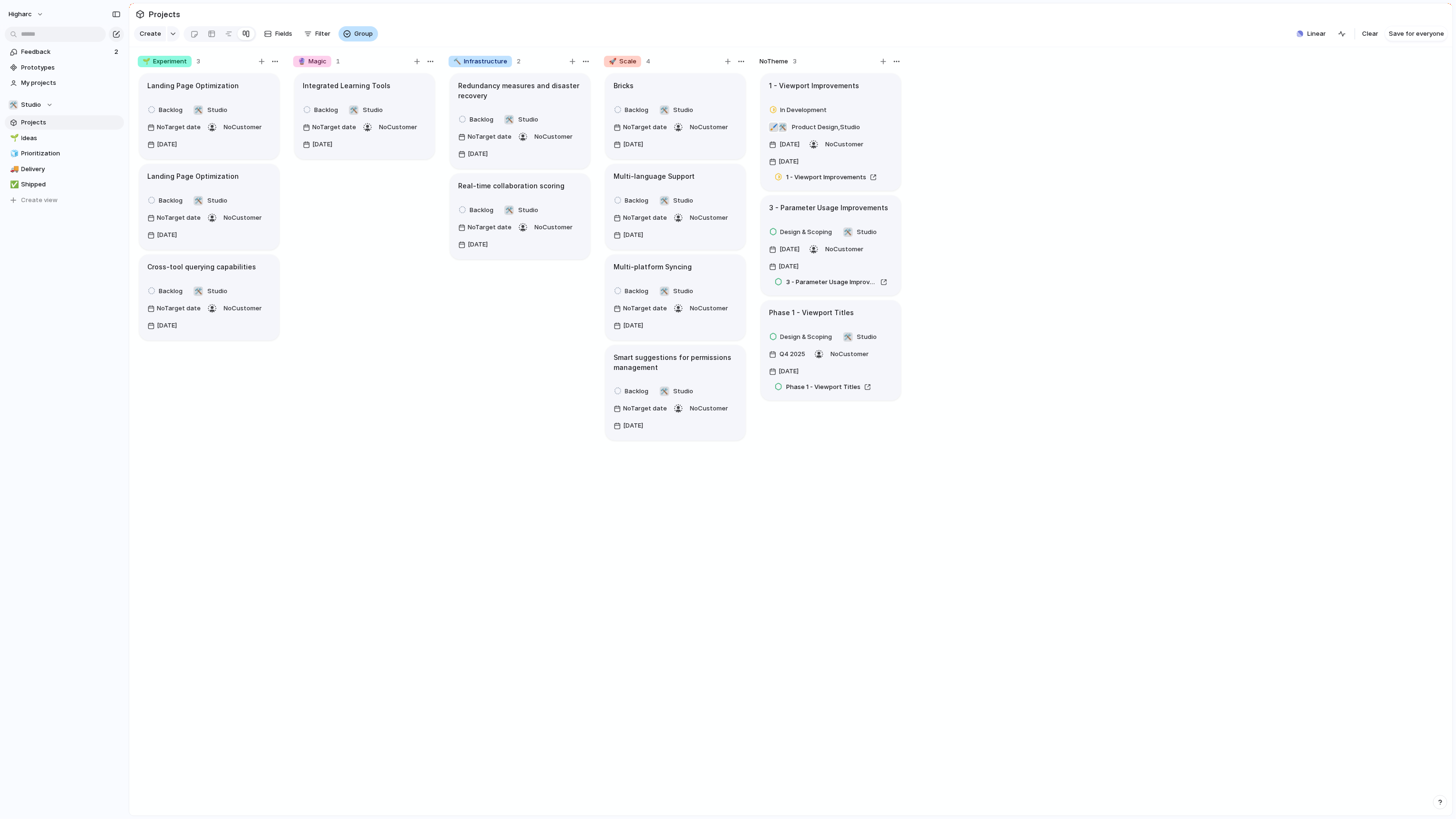
click at [345, 38] on div "button" at bounding box center [347, 34] width 8 height 8
click at [395, 167] on li "Customer" at bounding box center [377, 170] width 78 height 15
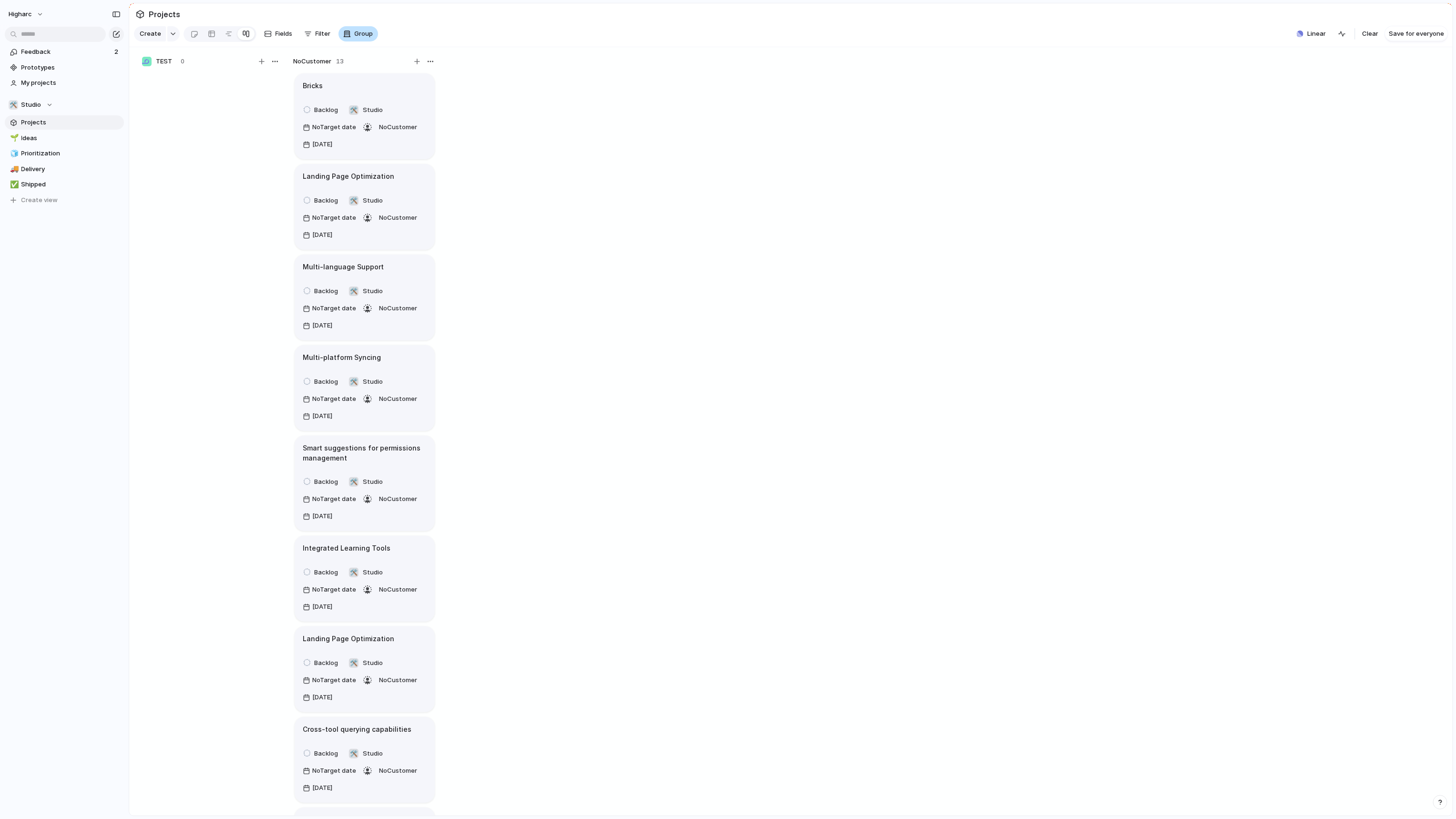
click at [356, 39] on span "Group" at bounding box center [364, 33] width 19 height 9
click at [364, 90] on span "Impact" at bounding box center [364, 93] width 21 height 9
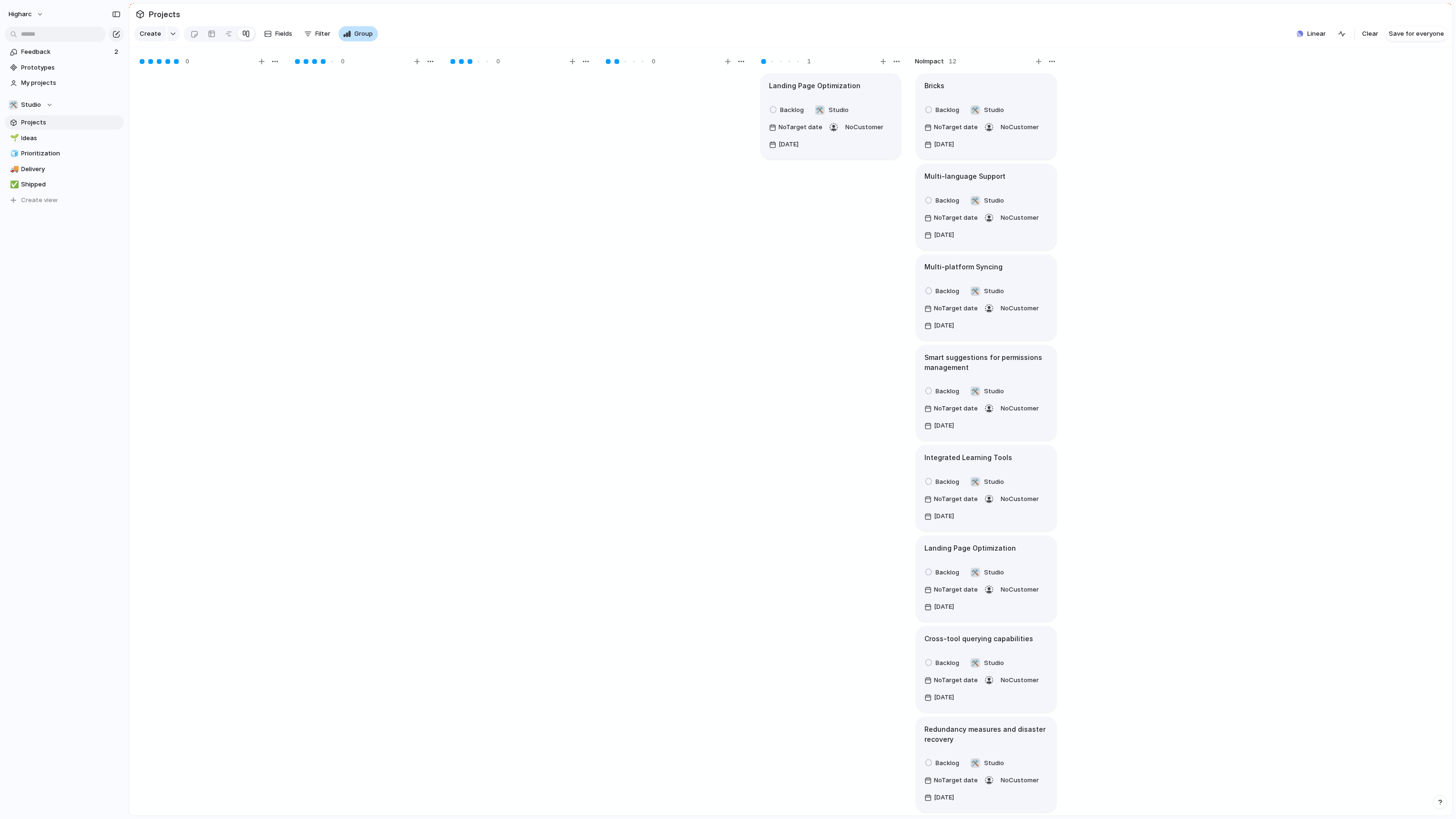
click at [364, 35] on span "Group" at bounding box center [364, 33] width 19 height 9
click at [360, 78] on span "Owner" at bounding box center [364, 78] width 20 height 9
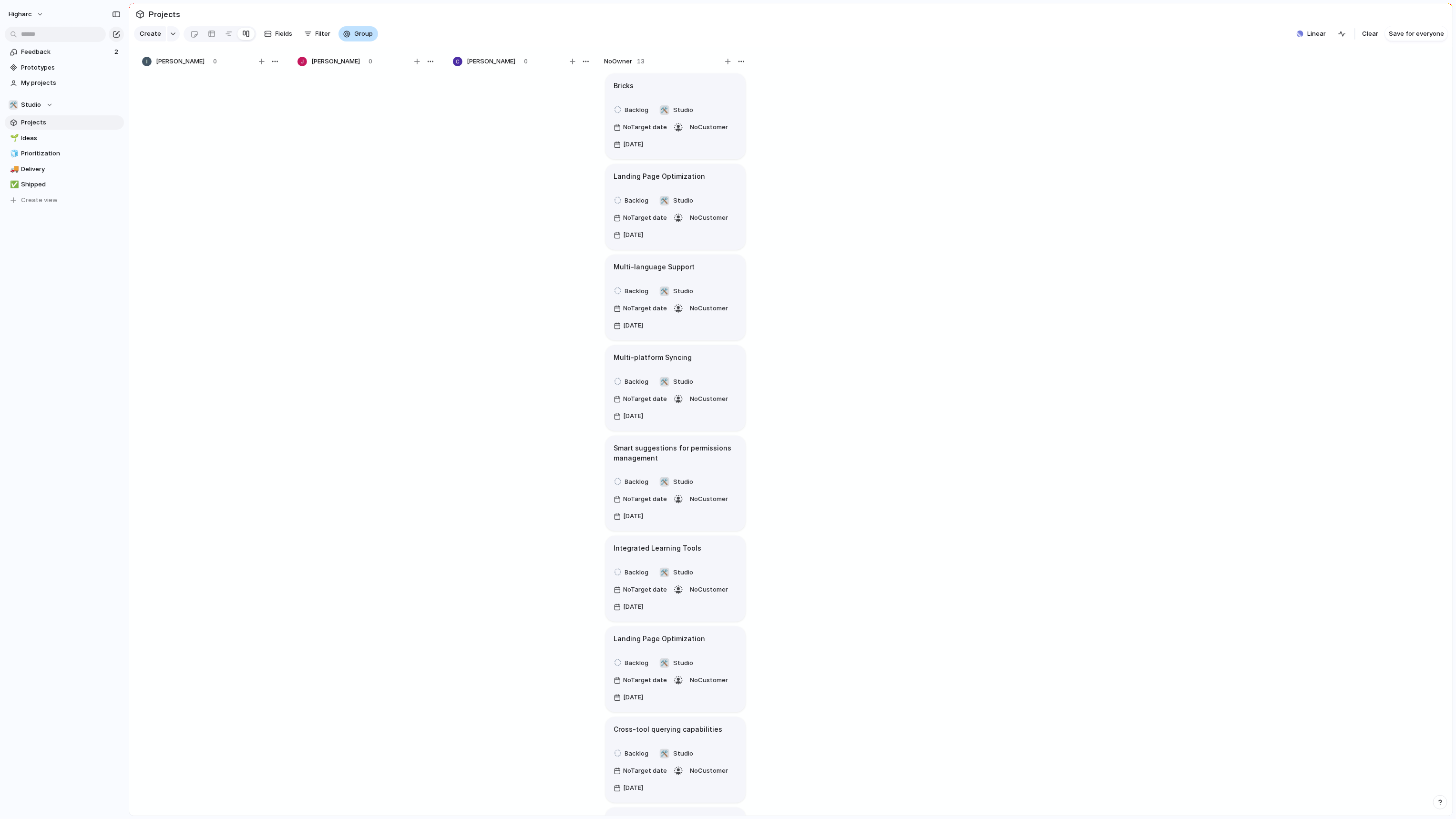
click at [356, 34] on span "Group" at bounding box center [364, 33] width 19 height 9
click at [368, 196] on span "Created by" at bounding box center [370, 200] width 34 height 9
click at [352, 38] on button "Group" at bounding box center [358, 33] width 40 height 15
click at [374, 188] on li "Status" at bounding box center [377, 185] width 78 height 15
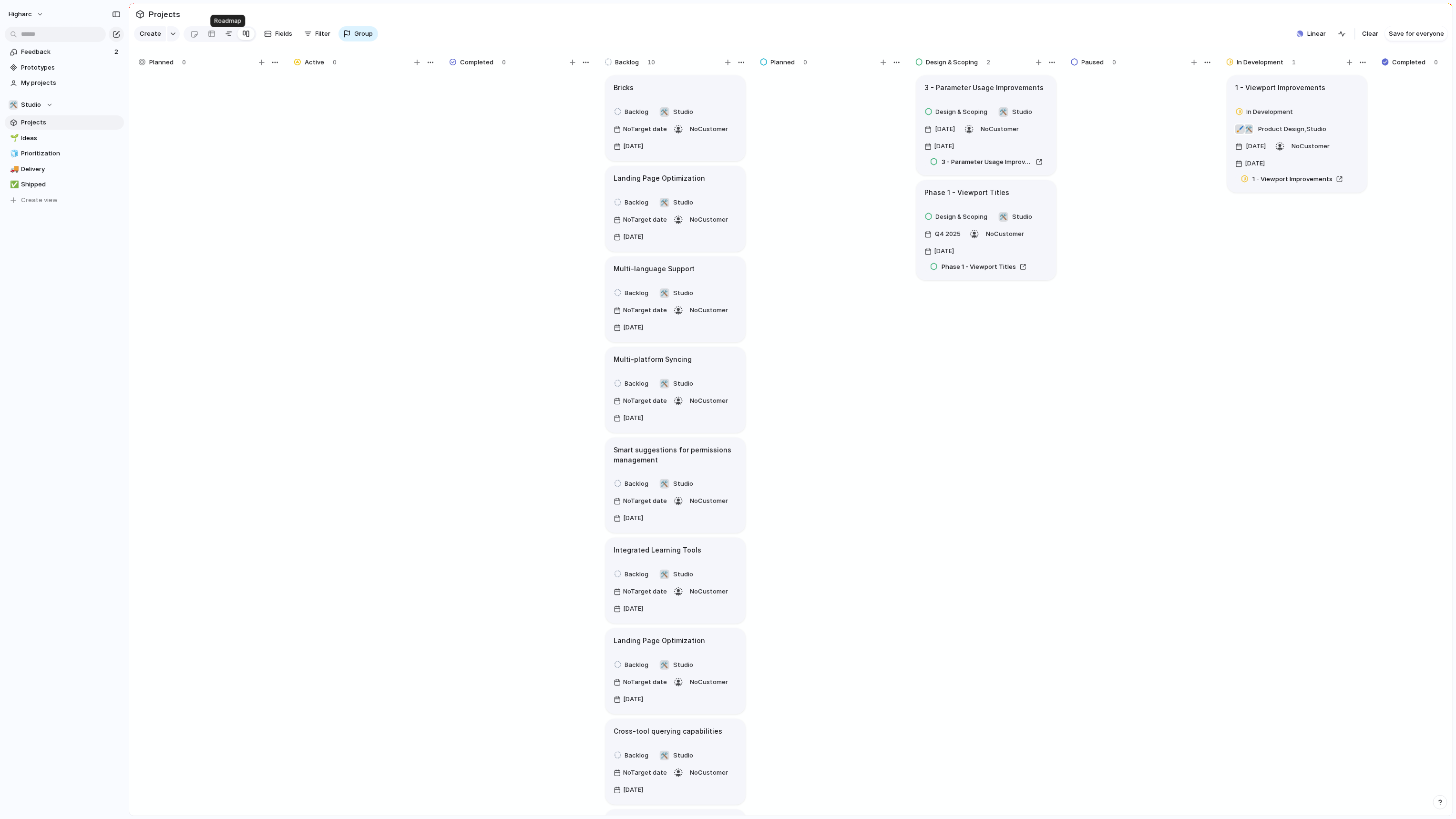
click at [228, 40] on div at bounding box center [229, 33] width 8 height 15
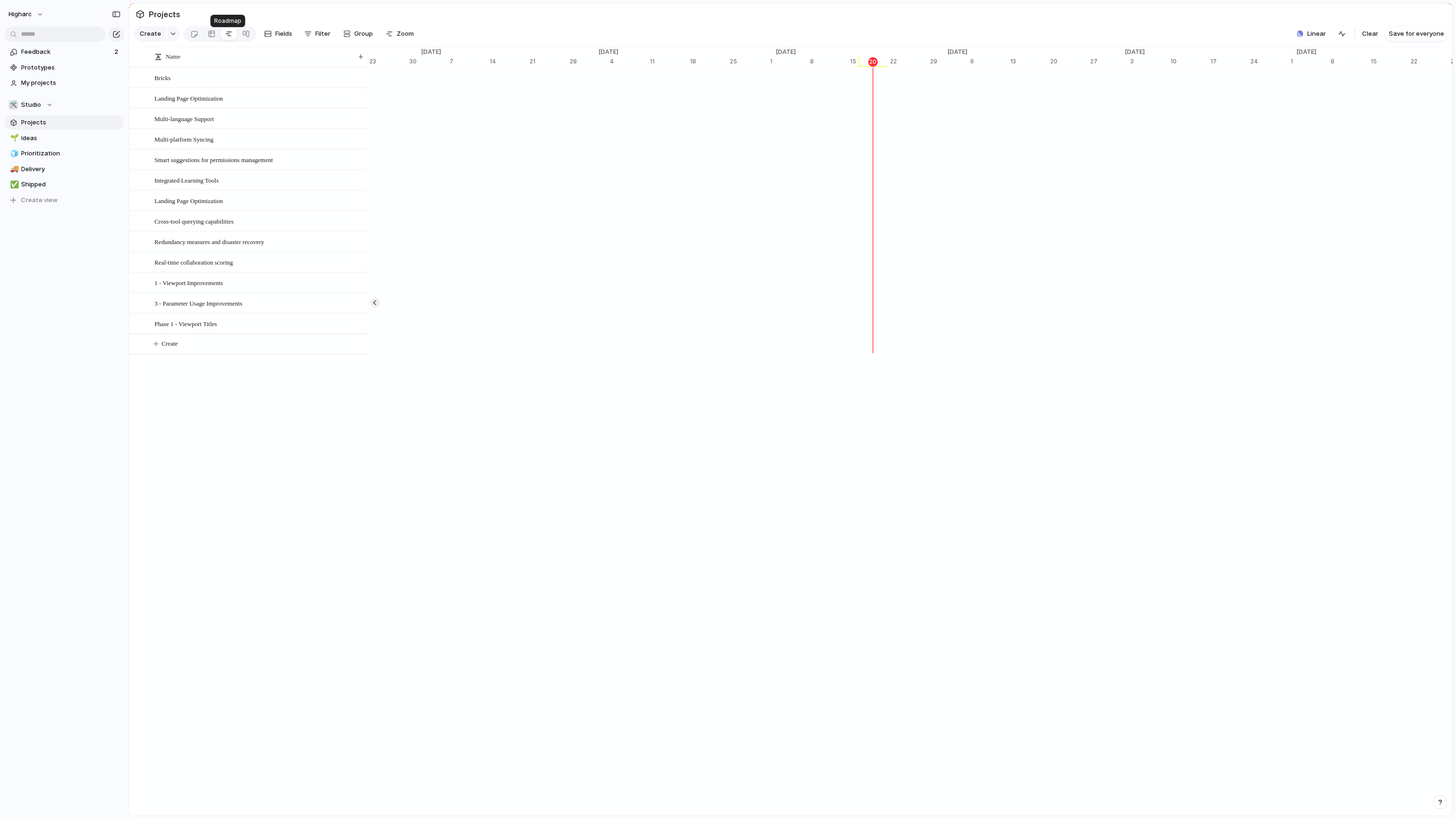
scroll to position [0, 5868]
click at [53, 127] on link "Projects" at bounding box center [64, 123] width 119 height 14
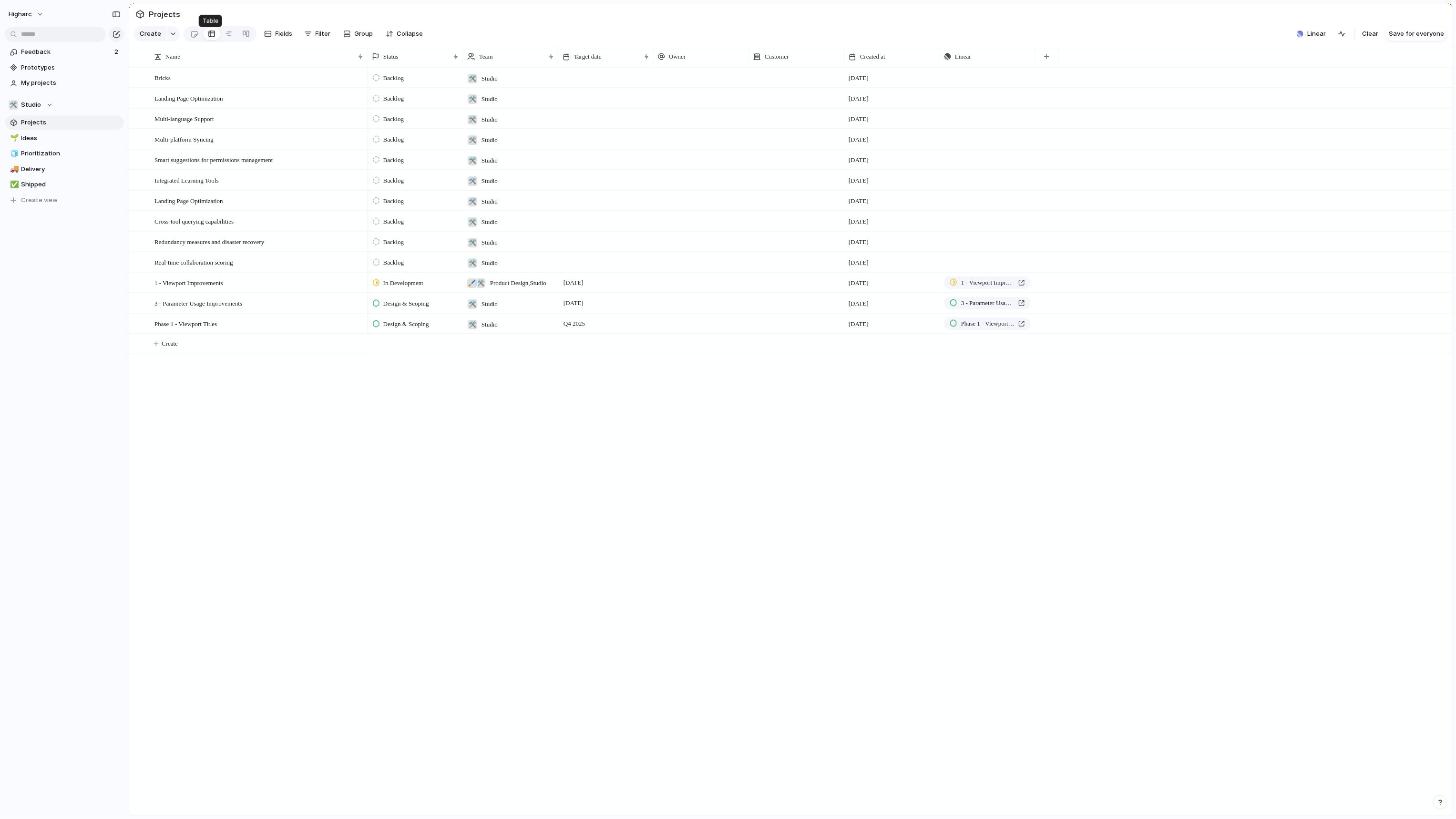
click at [212, 38] on div at bounding box center [211, 33] width 8 height 15
click at [536, 528] on div "Backlog 🛠️ Studio 10 August 2024 Push Backlog 🛠️ Studio 10 August 2024 Push Bac…" at bounding box center [910, 441] width 1085 height 748
click at [529, 527] on div "Backlog 🛠️ Studio 10 August 2024 Push Backlog 🛠️ Studio 10 August 2024 Push Bac…" at bounding box center [910, 441] width 1085 height 748
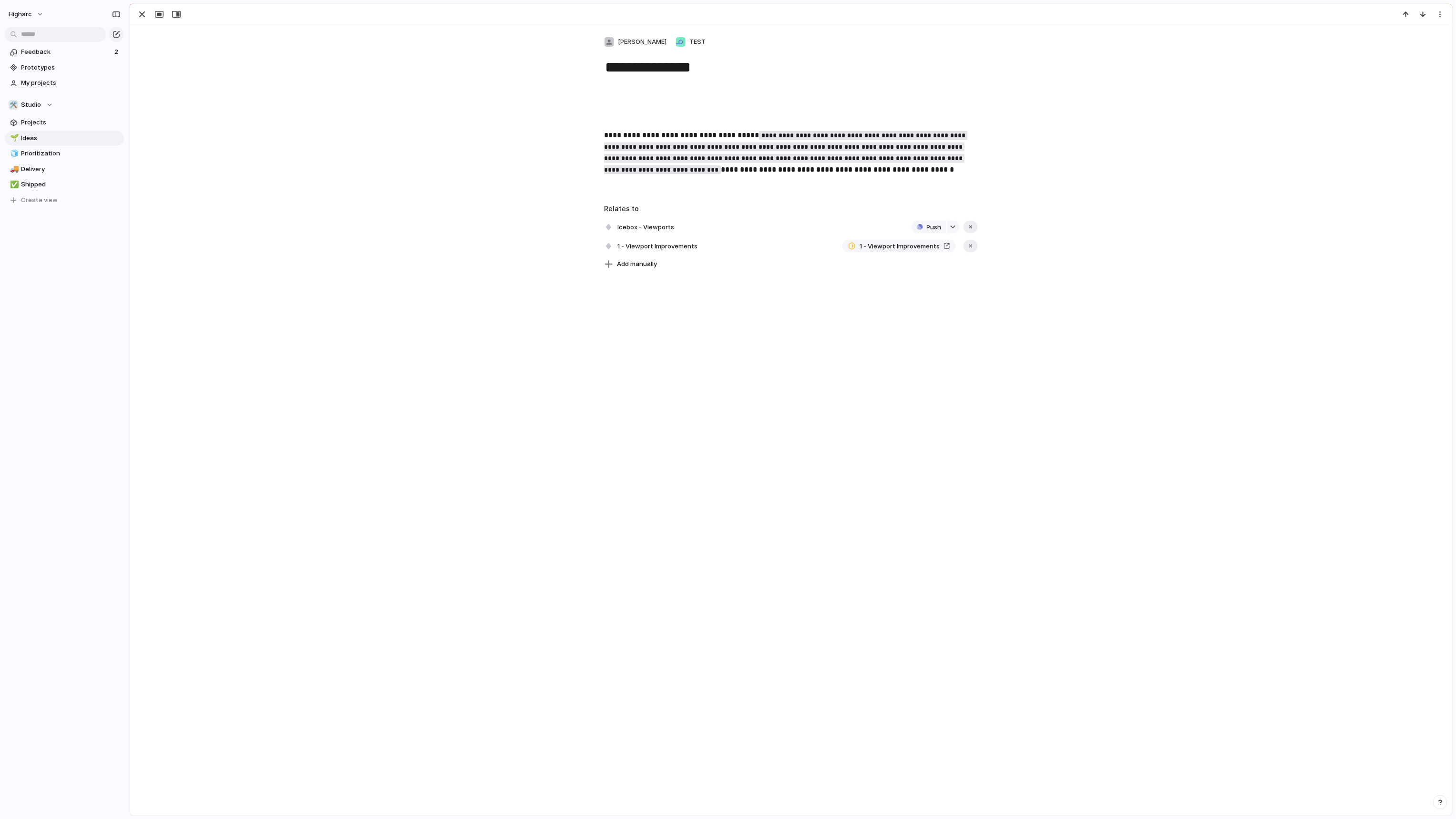
click at [640, 399] on div "**********" at bounding box center [791, 420] width 1323 height 791
click at [141, 12] on div "button" at bounding box center [142, 14] width 12 height 12
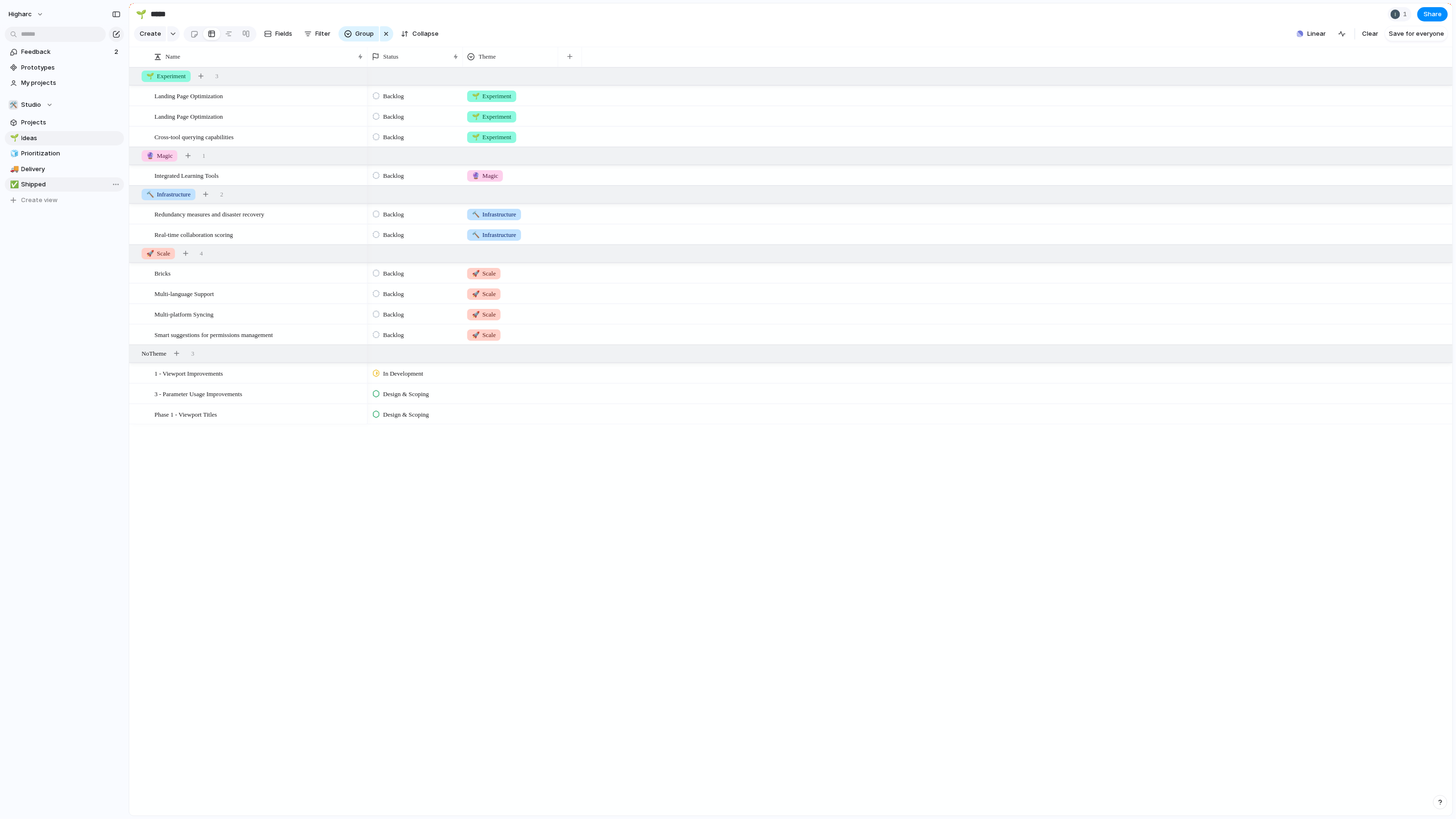
click at [58, 183] on span "Shipped" at bounding box center [71, 184] width 99 height 9
type input "*******"
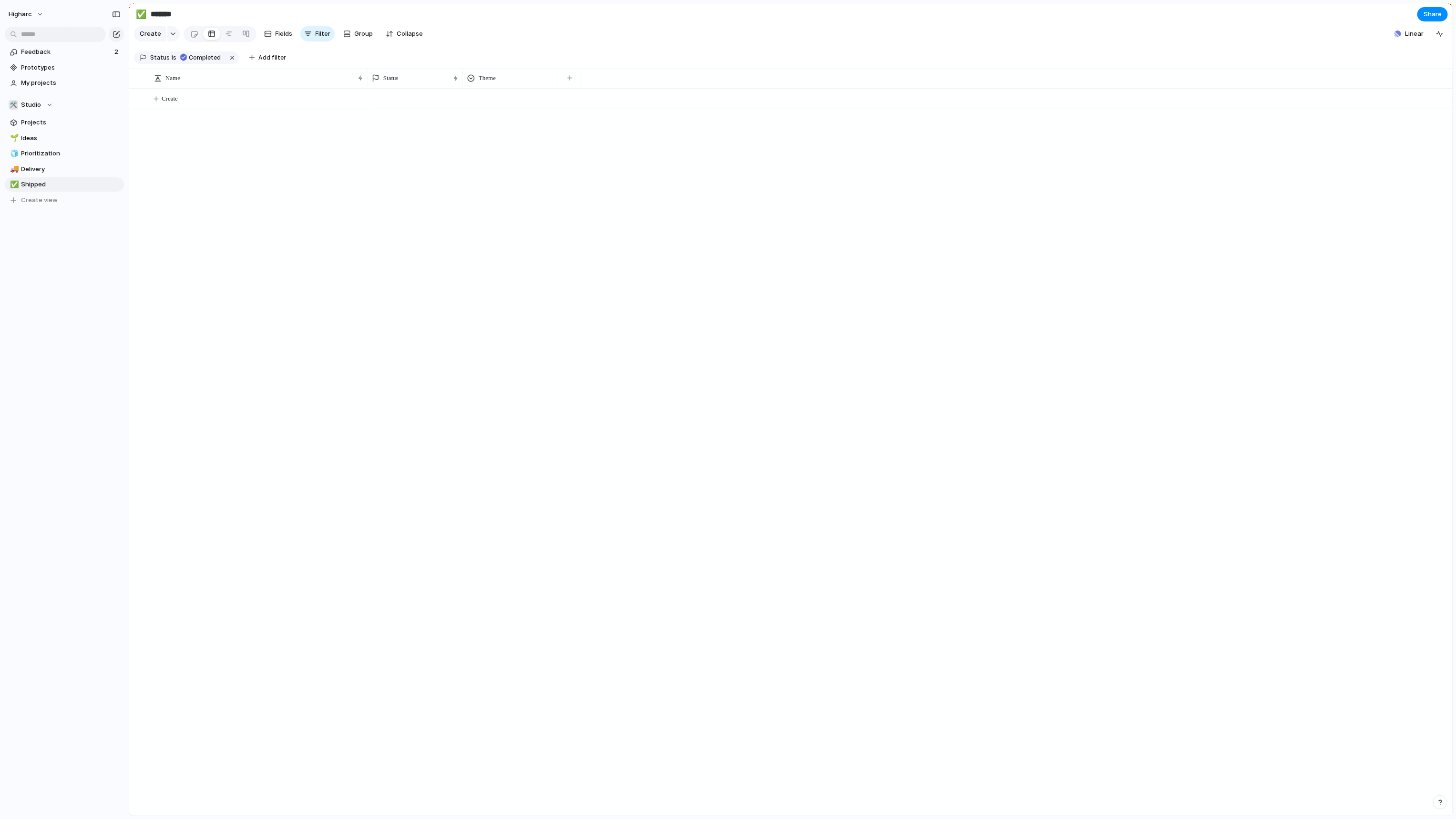
click at [571, 592] on div at bounding box center [910, 452] width 1085 height 727
click at [22, 17] on span "higharc" at bounding box center [20, 14] width 23 height 9
click at [63, 33] on li "Settings" at bounding box center [46, 35] width 79 height 15
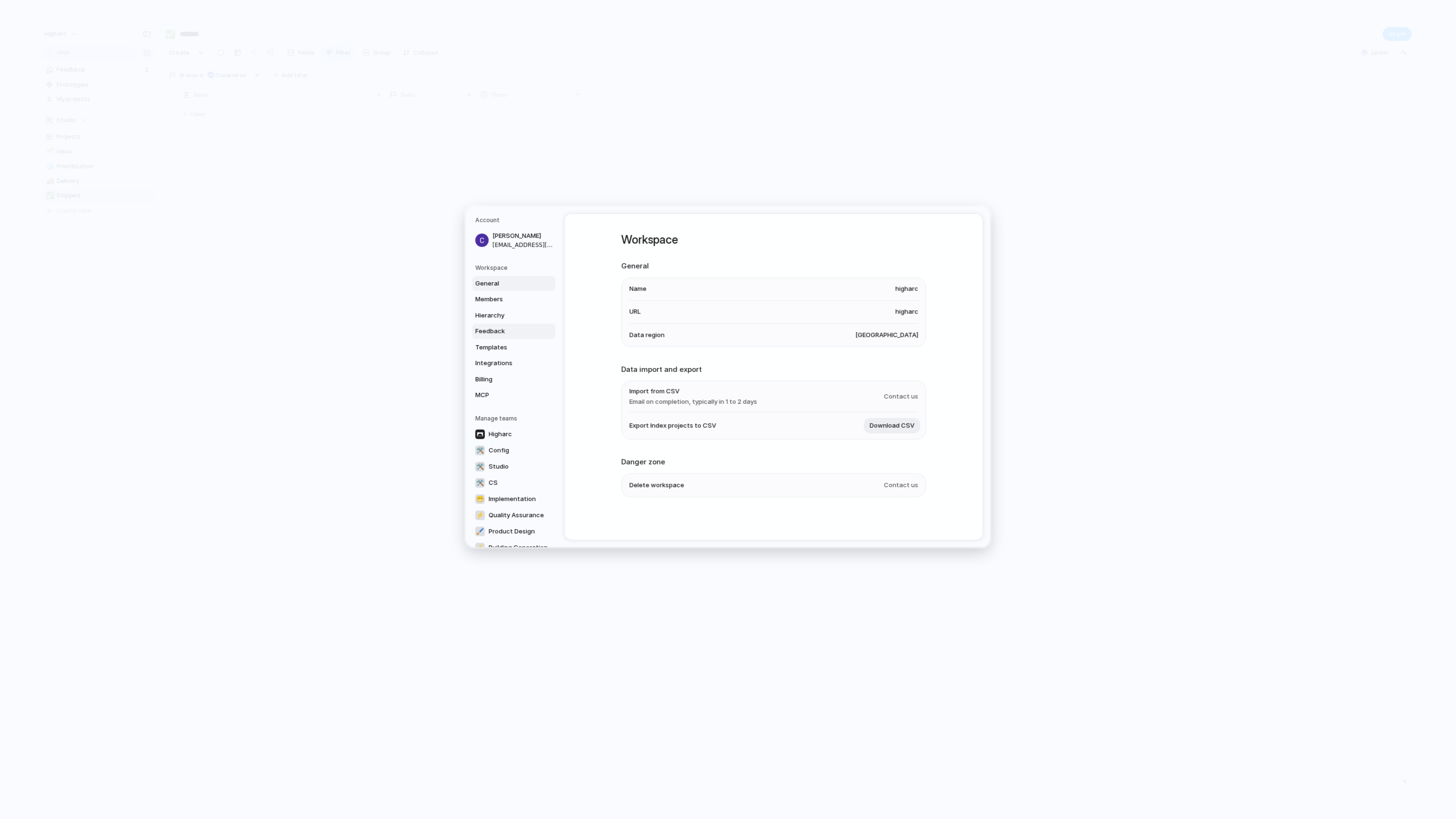
click at [500, 332] on span "Feedback" at bounding box center [506, 331] width 61 height 9
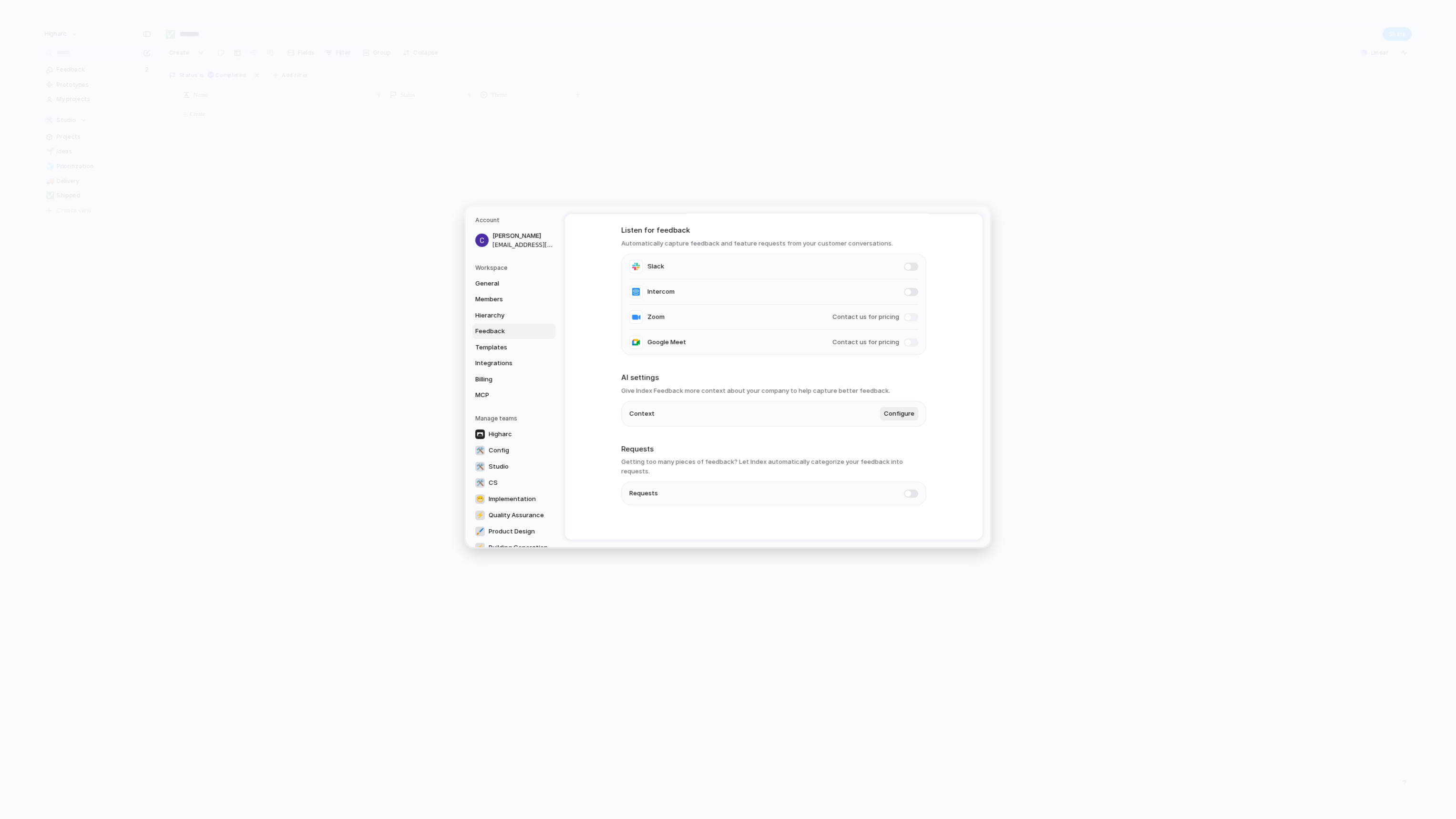
scroll to position [36, 0]
click at [636, 489] on span "Requests" at bounding box center [644, 493] width 29 height 9
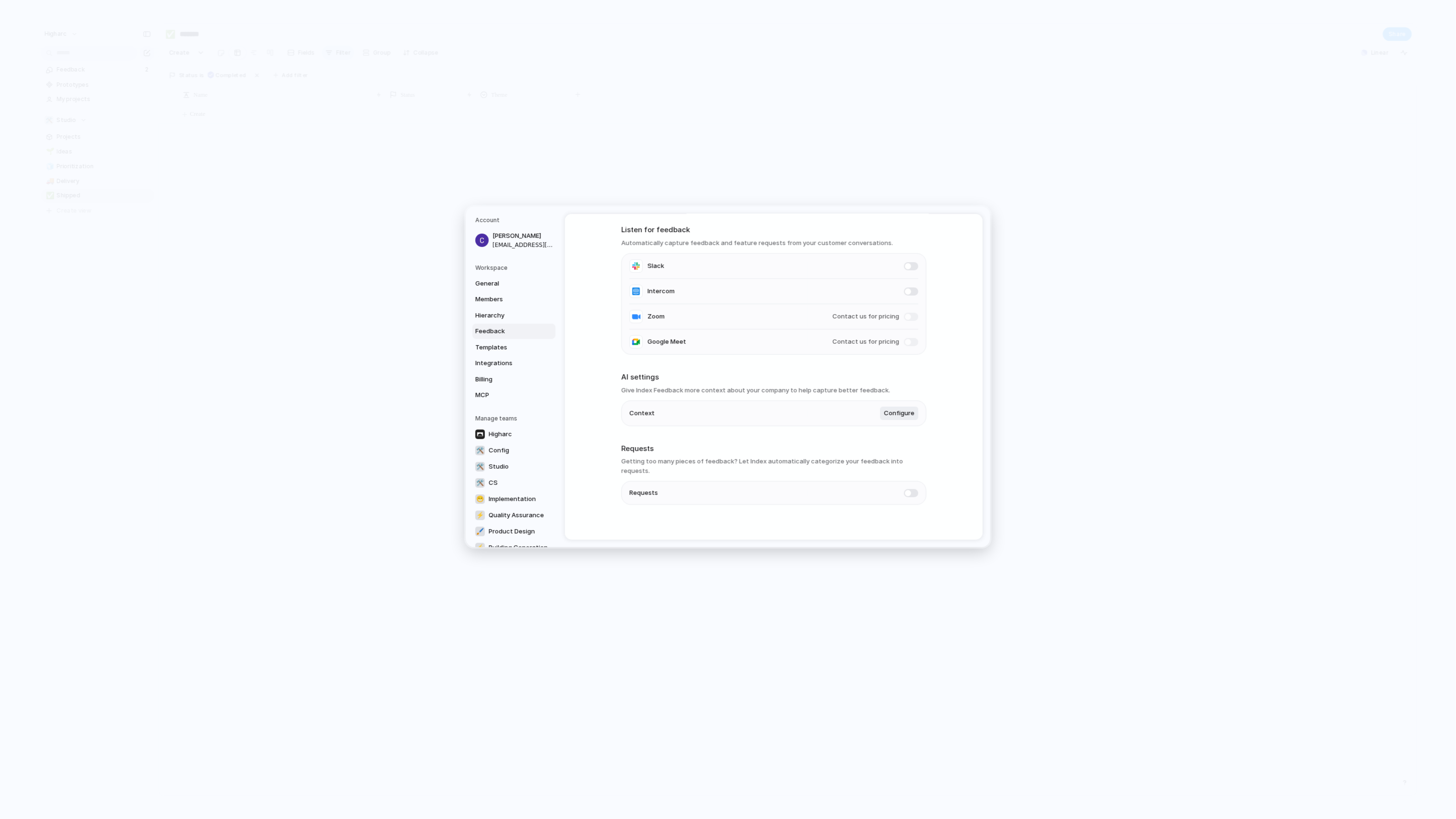
click at [636, 489] on span "Requests" at bounding box center [644, 493] width 29 height 9
click at [911, 489] on span at bounding box center [911, 492] width 14 height 8
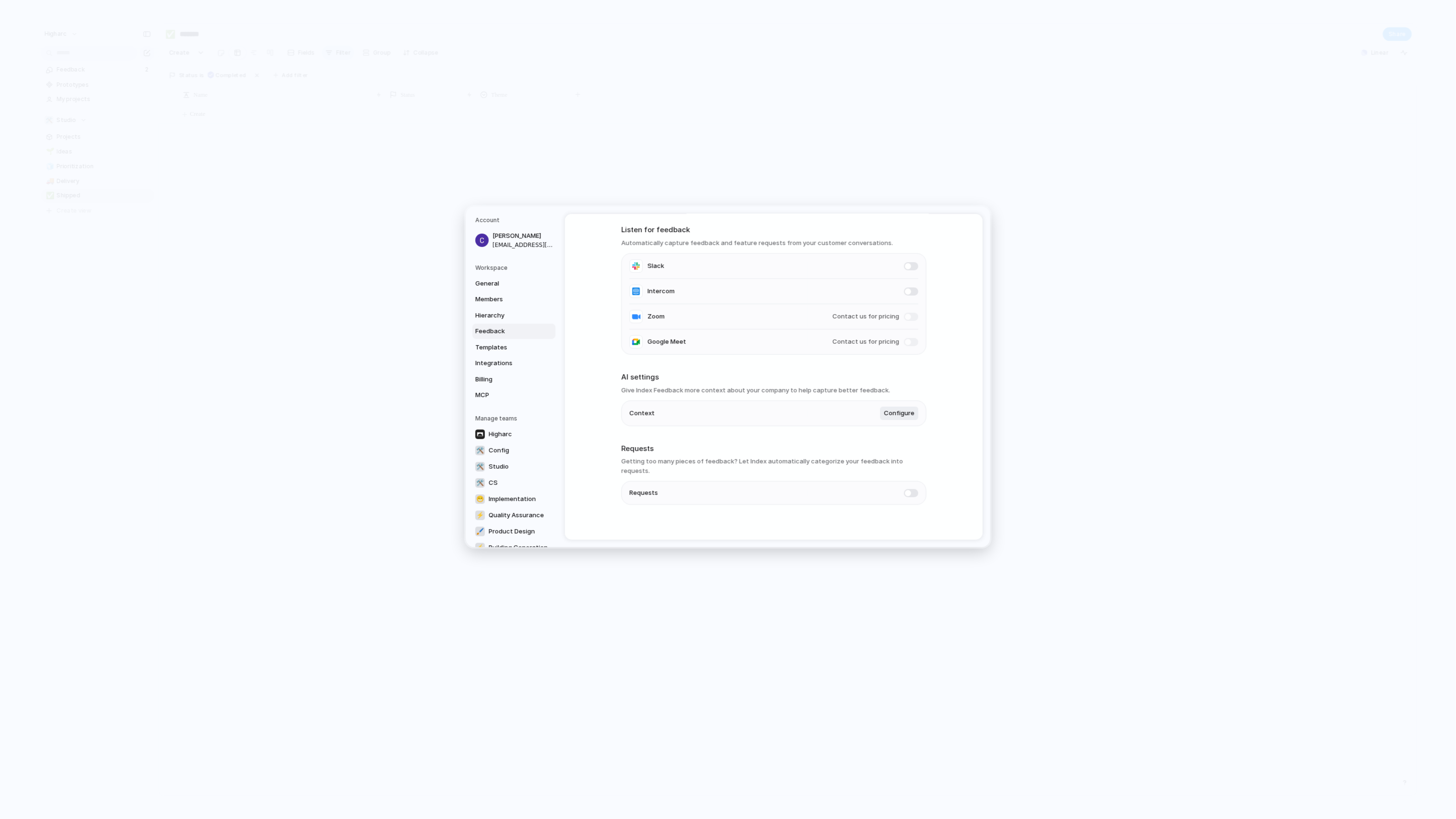
click at [911, 489] on span at bounding box center [911, 492] width 14 height 8
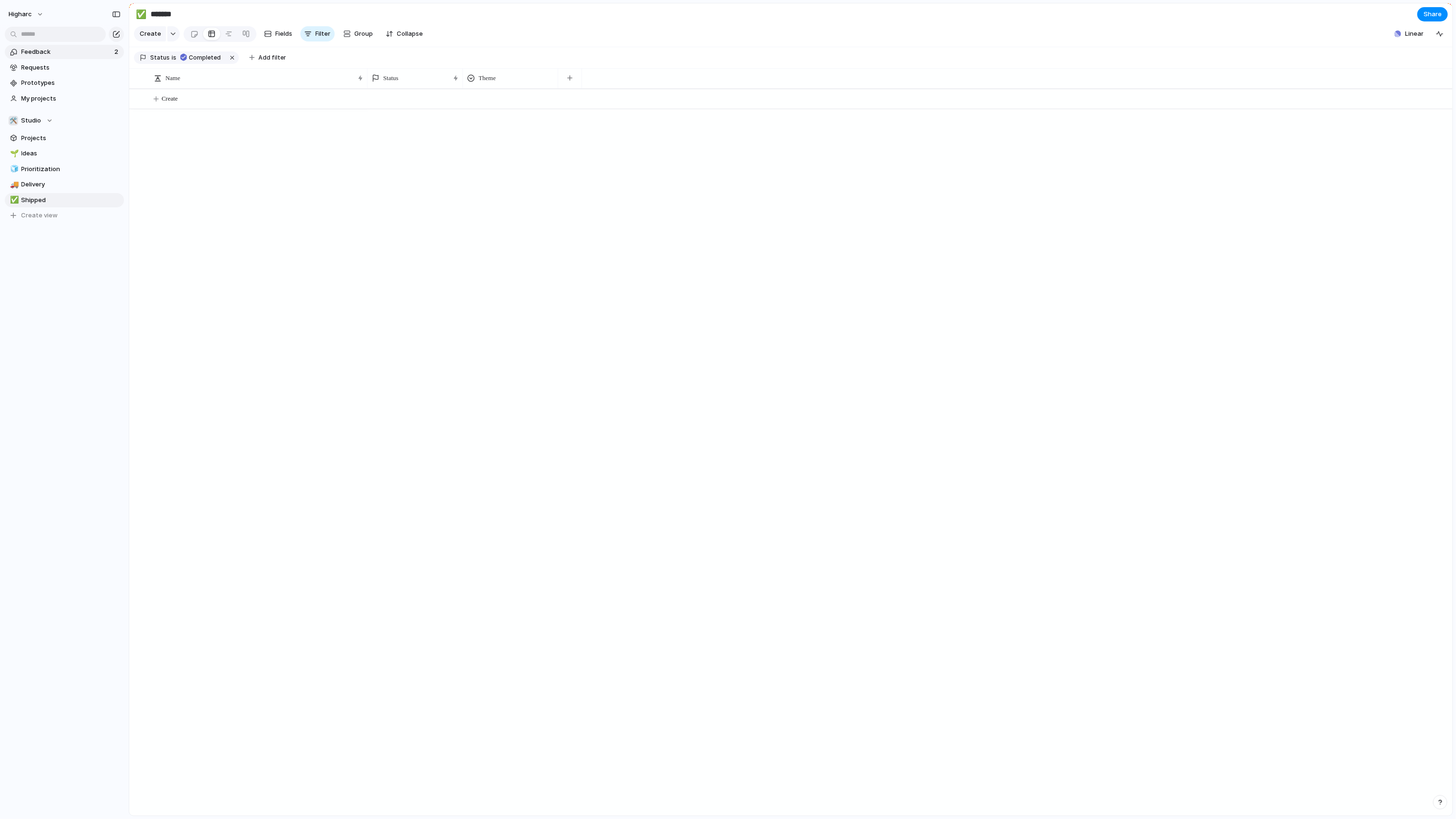
click at [63, 51] on span "Feedback" at bounding box center [66, 51] width 90 height 9
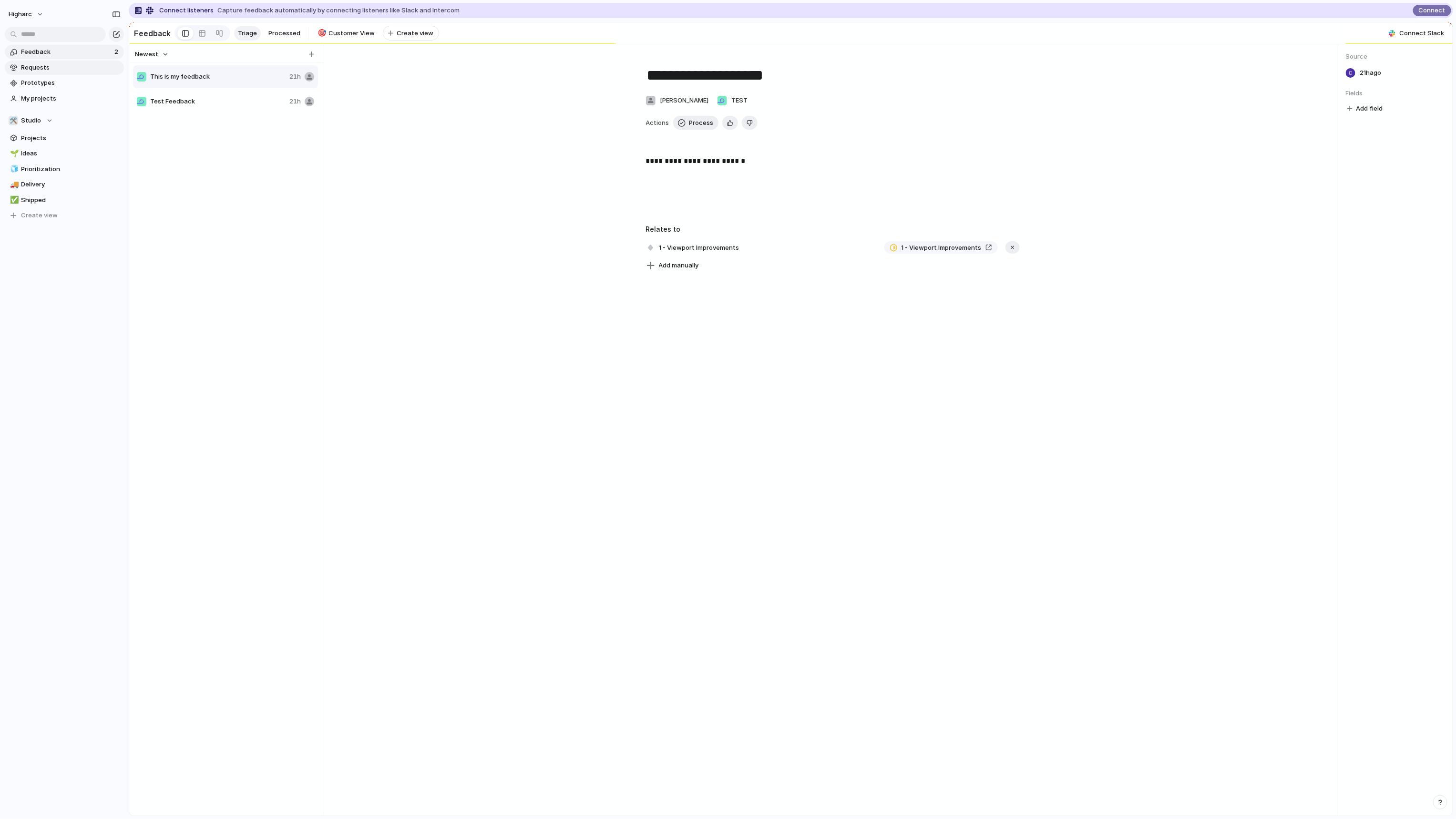
click at [52, 63] on span "Requests" at bounding box center [71, 67] width 99 height 9
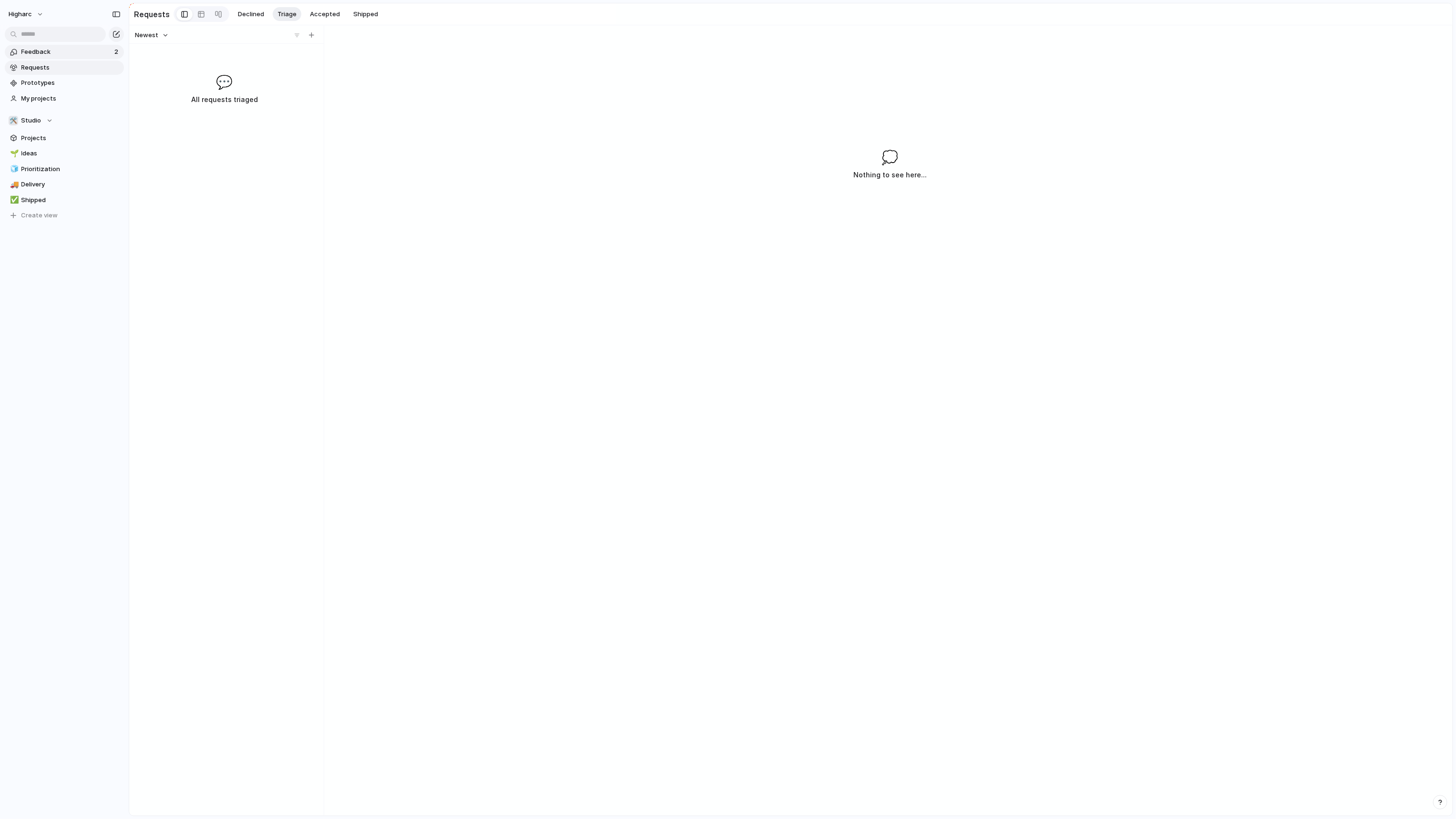
click at [56, 53] on span "Feedback" at bounding box center [66, 51] width 90 height 9
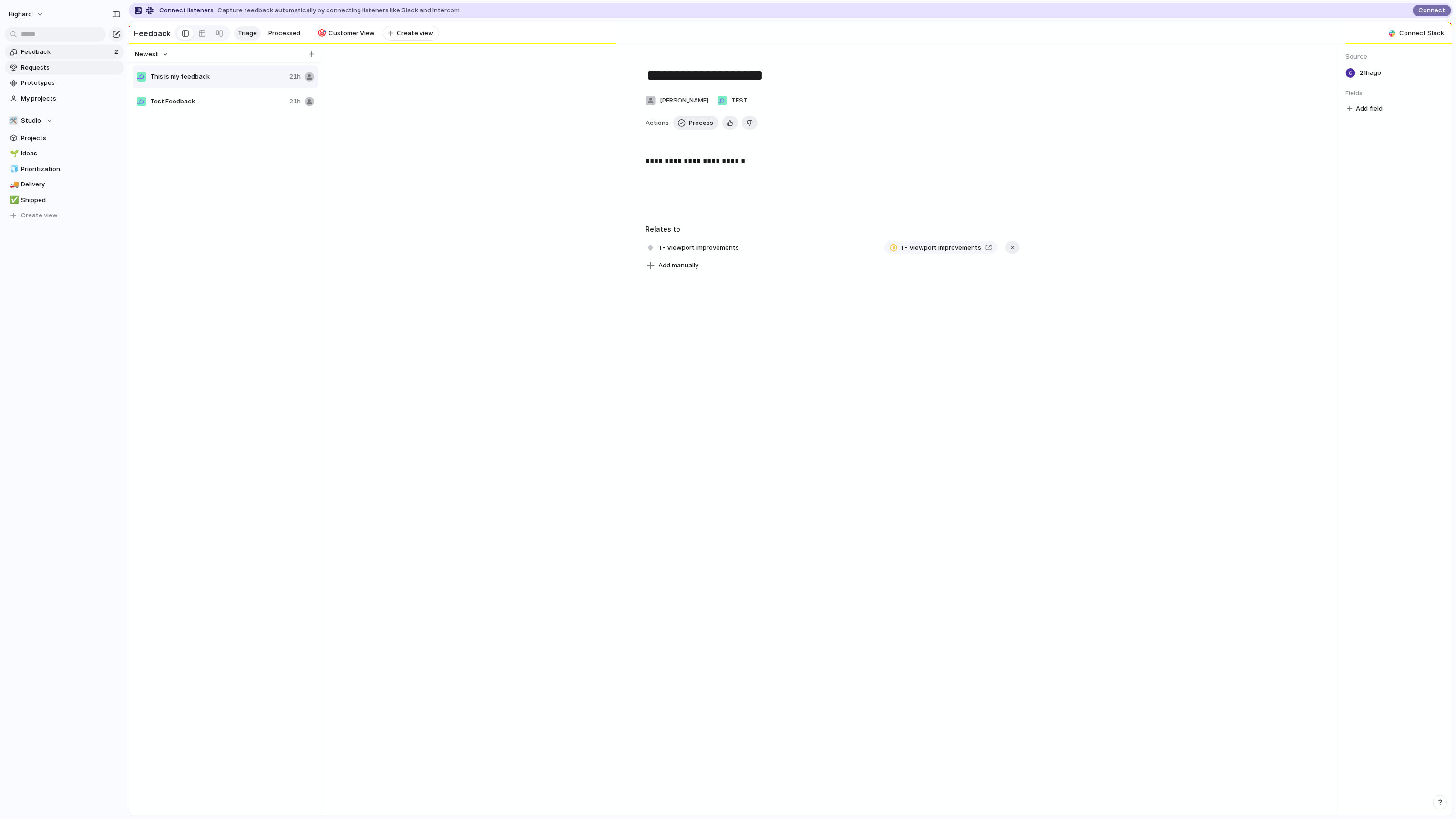
click at [55, 70] on span "Requests" at bounding box center [71, 67] width 99 height 9
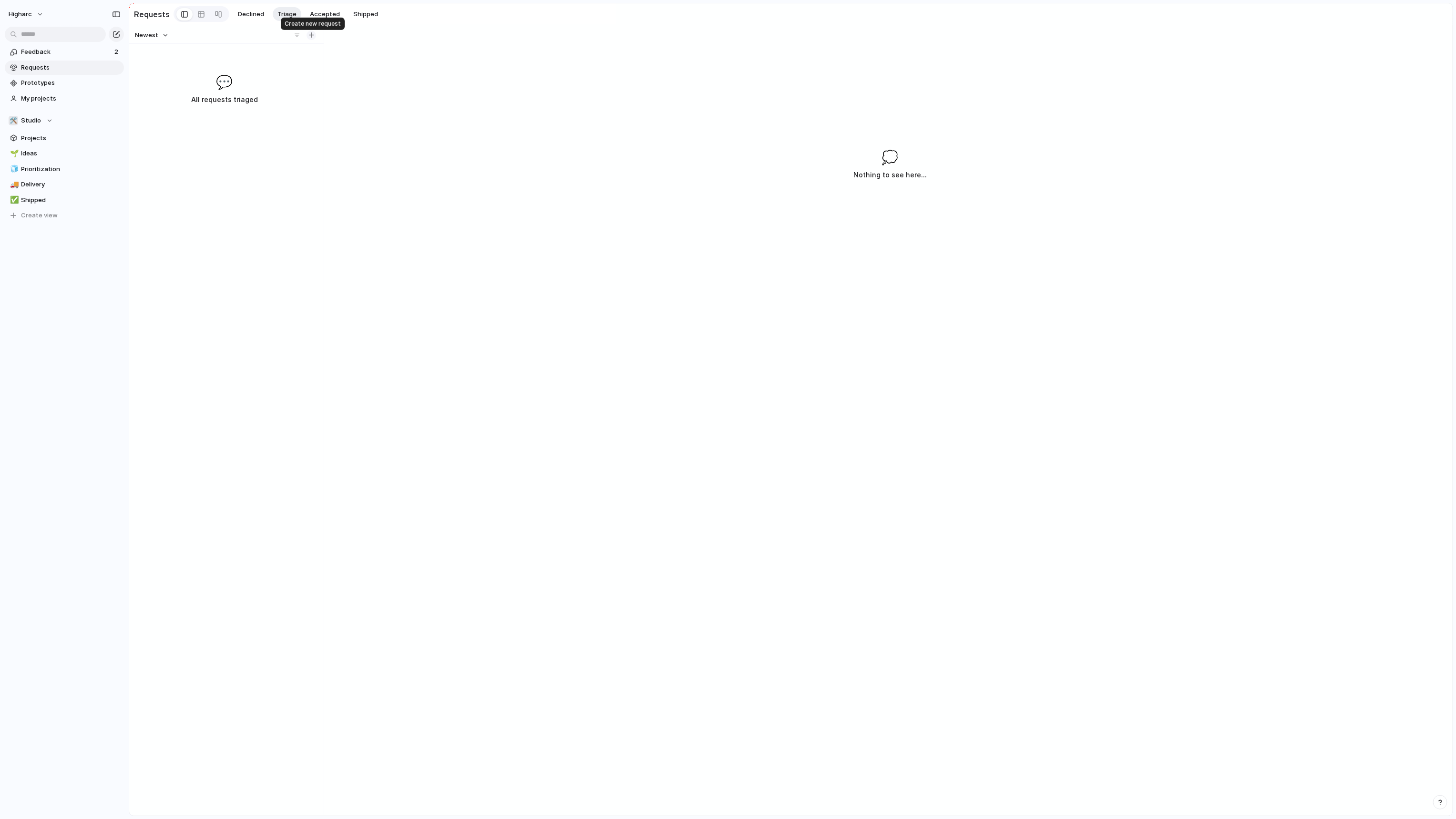
click at [310, 38] on div "button" at bounding box center [311, 35] width 5 height 5
click at [235, 60] on input "text" at bounding box center [219, 58] width 138 height 9
type input "*"
type input "**********"
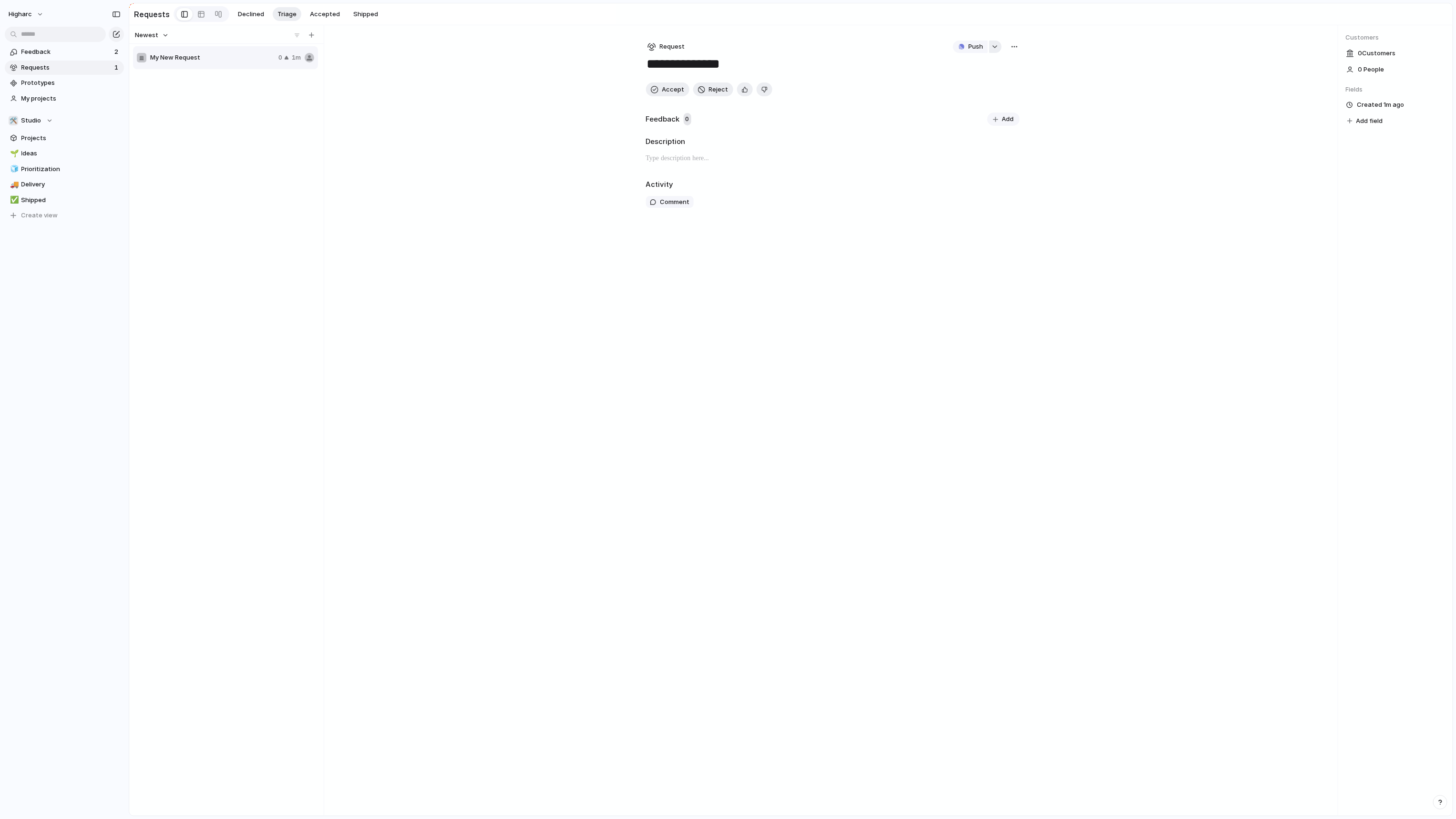
click at [991, 48] on div "button" at bounding box center [994, 46] width 6 height 4
click at [29, 164] on div "Projects Issues Improve Integrity of Mirrored Plans Multi-Room Ceilings Entity …" at bounding box center [728, 409] width 1456 height 819
click at [29, 164] on link "🧊 Prioritization" at bounding box center [64, 170] width 119 height 14
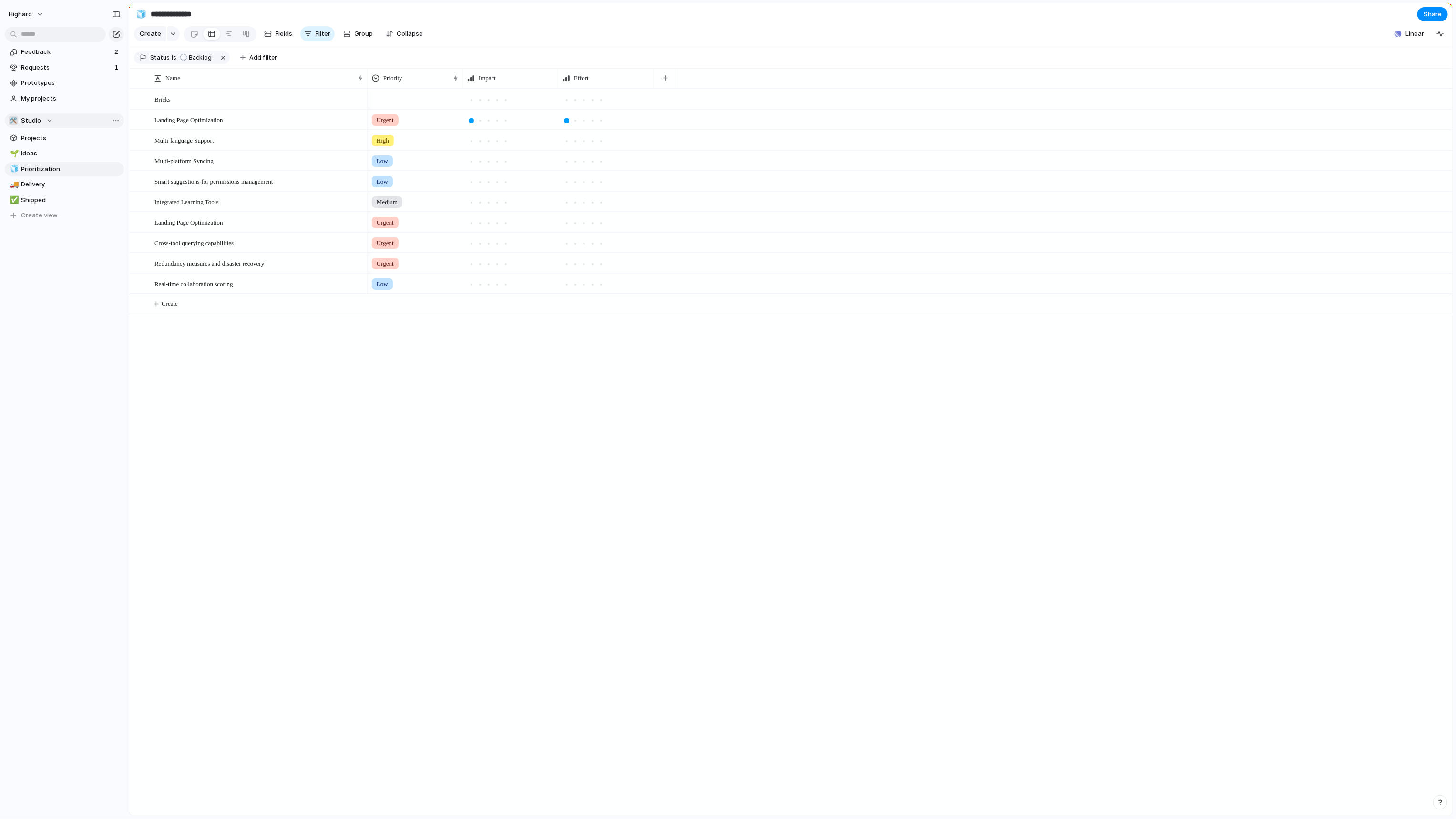
click at [35, 119] on span "Studio" at bounding box center [32, 121] width 20 height 9
click at [292, 566] on div "Recent 🛠️ PF - Studio 🛠️ PF - All Teams ⚡ Quality Assurance Teams Higharc 🛠️ CS…" at bounding box center [728, 409] width 1456 height 819
click at [223, 121] on span "Landing Page Optimization" at bounding box center [188, 119] width 69 height 11
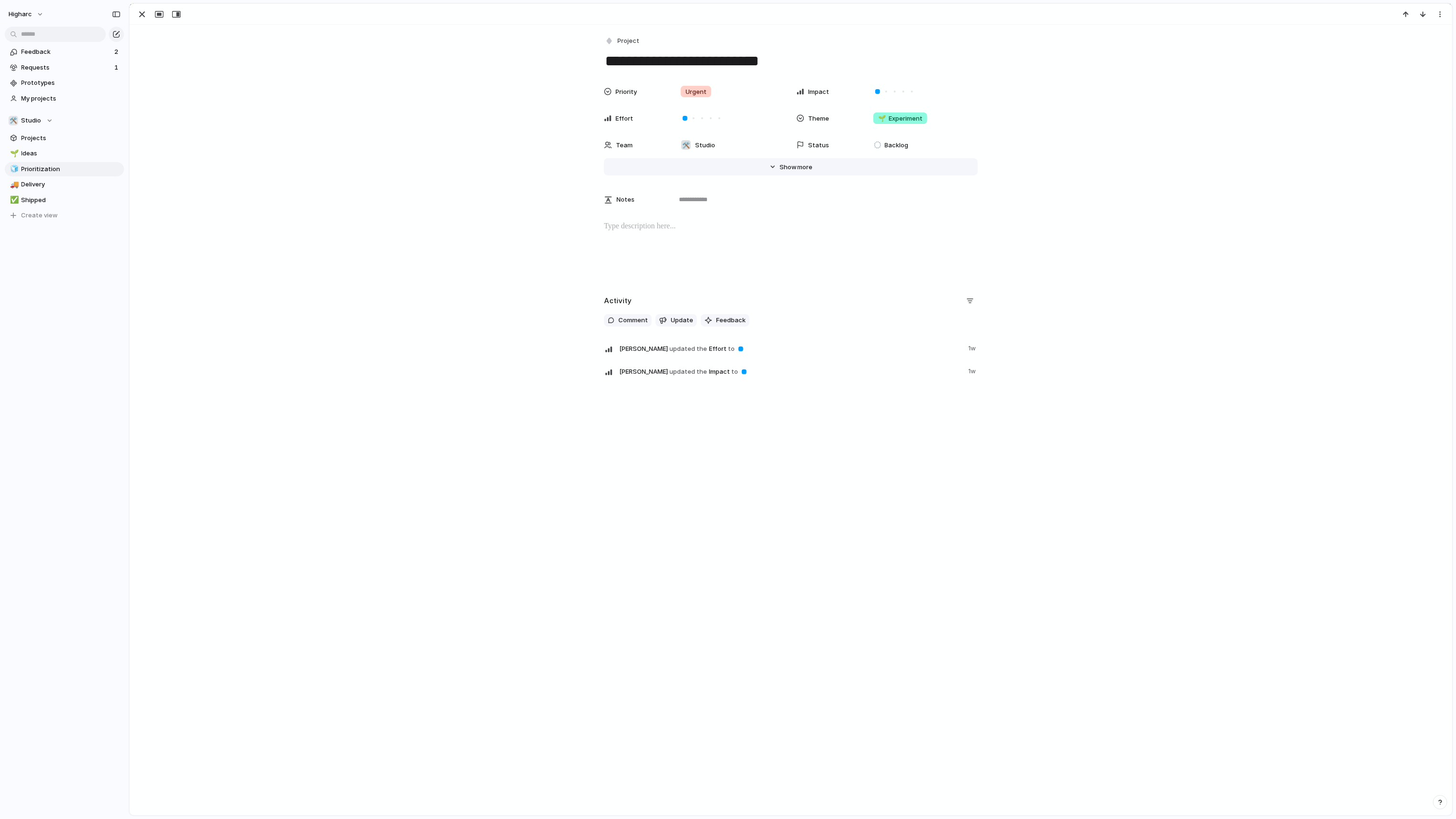
click at [797, 171] on span "more" at bounding box center [804, 167] width 15 height 9
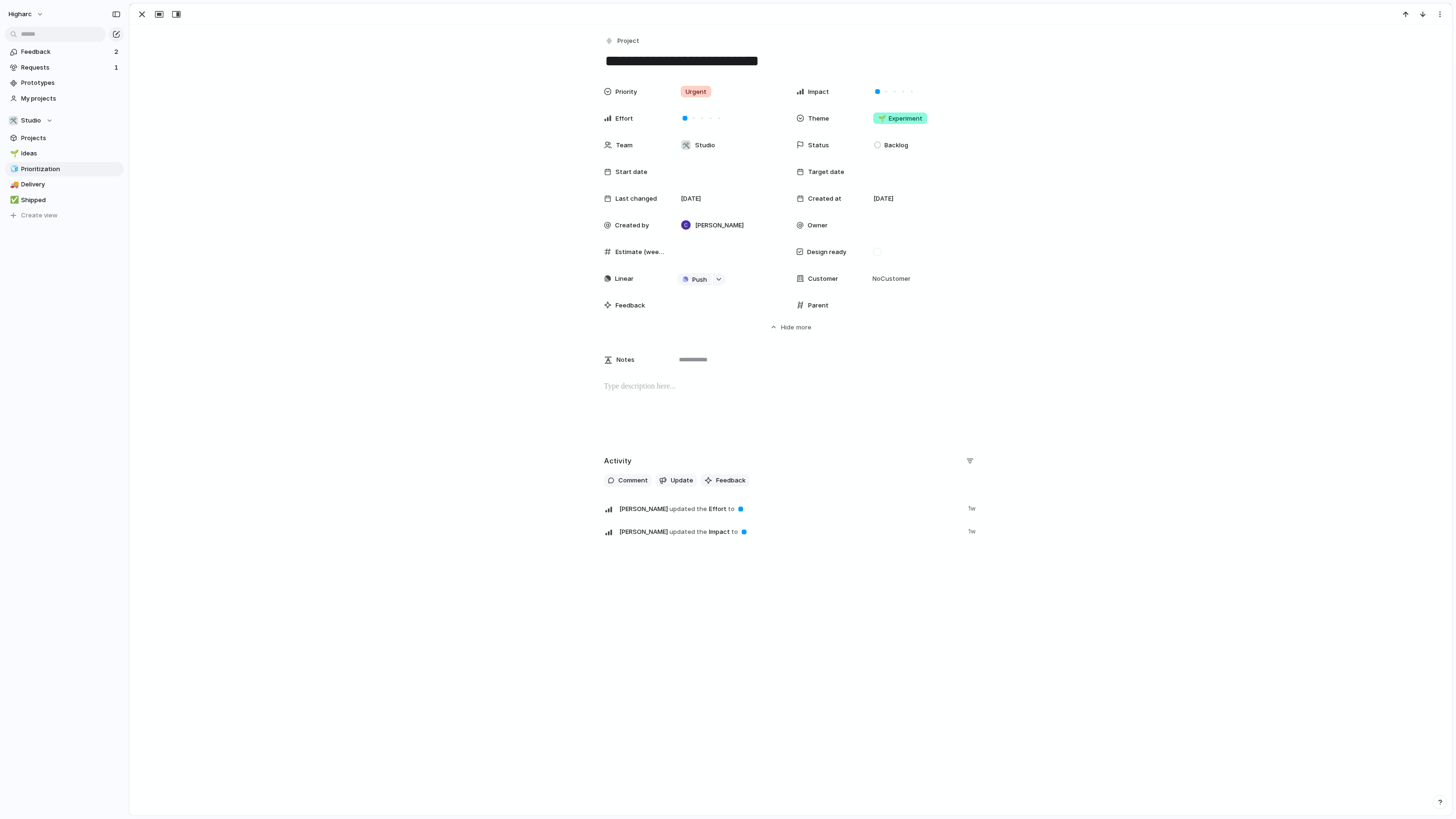
click at [413, 226] on div "Priority Urgent Impact Effort Theme 🌱 Experiment Team 🛠️ Studio Status Backlog …" at bounding box center [791, 207] width 1299 height 250
click at [623, 40] on span "Project" at bounding box center [628, 40] width 22 height 9
click at [32, 68] on div "Workstream Initiative Launch Goal Objective Key result Program Project Request …" at bounding box center [728, 409] width 1456 height 819
click at [67, 65] on span "Requests" at bounding box center [66, 67] width 90 height 9
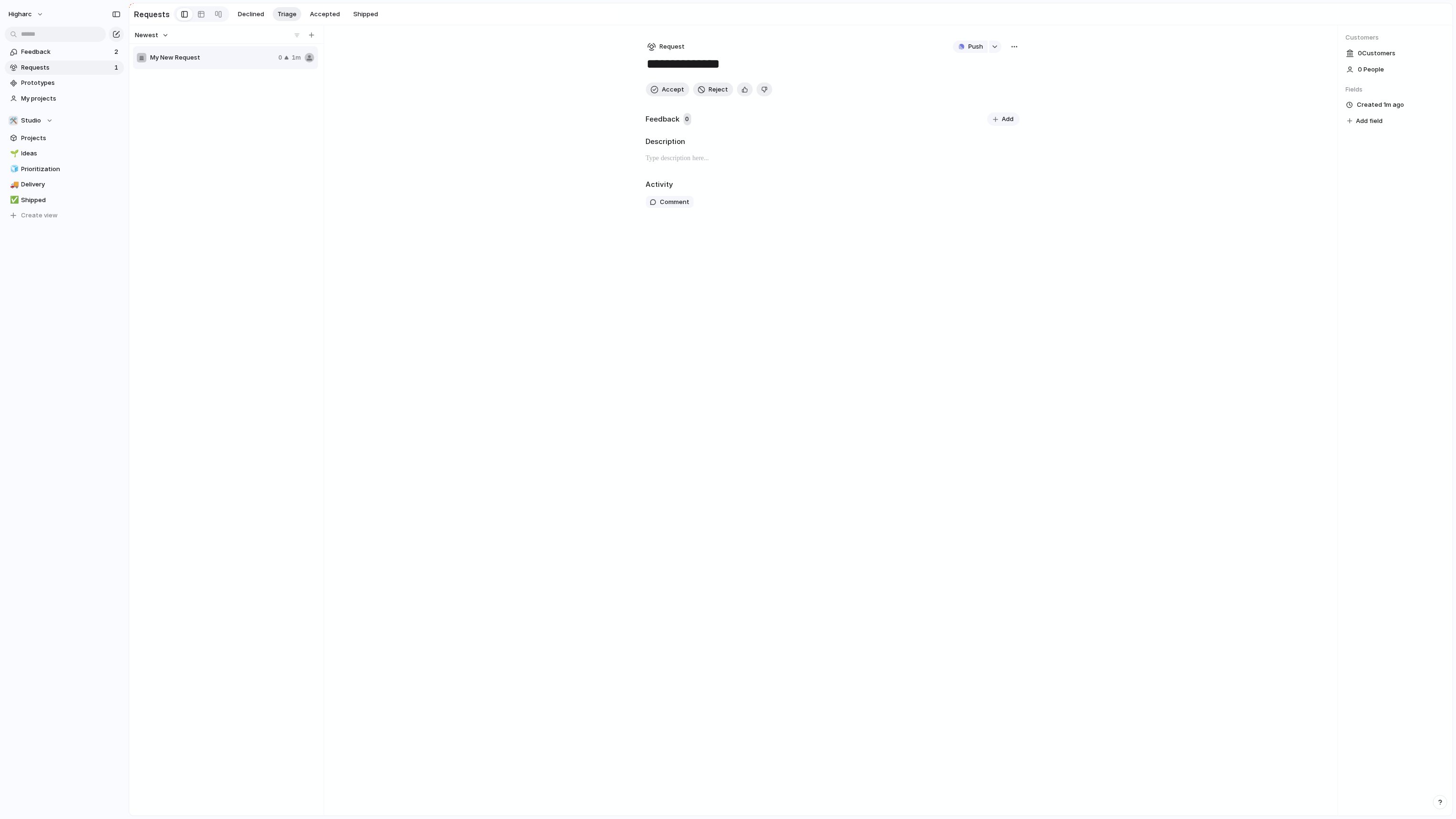
click at [289, 60] on div "0 1m" at bounding box center [297, 57] width 36 height 9
click at [286, 61] on div "0" at bounding box center [284, 57] width 11 height 9
click at [279, 58] on span "0" at bounding box center [280, 57] width 4 height 9
click at [265, 68] on div "My New Request 0 1m" at bounding box center [225, 58] width 185 height 23
click at [118, 32] on div "button" at bounding box center [116, 34] width 8 height 8
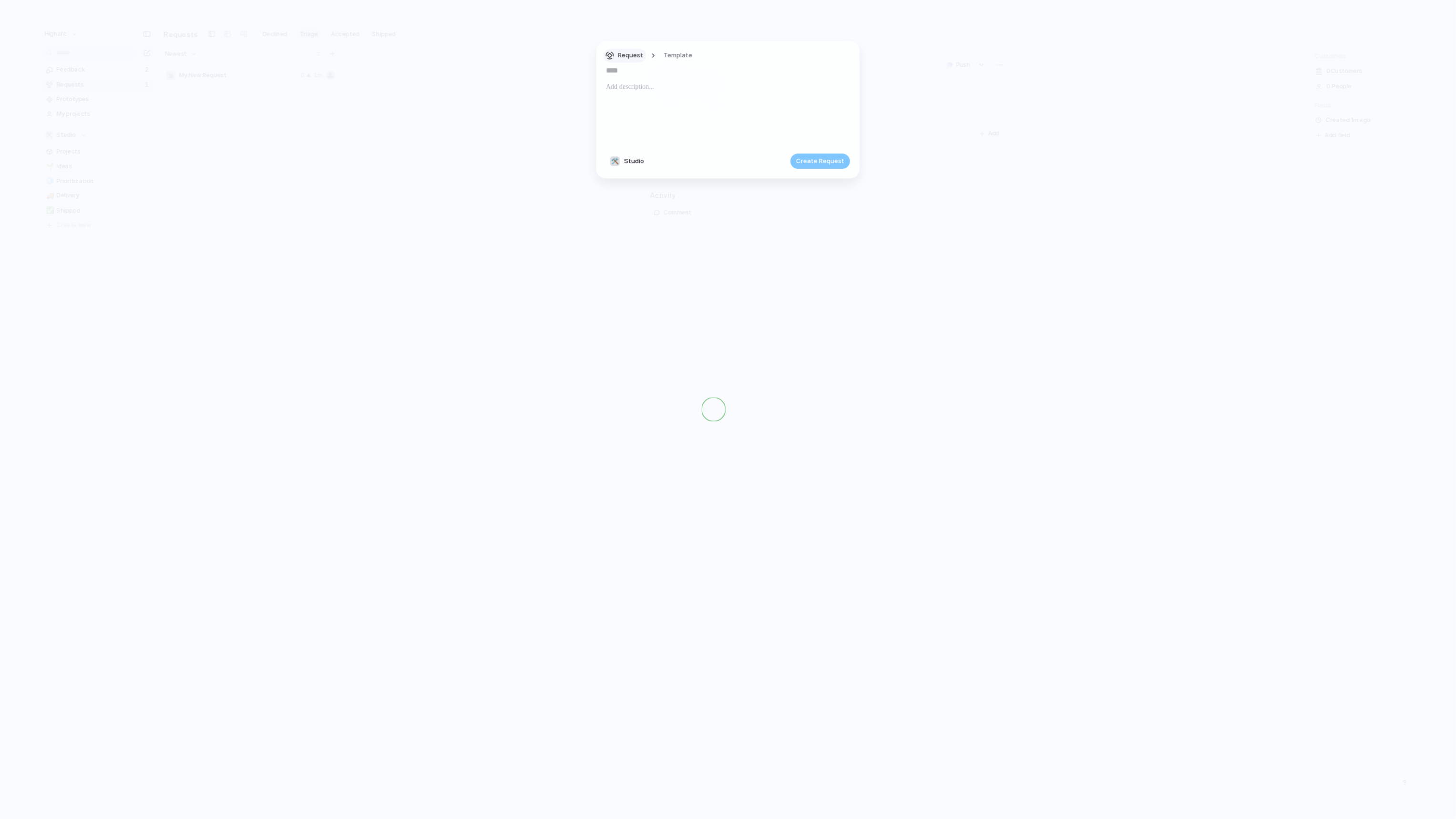
click at [628, 53] on span "Request" at bounding box center [630, 56] width 25 height 9
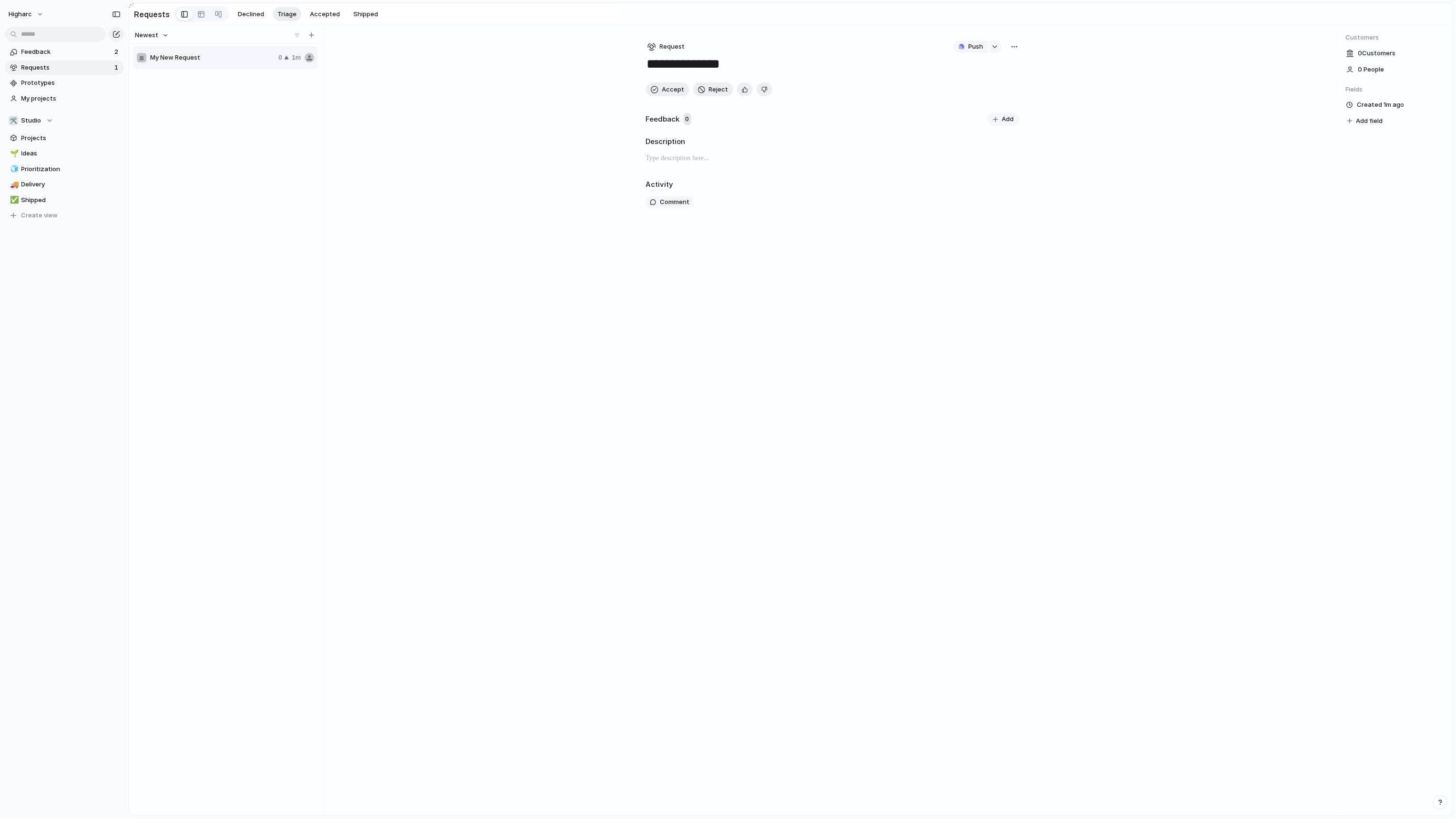
click at [1003, 121] on span "Add" at bounding box center [1008, 119] width 12 height 9
click at [672, 162] on span "Company" at bounding box center [680, 164] width 29 height 9
click at [690, 232] on span "Brand New Custome" at bounding box center [703, 237] width 61 height 9
click at [699, 133] on div "Brand New Custome Cancel Submit" at bounding box center [833, 153] width 374 height 47
click at [695, 139] on p at bounding box center [833, 141] width 362 height 12
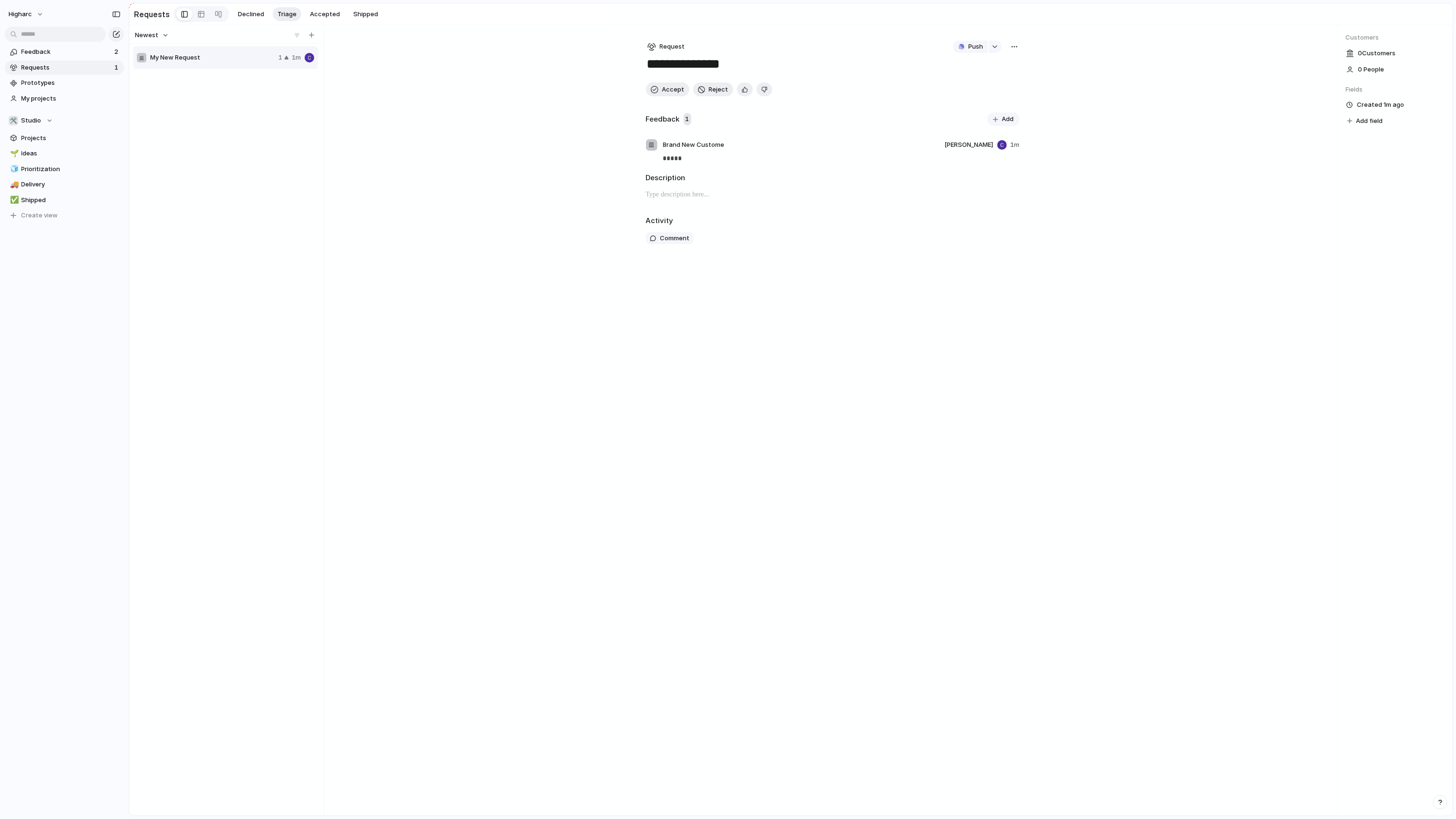
click at [1015, 48] on div "button" at bounding box center [1014, 46] width 8 height 8
click at [1390, 133] on div "Copy link Merge Move to [GEOGRAPHIC_DATA]" at bounding box center [728, 409] width 1456 height 819
click at [1369, 114] on div "Created 1m ago Add field" at bounding box center [1395, 113] width 99 height 29
click at [1369, 121] on span "Add field" at bounding box center [1369, 121] width 27 height 9
click at [1135, 299] on div "Created by Customer Effort Estimate (weeks) Impact Owner Priority Start date St…" at bounding box center [728, 409] width 1456 height 819
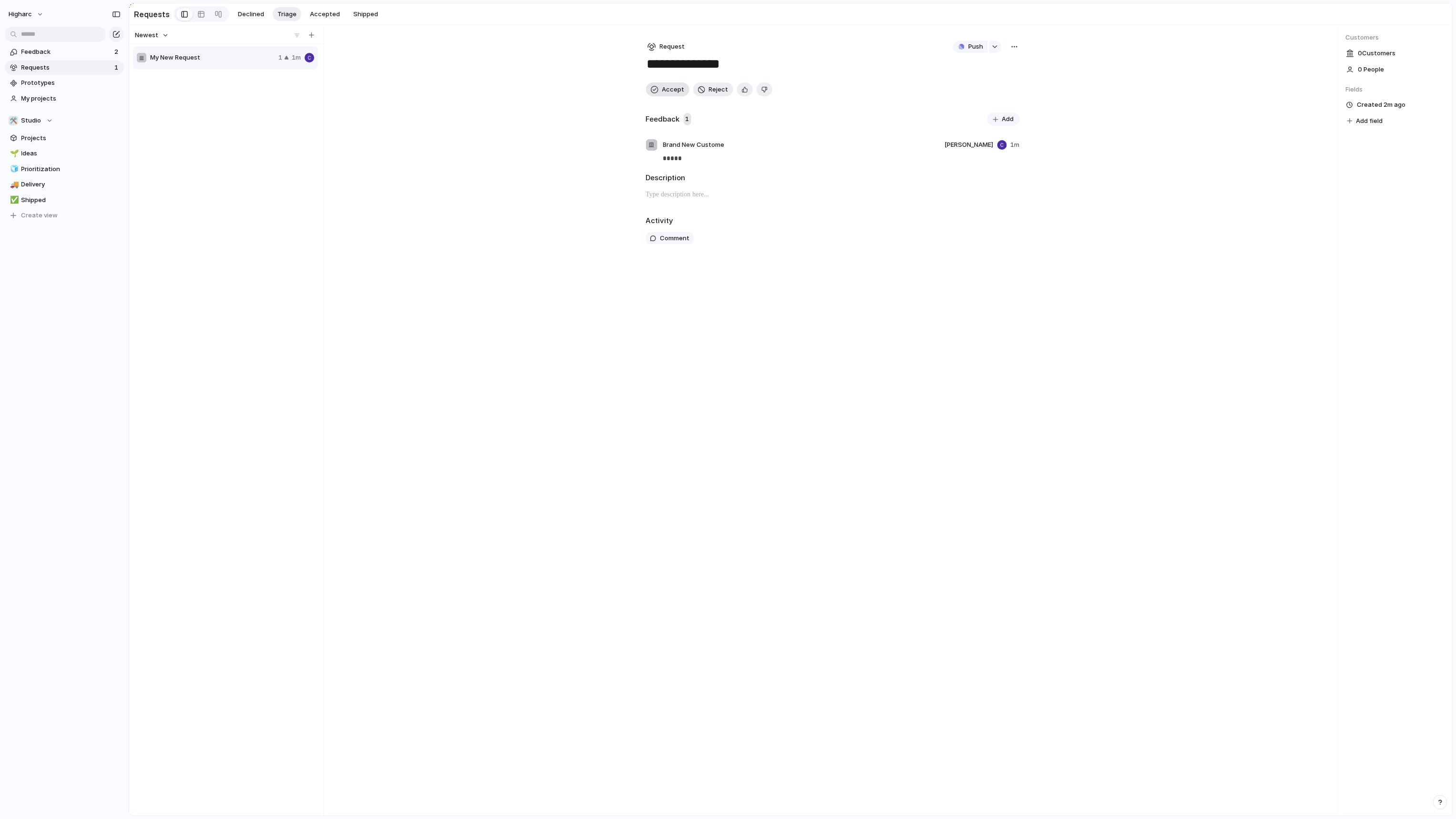
click at [668, 89] on span "Accept" at bounding box center [673, 89] width 22 height 9
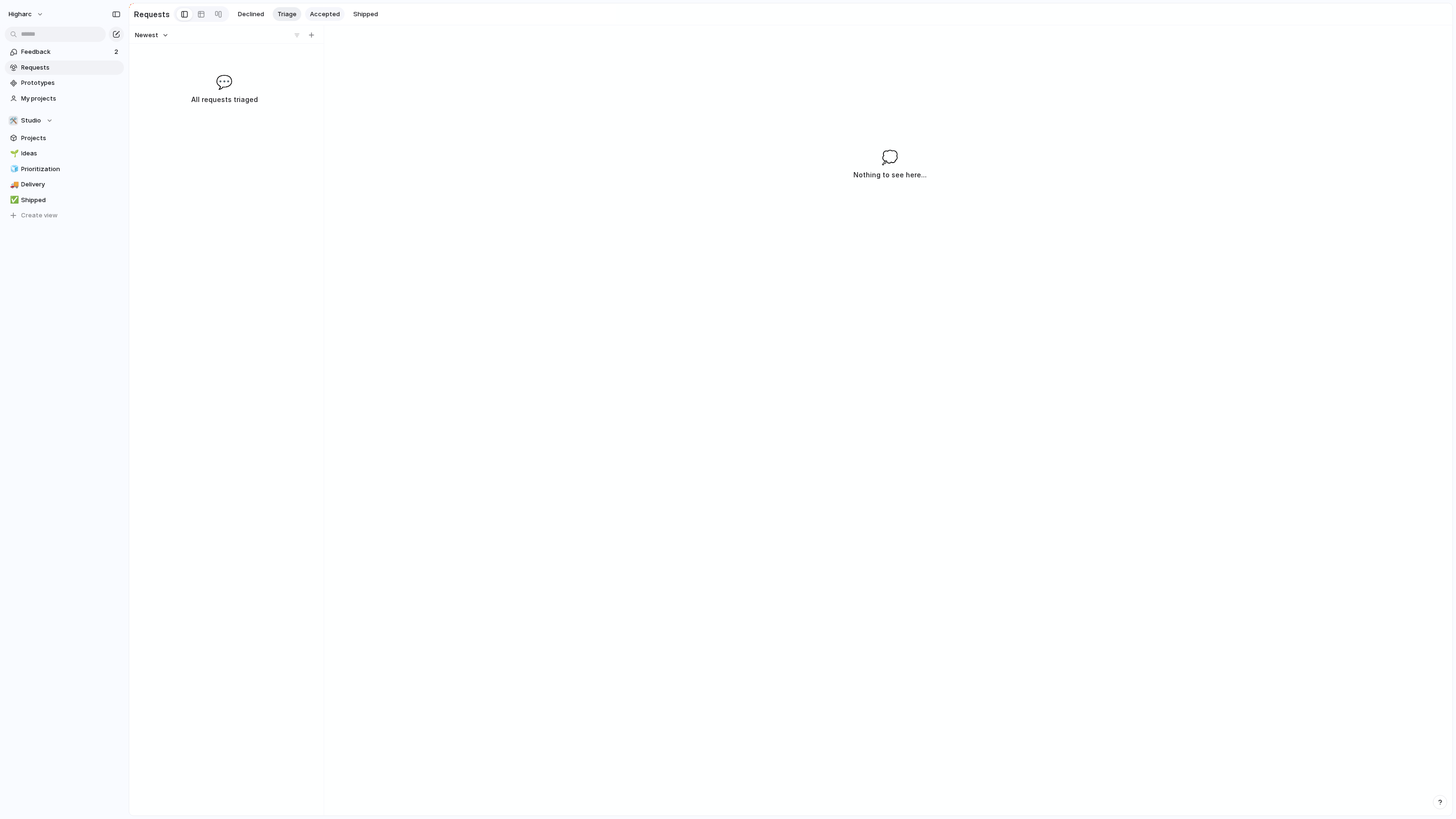
click at [320, 16] on span "Accepted" at bounding box center [325, 14] width 30 height 9
click at [200, 29] on button "Fields" at bounding box center [201, 33] width 36 height 15
click at [304, 32] on section "Create Fields Filter Group Zoom" at bounding box center [791, 35] width 1323 height 22
click at [198, 12] on div at bounding box center [201, 14] width 8 height 15
click at [248, 84] on div "My New Request request" at bounding box center [259, 77] width 210 height 19
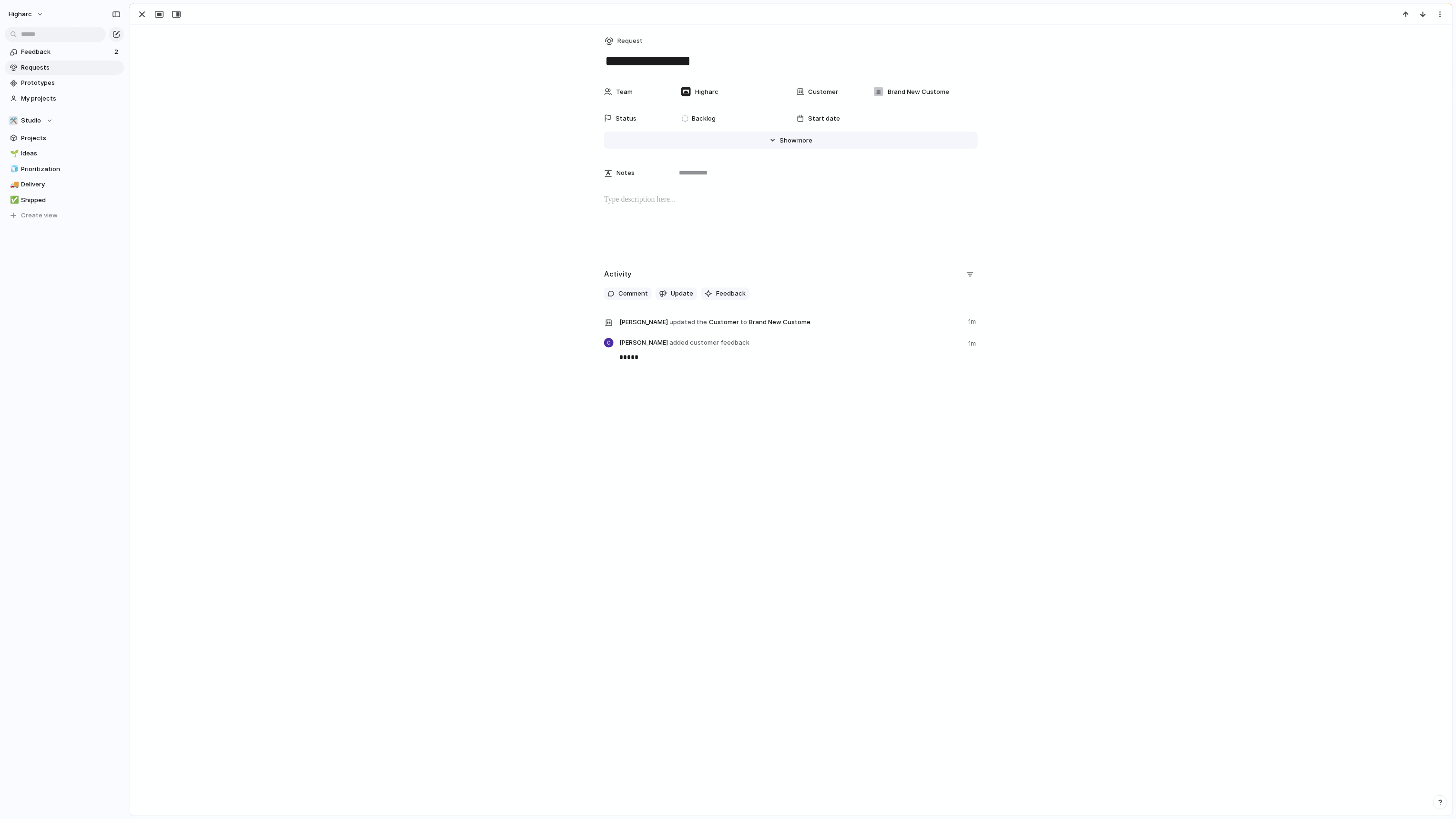
click at [783, 142] on span "Show" at bounding box center [789, 140] width 17 height 9
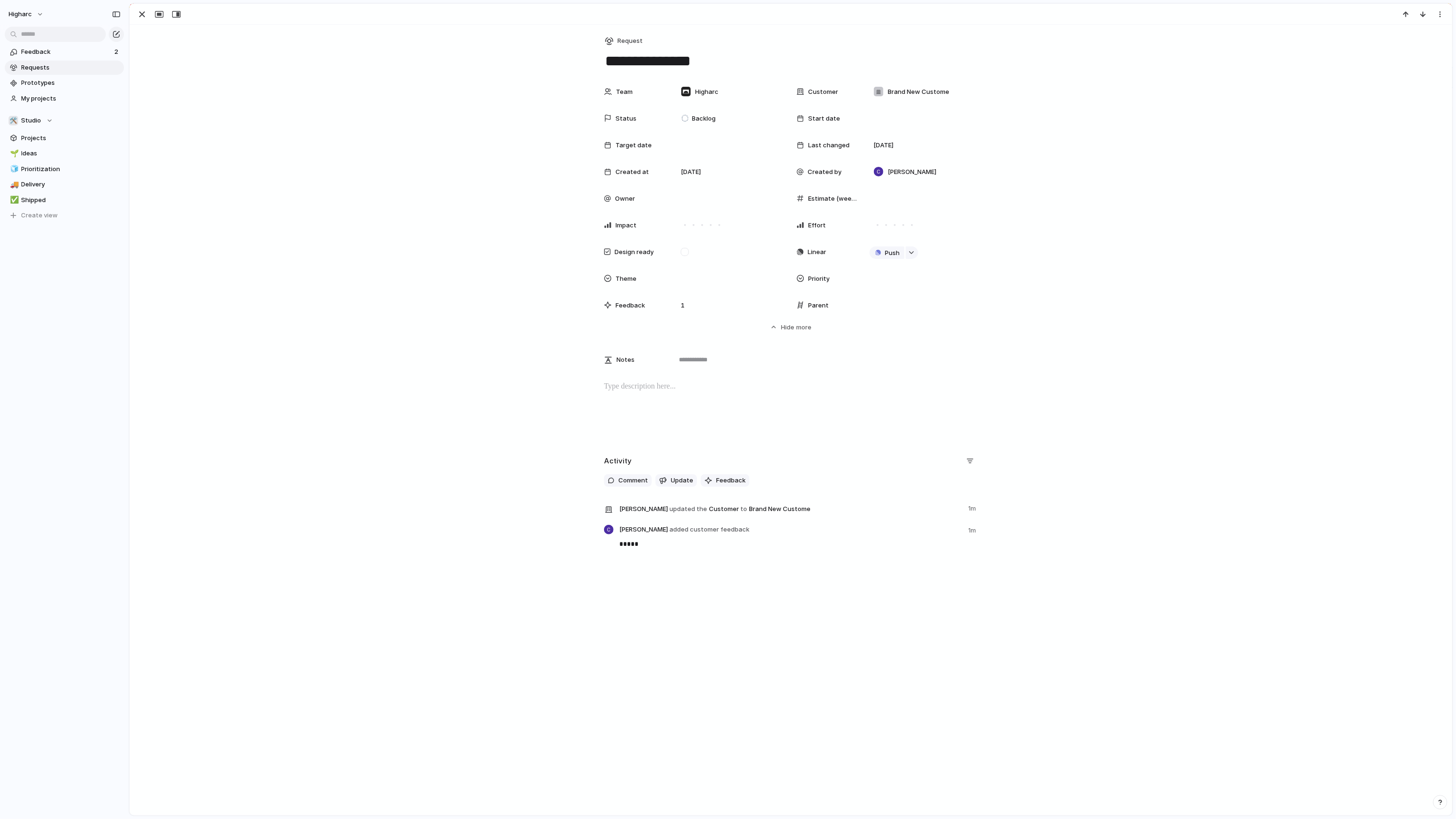
click at [483, 147] on div "Team Higharc Customer Brand New Custome Status Backlog Start date Target date L…" at bounding box center [791, 207] width 1299 height 250
drag, startPoint x: 483, startPoint y: 147, endPoint x: 473, endPoint y: 151, distance: 10.8
